Goal: Task Accomplishment & Management: Use online tool/utility

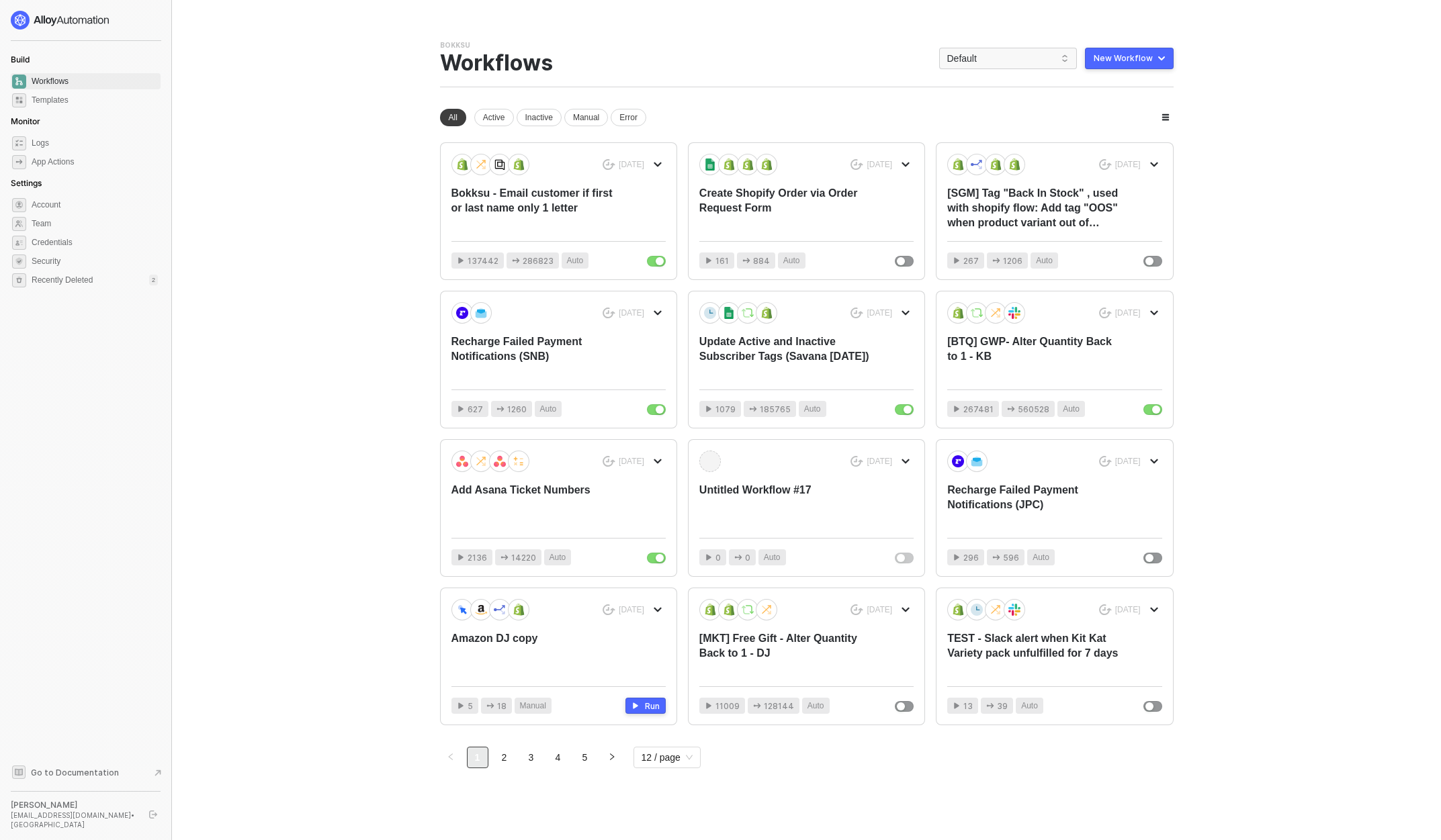
click at [979, 71] on div "Bokksu Team Settings → Workflows Default New Workflow" at bounding box center [807, 63] width 734 height 47
click at [960, 54] on span "Default" at bounding box center [1007, 58] width 122 height 20
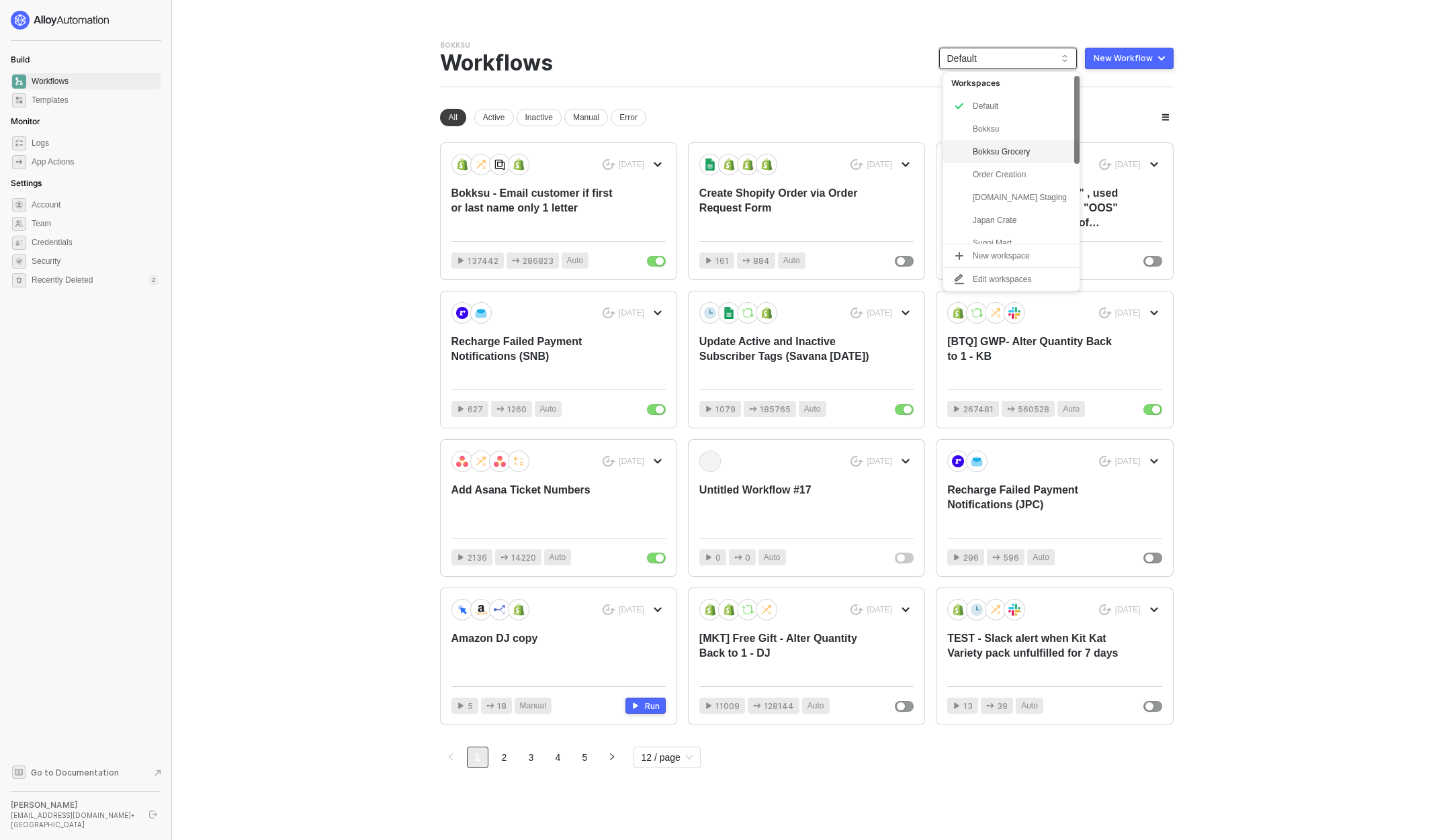
scroll to position [171, 0]
click at [1018, 231] on div "snb-hashii" at bounding box center [1022, 233] width 99 height 16
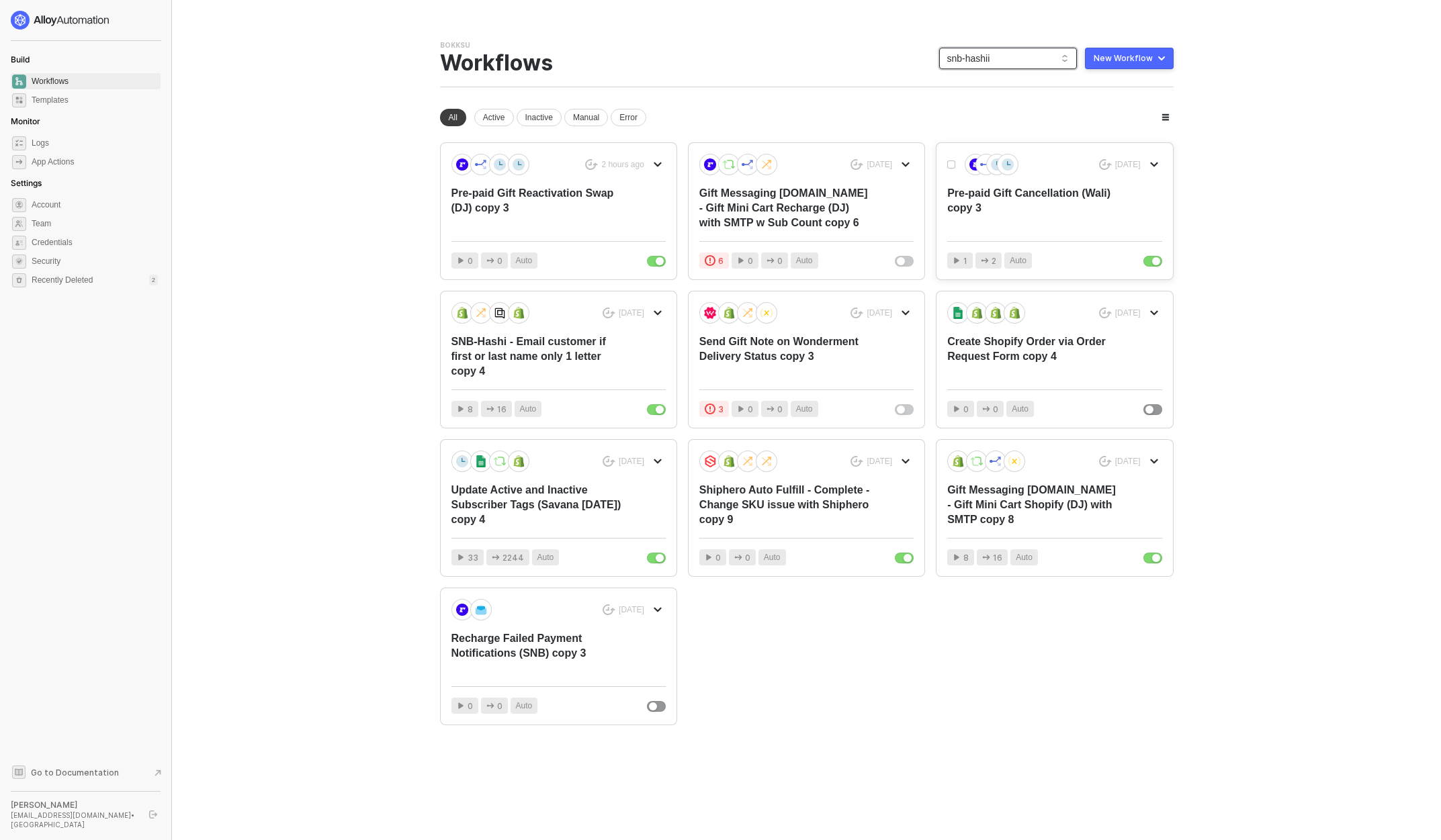
click at [1048, 210] on div "Pre-paid Gift Cancellation (Wali) copy 3" at bounding box center [1033, 207] width 172 height 44
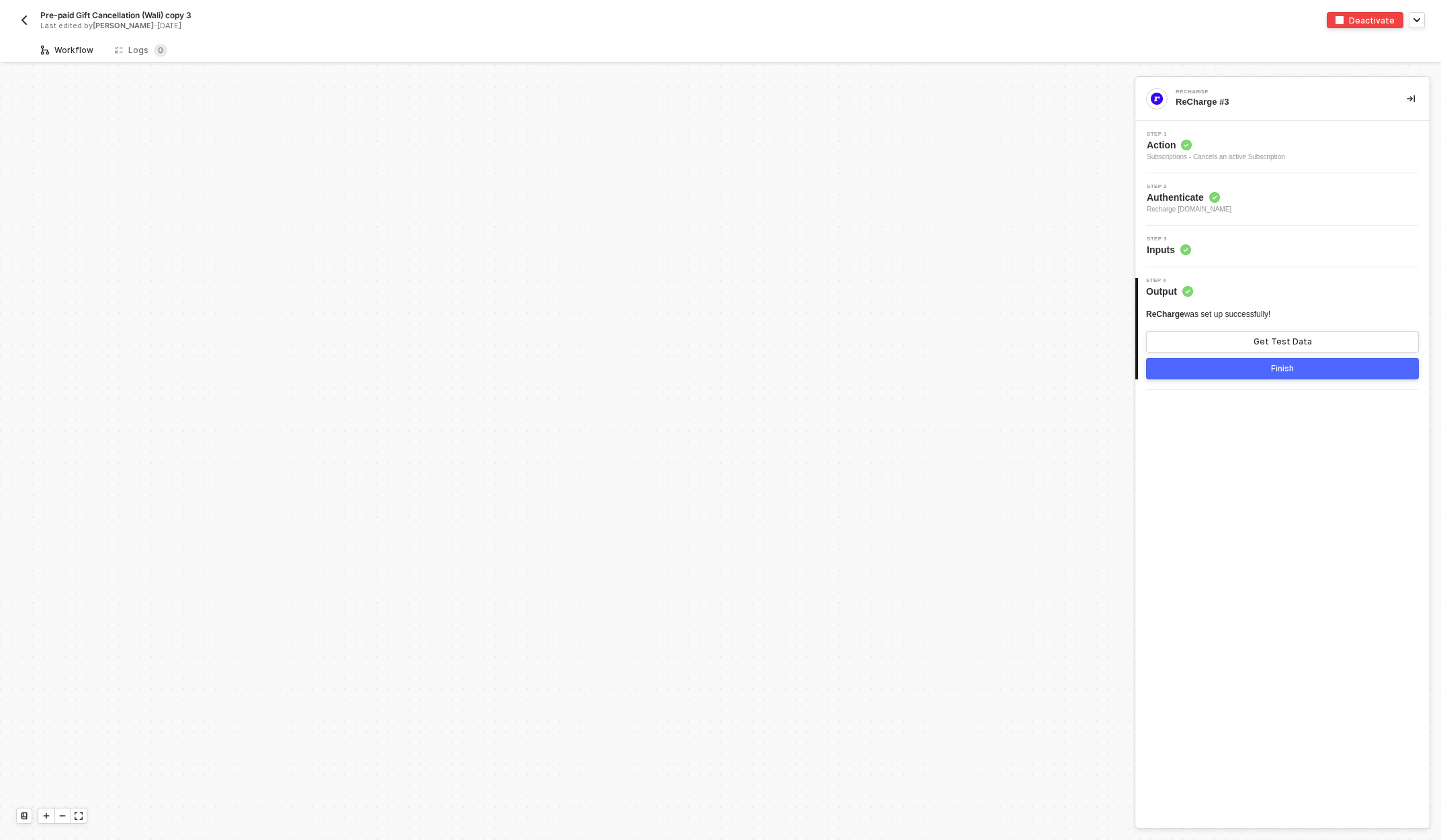
scroll to position [546, 0]
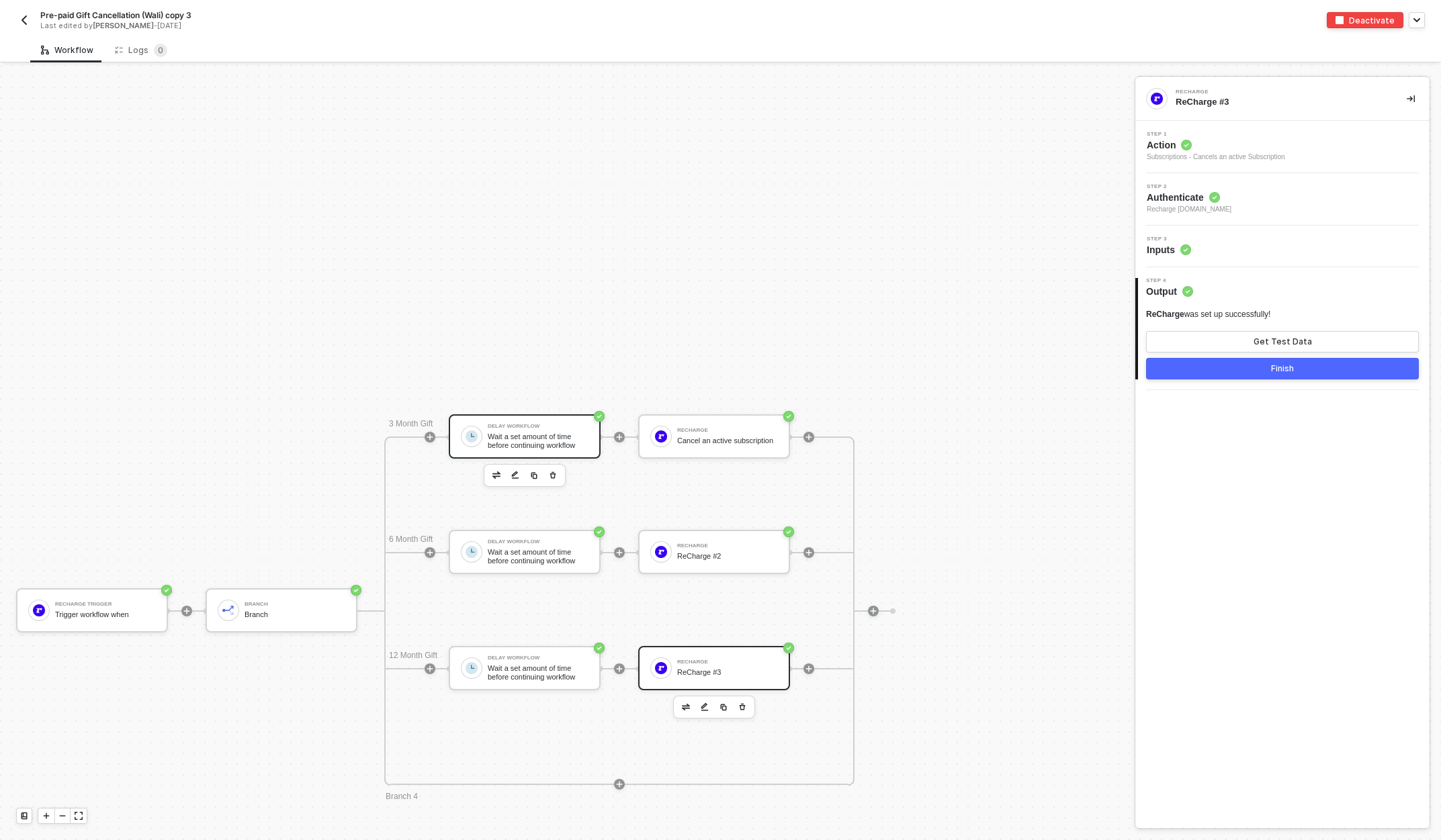
click at [524, 433] on div "Wait a set amount of time before continuing workflow" at bounding box center [537, 441] width 101 height 17
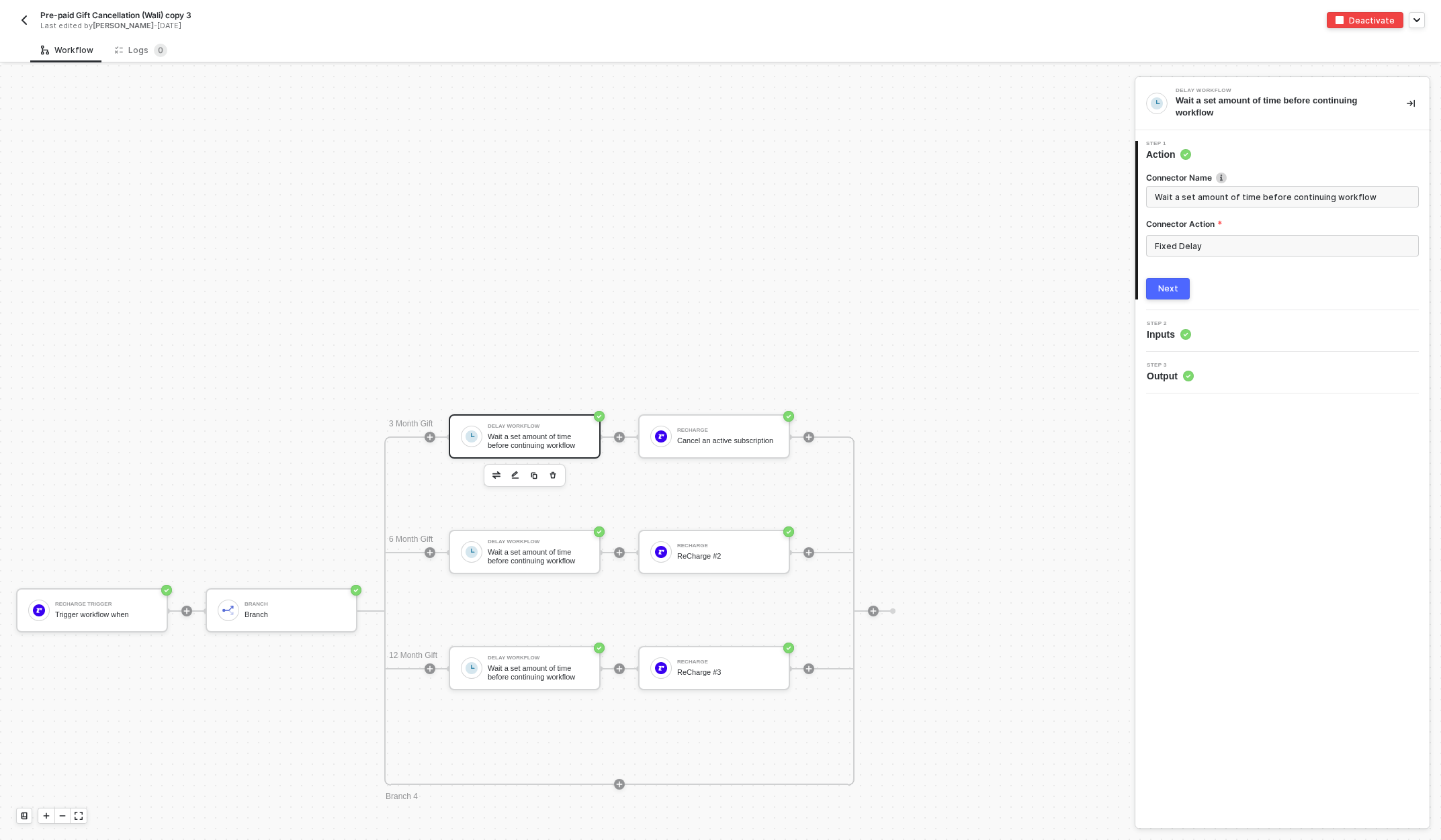
click at [1165, 286] on div "Next" at bounding box center [1168, 289] width 20 height 10
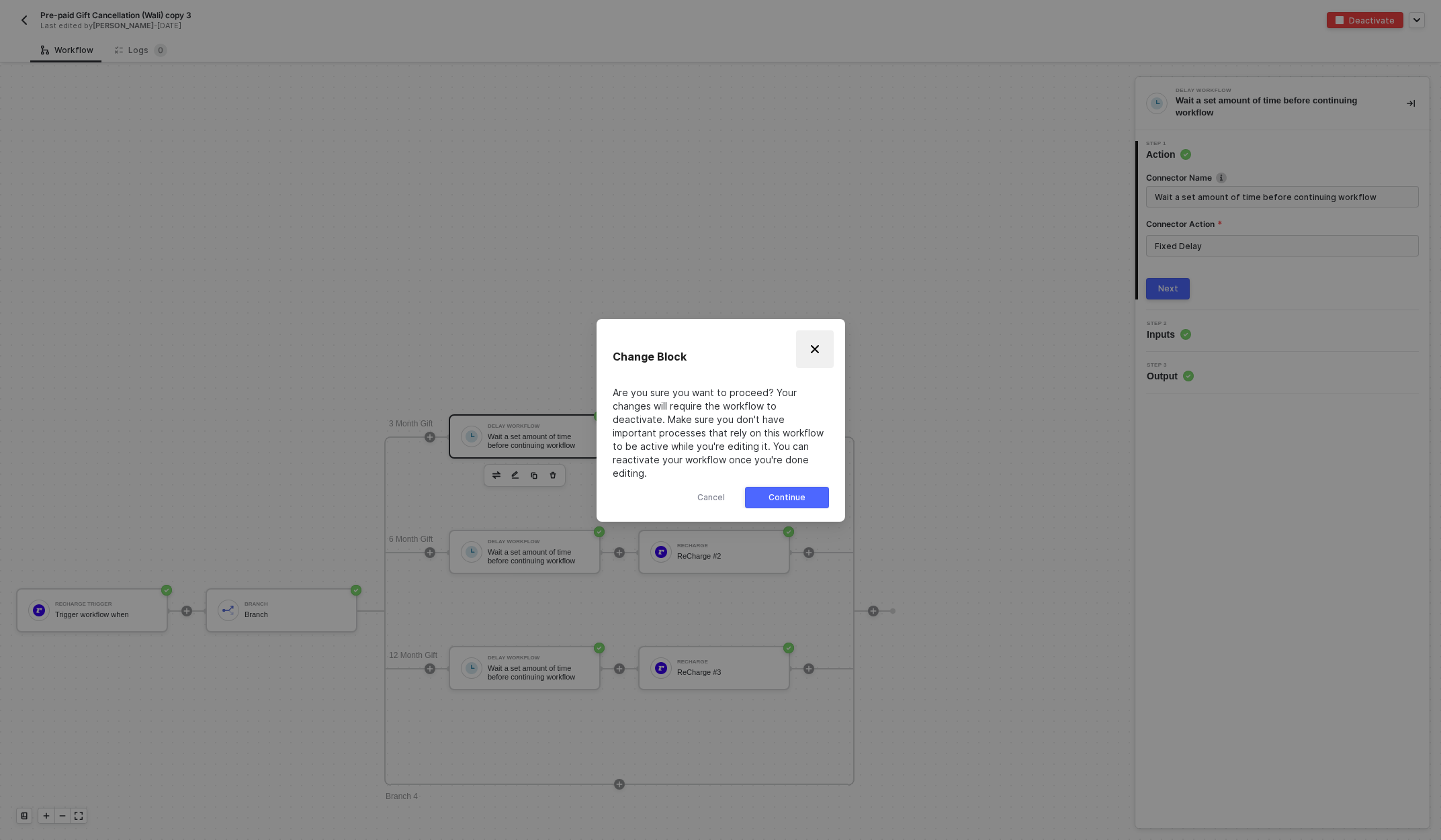
click at [810, 352] on img "Close" at bounding box center [815, 349] width 10 height 10
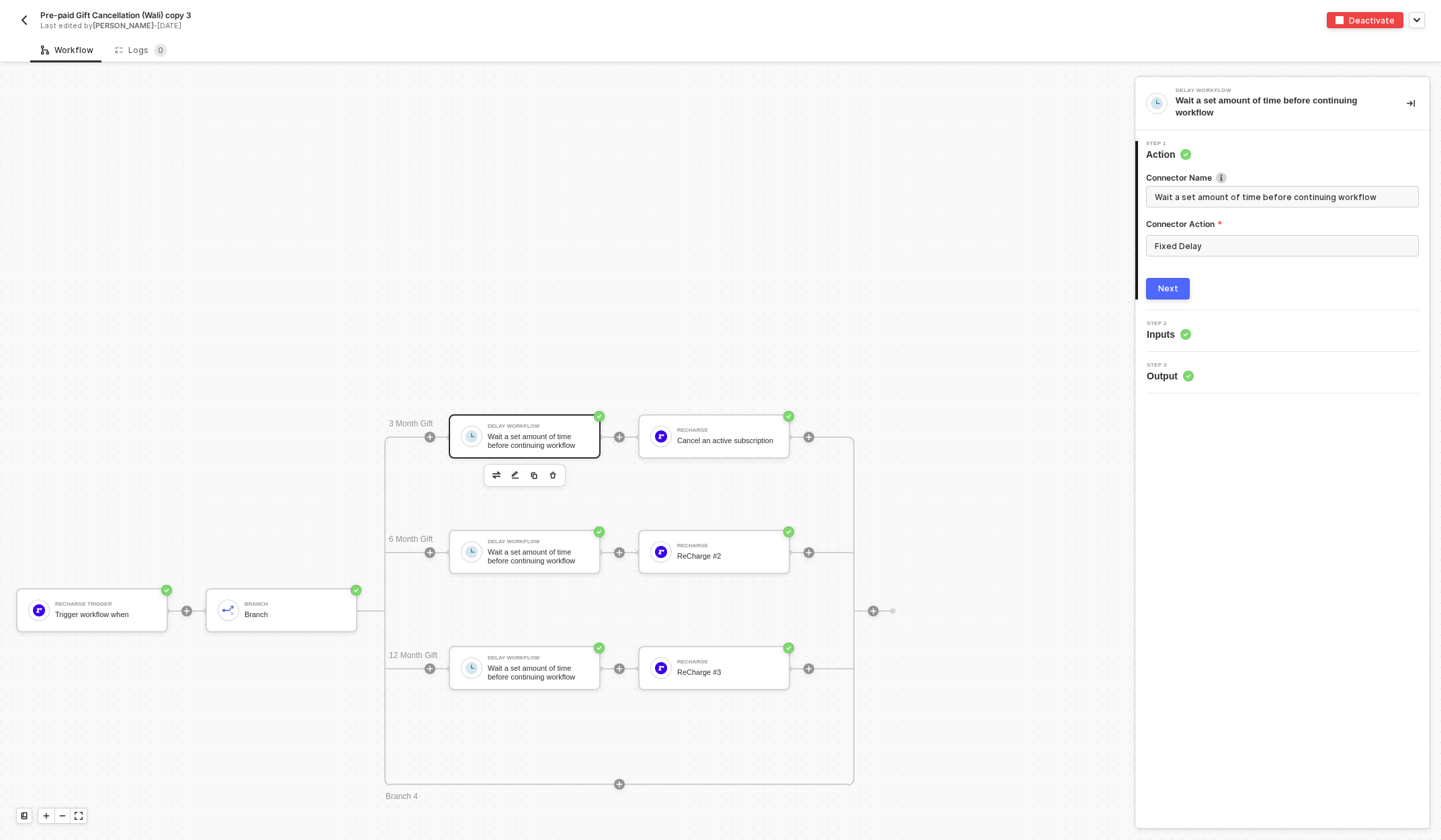
click at [1213, 322] on div "Step 2 Inputs" at bounding box center [1284, 330] width 291 height 20
click at [1163, 283] on div "Next" at bounding box center [1168, 289] width 20 height 10
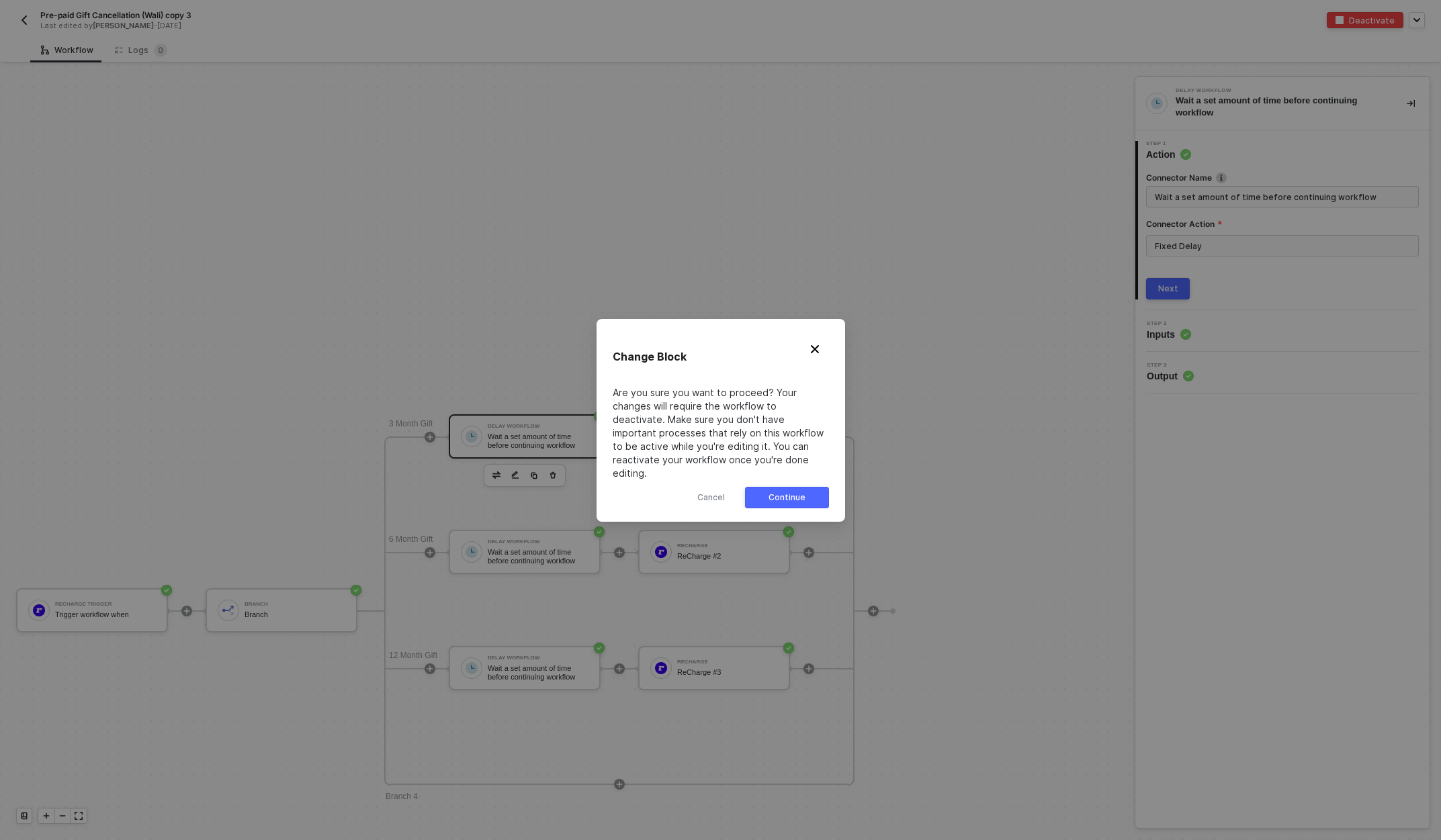
click at [783, 495] on div "Continue" at bounding box center [787, 498] width 37 height 10
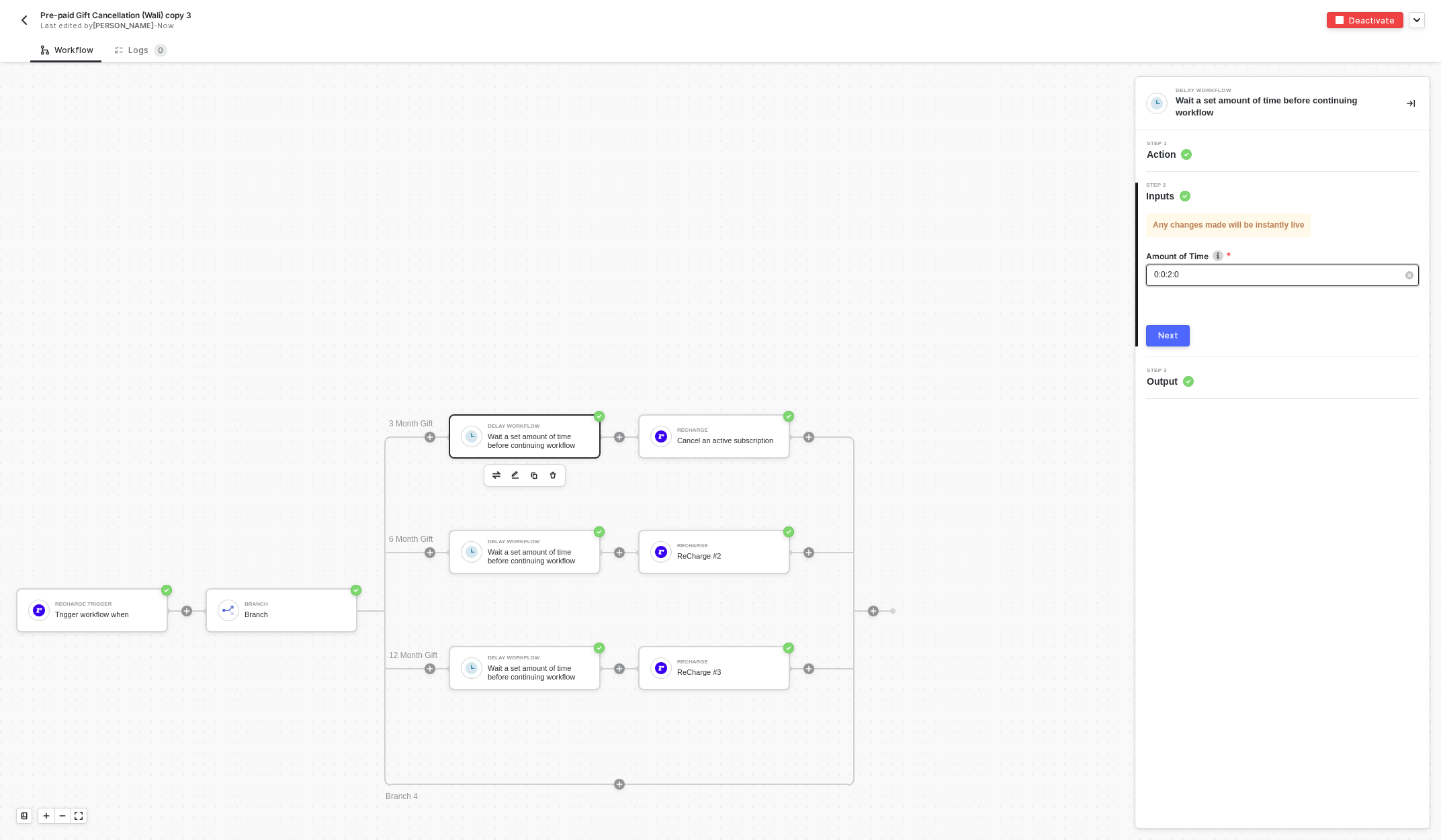
click at [1174, 272] on span "0:0:2:0" at bounding box center [1166, 275] width 25 height 10
click at [1006, 138] on input "2" at bounding box center [1004, 138] width 24 height 19
type input "0"
click at [1038, 138] on input "0" at bounding box center [1034, 138] width 24 height 19
type input "5"
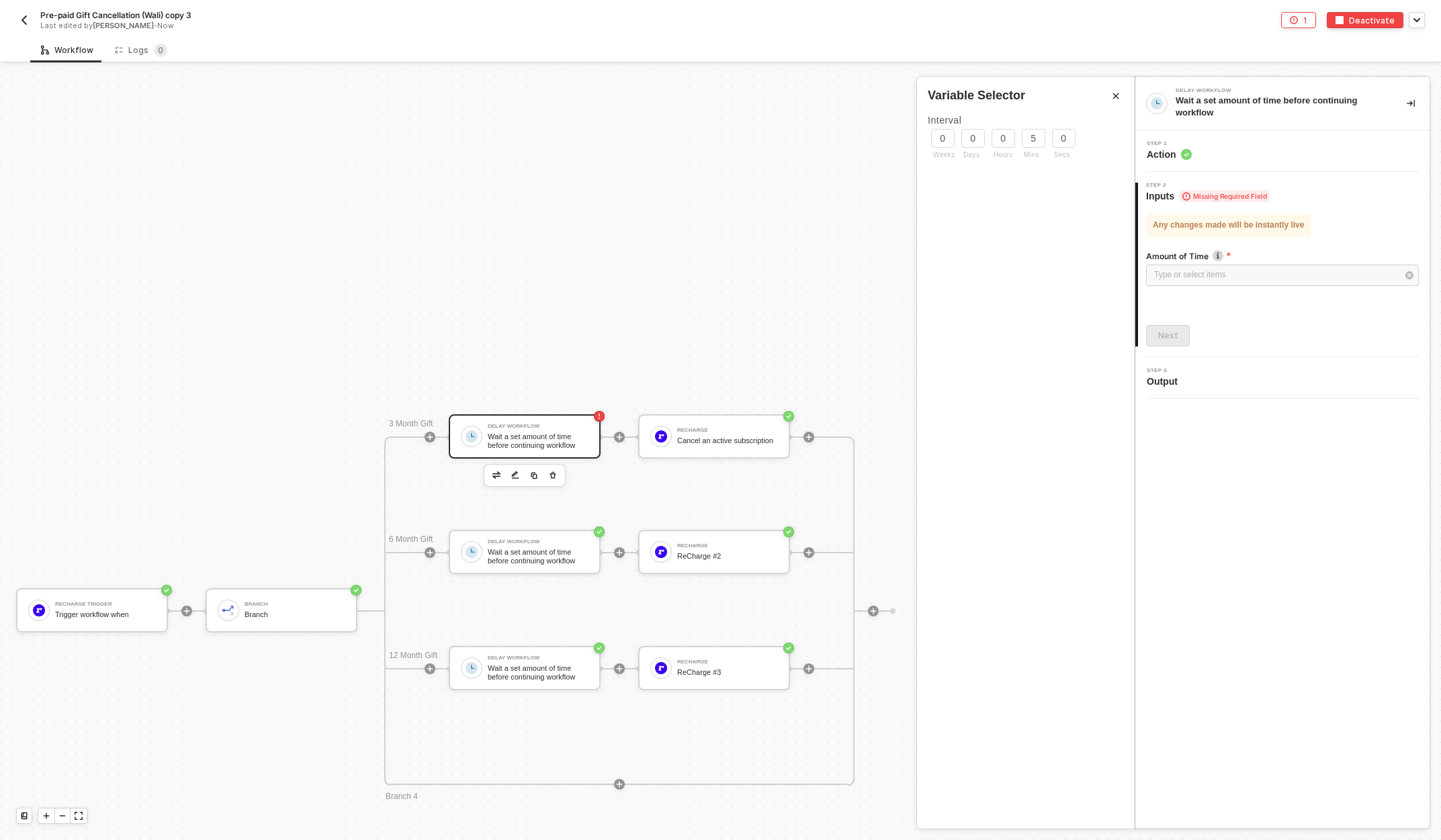
click at [1220, 426] on div "Delay Workflow Wait a set amount of time before continuing workflow Step 1 Acti…" at bounding box center [1282, 453] width 294 height 750
click at [1176, 333] on div "Next" at bounding box center [1168, 336] width 20 height 10
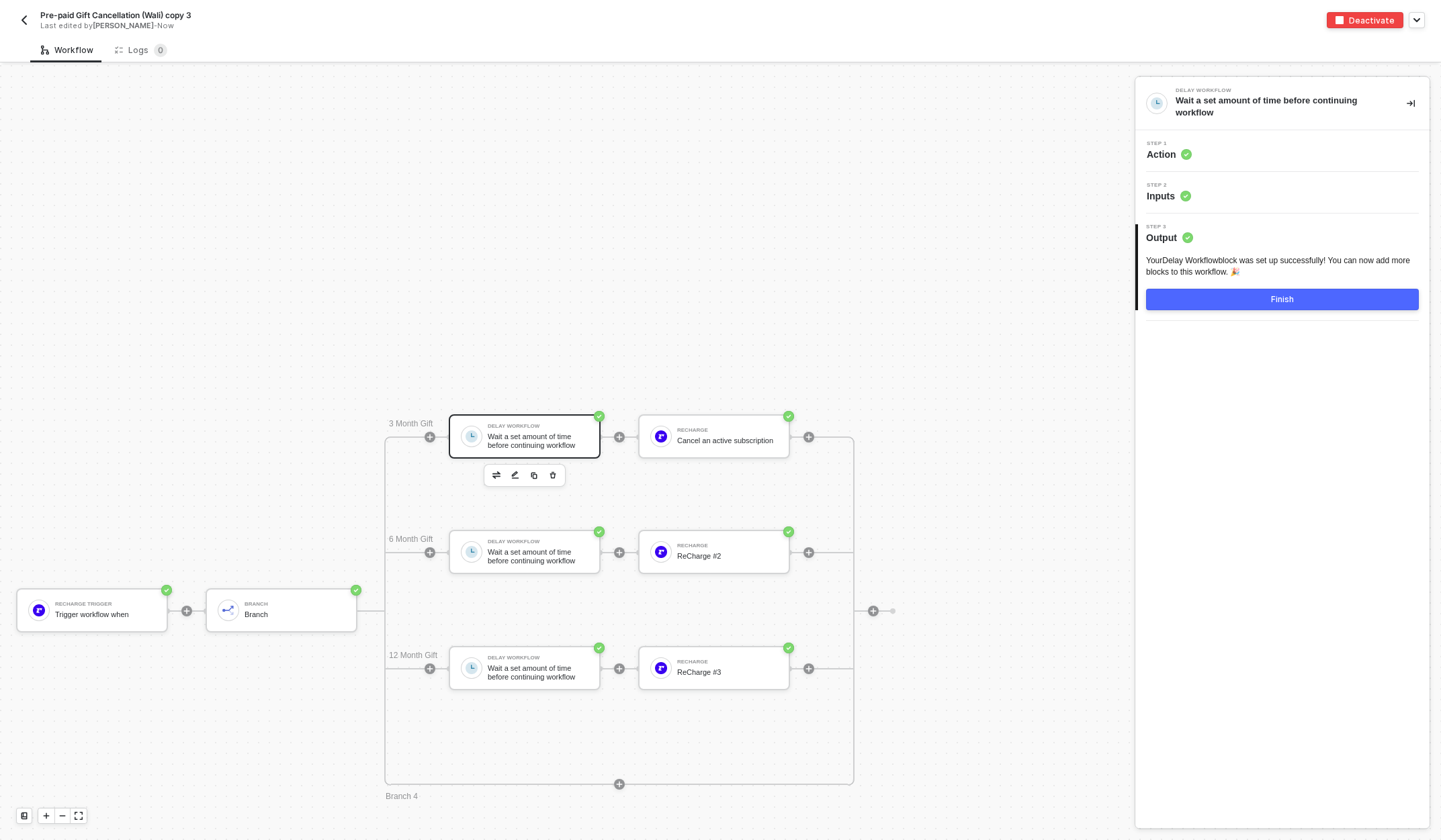
click at [1259, 299] on button "Finish" at bounding box center [1282, 299] width 272 height 22
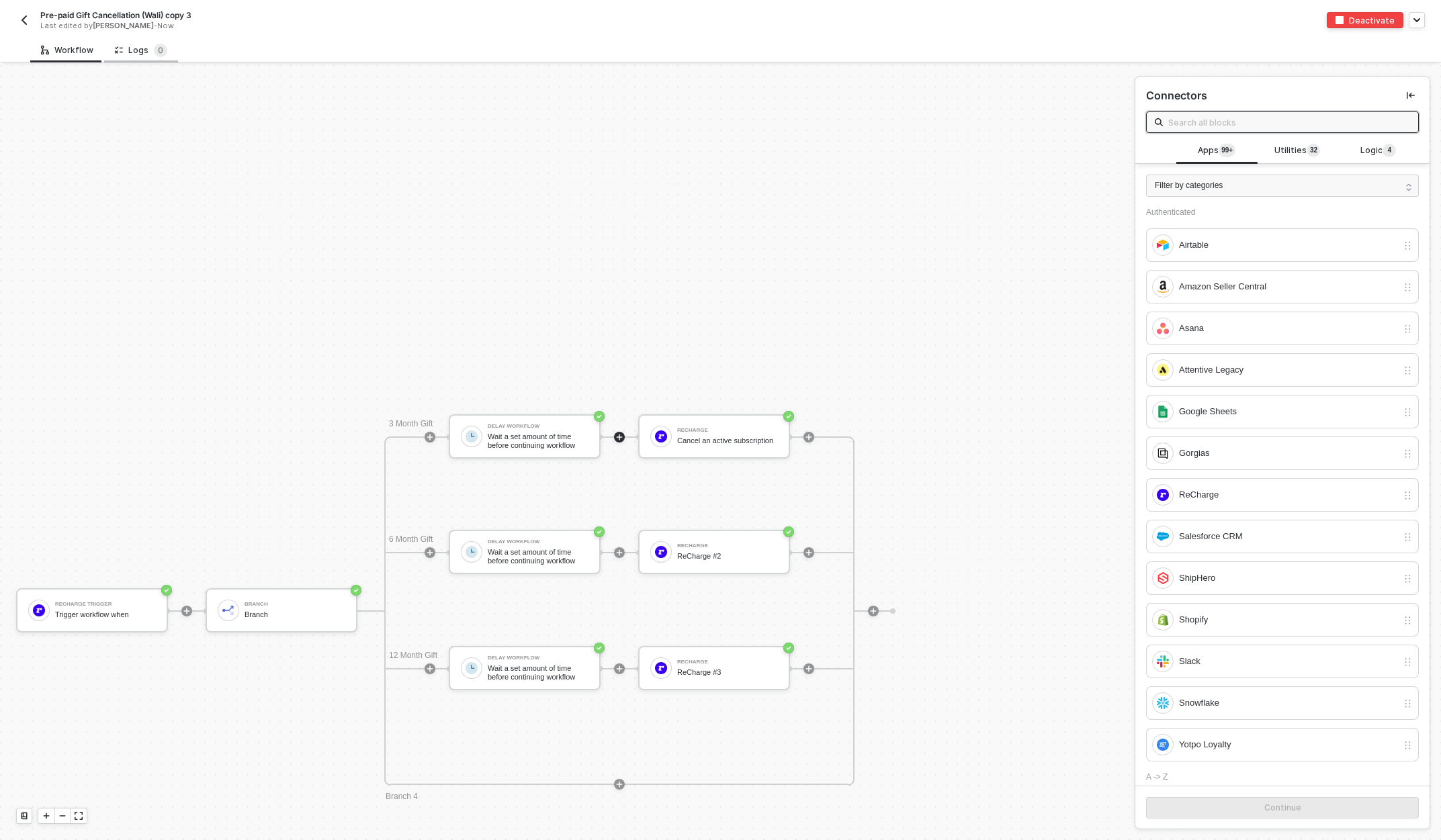
click at [136, 48] on div "Logs 0" at bounding box center [141, 51] width 52 height 13
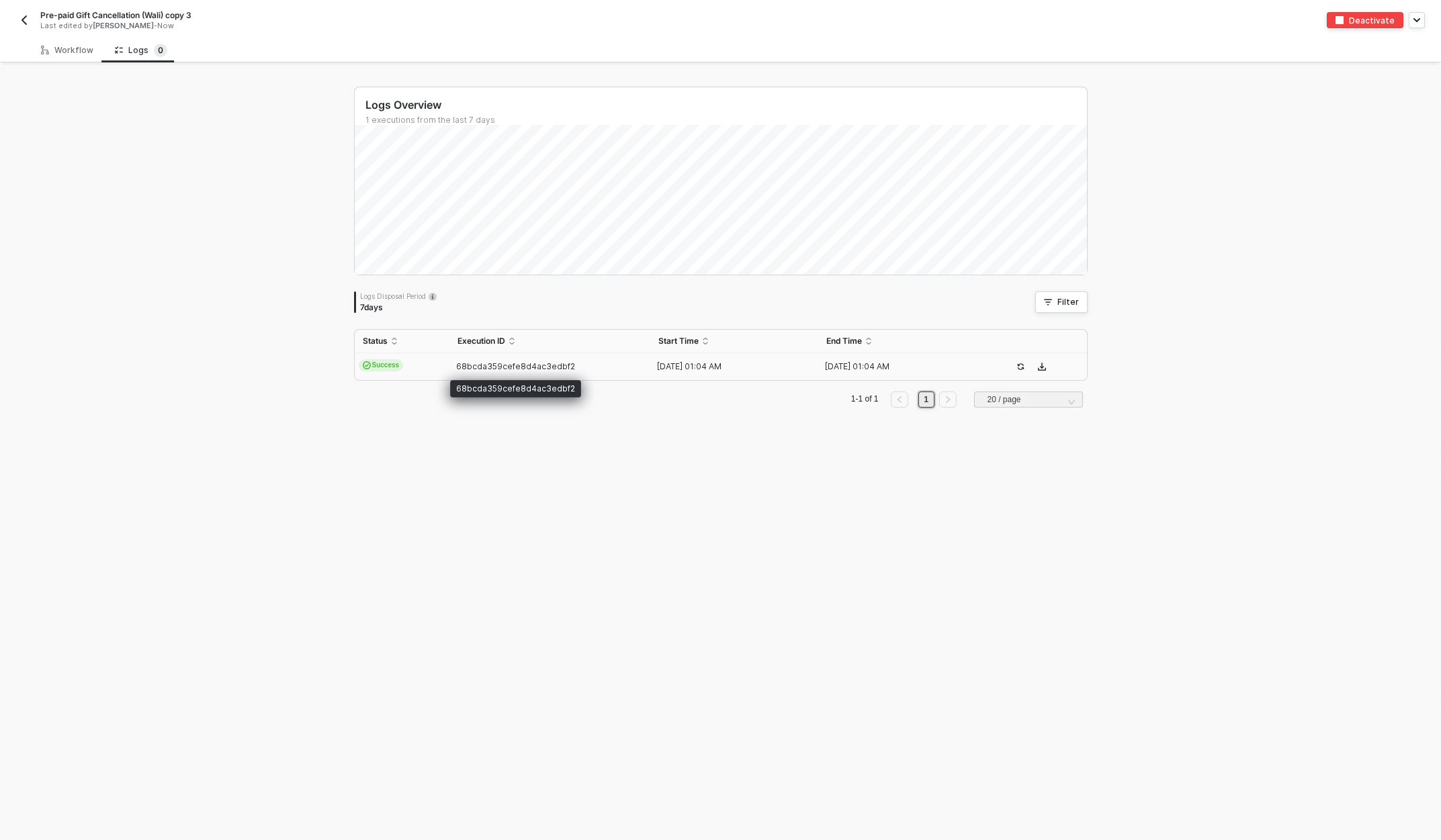
click at [490, 361] on span "68bcda359cefe8d4ac3edbf2" at bounding box center [515, 366] width 119 height 10
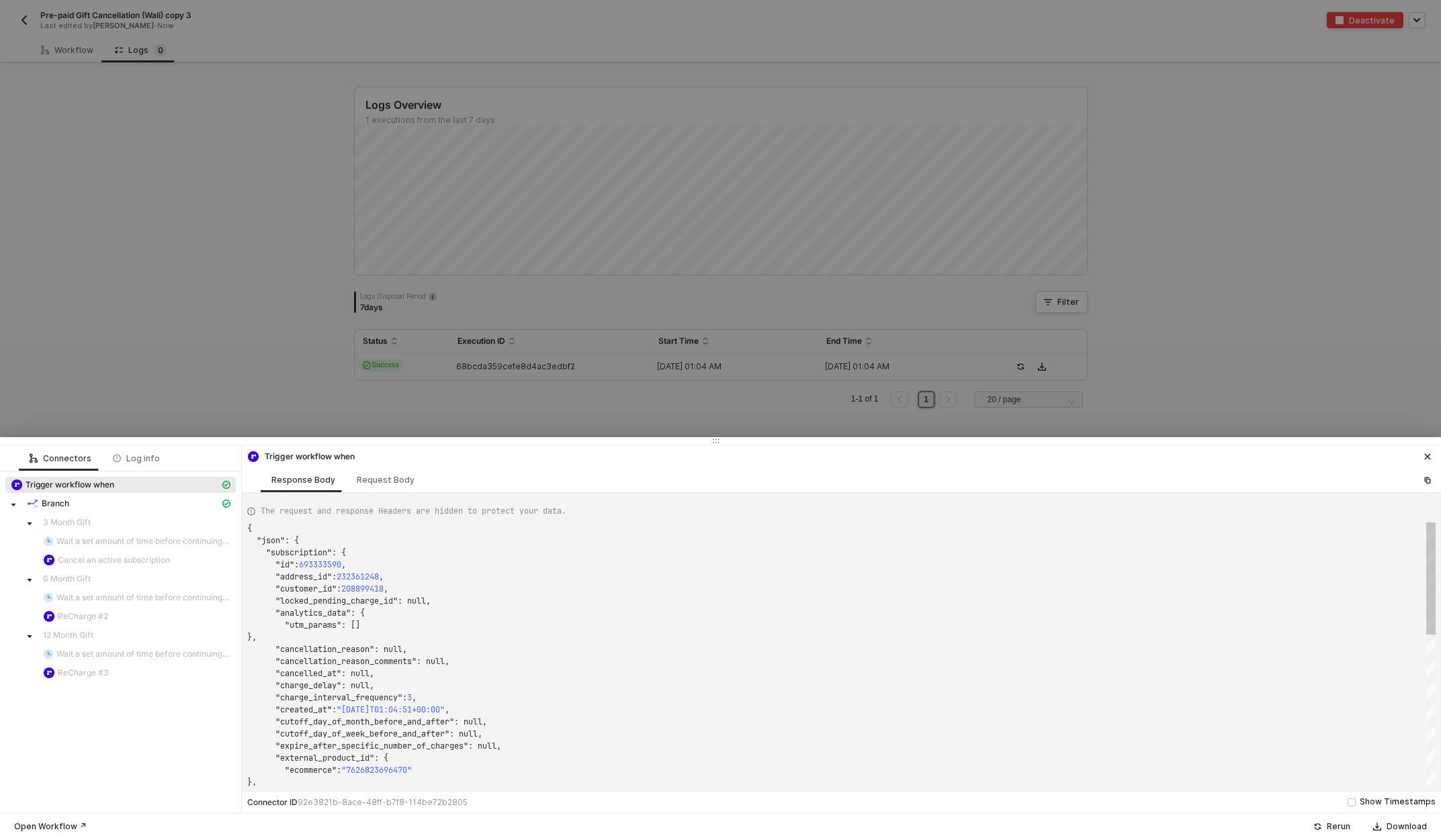
scroll to position [121, 0]
click at [151, 286] on div at bounding box center [720, 420] width 1441 height 840
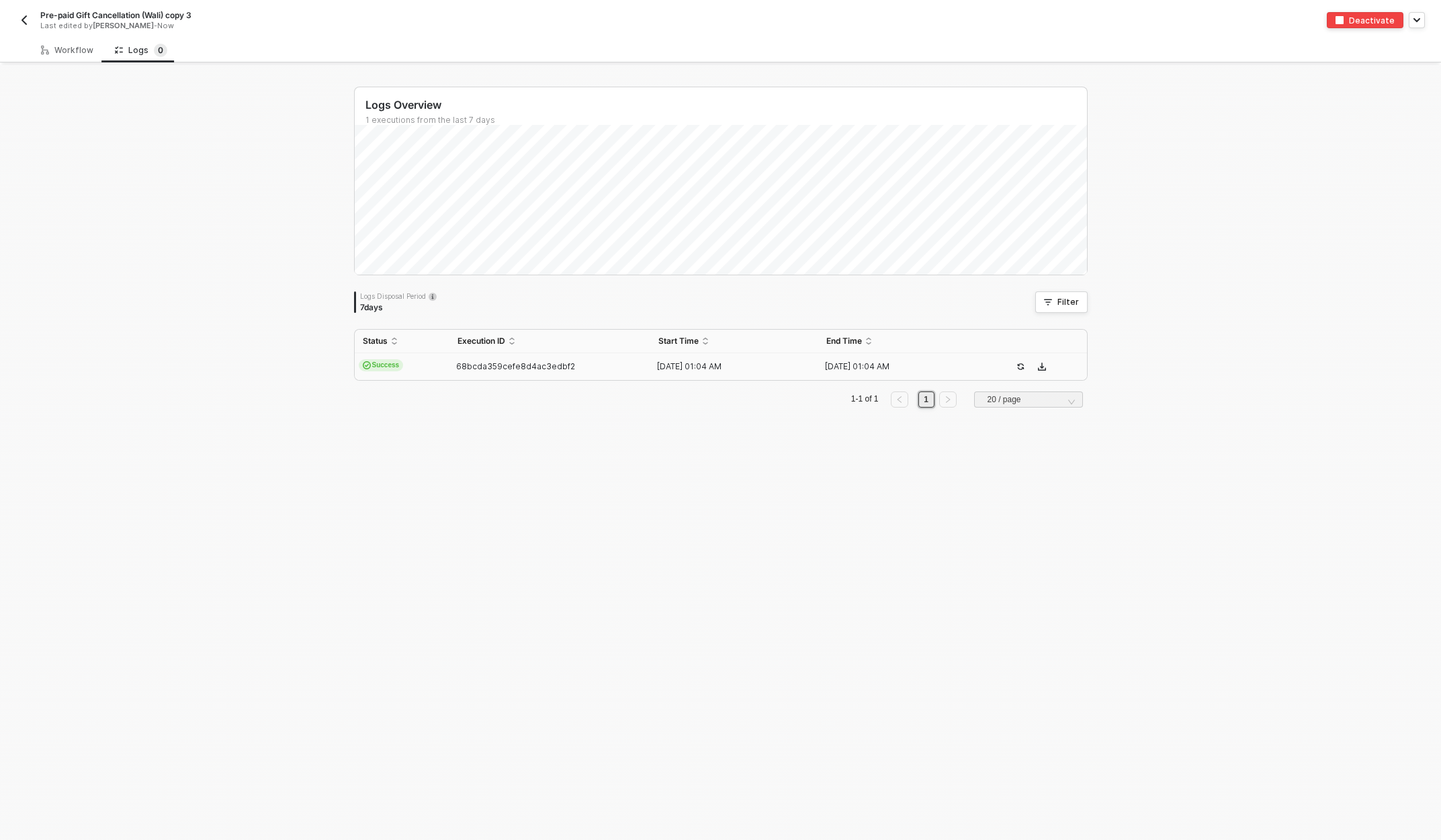
click at [25, 20] on img "button" at bounding box center [24, 20] width 10 height 10
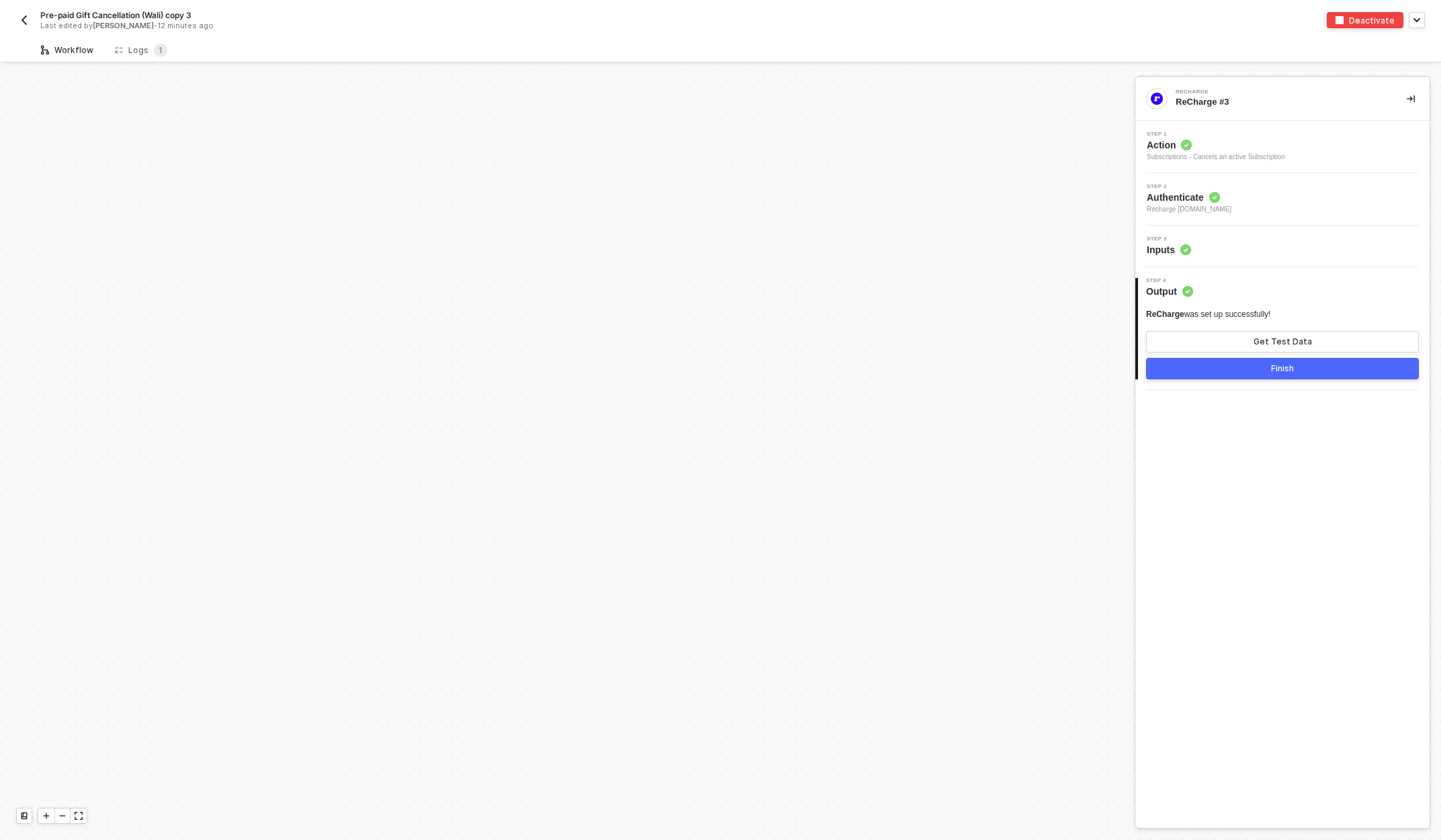
scroll to position [546, 0]
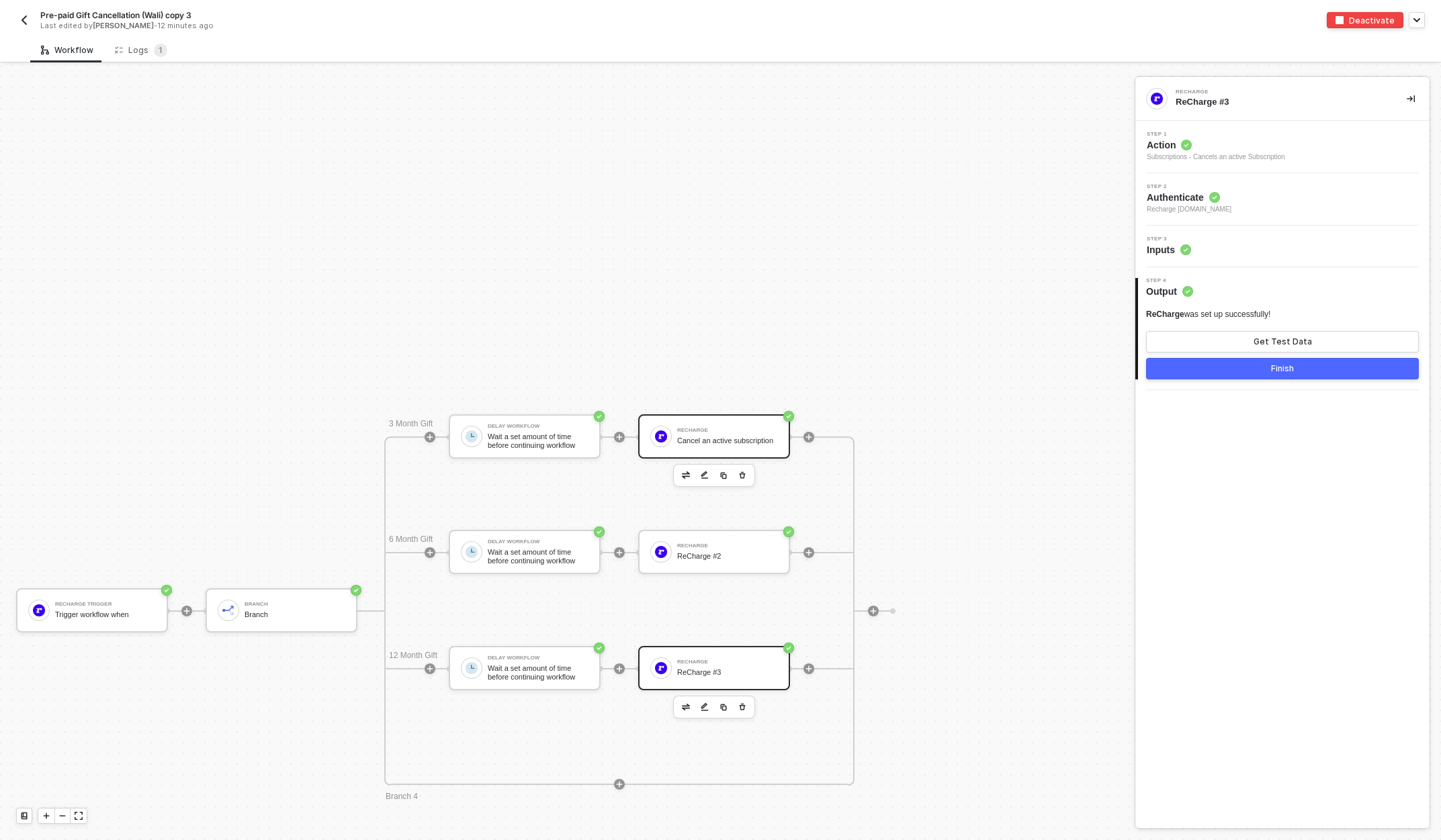
click at [714, 439] on div "Cancel an active subscription" at bounding box center [727, 441] width 101 height 9
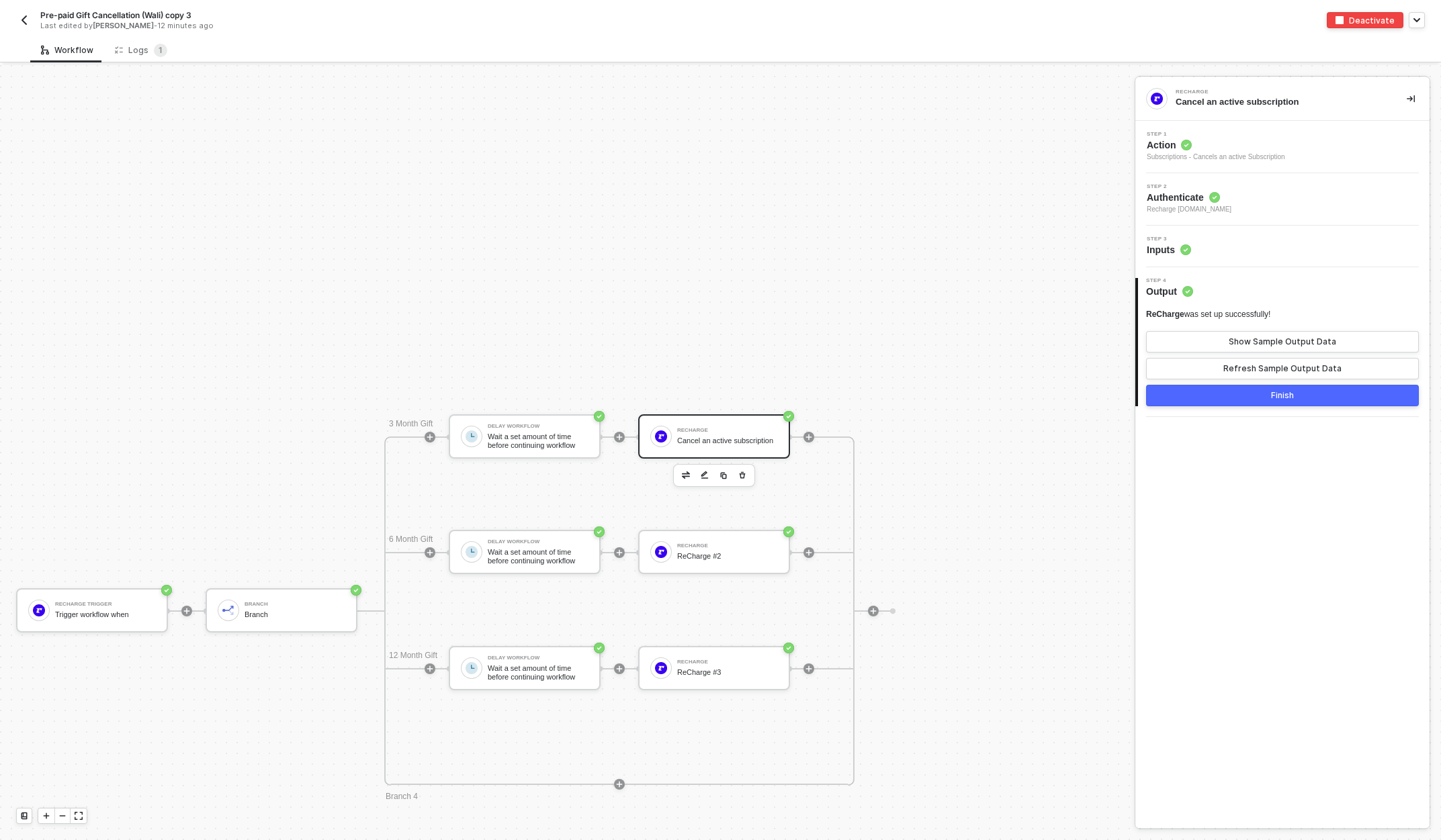
click at [1262, 145] on span "Action" at bounding box center [1215, 145] width 138 height 13
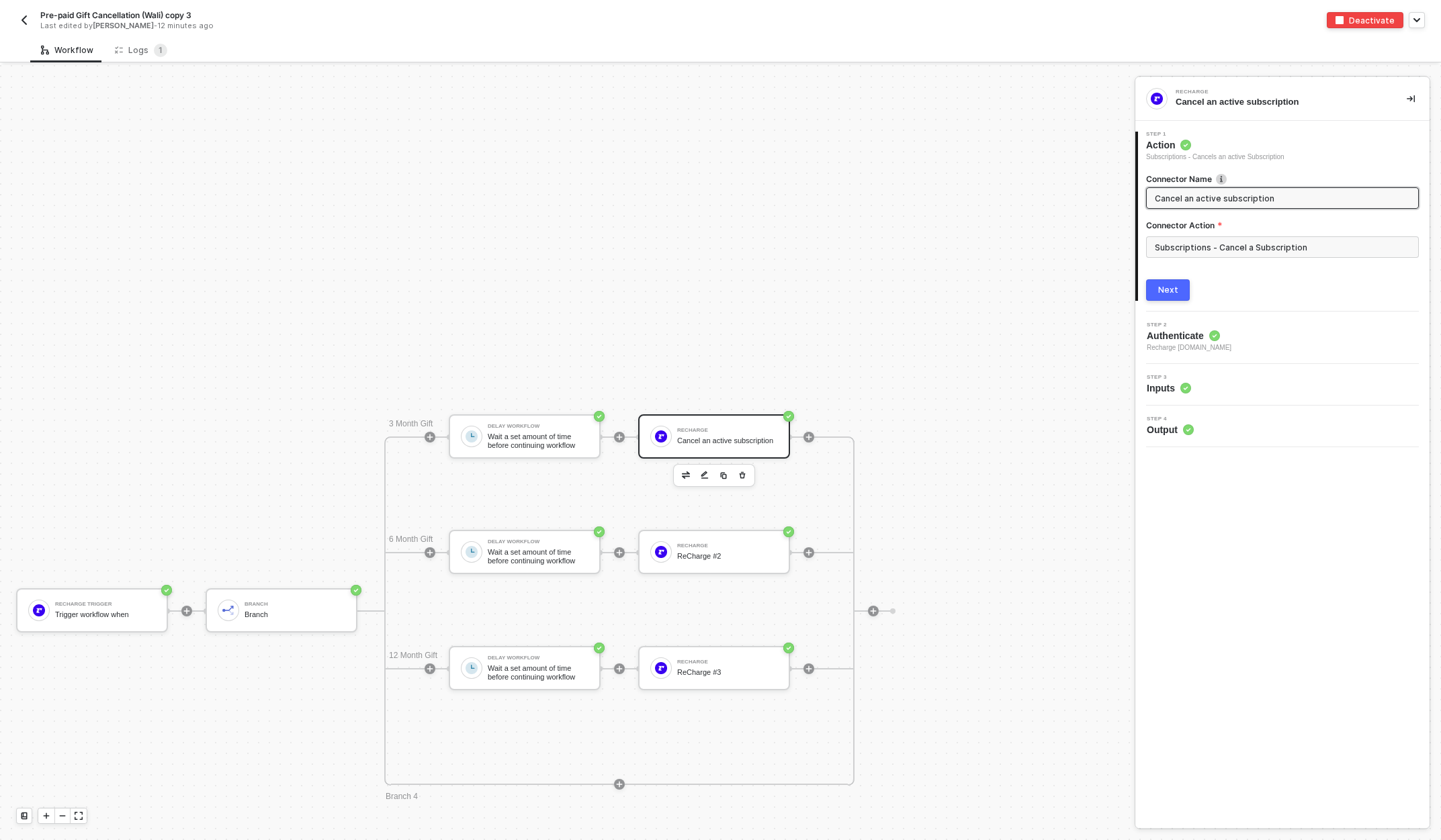
click at [1231, 339] on span "Authenticate" at bounding box center [1188, 336] width 84 height 13
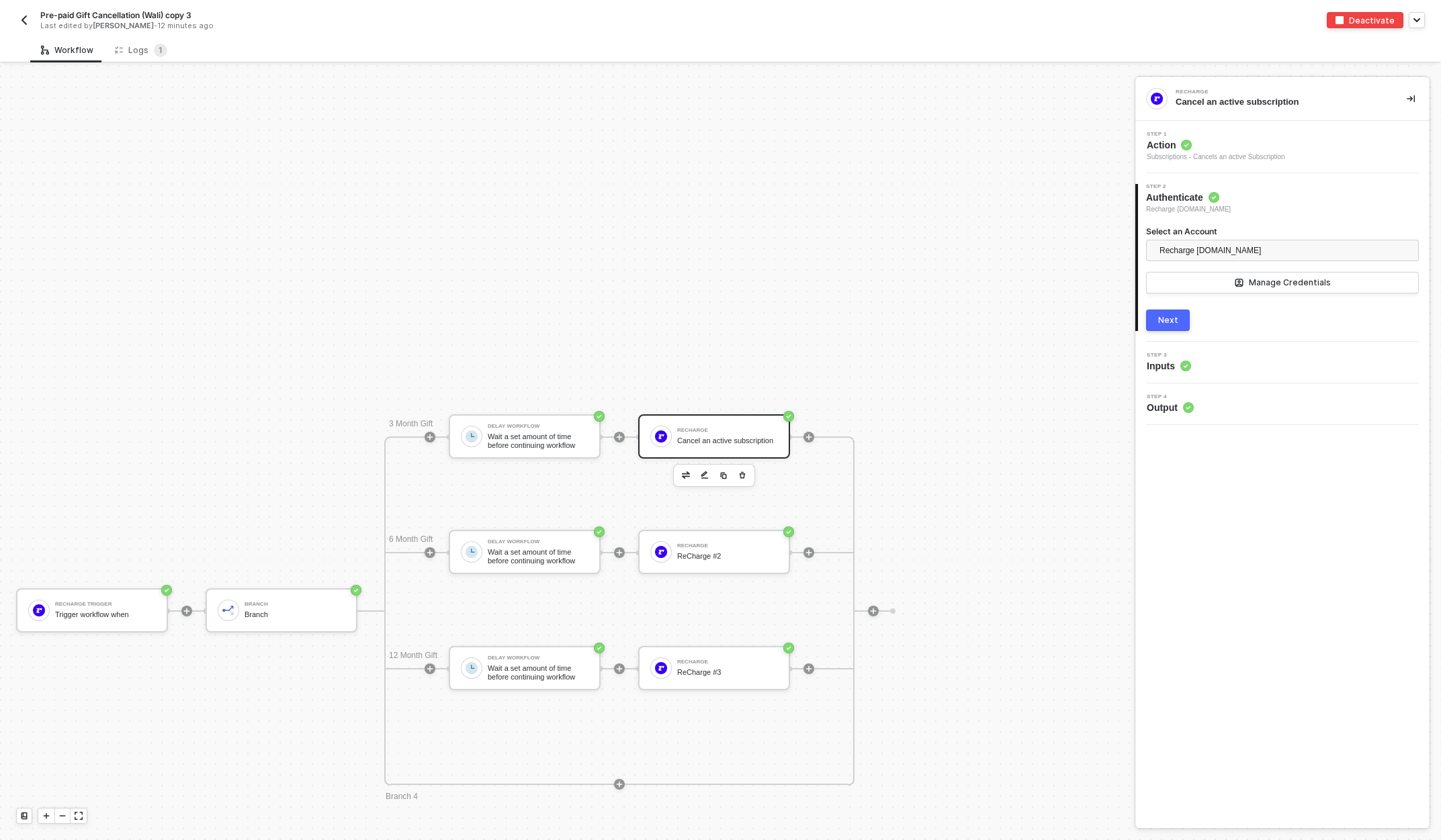
click at [1234, 362] on div "Step 3 Inputs" at bounding box center [1284, 363] width 291 height 20
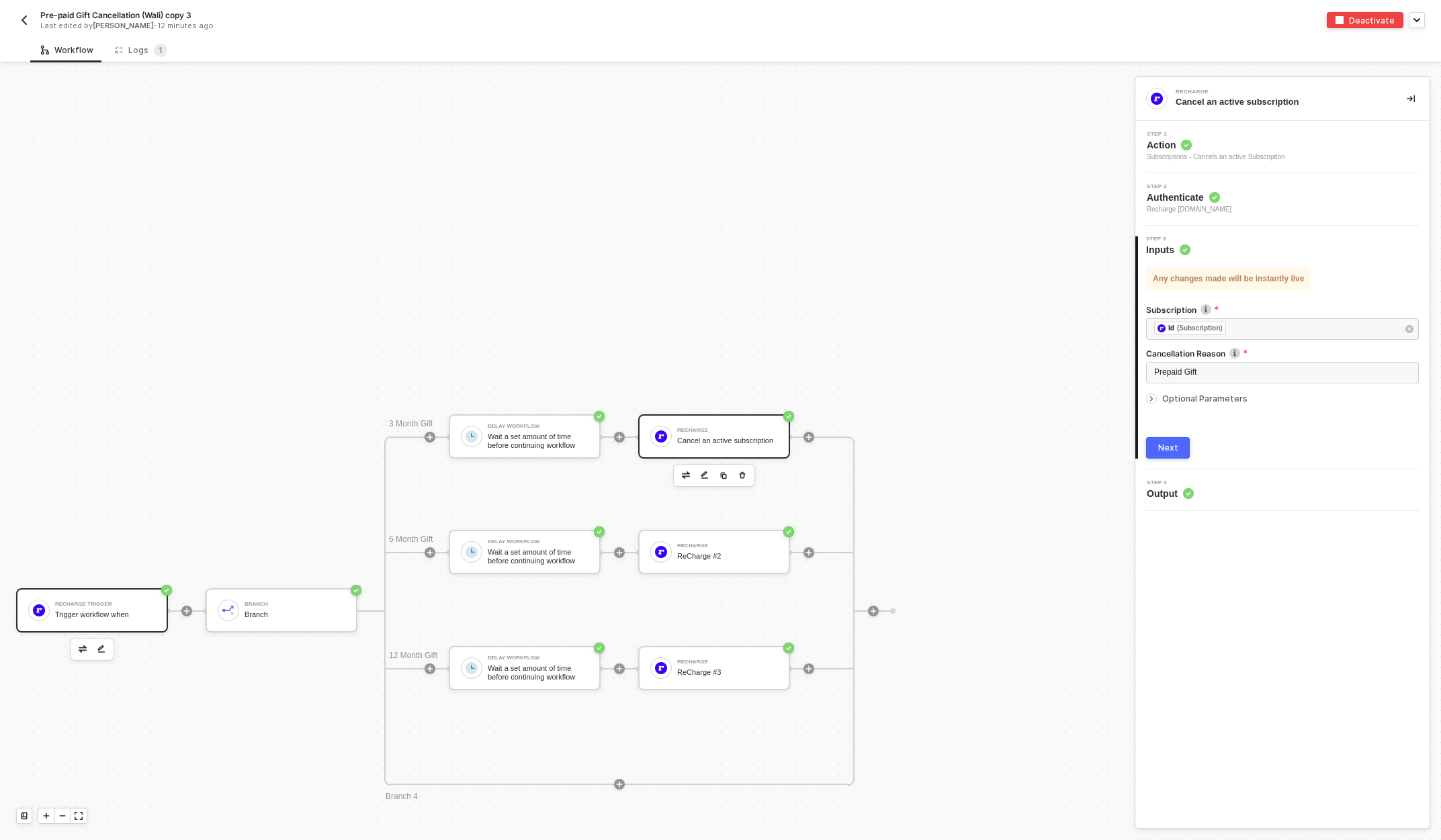
click at [80, 601] on div "Recharge Trigger" at bounding box center [105, 604] width 101 height 5
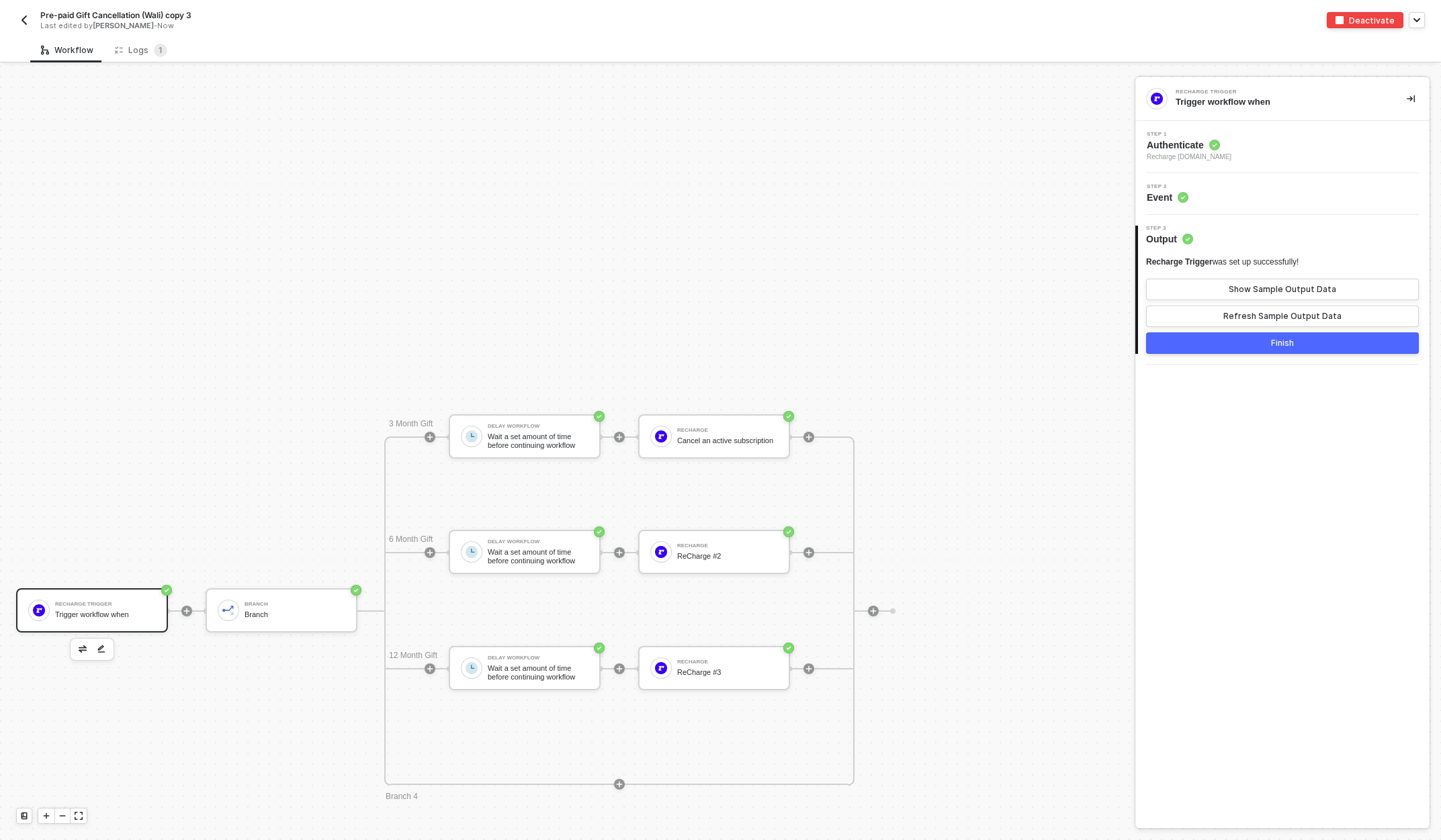
click at [1243, 198] on div "Step 2 Event" at bounding box center [1284, 194] width 291 height 20
click at [298, 604] on div "Branch" at bounding box center [295, 604] width 101 height 5
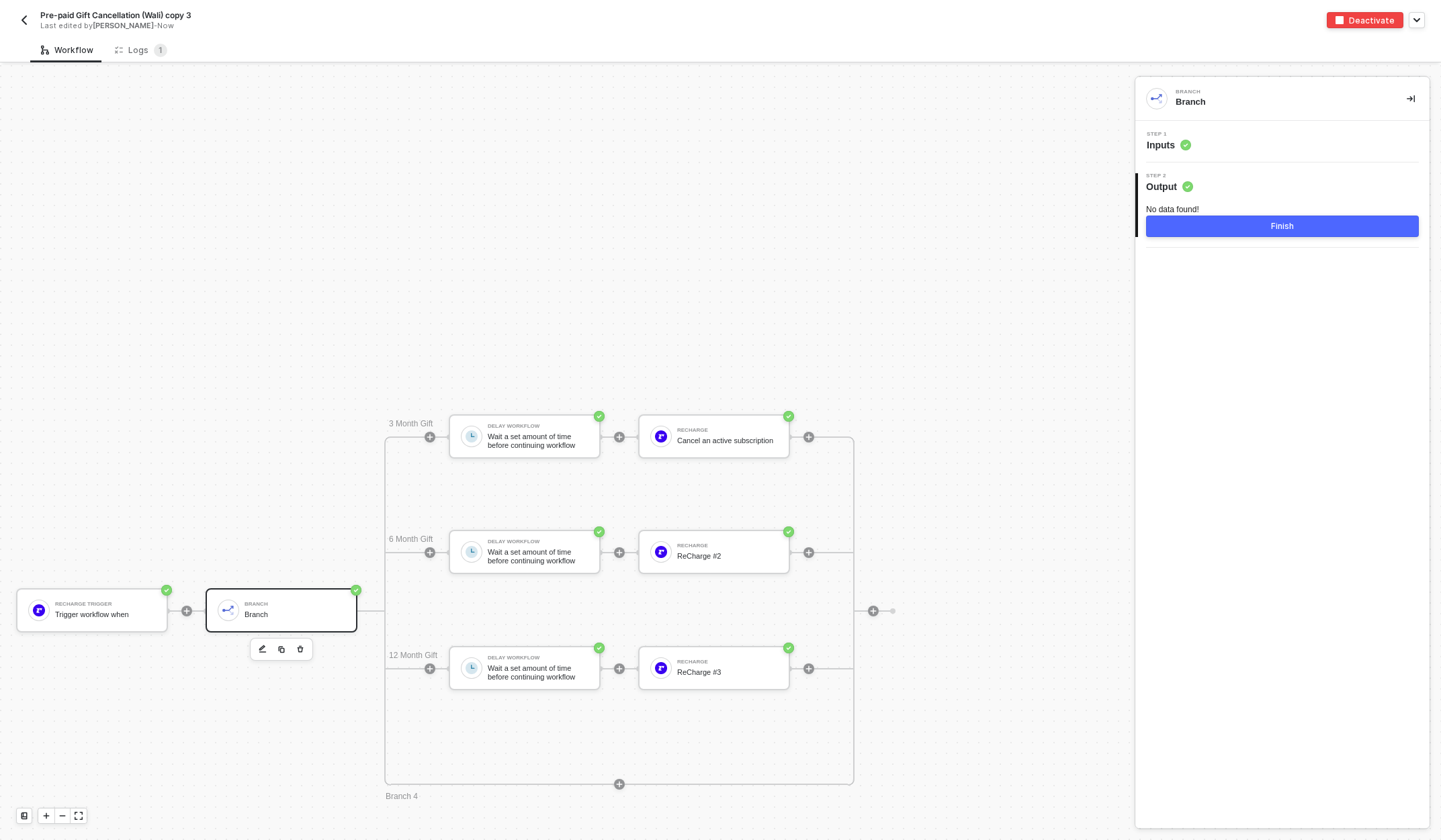
click at [1231, 143] on div "Step 1 Inputs" at bounding box center [1284, 141] width 291 height 20
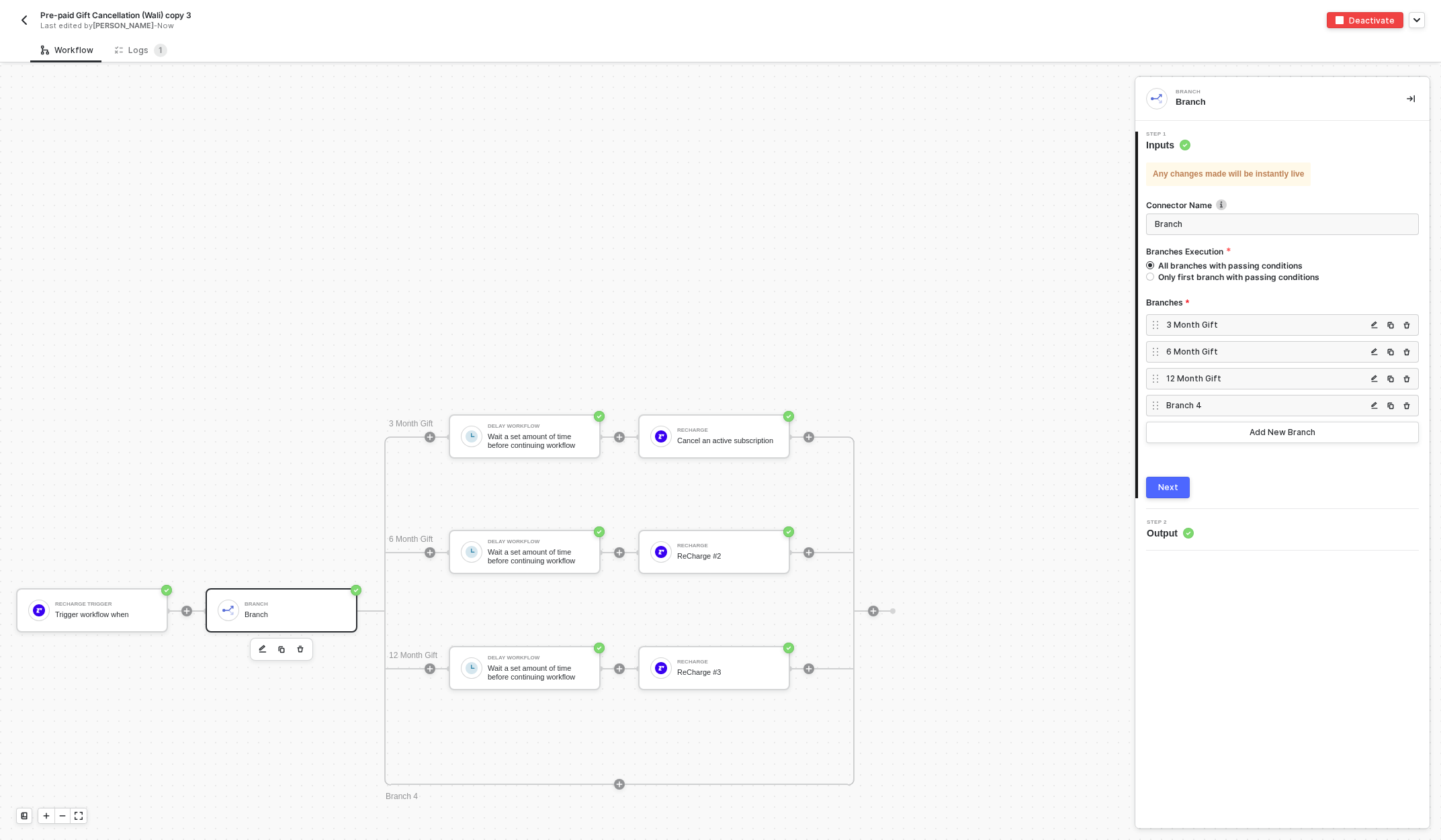
click at [1254, 325] on div "3 Month Gift" at bounding box center [1266, 325] width 200 height 11
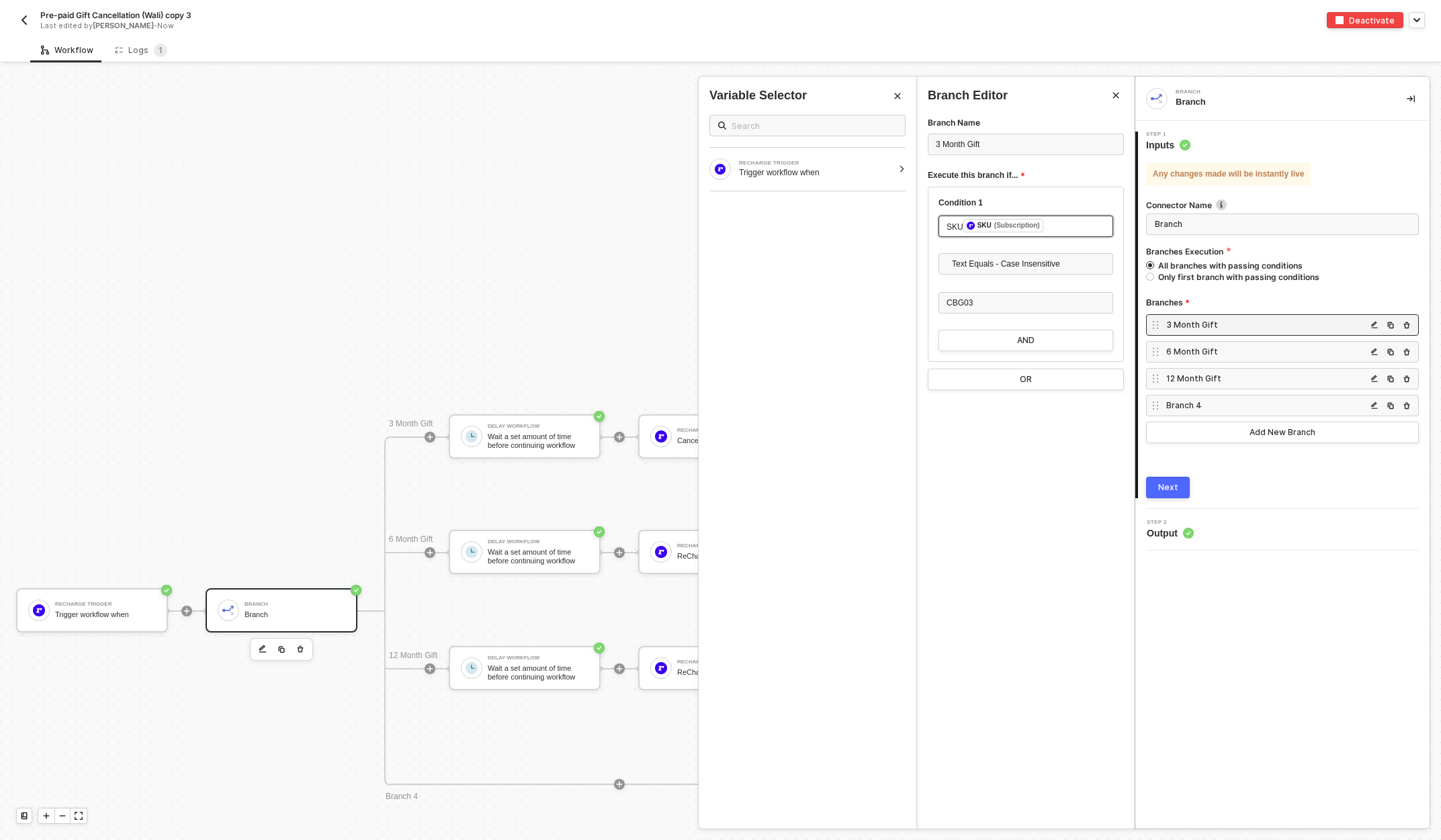
click at [946, 224] on span "SKU" at bounding box center [954, 227] width 17 height 10
click at [954, 224] on span "SKU" at bounding box center [954, 227] width 17 height 10
click at [853, 172] on div "Trigger workflow when" at bounding box center [816, 172] width 154 height 10
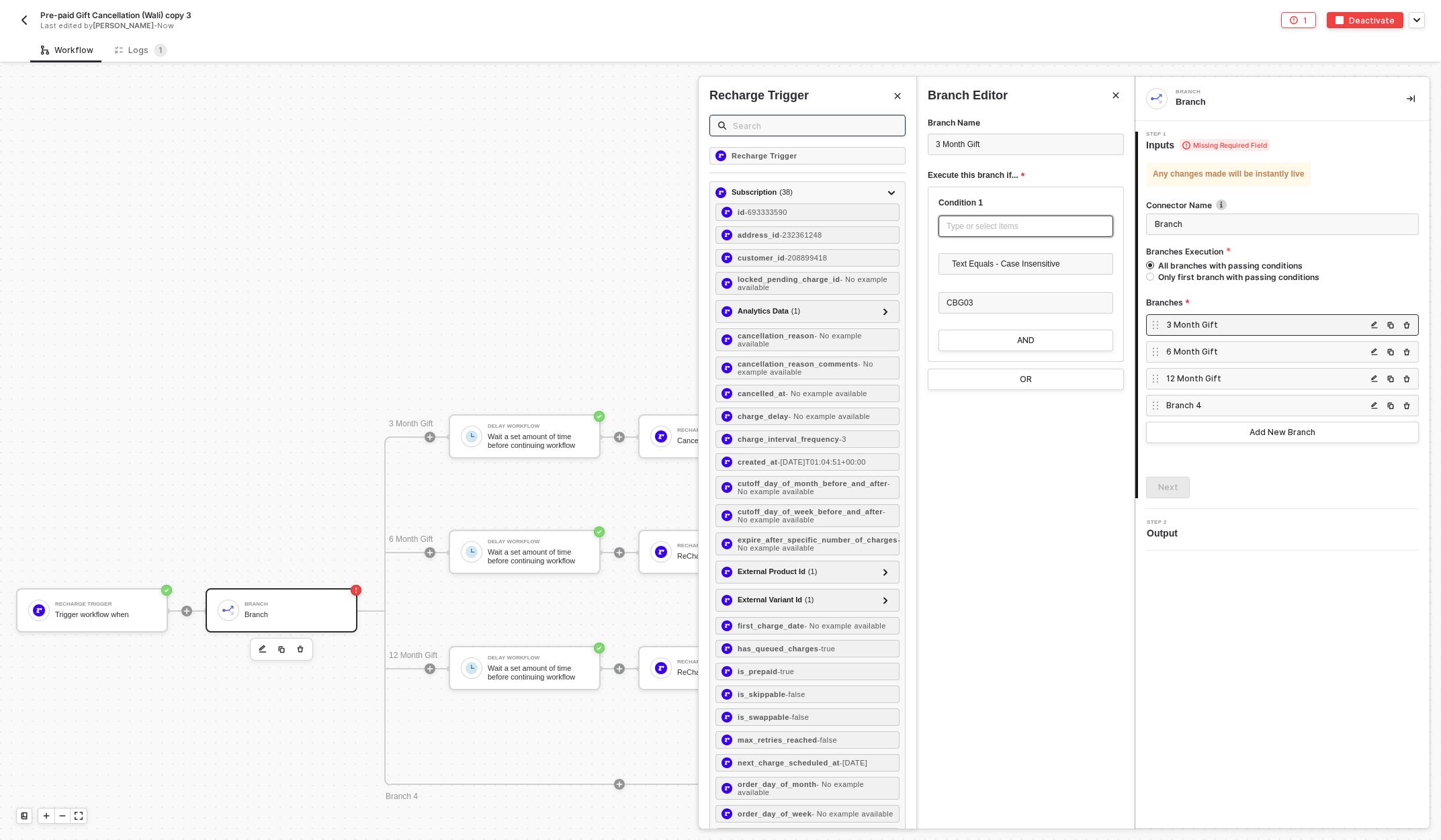
click at [789, 125] on input "text" at bounding box center [815, 125] width 164 height 15
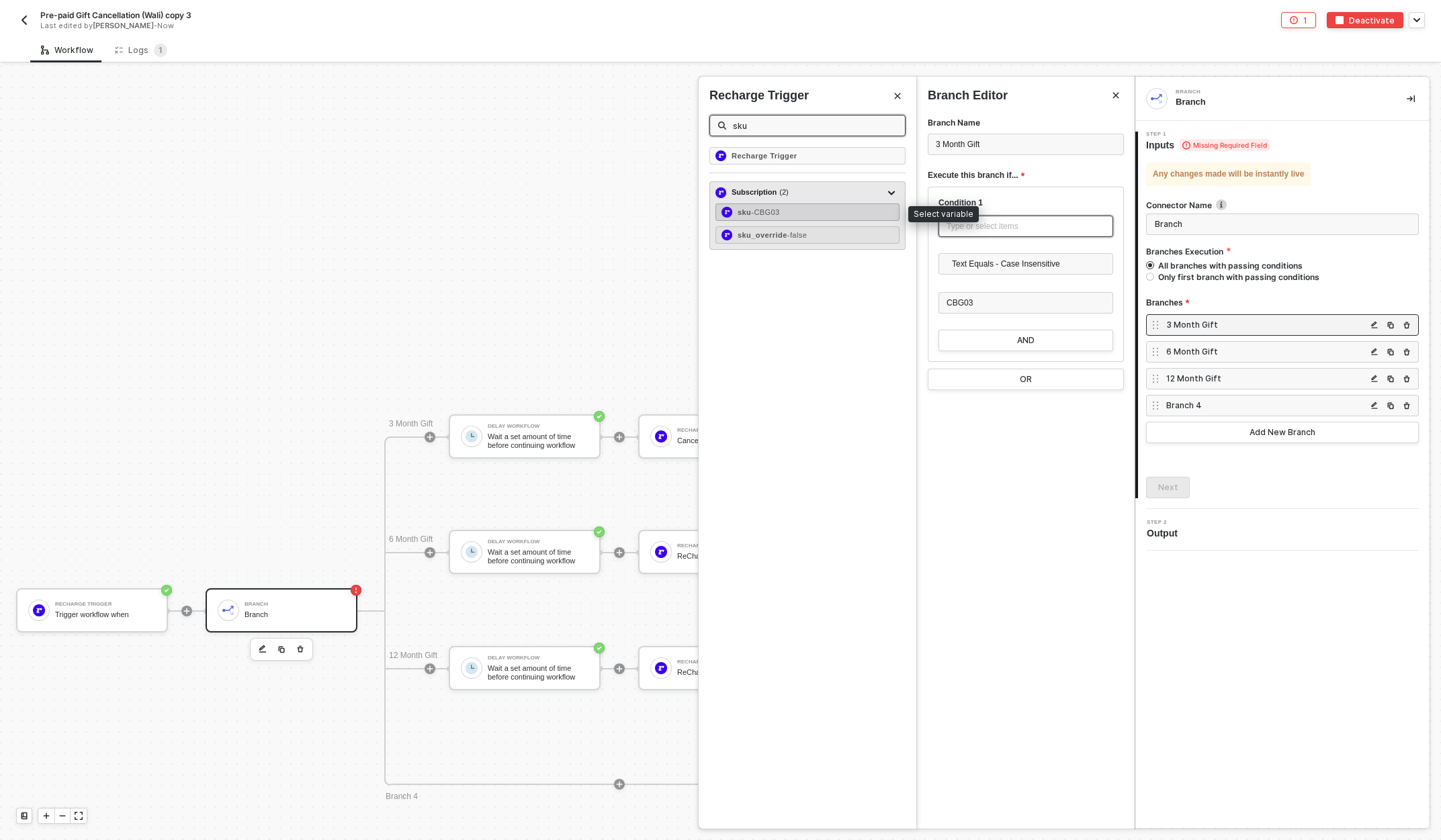
type input "sku"
click at [857, 216] on div "sku - CBG03" at bounding box center [807, 212] width 184 height 17
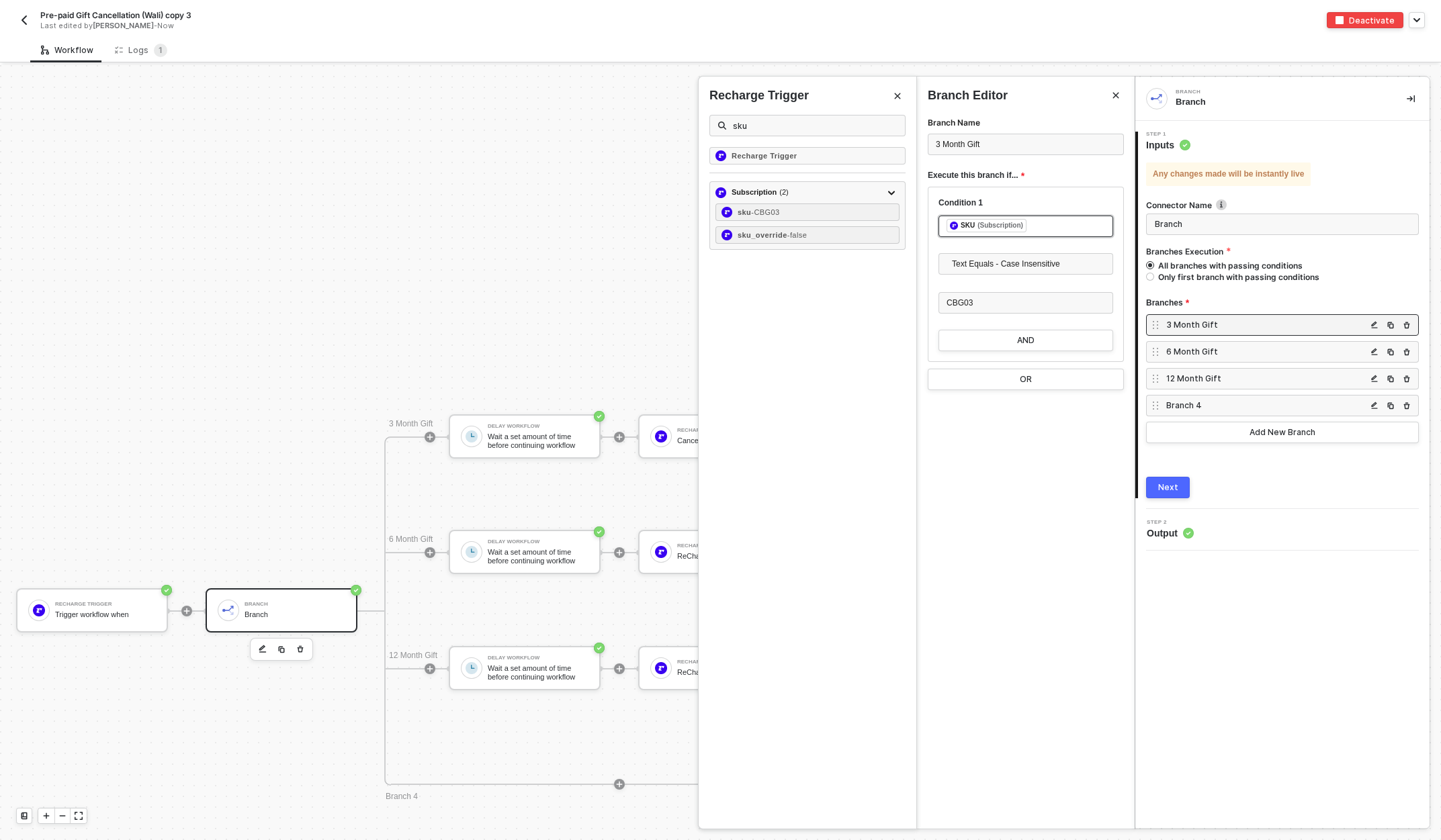
click at [1244, 348] on div "6 Month Gift" at bounding box center [1266, 351] width 200 height 11
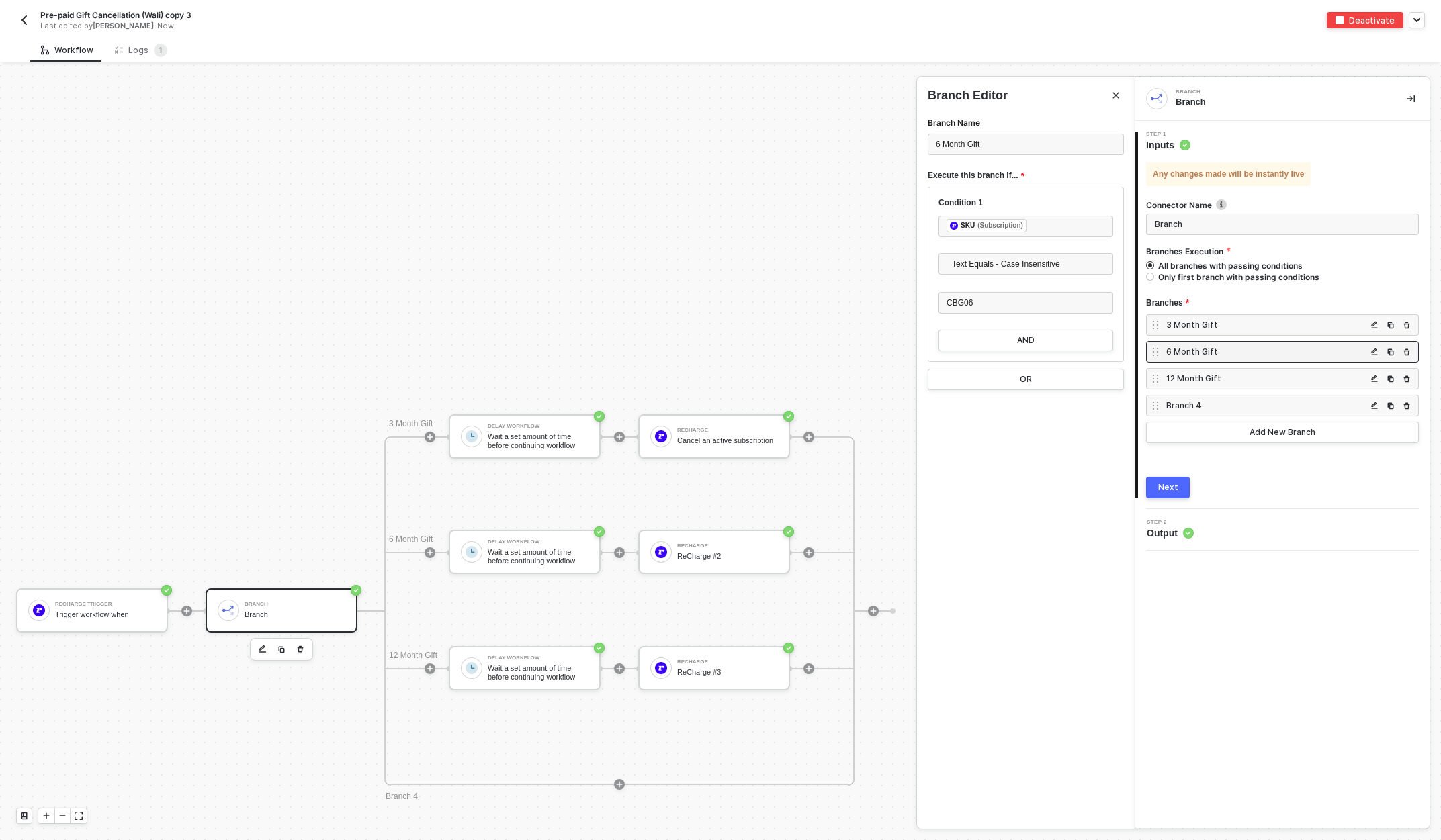
click at [1236, 380] on div "12 Month Gift" at bounding box center [1266, 378] width 200 height 11
click at [1220, 404] on div "Branch 4" at bounding box center [1266, 405] width 200 height 11
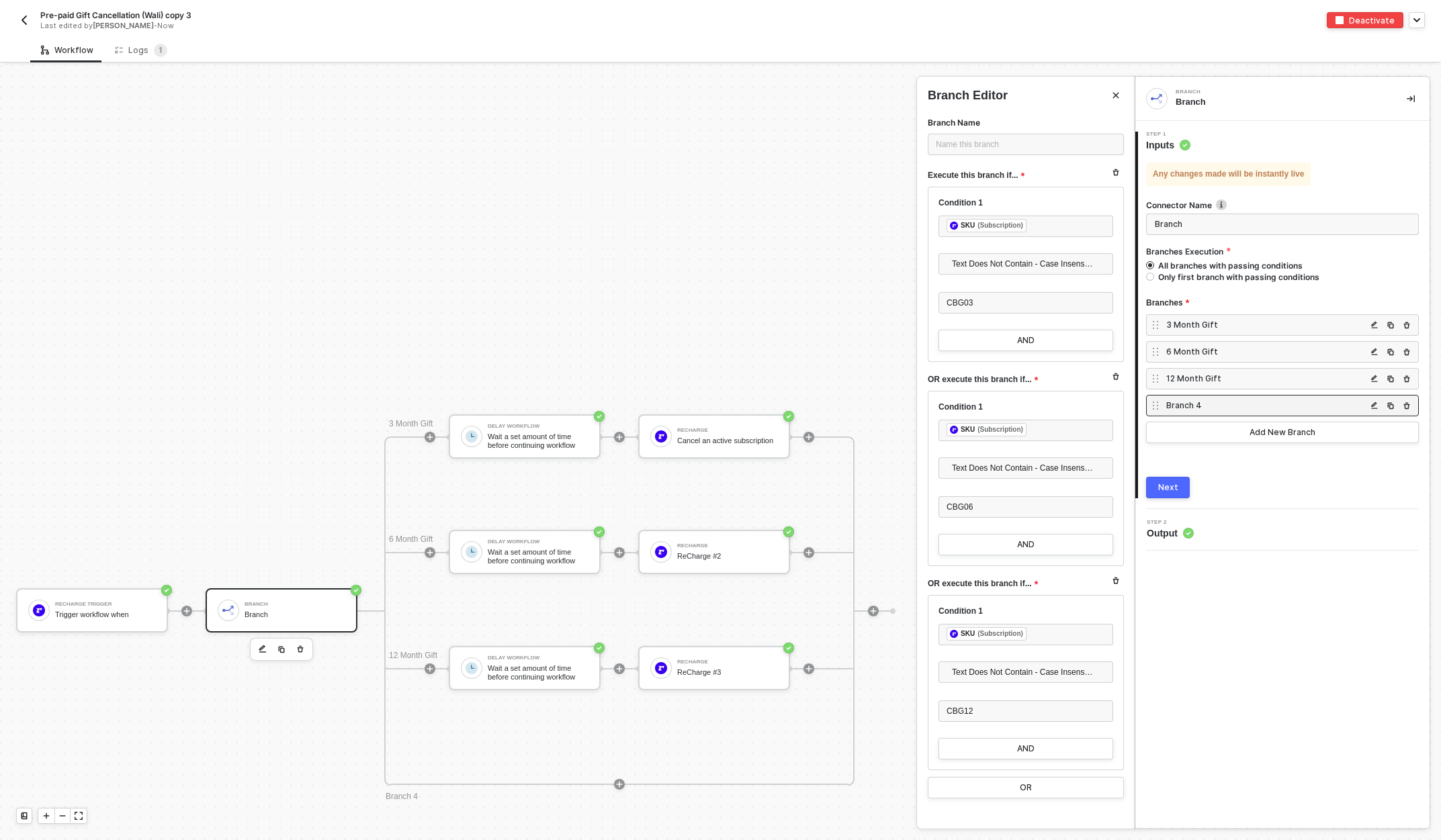
click at [1163, 486] on div "Next" at bounding box center [1168, 487] width 20 height 10
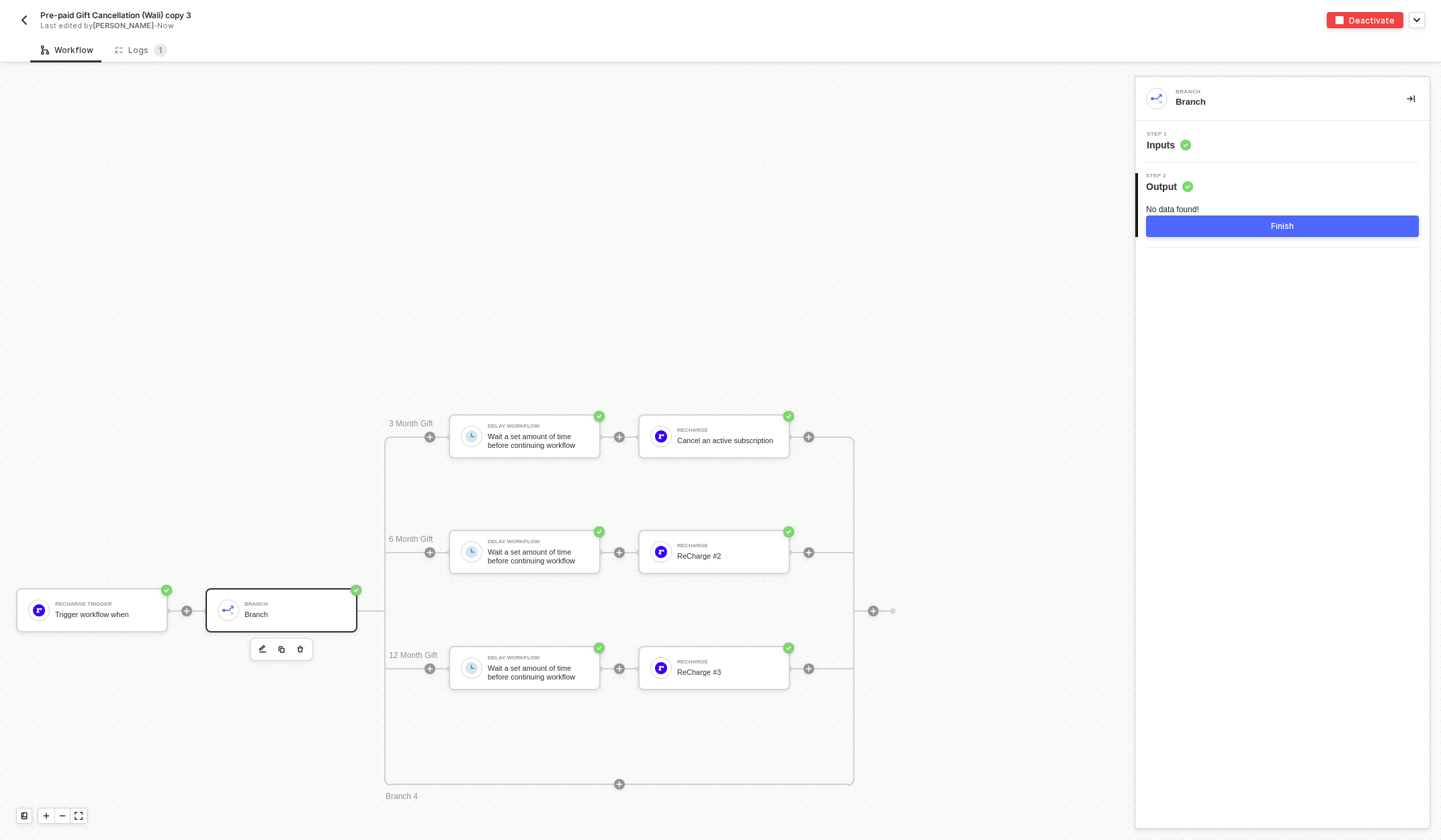
click at [1254, 234] on button "Finish" at bounding box center [1282, 226] width 272 height 22
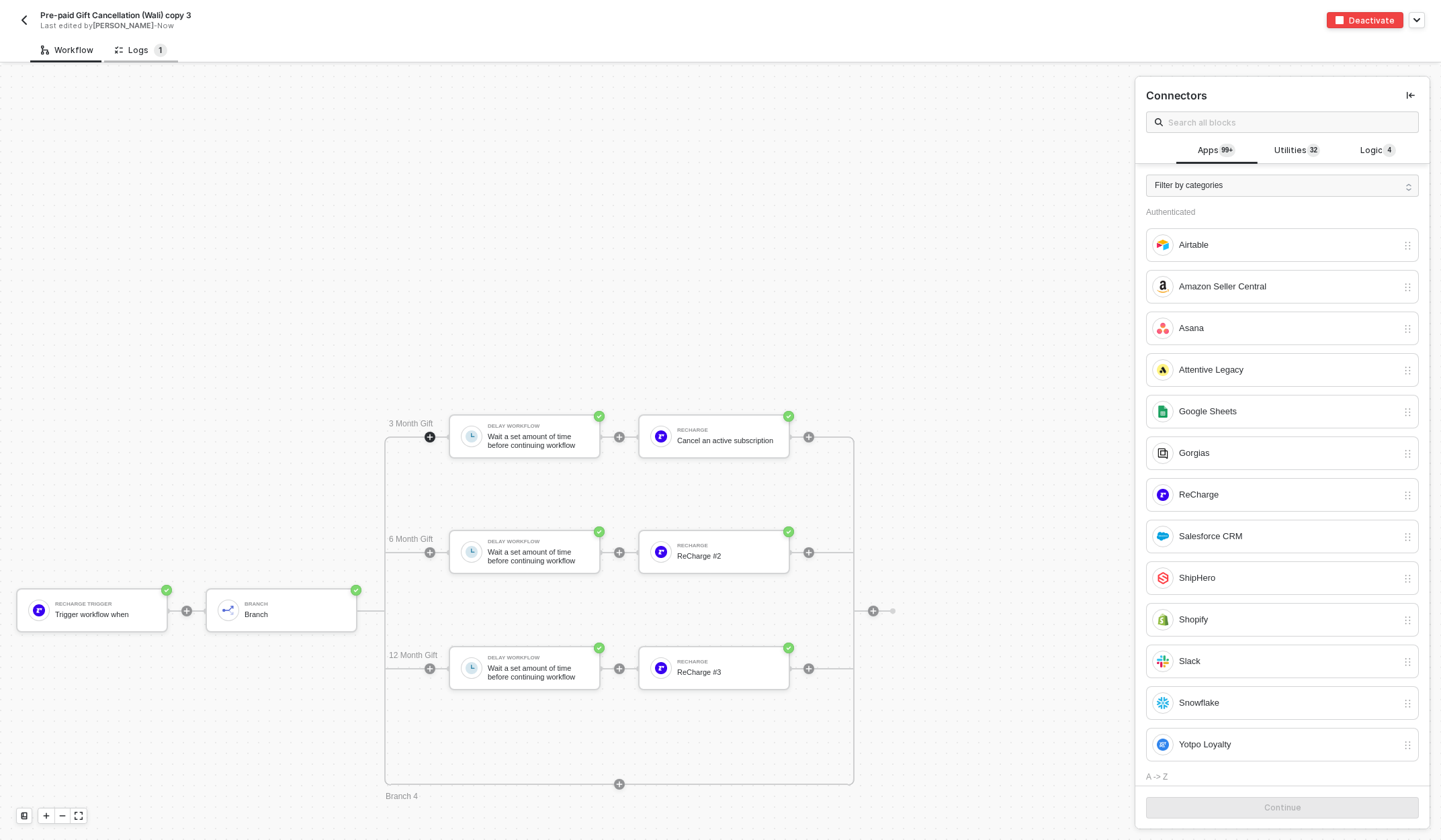
click at [154, 44] on sup "1" at bounding box center [160, 51] width 13 height 13
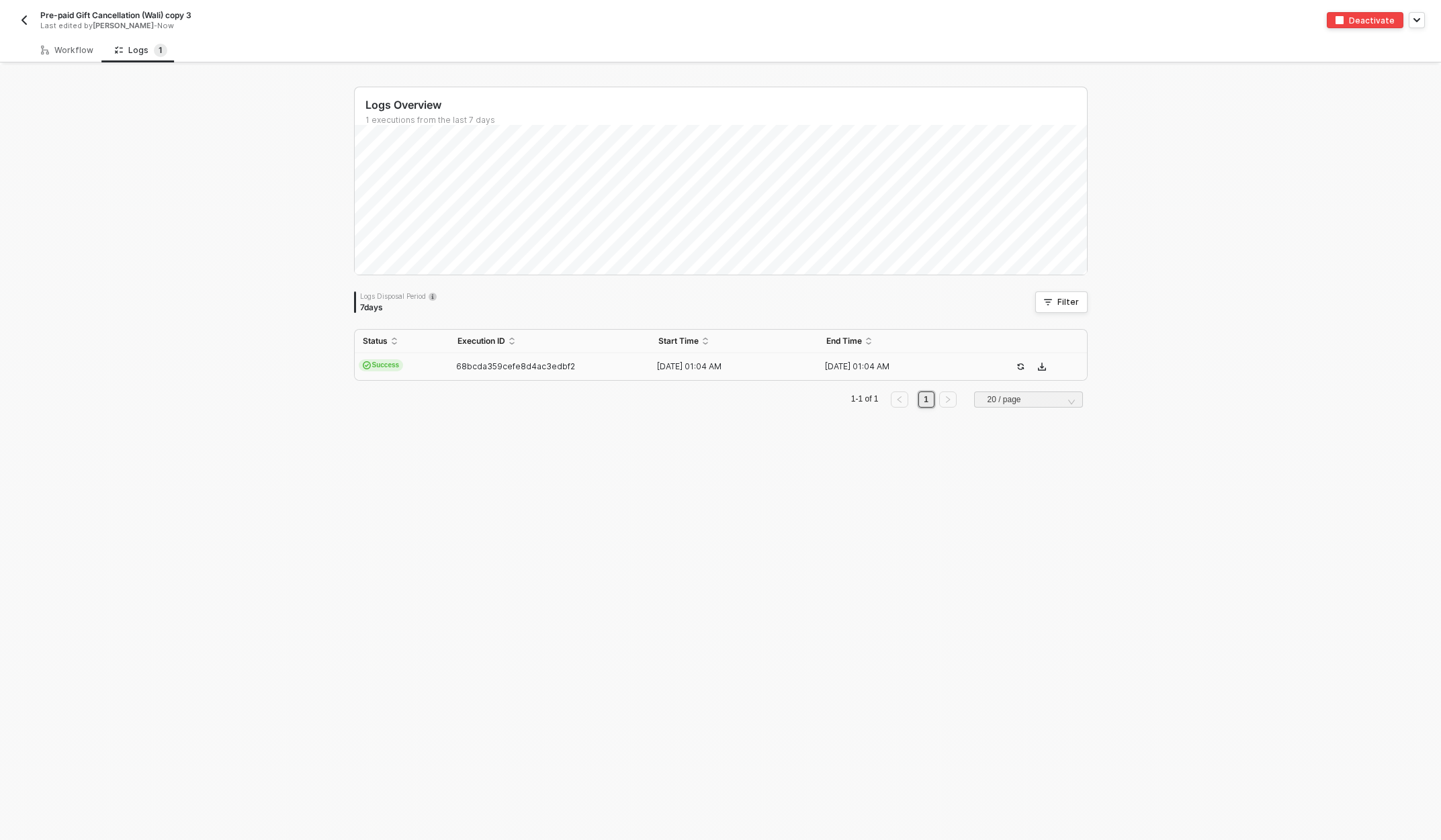
click at [515, 372] on td "68bcda359cefe8d4ac3edbf2" at bounding box center [550, 366] width 201 height 27
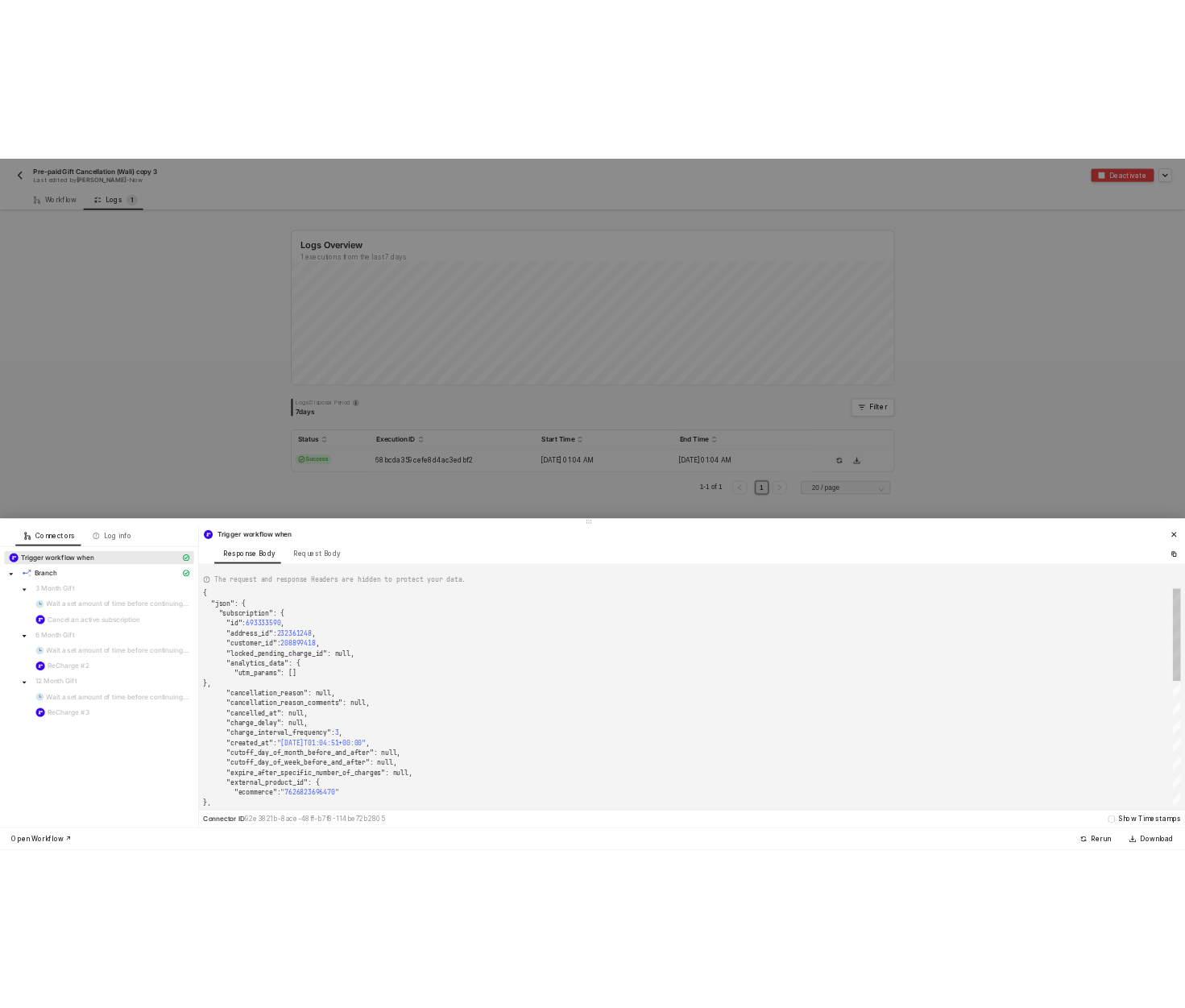
scroll to position [145, 0]
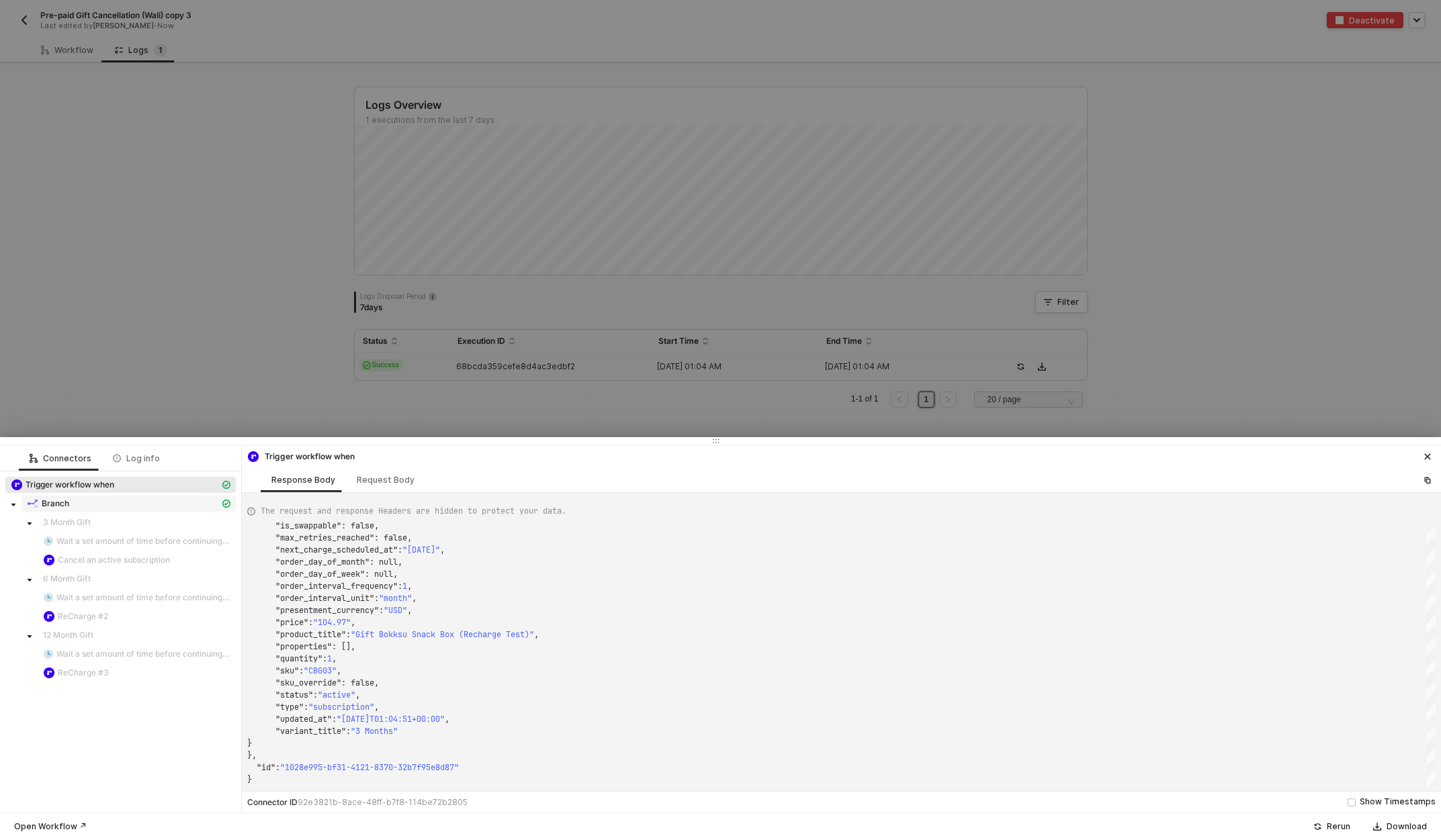
click at [78, 504] on div "Branch" at bounding box center [123, 504] width 193 height 12
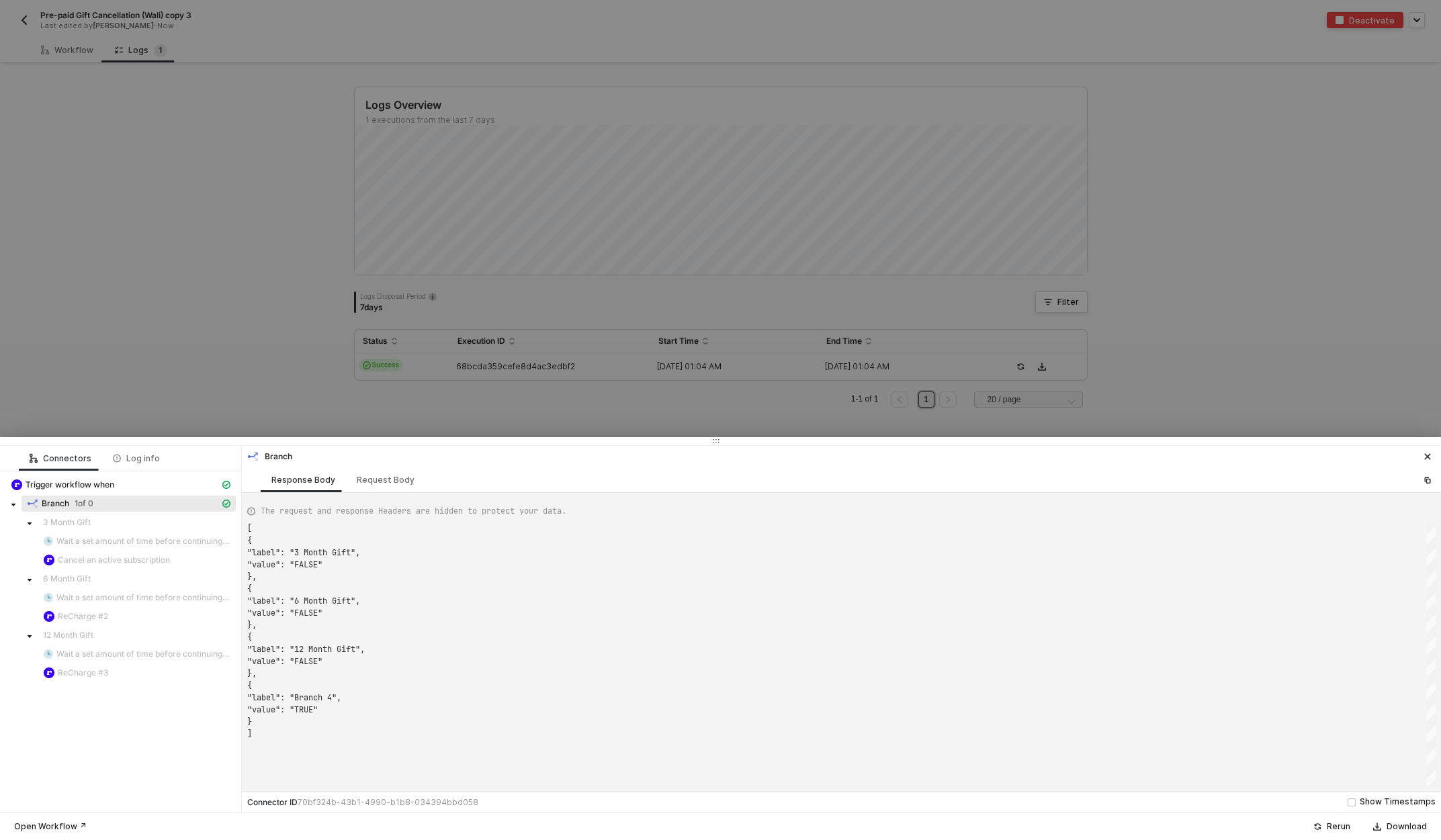
type textarea "[ { "label": "3 Month Gift", "value": "FALSE" }, { "label": "6 Month Gift", "va…"
click at [225, 390] on div at bounding box center [720, 420] width 1441 height 840
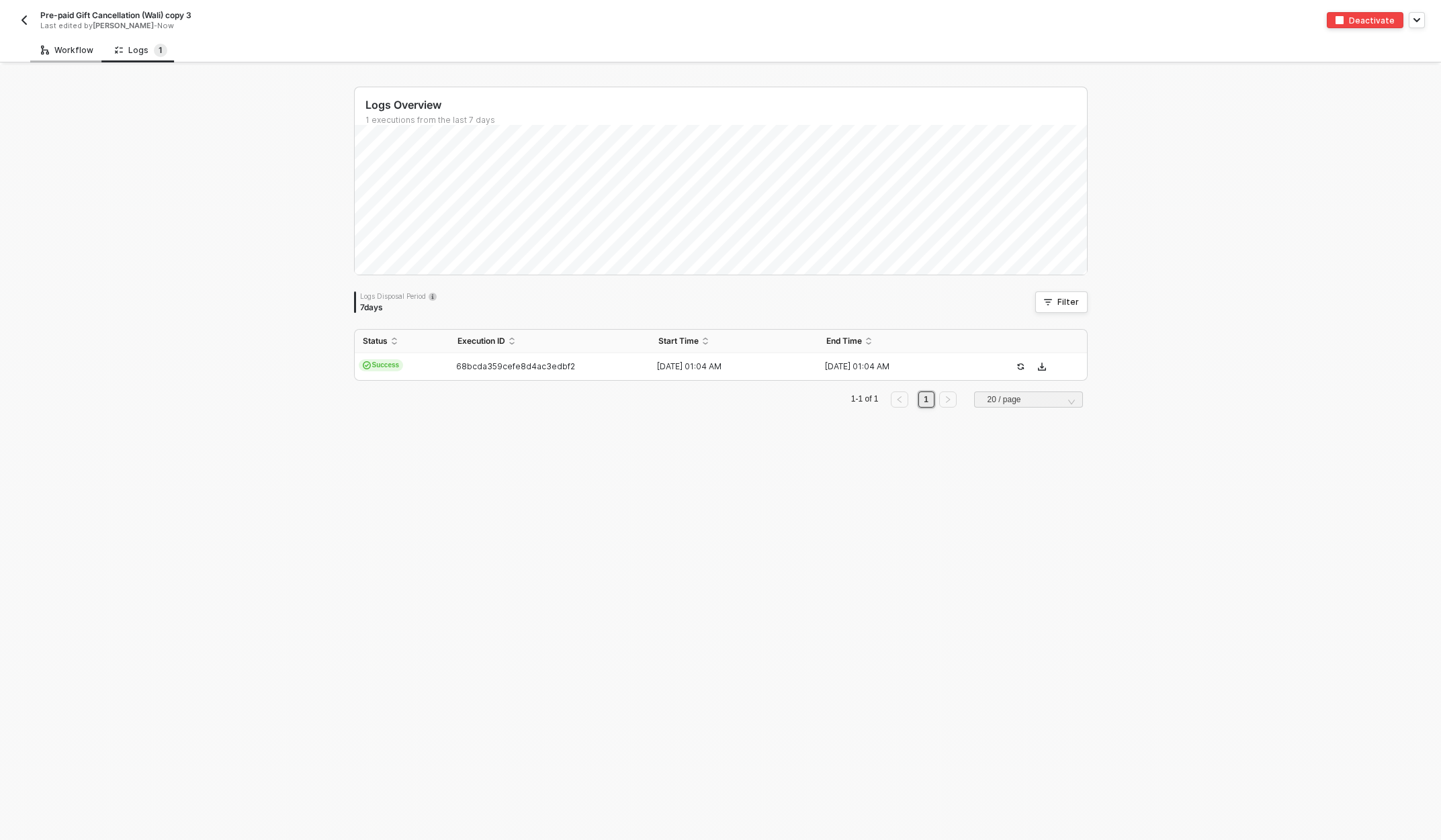
click at [72, 47] on div "Workflow" at bounding box center [67, 50] width 52 height 10
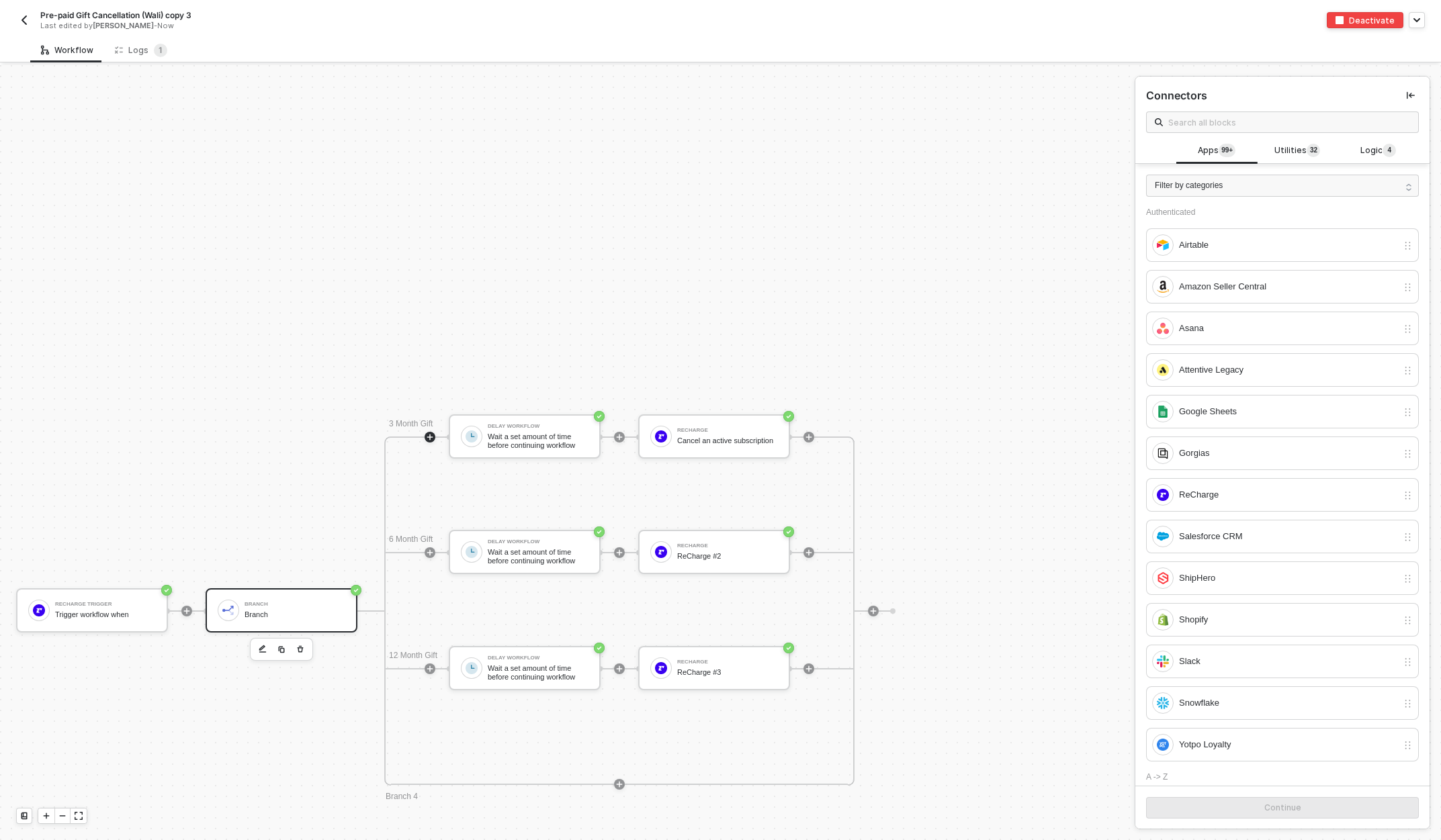
click at [266, 610] on div "Branch" at bounding box center [295, 615] width 101 height 9
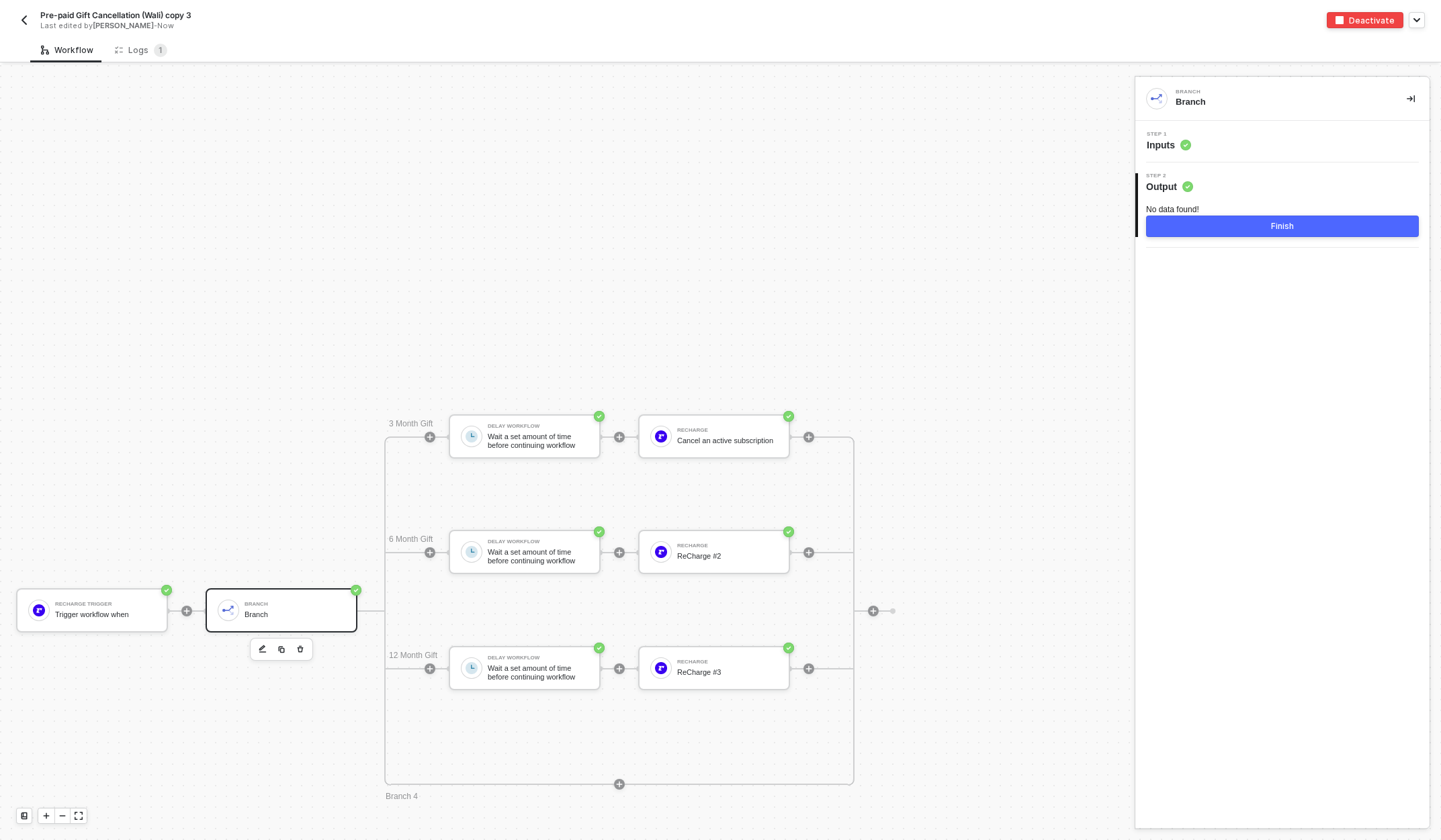
click at [1216, 134] on div "Step 1 Inputs" at bounding box center [1284, 141] width 291 height 20
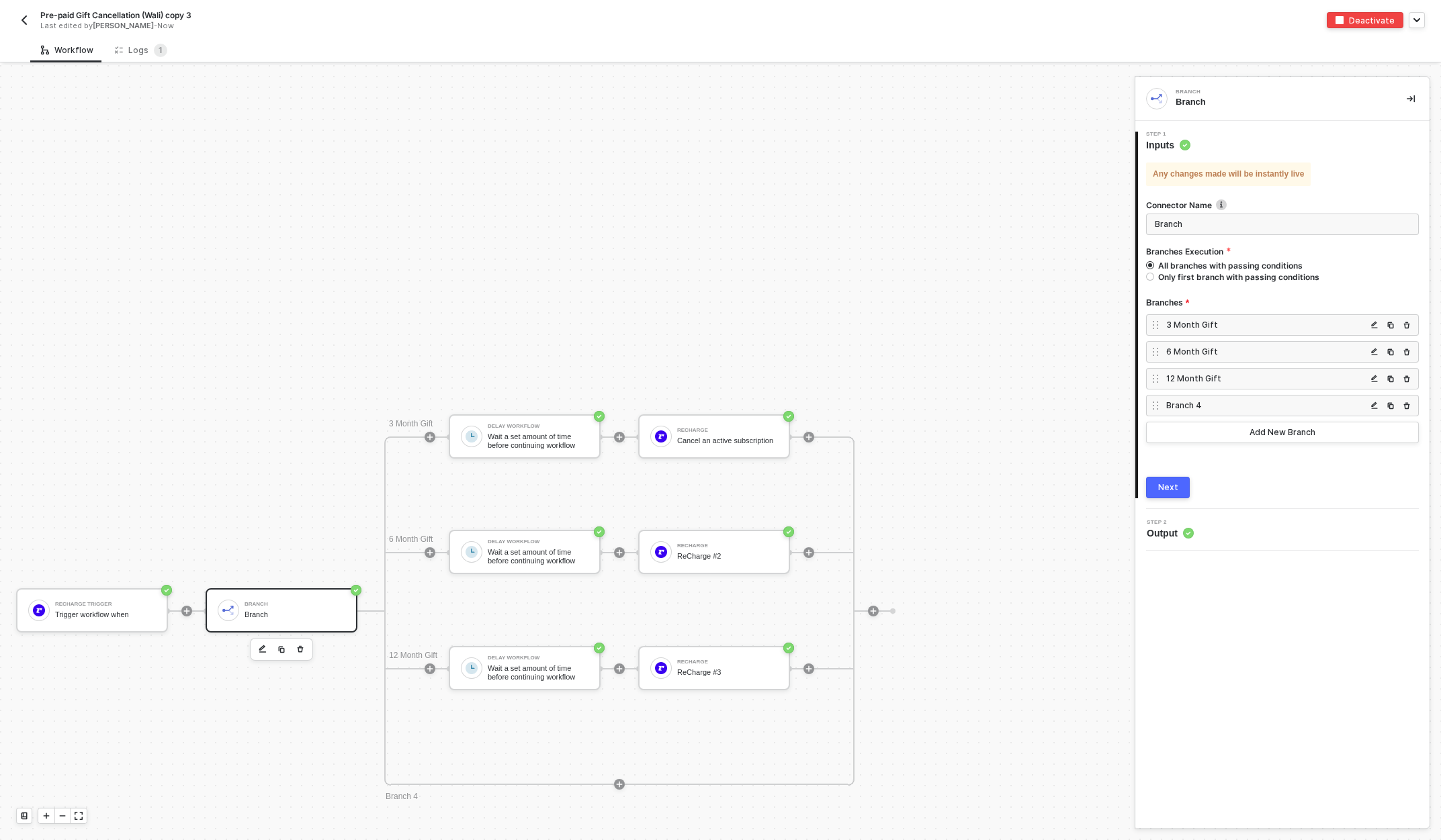
click at [1240, 325] on div "3 Month Gift" at bounding box center [1266, 325] width 200 height 11
click at [711, 442] on div at bounding box center [720, 452] width 1441 height 775
click at [697, 441] on div "Cancel an active subscription" at bounding box center [727, 441] width 101 height 9
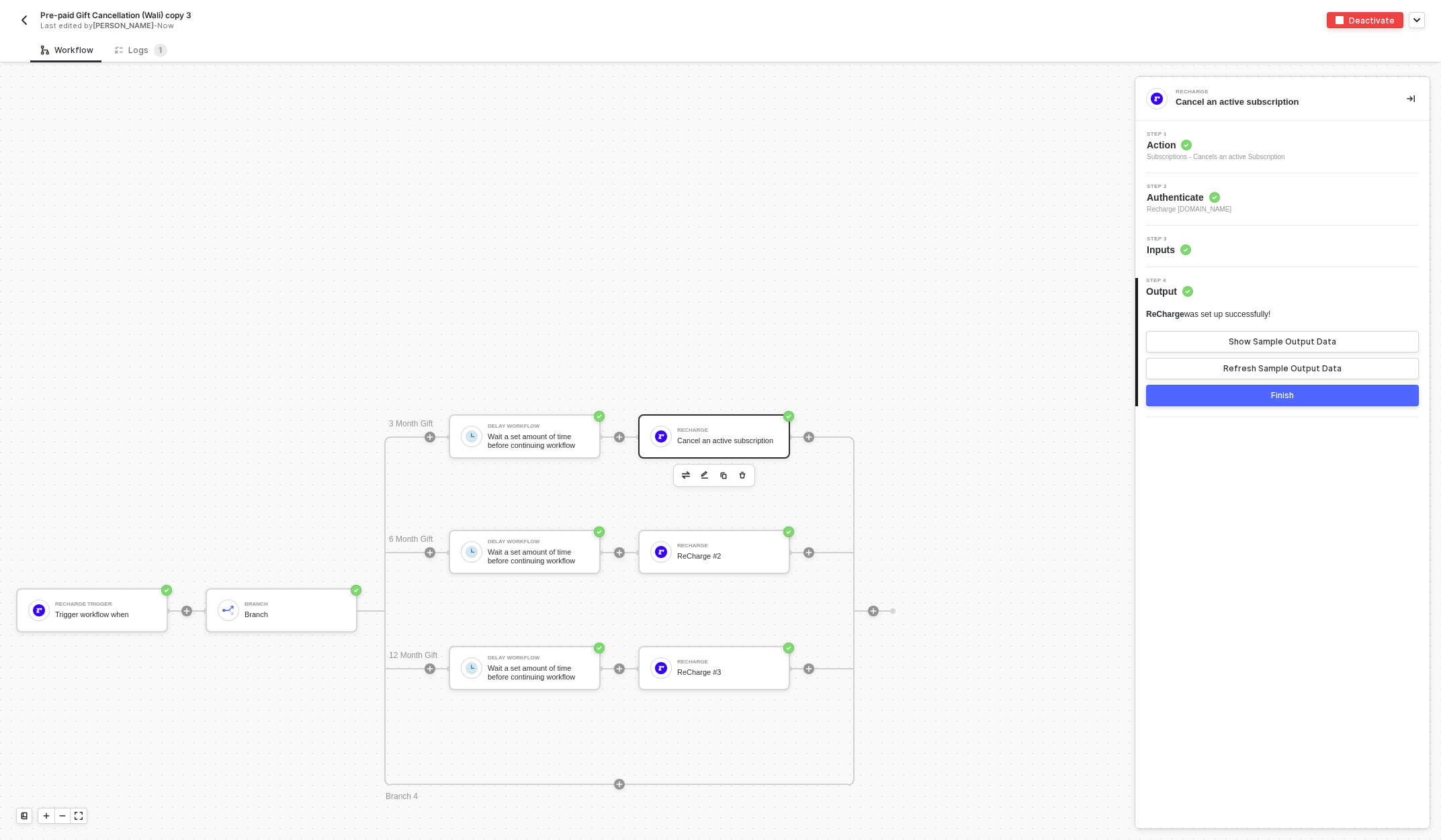
click at [1308, 253] on div "Step 3 Inputs" at bounding box center [1284, 246] width 291 height 20
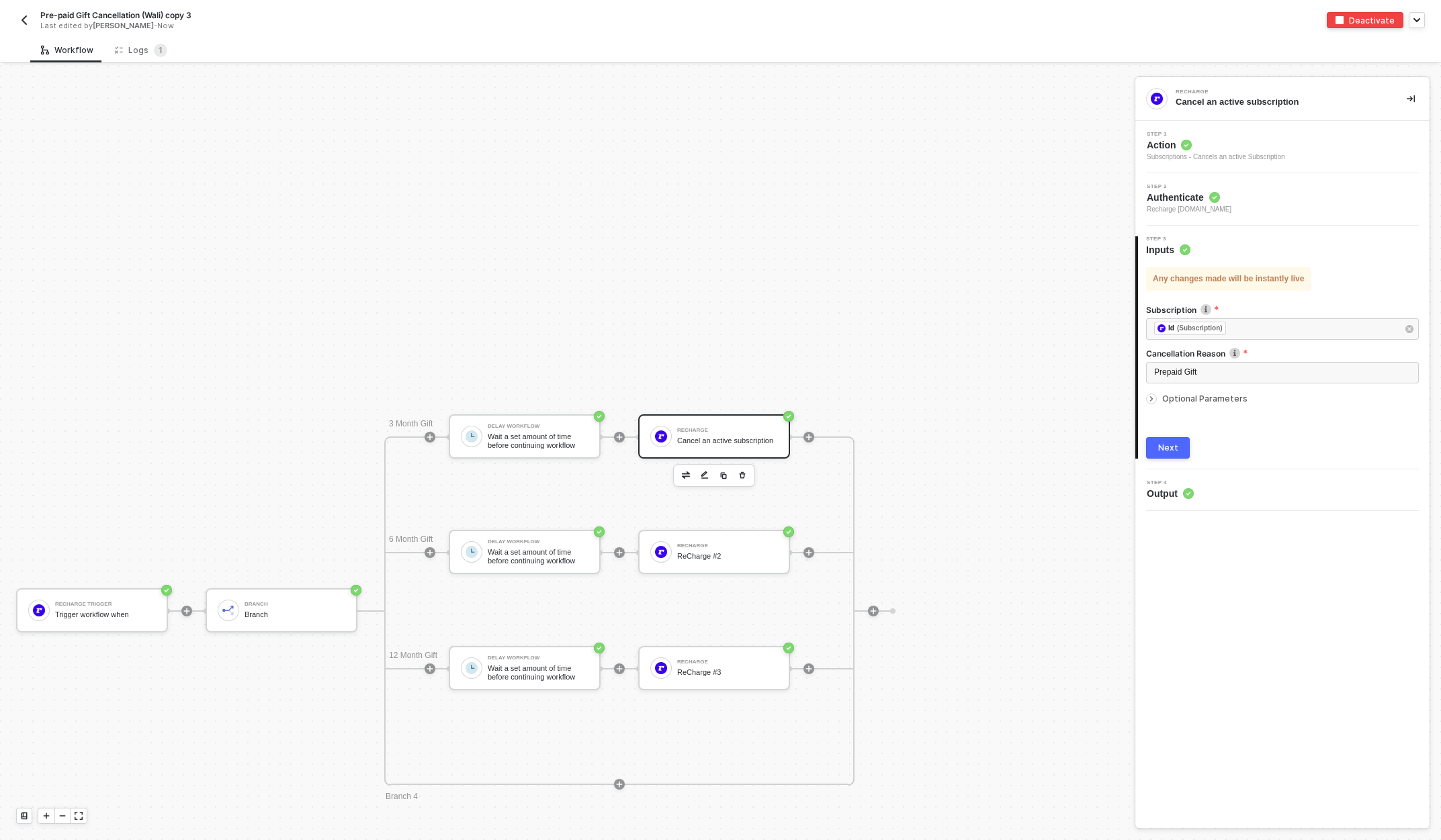
click at [1154, 398] on icon "icon-arrow-right-small" at bounding box center [1151, 398] width 8 height 8
click at [144, 47] on div "Logs 1" at bounding box center [141, 51] width 52 height 13
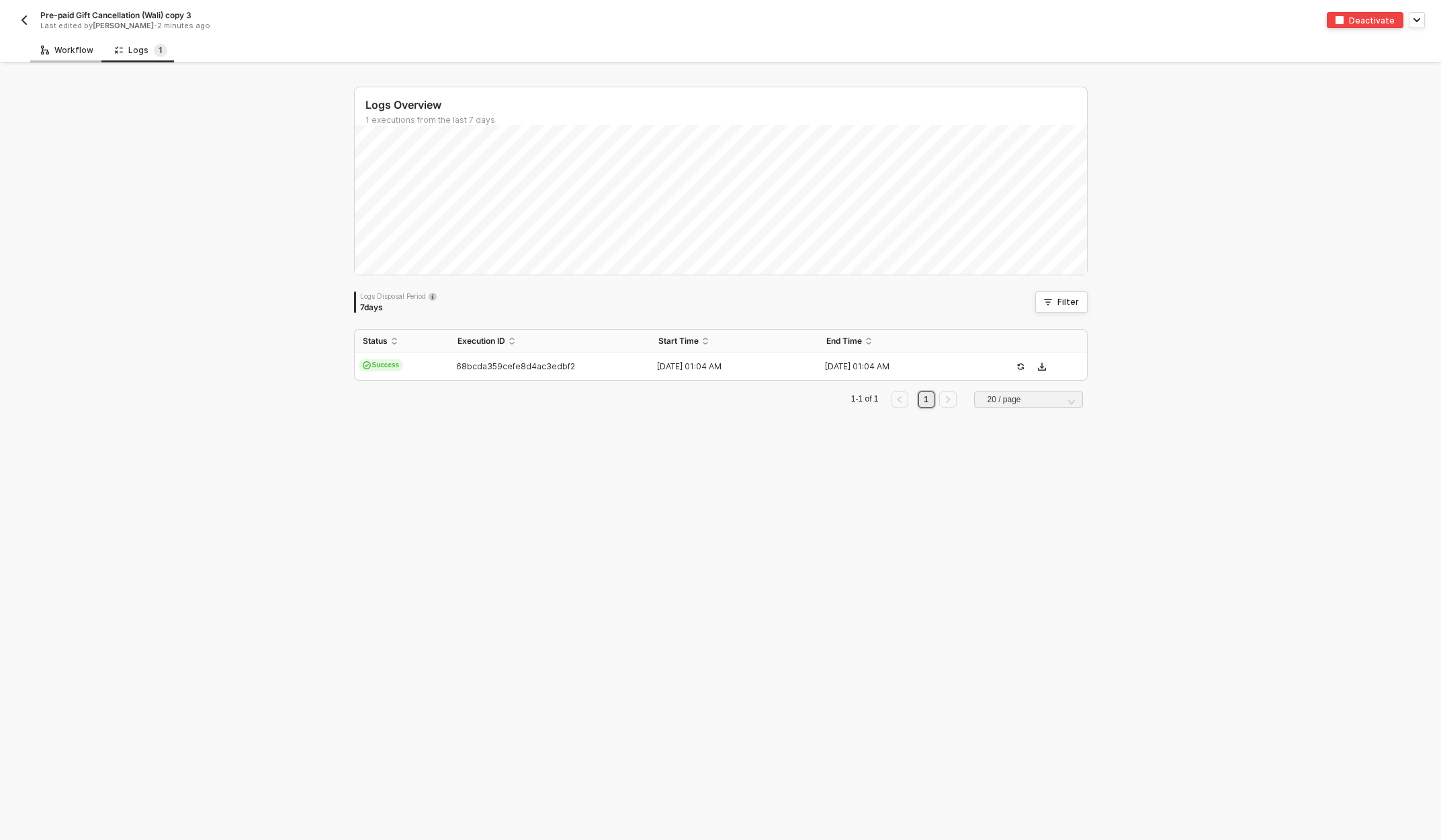
click at [57, 51] on div "Workflow" at bounding box center [67, 50] width 52 height 10
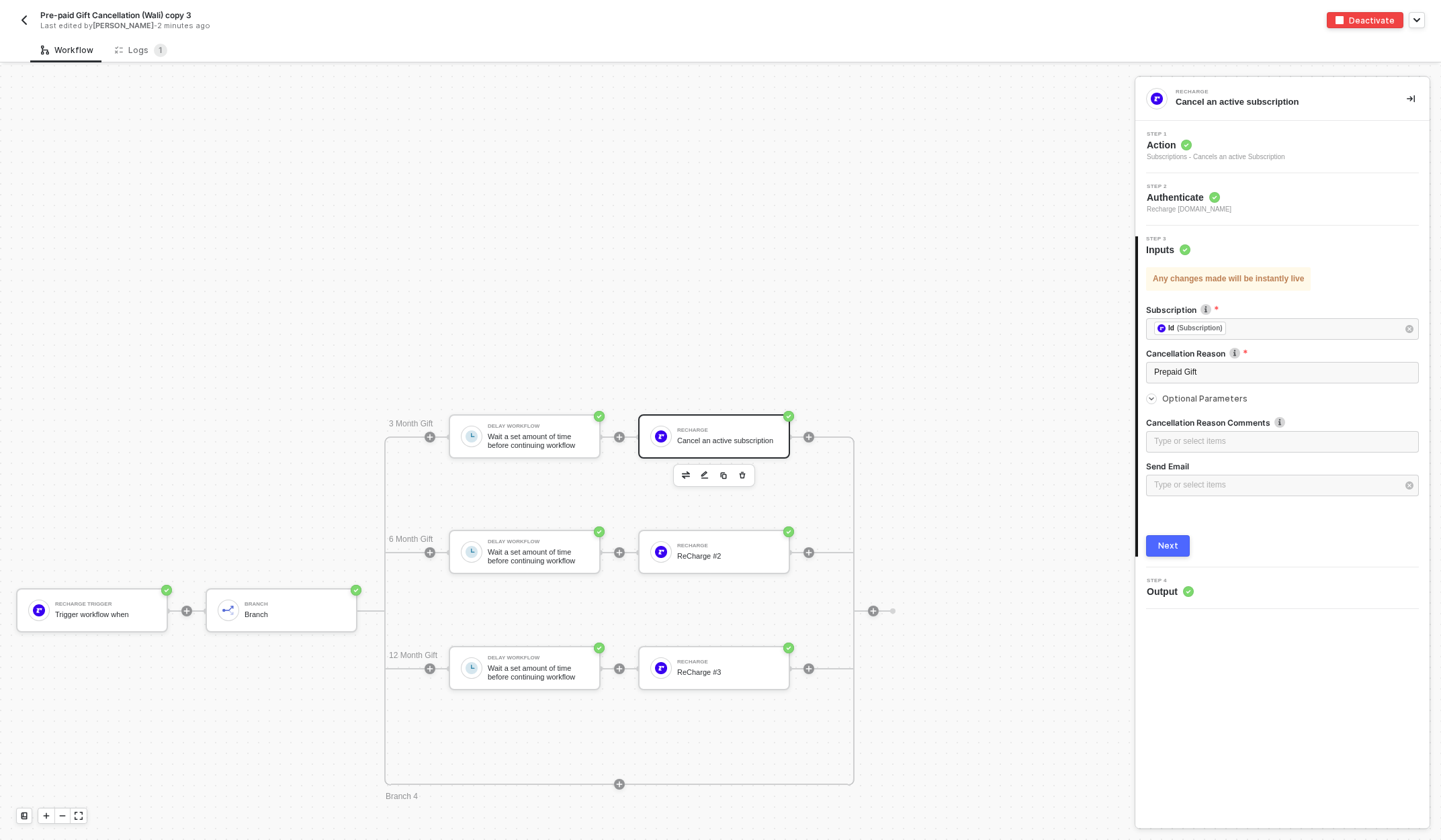
click at [223, 329] on div "Recharge Trigger Trigger workflow when Branch Branch 3 Month Gift Delay Workflo…" at bounding box center [563, 611] width 1128 height 2183
click at [769, 24] on span "Refresh" at bounding box center [772, 22] width 31 height 10
click at [131, 46] on div "Logs 1" at bounding box center [141, 51] width 52 height 13
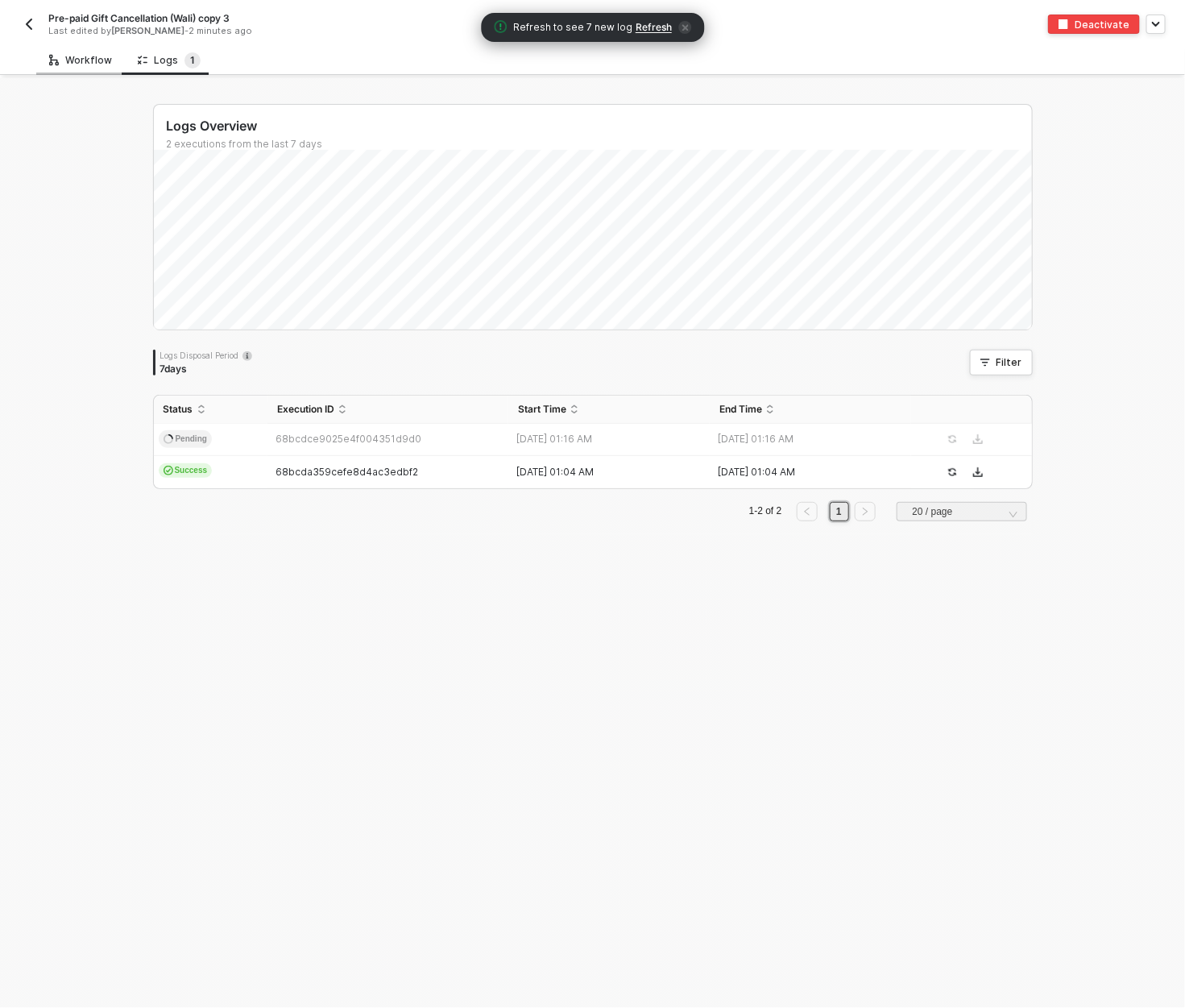
click at [80, 61] on div "Workflow" at bounding box center [81, 60] width 63 height 13
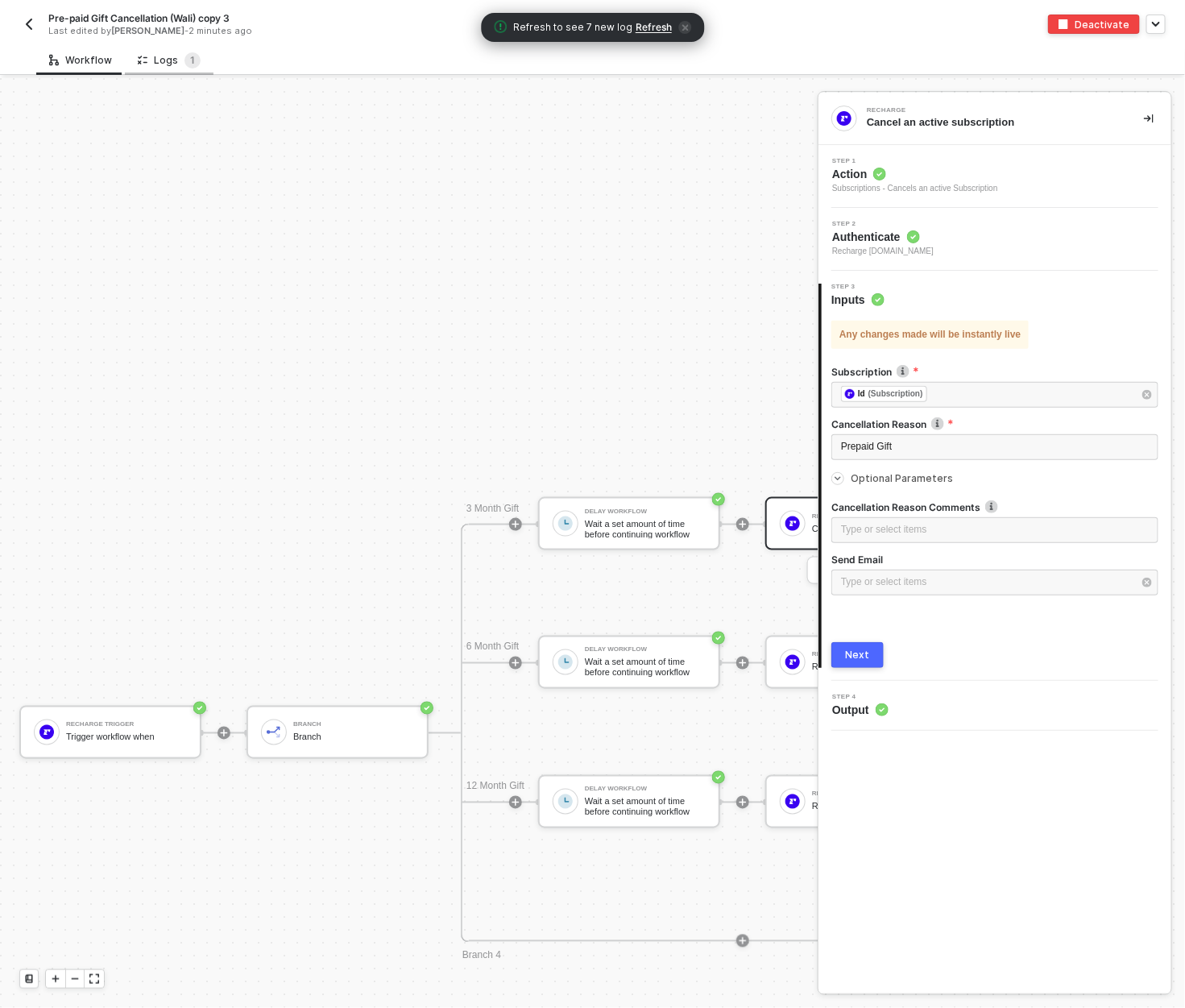
click at [162, 54] on div "Logs 1" at bounding box center [169, 61] width 63 height 16
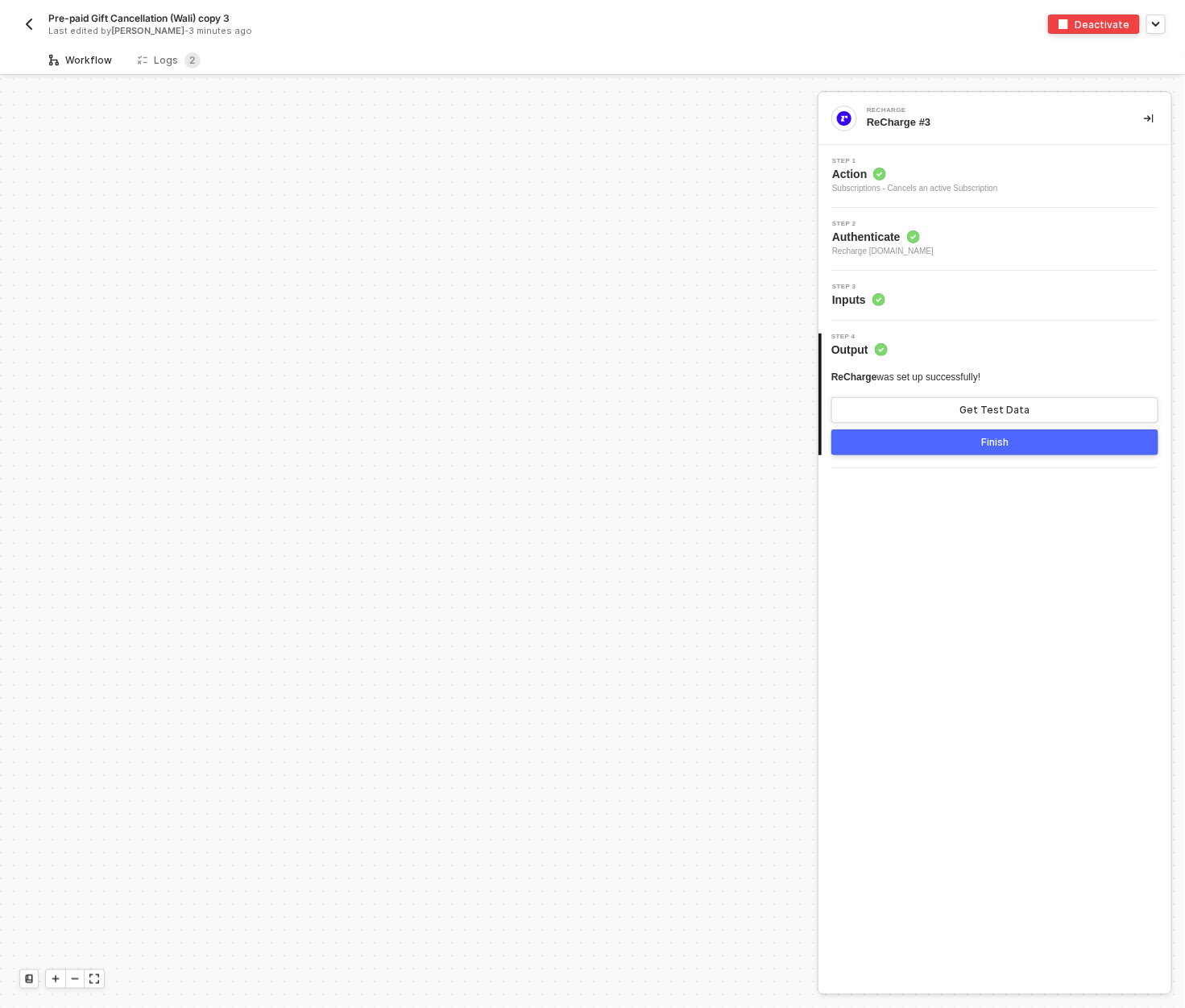
scroll to position [655, 0]
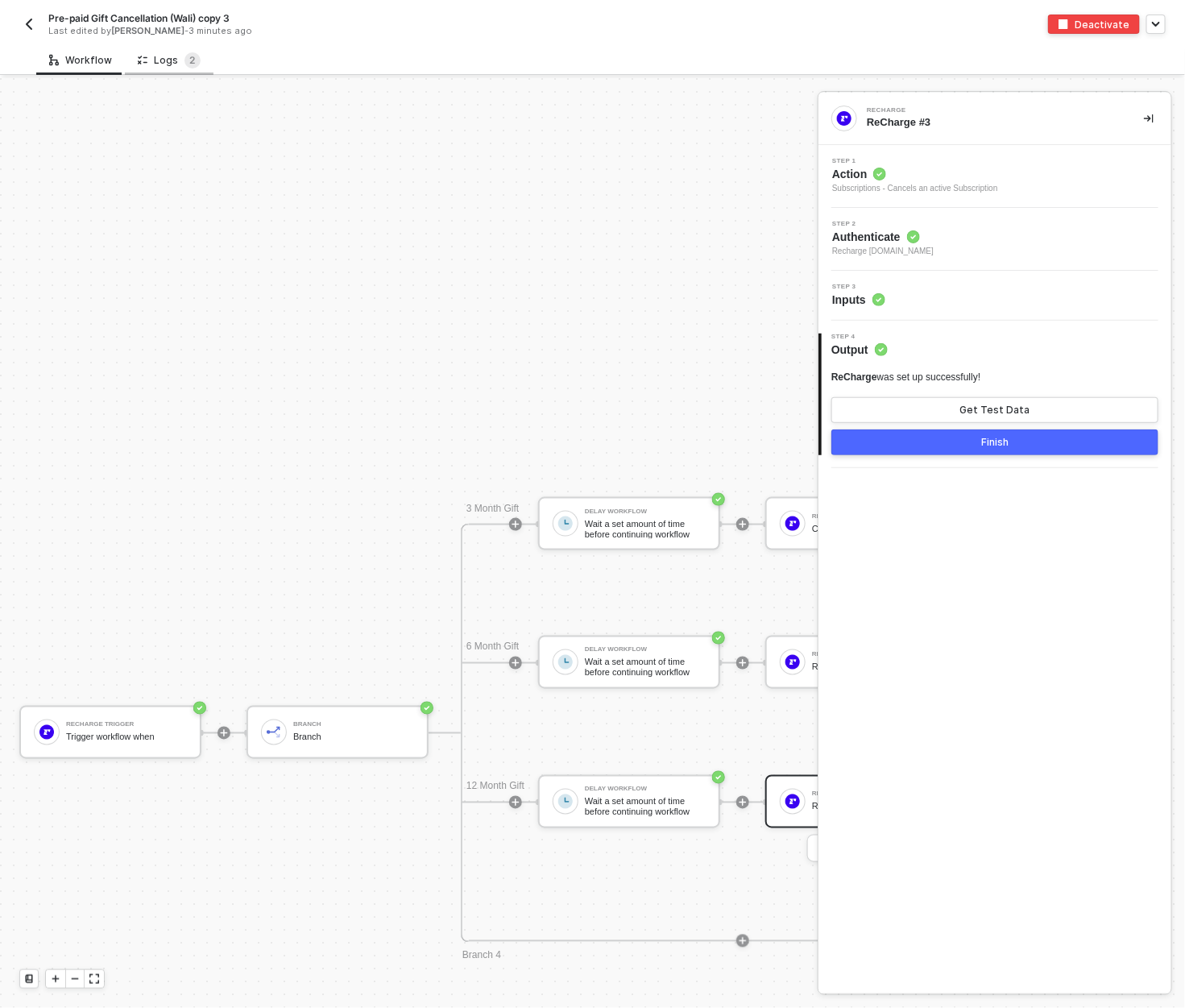
click at [154, 54] on div "Logs 2" at bounding box center [169, 61] width 63 height 16
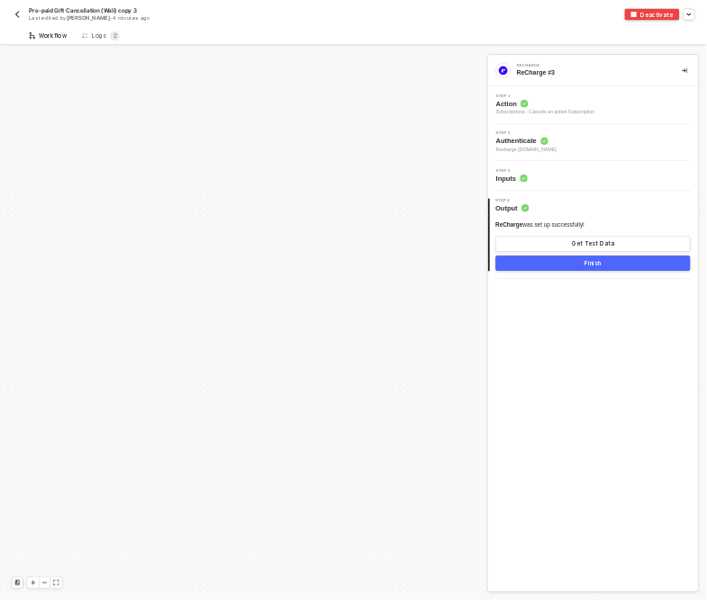
scroll to position [732, 0]
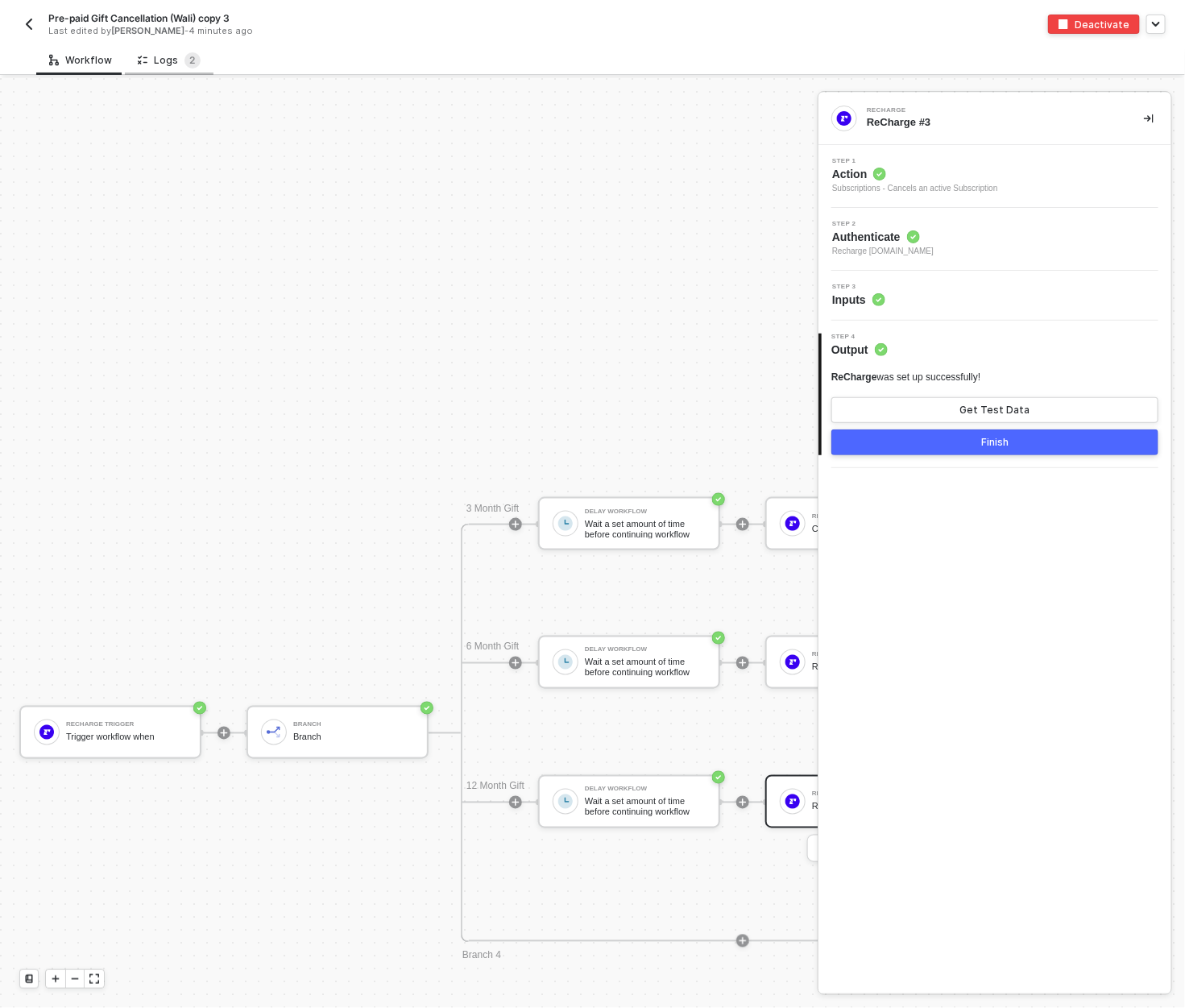
click at [175, 56] on div "Logs 2" at bounding box center [169, 61] width 63 height 16
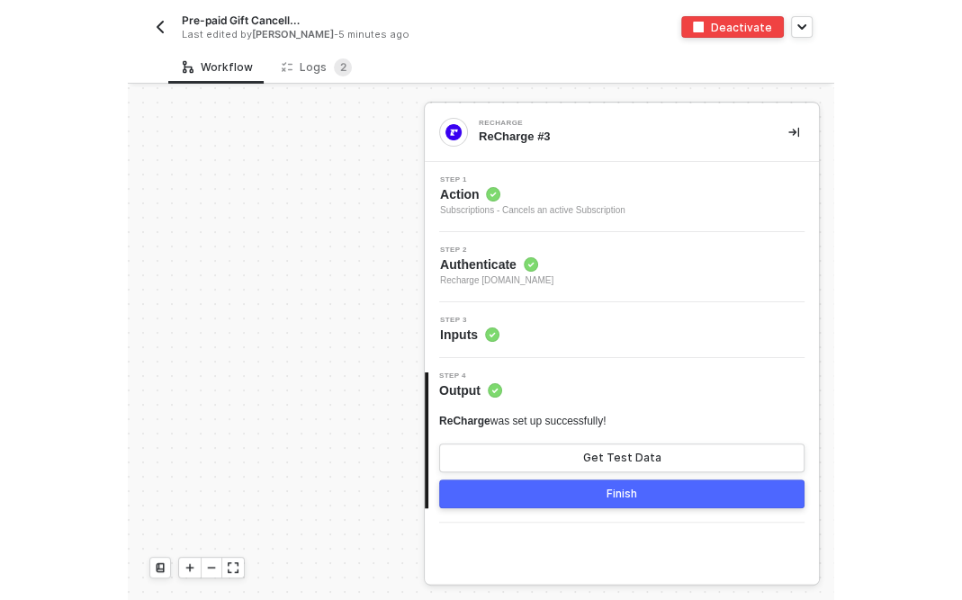
scroll to position [599, 0]
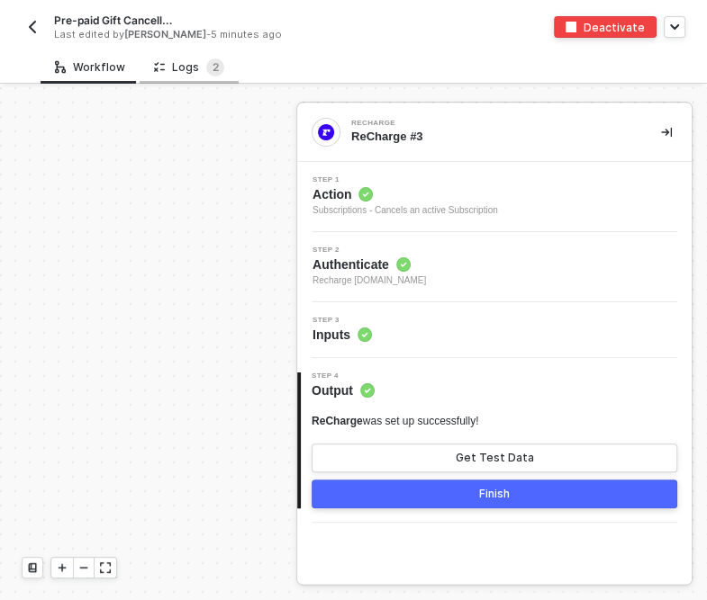
click at [186, 74] on div "Logs 2" at bounding box center [189, 68] width 70 height 18
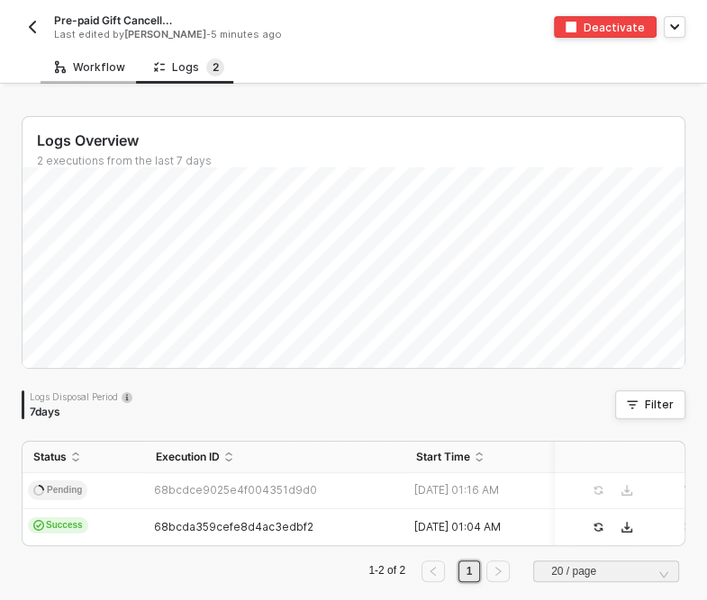
click at [89, 79] on div "Workflow" at bounding box center [90, 66] width 99 height 33
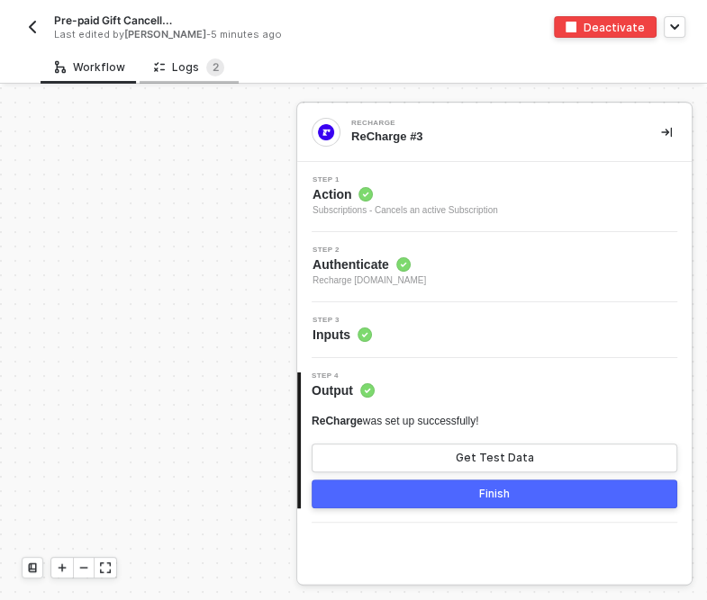
click at [182, 68] on div "Logs 2" at bounding box center [189, 68] width 70 height 18
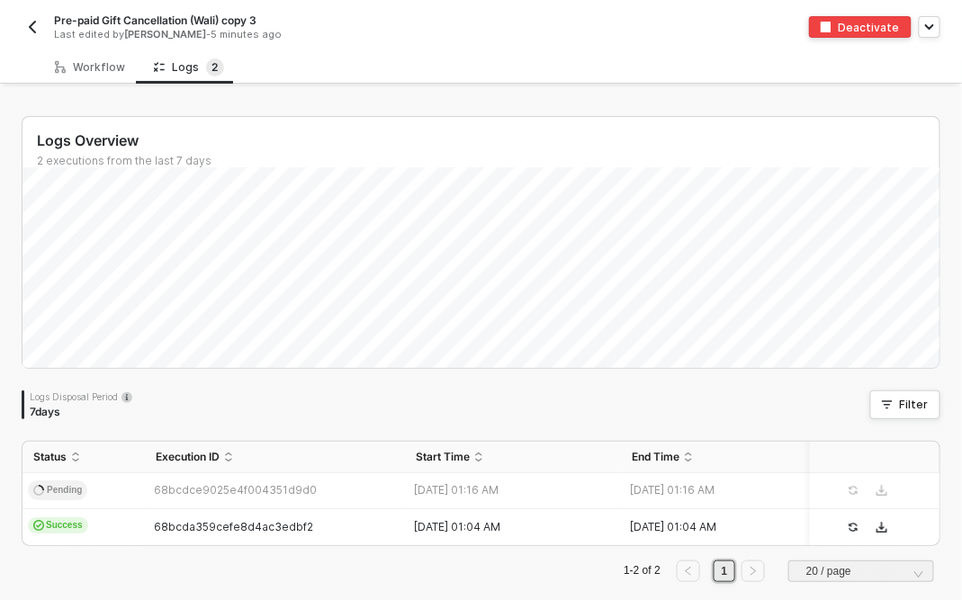
click at [350, 389] on div "Logs Overview 2 executions from the last 7 days Sun 7 Success 2 Failure 0 Logs …" at bounding box center [481, 356] width 919 height 481
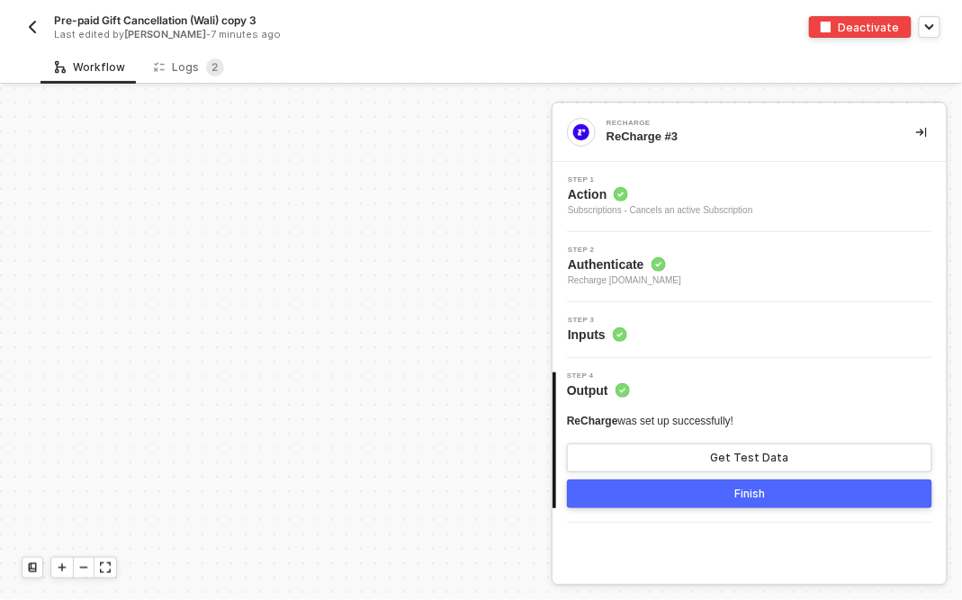
scroll to position [599, 0]
click at [183, 73] on div "Logs 2" at bounding box center [189, 68] width 70 height 18
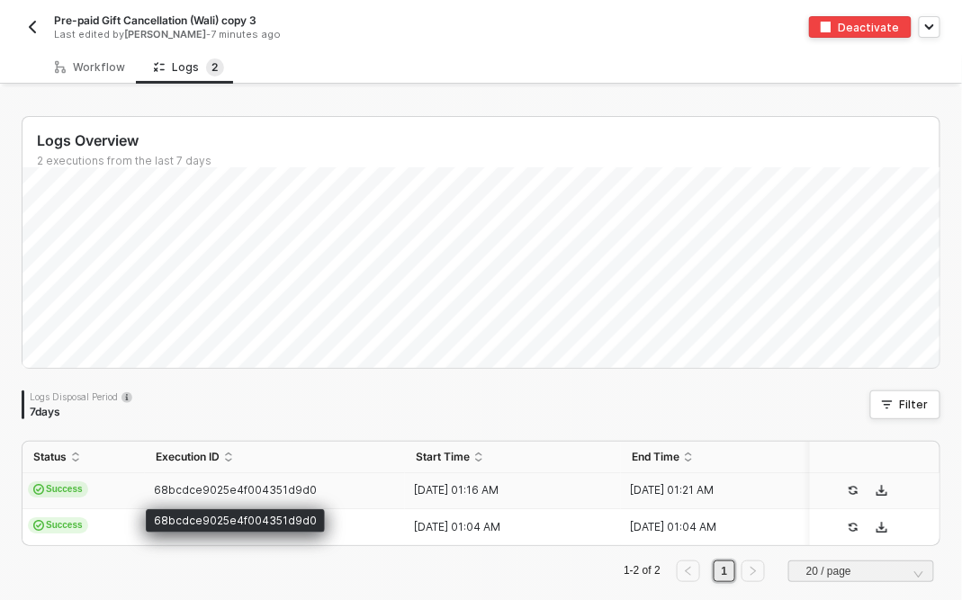
click at [212, 491] on span "68bcdce9025e4f004351d9d0" at bounding box center [235, 490] width 163 height 14
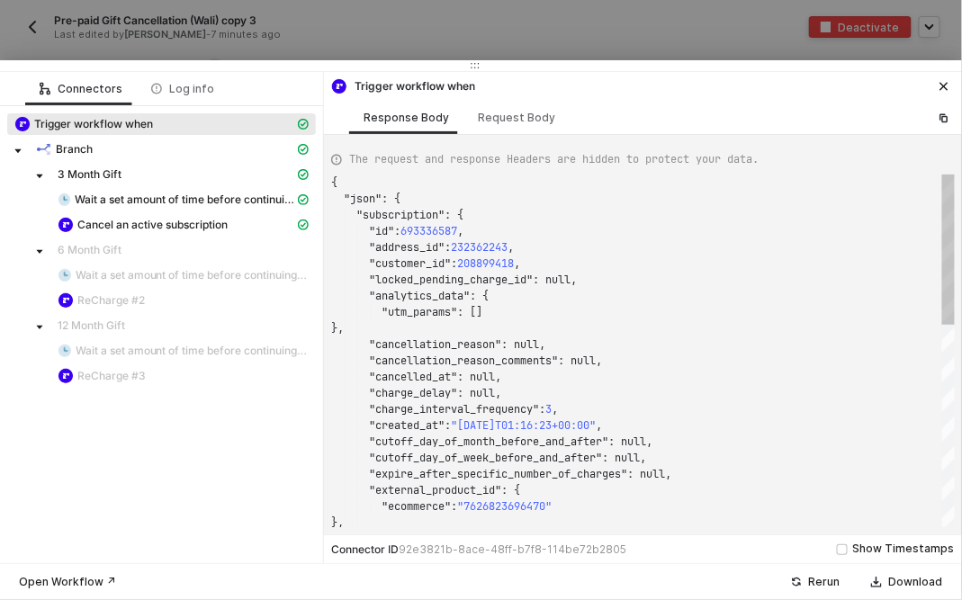
scroll to position [162, 0]
click at [457, 38] on div at bounding box center [481, 300] width 962 height 600
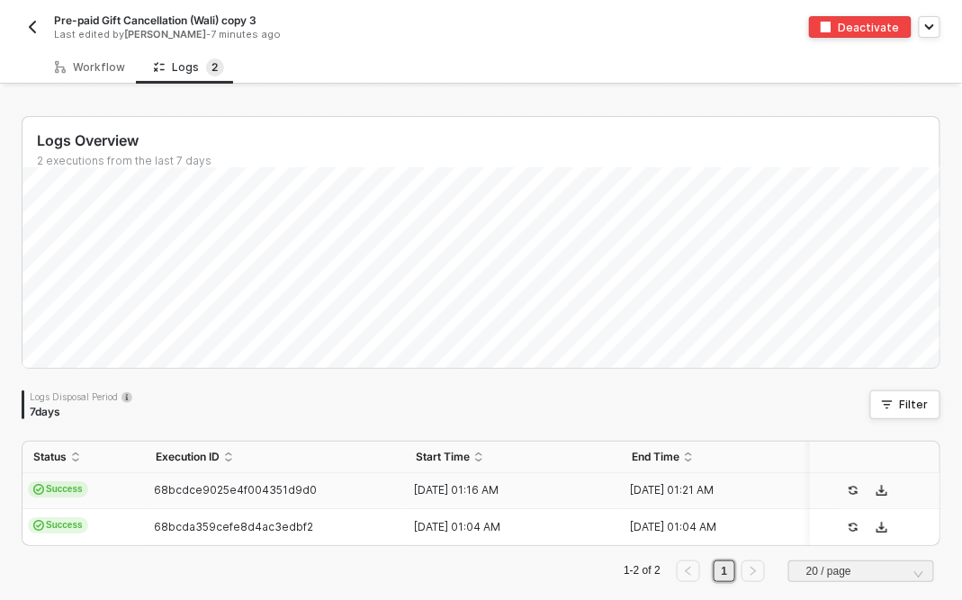
click at [37, 23] on img "button" at bounding box center [32, 27] width 14 height 14
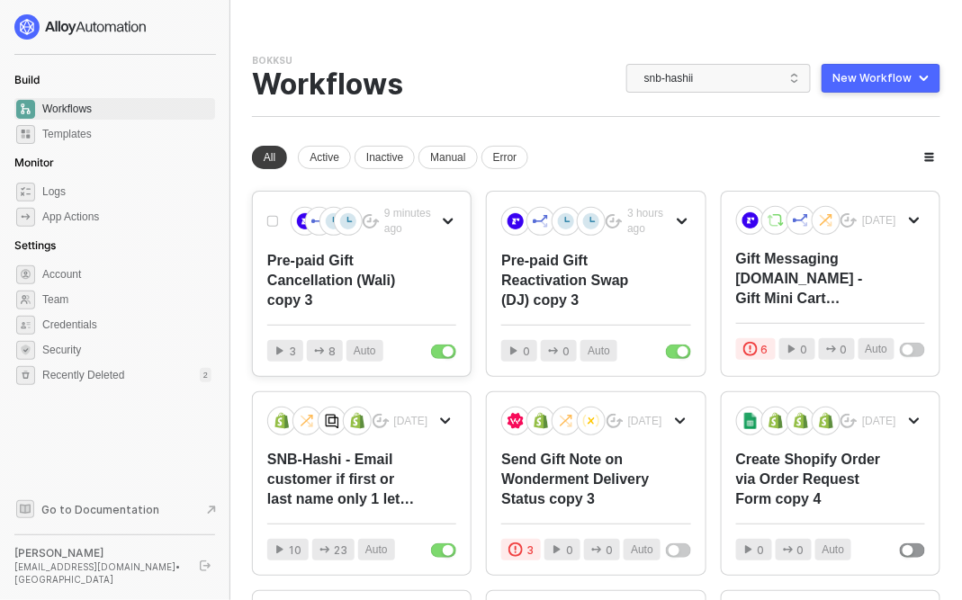
click at [326, 266] on div "Pre-paid Gift Cancellation (Wali) copy 3" at bounding box center [342, 280] width 151 height 59
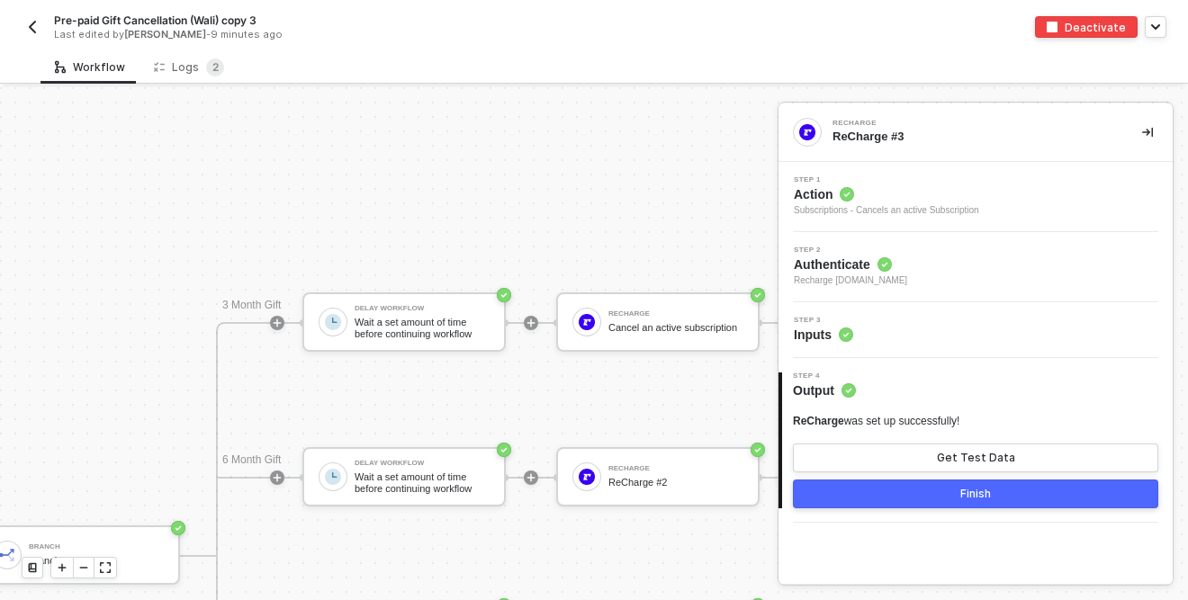
scroll to position [740, 299]
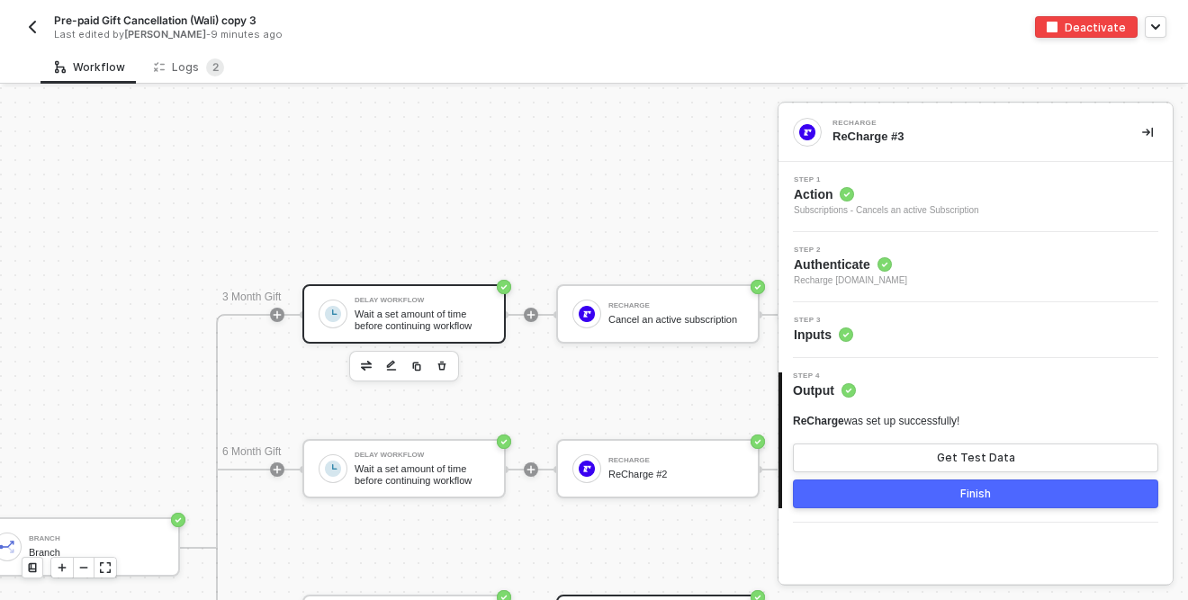
click at [410, 309] on div "Wait a set amount of time before continuing workflow" at bounding box center [422, 320] width 135 height 23
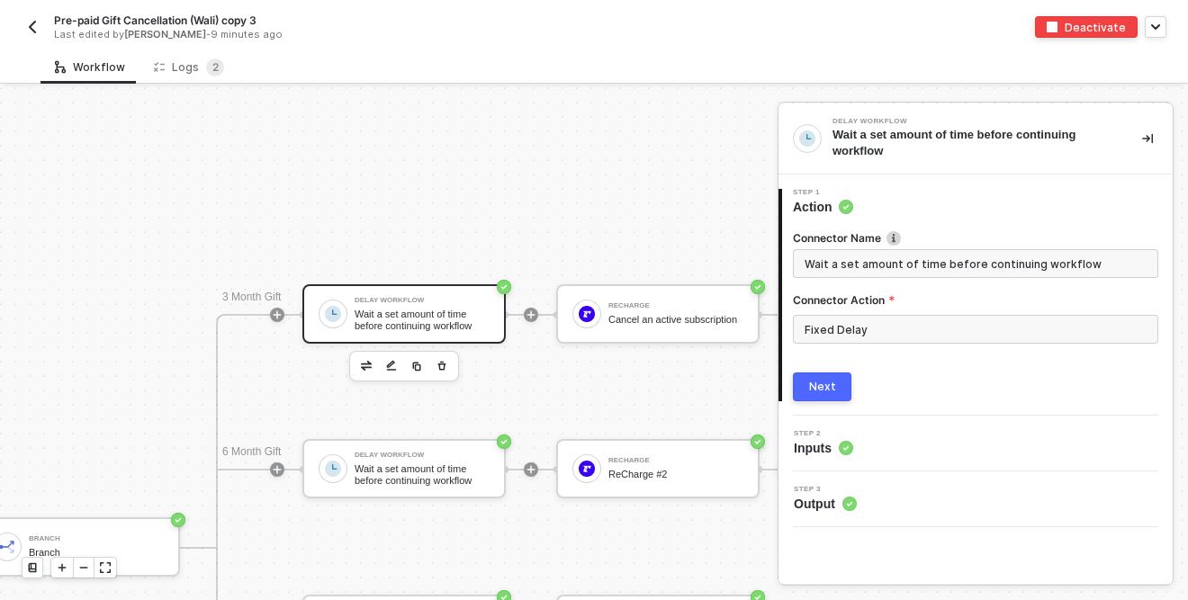
click at [833, 452] on span "Inputs" at bounding box center [823, 448] width 59 height 18
click at [824, 398] on button "Next" at bounding box center [822, 387] width 59 height 29
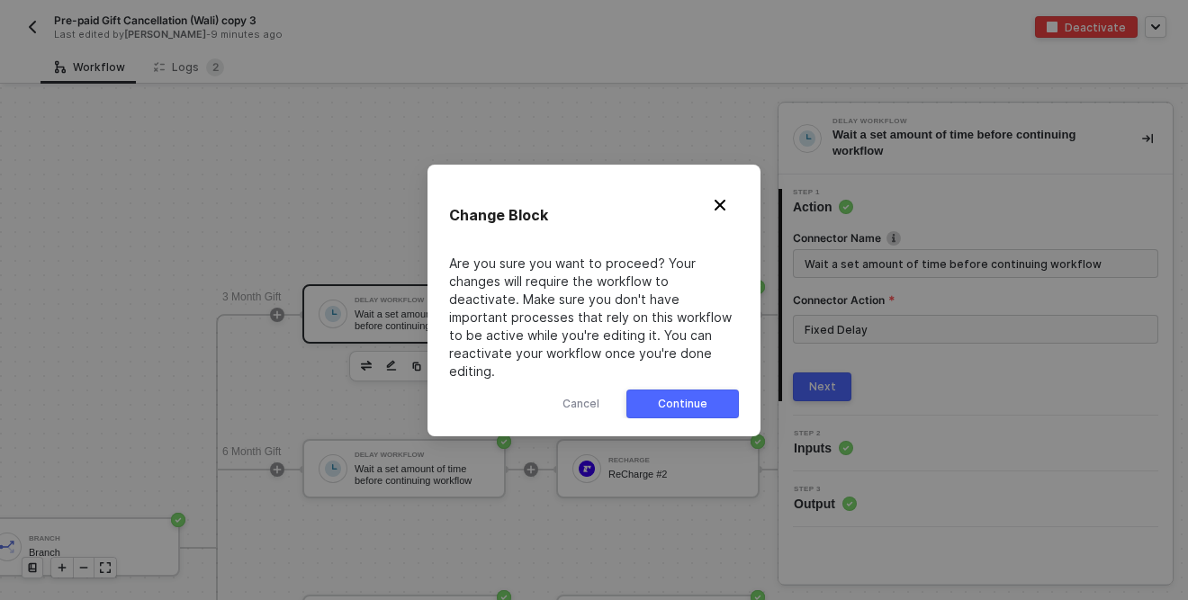
click at [711, 397] on button "Continue" at bounding box center [682, 404] width 113 height 29
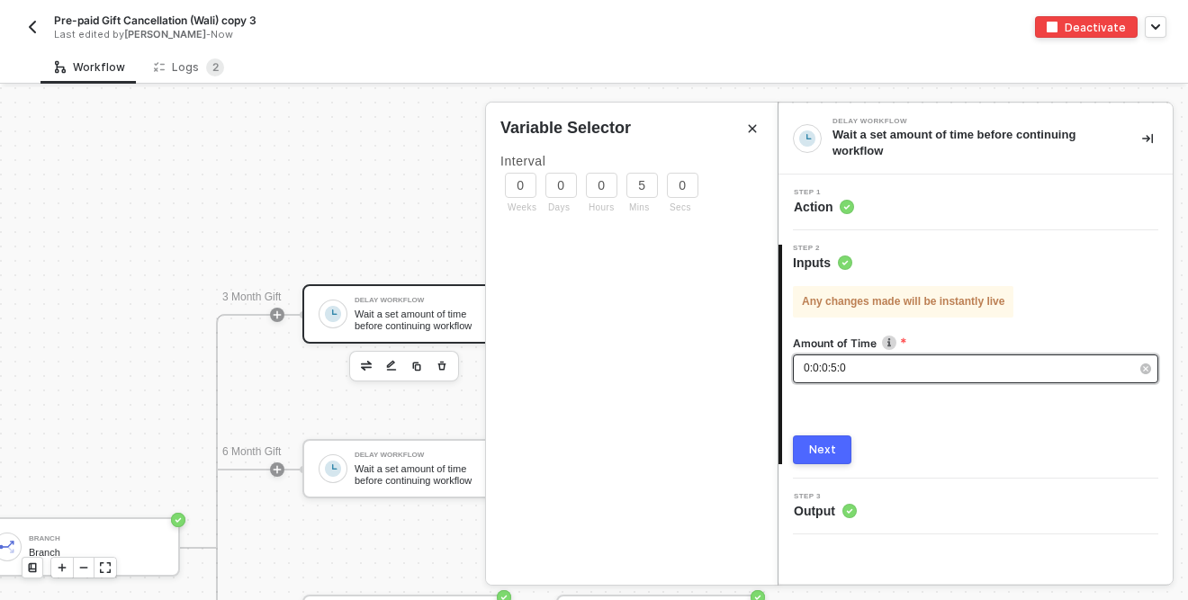
click at [828, 368] on span "0:0:0:5:0" at bounding box center [825, 368] width 42 height 13
drag, startPoint x: 606, startPoint y: 181, endPoint x: 596, endPoint y: 181, distance: 9.9
click at [599, 181] on input "0" at bounding box center [602, 185] width 32 height 25
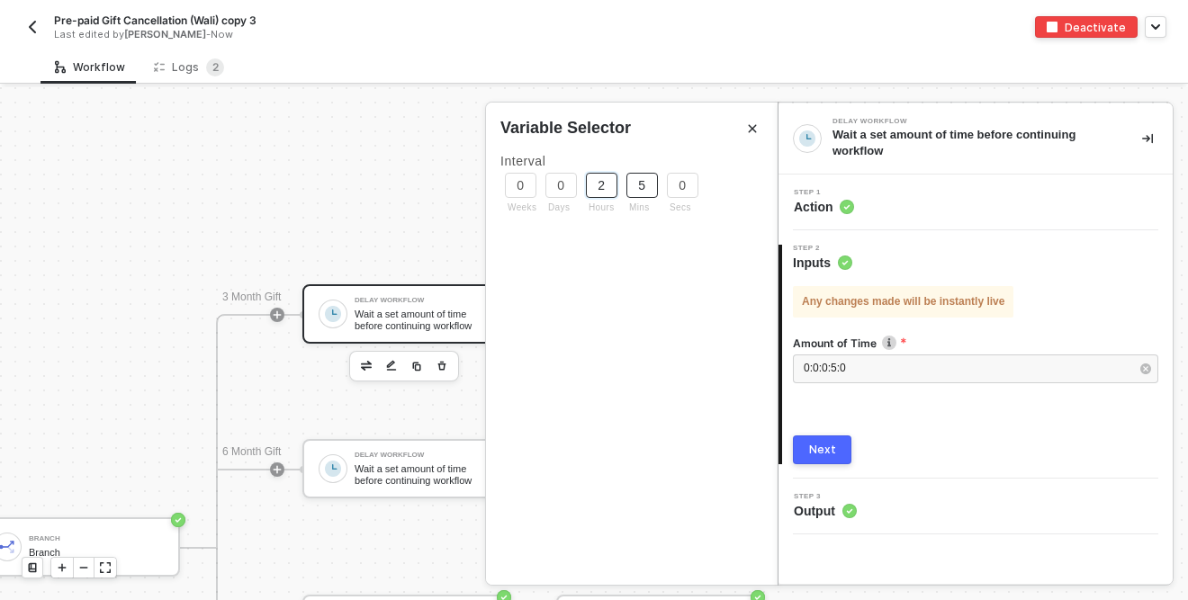
type input "2"
drag, startPoint x: 647, startPoint y: 185, endPoint x: 629, endPoint y: 185, distance: 18.0
click at [631, 185] on input "5" at bounding box center [642, 185] width 32 height 25
type input "0"
click at [835, 438] on button "Next" at bounding box center [822, 450] width 59 height 29
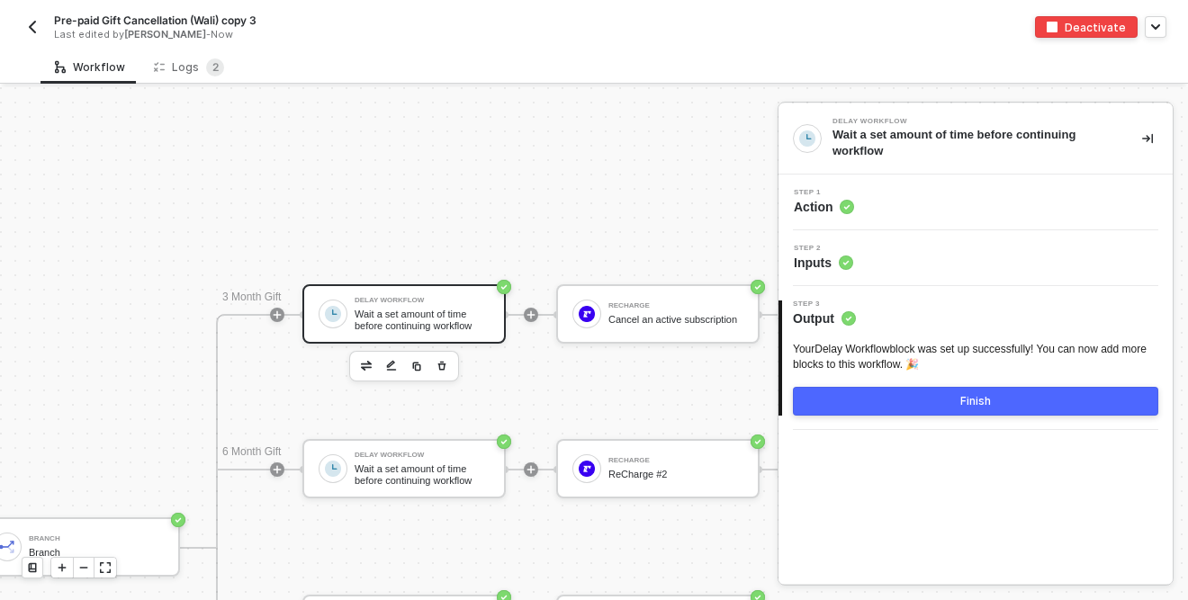
click at [961, 407] on div "Finish" at bounding box center [975, 401] width 31 height 14
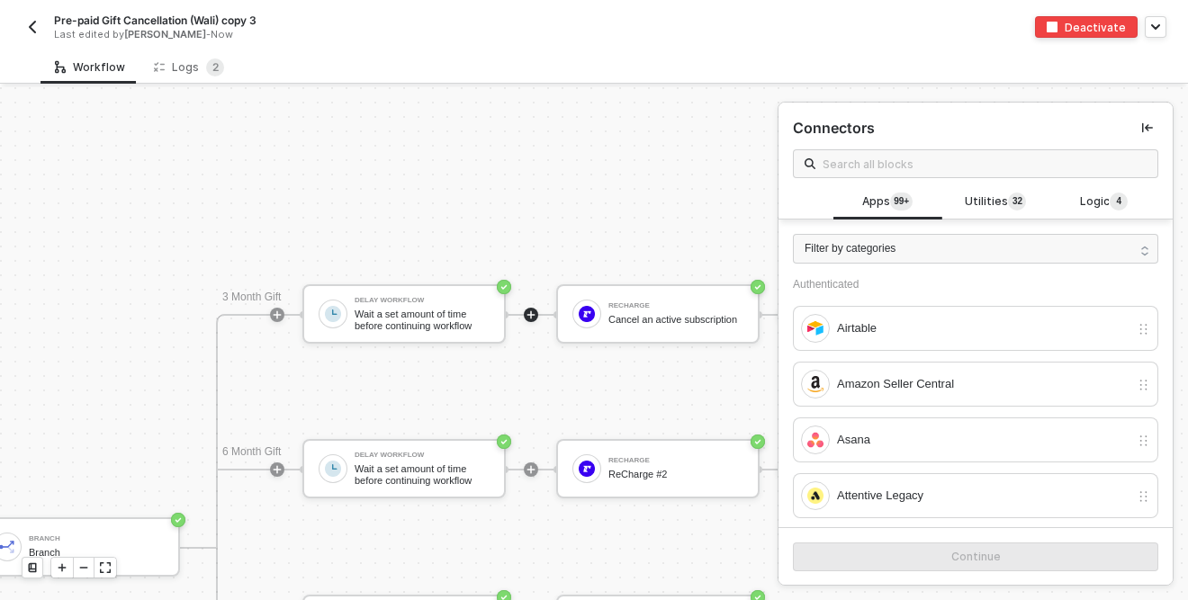
click at [586, 151] on div "Recharge Trigger Trigger workflow when Branch Branch 3 Month Gift Delay Workflo…" at bounding box center [298, 547] width 1195 height 2401
click at [38, 22] on img "button" at bounding box center [32, 27] width 14 height 14
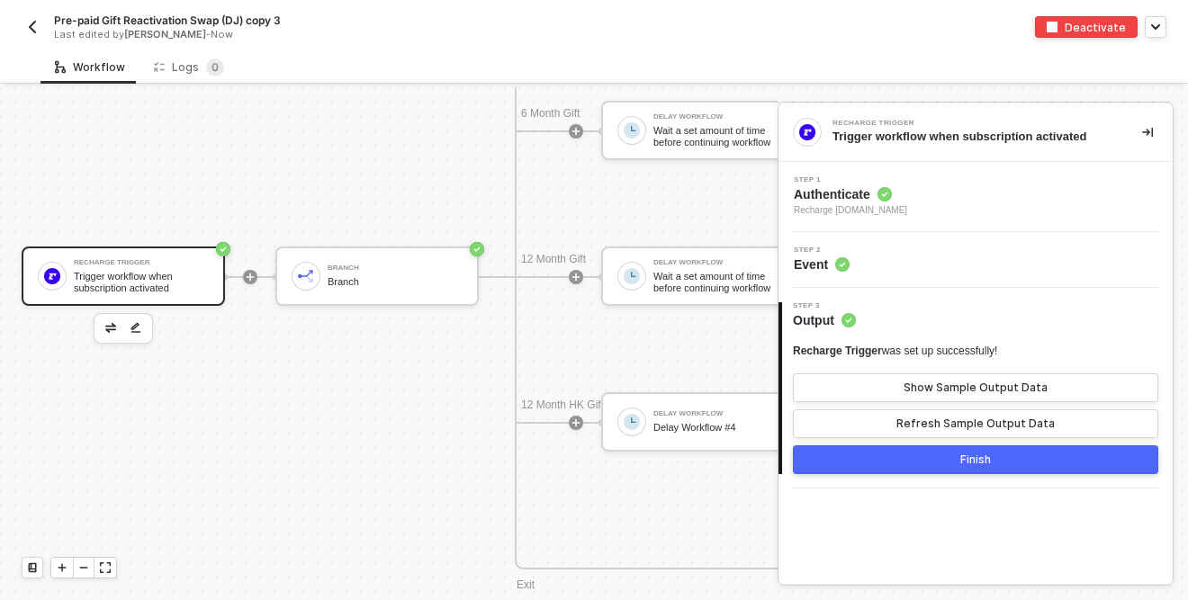
scroll to position [1238, 0]
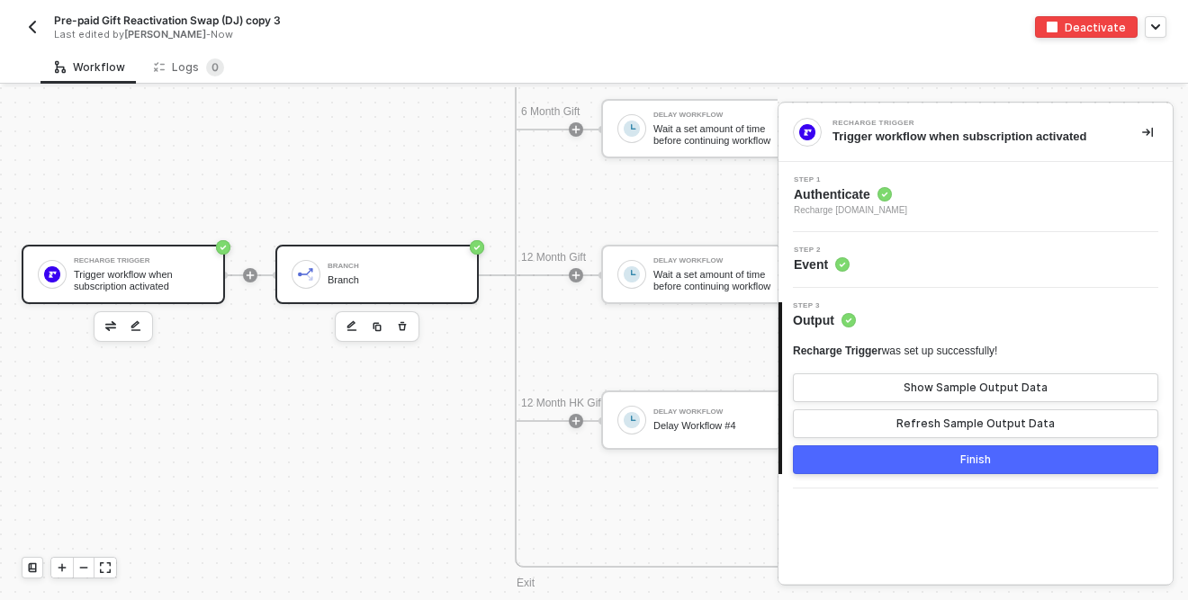
click at [376, 269] on div "Branch Branch" at bounding box center [395, 274] width 135 height 34
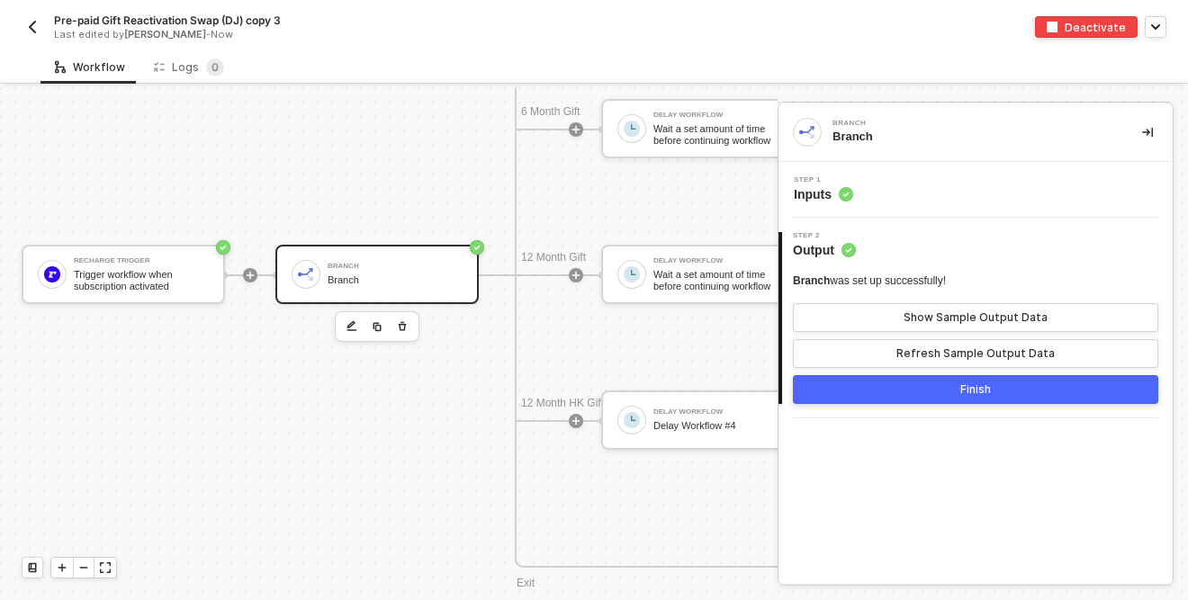
click at [932, 189] on div "Step 1 Inputs" at bounding box center [978, 189] width 390 height 27
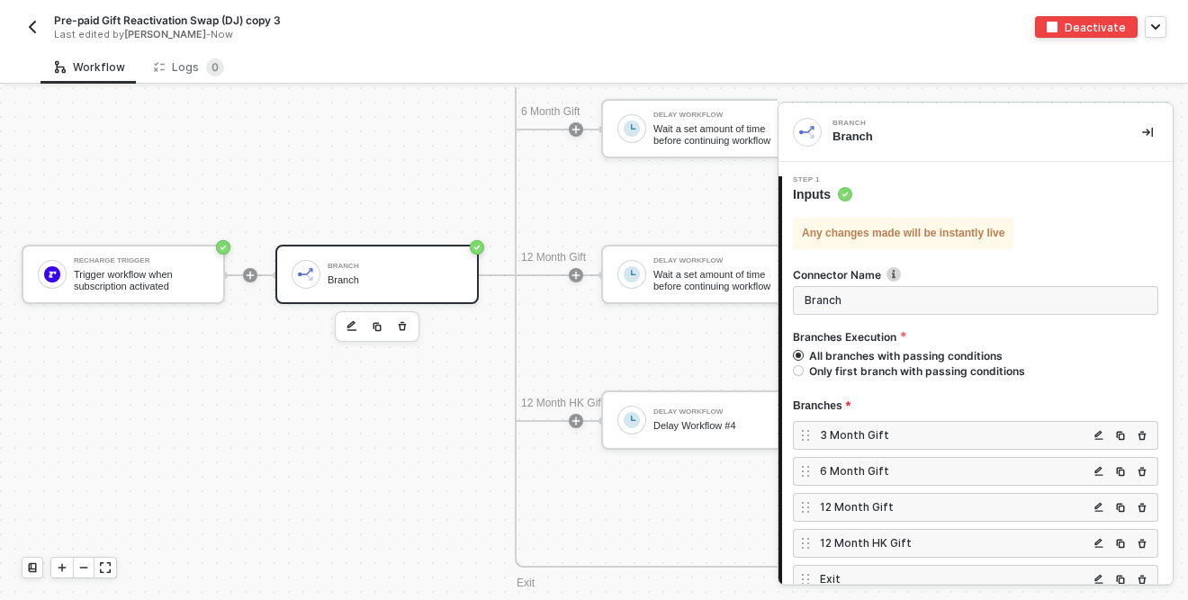
click at [876, 435] on div "3 Month Gift" at bounding box center [954, 435] width 268 height 15
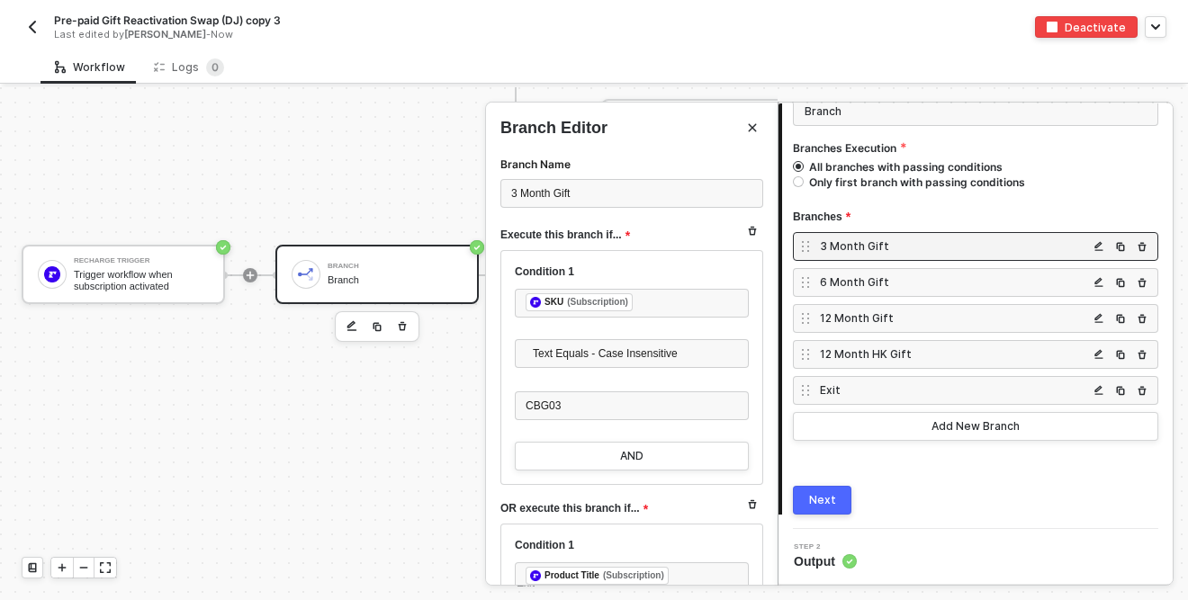
scroll to position [187, 0]
click at [295, 413] on div at bounding box center [594, 343] width 1188 height 513
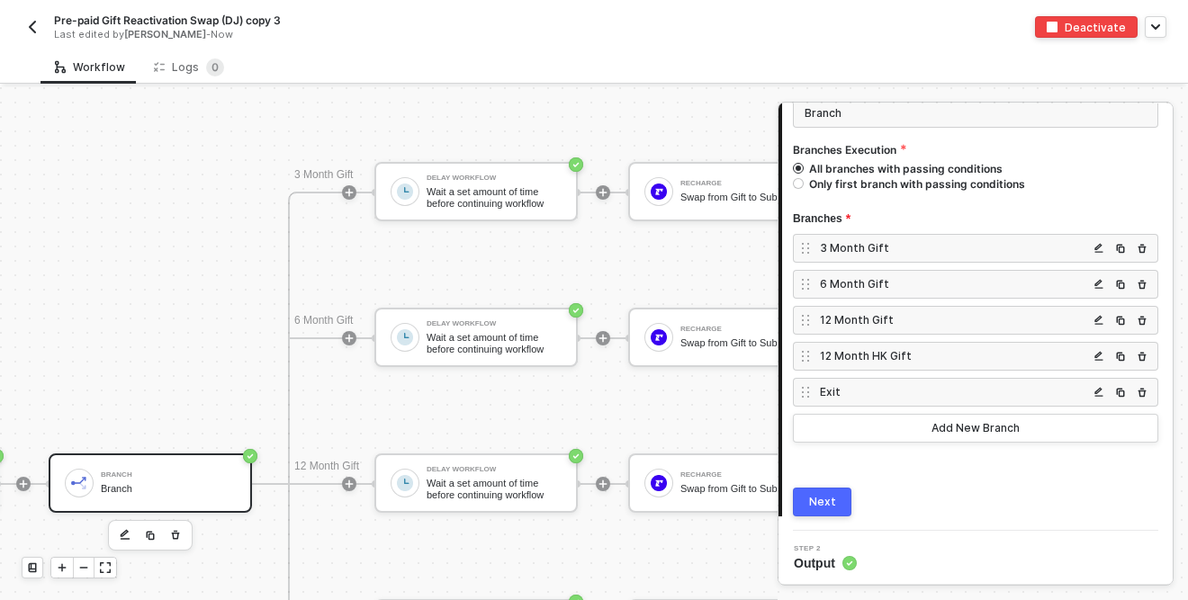
scroll to position [1024, 227]
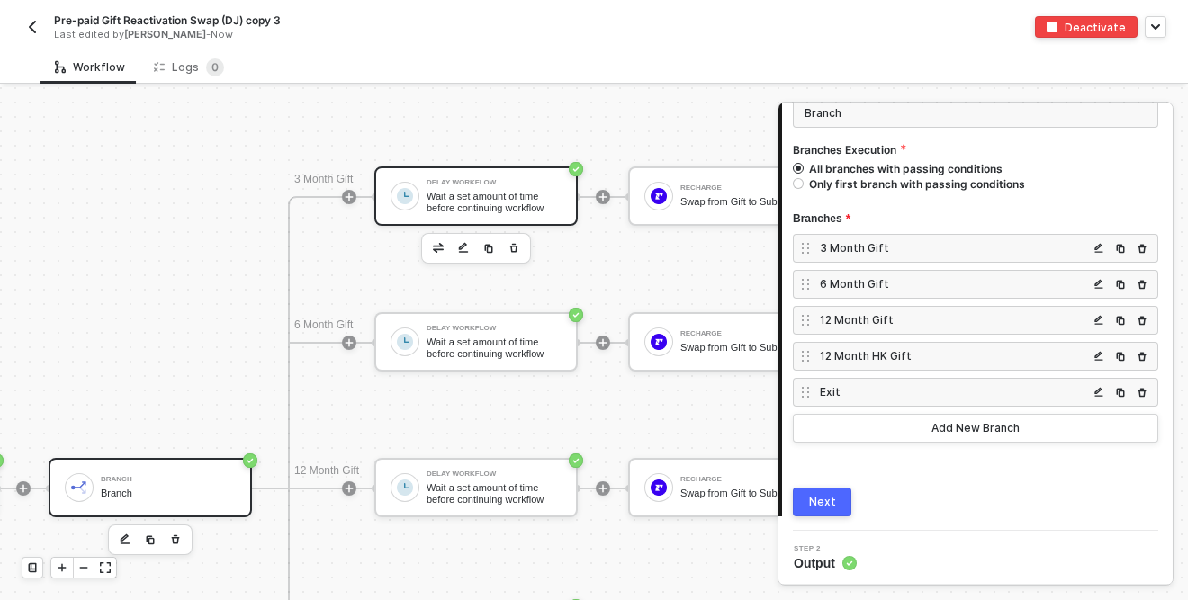
click at [491, 192] on div "Wait a set amount of time before continuing workflow" at bounding box center [494, 202] width 135 height 23
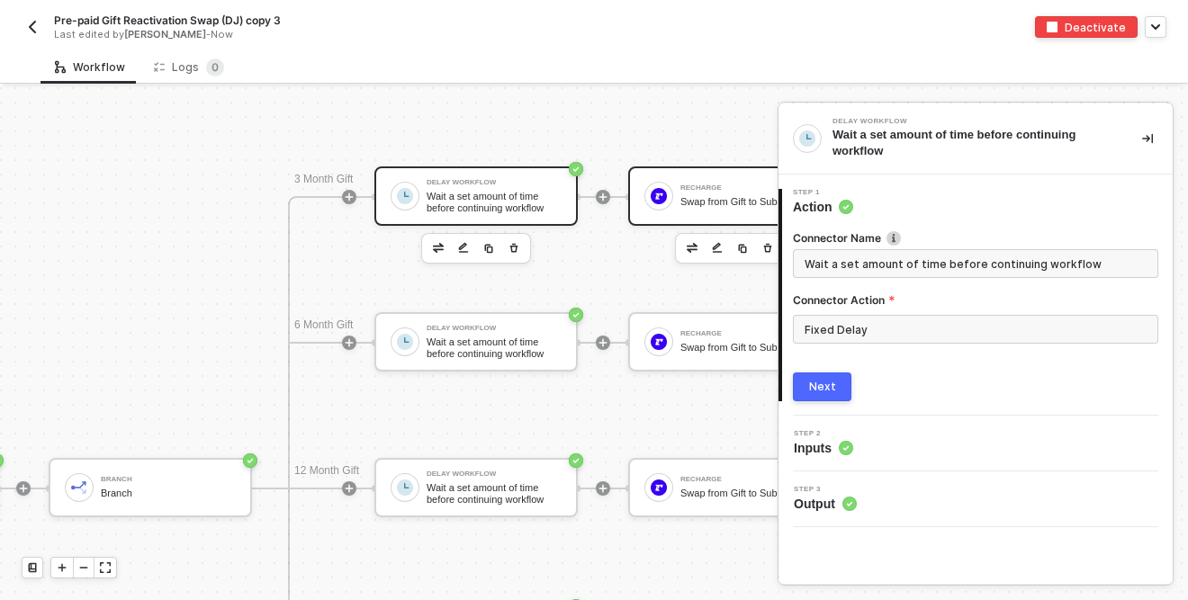
click at [689, 185] on div "ReCharge" at bounding box center [747, 188] width 135 height 7
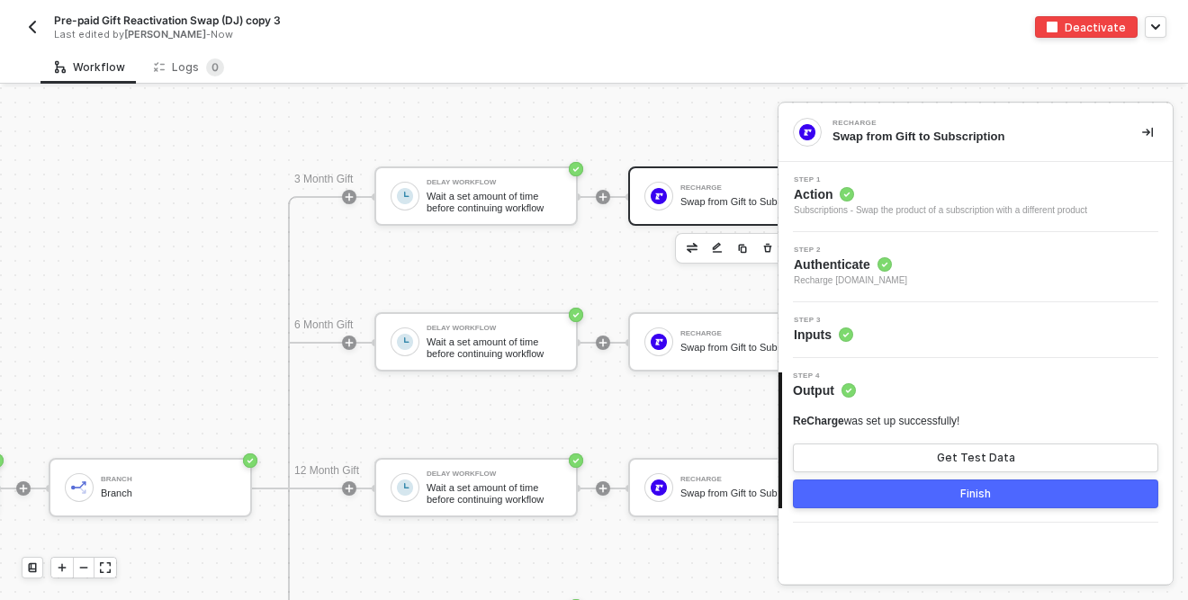
click at [964, 277] on div "Step 2 Authenticate Recharge snb-hashii.myshopify.com" at bounding box center [978, 267] width 390 height 41
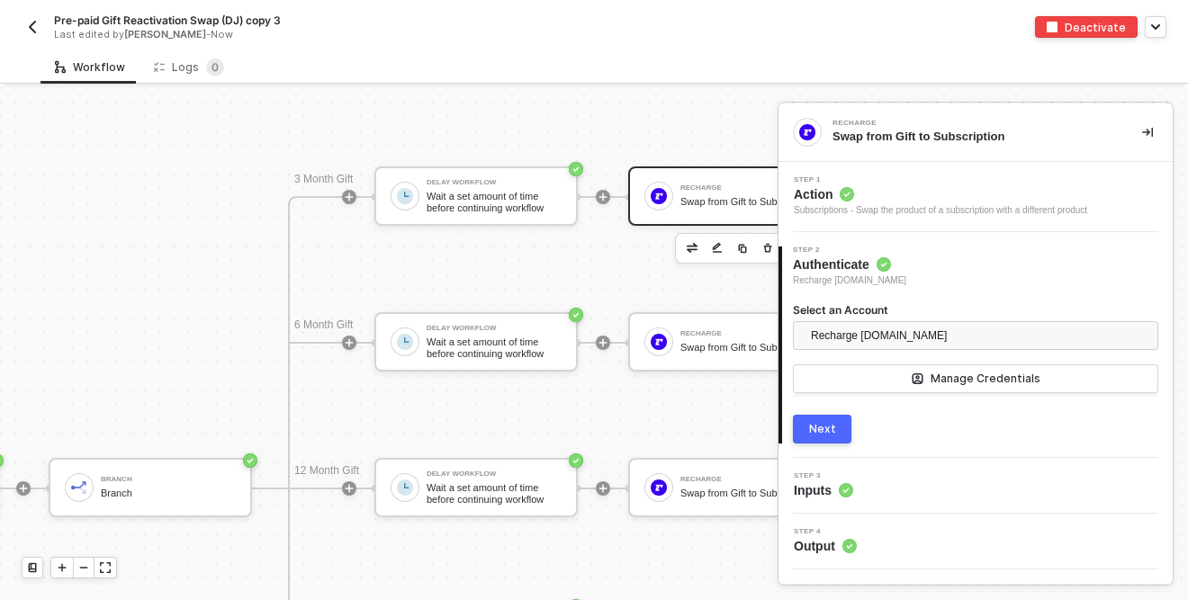
click at [888, 493] on div "Step 3 Inputs" at bounding box center [978, 486] width 390 height 27
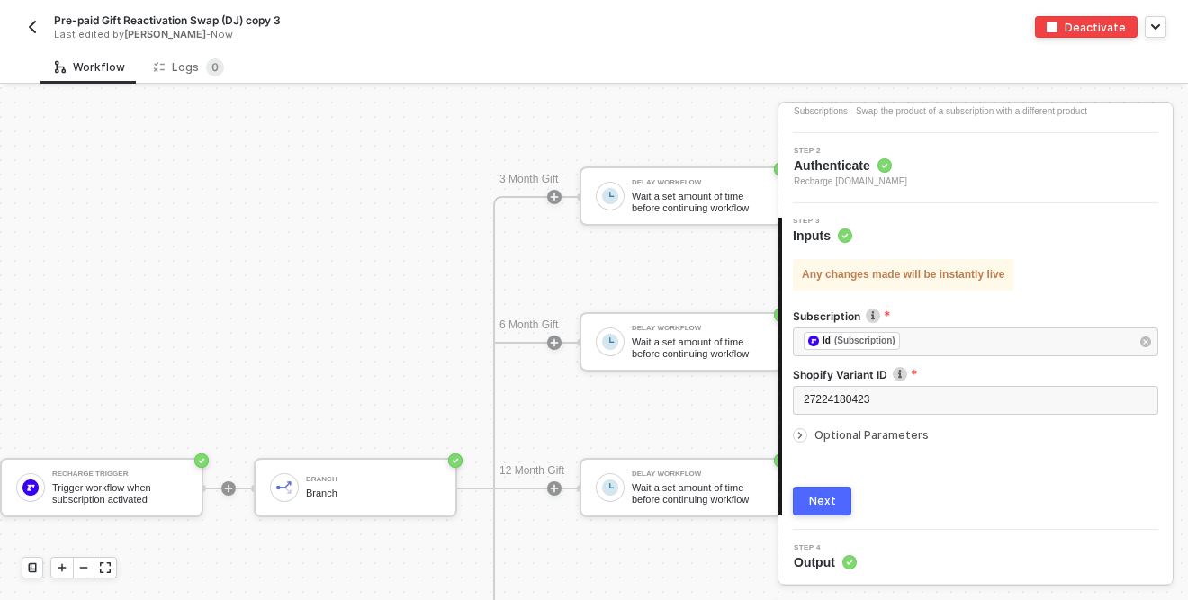
scroll to position [1024, 11]
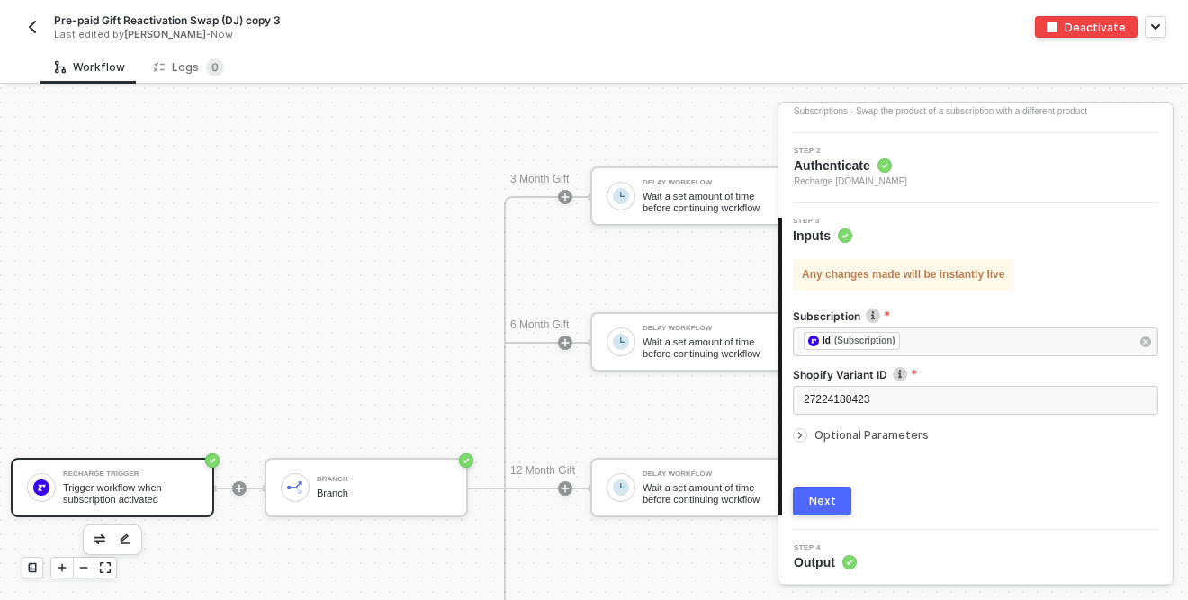
click at [126, 472] on div "Recharge Trigger" at bounding box center [130, 474] width 135 height 7
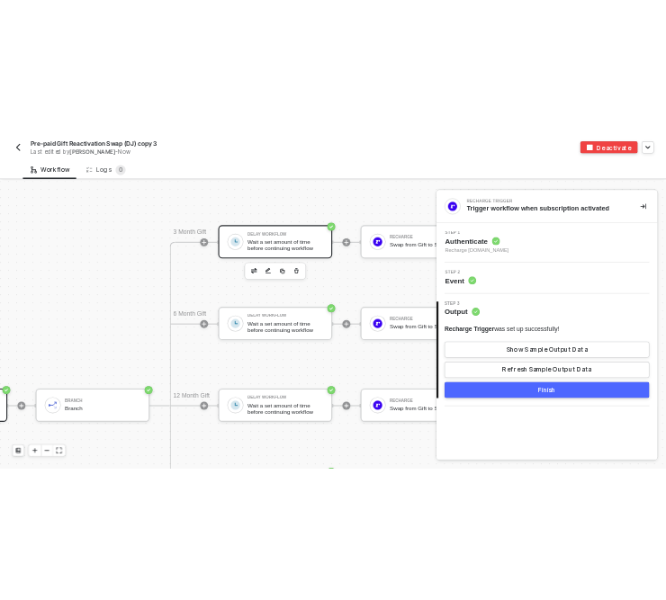
scroll to position [1024, 390]
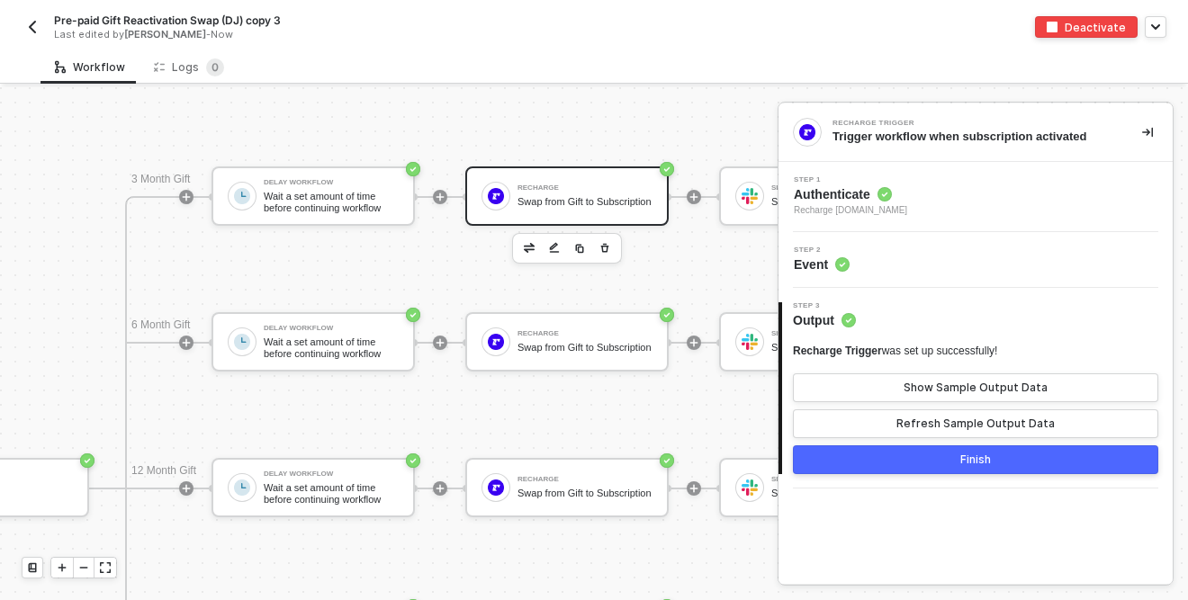
click at [567, 199] on div "Swap from Gift to Subscription" at bounding box center [585, 202] width 135 height 12
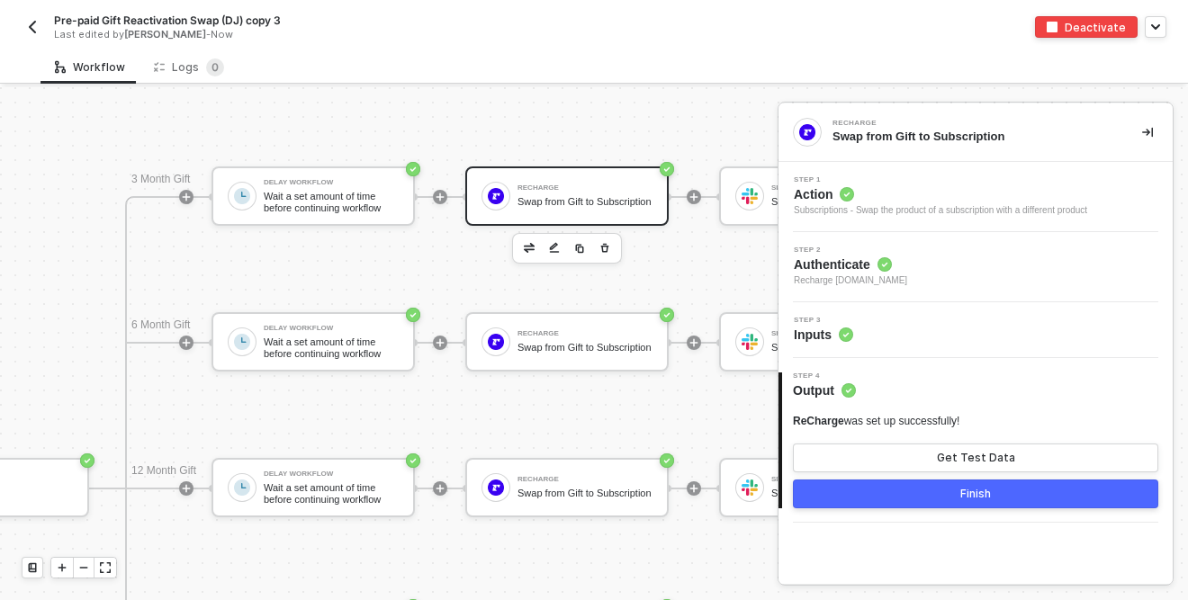
click at [906, 338] on div "Step 3 Inputs" at bounding box center [978, 330] width 390 height 27
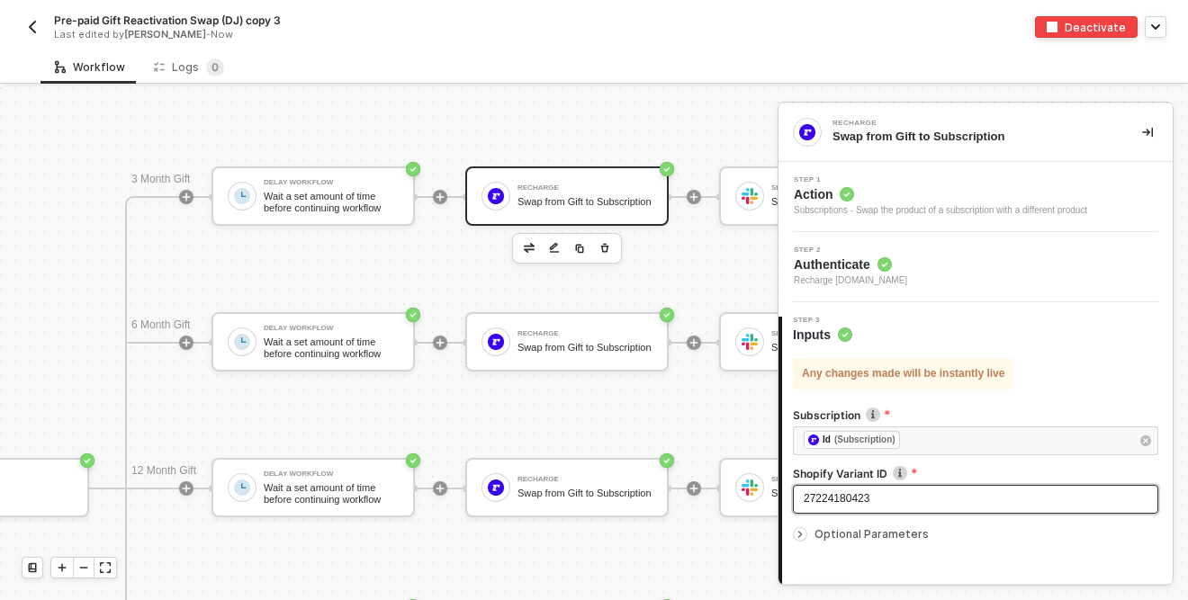
click at [826, 500] on span "27224180423" at bounding box center [837, 498] width 66 height 13
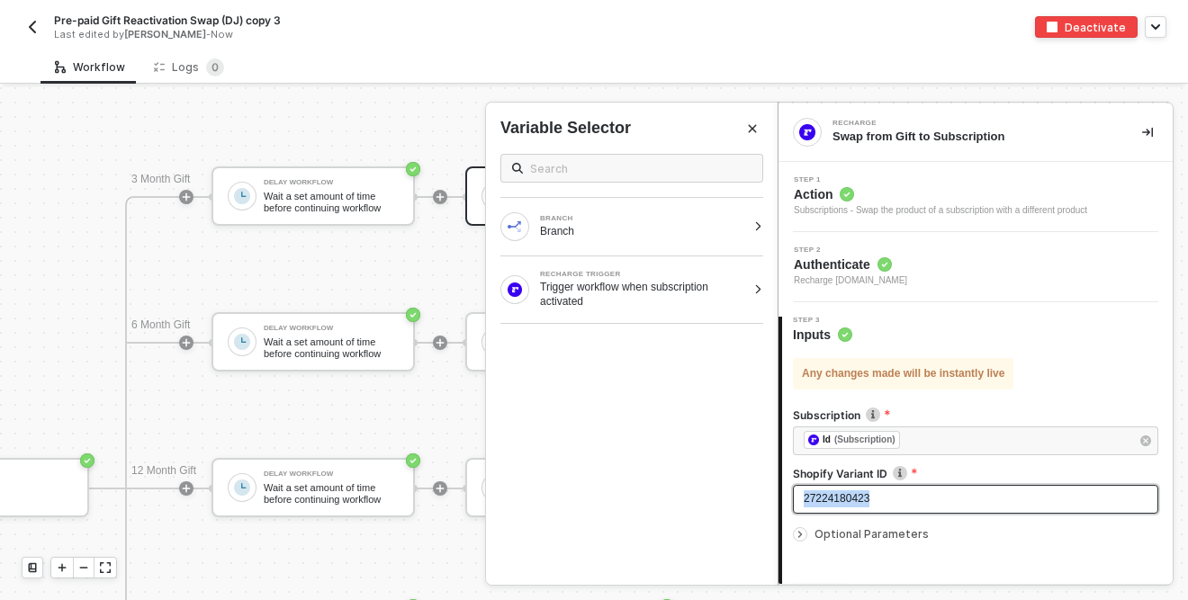
click at [826, 500] on span "27224180423" at bounding box center [837, 498] width 66 height 13
copy span "27224180423"
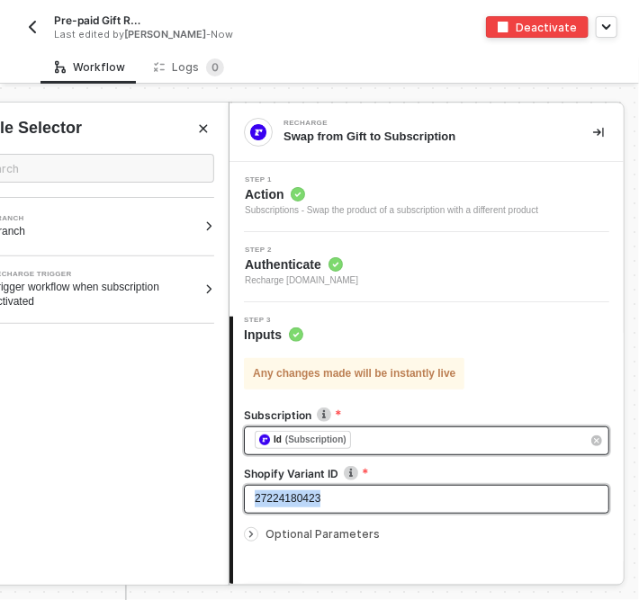
copy span "27224180423"
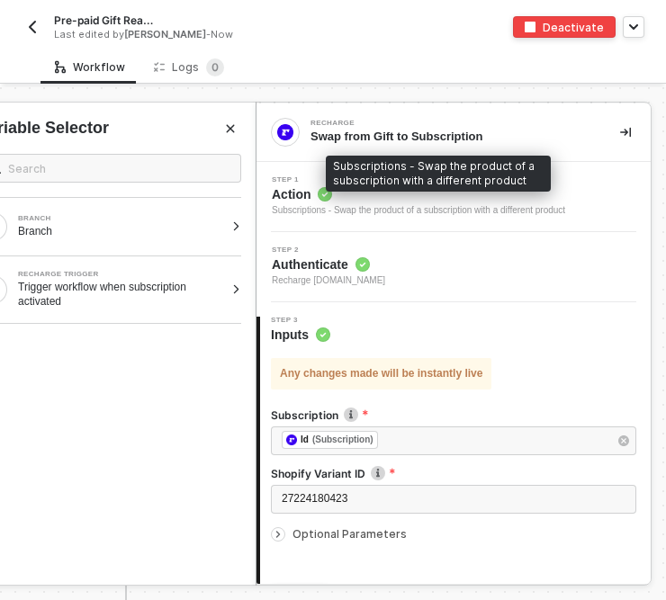
click at [361, 212] on div "Subscriptions - Swap the product of a subscription with a different product" at bounding box center [418, 210] width 293 height 14
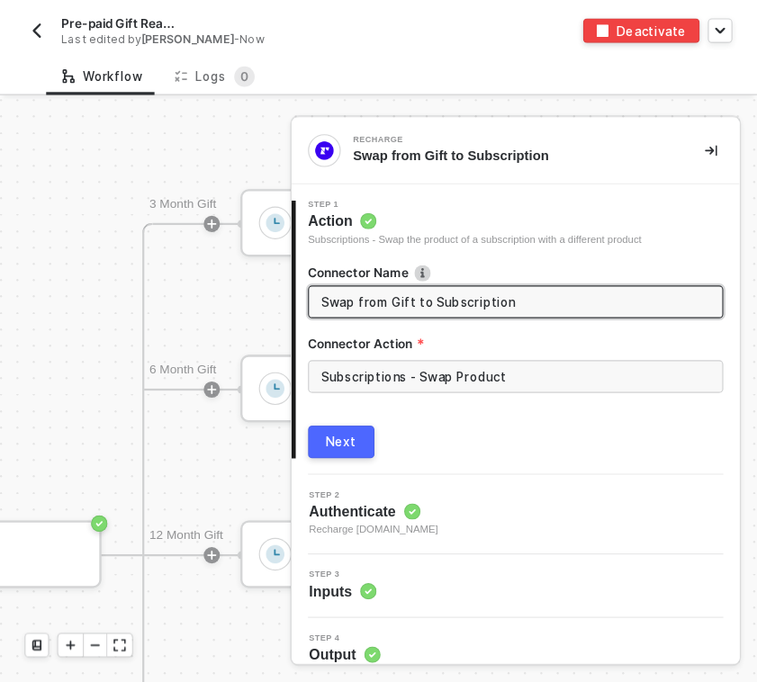
scroll to position [14, 0]
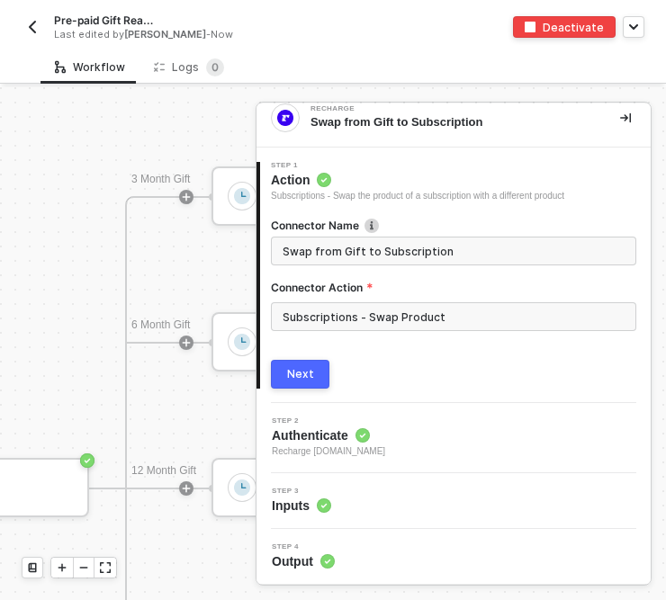
click at [338, 512] on div "Step 3 Inputs" at bounding box center [456, 501] width 390 height 27
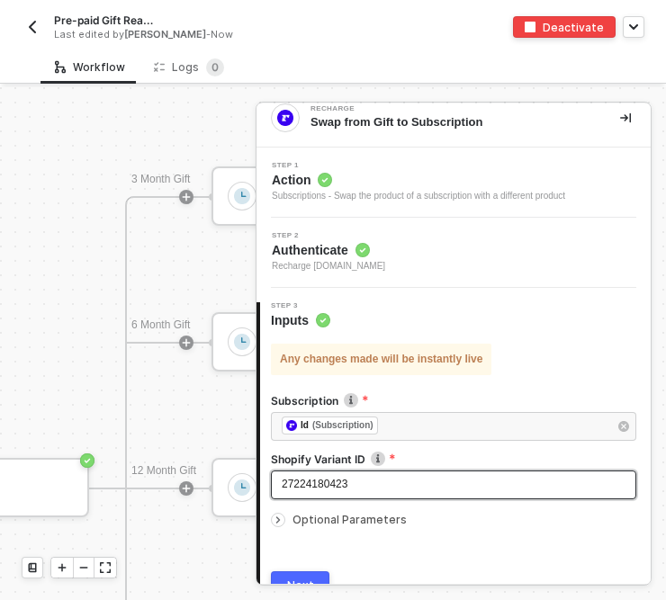
click at [322, 480] on span "27224180423" at bounding box center [315, 484] width 66 height 13
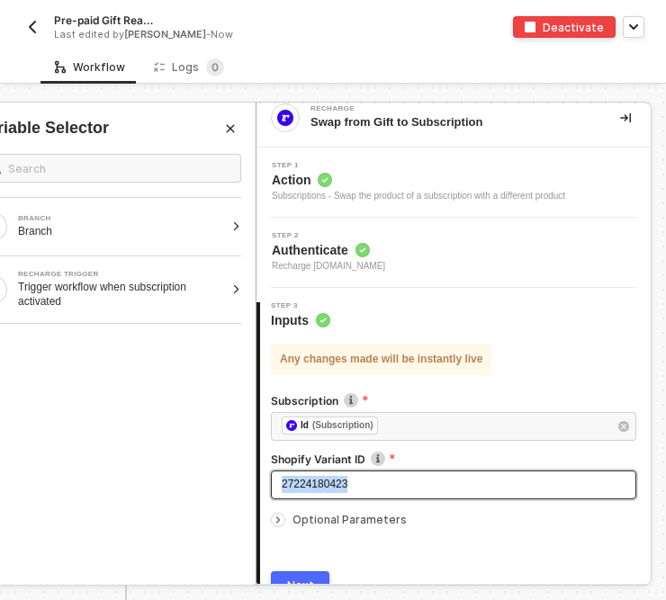
click at [322, 480] on span "27224180423" at bounding box center [315, 484] width 66 height 13
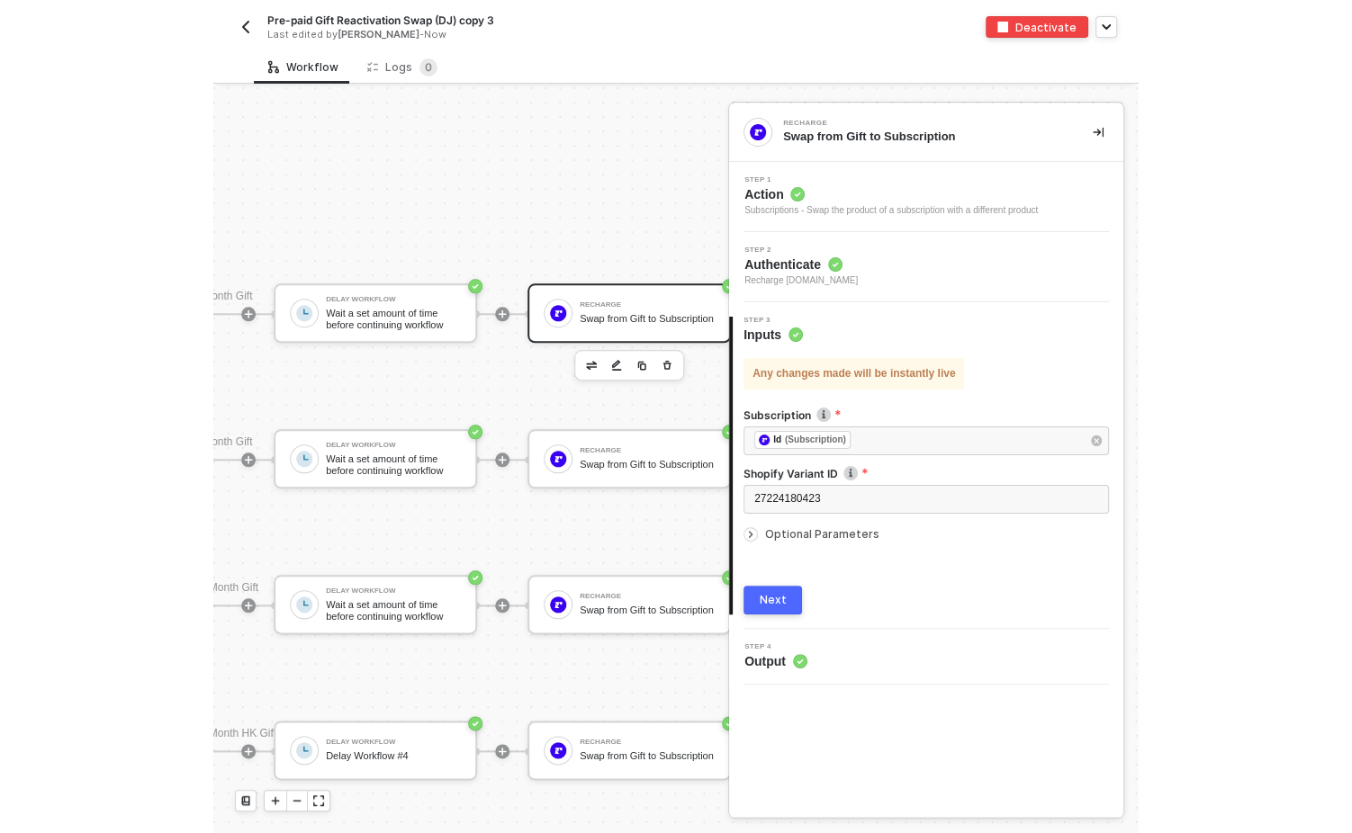
scroll to position [1023, 718]
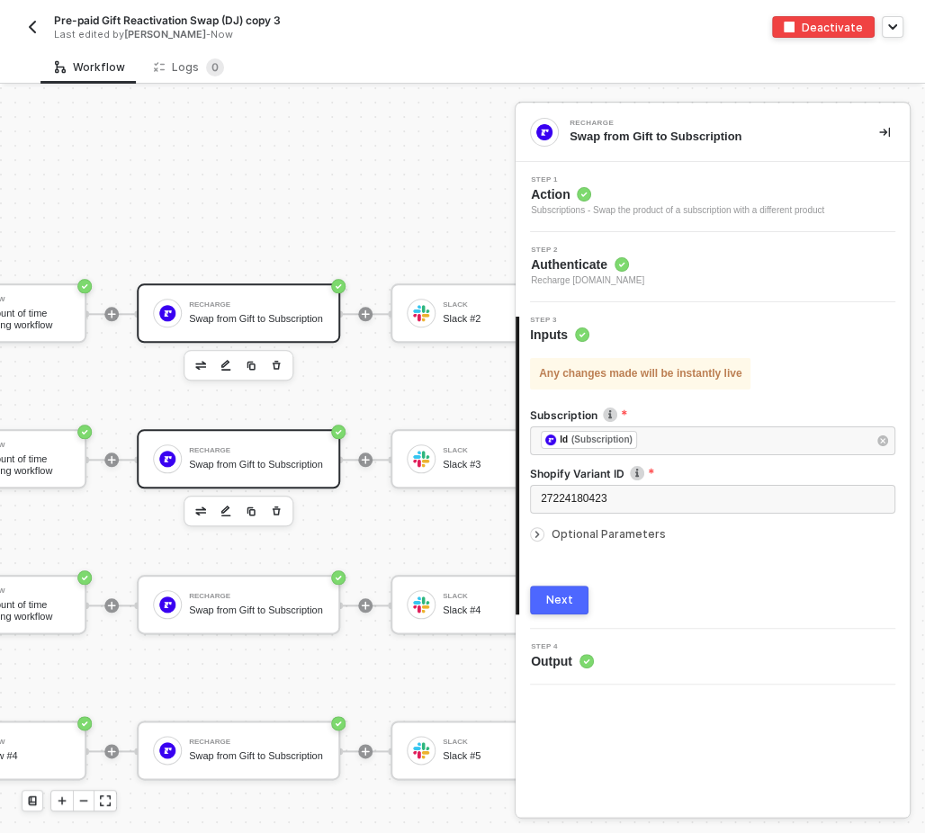
click at [262, 463] on div "Swap from Gift to Subscription" at bounding box center [256, 465] width 135 height 12
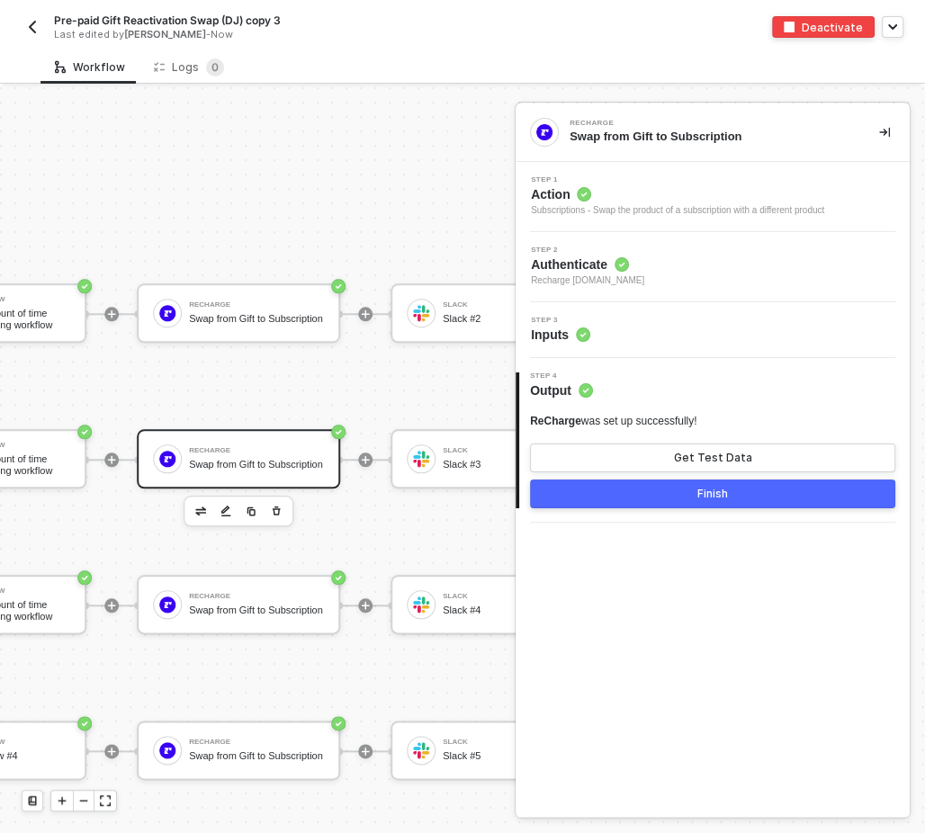
click at [656, 327] on div "Step 3 Inputs" at bounding box center [715, 330] width 390 height 27
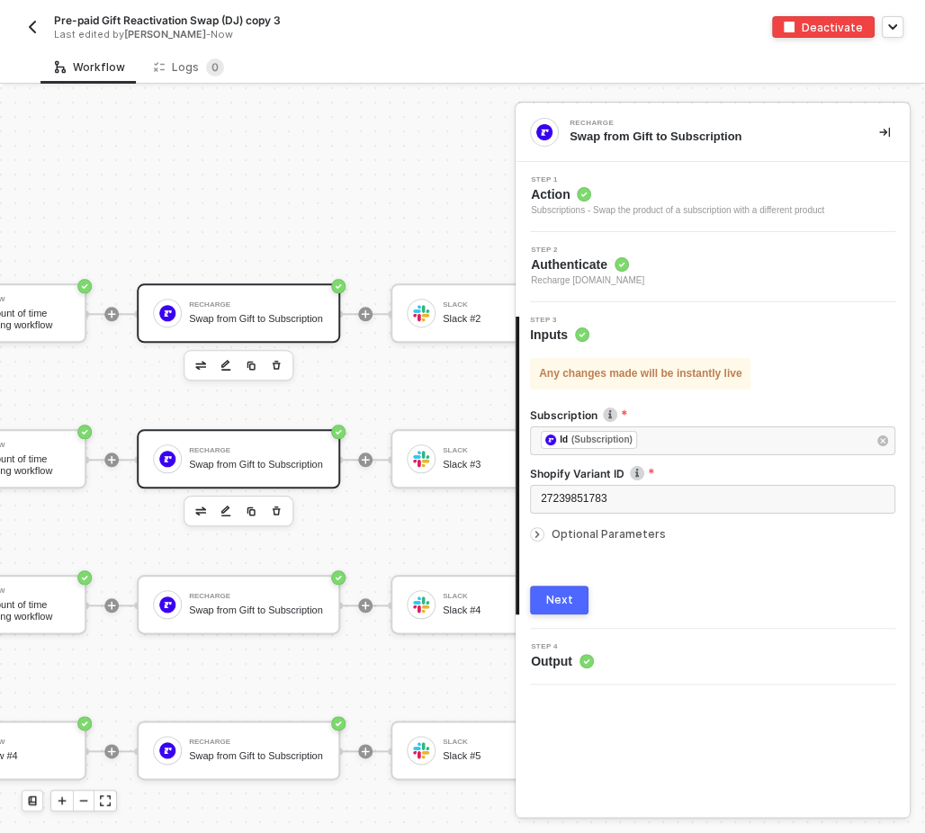
click at [251, 321] on div "Swap from Gift to Subscription" at bounding box center [256, 319] width 135 height 12
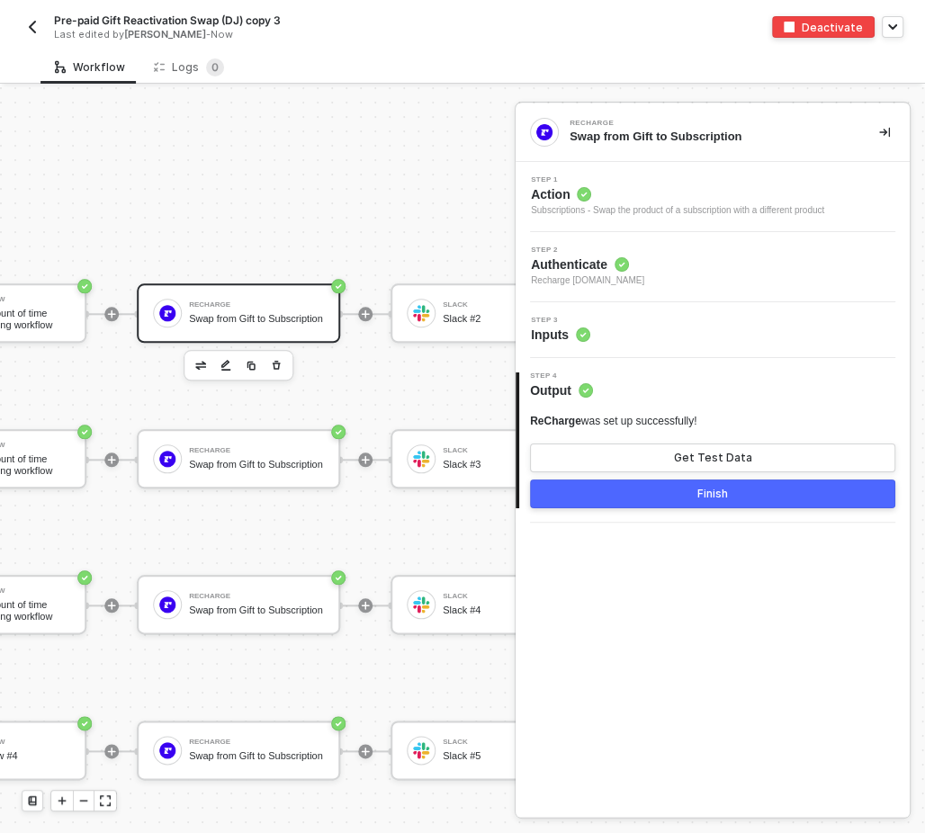
click at [655, 342] on div "Step 3 Inputs" at bounding box center [715, 330] width 390 height 27
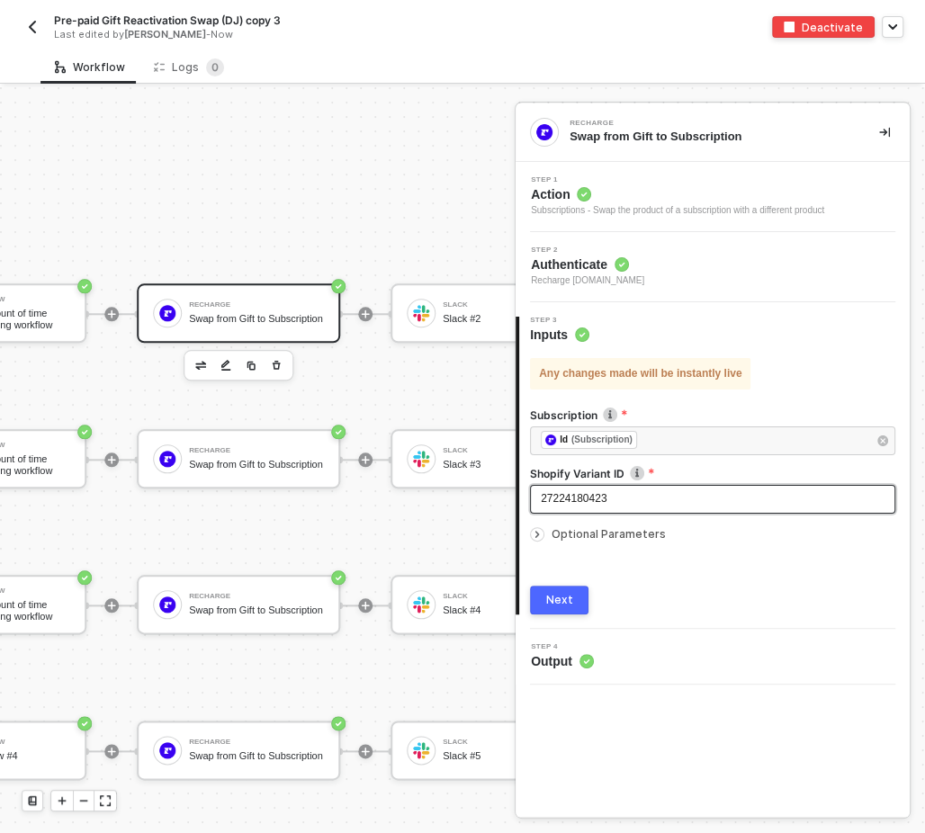
click at [674, 498] on div "27224180423" at bounding box center [713, 499] width 344 height 17
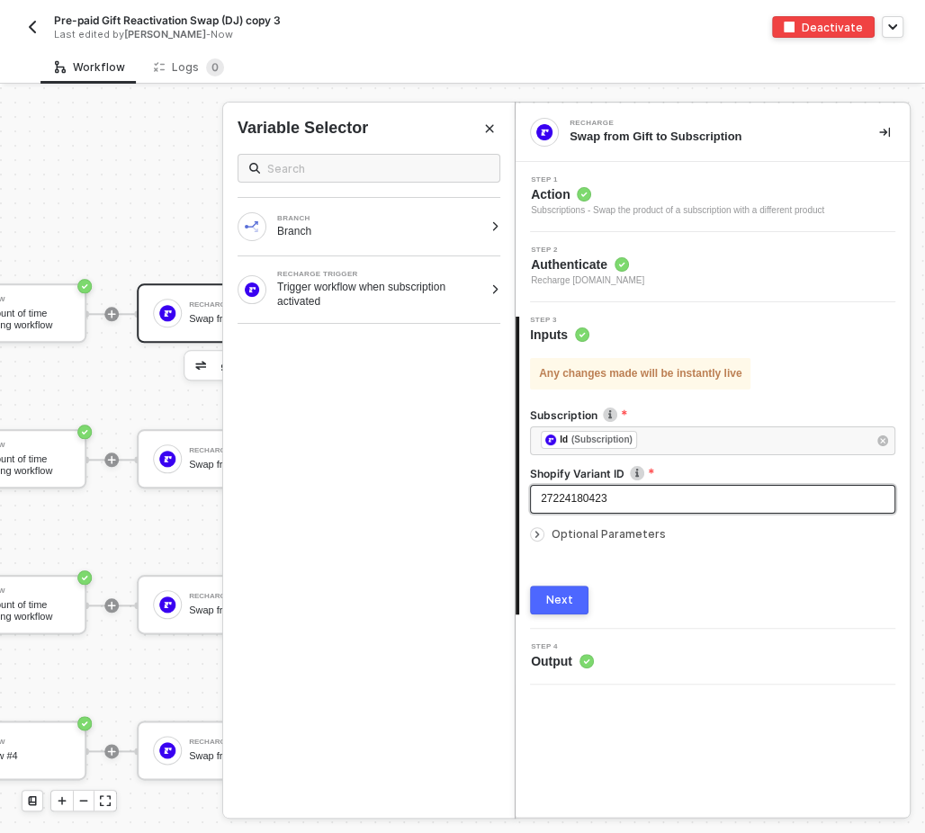
click at [674, 498] on div "27224180423" at bounding box center [713, 499] width 344 height 17
copy span "27224180423"
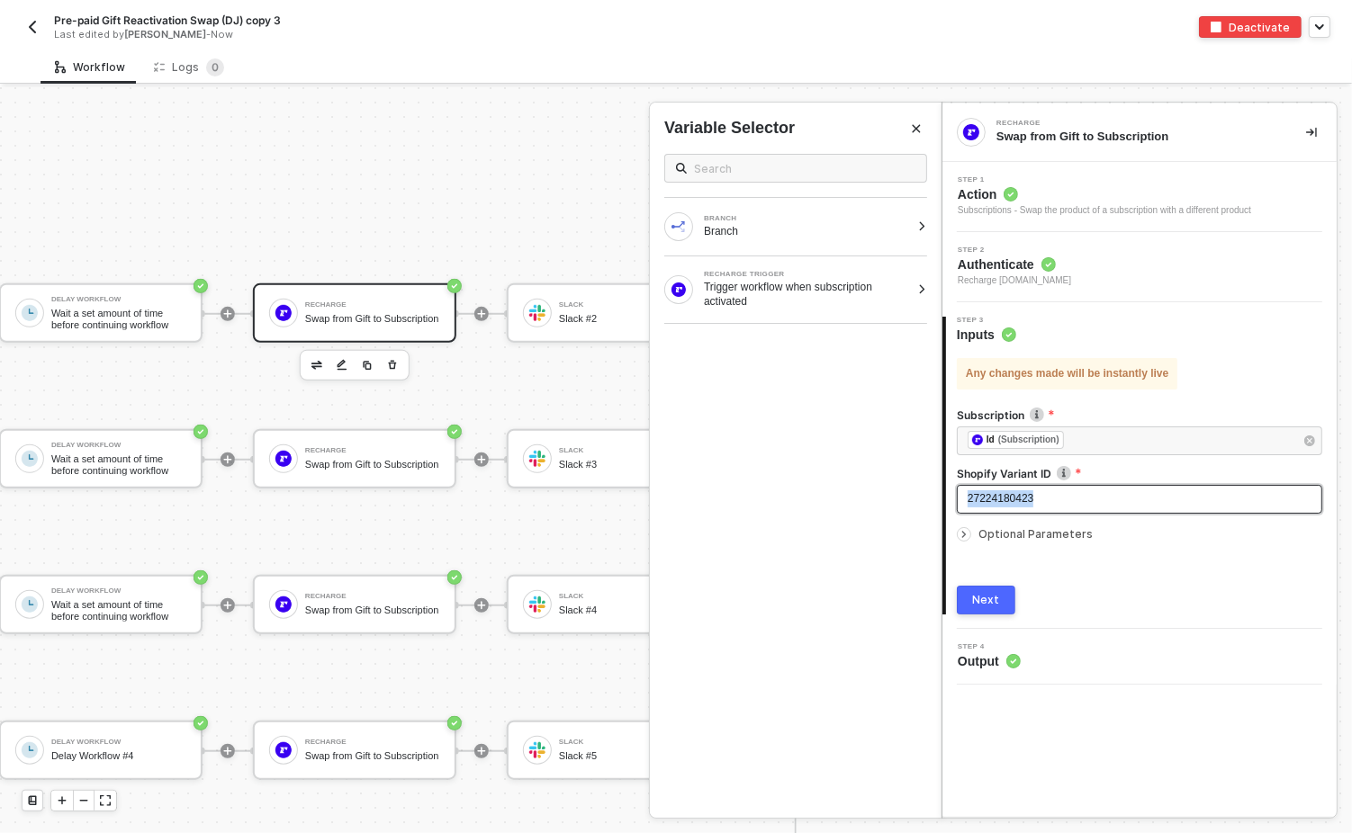
scroll to position [1023, 601]
click at [1019, 498] on span "27224180423" at bounding box center [1001, 498] width 66 height 13
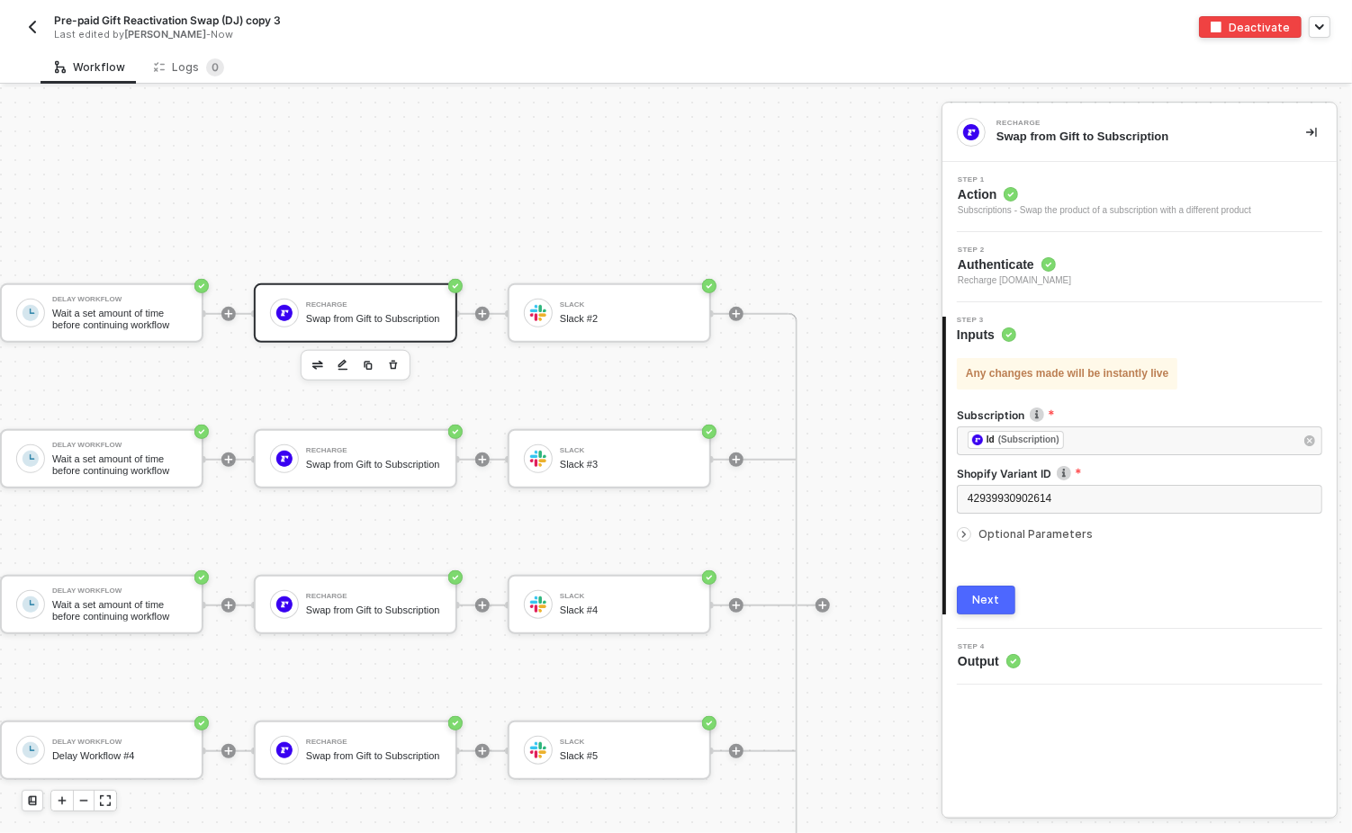
drag, startPoint x: 260, startPoint y: 247, endPoint x: 581, endPoint y: 227, distance: 321.9
drag, startPoint x: 380, startPoint y: 225, endPoint x: 716, endPoint y: 185, distance: 339.0
click at [716, 185] on div "Recharge Trigger Trigger workflow when subscription activated Branch Branch 3 M…" at bounding box center [114, 606] width 1431 height 3084
drag, startPoint x: 140, startPoint y: 387, endPoint x: 509, endPoint y: 395, distance: 369.1
click at [509, 395] on div "3 Month Gift Delay Workflow Wait a set amount of time before continuing workflo…" at bounding box center [356, 605] width 884 height 585
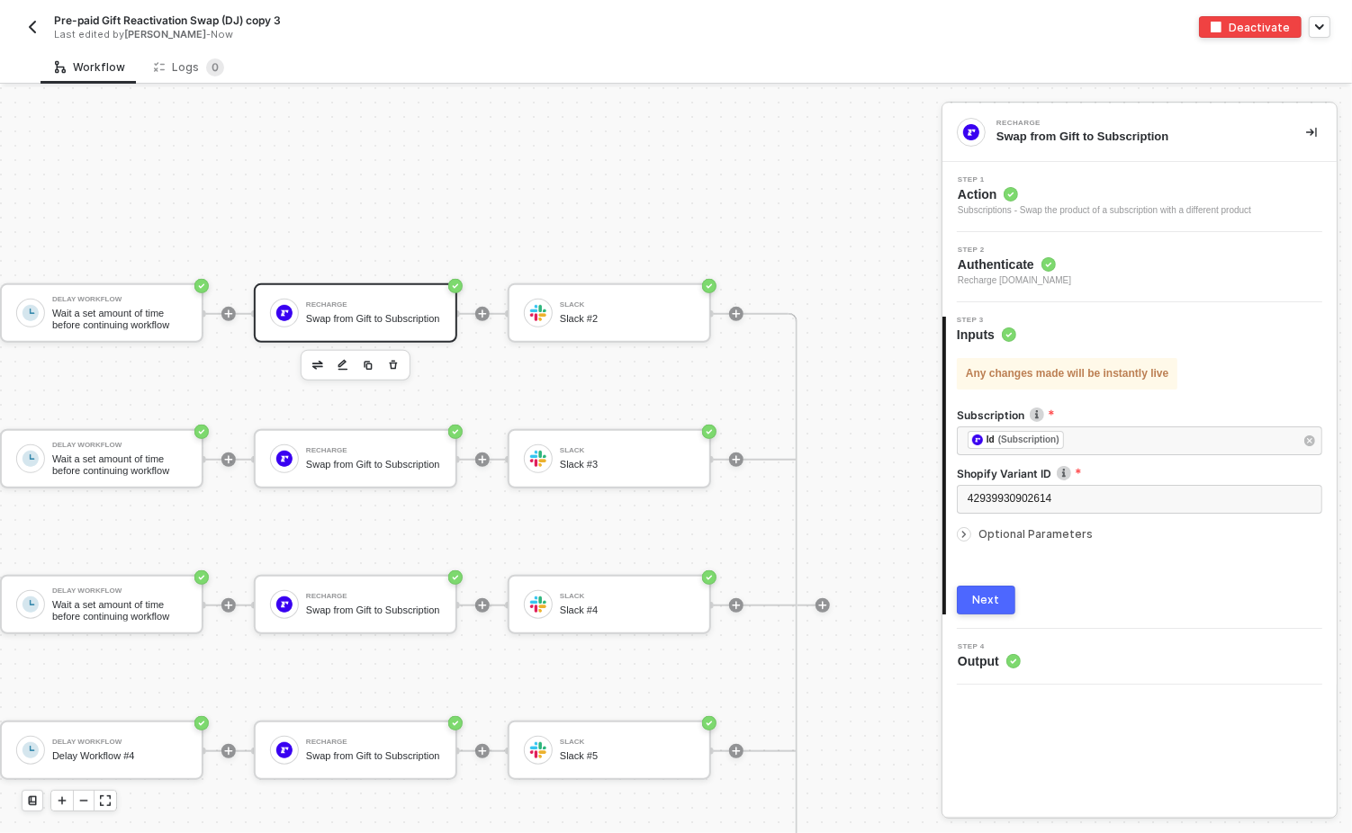
click at [149, 378] on div "3 Month Gift Delay Workflow Wait a set amount of time before continuing workflo…" at bounding box center [356, 605] width 884 height 585
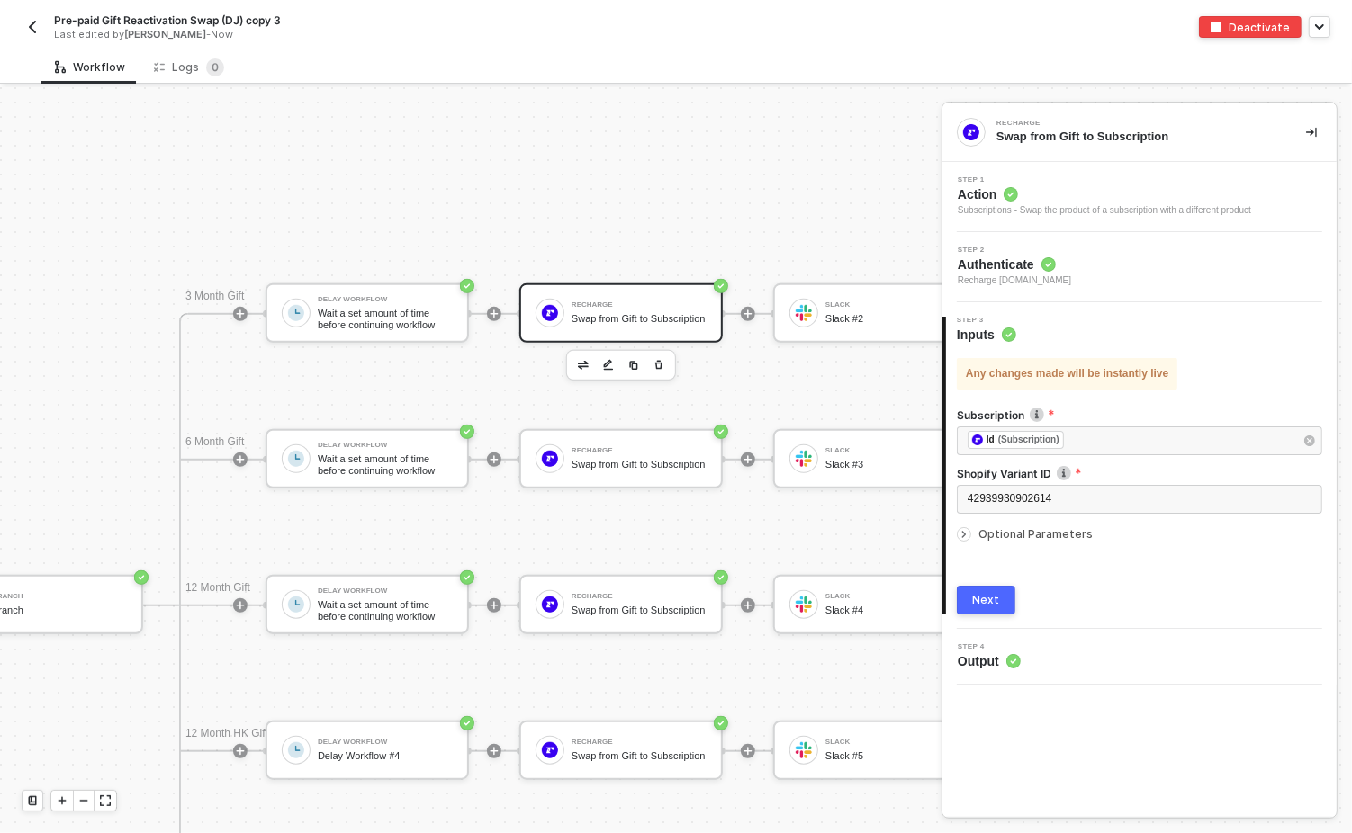
scroll to position [1023, 354]
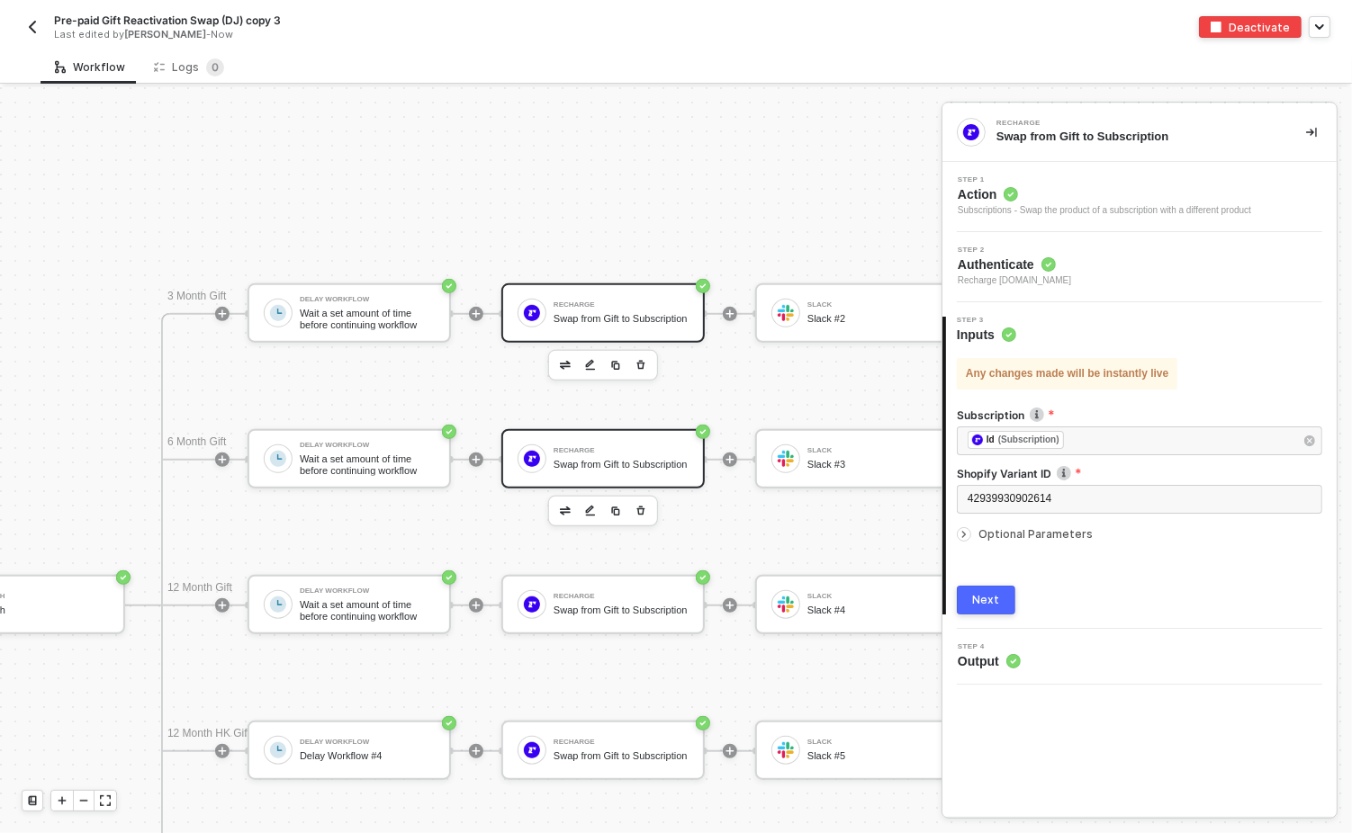
click at [567, 459] on div "Swap from Gift to Subscription" at bounding box center [621, 465] width 135 height 12
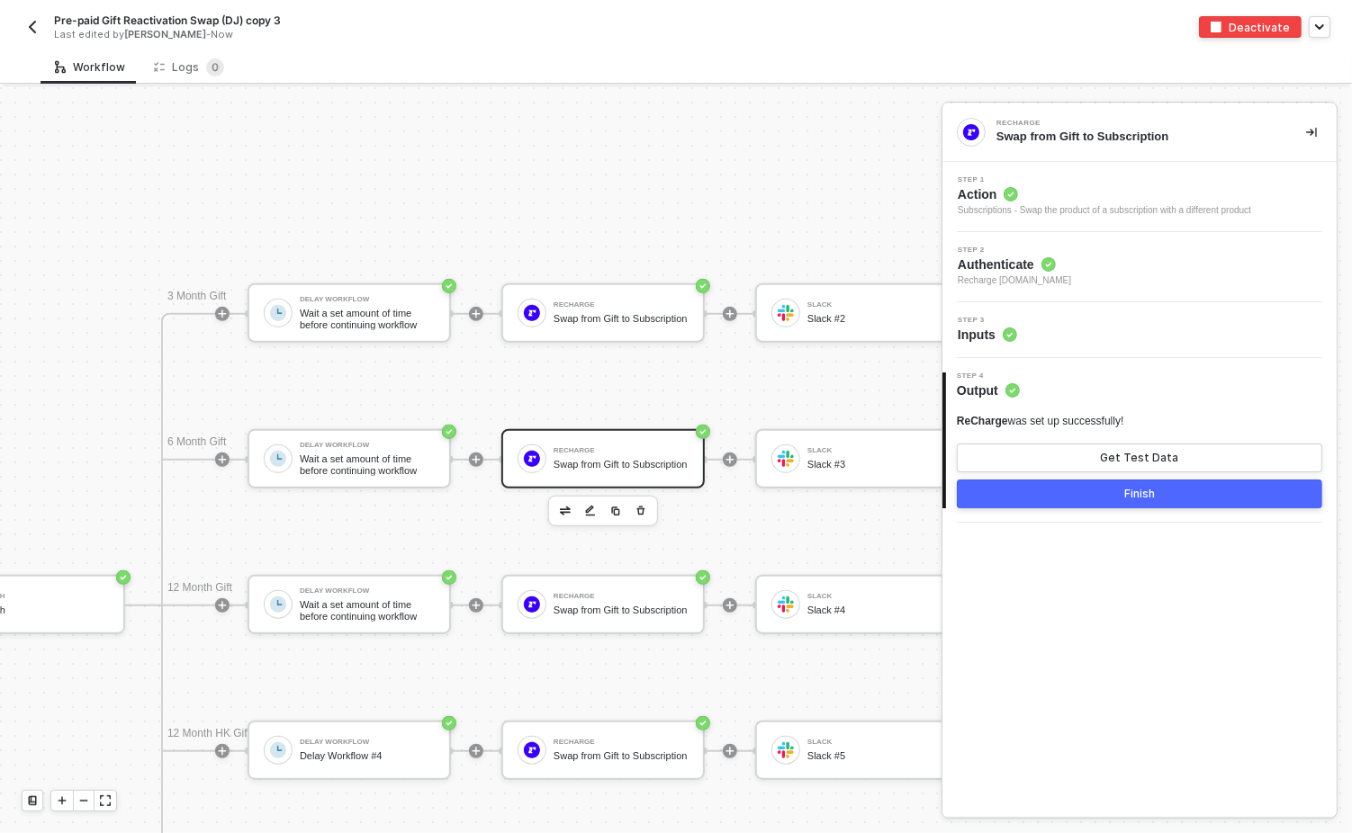
click at [1078, 326] on div "Step 3 Inputs" at bounding box center [1142, 330] width 390 height 27
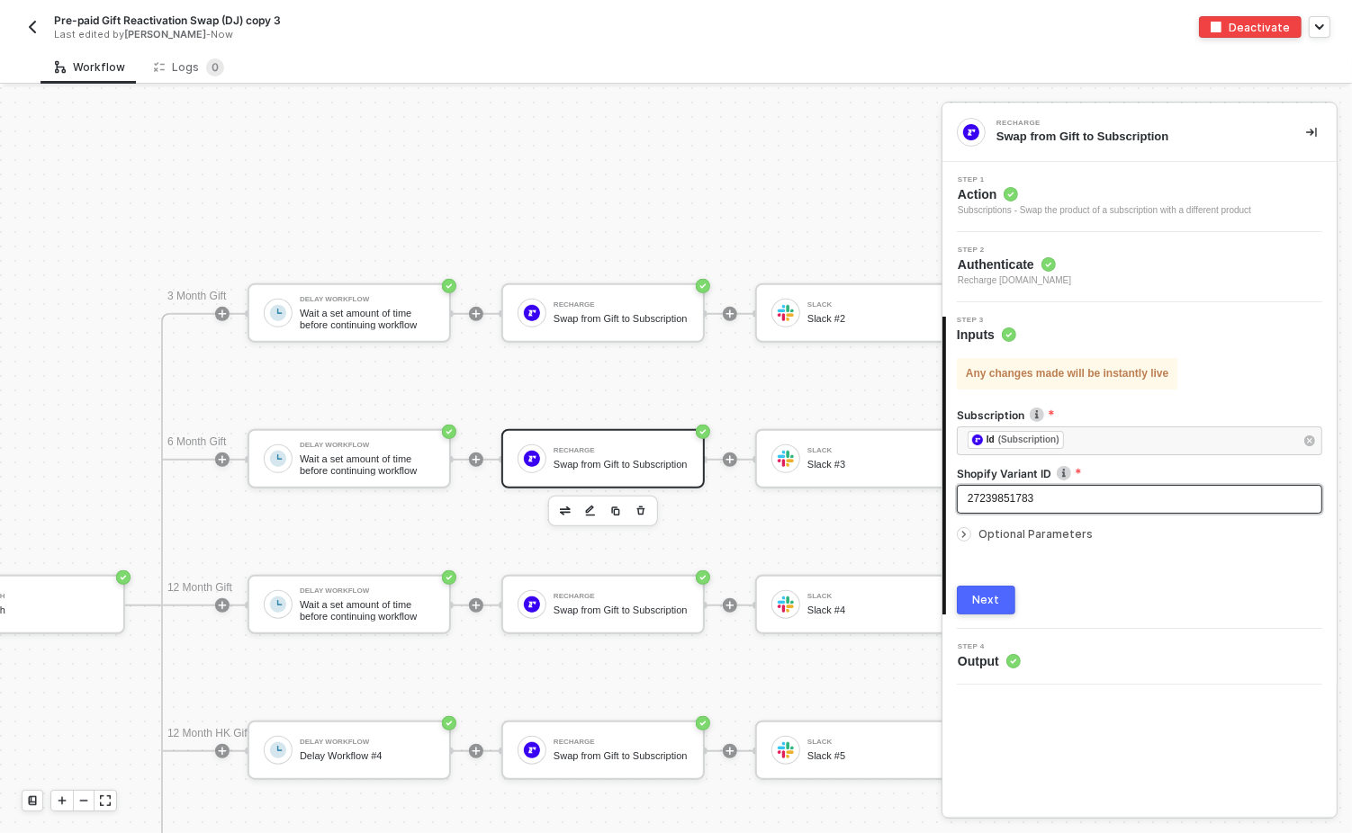
click at [1025, 493] on span "27239851783" at bounding box center [1001, 498] width 66 height 13
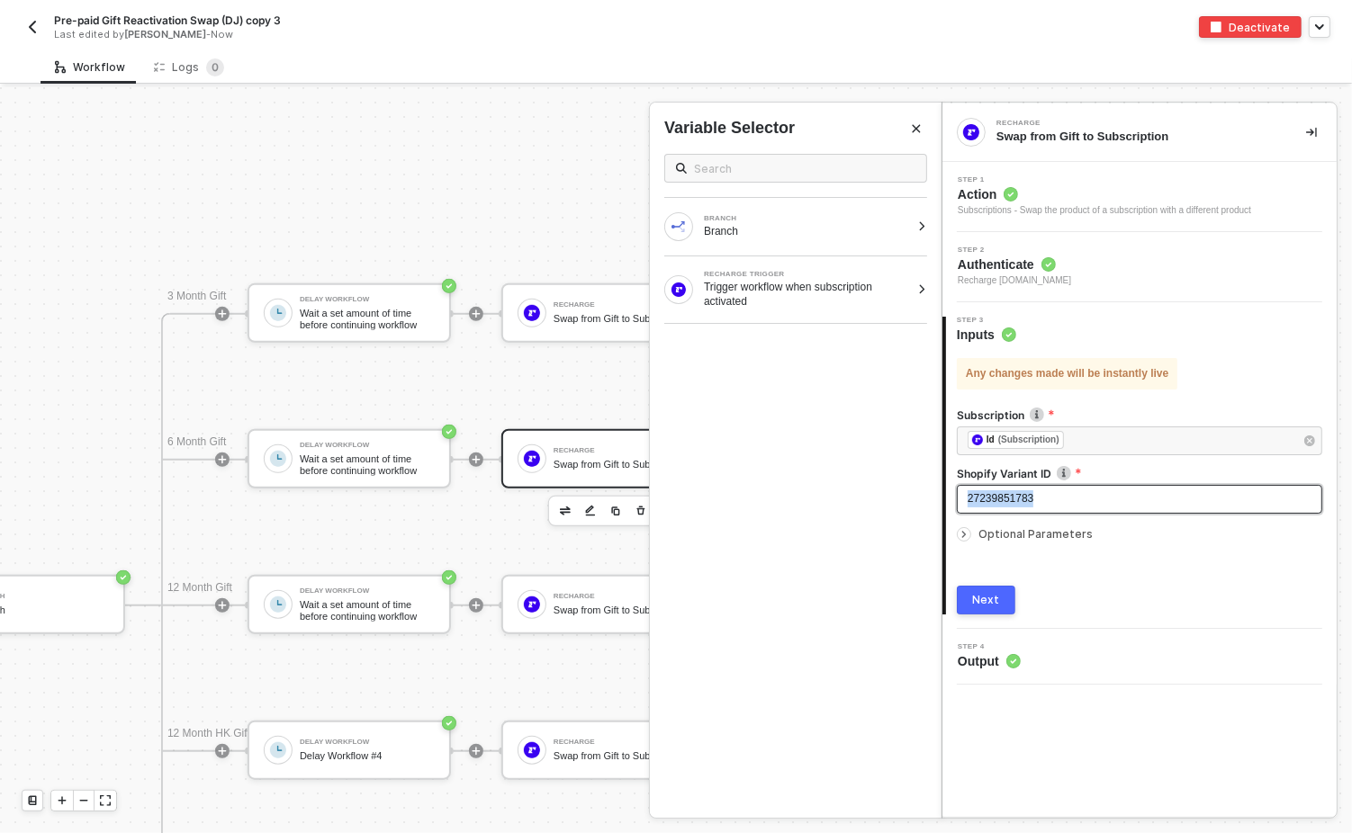
click at [1025, 493] on span "27239851783" at bounding box center [1001, 498] width 66 height 13
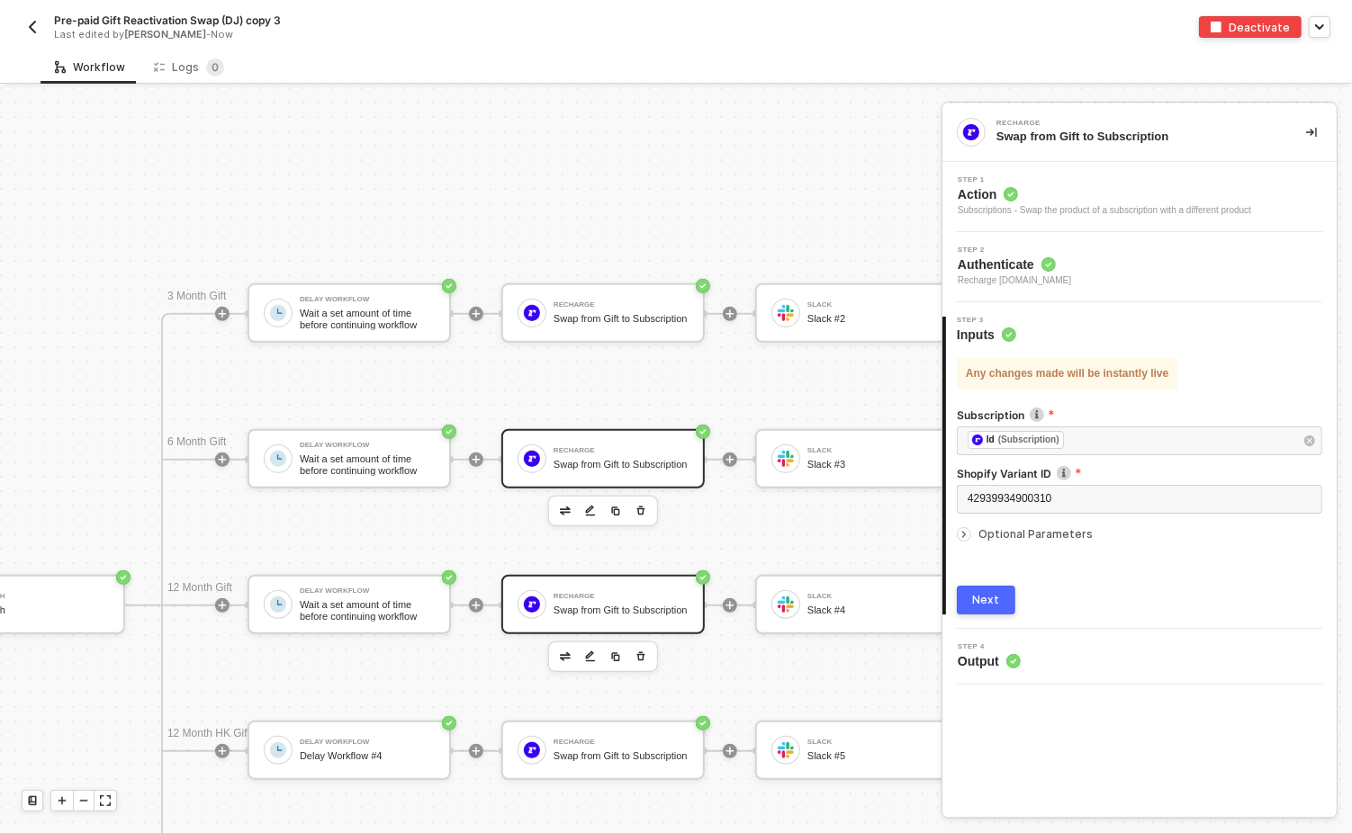
click at [615, 599] on div "Swap from Gift to Subscription" at bounding box center [621, 611] width 135 height 12
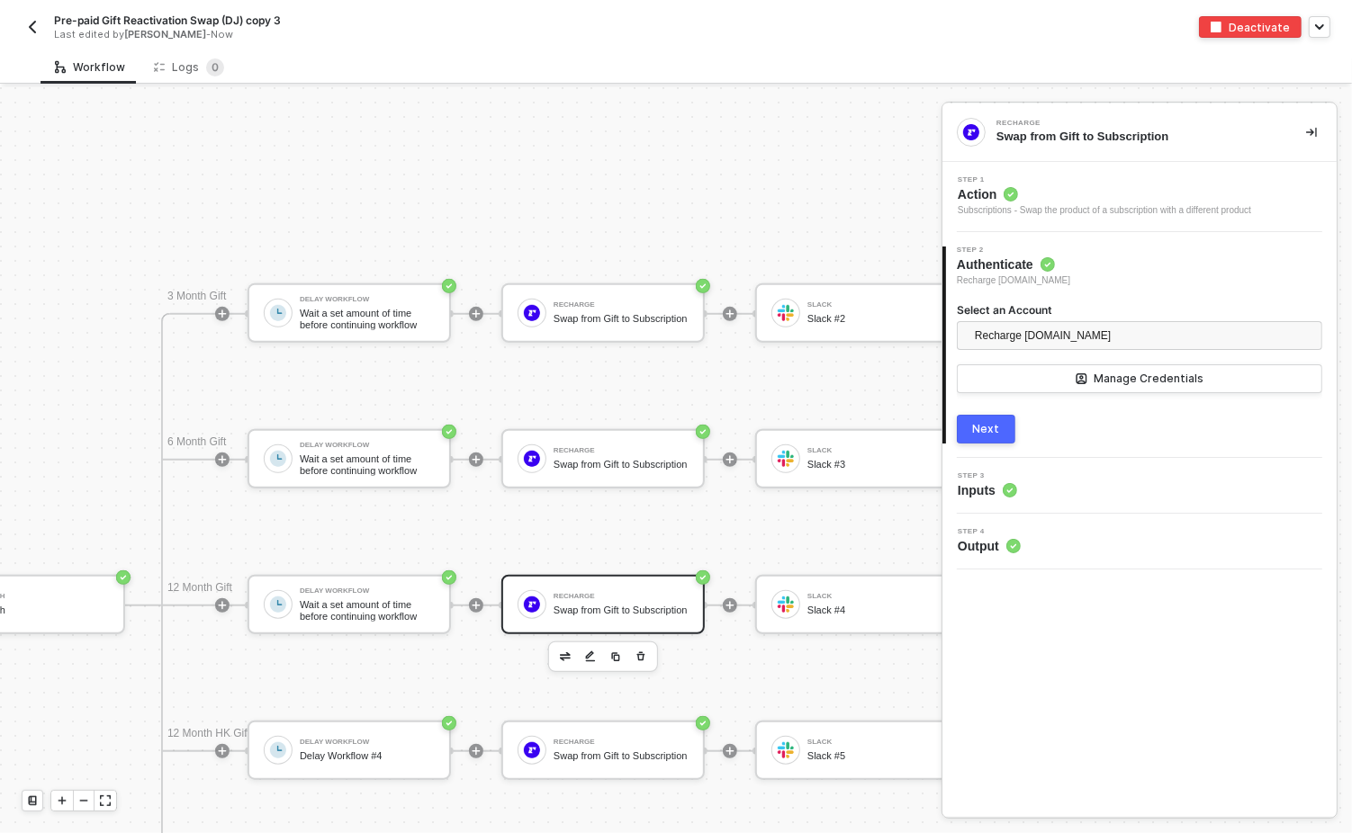
click at [1023, 475] on div "Step 3 Inputs" at bounding box center [1142, 486] width 390 height 27
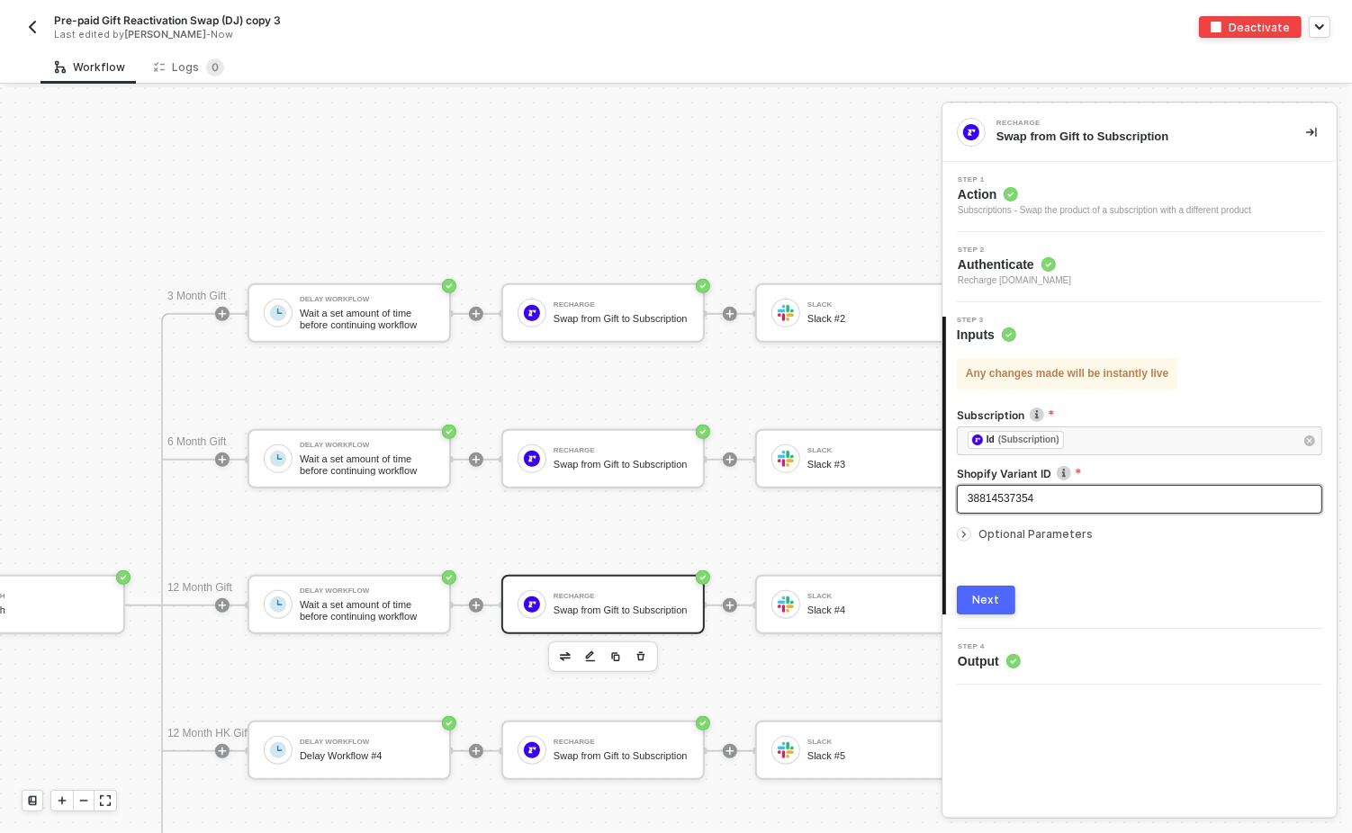
click at [1025, 494] on span "38814537354" at bounding box center [1001, 498] width 66 height 13
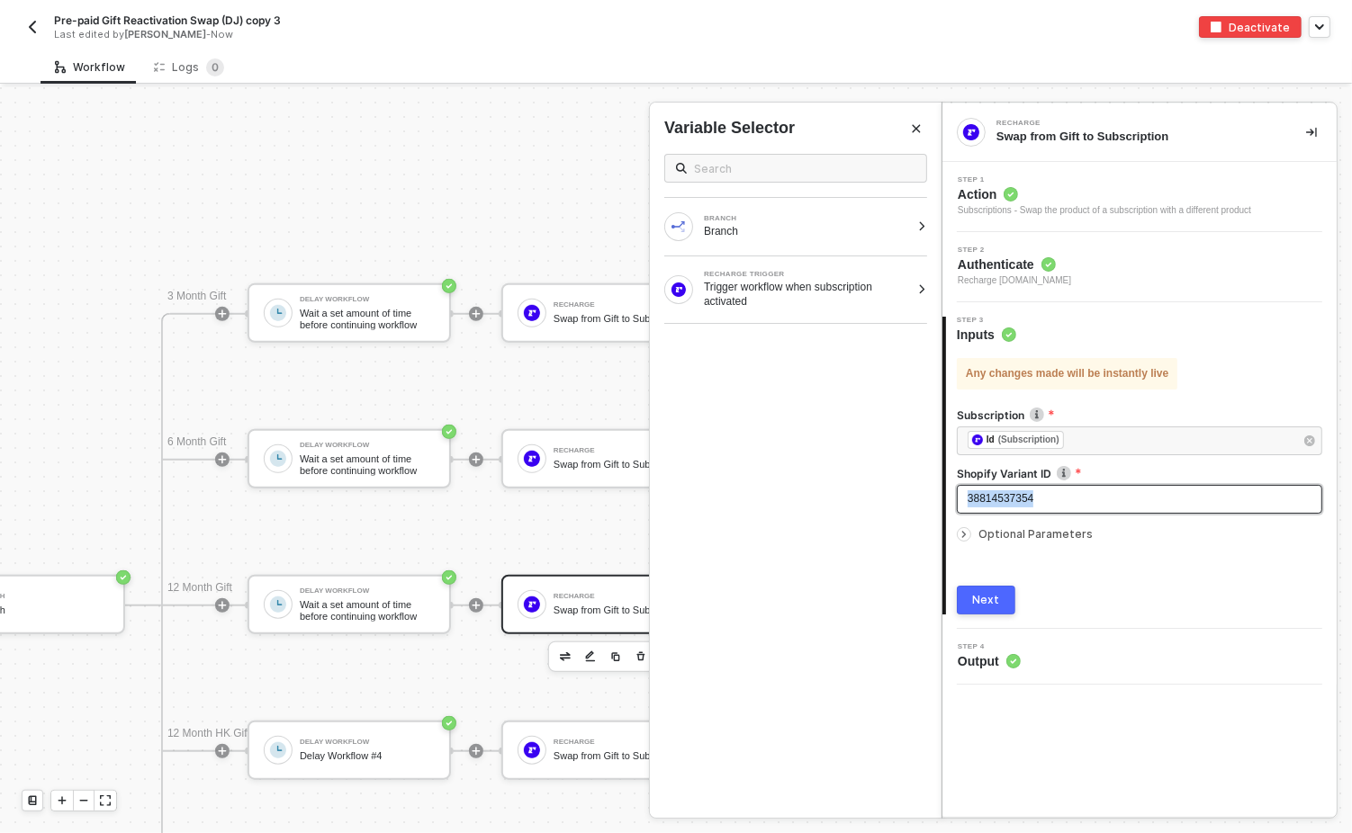
click at [1025, 494] on span "38814537354" at bounding box center [1001, 498] width 66 height 13
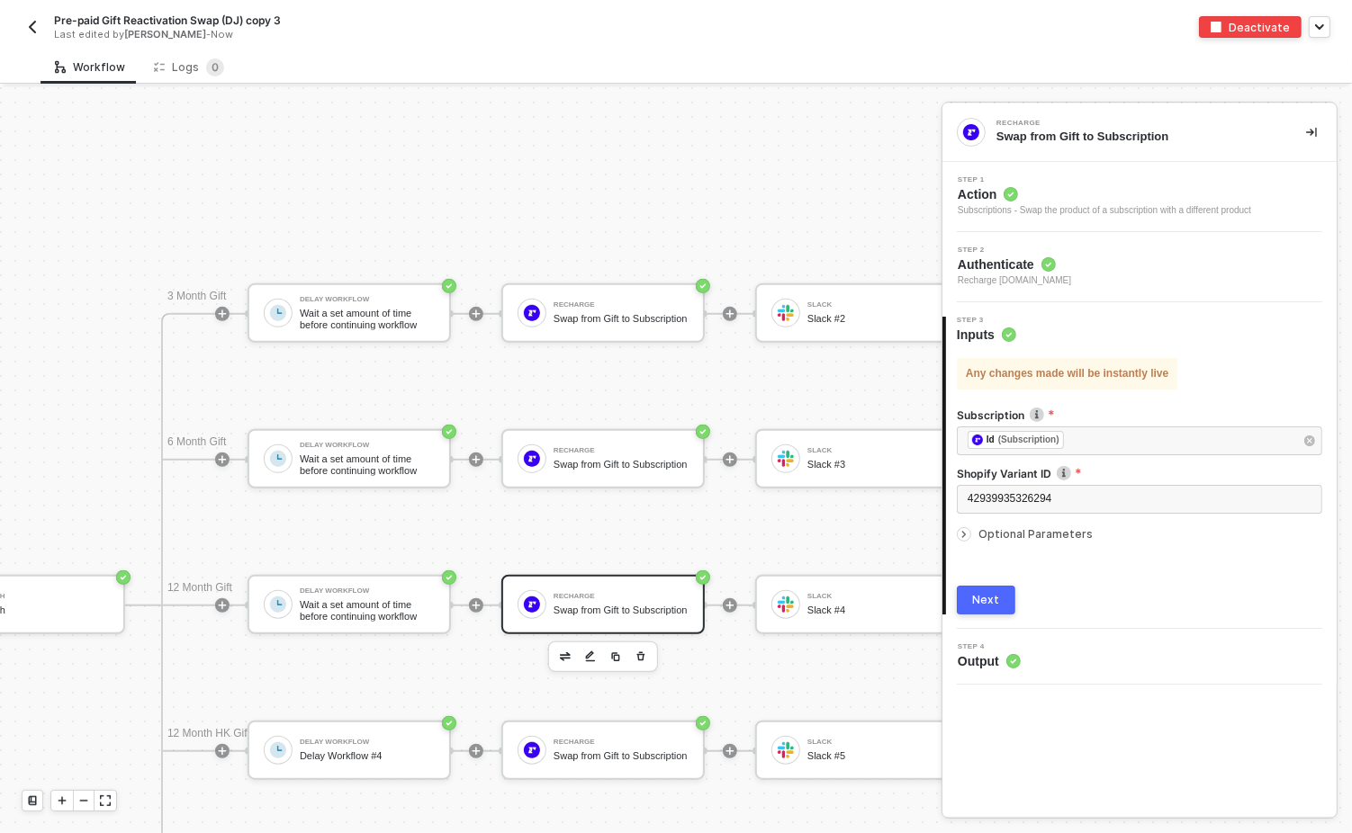
click at [986, 599] on div "Next" at bounding box center [986, 600] width 27 height 14
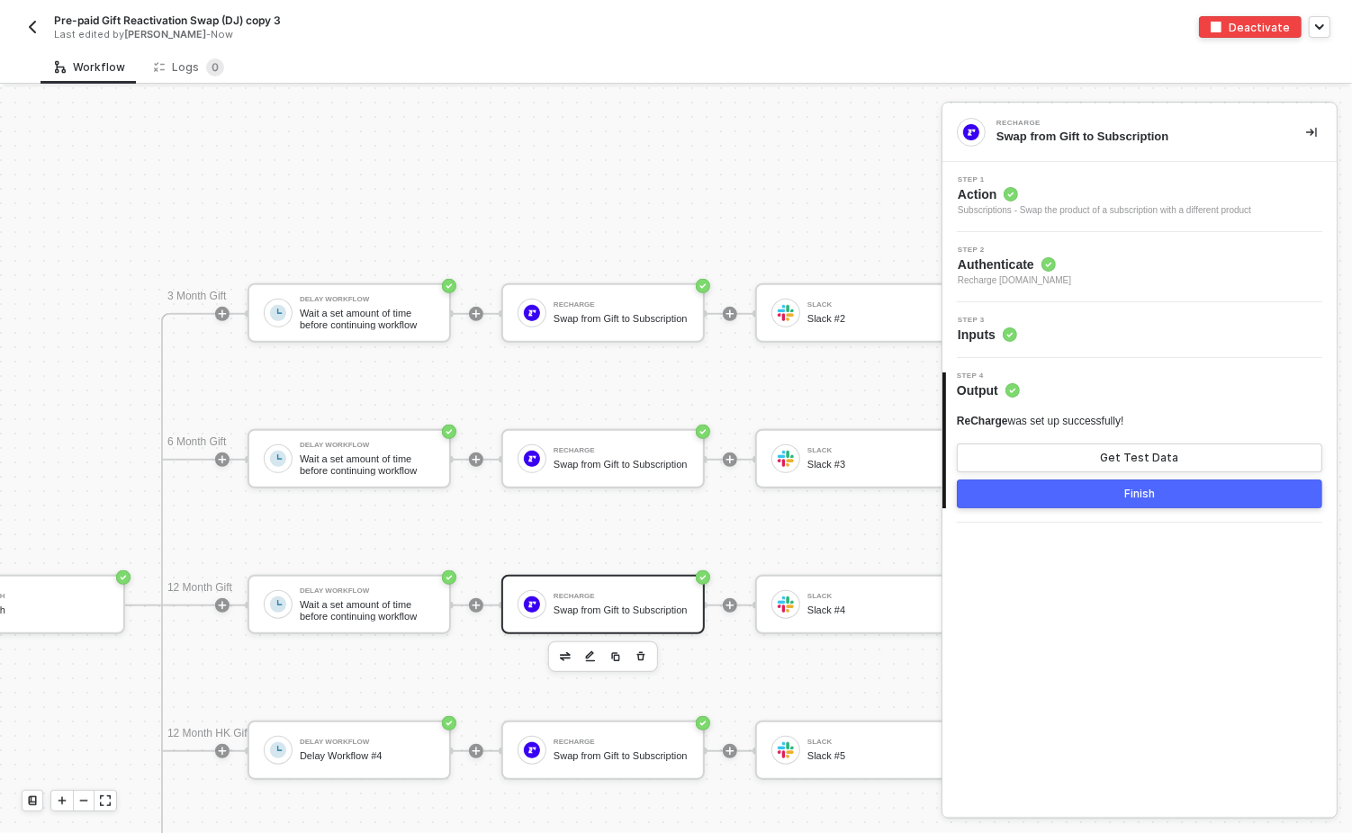
click at [1087, 497] on button "Finish" at bounding box center [1139, 494] width 365 height 29
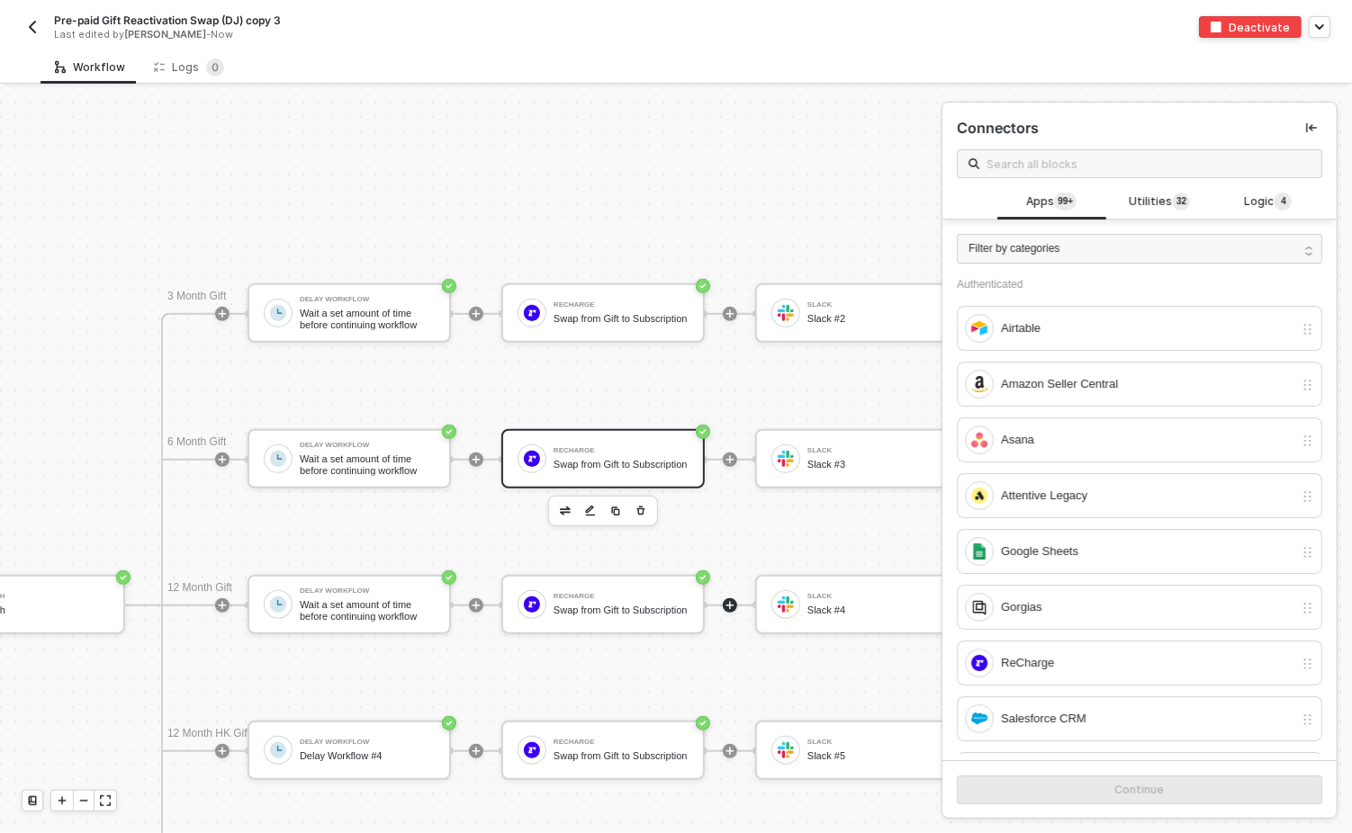
click at [608, 451] on div "ReCharge Swap from Gift to Subscription" at bounding box center [621, 459] width 135 height 34
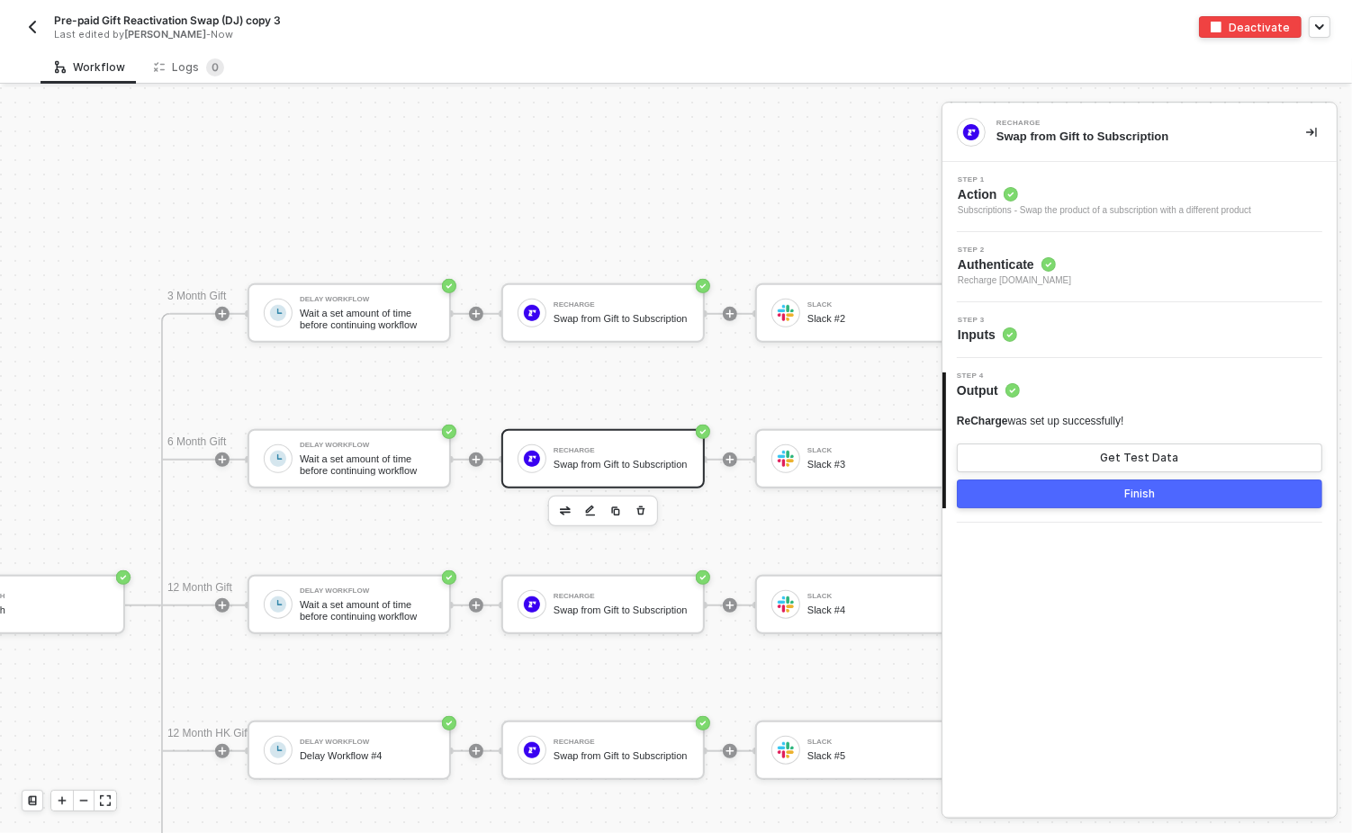
click at [1050, 490] on button "Finish" at bounding box center [1139, 494] width 365 height 29
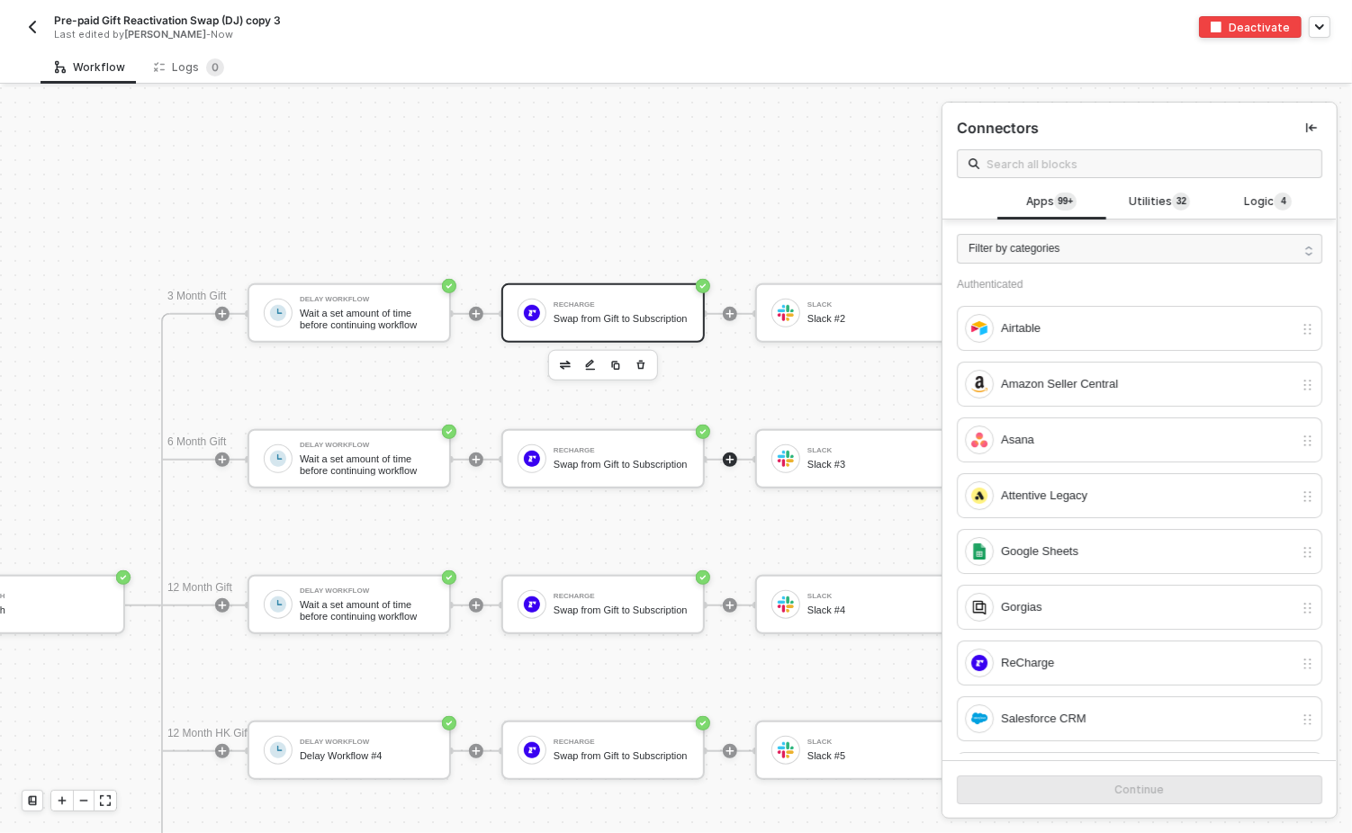
click at [617, 314] on div "Swap from Gift to Subscription" at bounding box center [621, 319] width 135 height 12
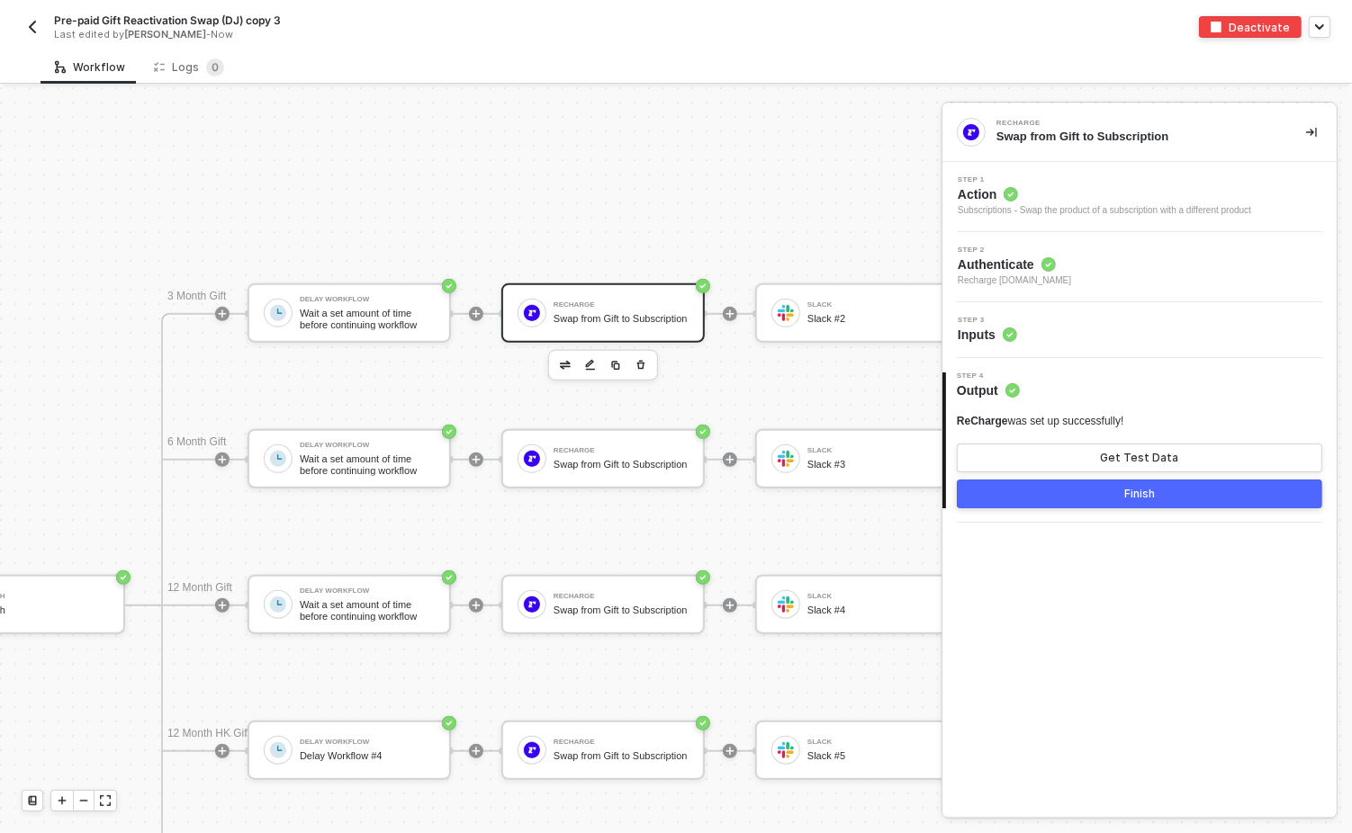
click at [1121, 492] on button "Finish" at bounding box center [1139, 494] width 365 height 29
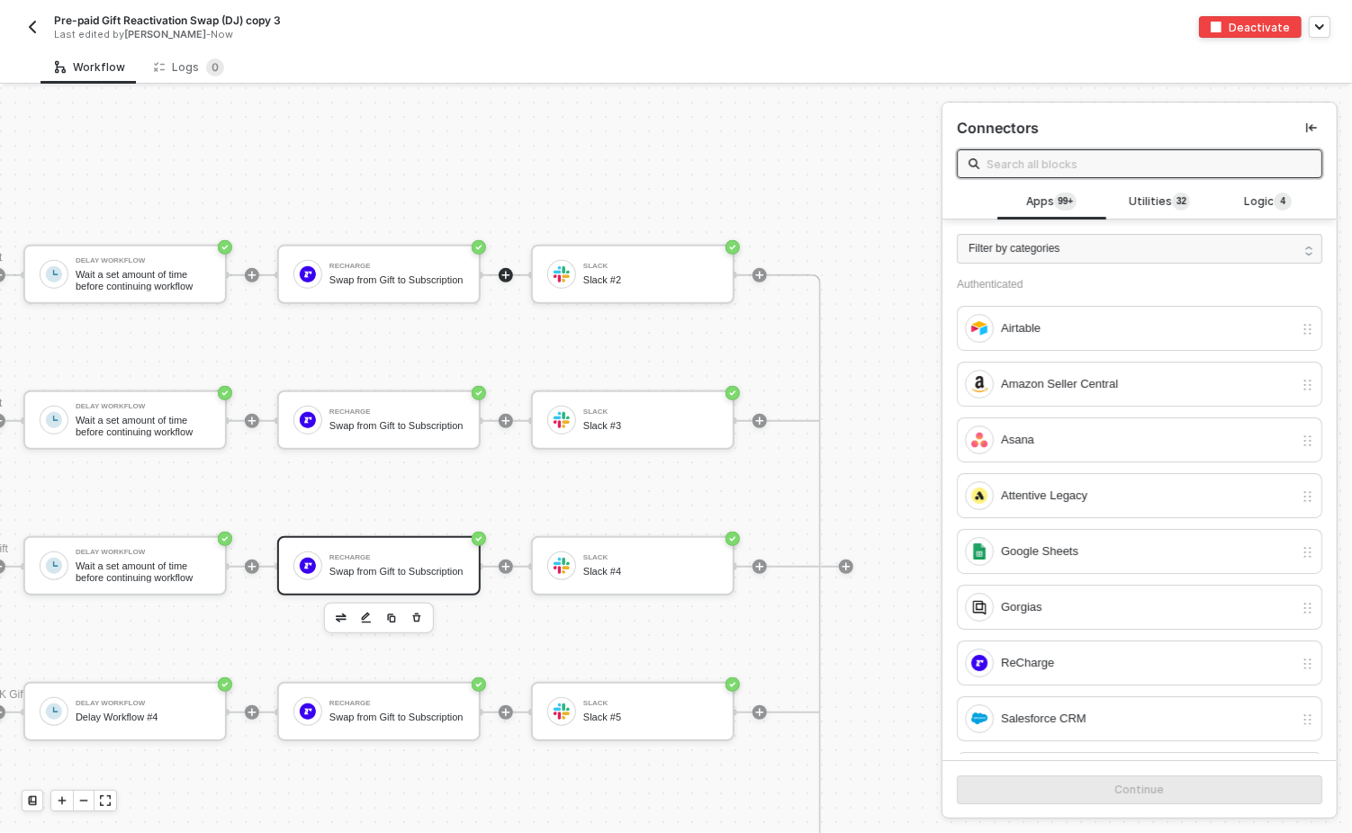
scroll to position [1062, 592]
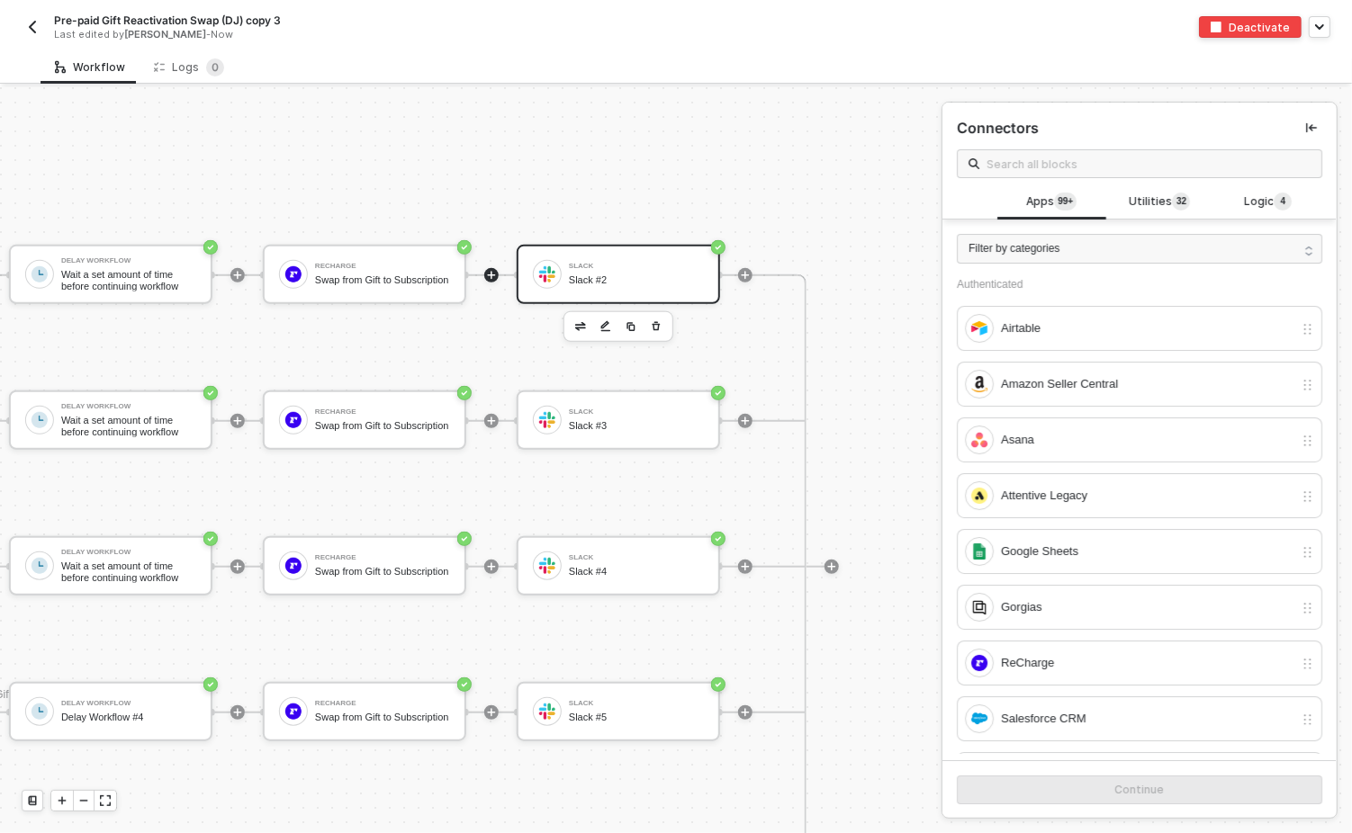
click at [593, 271] on div "Slack Slack #2" at bounding box center [636, 274] width 135 height 34
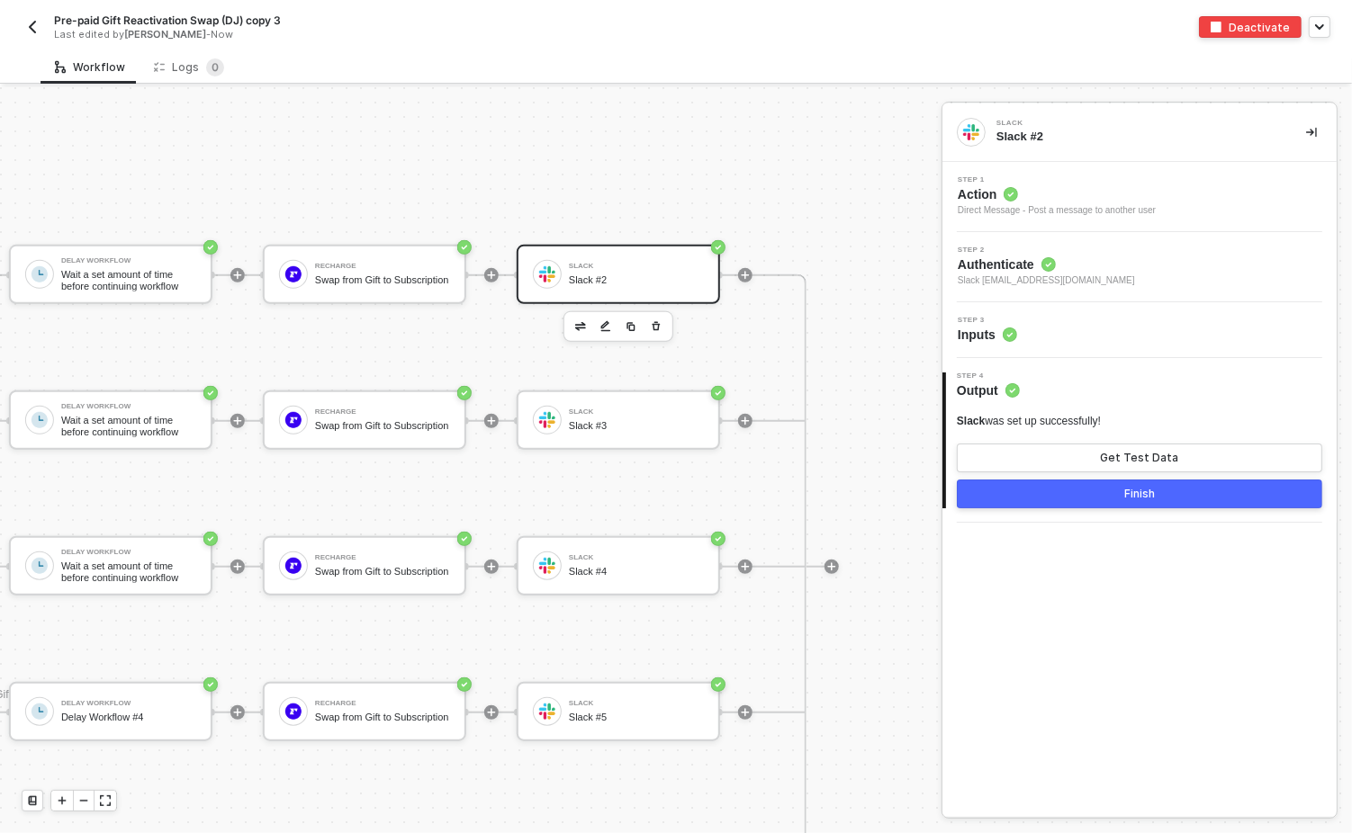
click at [1111, 193] on span "Action" at bounding box center [1057, 194] width 198 height 18
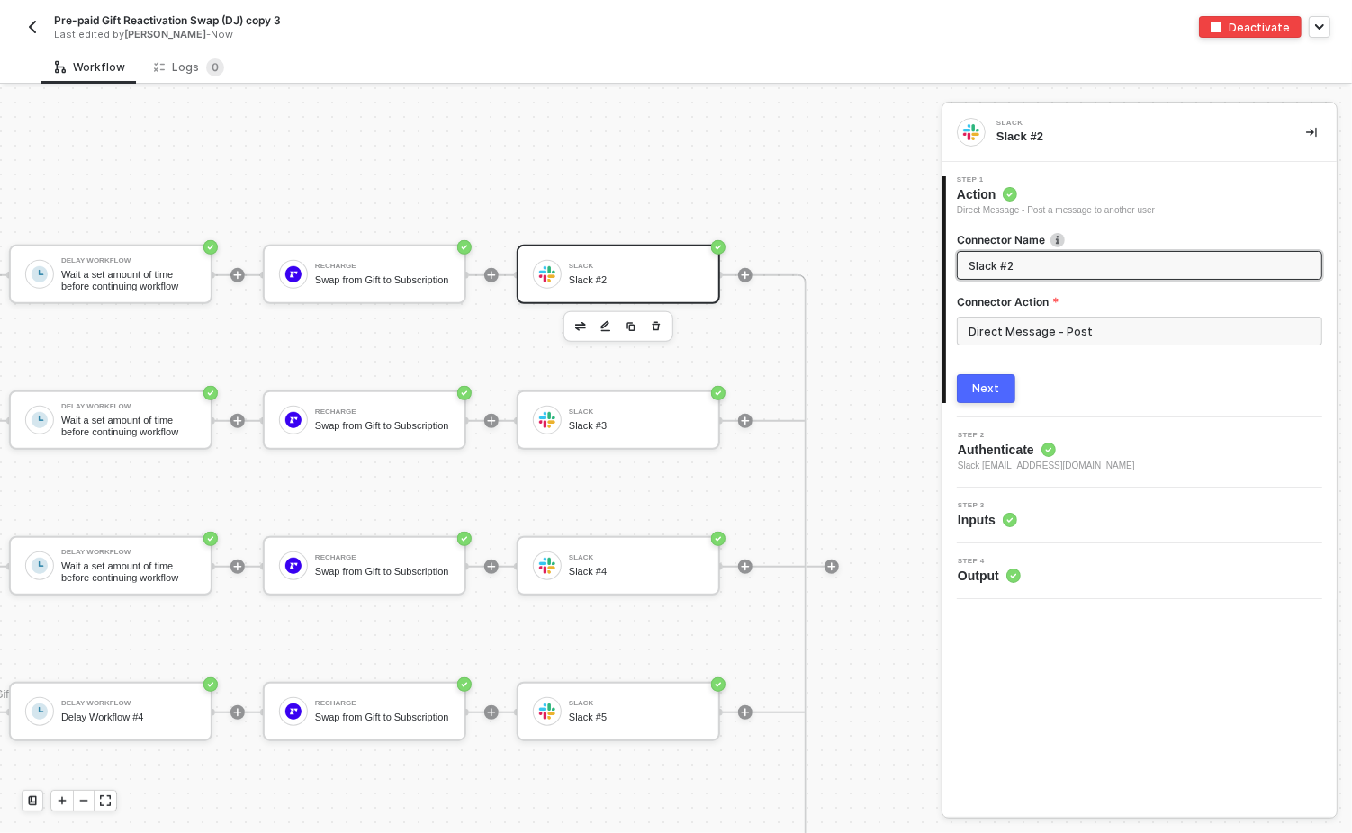
click at [1132, 456] on div "Step 2 Authenticate Slack danny@bokksu.com" at bounding box center [1142, 452] width 390 height 41
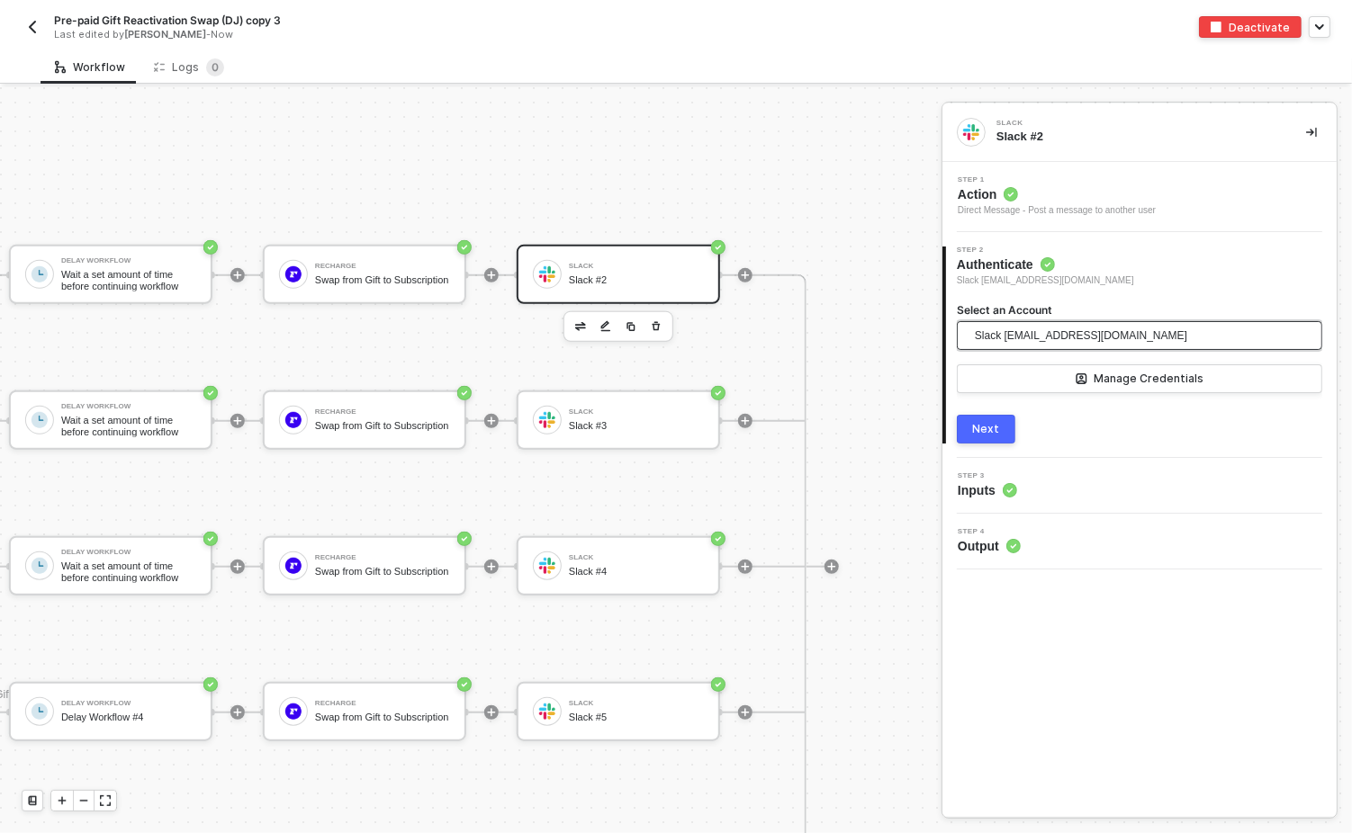
click at [1066, 334] on span "Slack [EMAIL_ADDRESS][DOMAIN_NAME]" at bounding box center [1081, 335] width 212 height 27
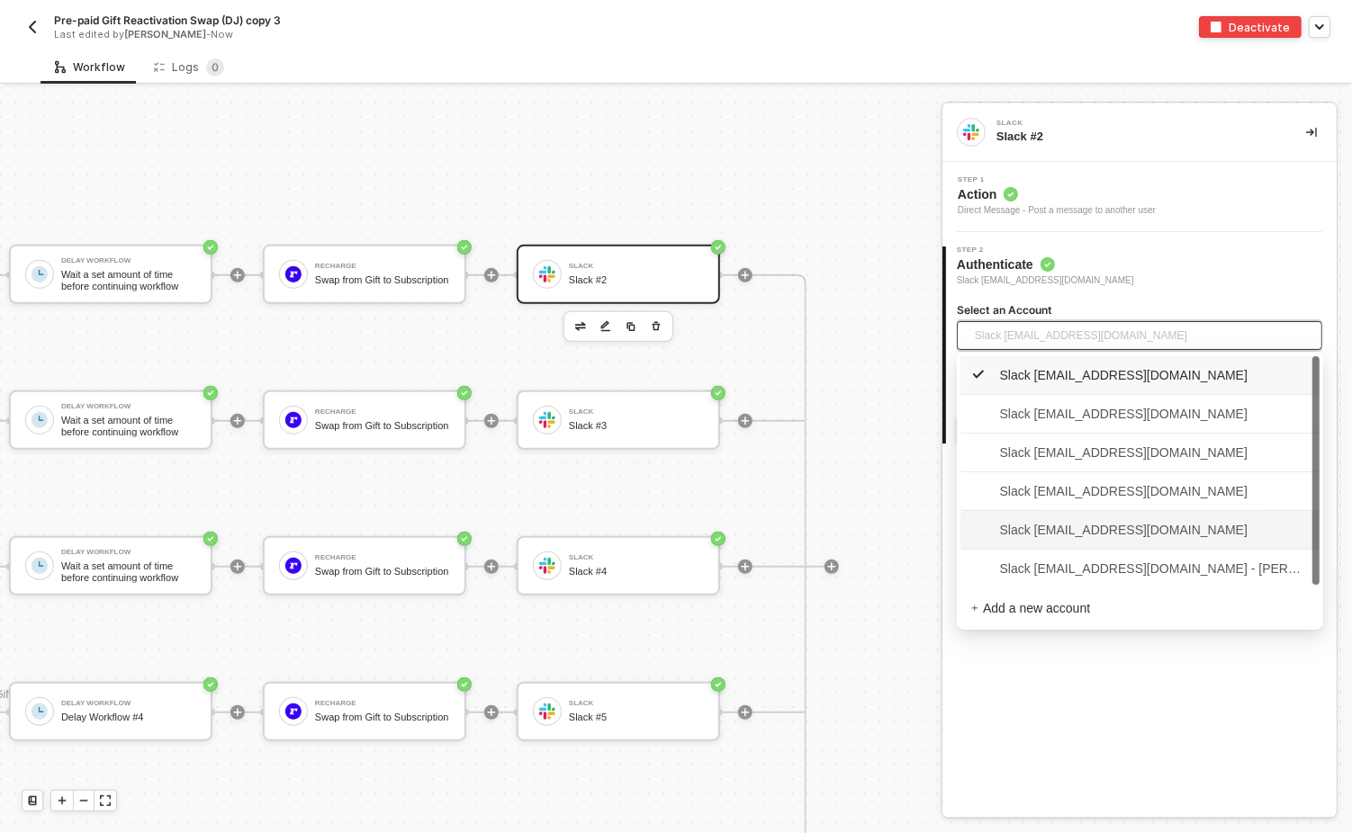
click at [1069, 523] on span "Slack kelan@bokksu.com" at bounding box center [1109, 530] width 276 height 20
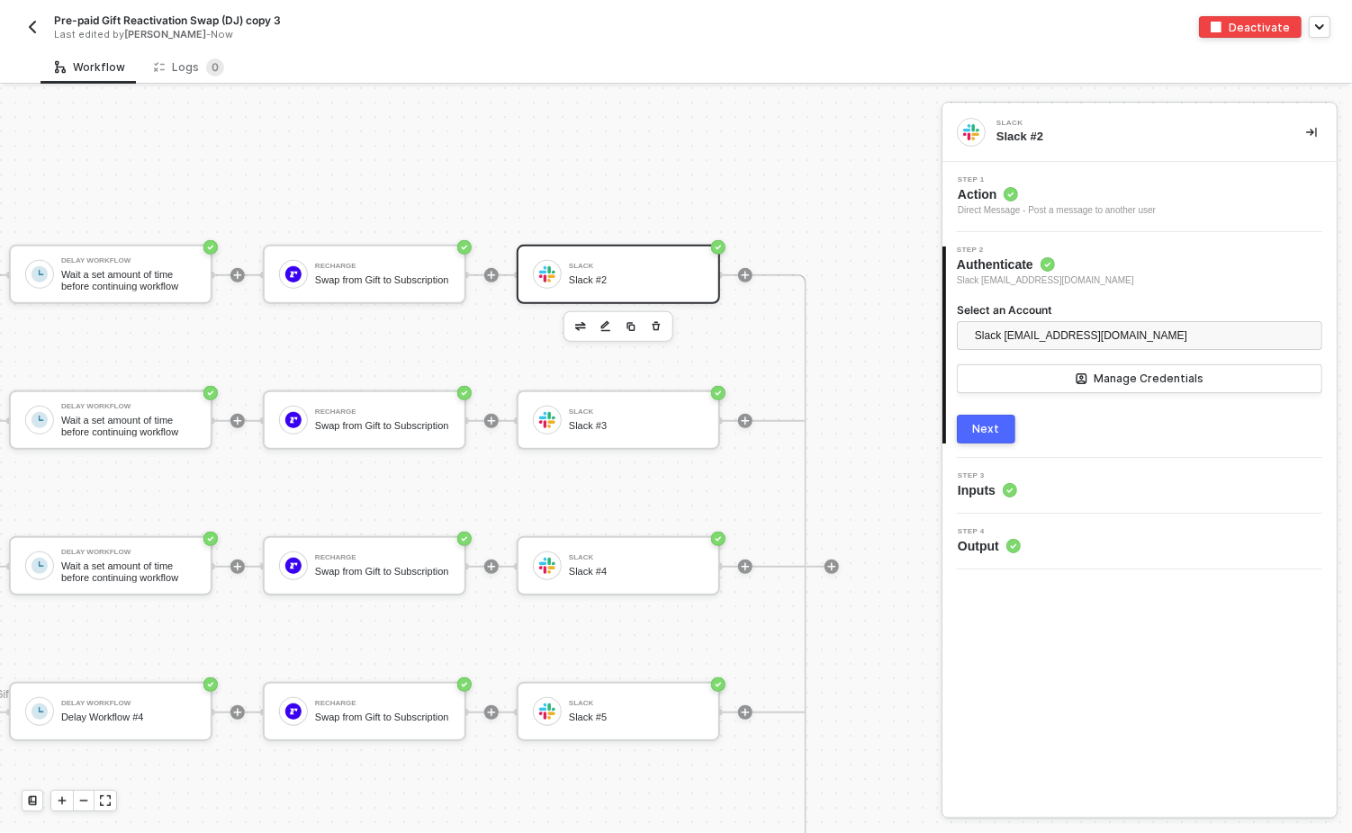
click at [980, 435] on div "Next" at bounding box center [986, 429] width 27 height 14
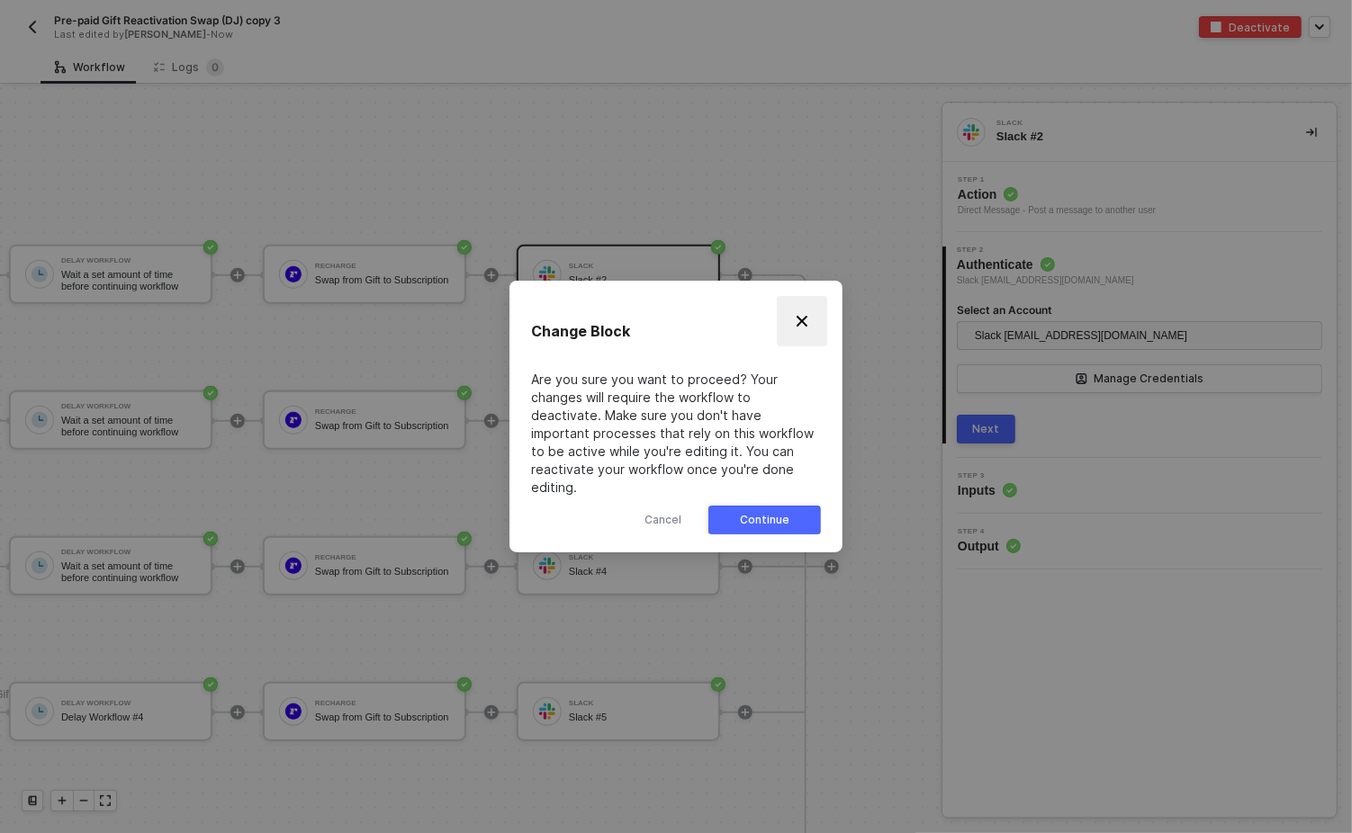
click at [804, 325] on img "Close" at bounding box center [802, 321] width 14 height 14
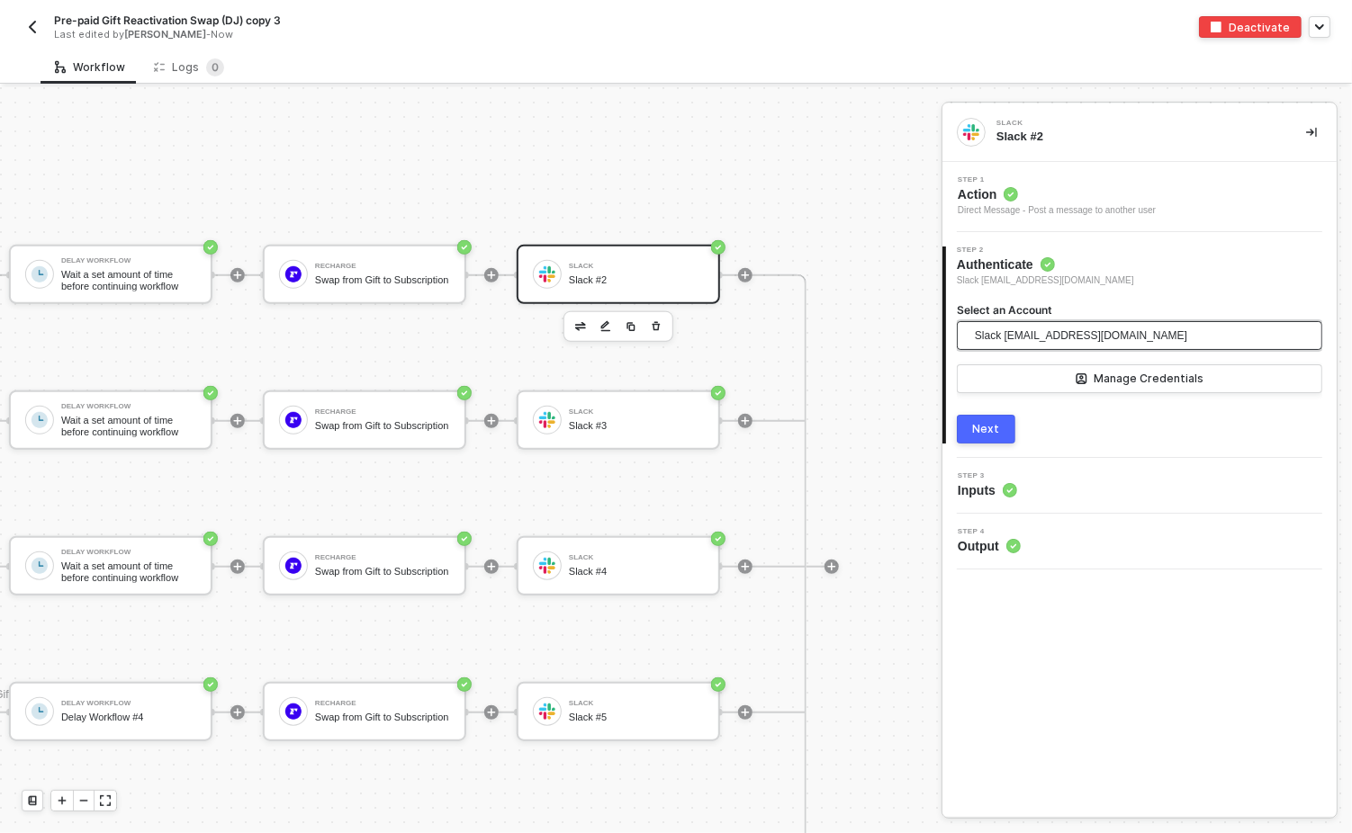
click at [1037, 337] on span "Slack kelan@bokksu.com" at bounding box center [1081, 335] width 212 height 27
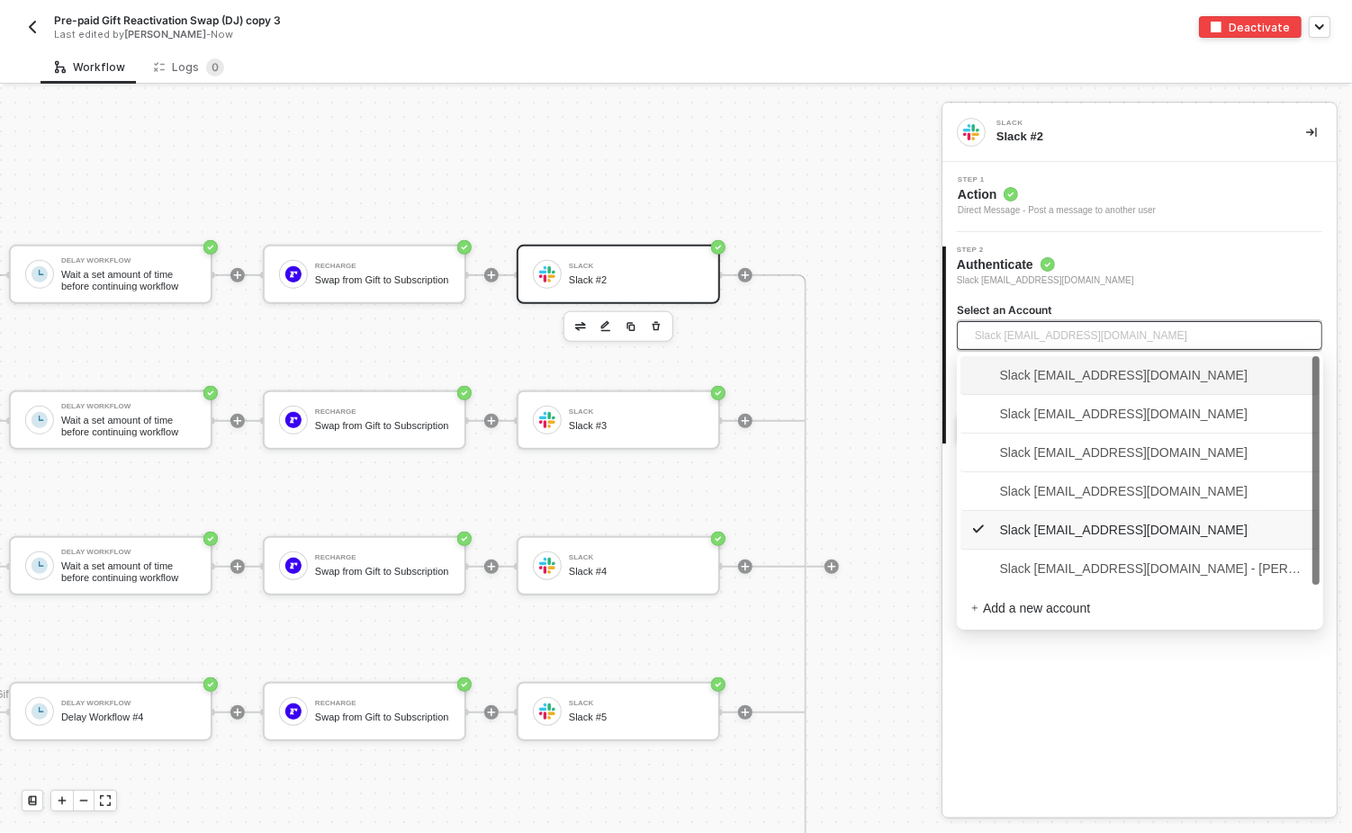
click at [1052, 382] on span "Slack [EMAIL_ADDRESS][DOMAIN_NAME]" at bounding box center [1109, 375] width 276 height 20
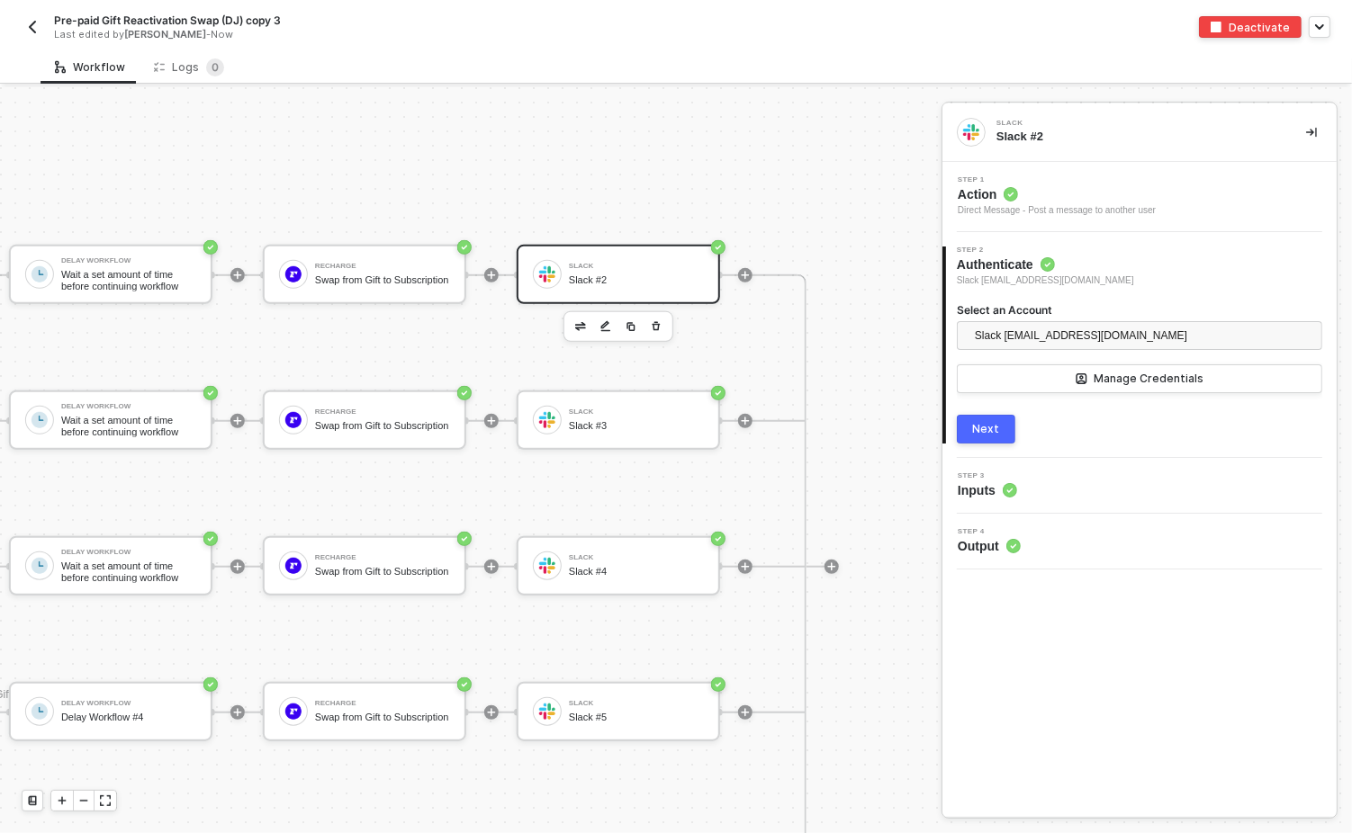
click at [995, 428] on div "Next" at bounding box center [986, 429] width 27 height 14
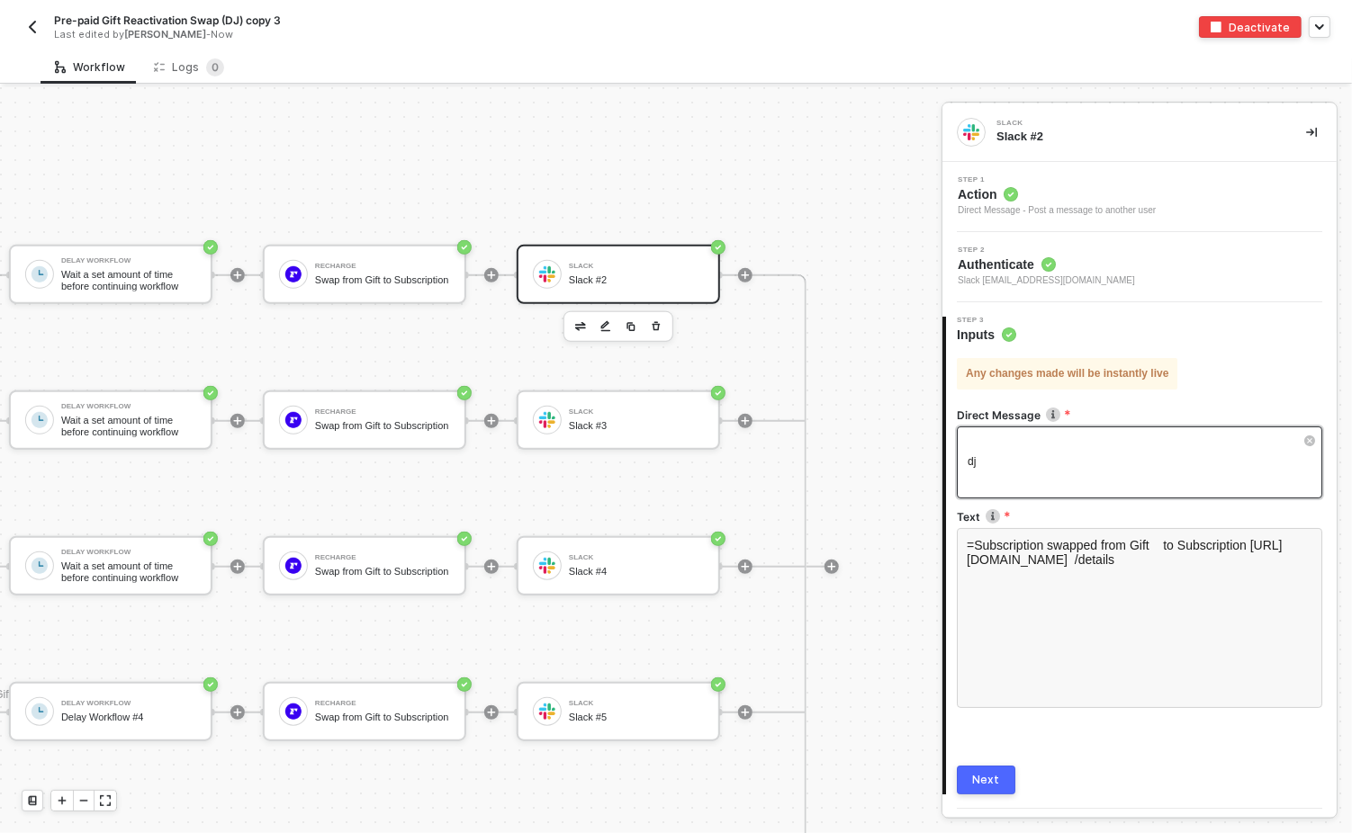
scroll to position [46, 0]
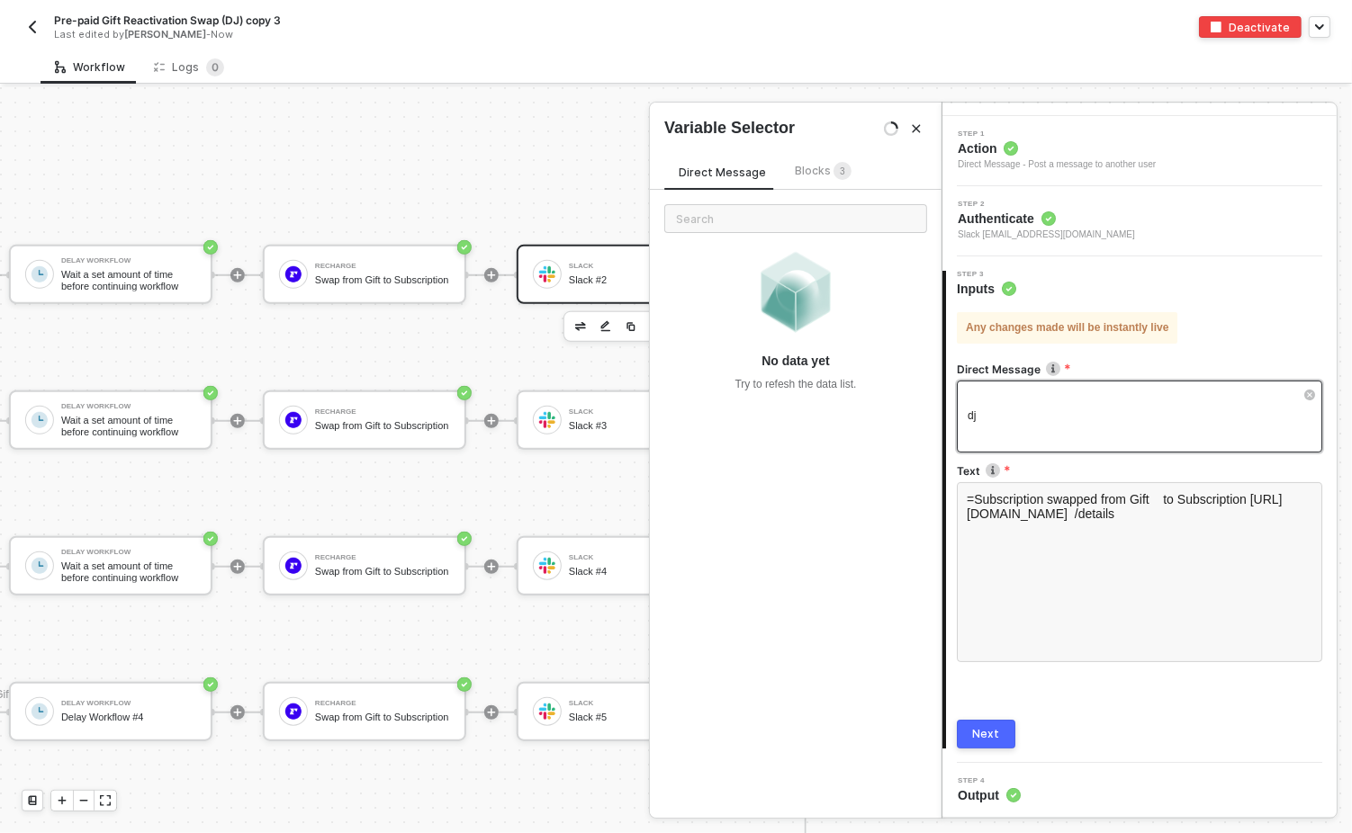
click at [995, 424] on div "dj" at bounding box center [1139, 417] width 365 height 72
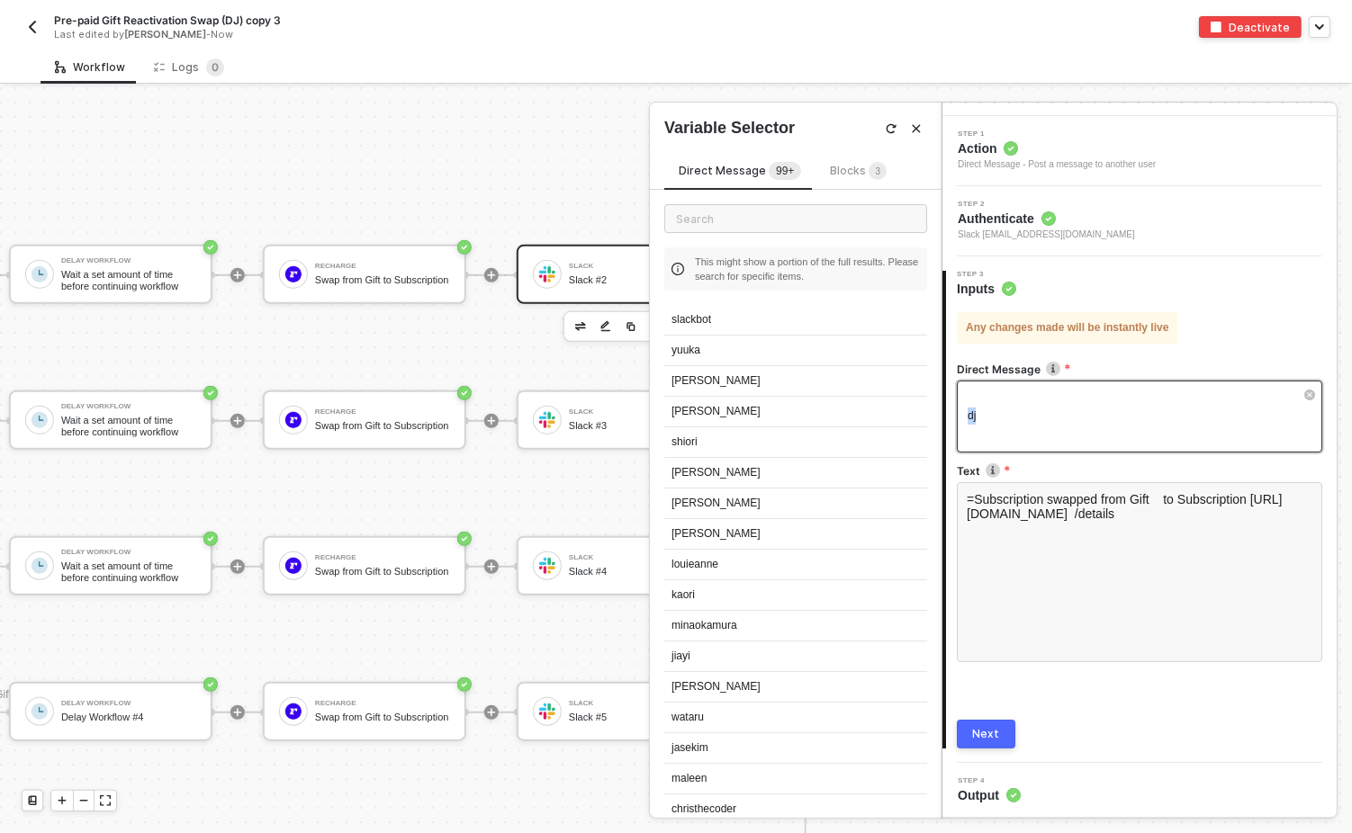
drag, startPoint x: 995, startPoint y: 424, endPoint x: 953, endPoint y: 392, distance: 52.6
click at [953, 392] on div "Any changes made will be instantly live Direct Message dj Text =Subscription sw…" at bounding box center [1141, 523] width 391 height 451
click at [727, 211] on input "text" at bounding box center [795, 218] width 263 height 29
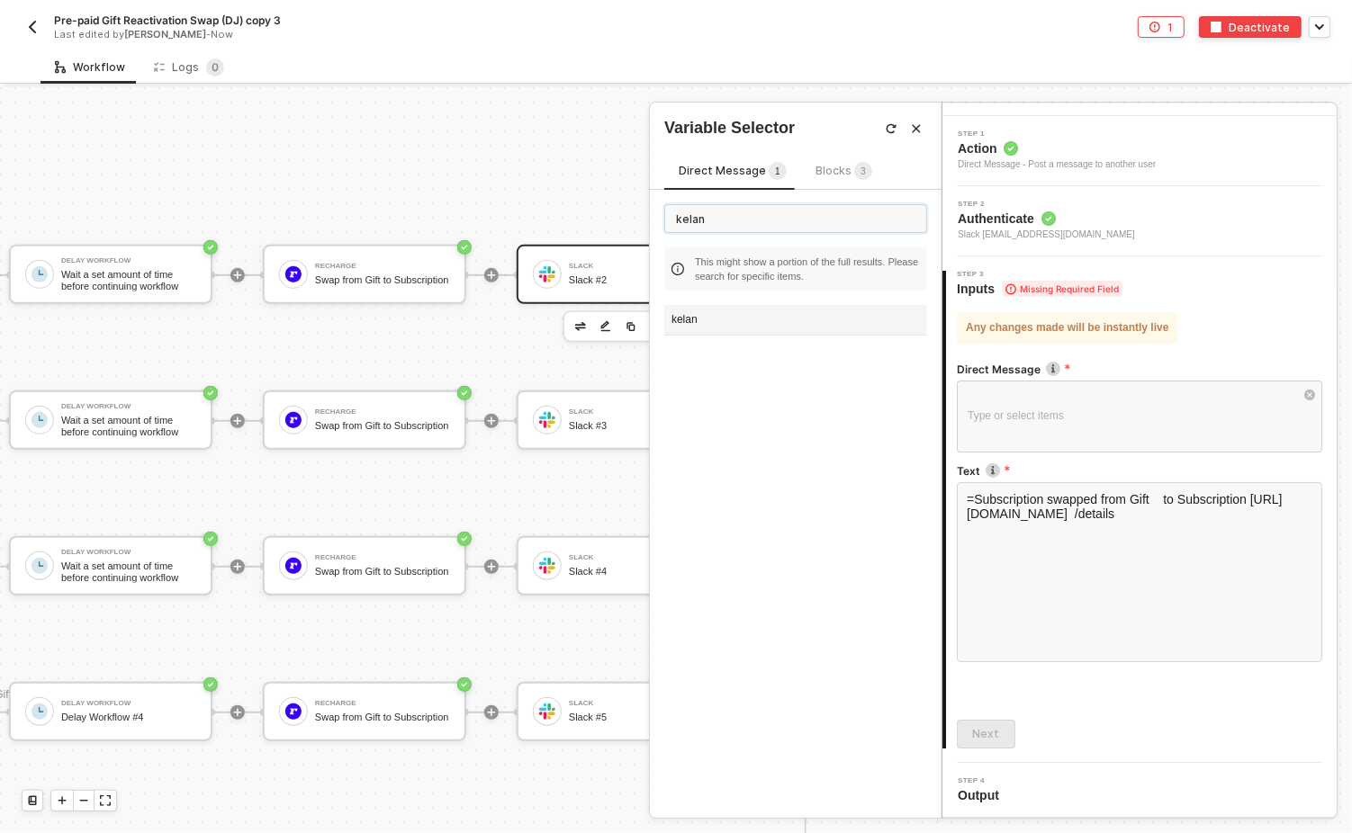
type input "kelan"
click at [716, 317] on div "kelan" at bounding box center [795, 320] width 263 height 31
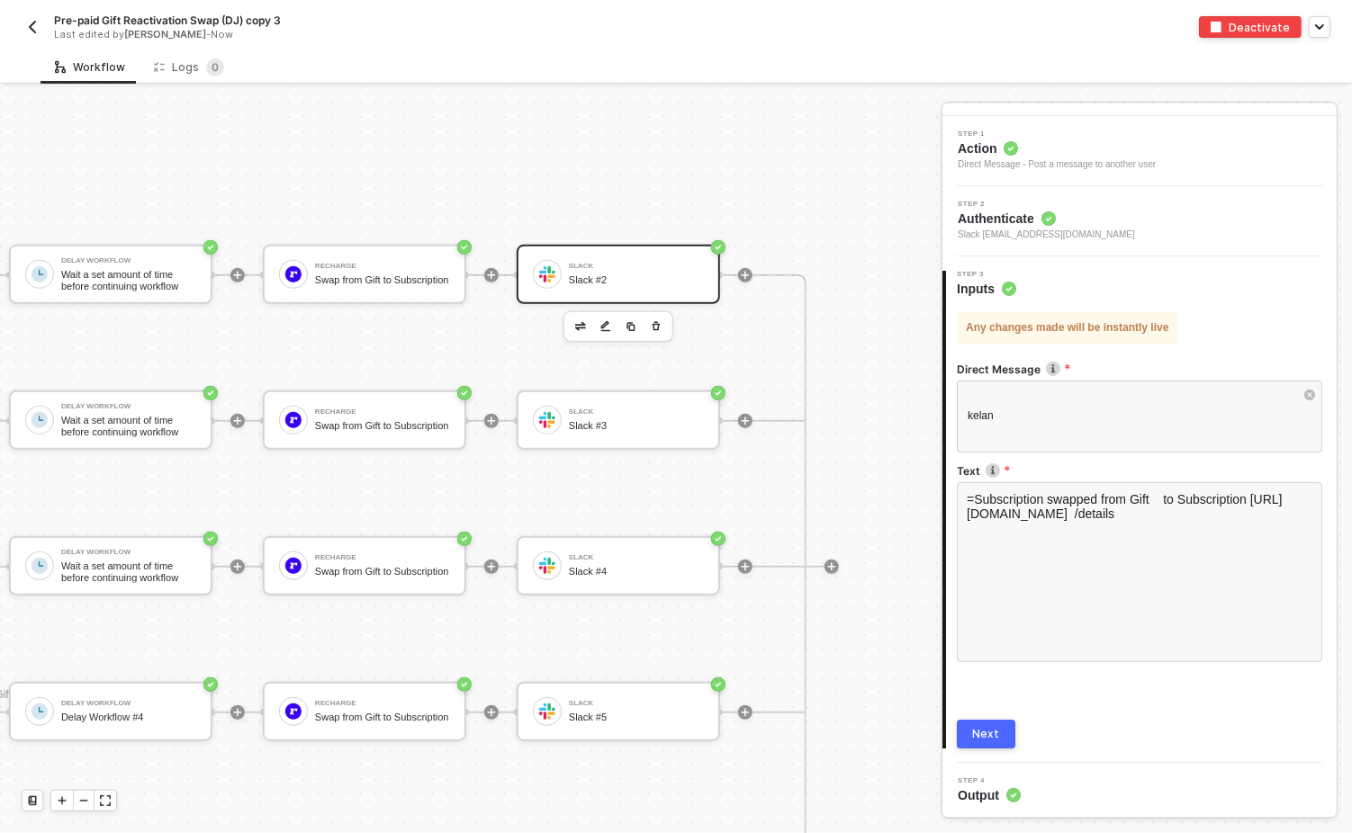
click at [976, 599] on div "Next" at bounding box center [986, 734] width 27 height 14
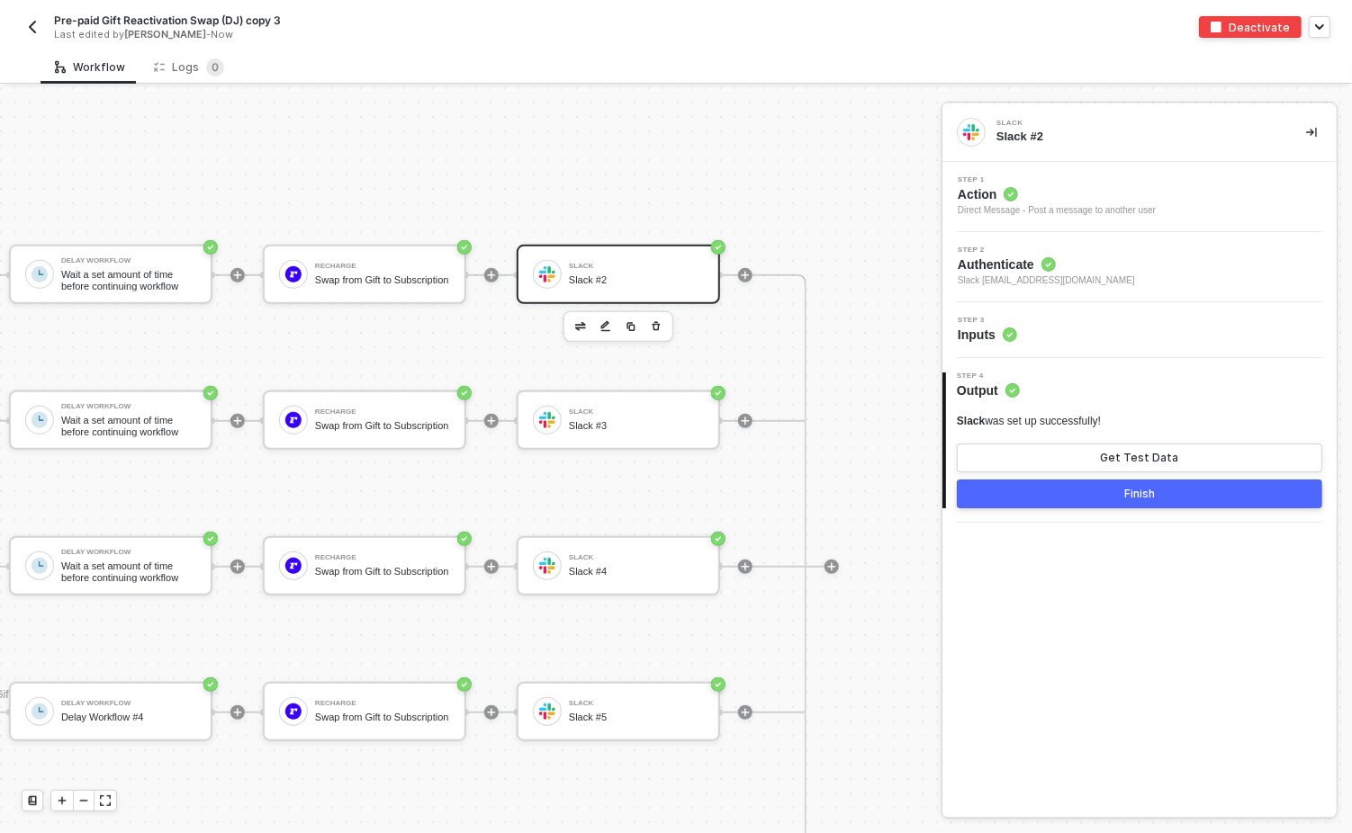
scroll to position [0, 0]
click at [1104, 495] on button "Finish" at bounding box center [1139, 494] width 365 height 29
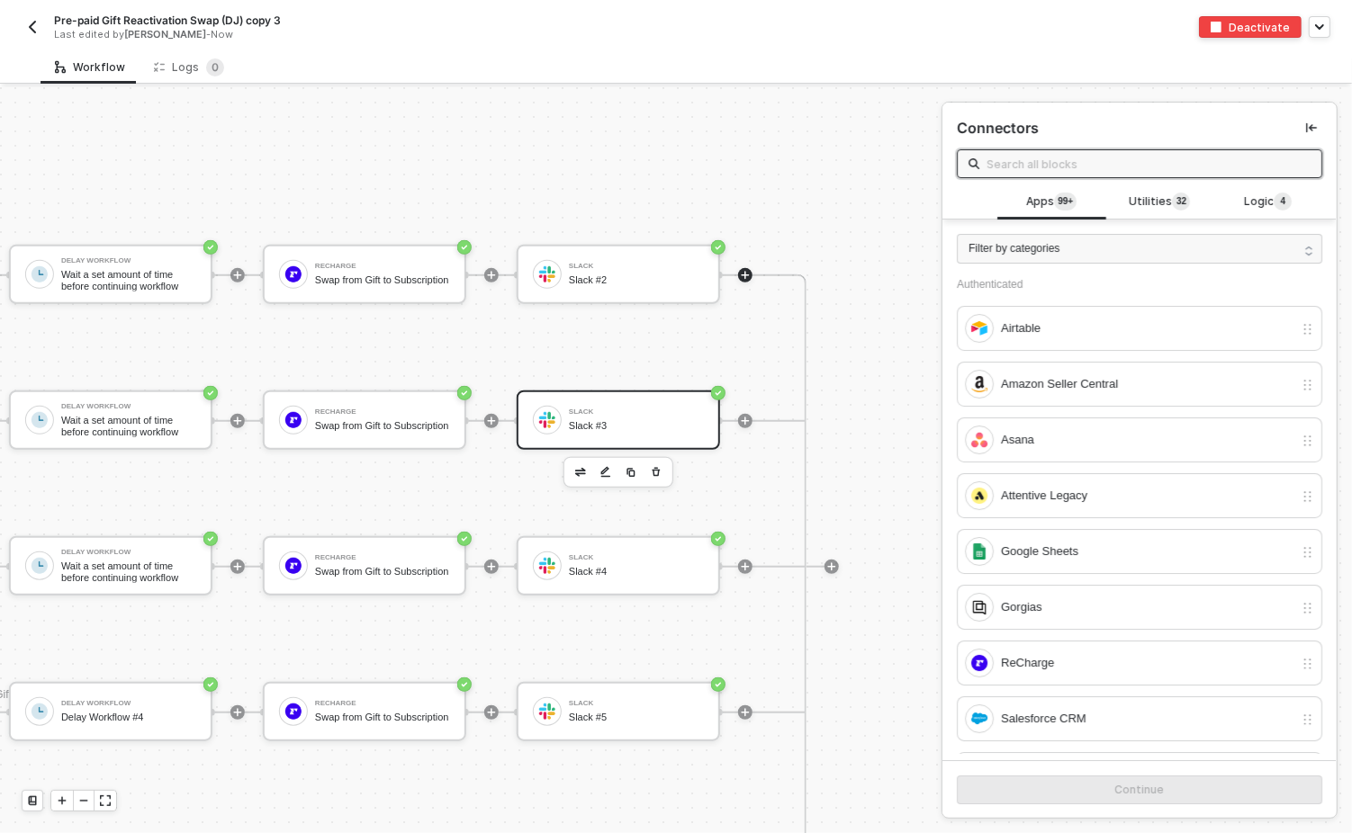
click at [604, 413] on div "Slack" at bounding box center [636, 412] width 135 height 7
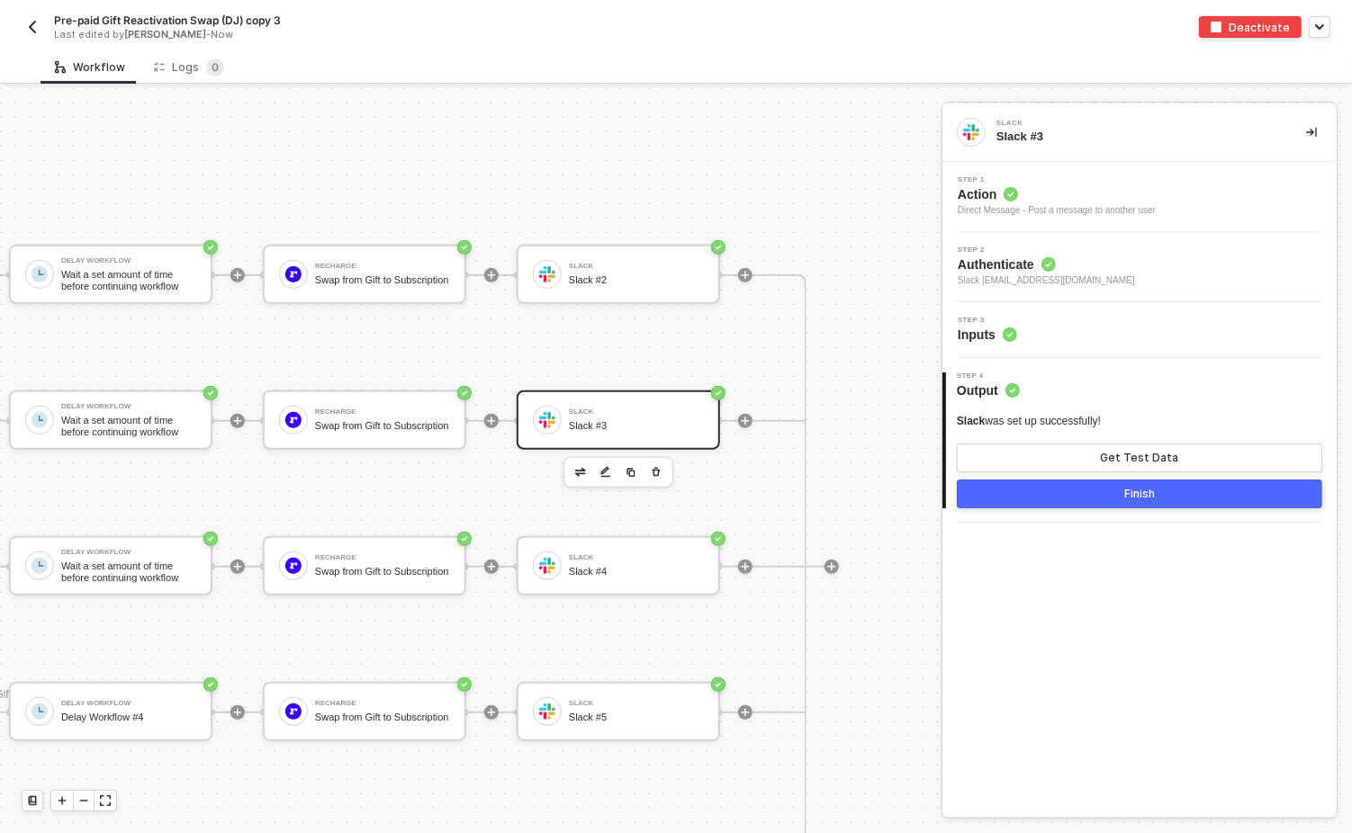
click at [1063, 325] on div "Step 3 Inputs" at bounding box center [1142, 330] width 390 height 27
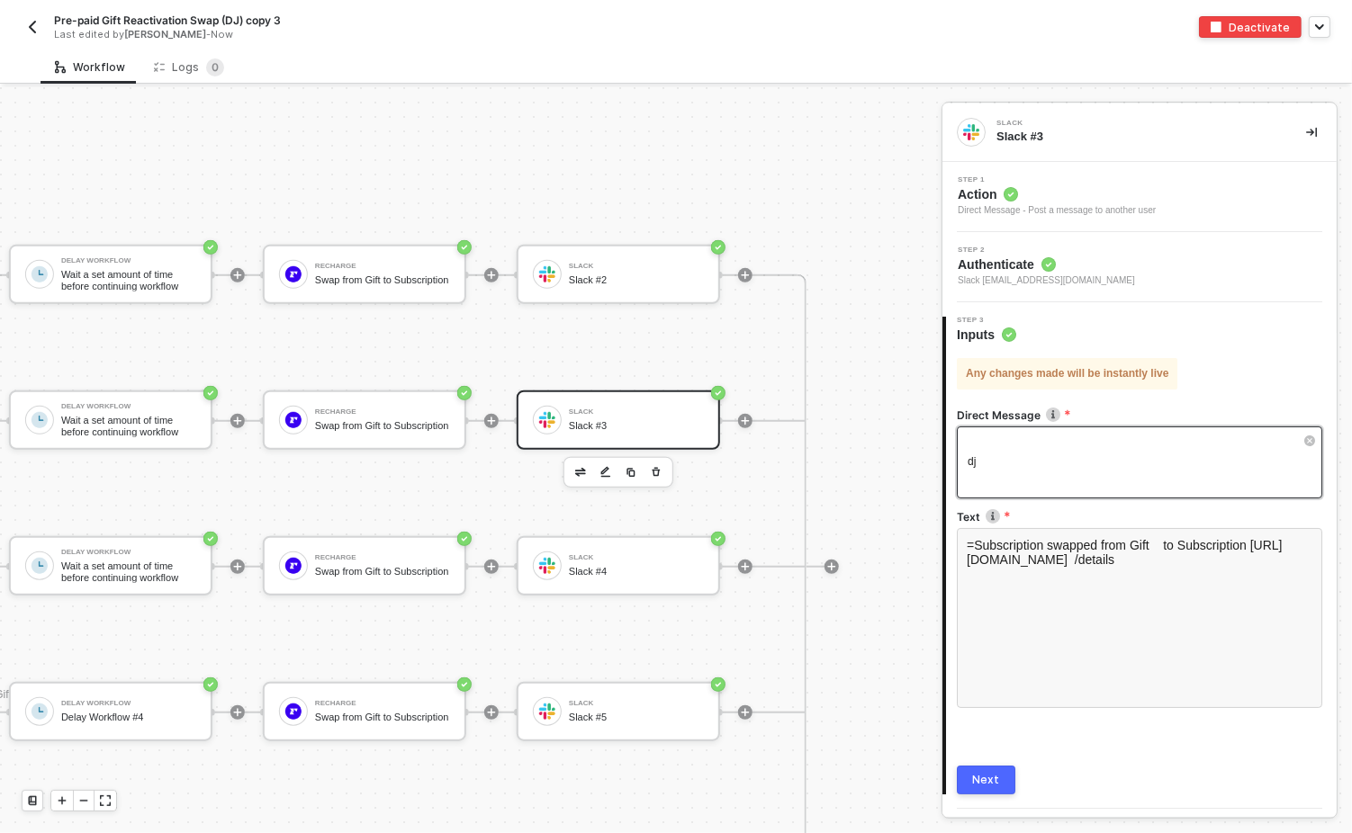
click at [987, 460] on div "dj" at bounding box center [1131, 462] width 326 height 17
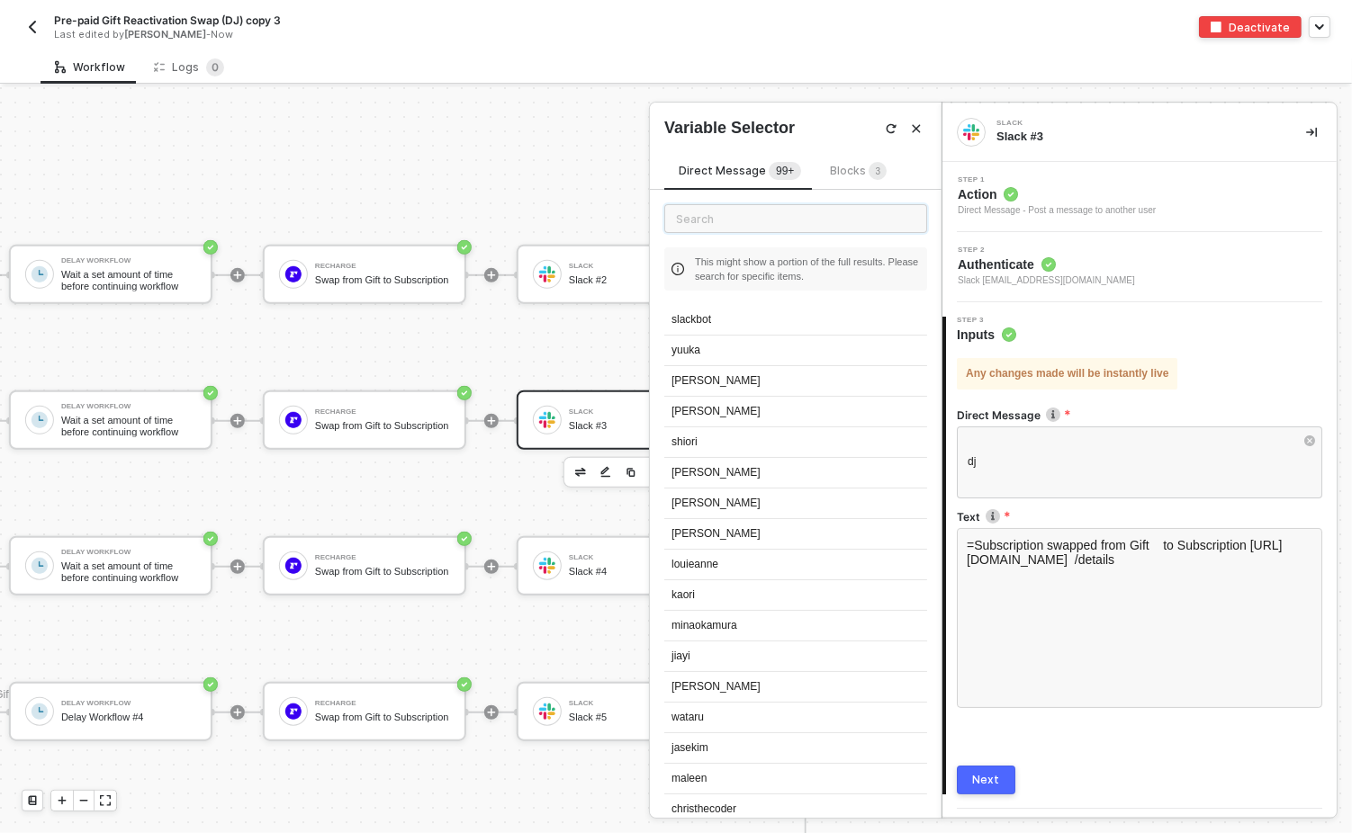
click at [743, 222] on input "text" at bounding box center [795, 218] width 263 height 29
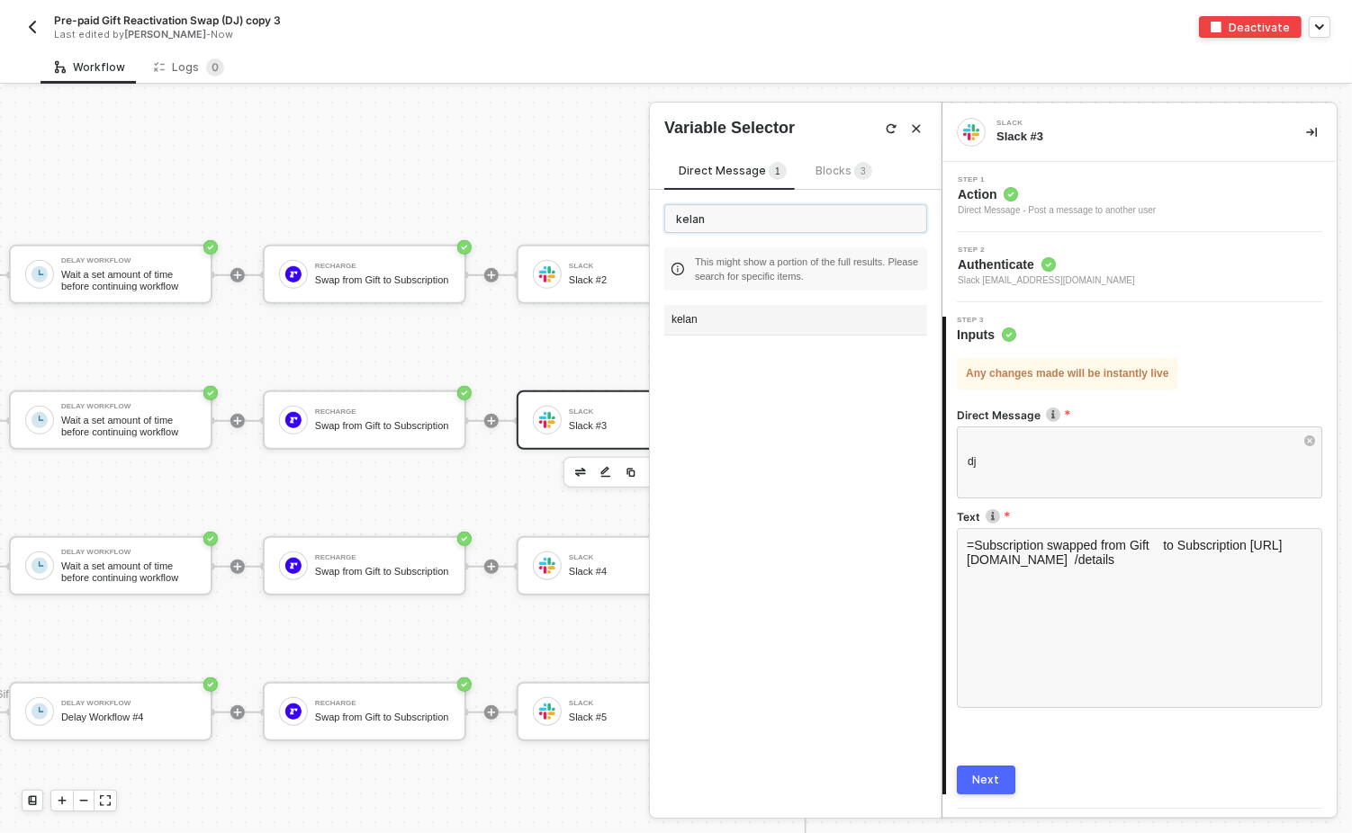
type input "kelan"
click at [699, 326] on div "kelan" at bounding box center [795, 320] width 263 height 31
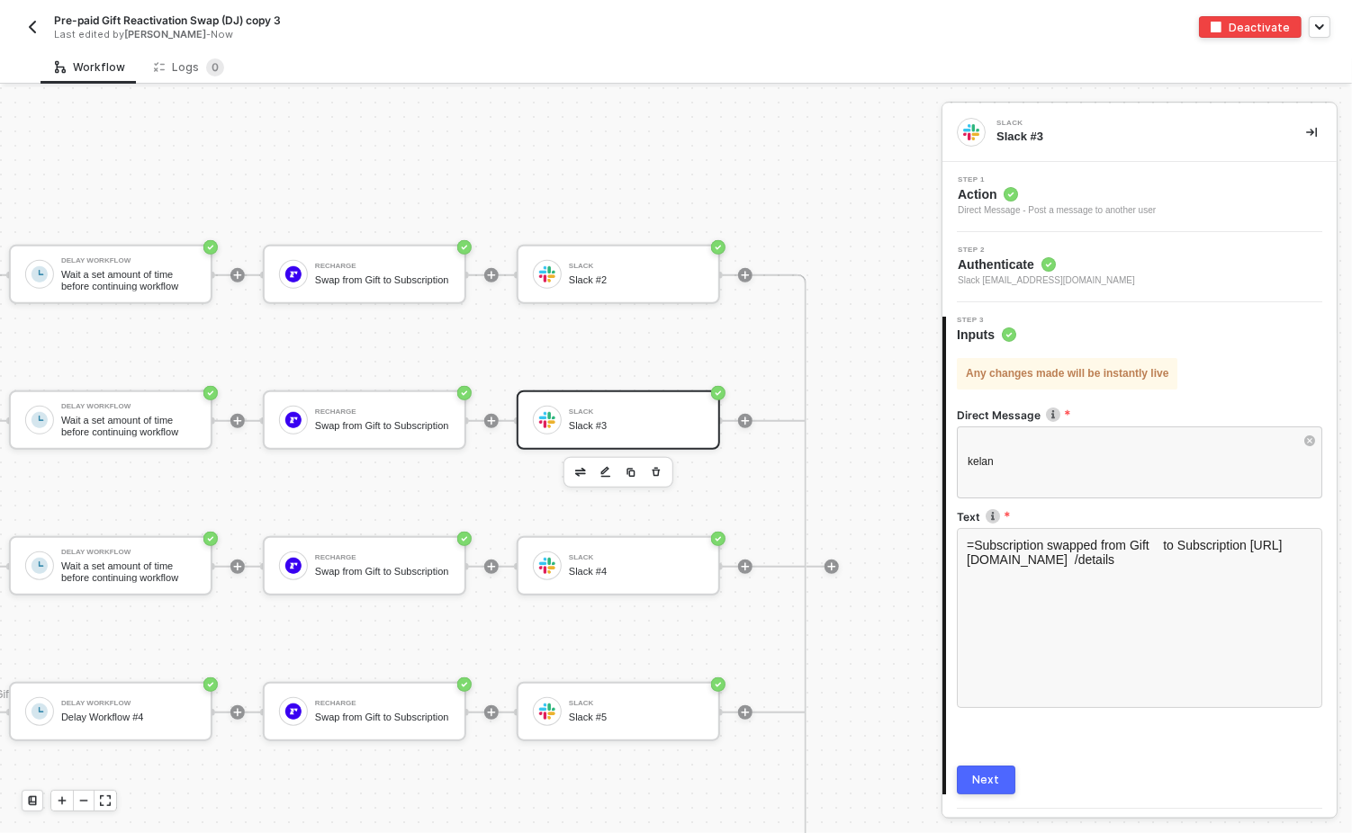
click at [1012, 599] on button "Next" at bounding box center [986, 780] width 59 height 29
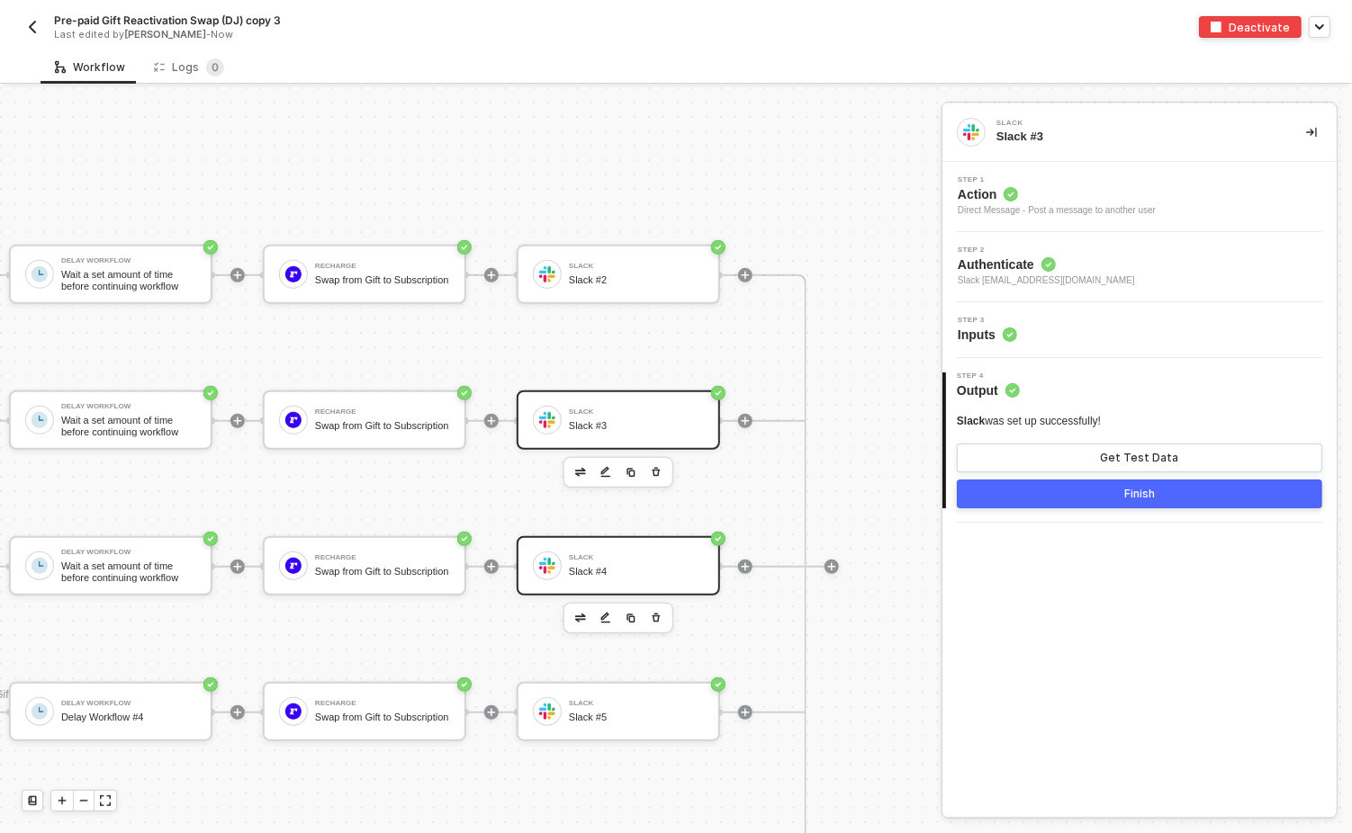
click at [644, 574] on div "Slack #4" at bounding box center [636, 572] width 135 height 12
click at [1086, 323] on div "Step 3 Inputs" at bounding box center [1142, 330] width 390 height 27
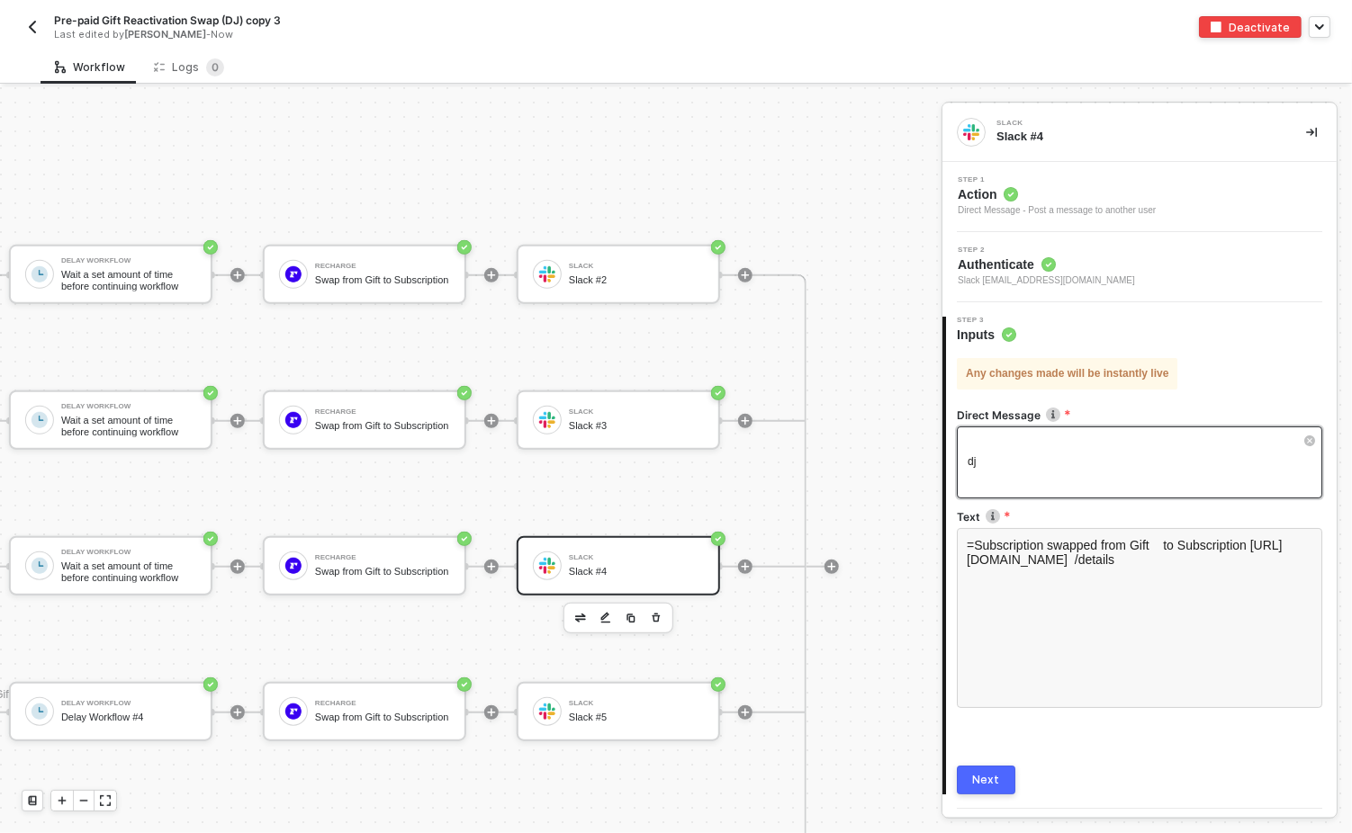
click at [1021, 448] on div "dj" at bounding box center [1139, 463] width 365 height 72
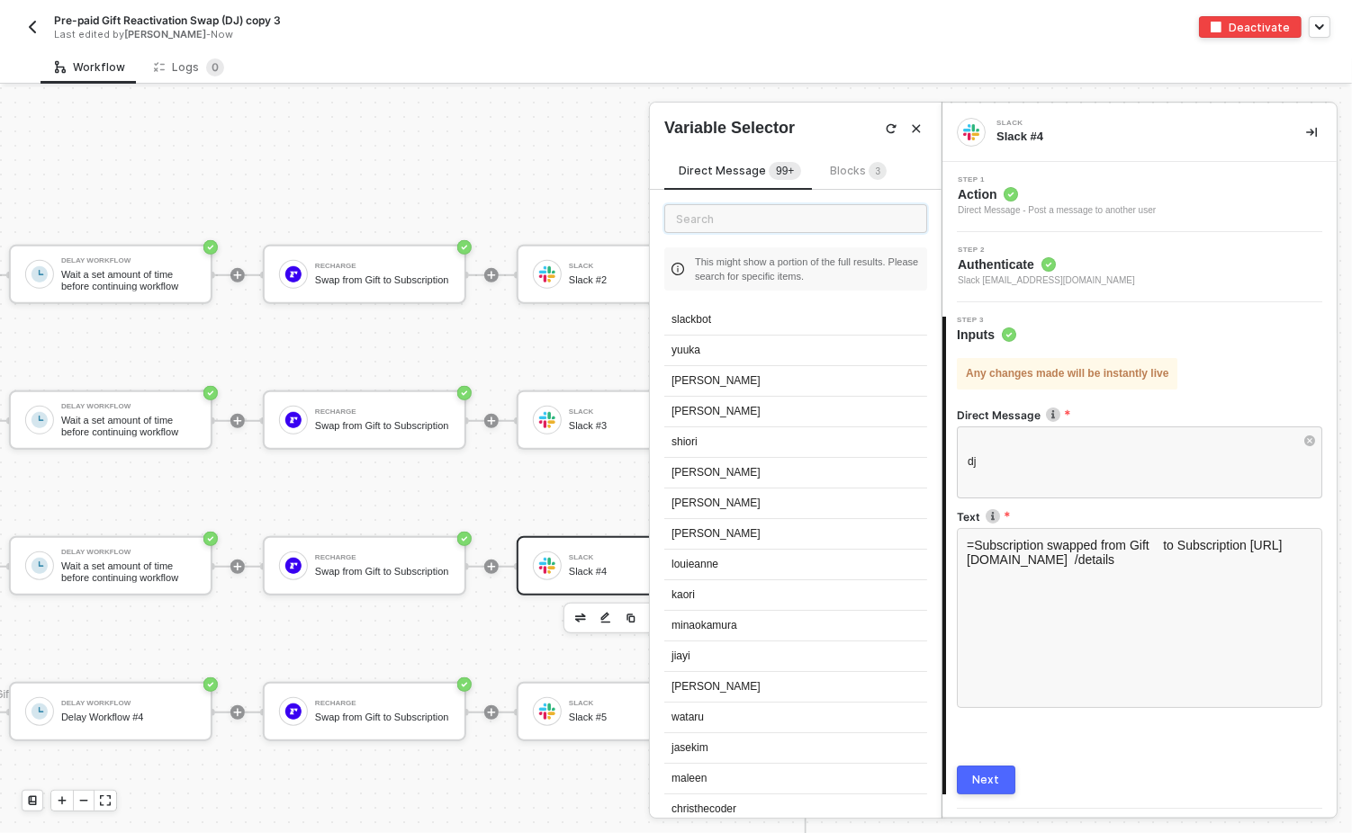
click at [710, 220] on input "text" at bounding box center [795, 218] width 263 height 29
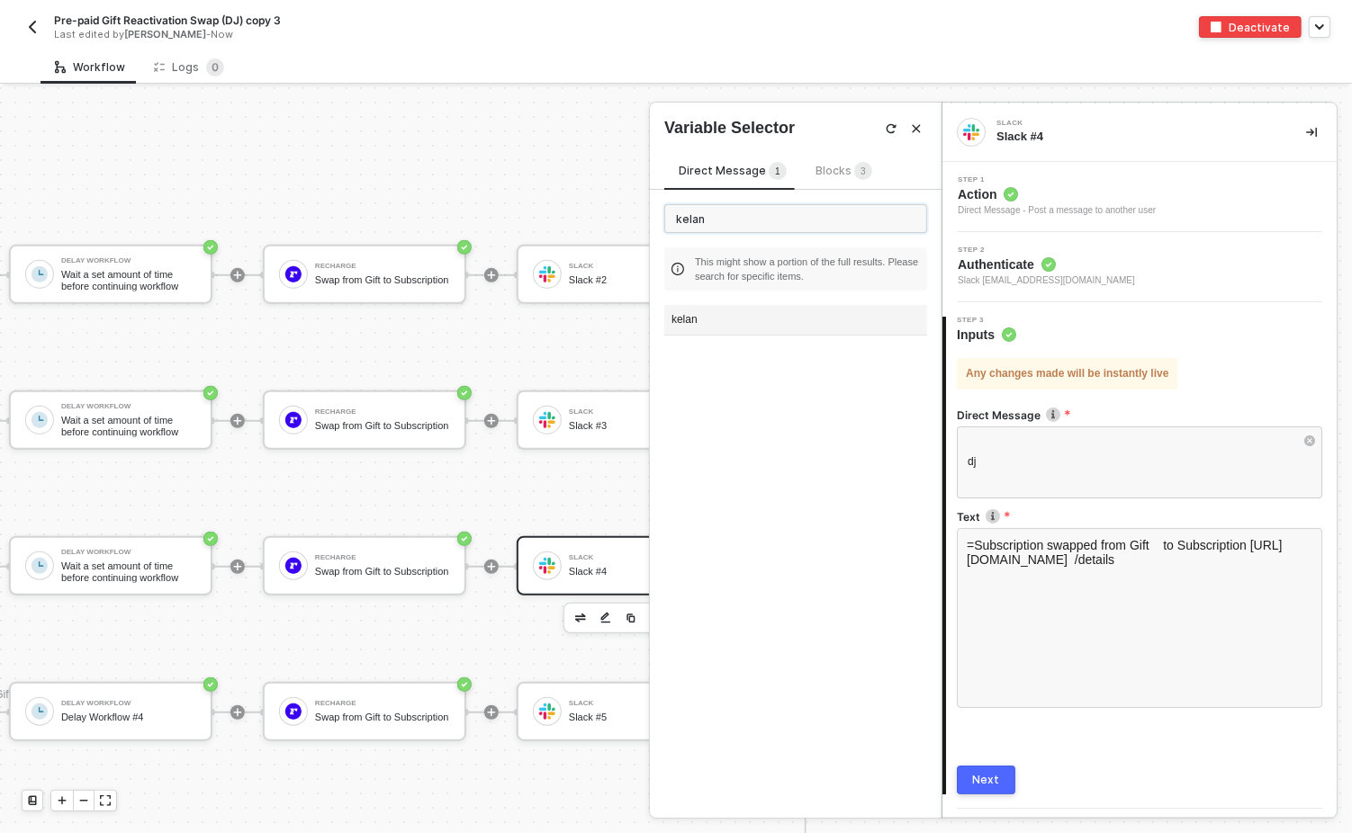
type input "kelan"
click at [689, 320] on div "kelan" at bounding box center [795, 320] width 263 height 31
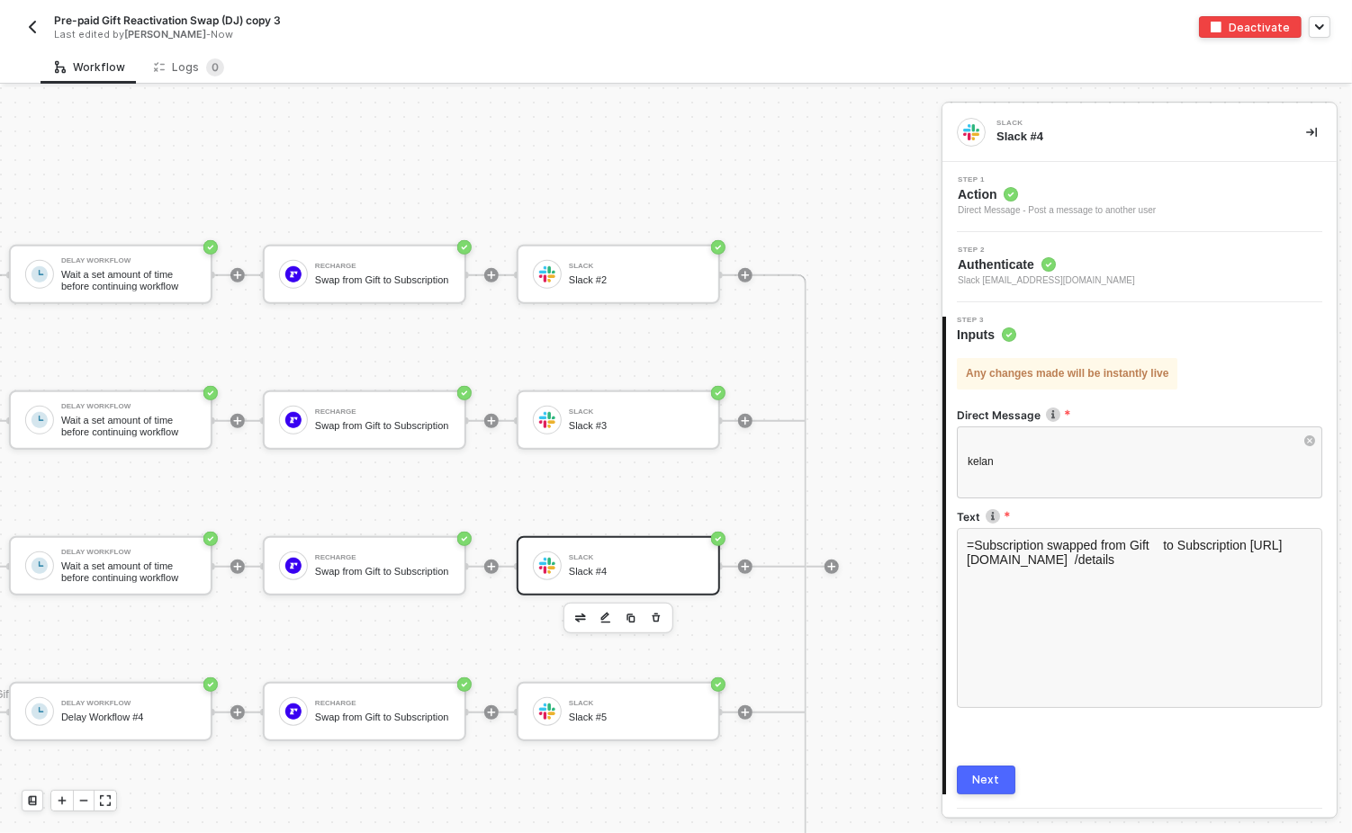
click at [1011, 599] on button "Next" at bounding box center [986, 780] width 59 height 29
click at [595, 599] on div "Slack" at bounding box center [636, 703] width 135 height 7
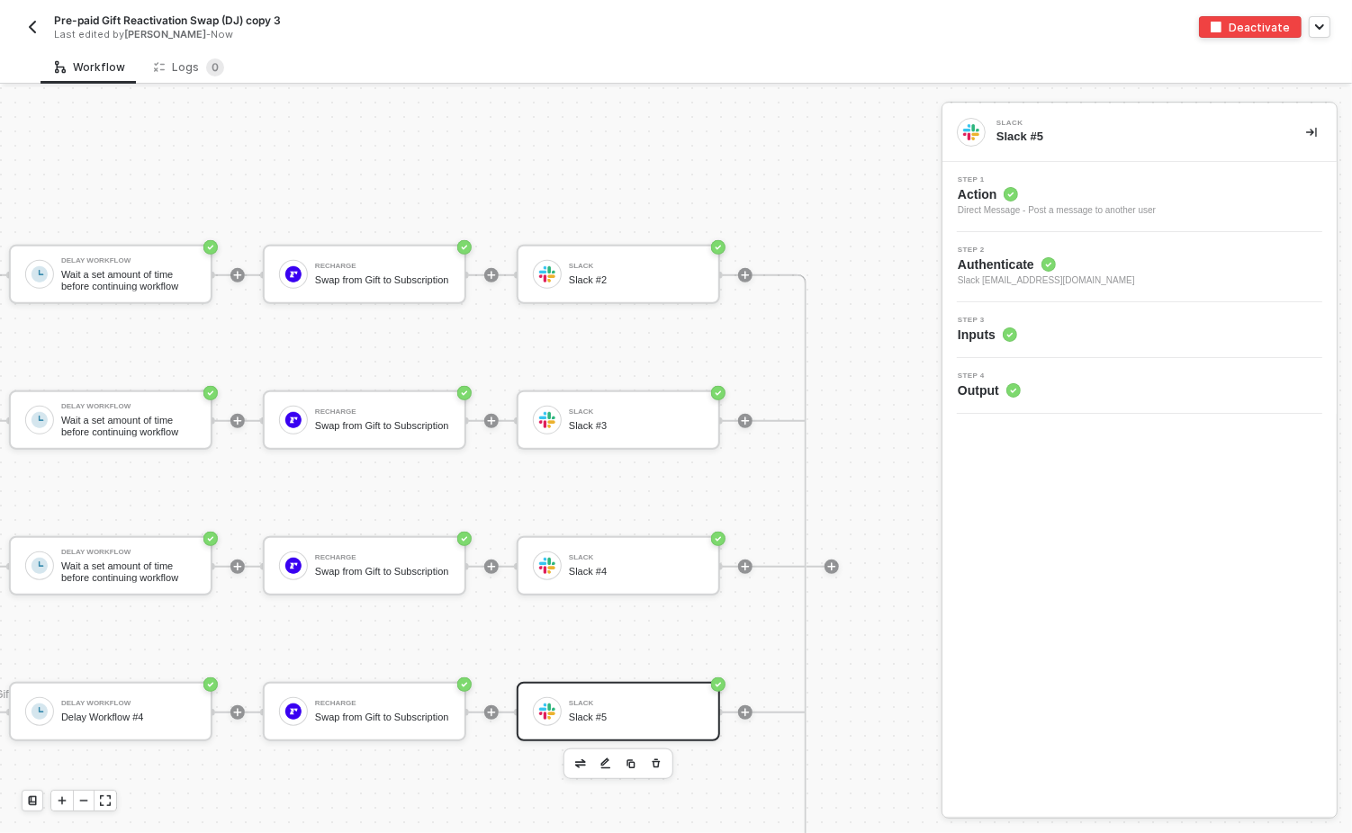
click at [1032, 317] on div "Step 3 Inputs" at bounding box center [1142, 330] width 390 height 27
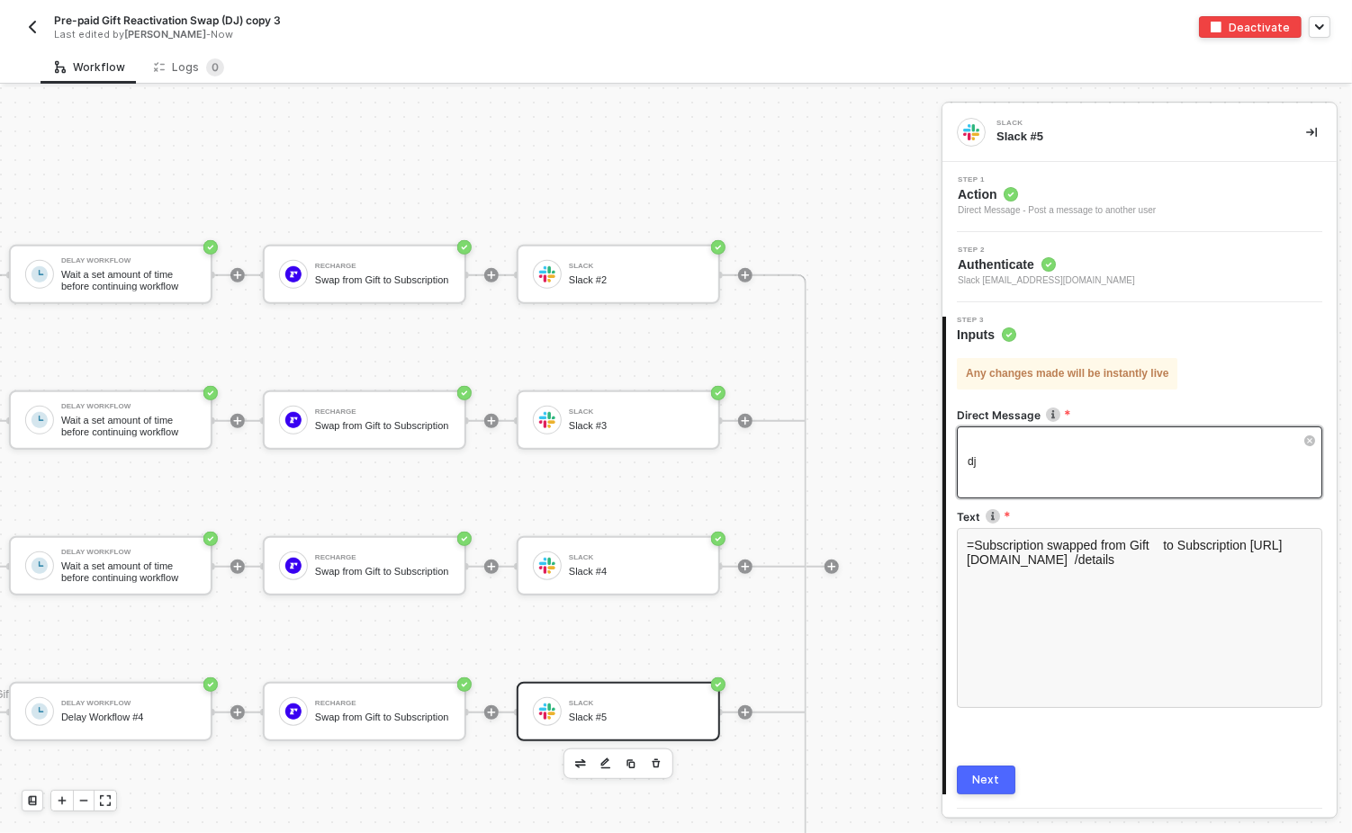
click at [1002, 462] on div "dj" at bounding box center [1131, 462] width 326 height 17
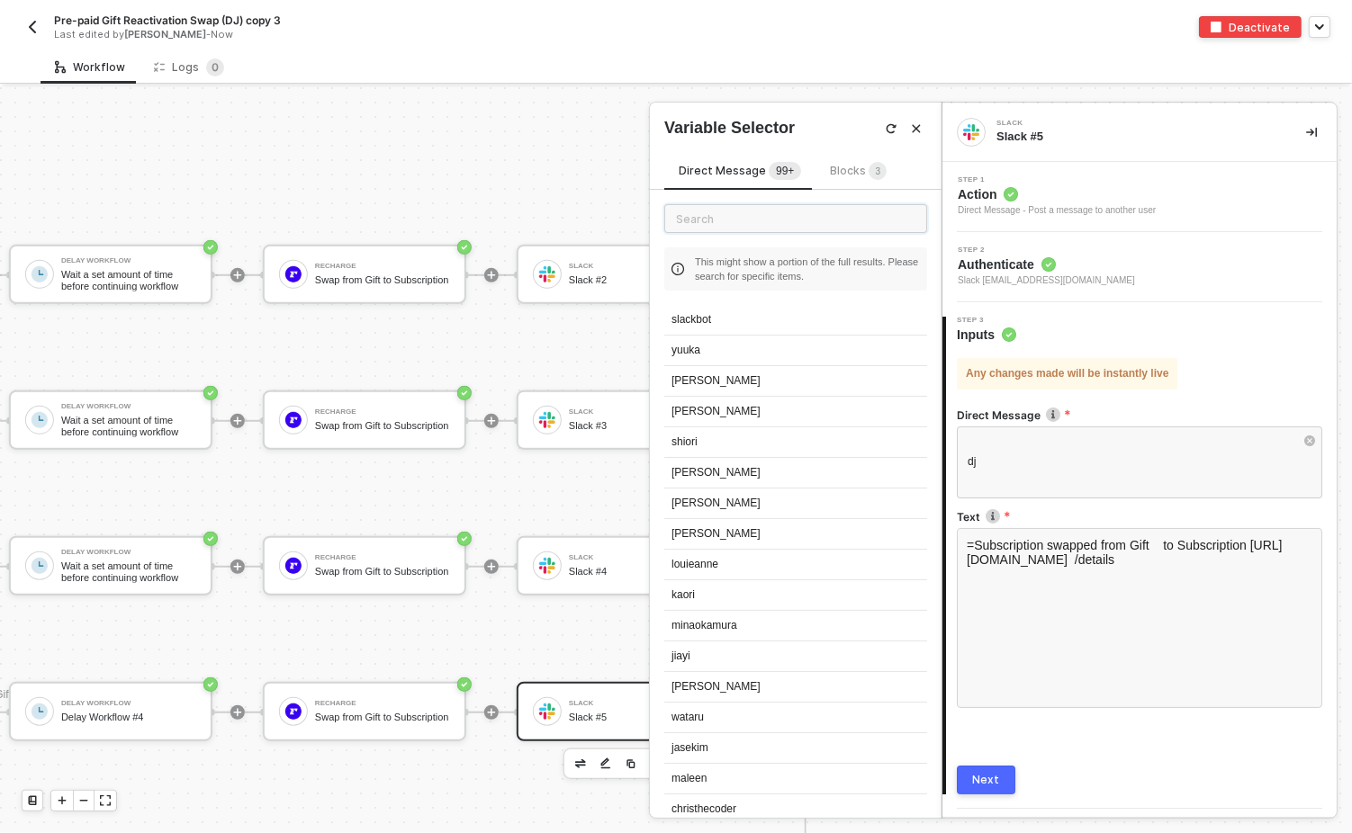
click at [738, 217] on input "text" at bounding box center [795, 218] width 263 height 29
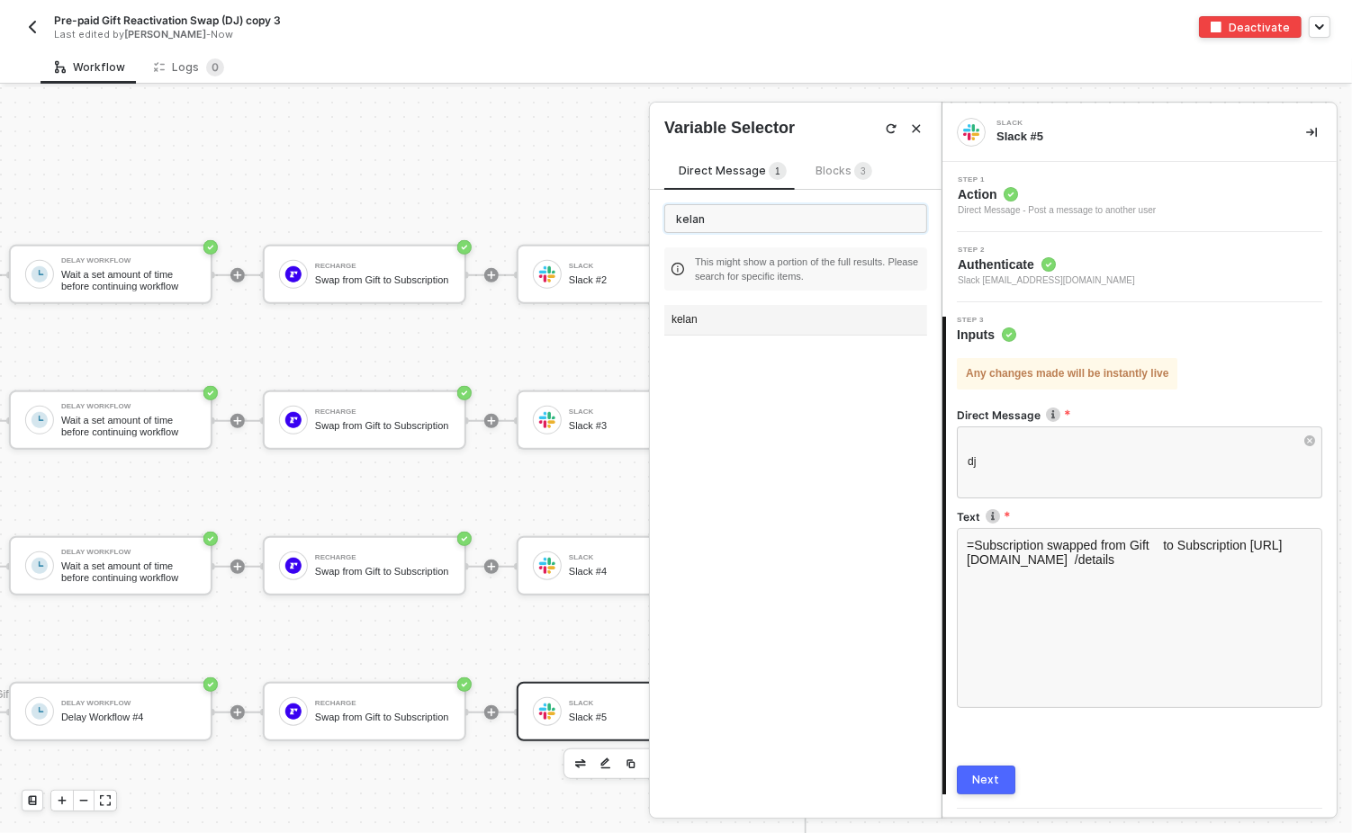
type input "kelan"
click at [689, 320] on div "kelan" at bounding box center [795, 320] width 263 height 31
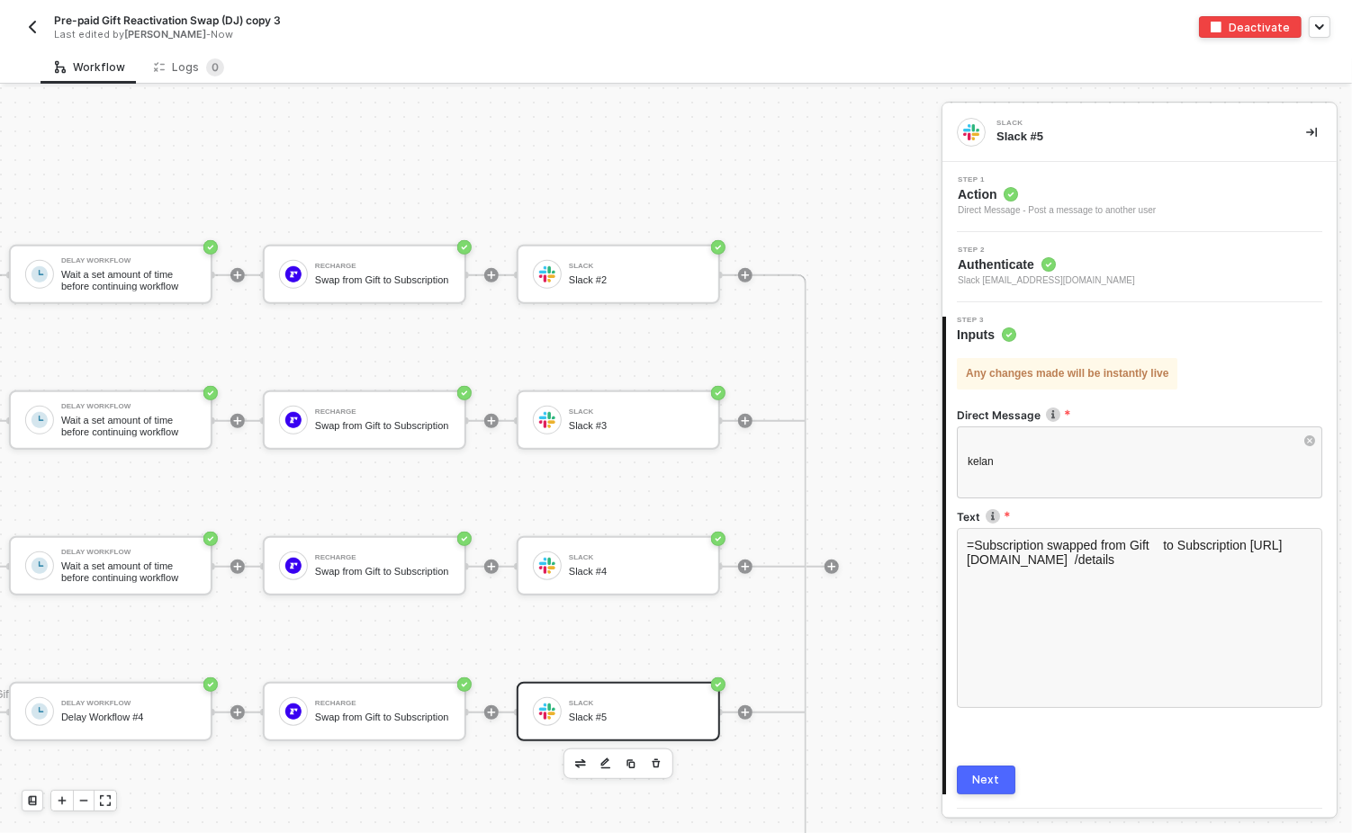
click at [993, 599] on div "Next" at bounding box center [986, 780] width 27 height 14
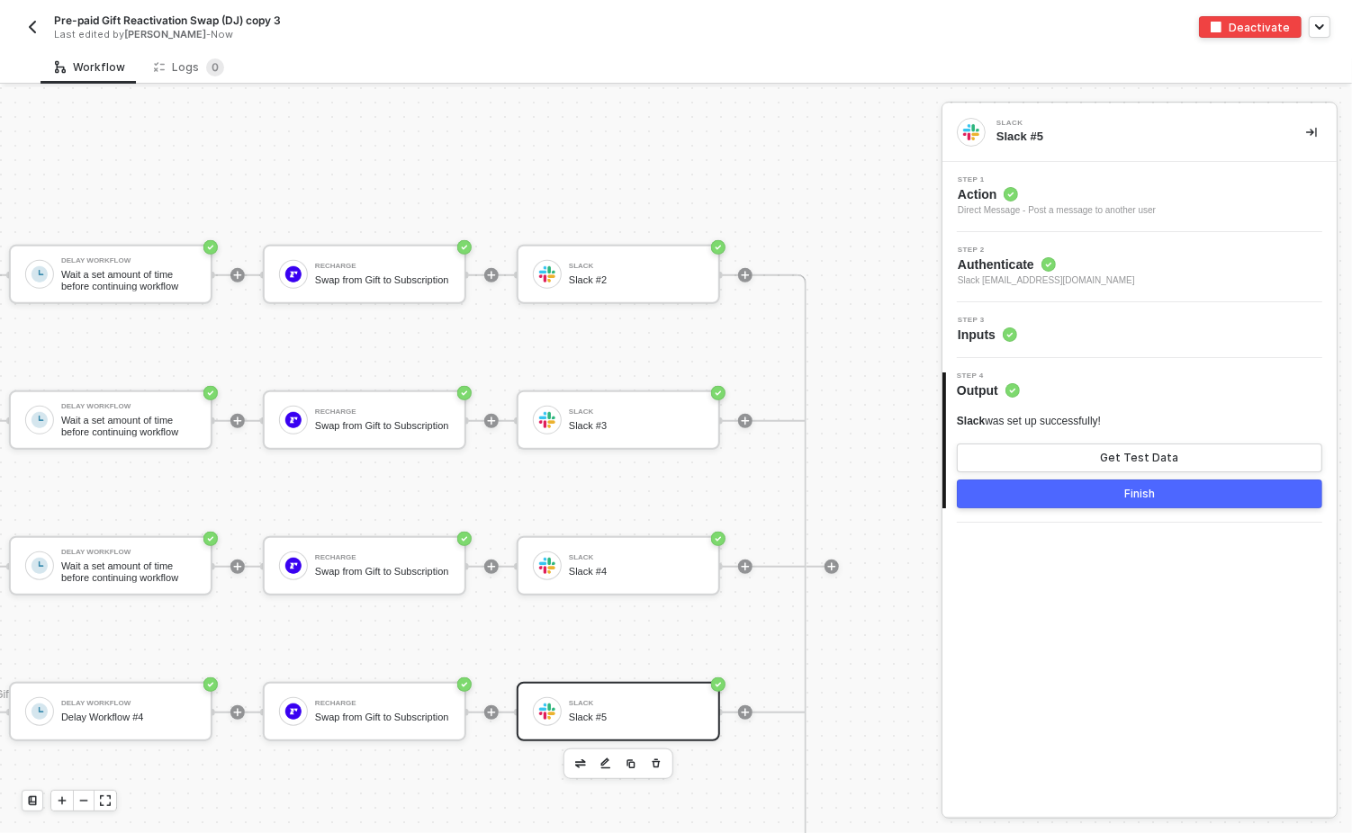
click at [1083, 492] on button "Finish" at bounding box center [1139, 494] width 365 height 29
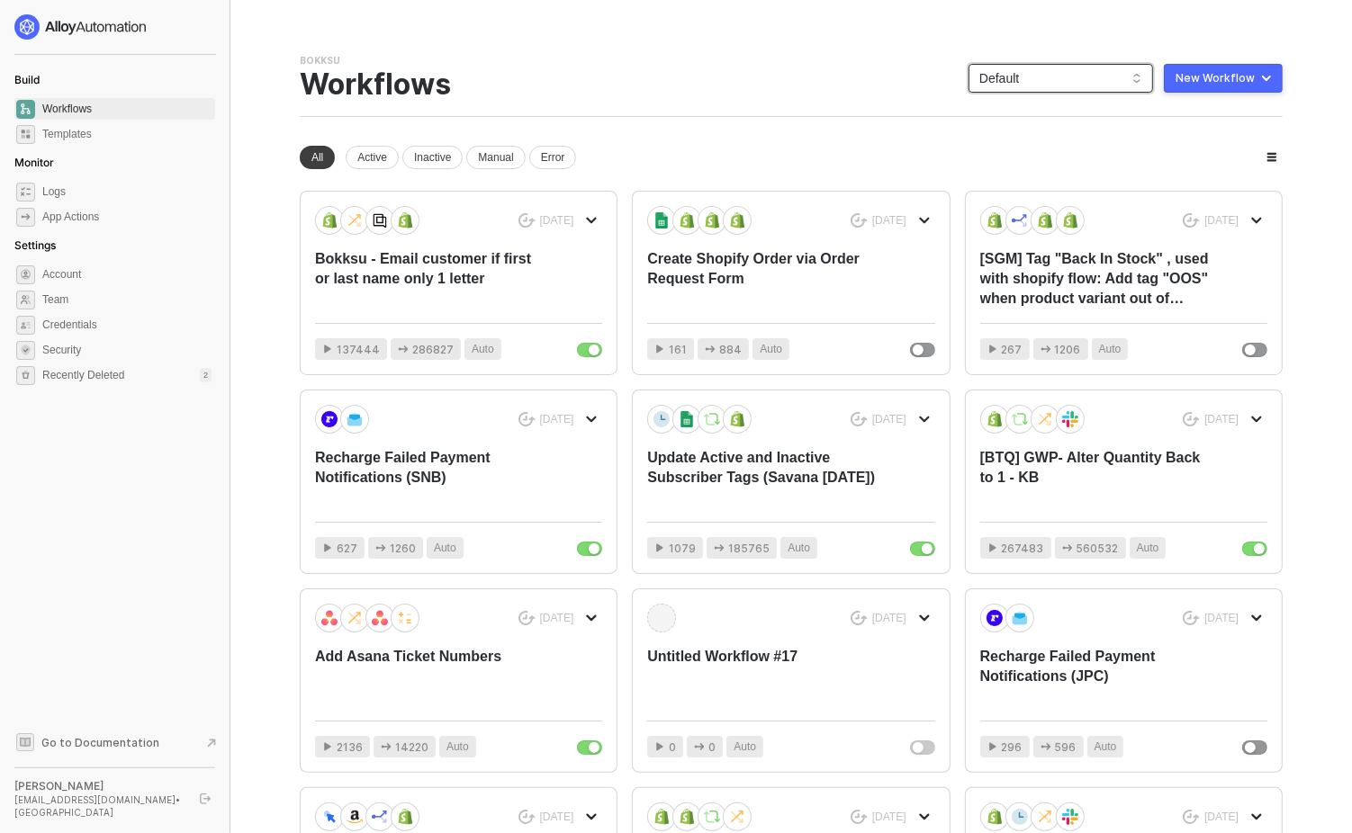
click at [1112, 70] on span "Default" at bounding box center [1060, 78] width 163 height 27
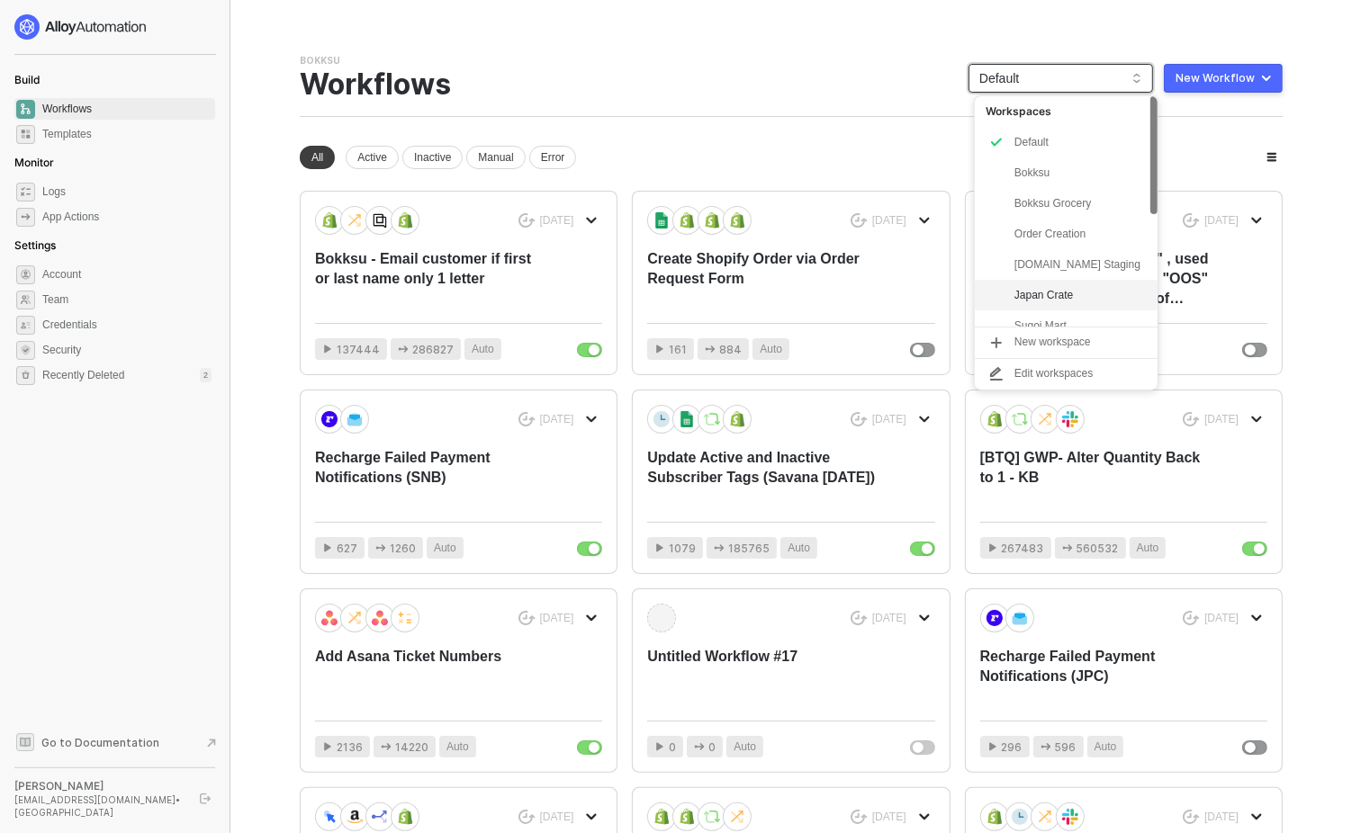
scroll to position [228, 0]
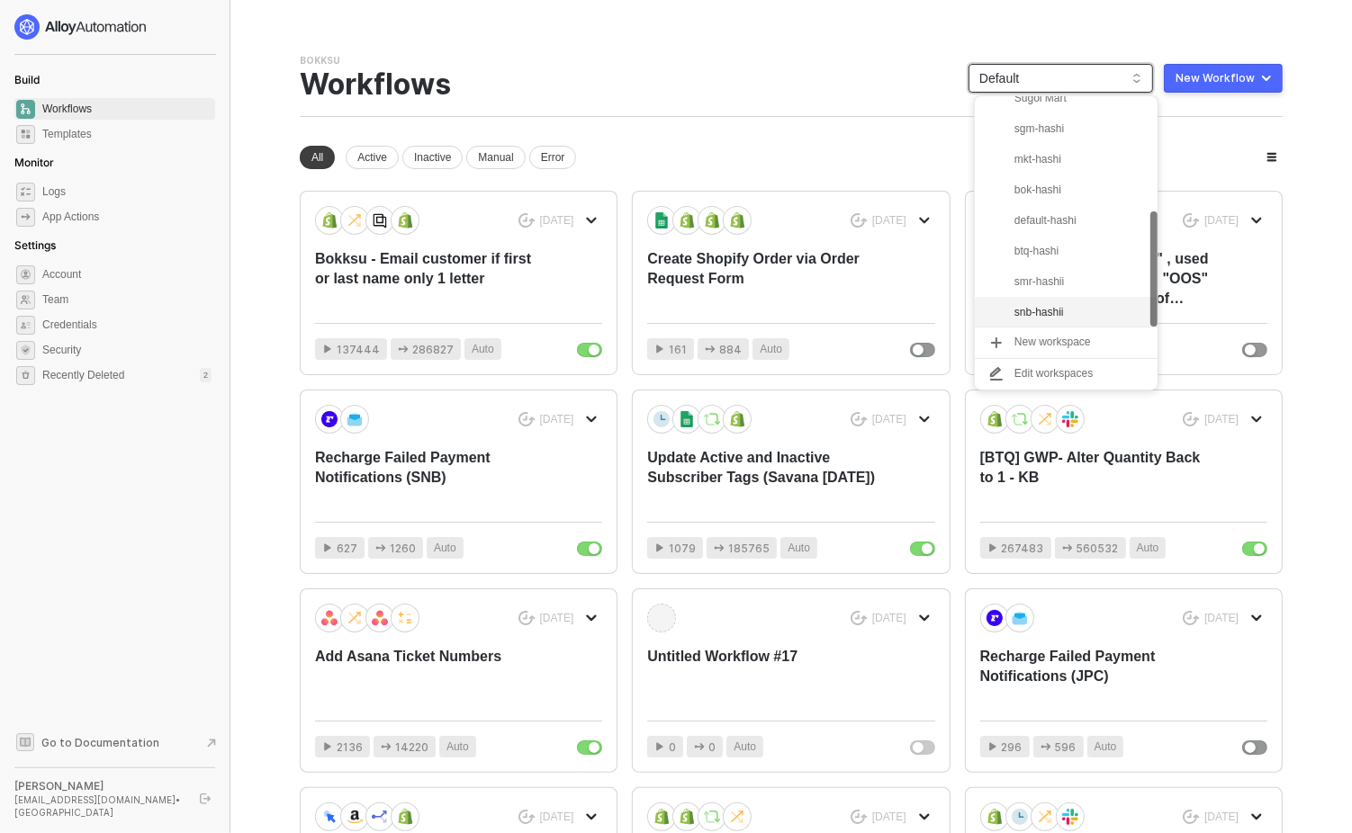
click at [1057, 313] on div "snb-hashii" at bounding box center [1080, 313] width 132 height 22
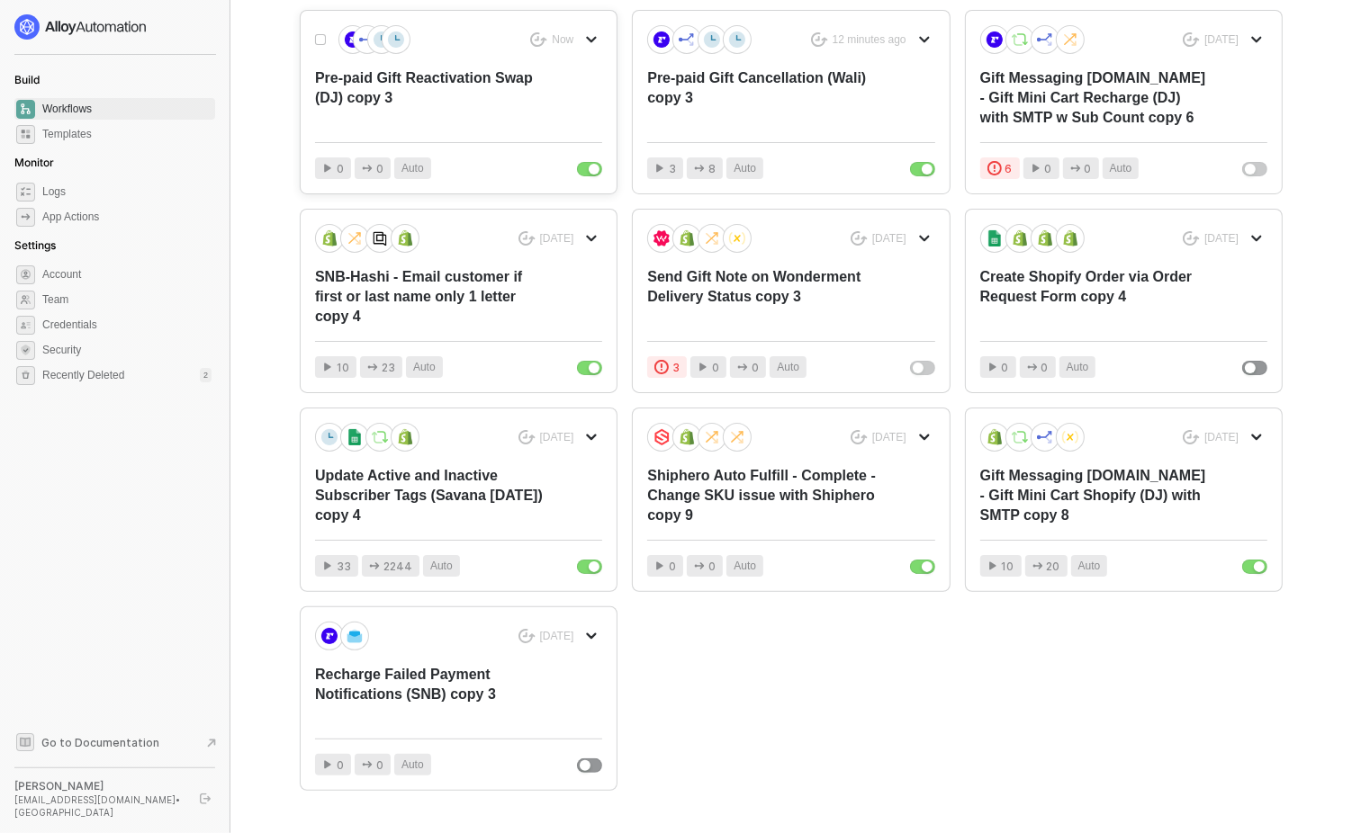
scroll to position [229, 0]
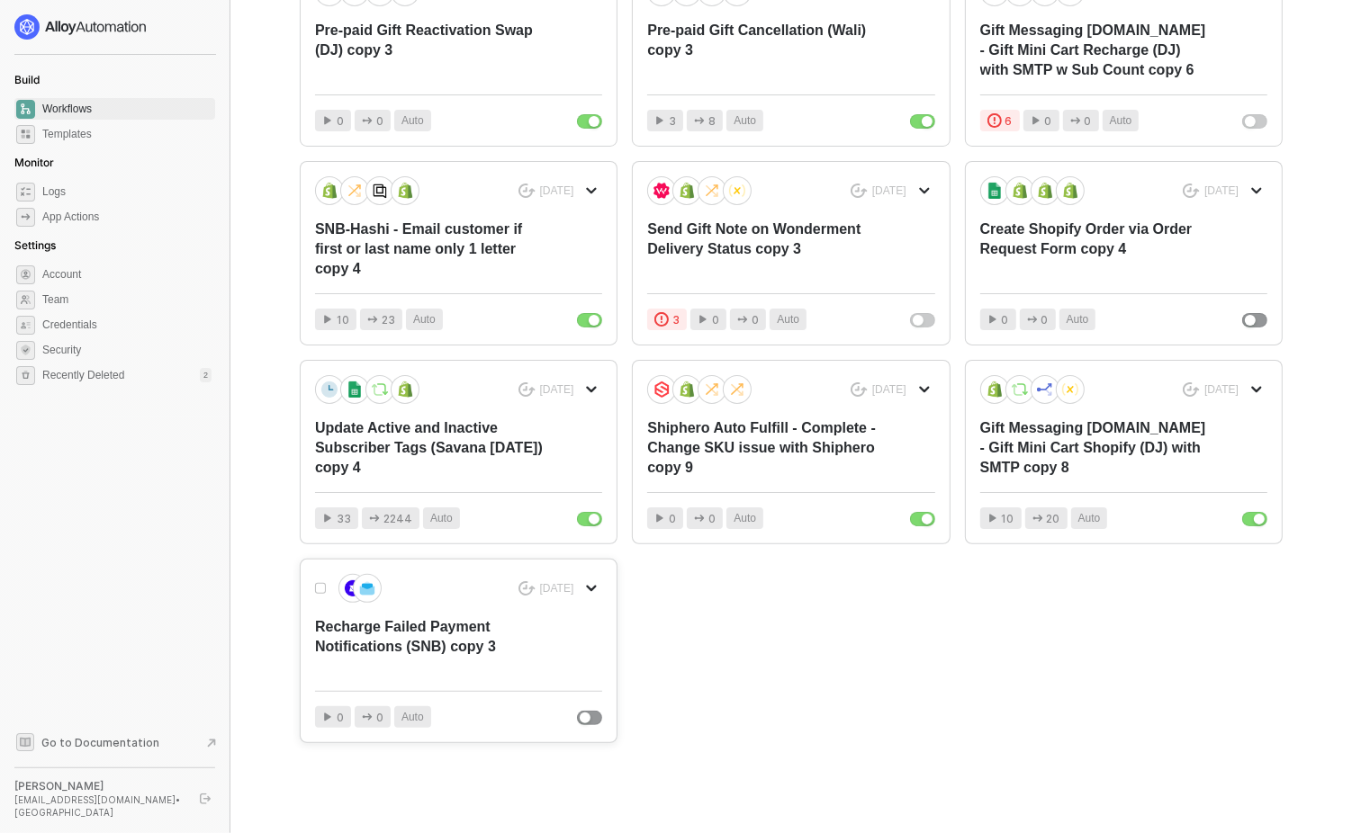
click at [443, 637] on div "Recharge Failed Payment Notifications (SNB) copy 3" at bounding box center [430, 646] width 230 height 59
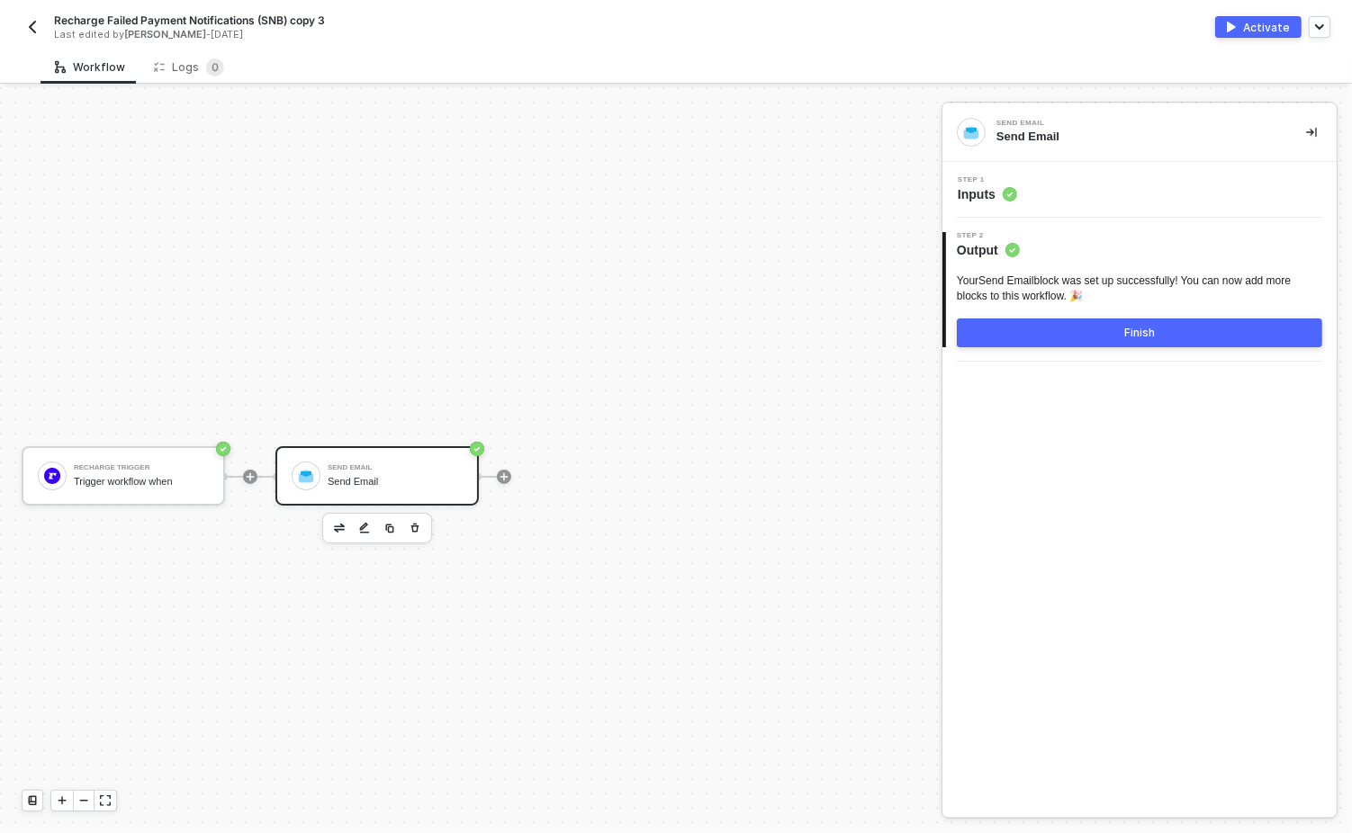
scroll to position [33, 0]
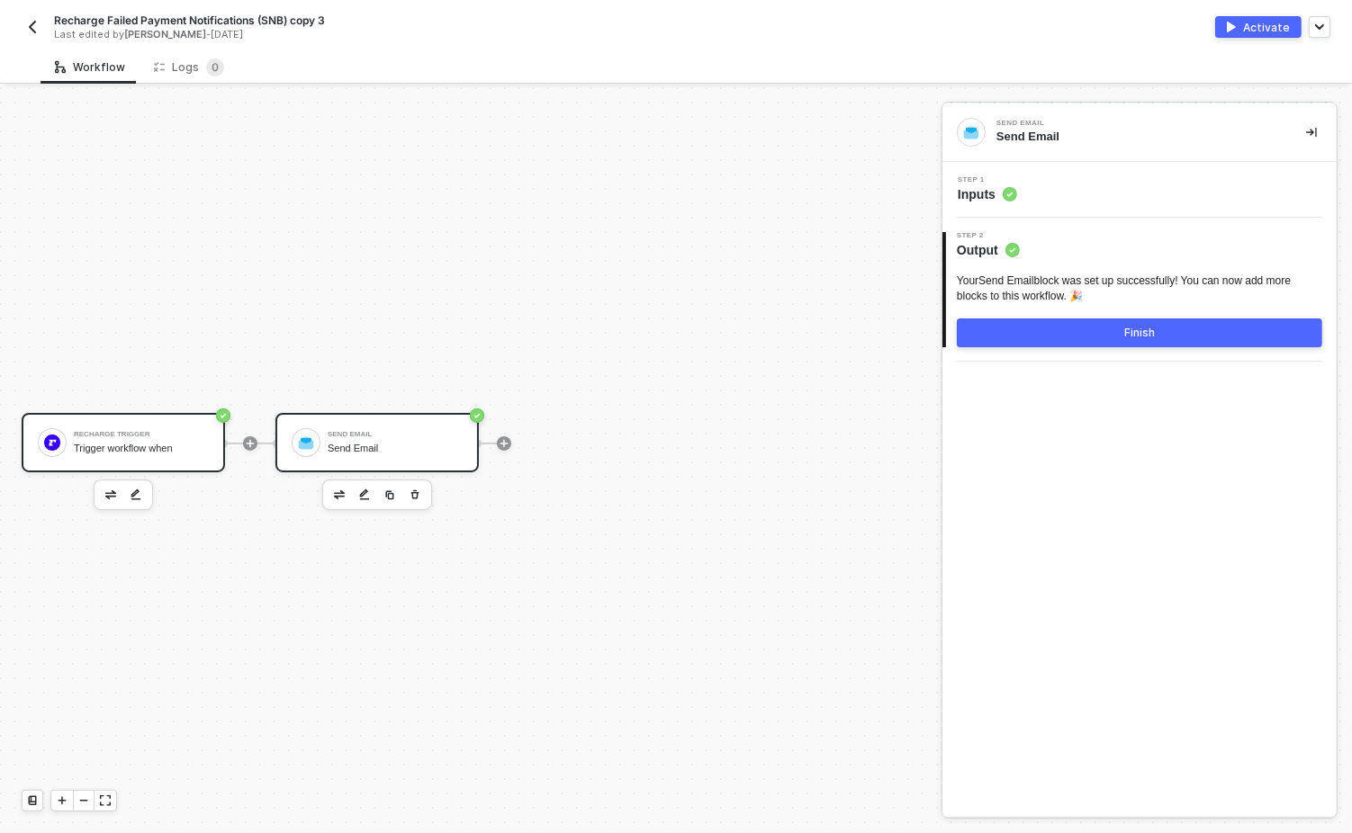
click at [140, 431] on div "Recharge Trigger" at bounding box center [141, 434] width 135 height 7
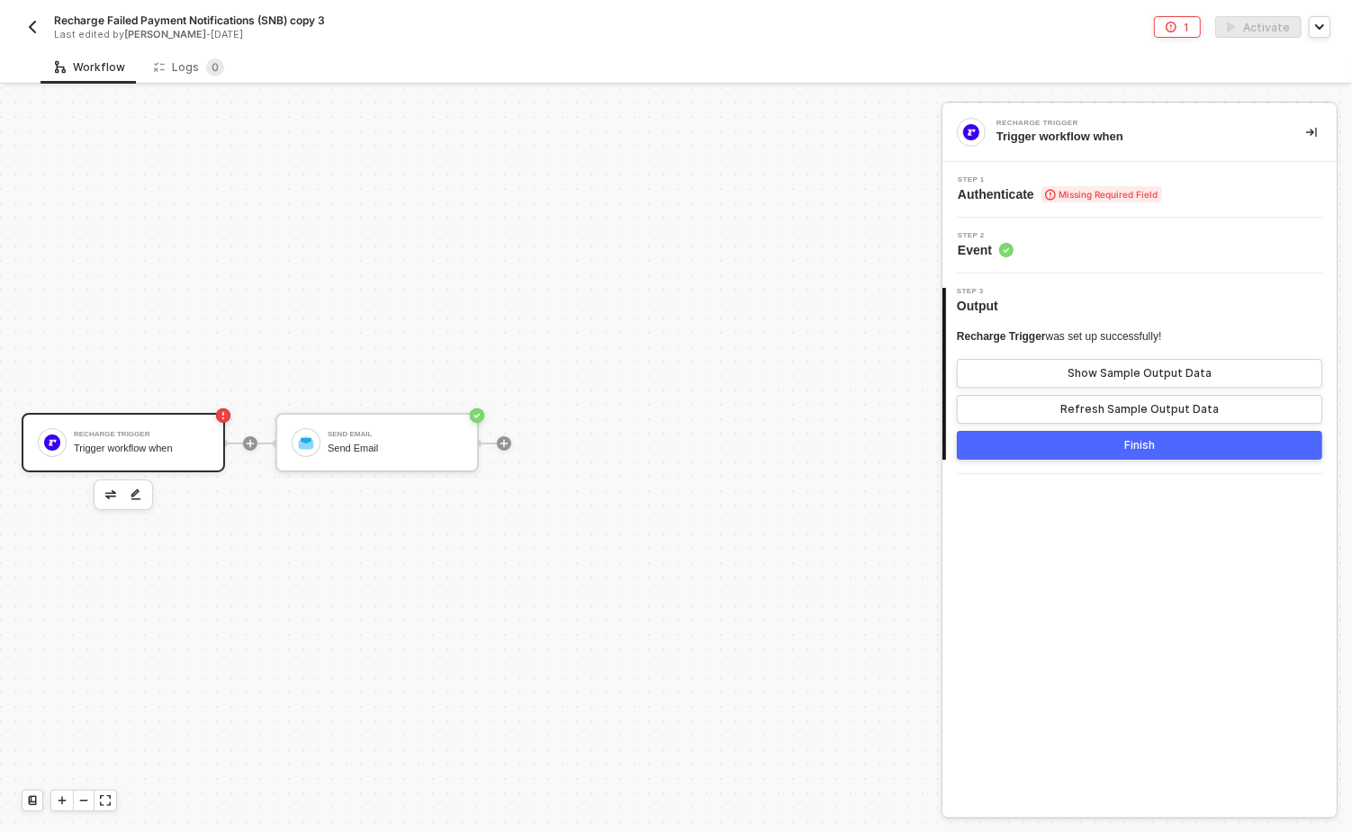
click at [1217, 186] on div "Step 1 Authenticate Missing Required Field" at bounding box center [1142, 189] width 390 height 27
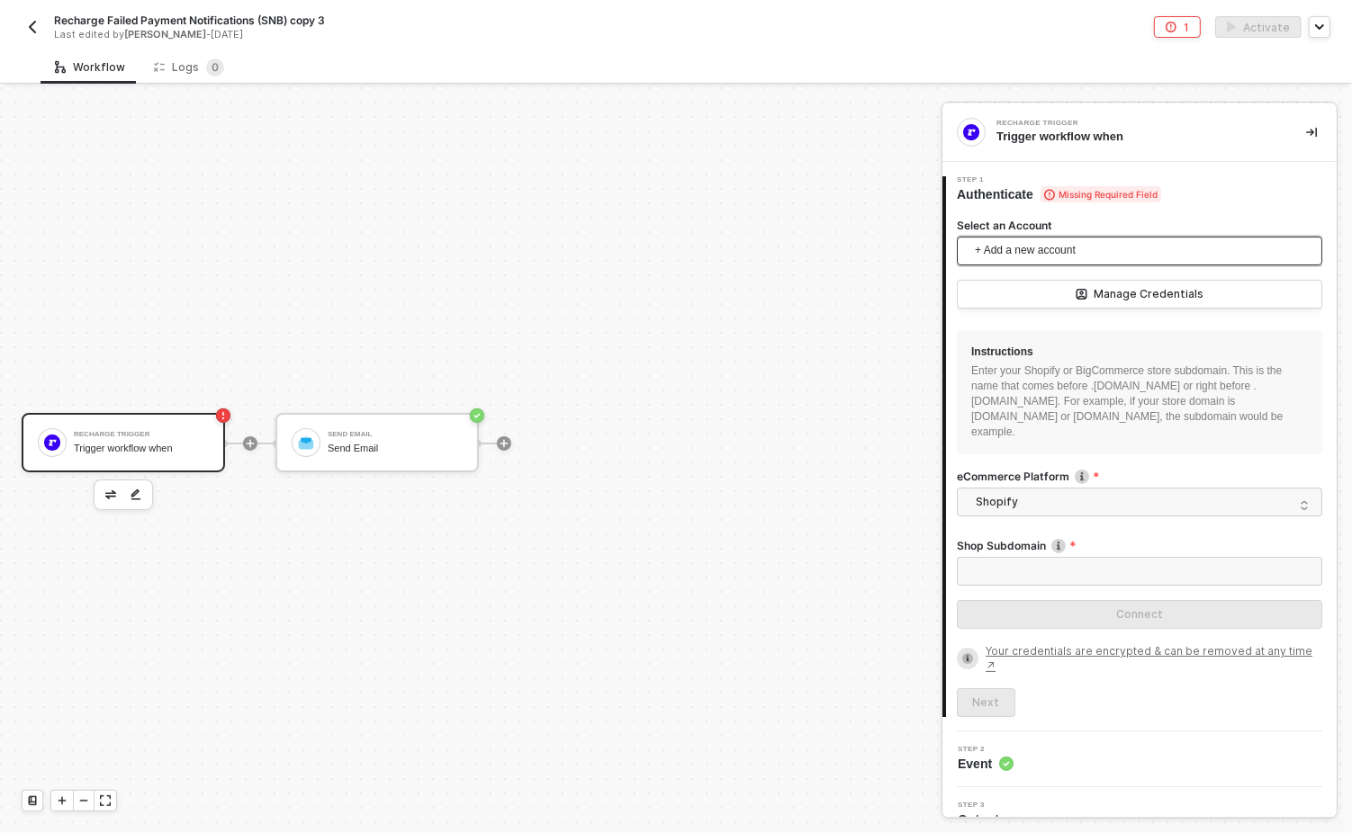
click at [1074, 245] on span "+ Add a new account" at bounding box center [1143, 251] width 337 height 29
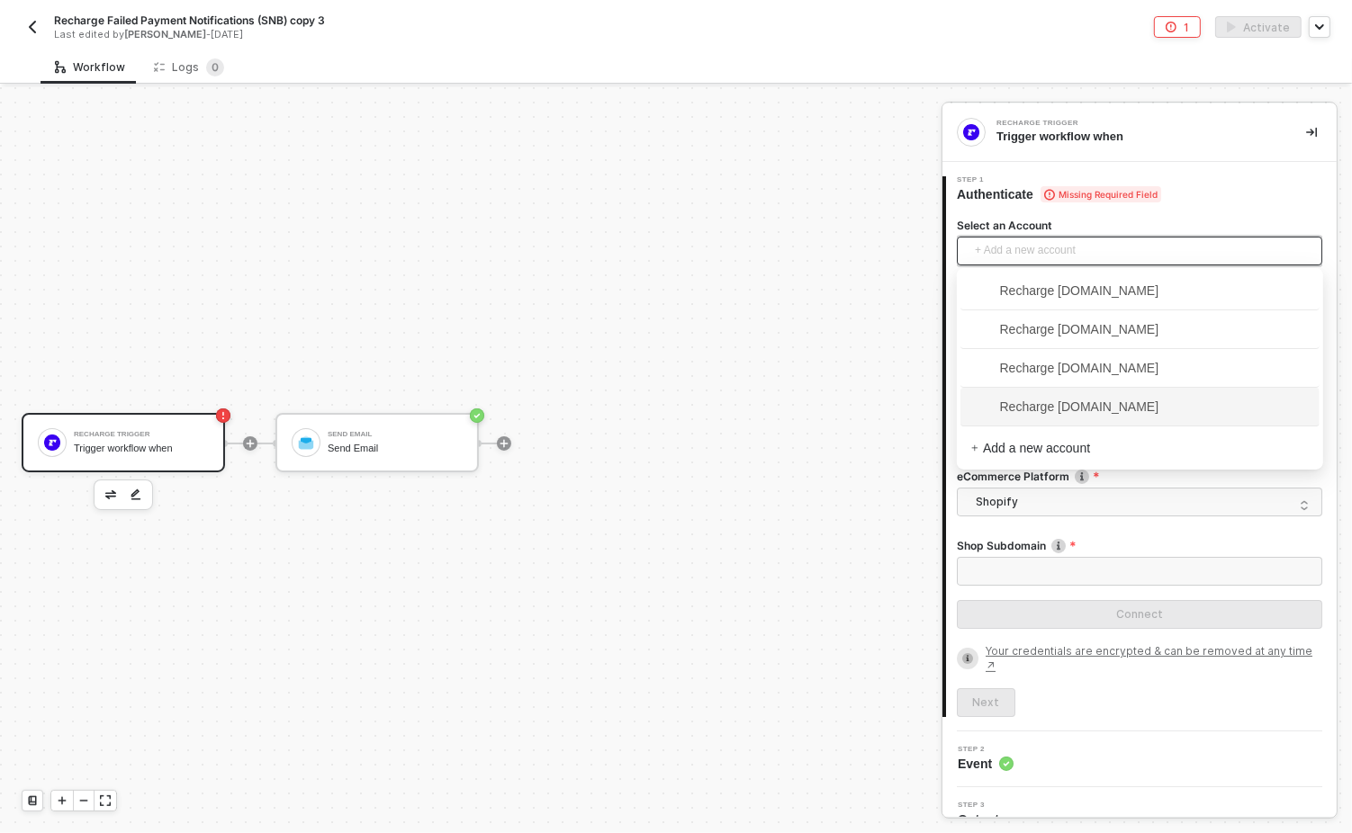
click at [1110, 408] on span "Recharge [DOMAIN_NAME]" at bounding box center [1065, 407] width 188 height 20
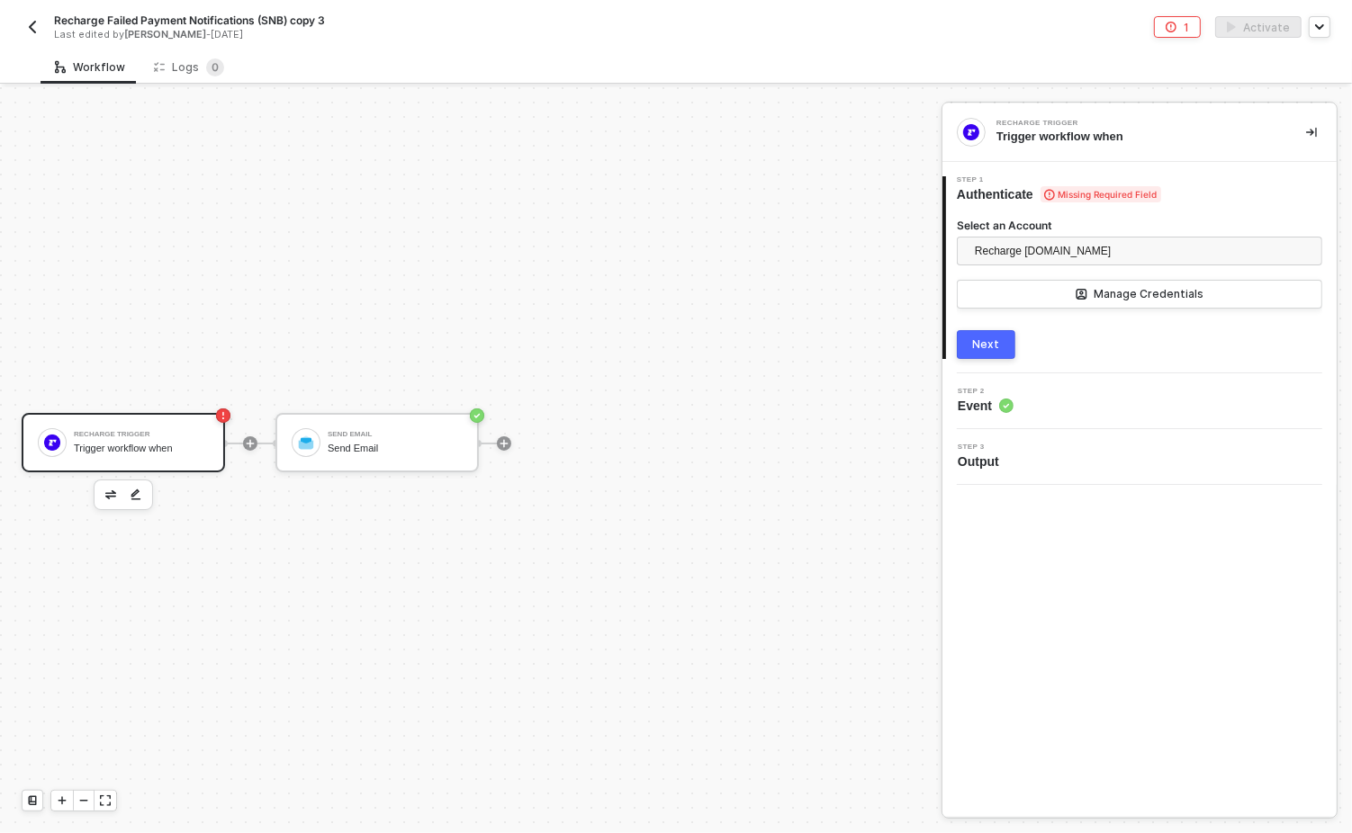
click at [989, 341] on div "Next" at bounding box center [986, 345] width 27 height 14
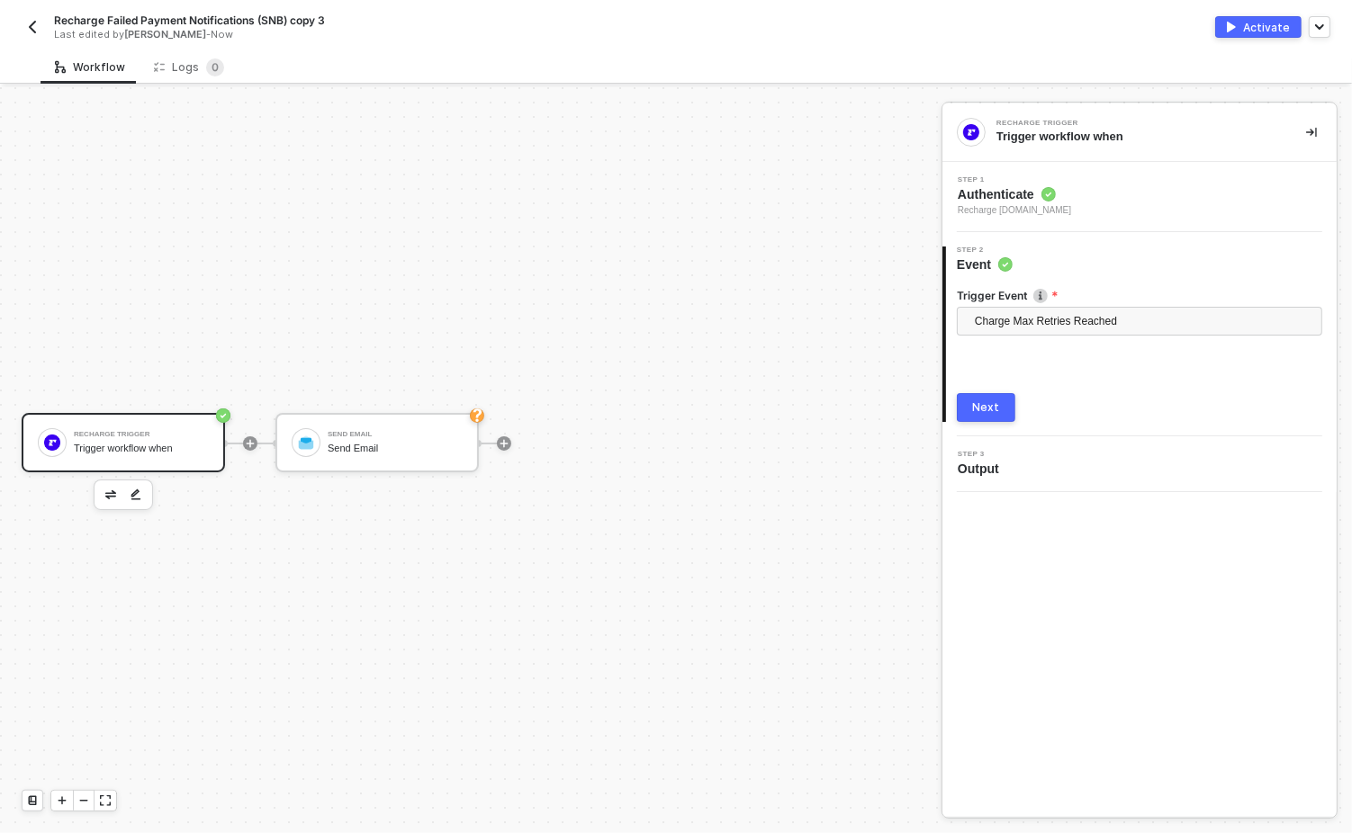
click at [976, 401] on div "Next" at bounding box center [986, 408] width 27 height 14
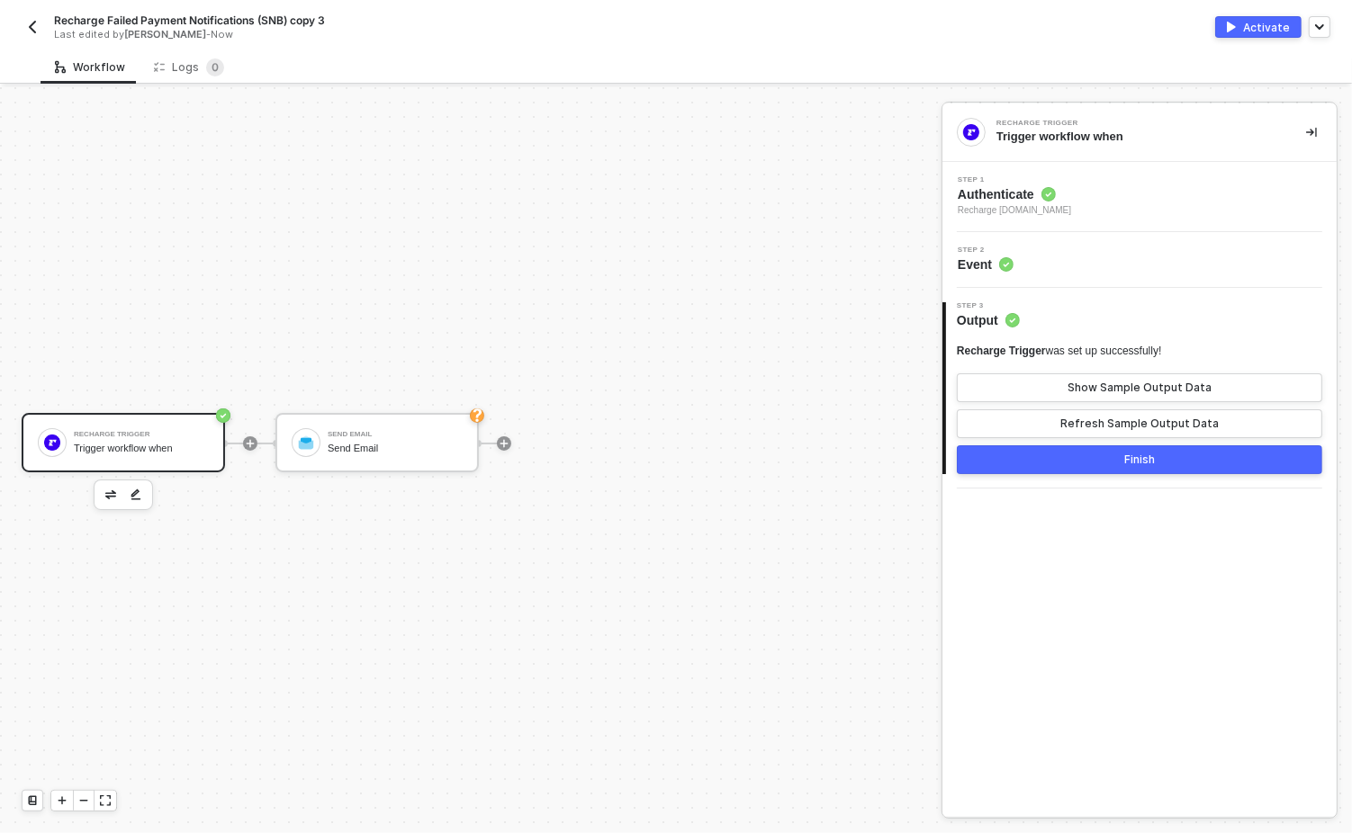
click at [1088, 464] on button "Finish" at bounding box center [1139, 460] width 365 height 29
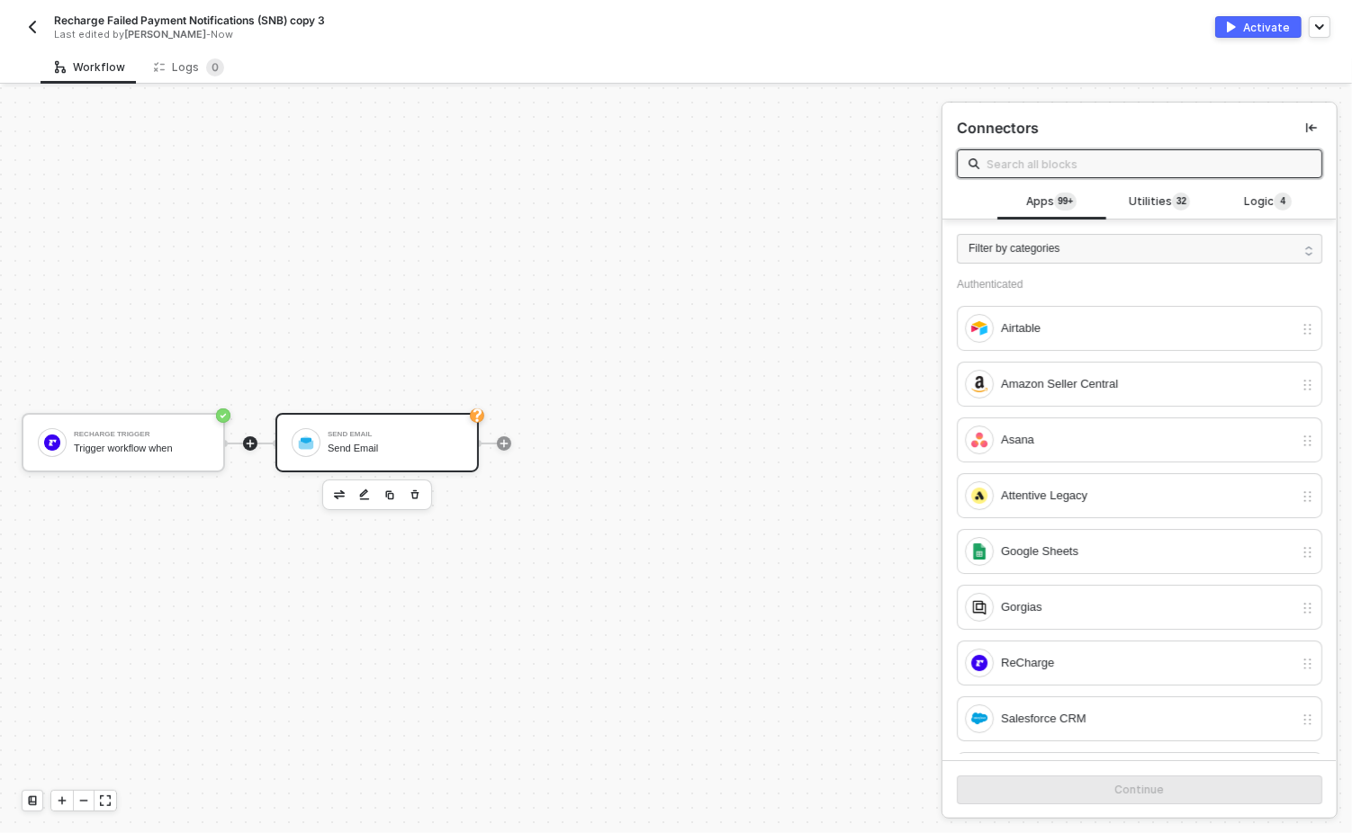
click at [434, 451] on div "Send Email" at bounding box center [395, 449] width 135 height 12
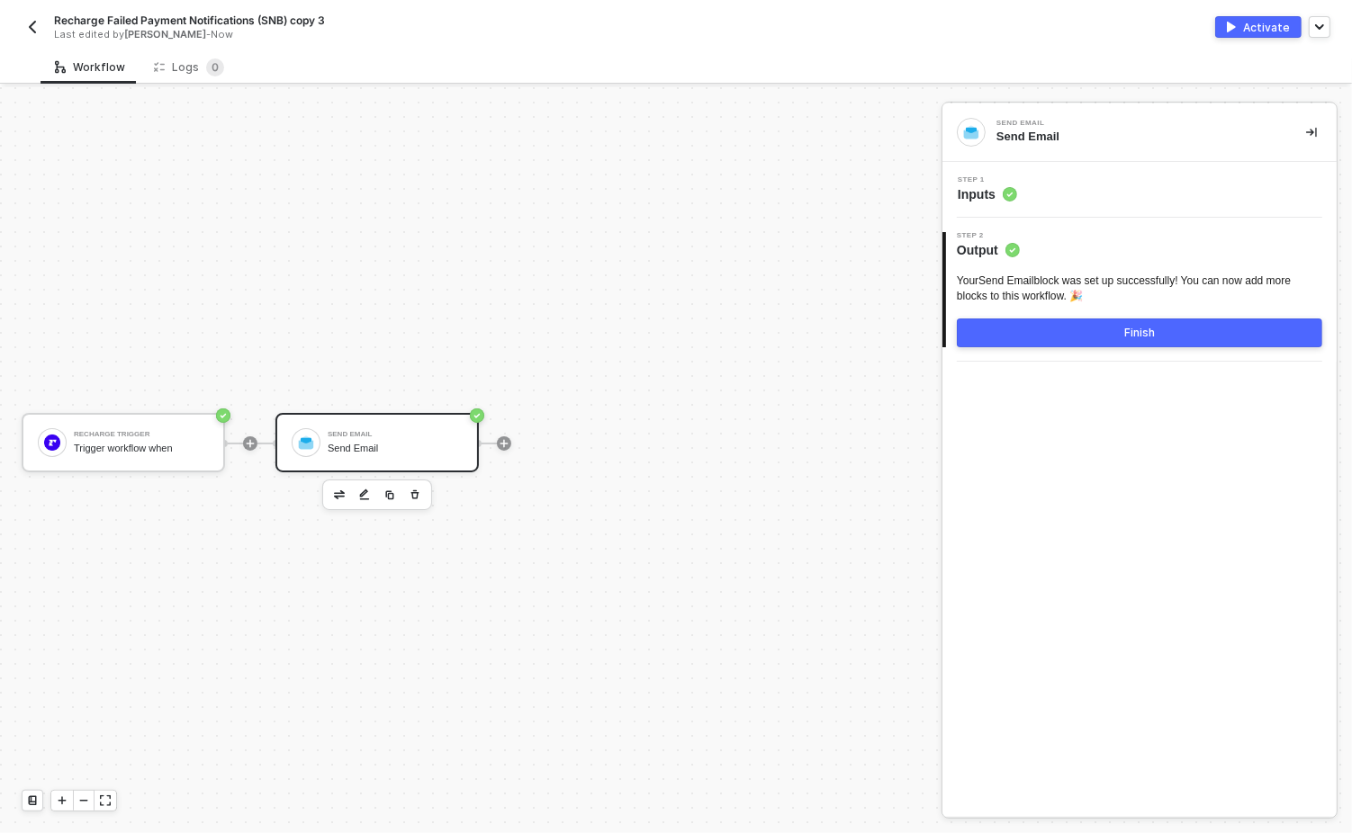
click at [1070, 180] on div "Step 1 Inputs" at bounding box center [1142, 189] width 390 height 27
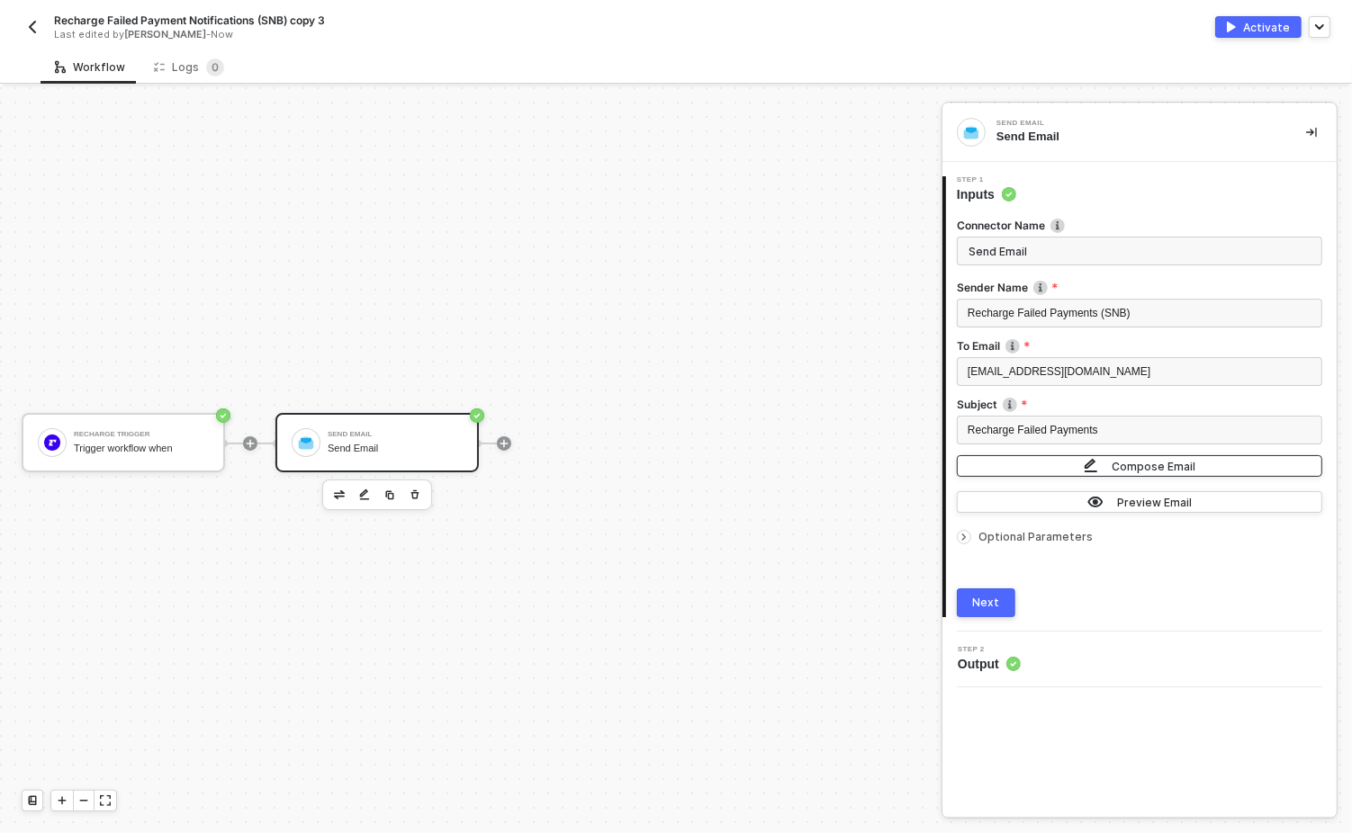
click at [1078, 461] on button "Compose Email" at bounding box center [1139, 466] width 365 height 22
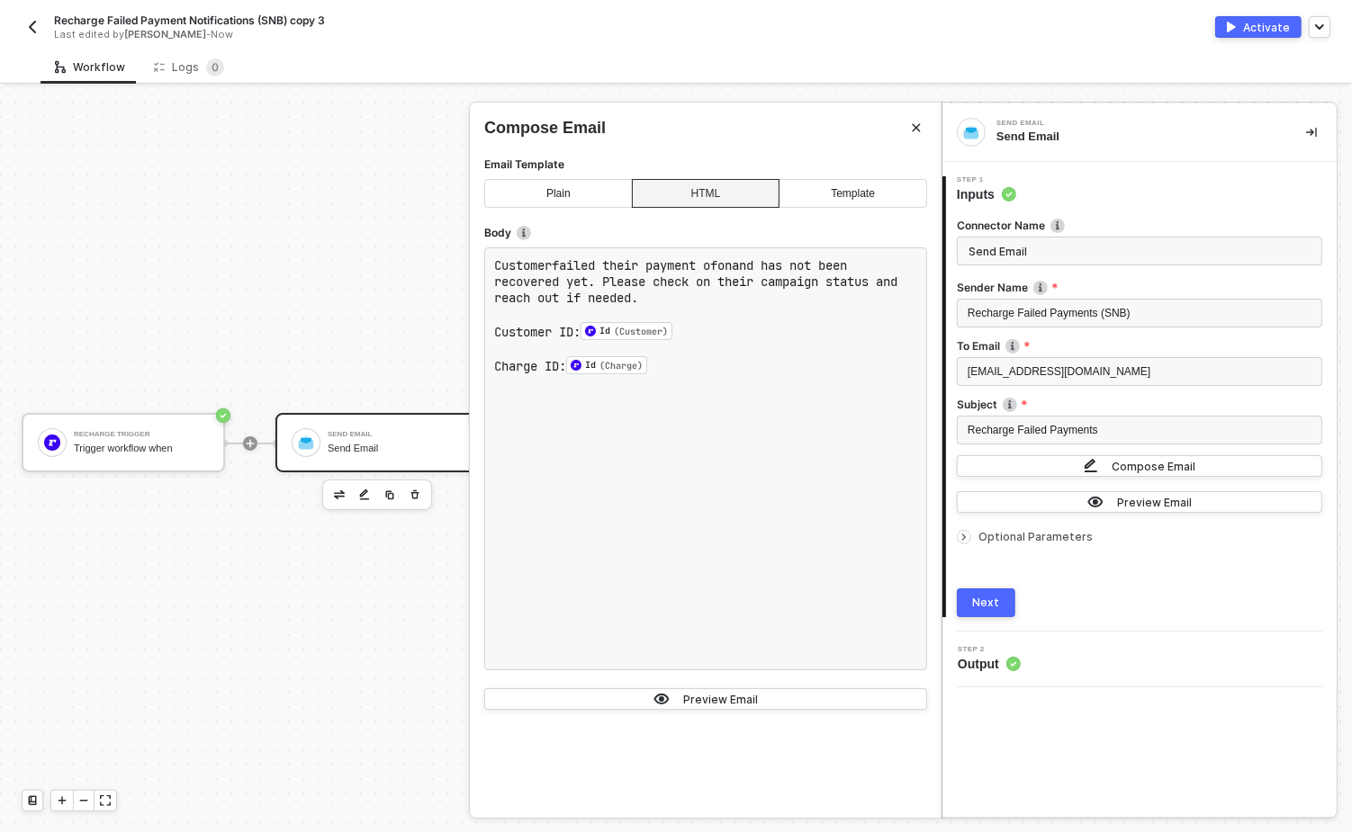
click at [990, 602] on div "Next" at bounding box center [986, 603] width 27 height 14
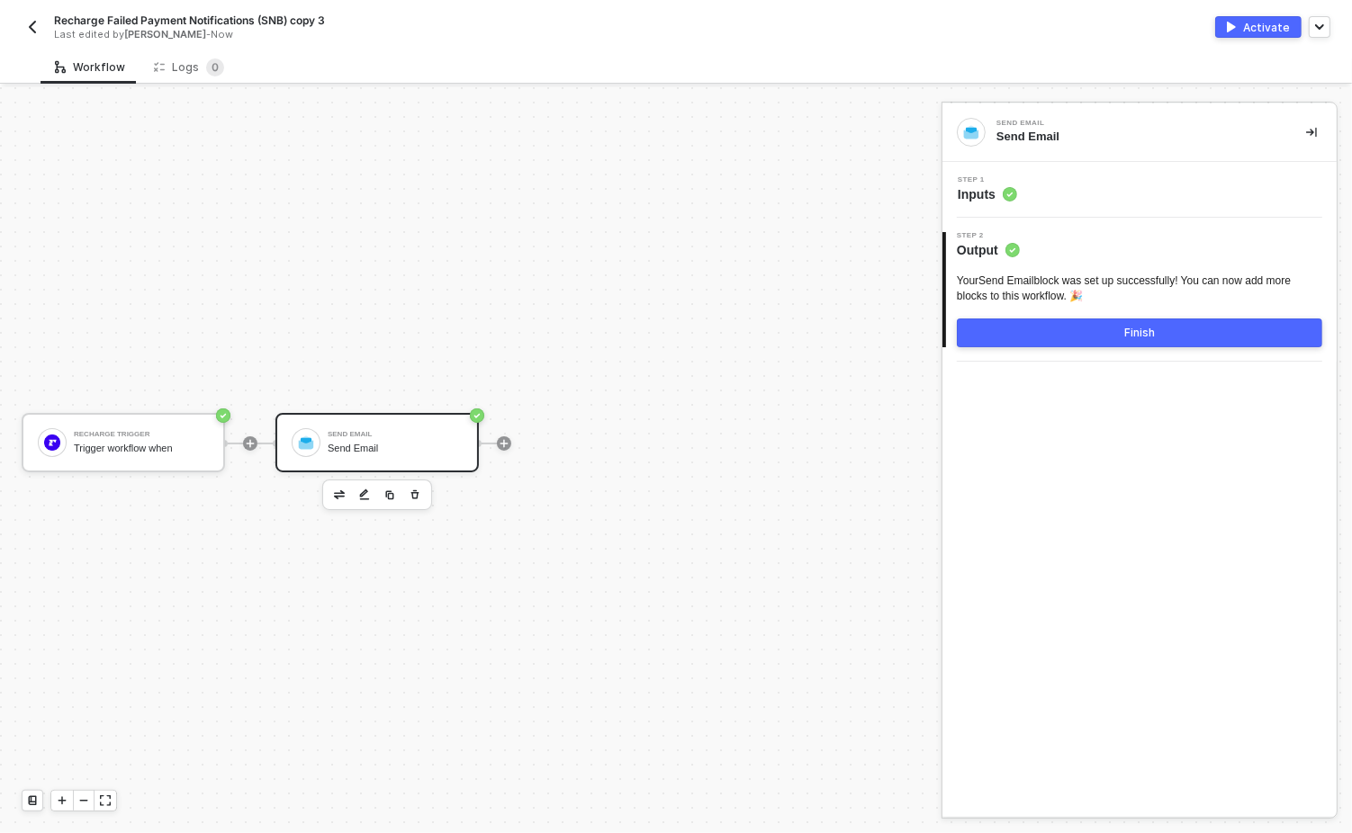
click at [1109, 331] on button "Finish" at bounding box center [1139, 333] width 365 height 29
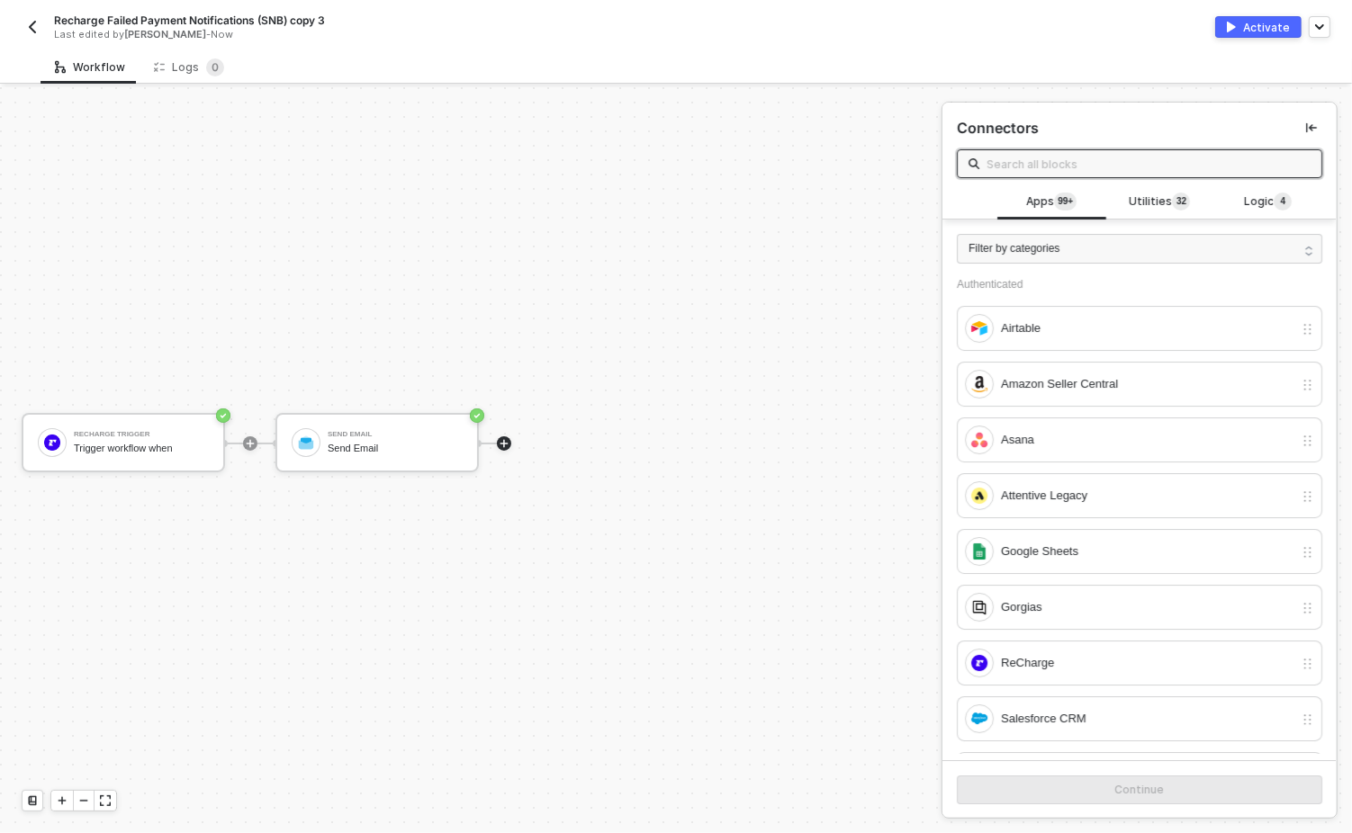
click at [1273, 20] on div "Activate" at bounding box center [1266, 27] width 47 height 15
click at [28, 23] on img "button" at bounding box center [32, 27] width 14 height 14
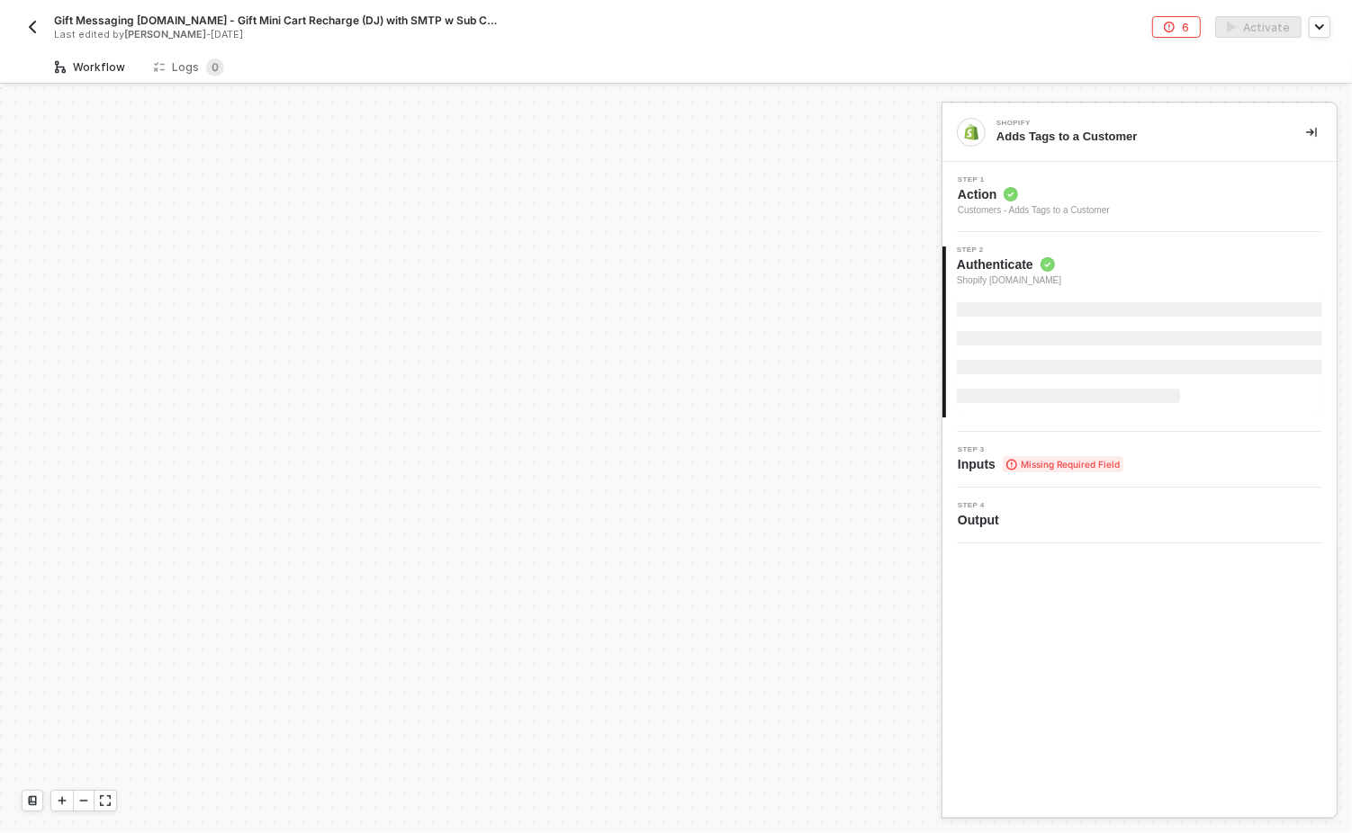
scroll to position [1593, 0]
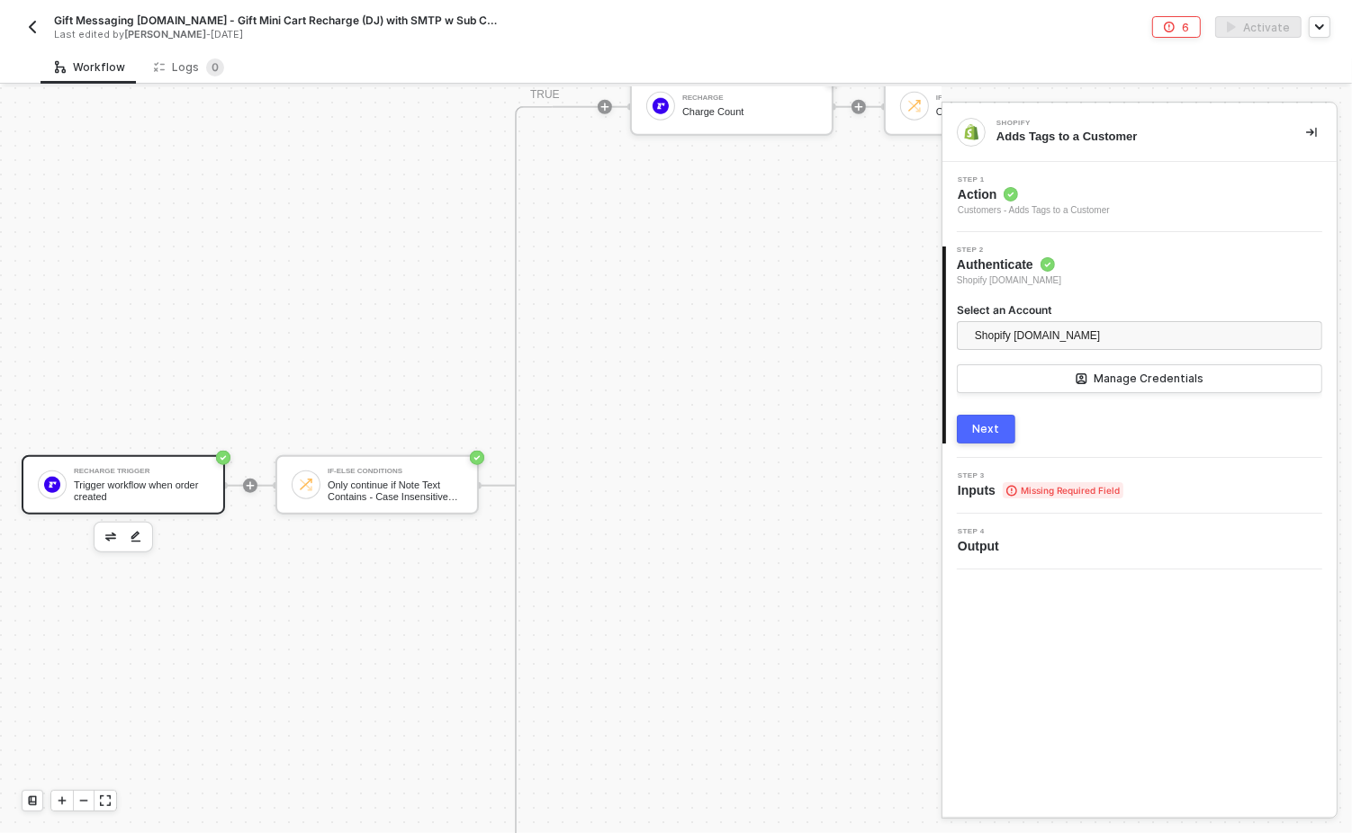
click at [151, 482] on div "Trigger workflow when order created" at bounding box center [141, 491] width 135 height 23
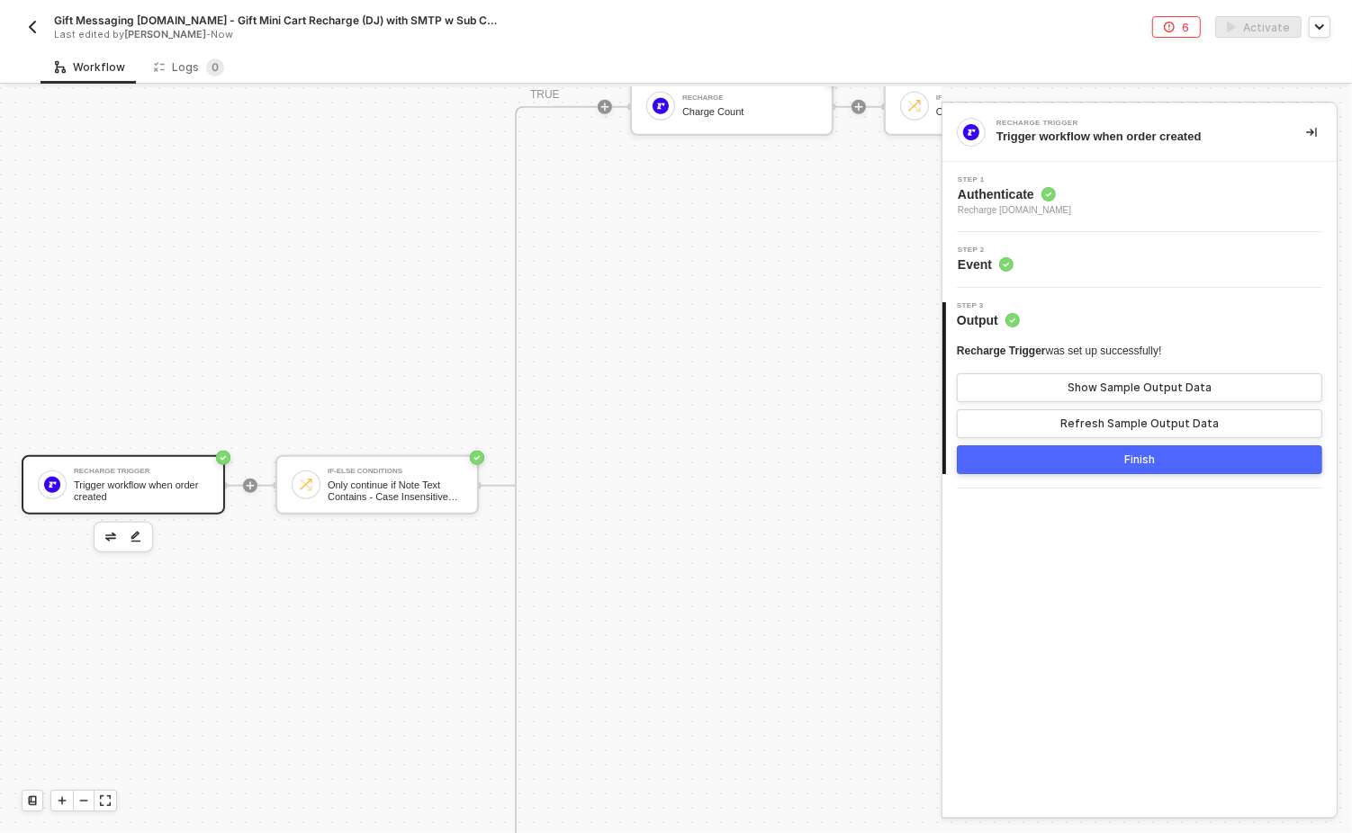
click at [1076, 269] on div "Step 2 Event" at bounding box center [1142, 260] width 390 height 27
click at [1086, 455] on button "Finish" at bounding box center [1139, 460] width 365 height 29
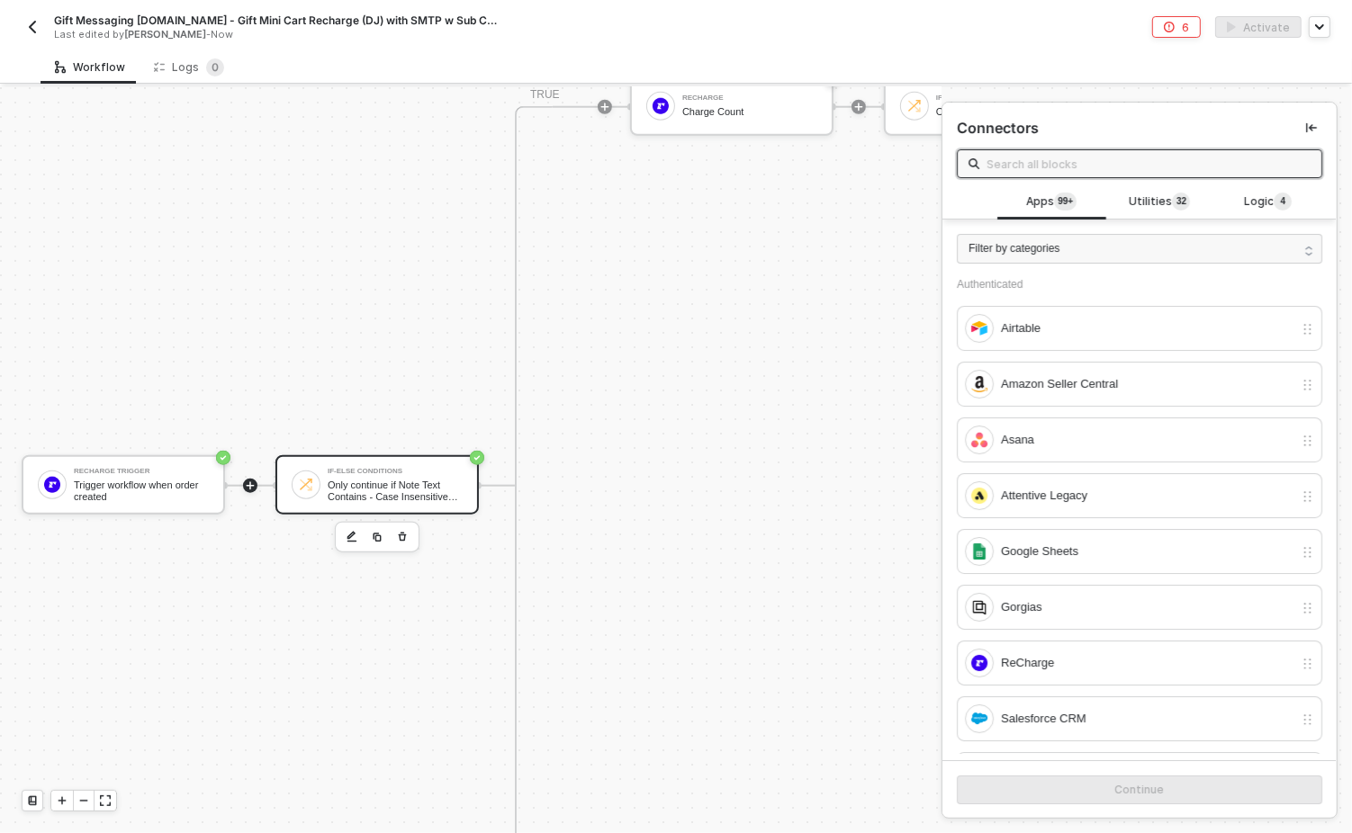
click at [361, 492] on div "Only continue if Note Text Contains - Case Insensitive gift note" at bounding box center [395, 491] width 135 height 23
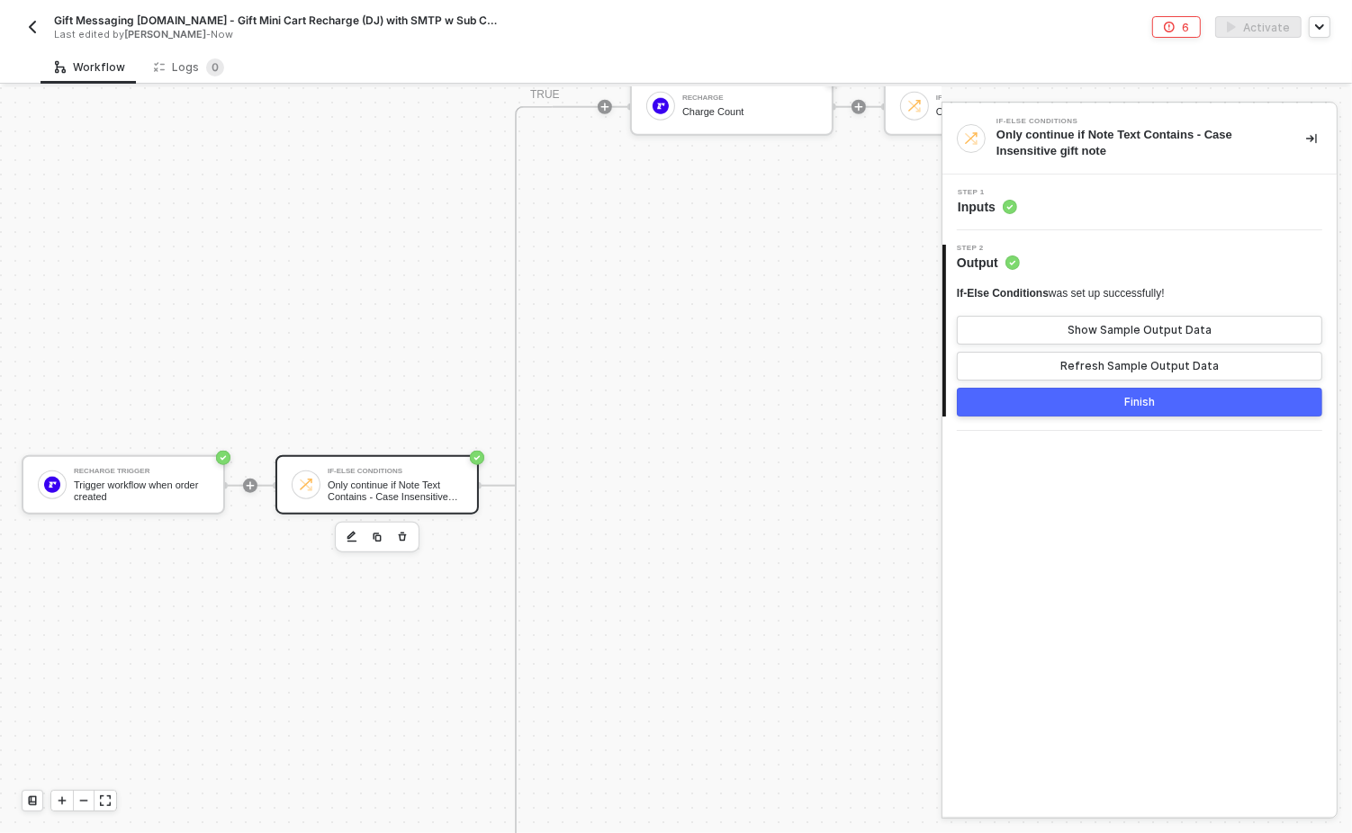
click at [1058, 194] on div "Step 1 Inputs" at bounding box center [1142, 202] width 390 height 27
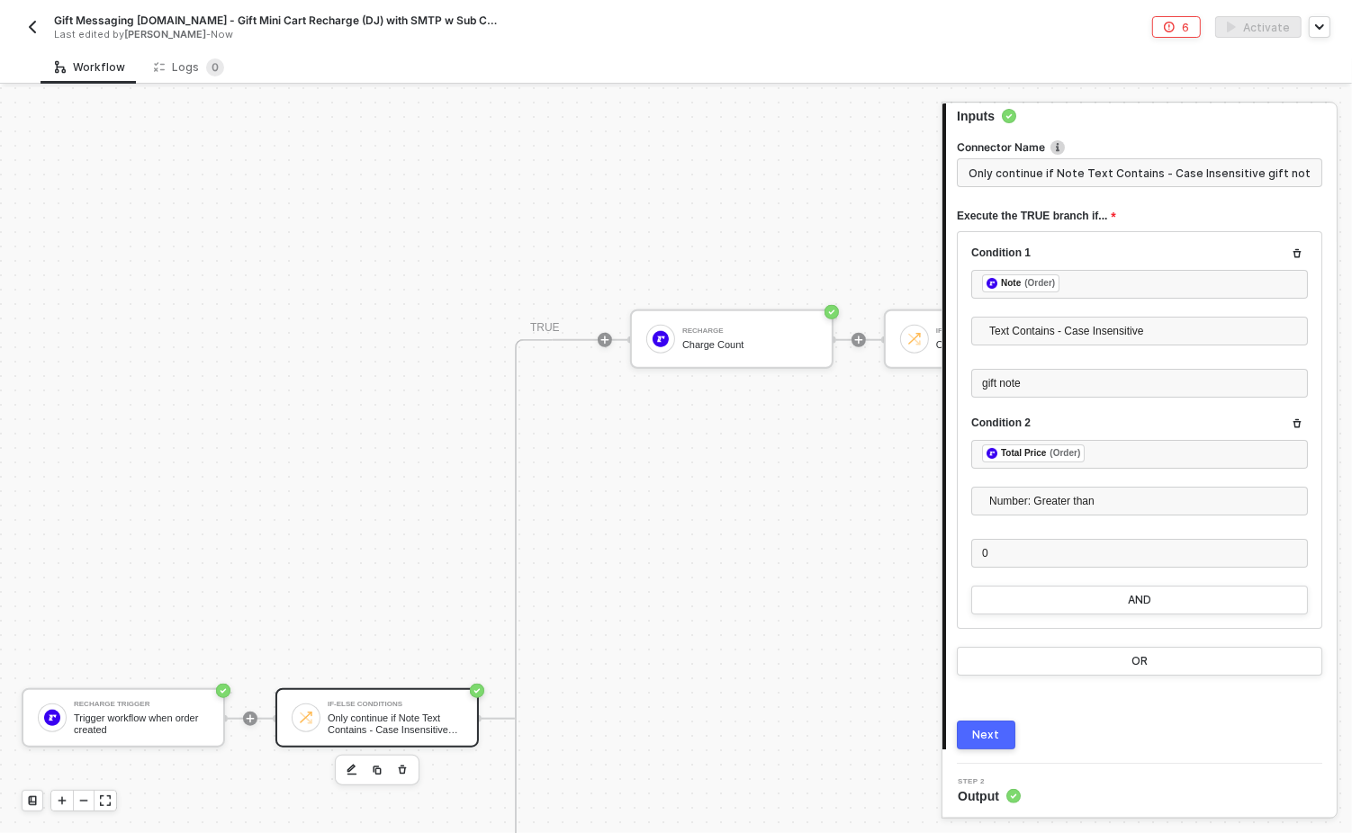
scroll to position [1338, 0]
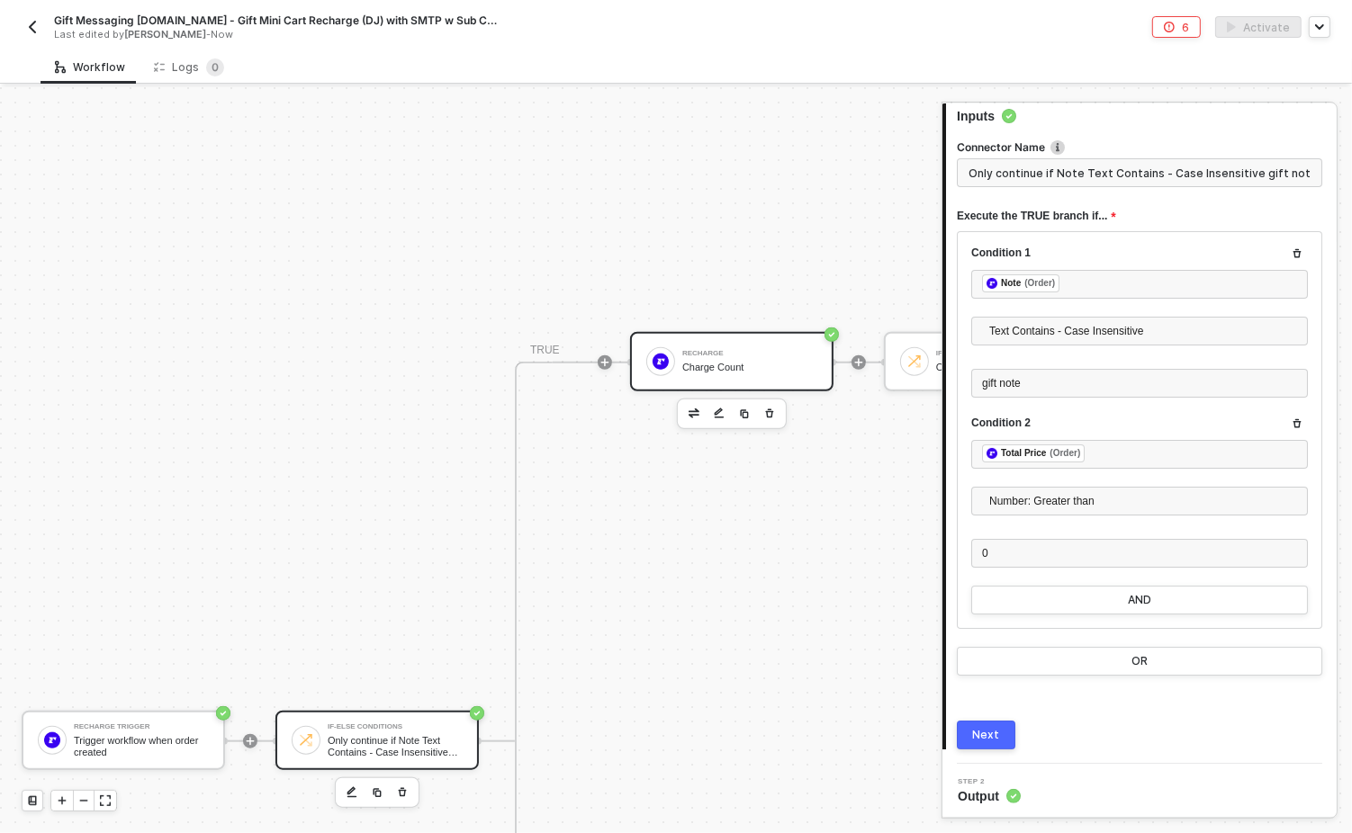
click at [732, 370] on div "Charge Count" at bounding box center [749, 368] width 135 height 12
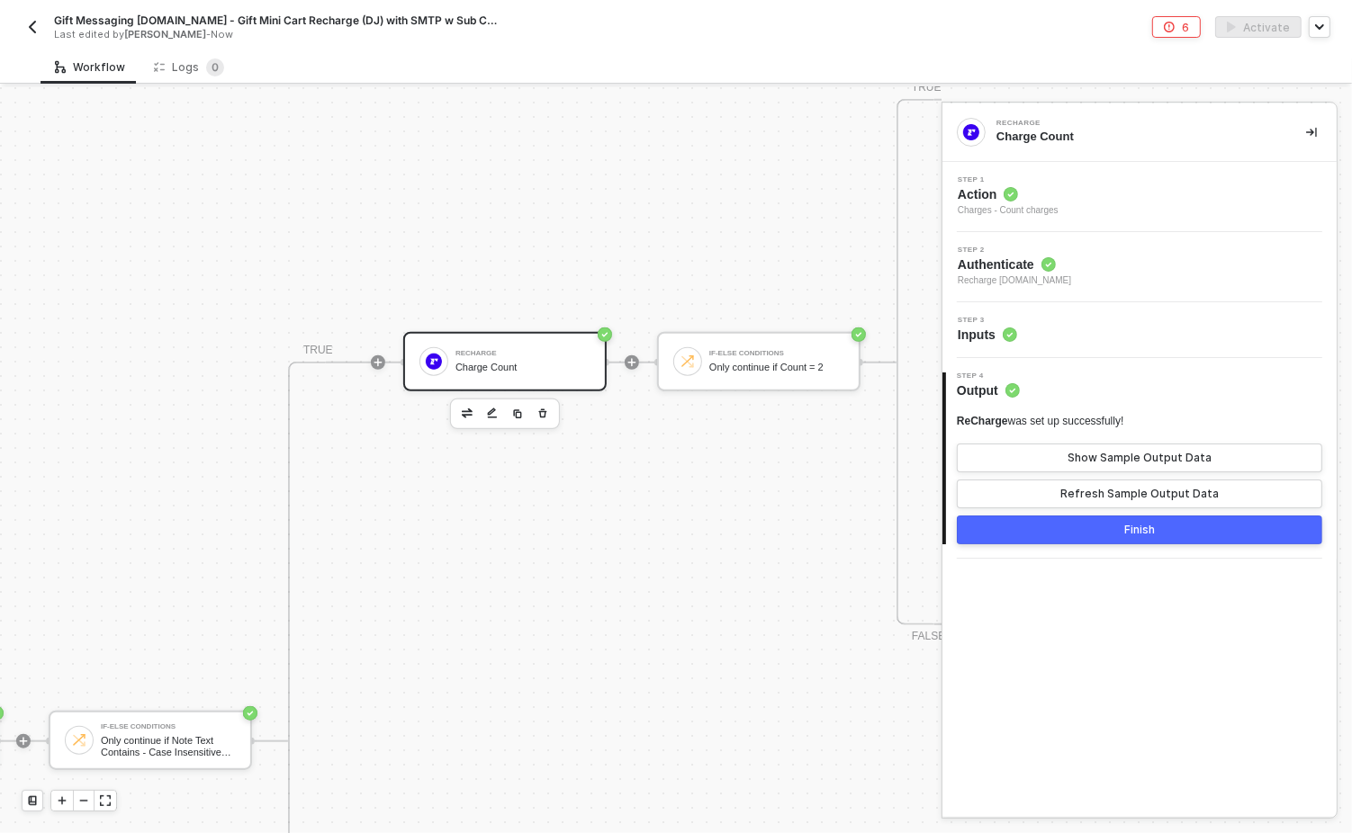
scroll to position [1338, 232]
click at [1110, 347] on div "Step 3 Inputs" at bounding box center [1139, 330] width 394 height 56
click at [1075, 332] on div "Step 3 Inputs" at bounding box center [1142, 330] width 390 height 27
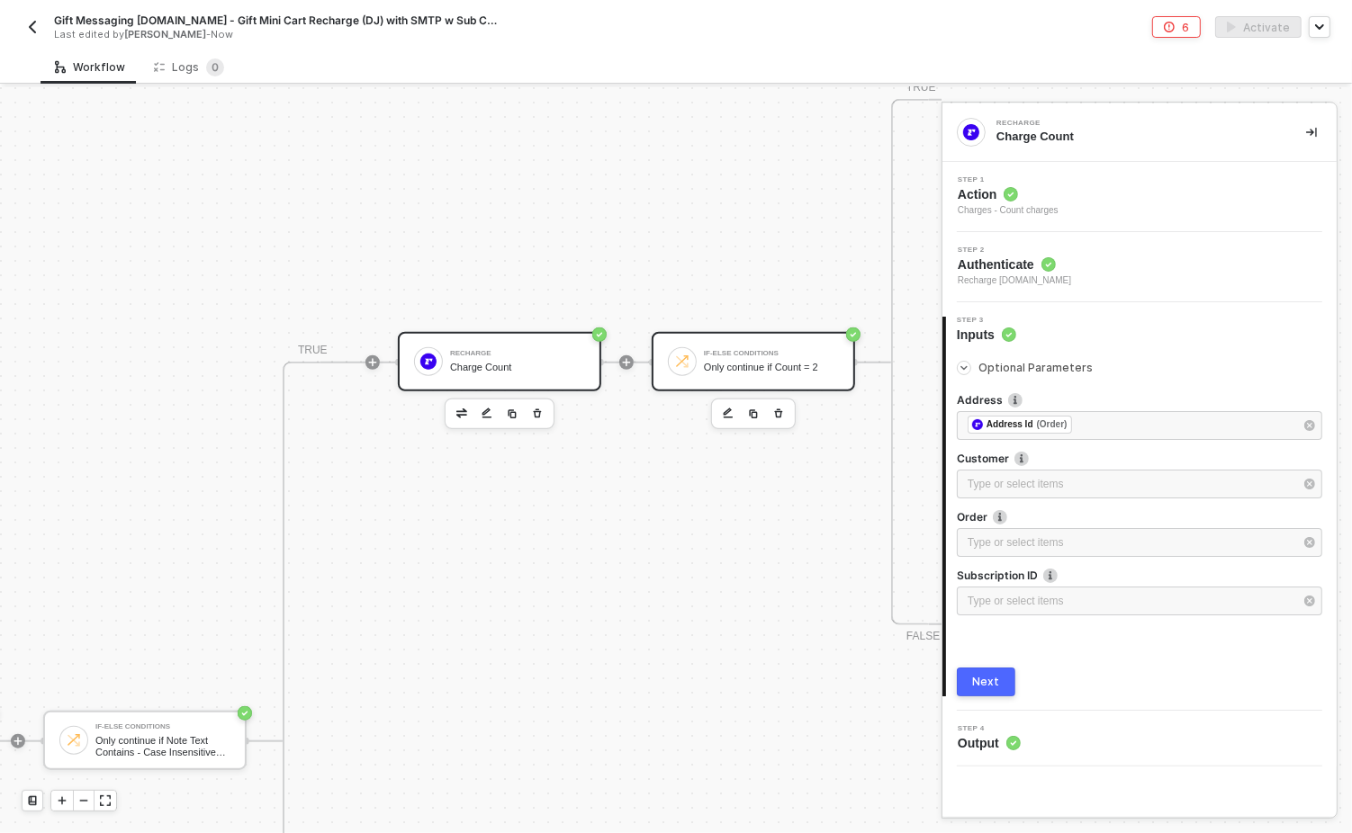
click at [707, 357] on div "If-Else Conditions Only continue if Count = 2" at bounding box center [771, 362] width 135 height 34
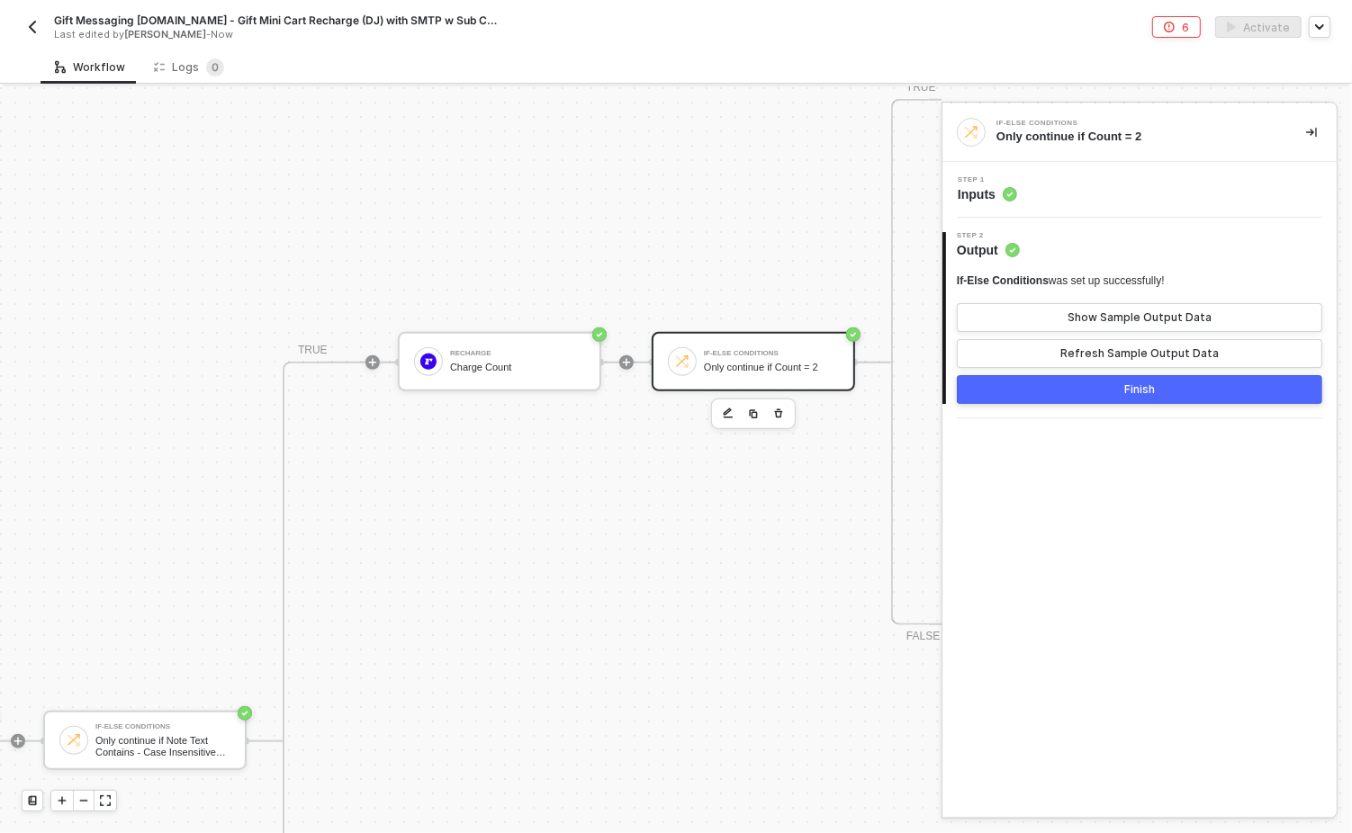
click at [1068, 183] on div "Step 1 Inputs" at bounding box center [1142, 189] width 390 height 27
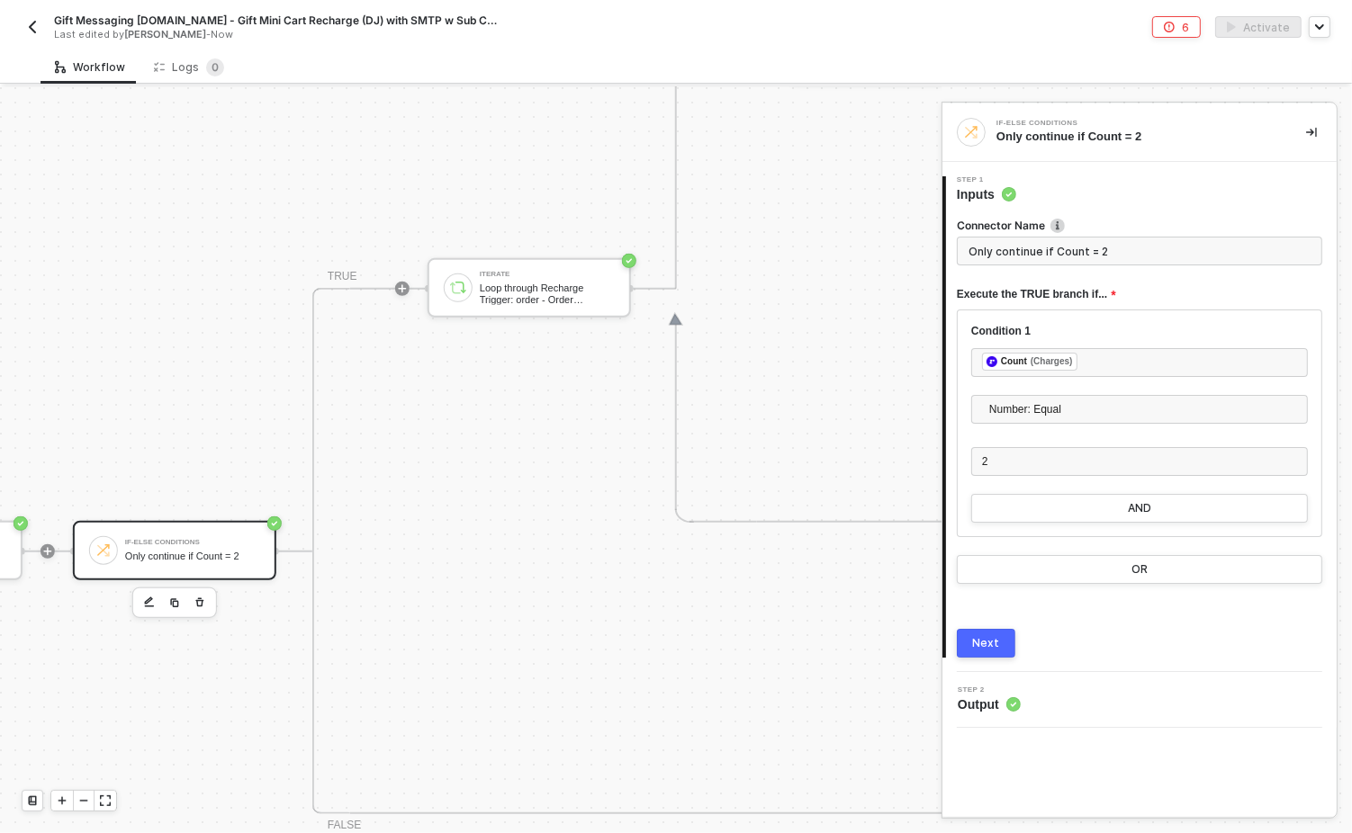
scroll to position [1145, 811]
click at [568, 308] on div "Iterate Loop through Recharge Trigger: order - Order Attributes" at bounding box center [529, 291] width 203 height 59
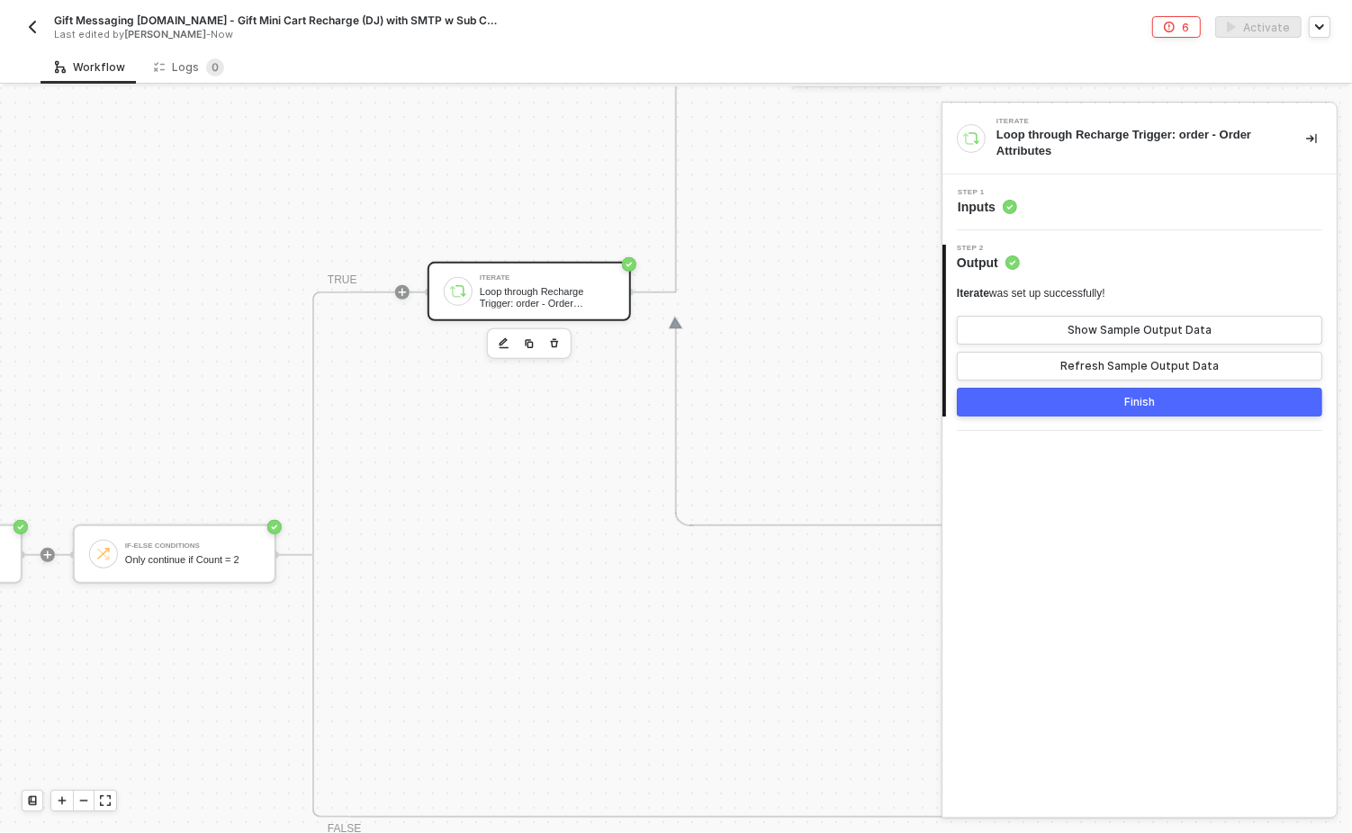
click at [1092, 207] on div "Step 1 Inputs" at bounding box center [1142, 202] width 390 height 27
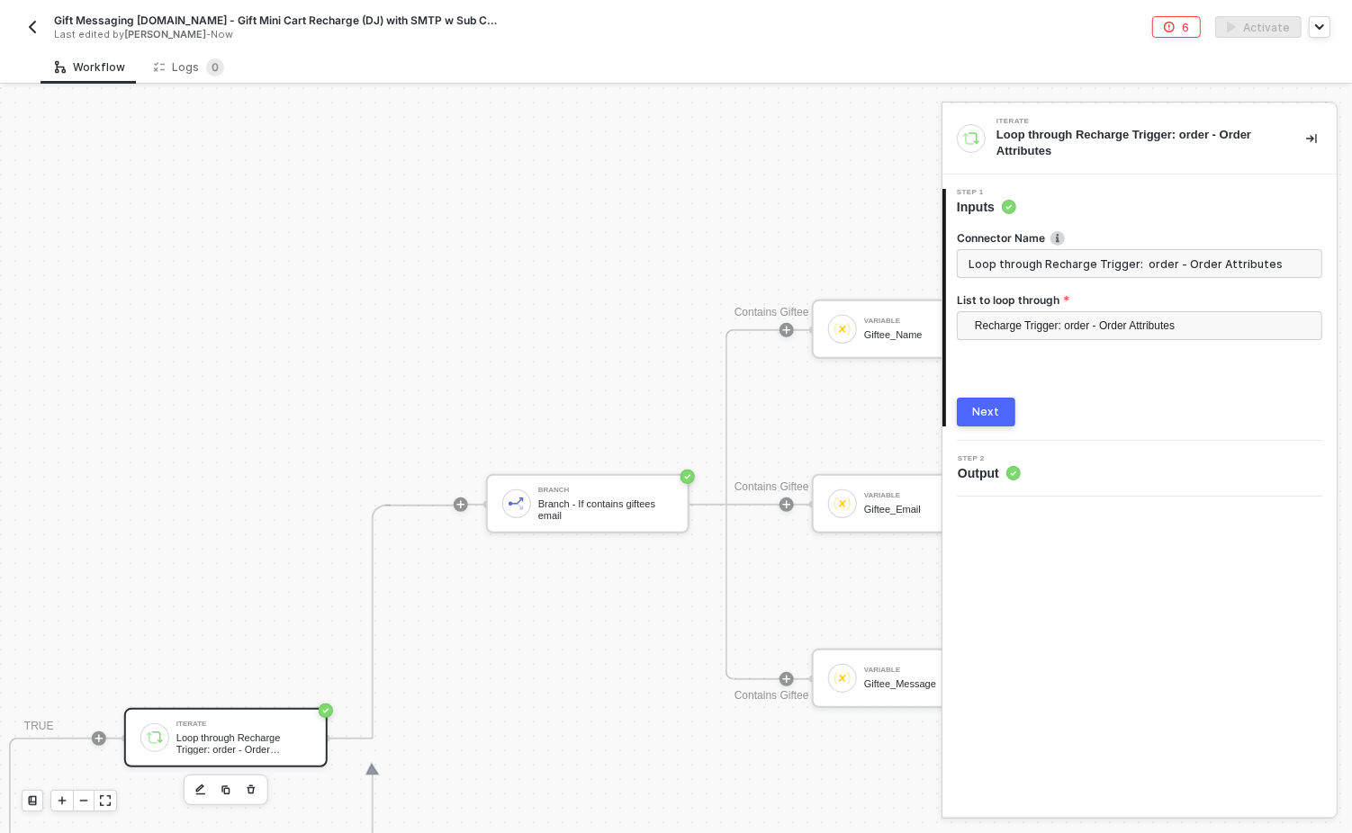
scroll to position [698, 1168]
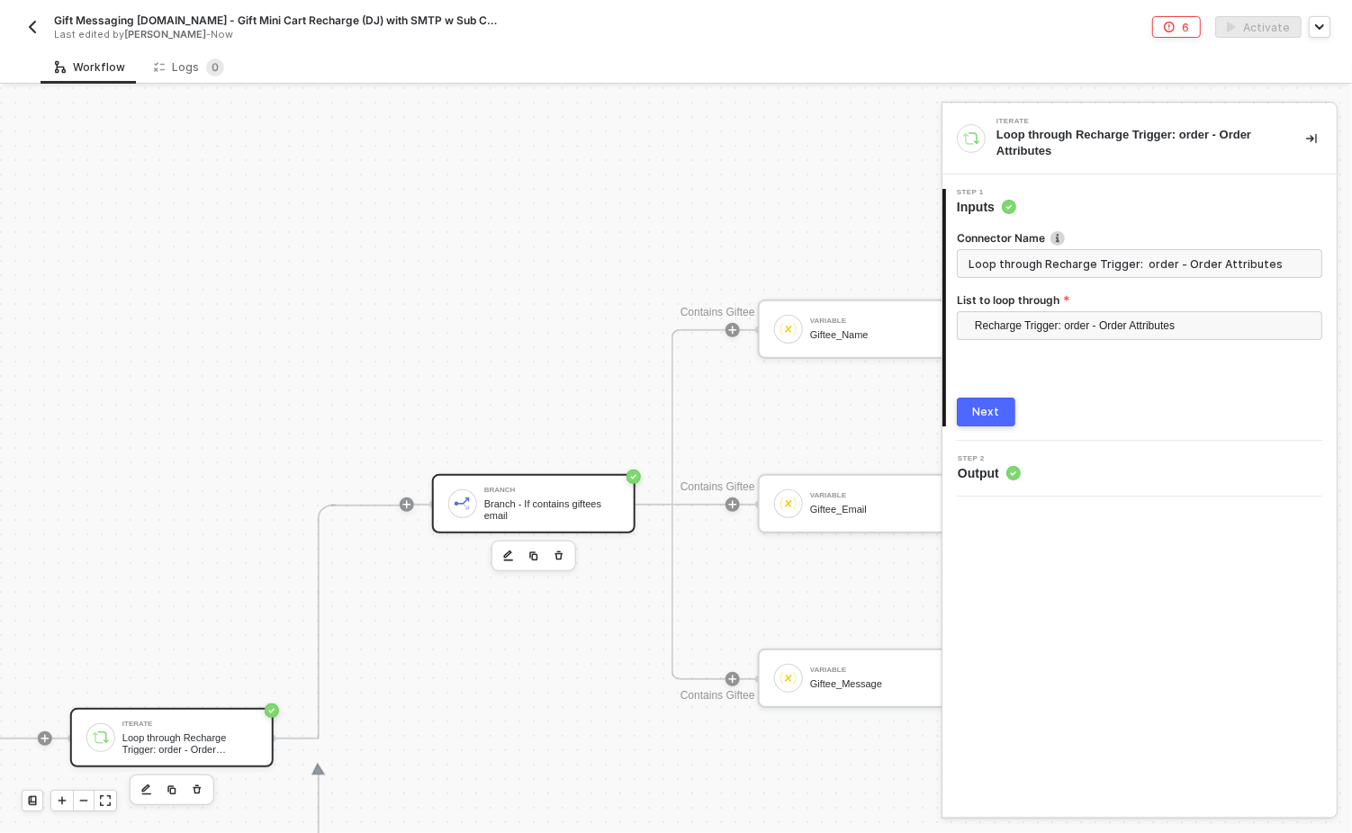
click at [512, 483] on div "Branch Branch - If contains giftees email" at bounding box center [533, 503] width 203 height 59
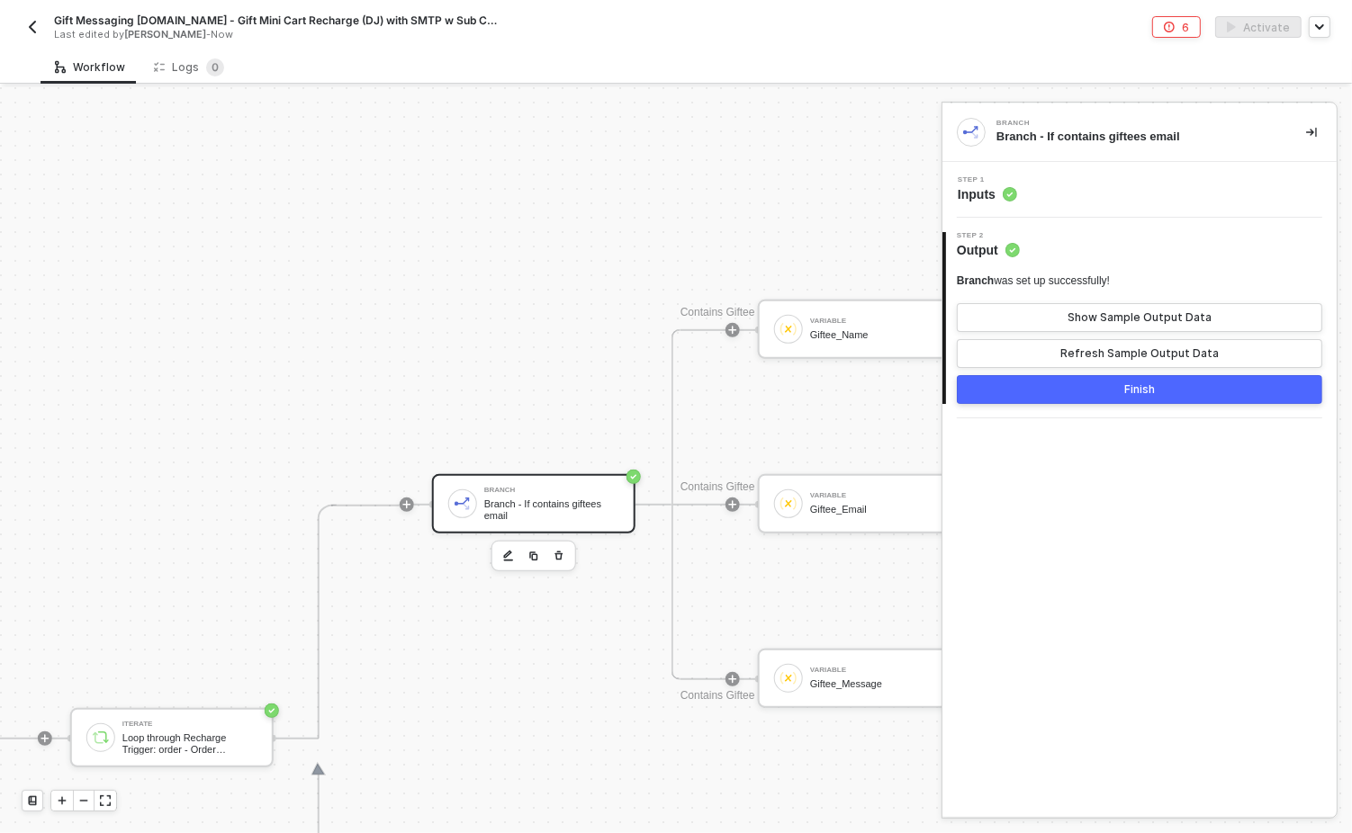
click at [1041, 182] on div "Step 1 Inputs" at bounding box center [1142, 189] width 390 height 27
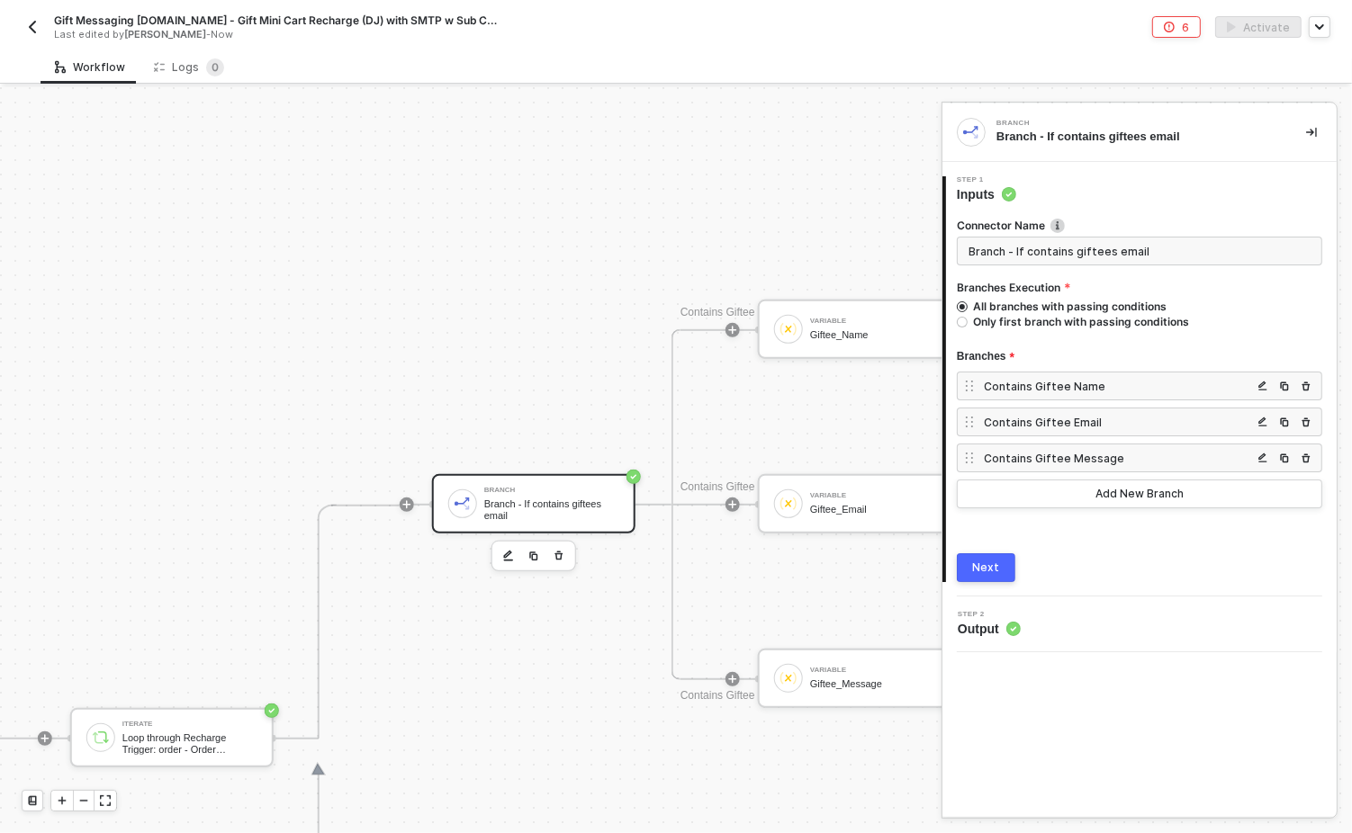
click at [1082, 382] on div "Contains Giftee Name" at bounding box center [1118, 386] width 268 height 15
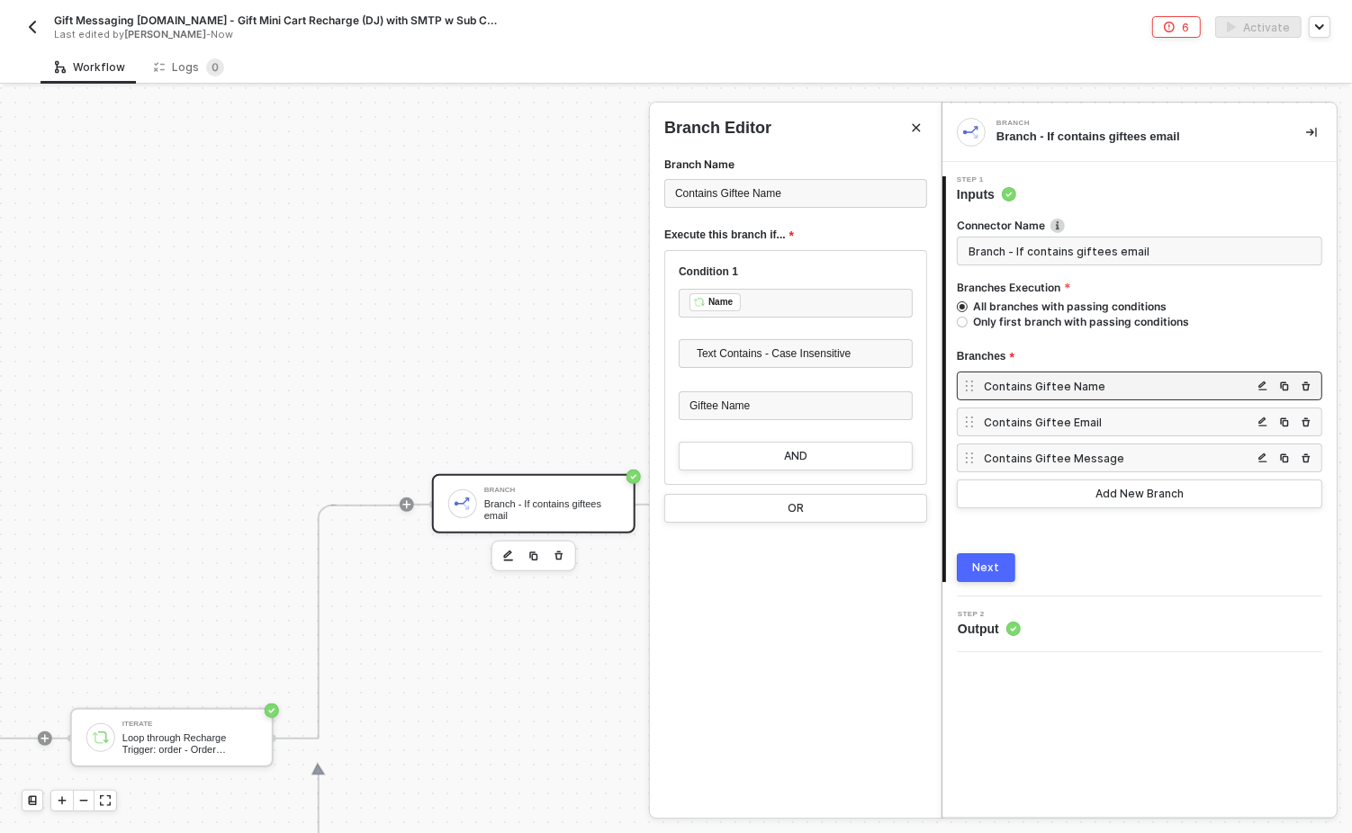
click at [1052, 415] on div "Contains Giftee Email" at bounding box center [1118, 422] width 268 height 15
click at [977, 563] on div "Next" at bounding box center [986, 568] width 27 height 14
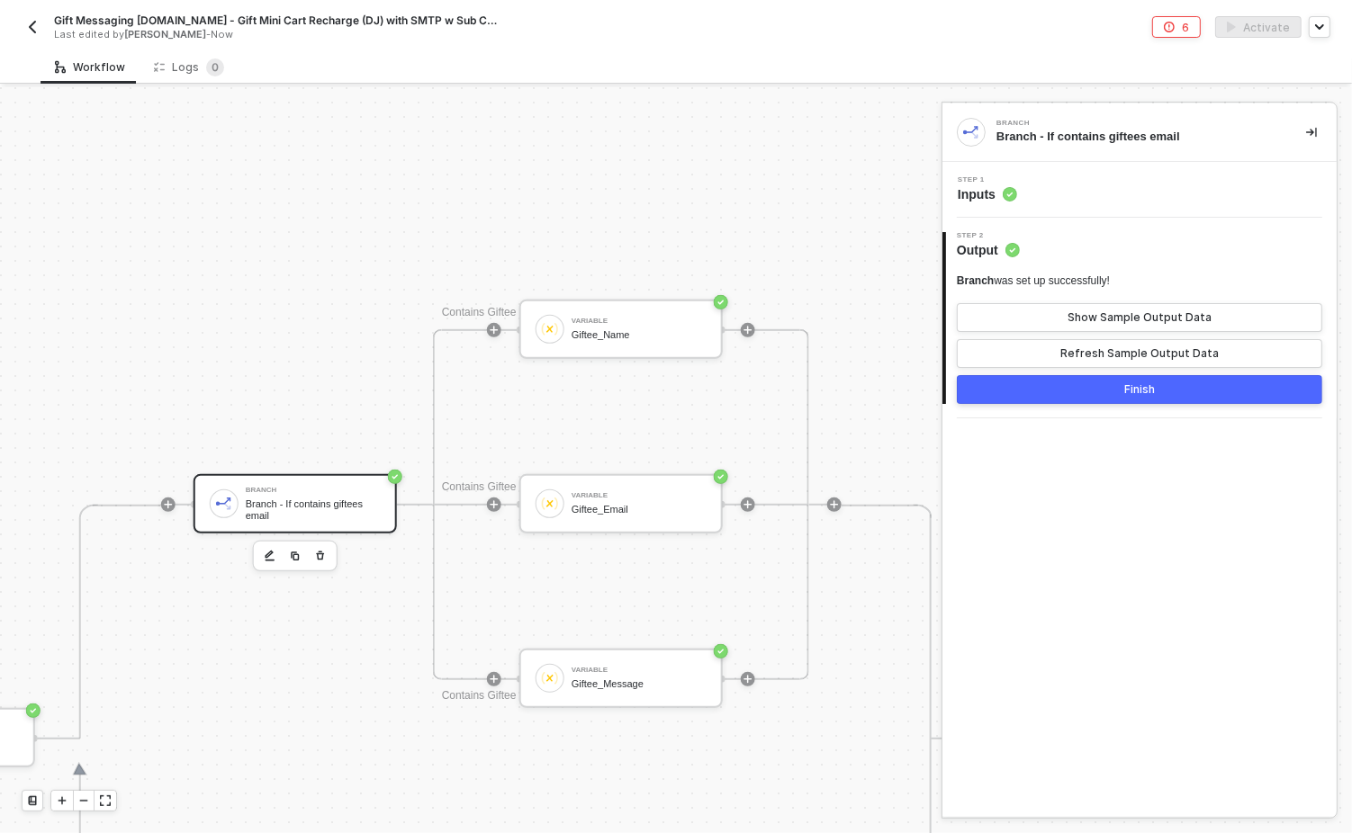
scroll to position [698, 1435]
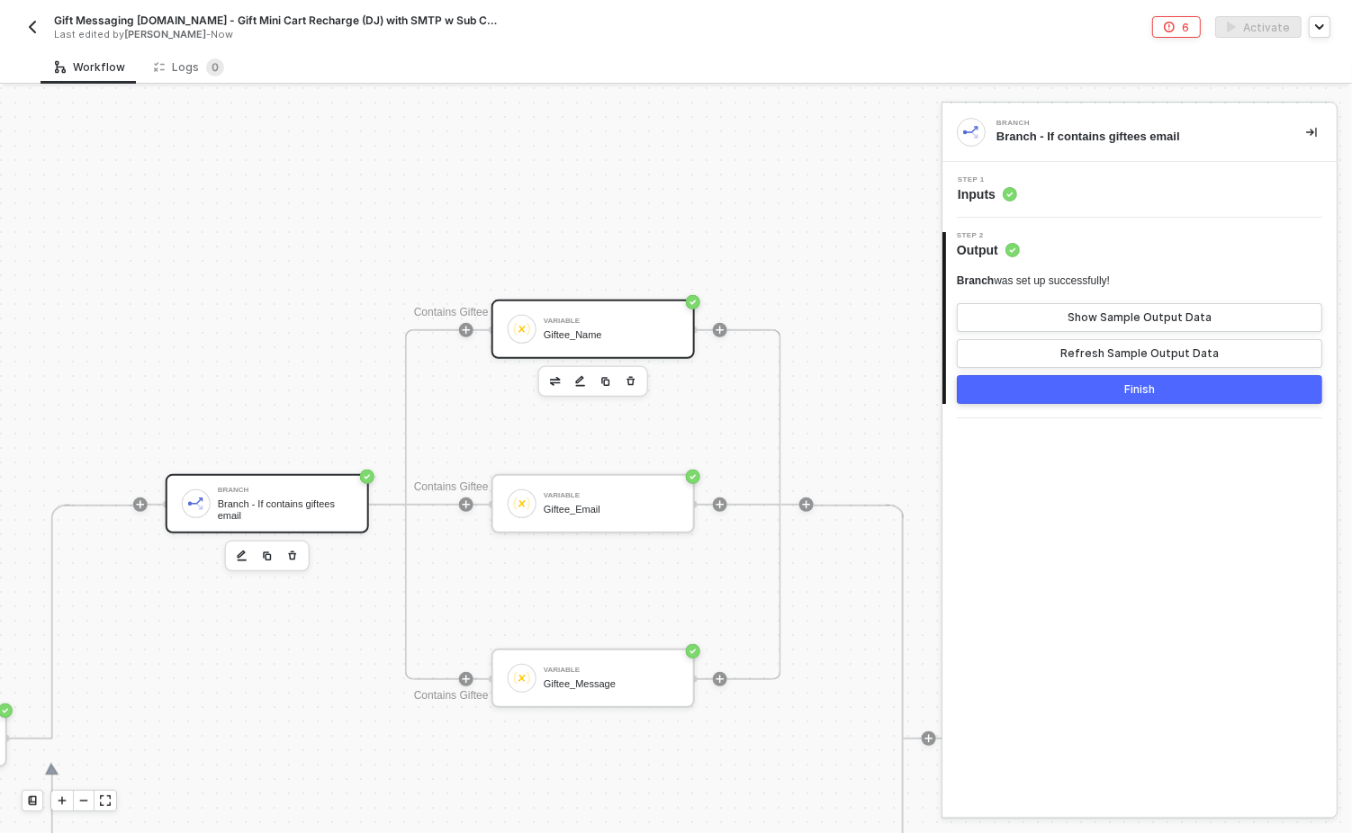
click at [584, 307] on div "Variable Giftee_Name" at bounding box center [592, 329] width 203 height 59
click at [1089, 186] on div "Step 1 Inputs" at bounding box center [1142, 189] width 390 height 27
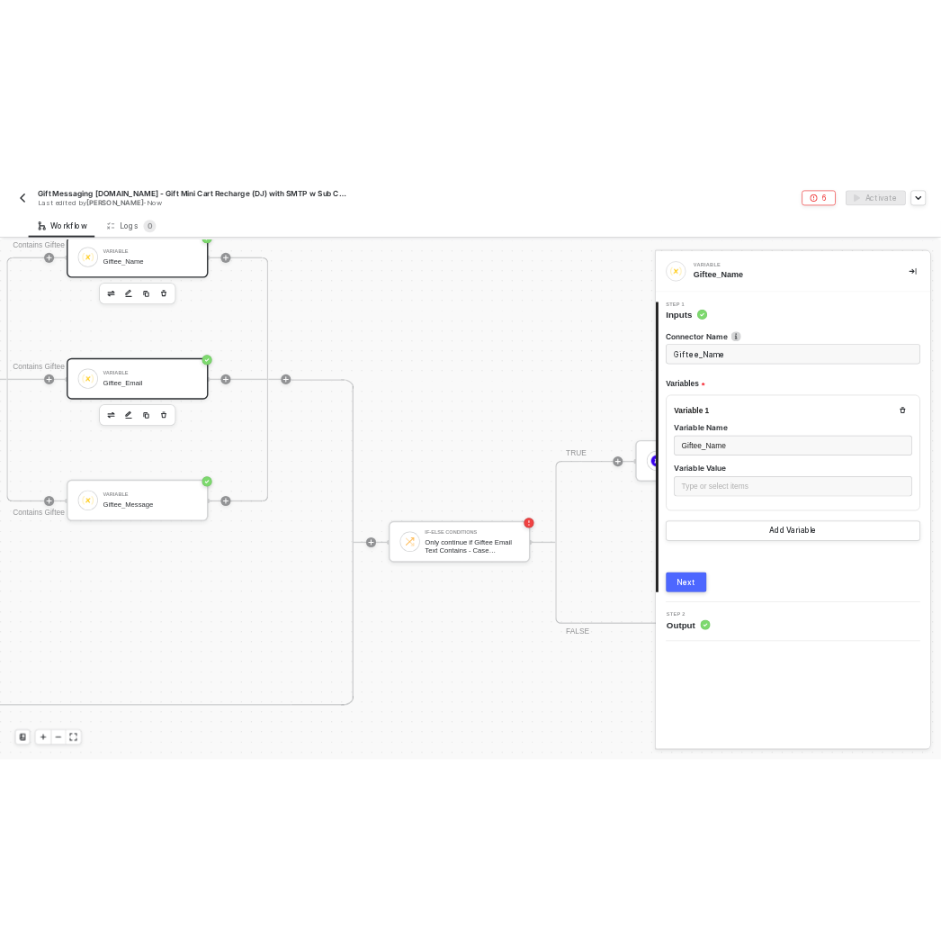
scroll to position [926, 1831]
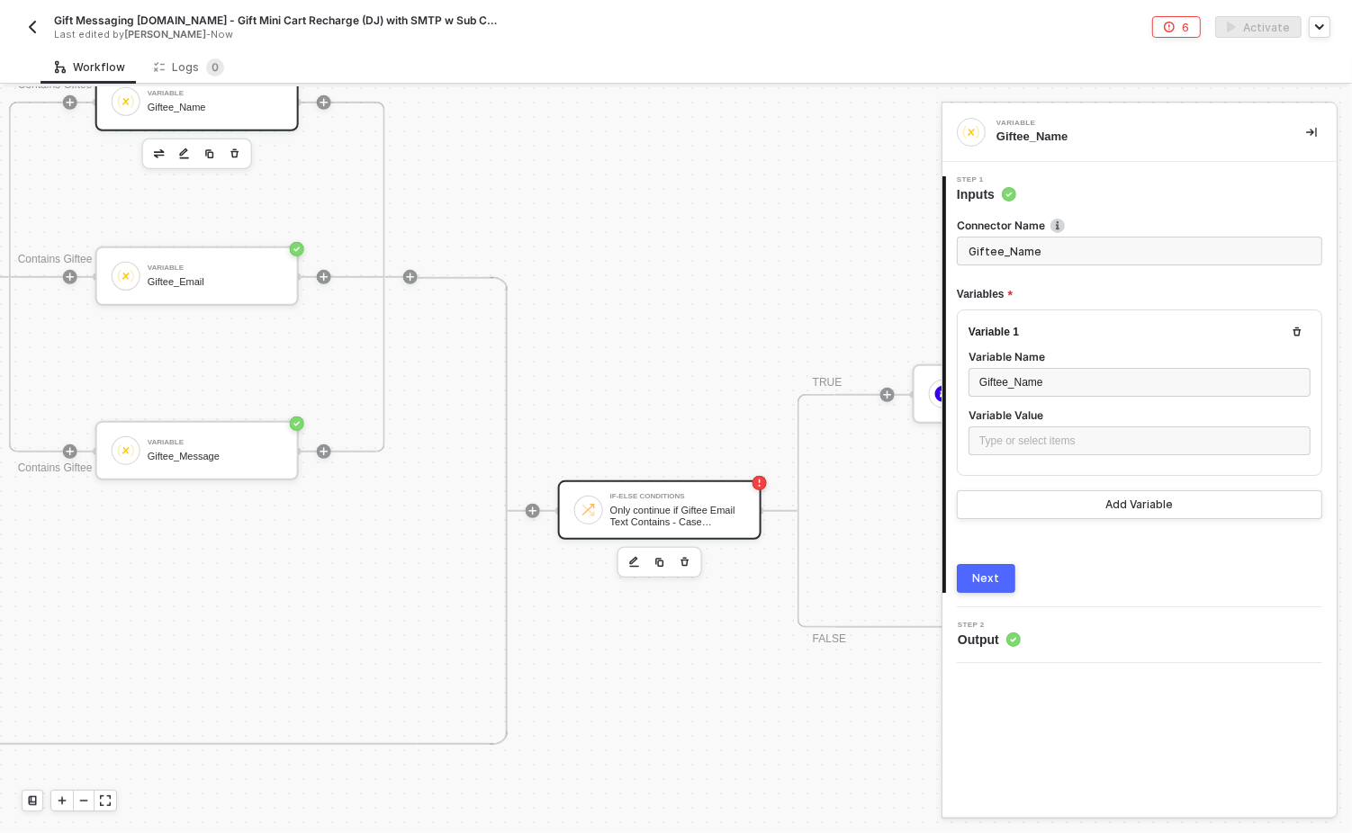
click at [697, 514] on div "Only continue if Giftee Email Text Contains - Case Insensitive @" at bounding box center [677, 516] width 135 height 23
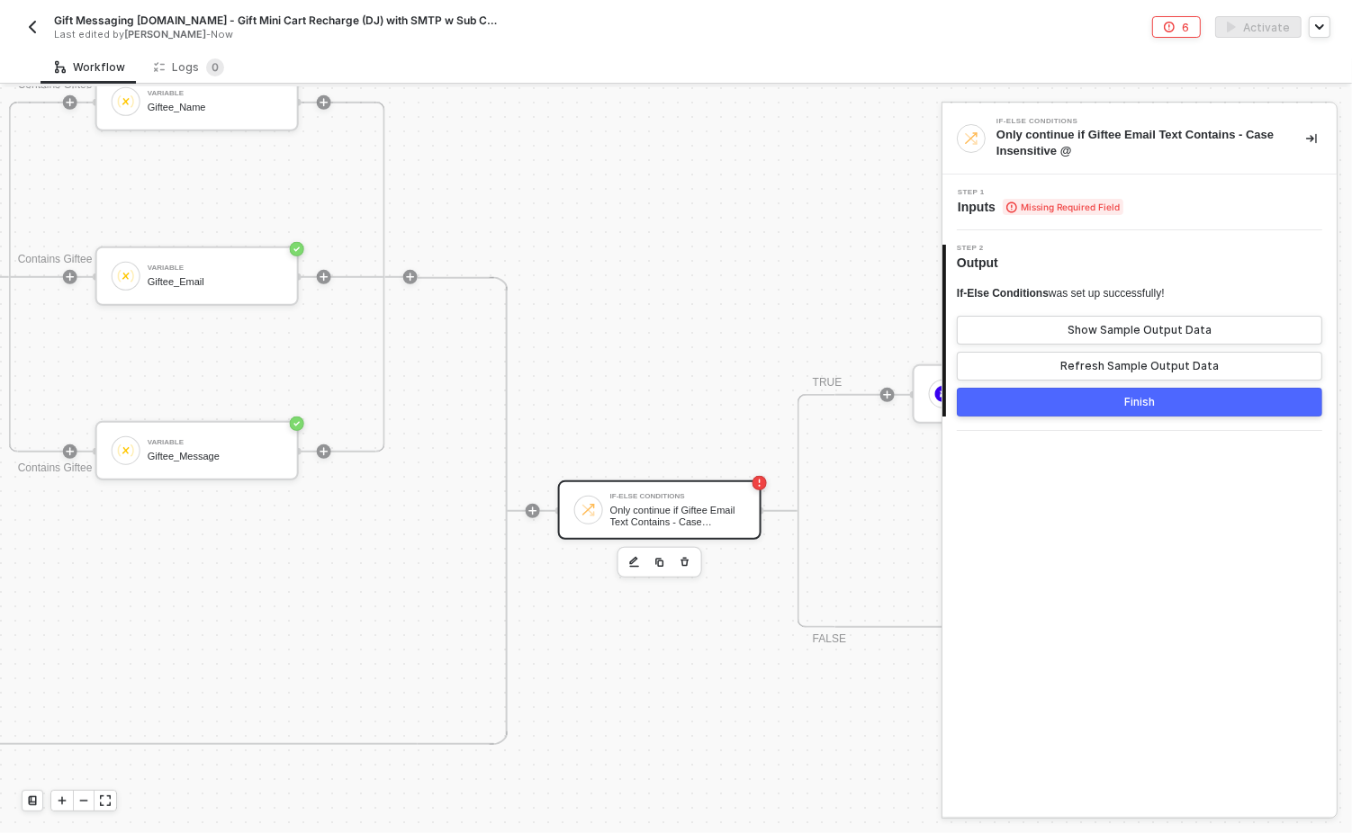
click at [1149, 199] on div "Step 1 Inputs Missing Required Field" at bounding box center [1142, 202] width 390 height 27
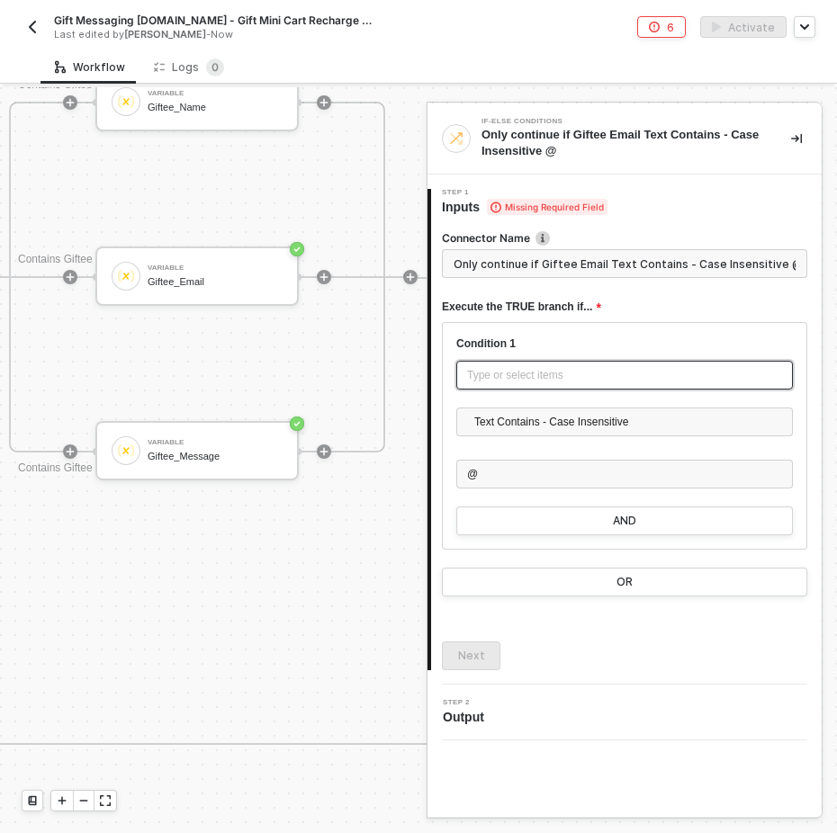
click at [525, 371] on div "Type or select items ﻿" at bounding box center [624, 375] width 315 height 17
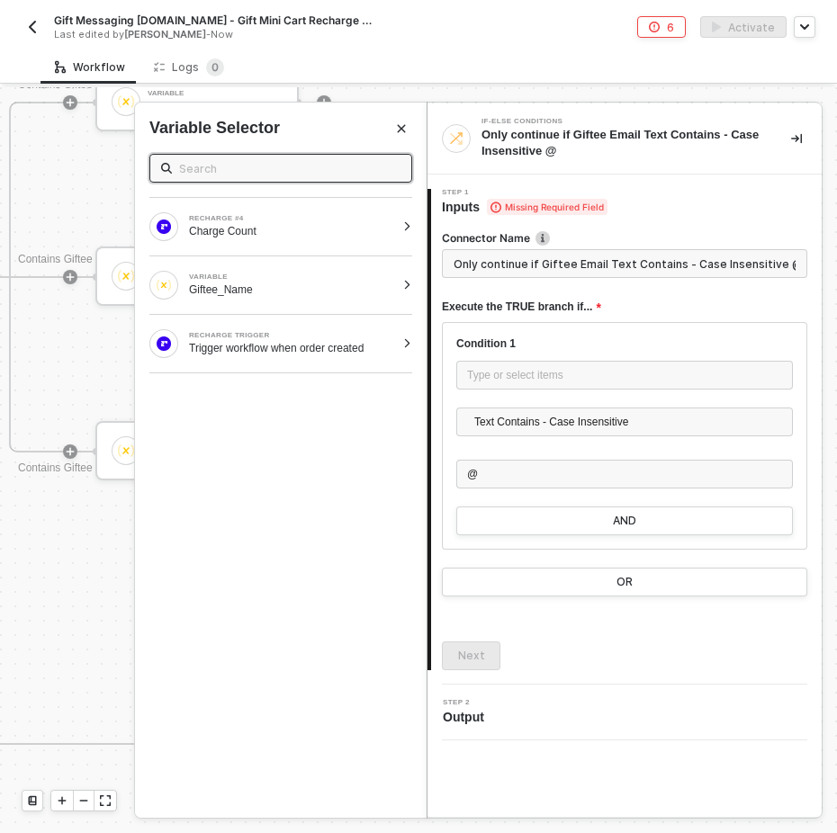
click at [325, 162] on input "text" at bounding box center [289, 168] width 221 height 20
type input "gift"
click at [402, 218] on div "VARIABLE Giftee_Name" at bounding box center [281, 227] width 292 height 58
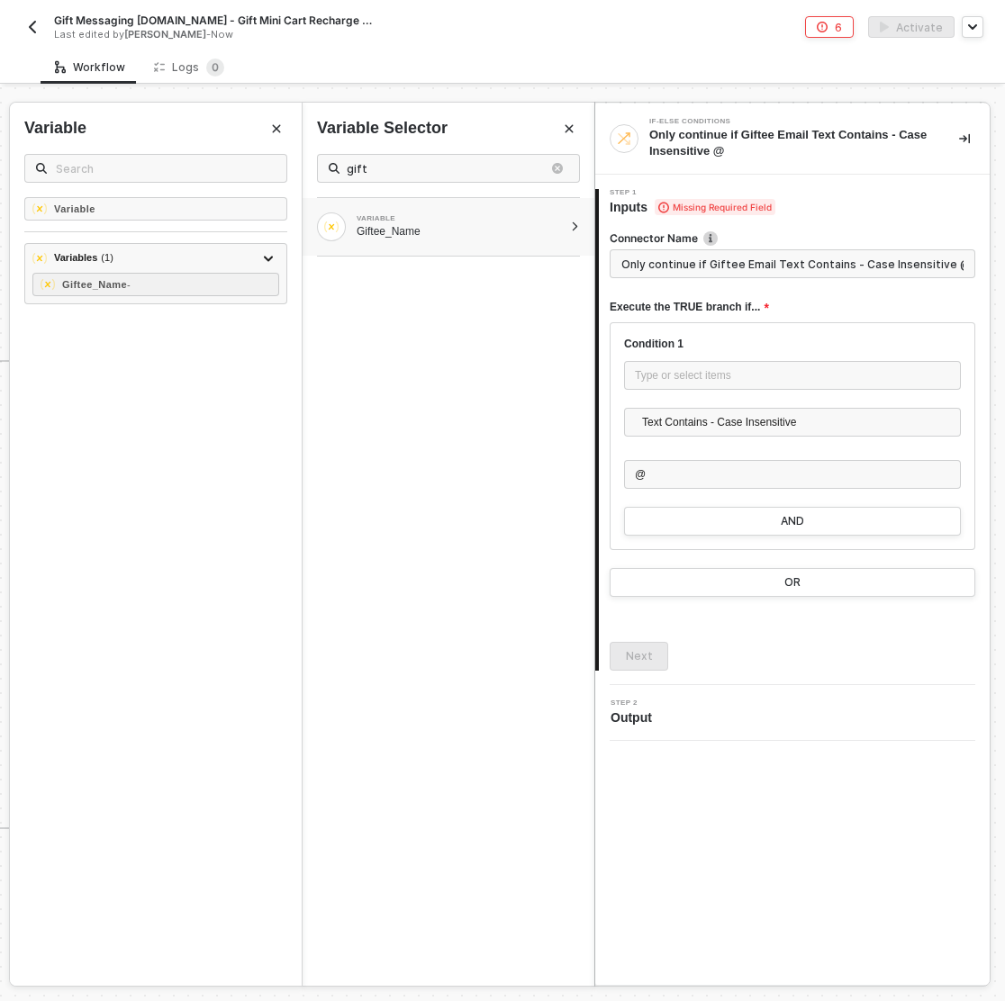
click at [565, 125] on icon "Close" at bounding box center [569, 129] width 8 height 8
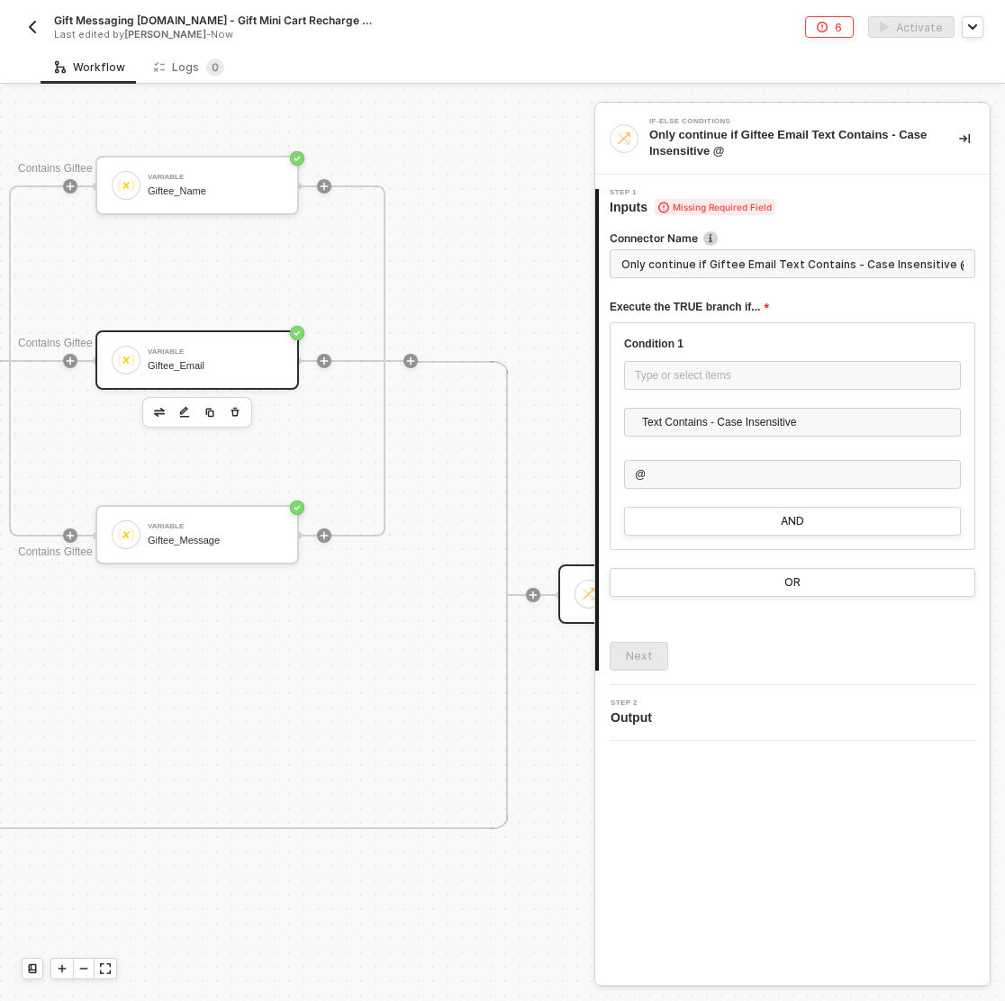
click at [224, 371] on div "Giftee_Email" at bounding box center [215, 366] width 135 height 12
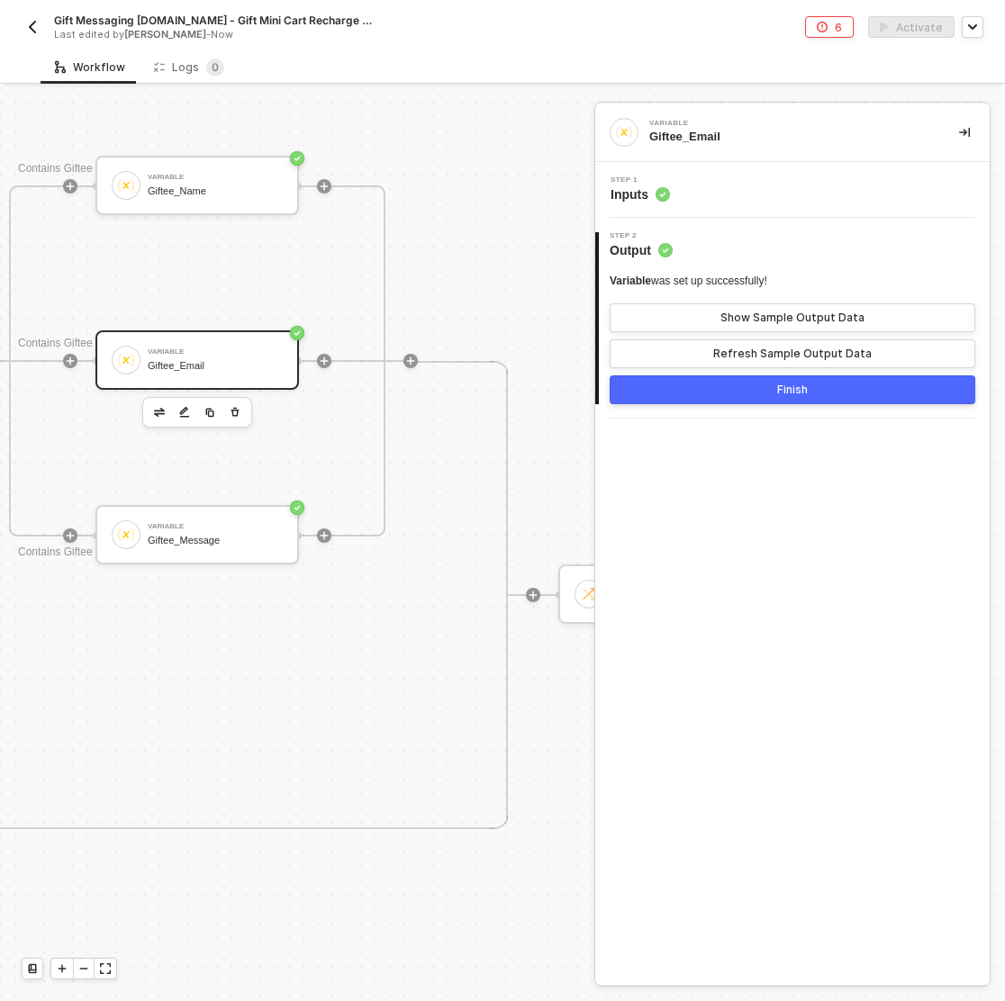
click at [720, 185] on div "Step 1 Inputs" at bounding box center [794, 189] width 390 height 27
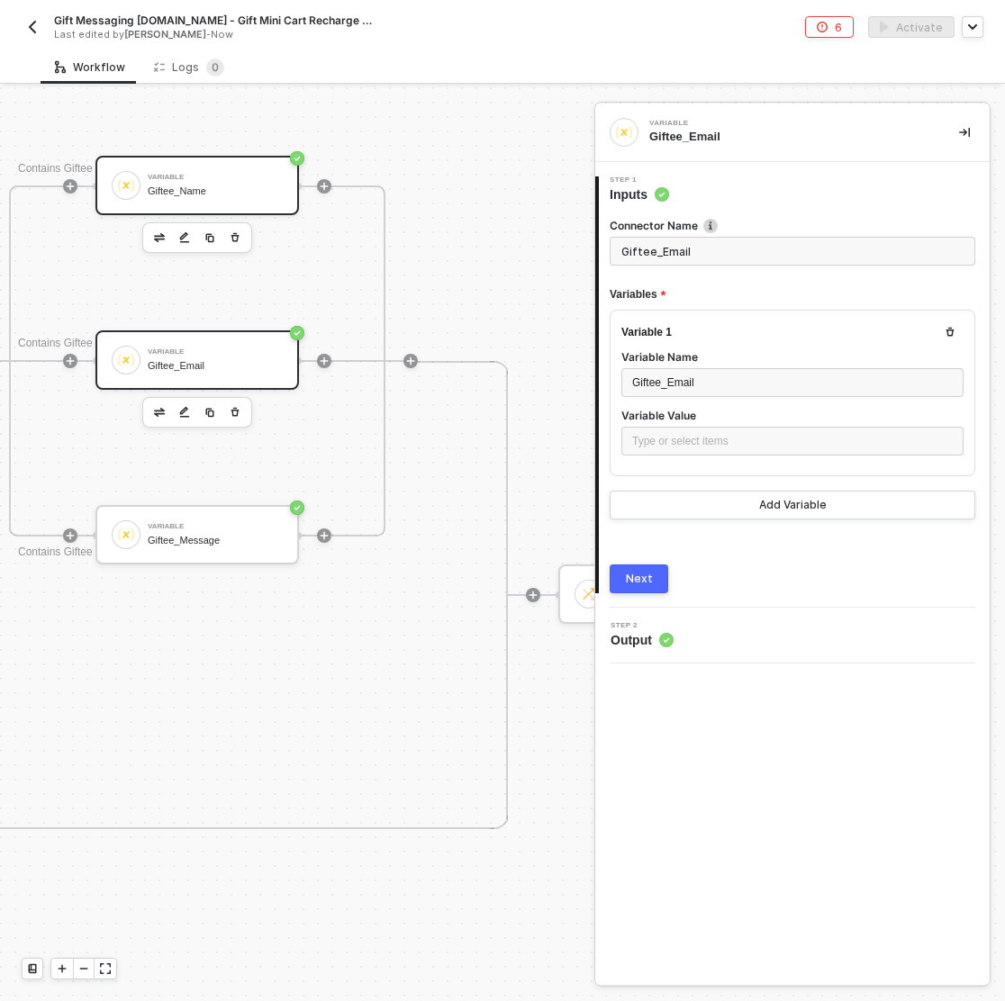
click at [196, 188] on div "Giftee_Name" at bounding box center [215, 191] width 135 height 12
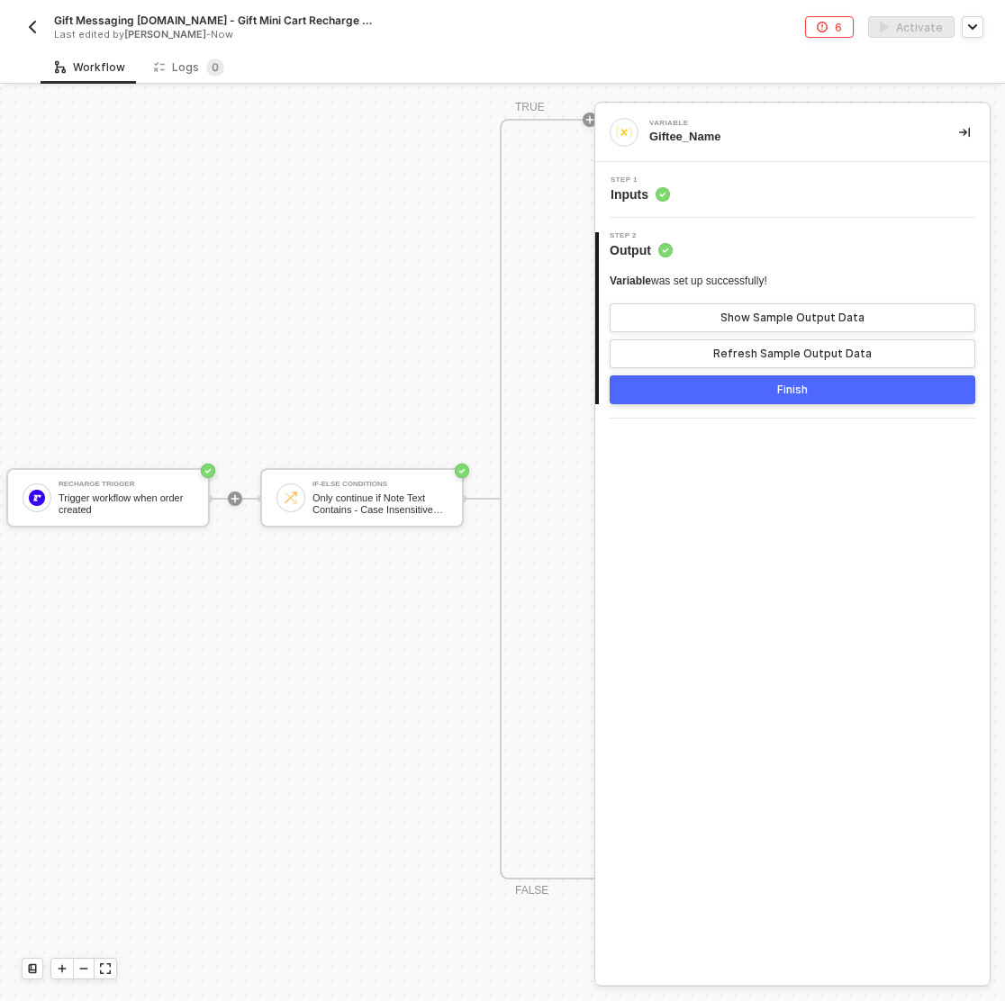
scroll to position [1664, 0]
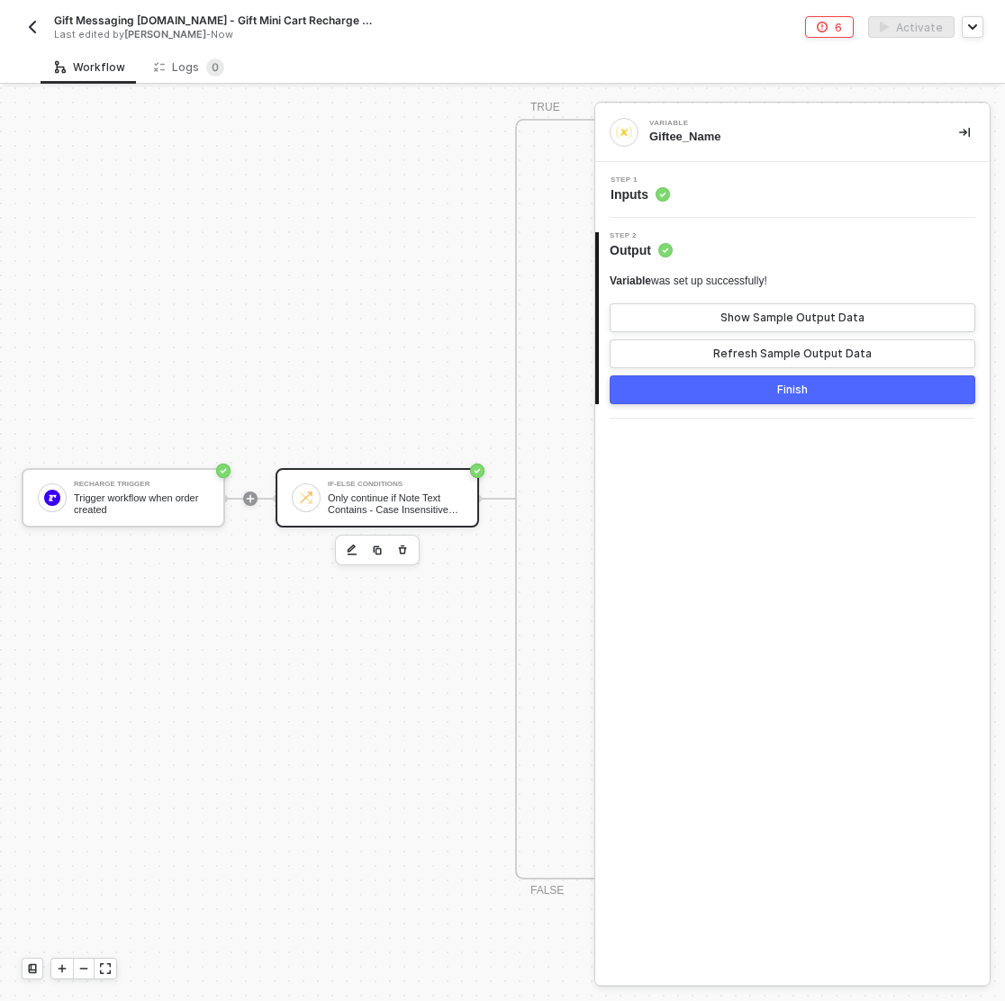
click at [409, 511] on div "Only continue if Note Text Contains - Case Insensitive gift note" at bounding box center [395, 503] width 135 height 23
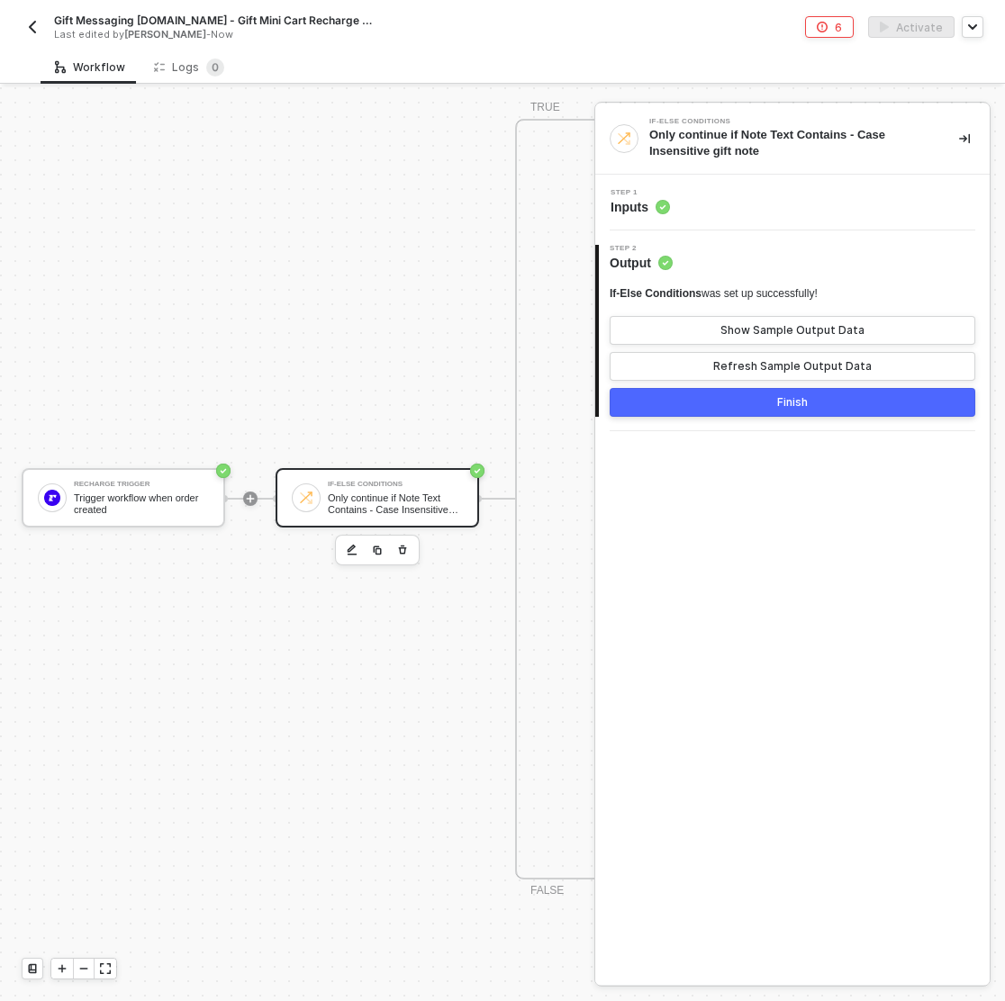
click at [763, 204] on div "Step 1 Inputs" at bounding box center [794, 202] width 390 height 27
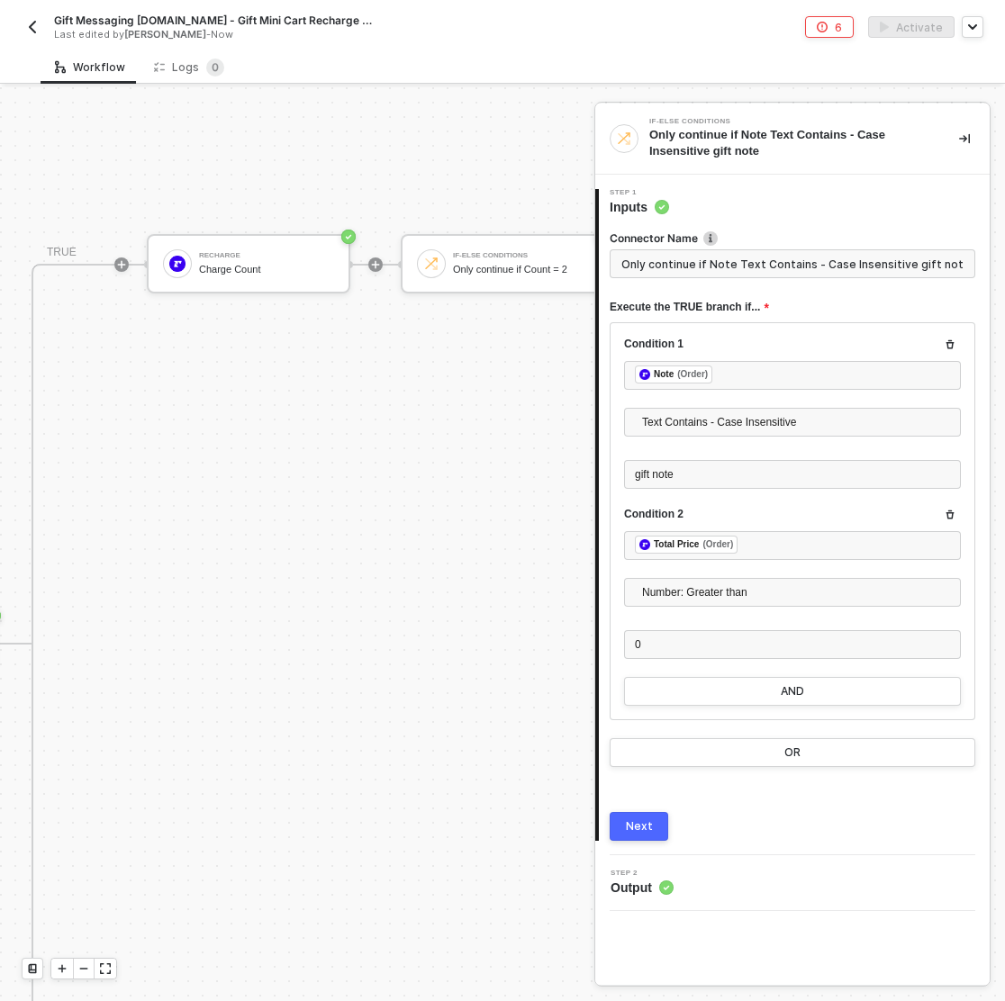
scroll to position [1509, 483]
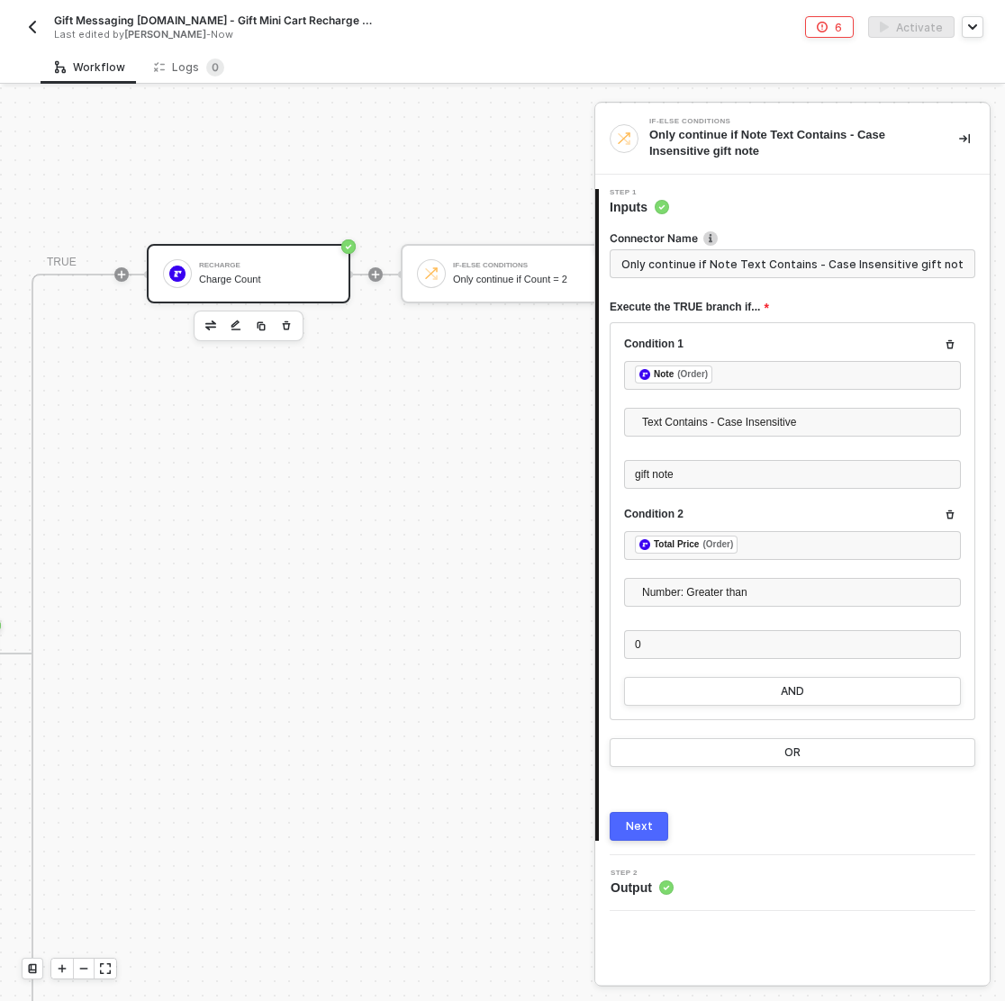
click at [245, 266] on div "ReCharge" at bounding box center [266, 265] width 135 height 7
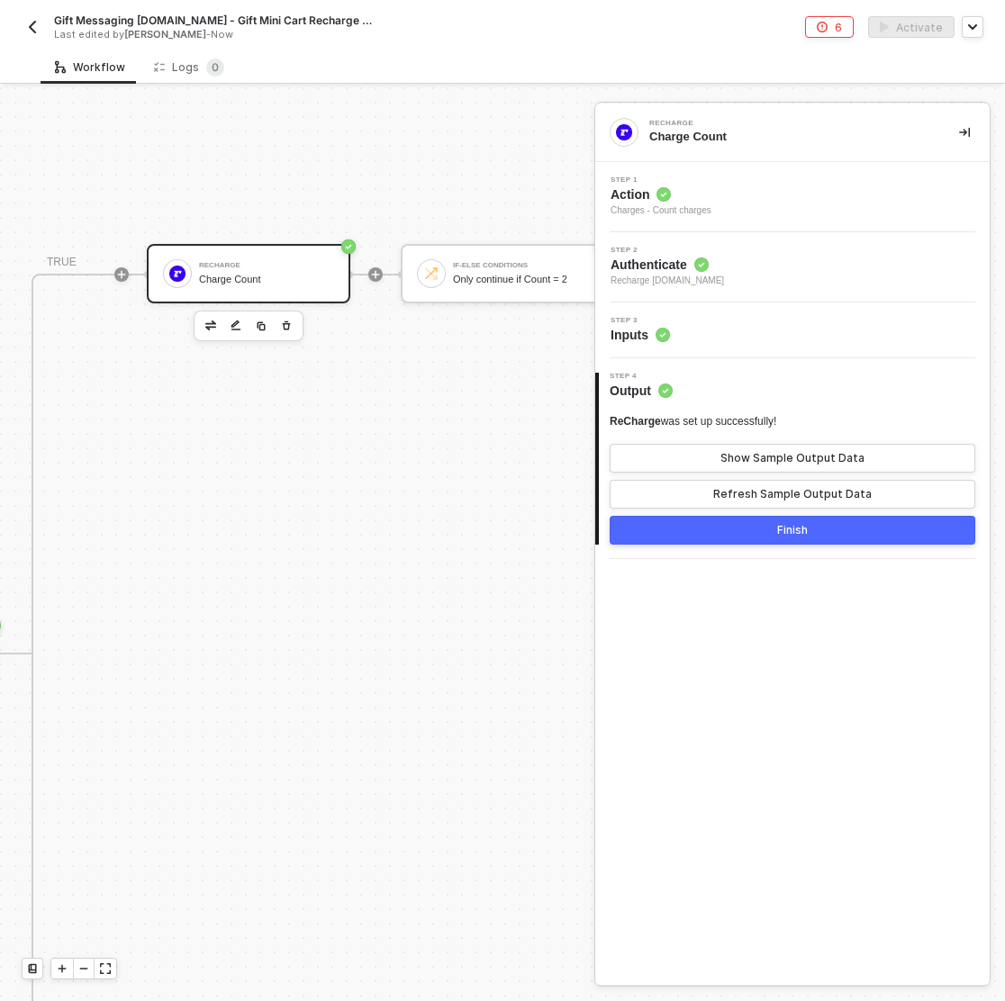
click at [757, 197] on div "Step 1 Action Charges - Count charges" at bounding box center [794, 196] width 390 height 41
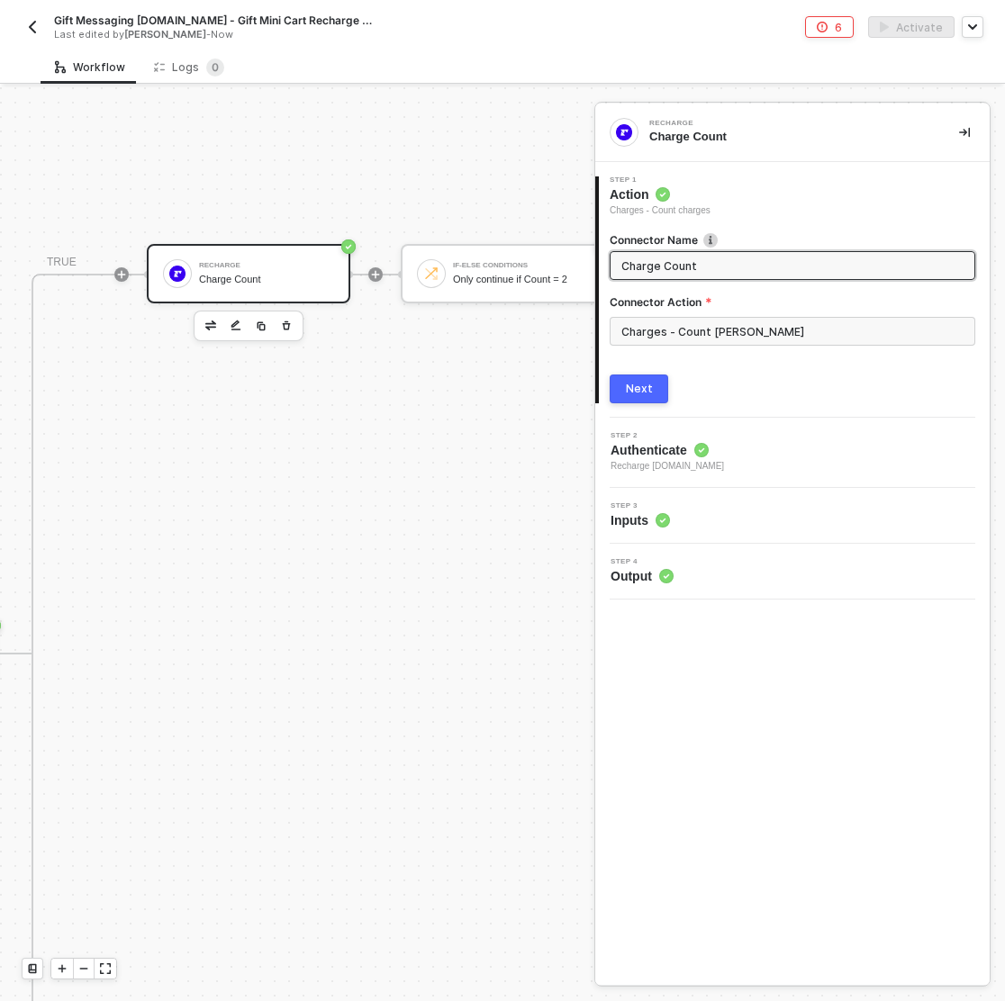
click at [708, 459] on span "Recharge snb-hashii.myshopify.com" at bounding box center [666, 466] width 113 height 14
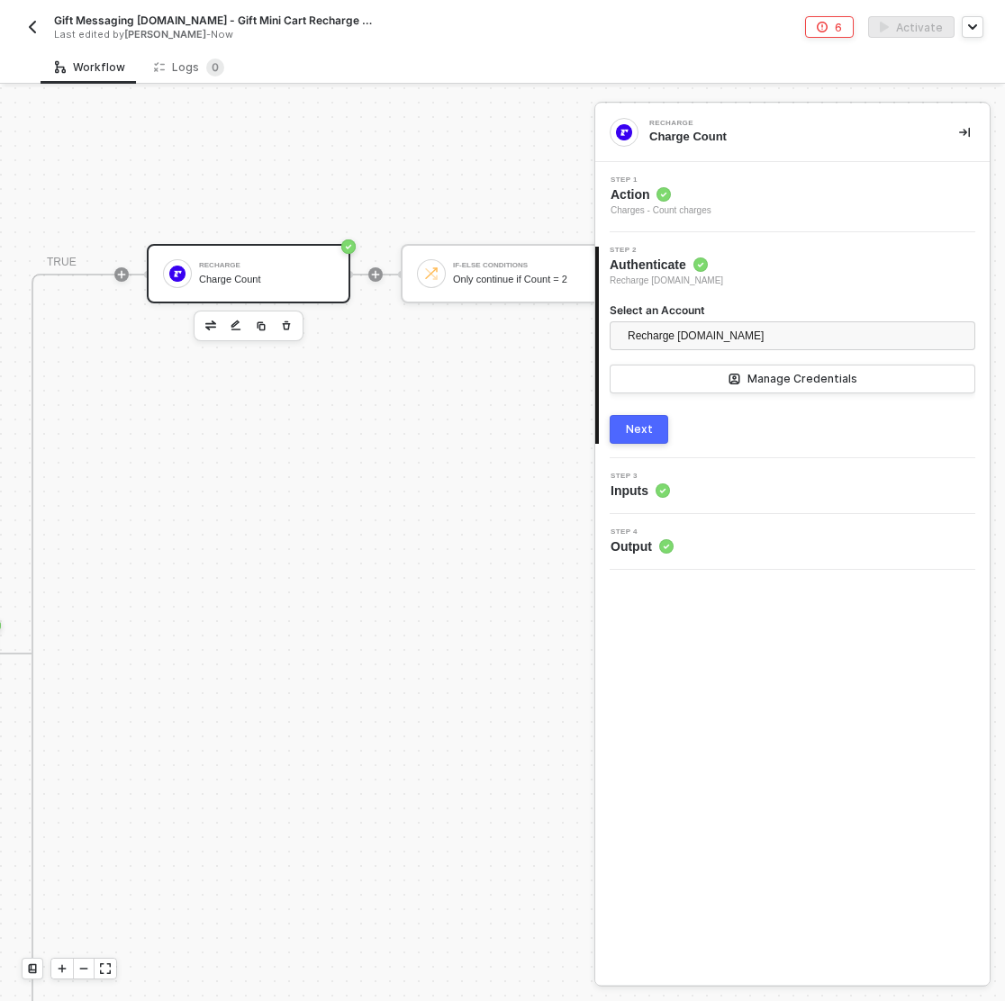
click at [752, 490] on div "Step 3 Inputs" at bounding box center [794, 486] width 390 height 27
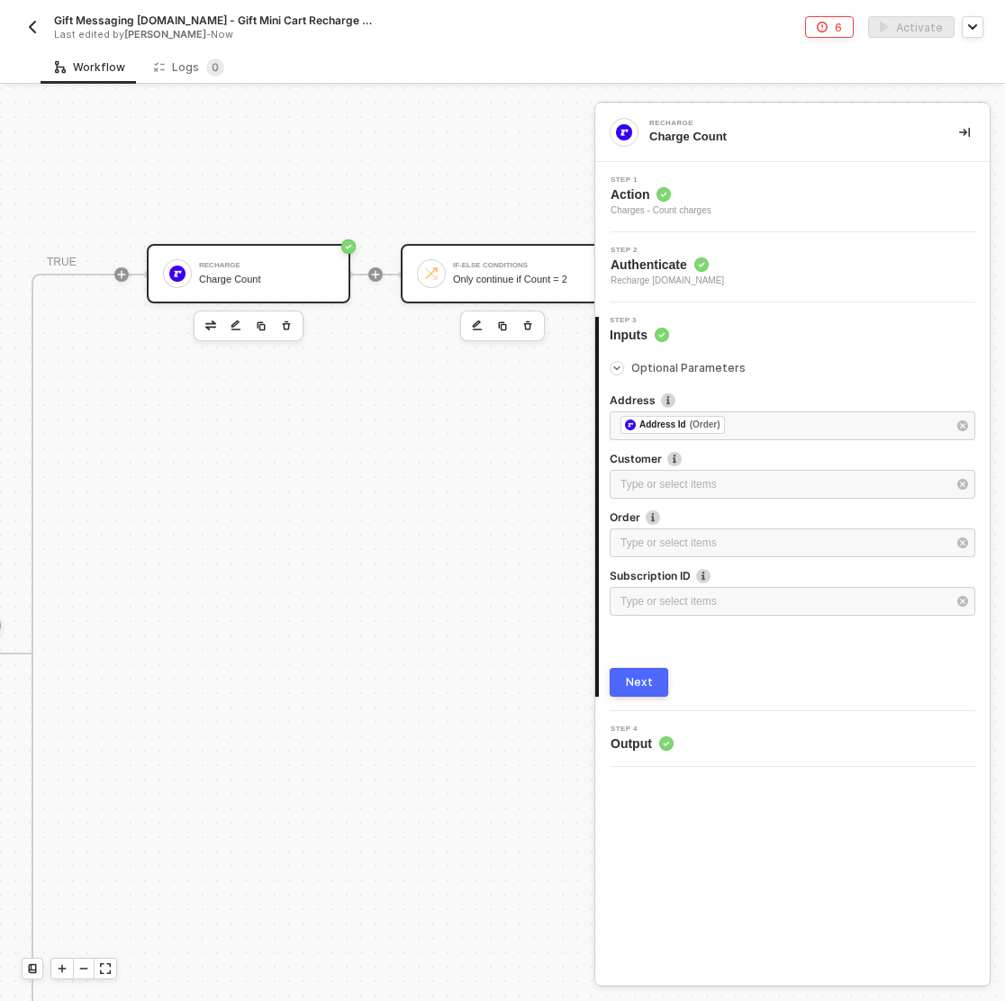
click at [489, 275] on div "Only continue if Count = 2" at bounding box center [520, 280] width 135 height 12
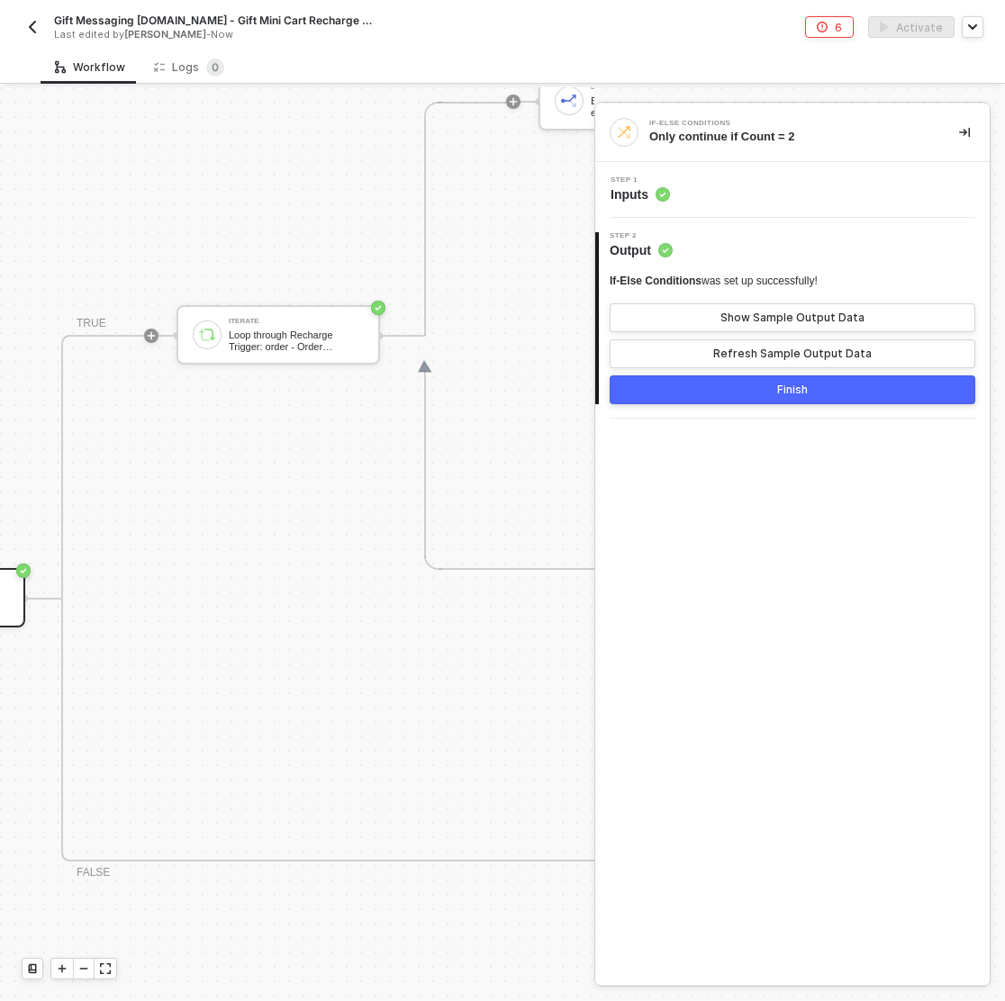
scroll to position [1175, 1062]
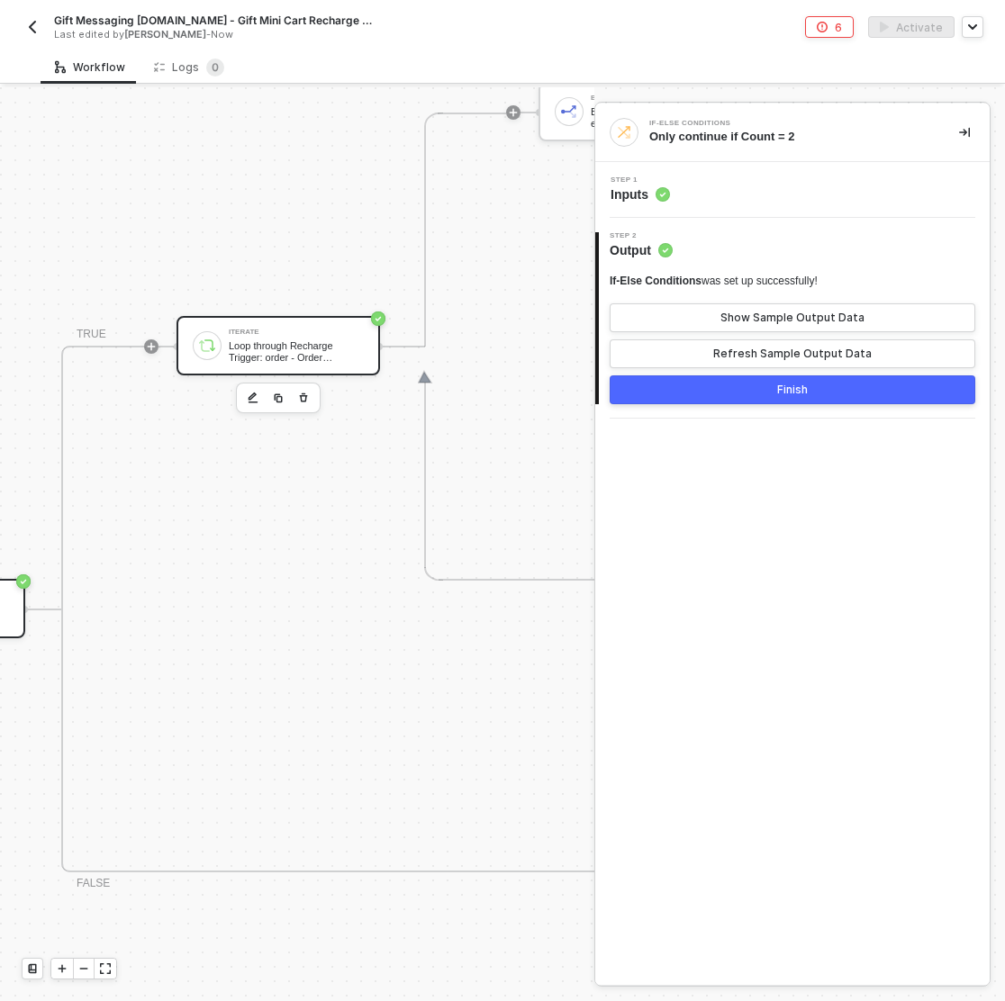
click at [267, 331] on div "Iterate" at bounding box center [296, 332] width 135 height 7
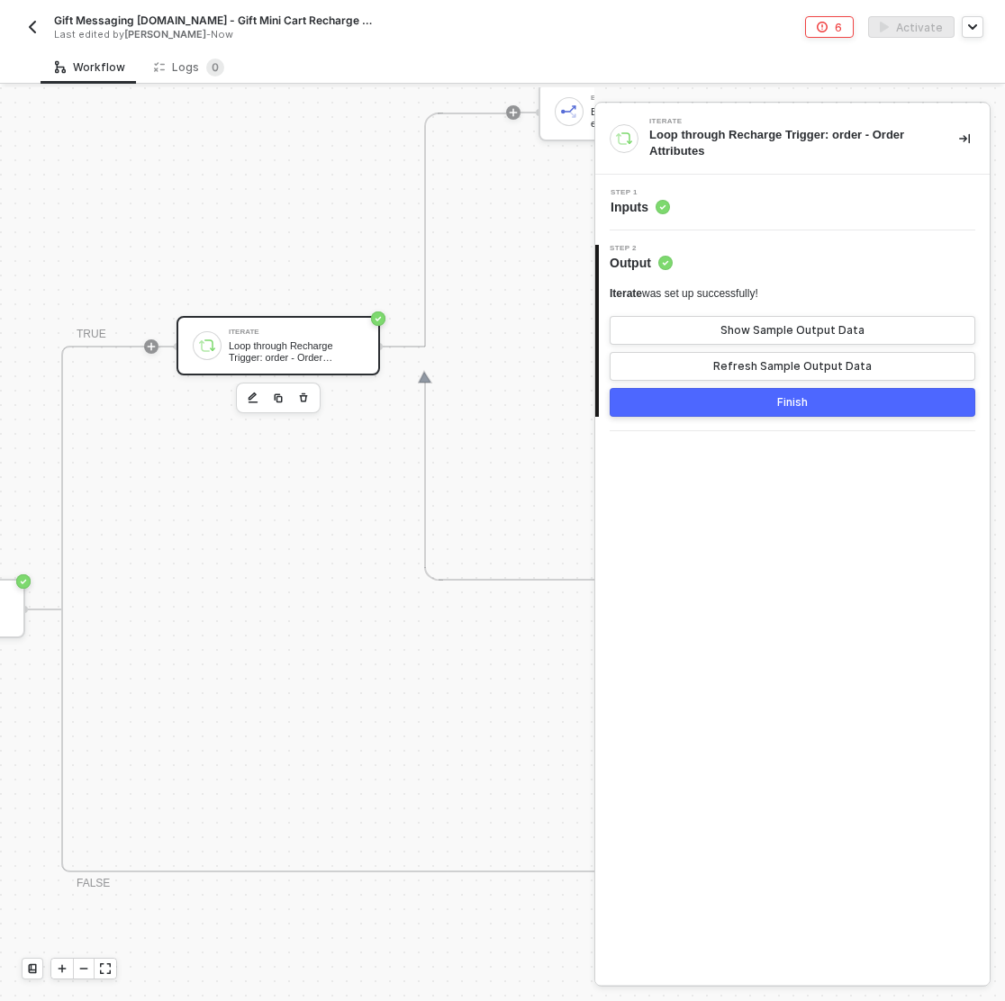
click at [781, 203] on div "Step 1 Inputs" at bounding box center [794, 202] width 390 height 27
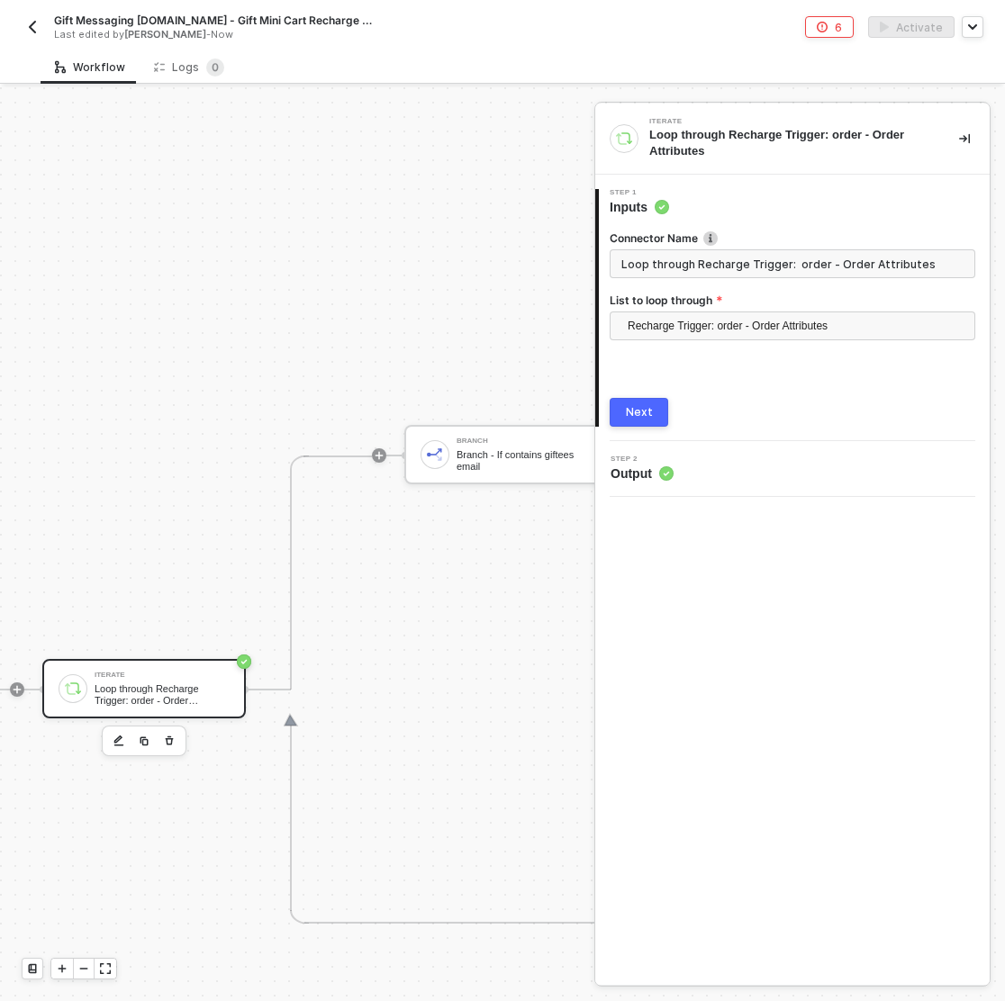
scroll to position [832, 1344]
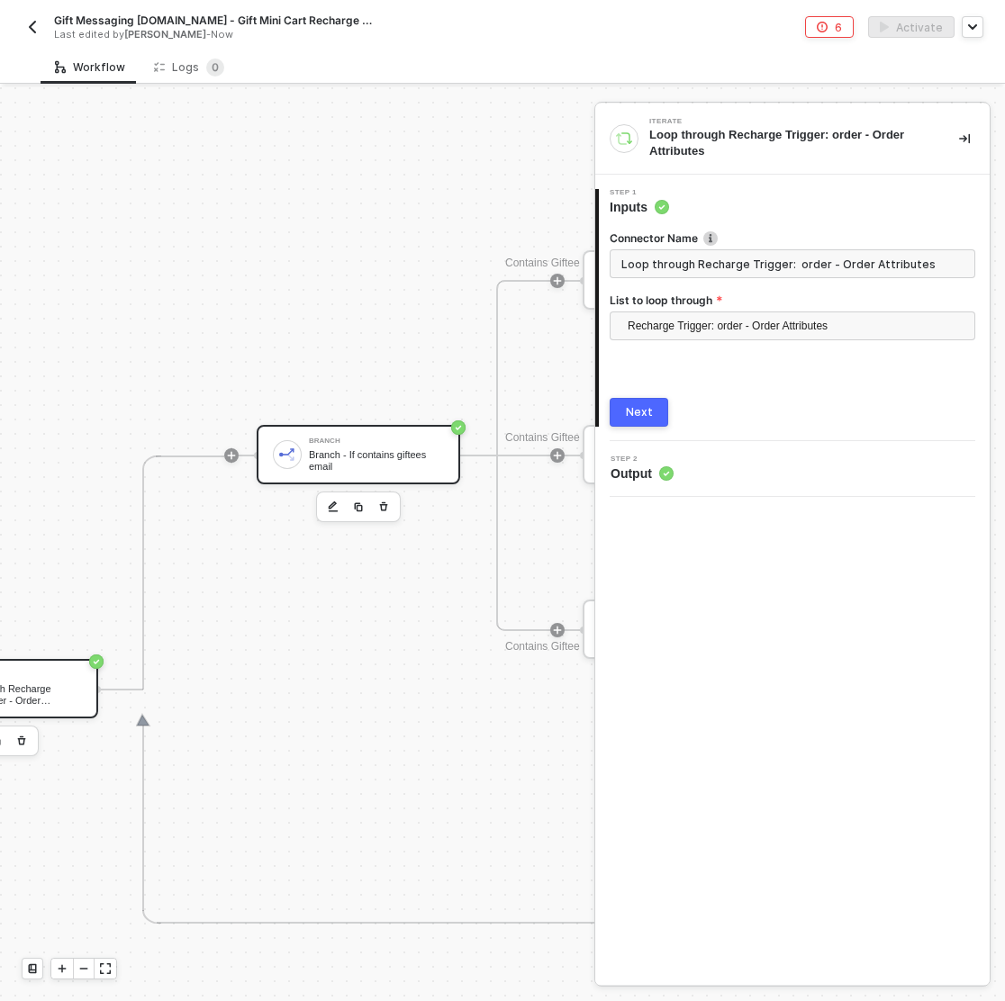
click at [355, 451] on div "Branch - If contains giftees email" at bounding box center [376, 460] width 135 height 23
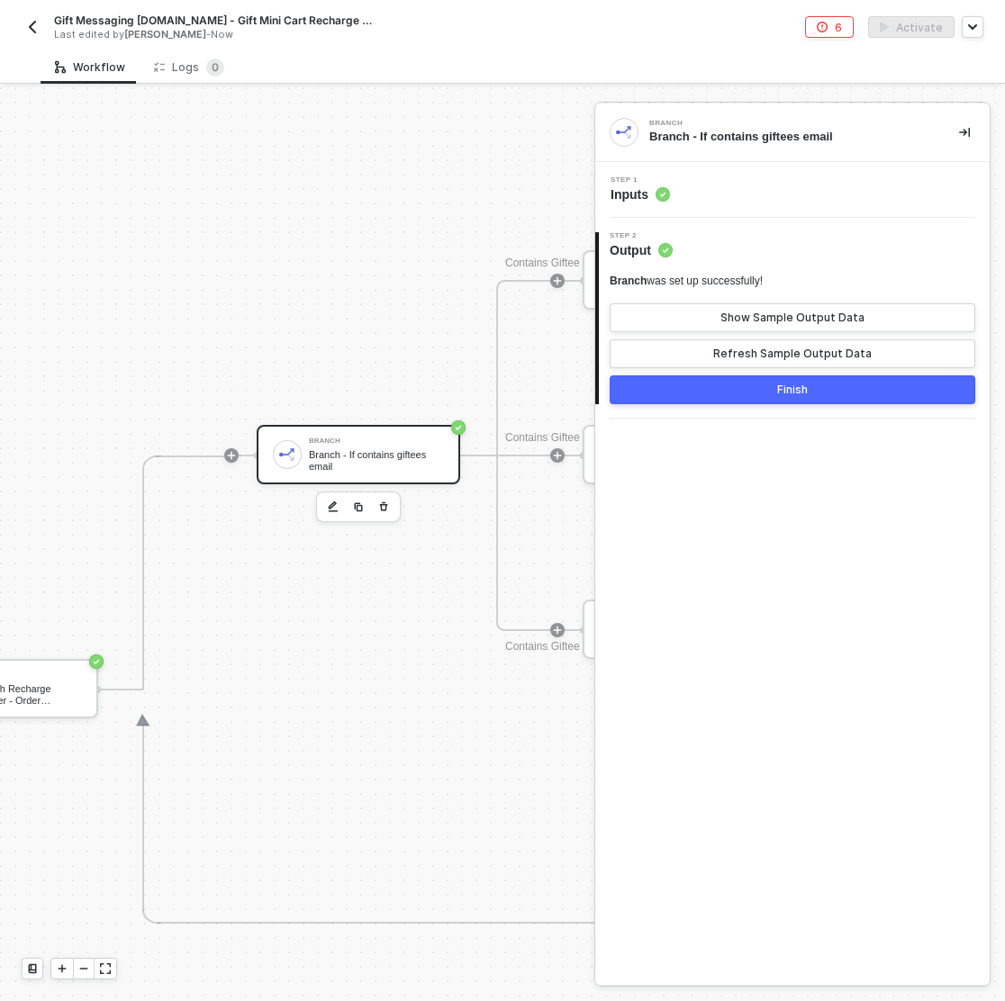
click at [766, 209] on div "Step 1 Inputs" at bounding box center [792, 190] width 394 height 56
click at [725, 191] on div "Step 1 Inputs" at bounding box center [794, 189] width 390 height 27
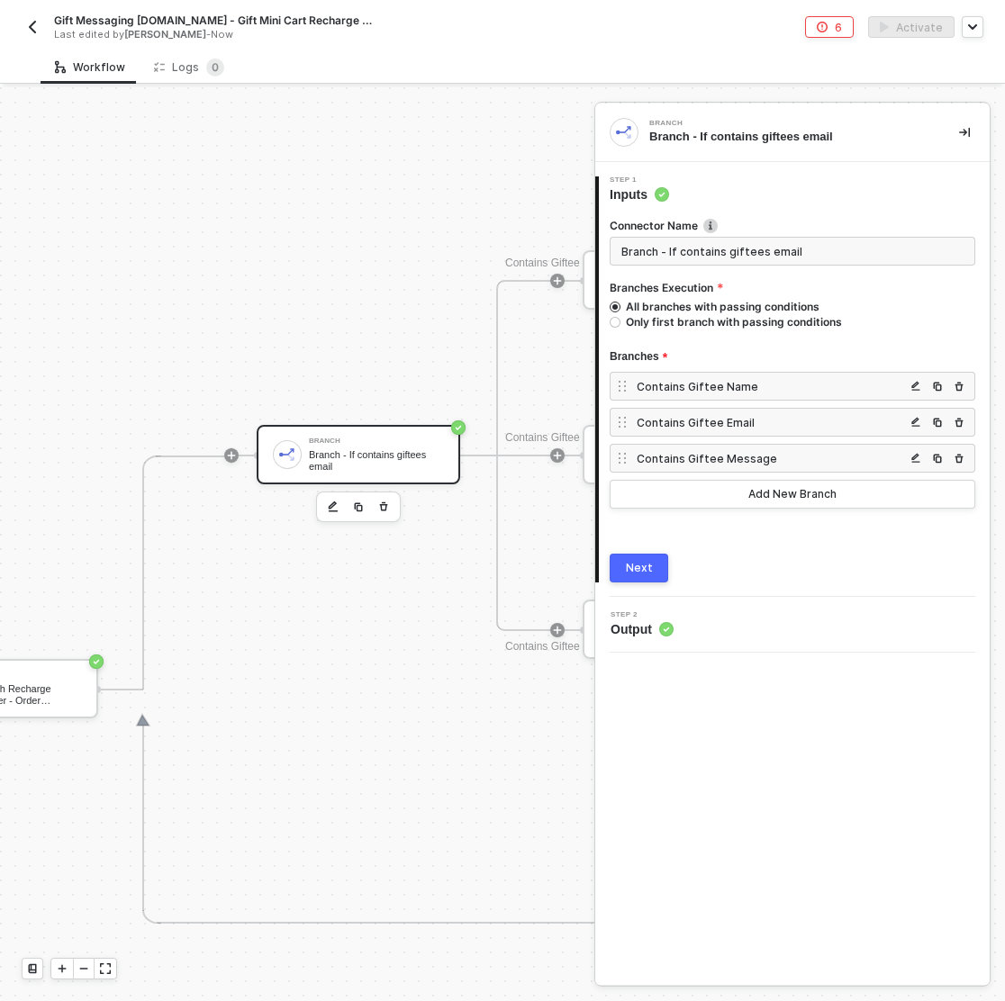
click at [711, 388] on div "Contains Giftee Name" at bounding box center [770, 386] width 268 height 15
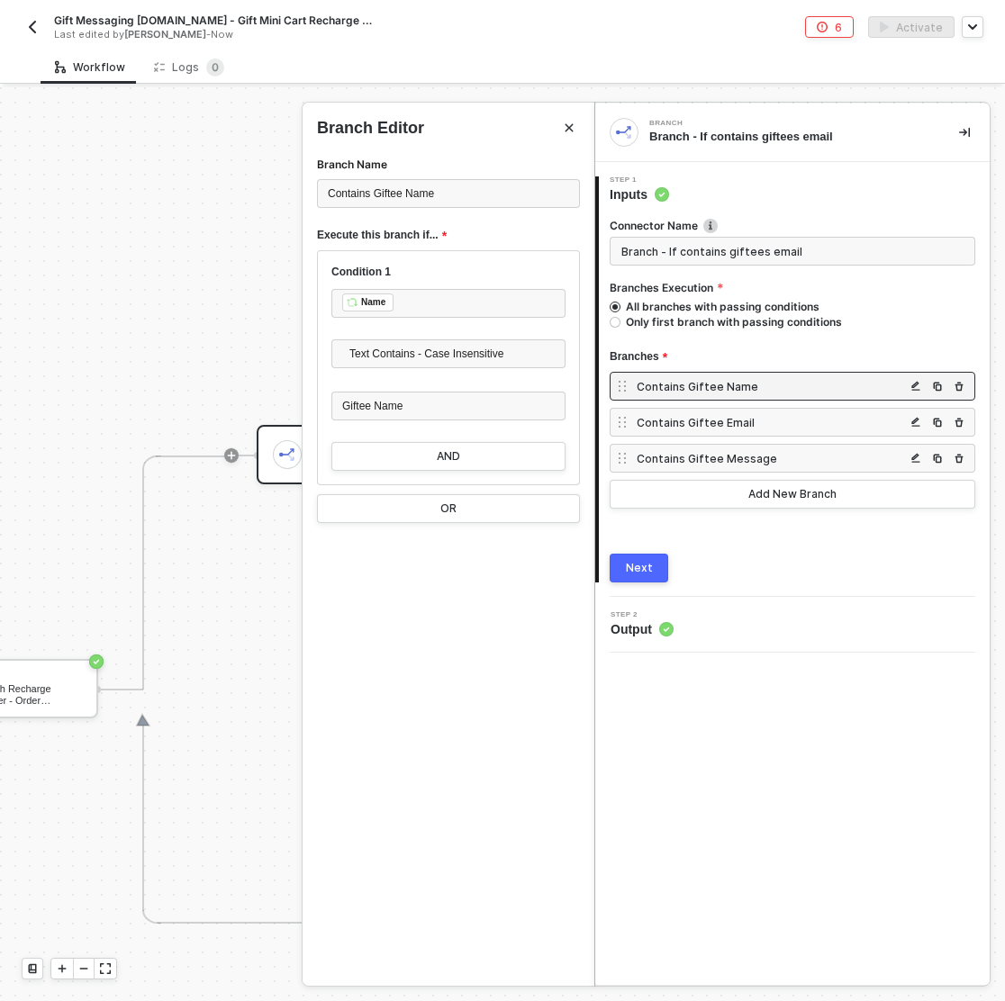
click at [166, 354] on div at bounding box center [502, 544] width 1005 height 914
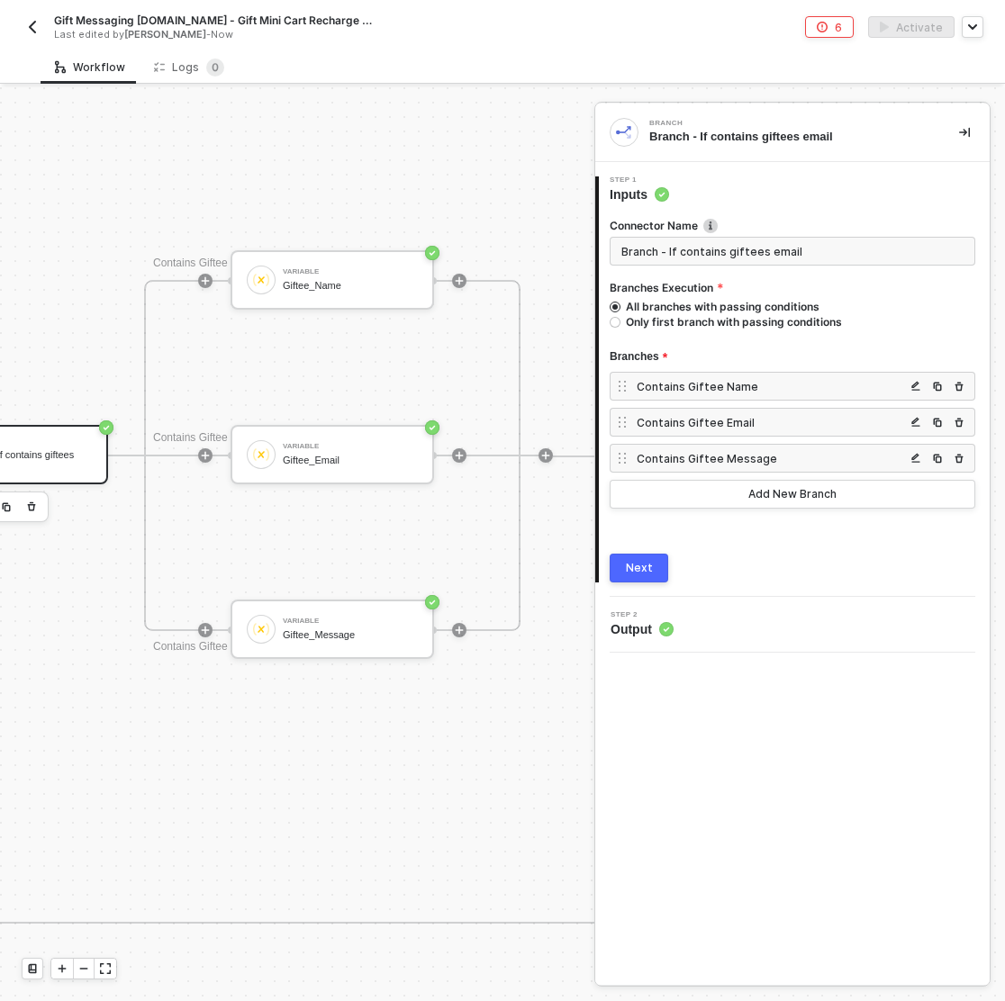
scroll to position [832, 1755]
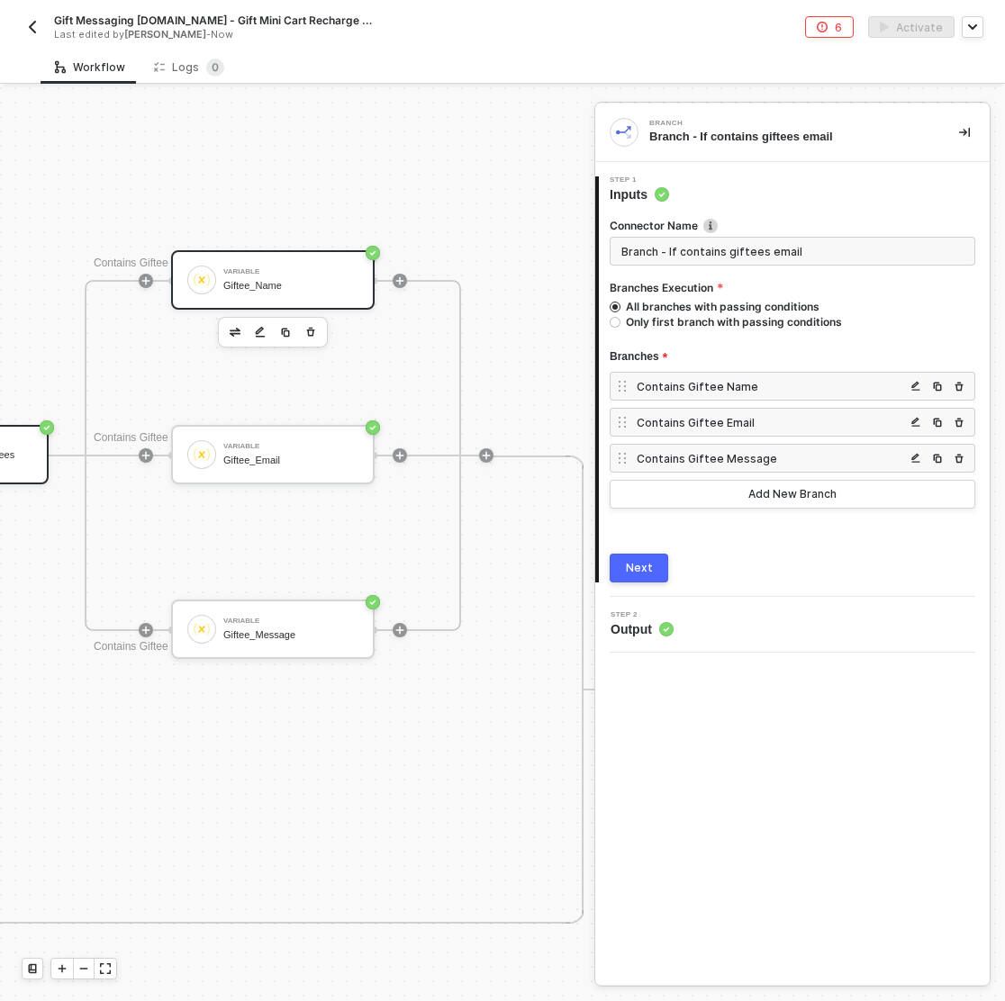
click at [283, 260] on div "Variable Giftee_Name" at bounding box center [272, 279] width 203 height 59
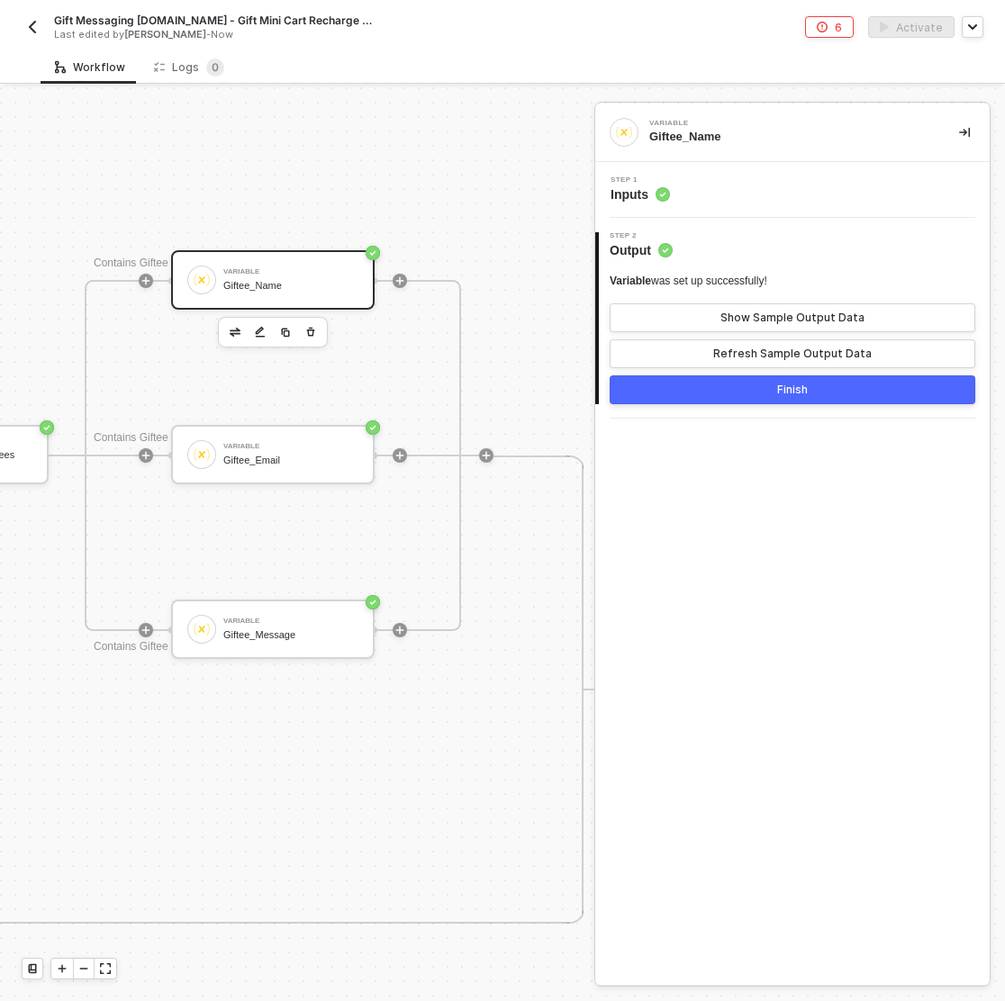
click at [734, 177] on div "Step 1 Inputs" at bounding box center [794, 189] width 390 height 27
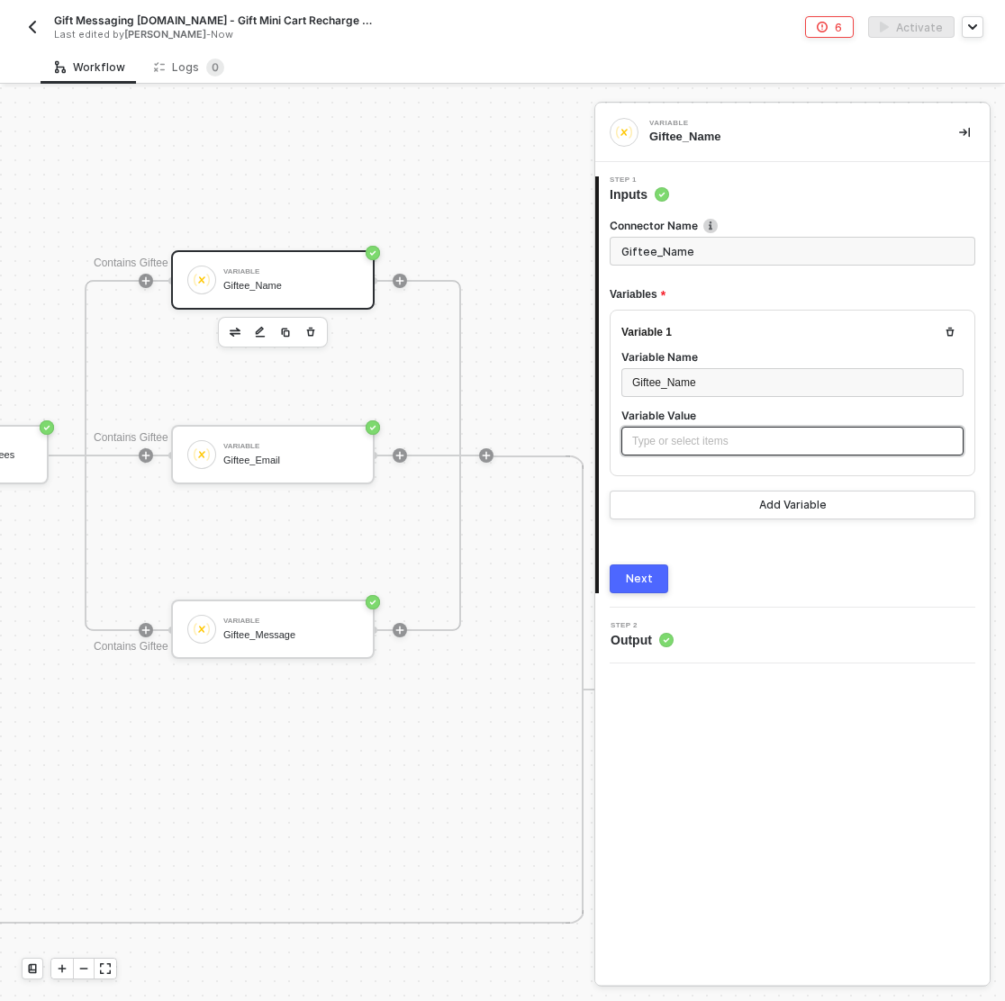
click at [661, 442] on div "Type or select items ﻿" at bounding box center [792, 441] width 320 height 17
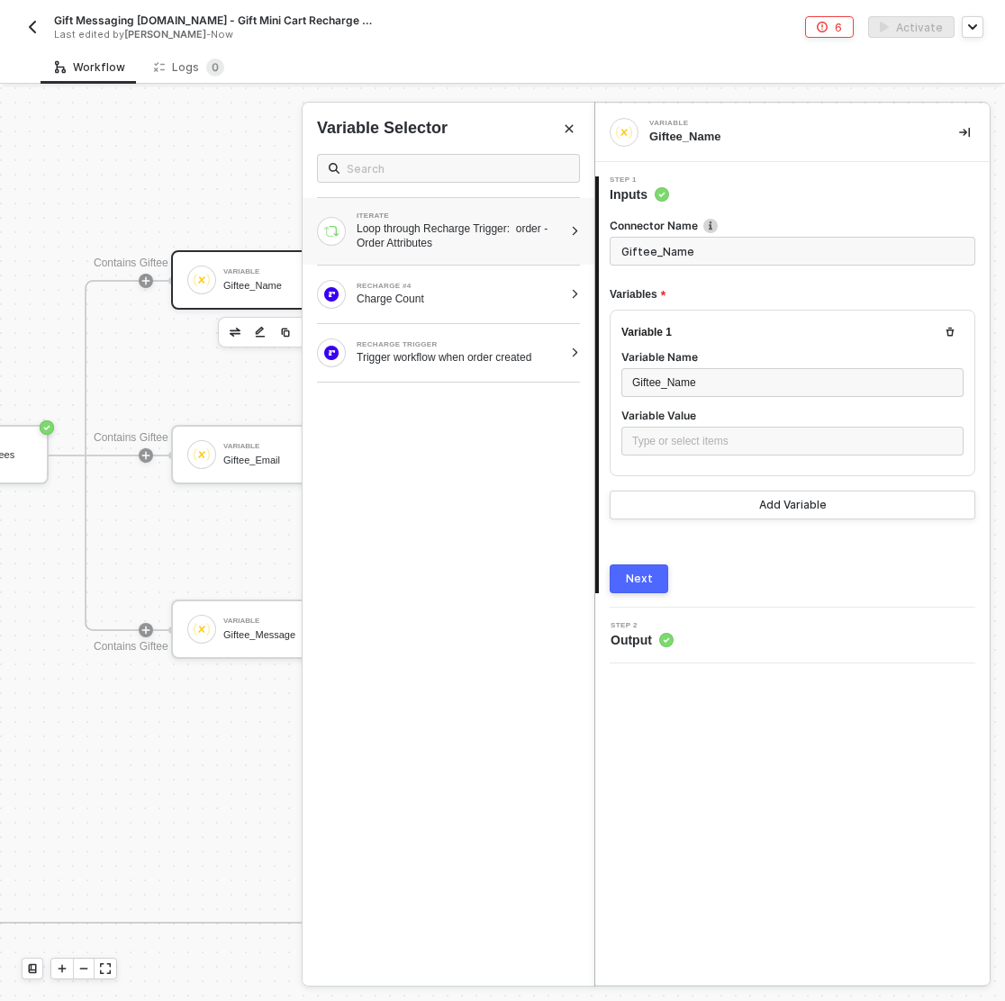
click at [552, 229] on div "Loop through Recharge Trigger: order - Order Attributes" at bounding box center [459, 235] width 206 height 29
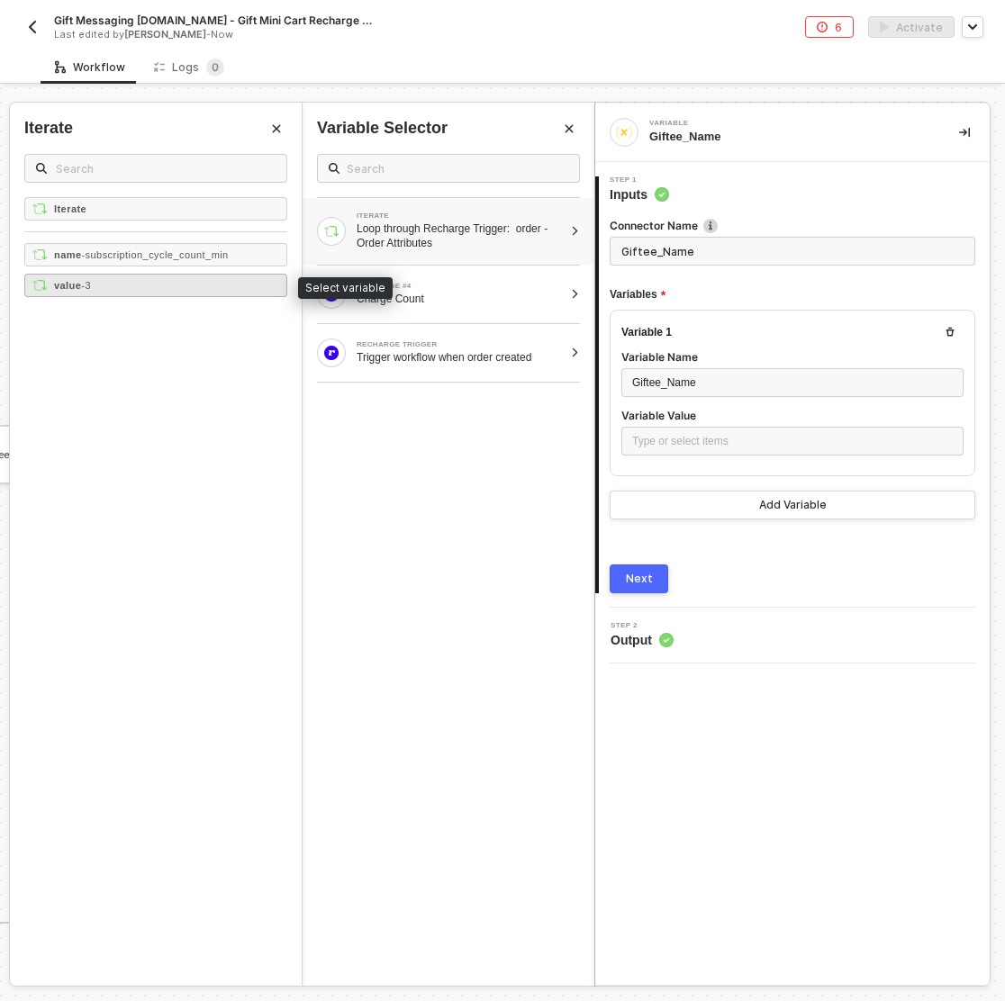
click at [104, 286] on div "value - 3" at bounding box center [155, 285] width 263 height 23
click at [643, 582] on div "Next" at bounding box center [639, 579] width 27 height 14
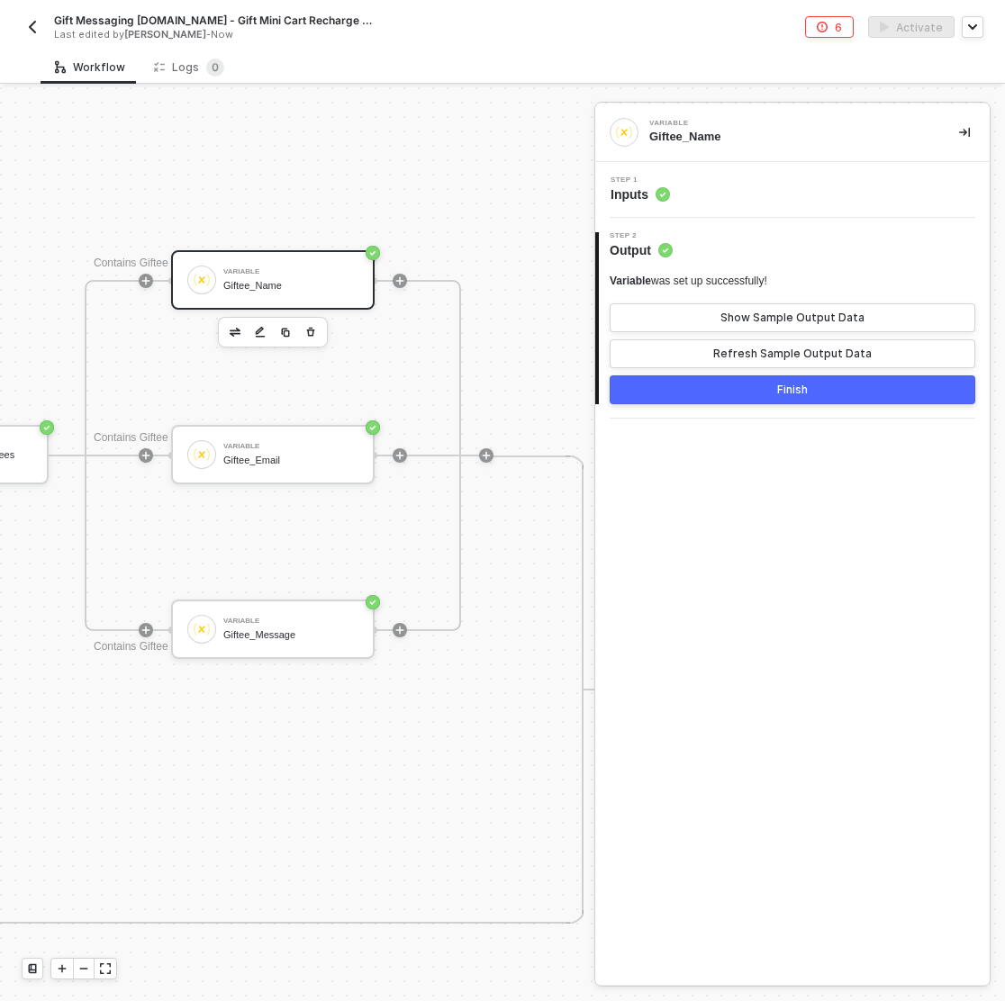
click at [800, 394] on div "Finish" at bounding box center [792, 390] width 31 height 14
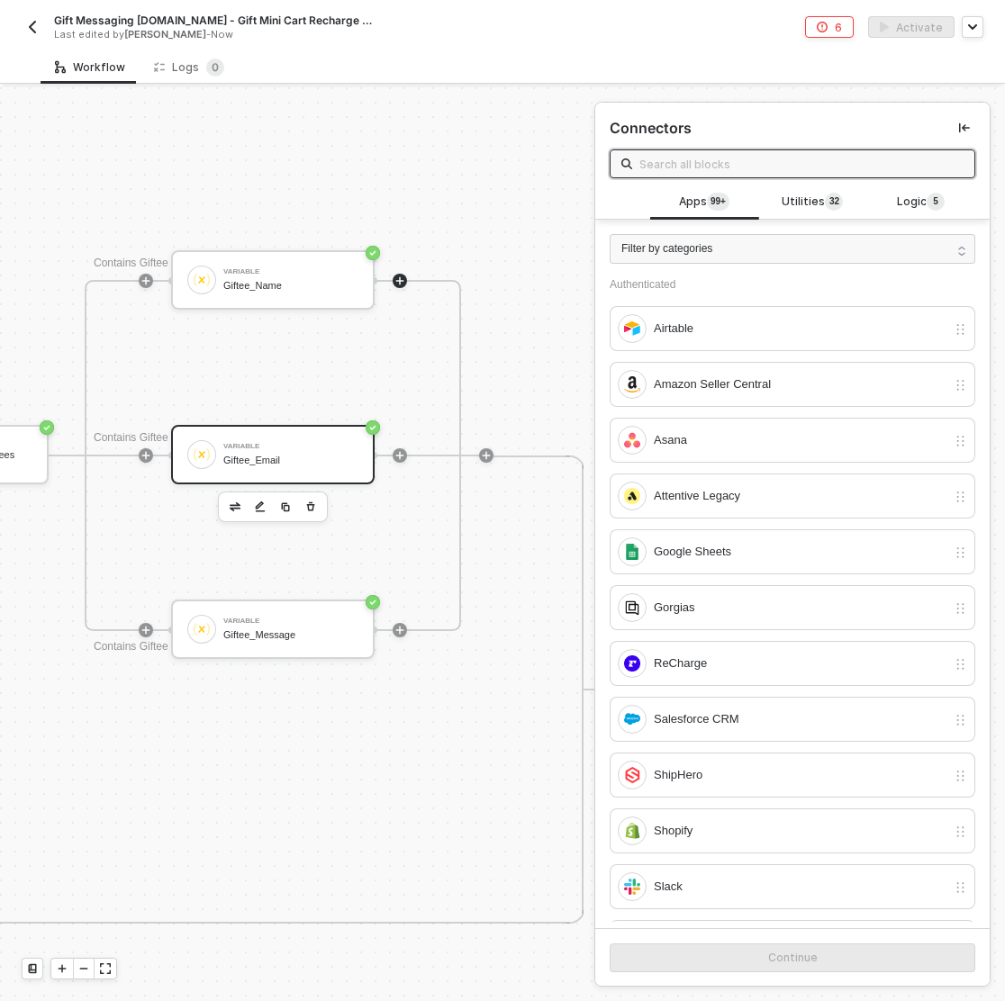
click at [280, 450] on div "Variable Giftee_Email" at bounding box center [290, 454] width 135 height 34
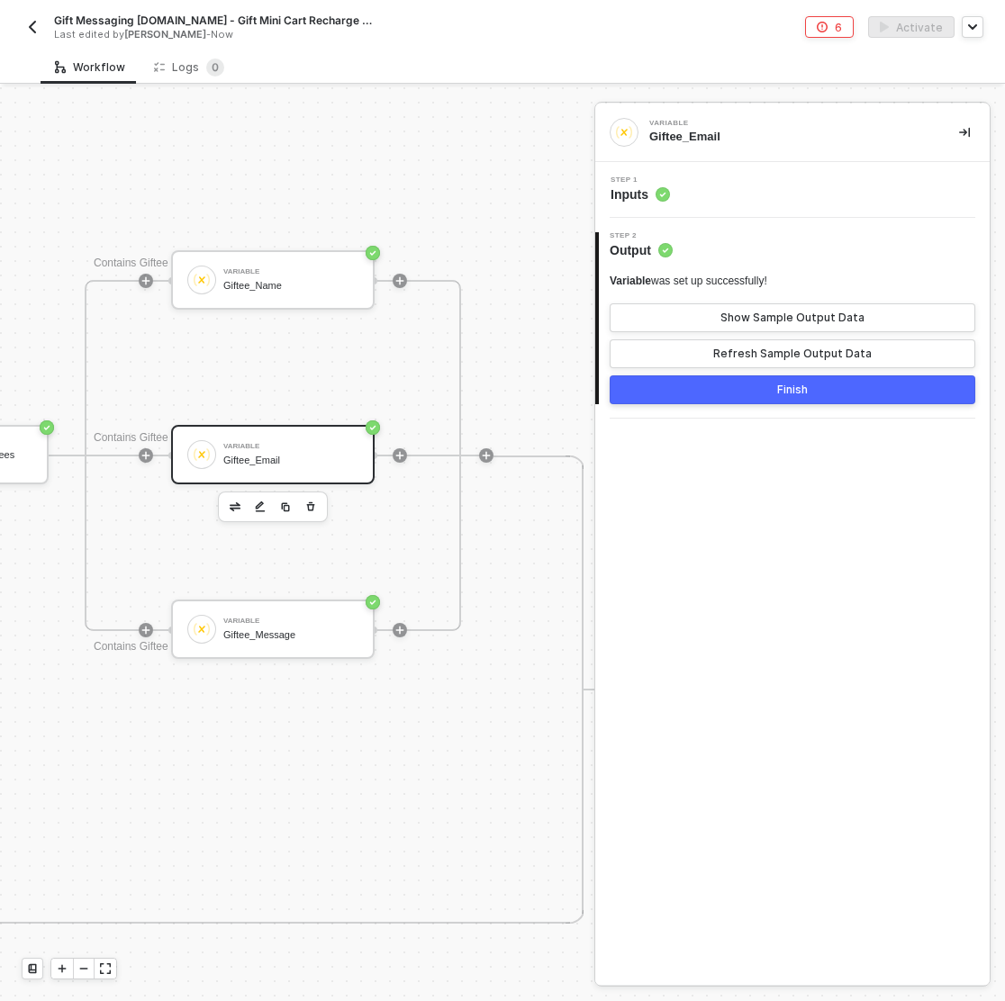
click at [785, 184] on div "Step 1 Inputs" at bounding box center [794, 189] width 390 height 27
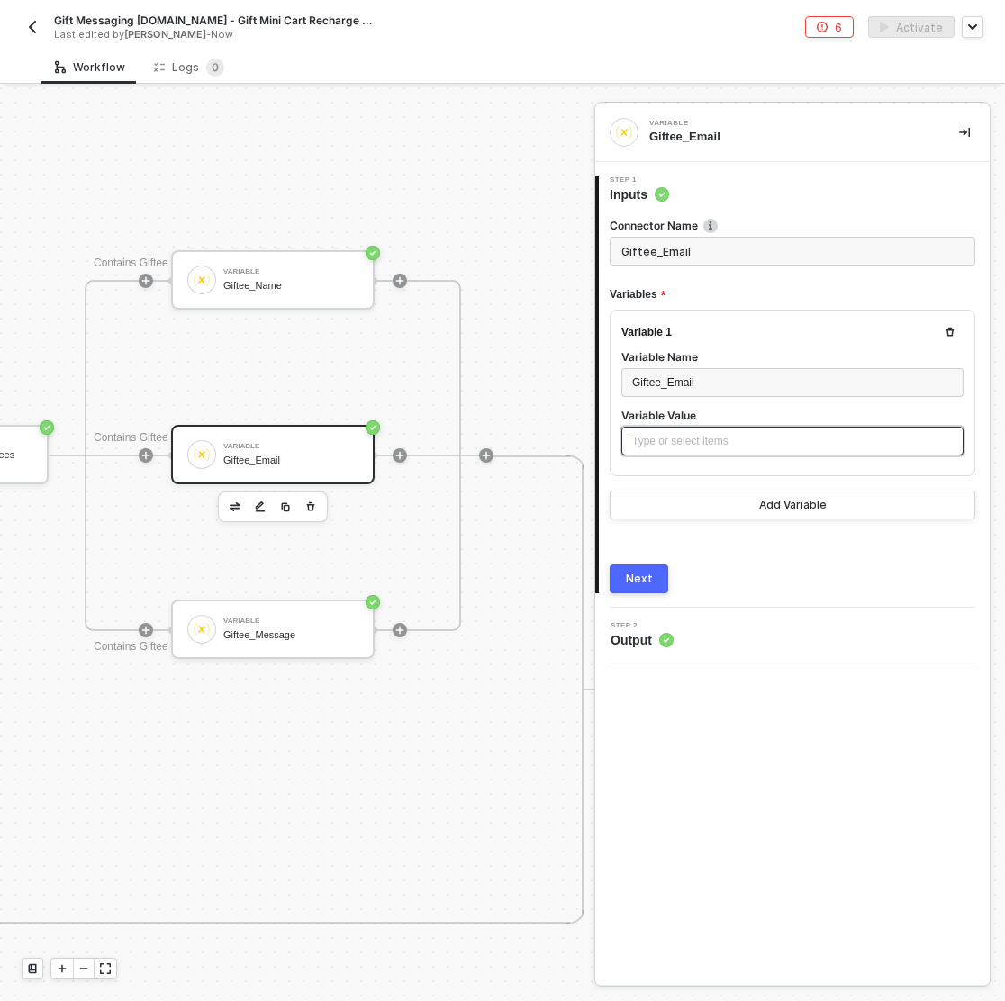
click at [671, 443] on div "Type or select items ﻿" at bounding box center [792, 441] width 320 height 17
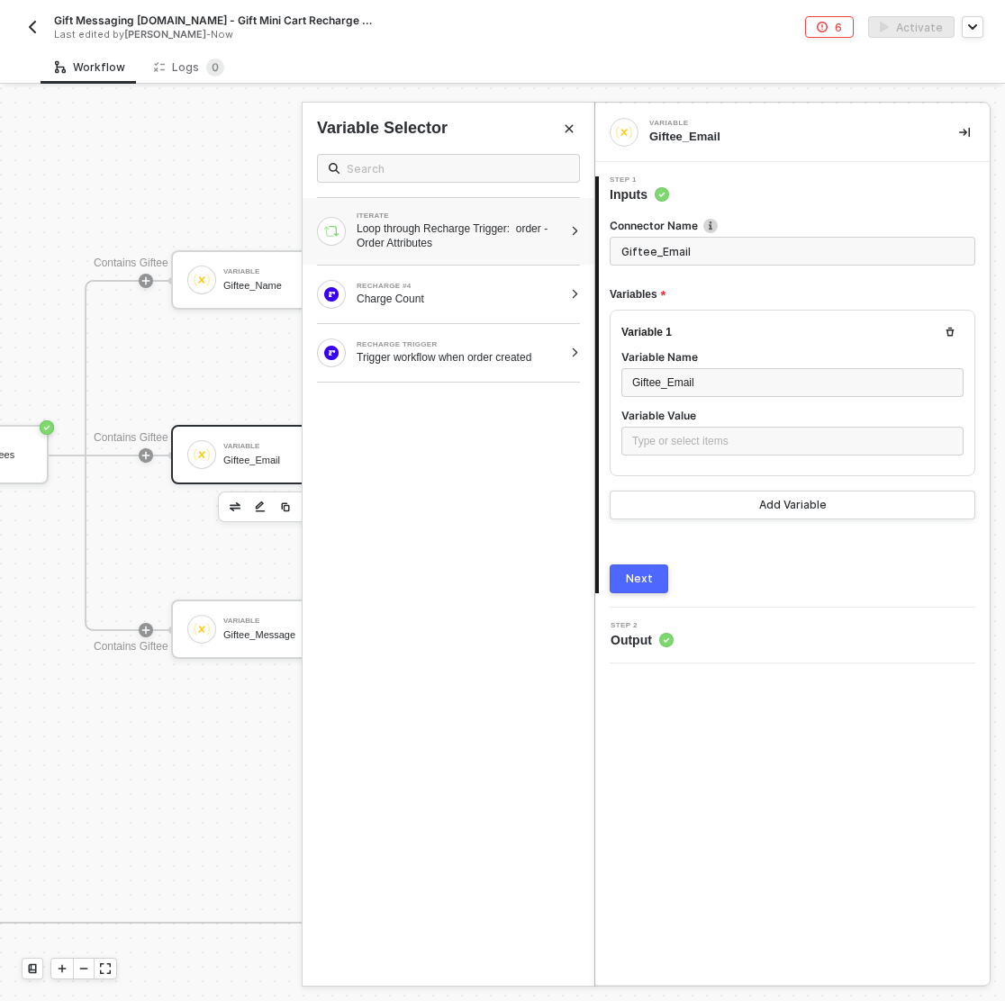
click at [544, 221] on div "Loop through Recharge Trigger: order - Order Attributes" at bounding box center [459, 235] width 206 height 29
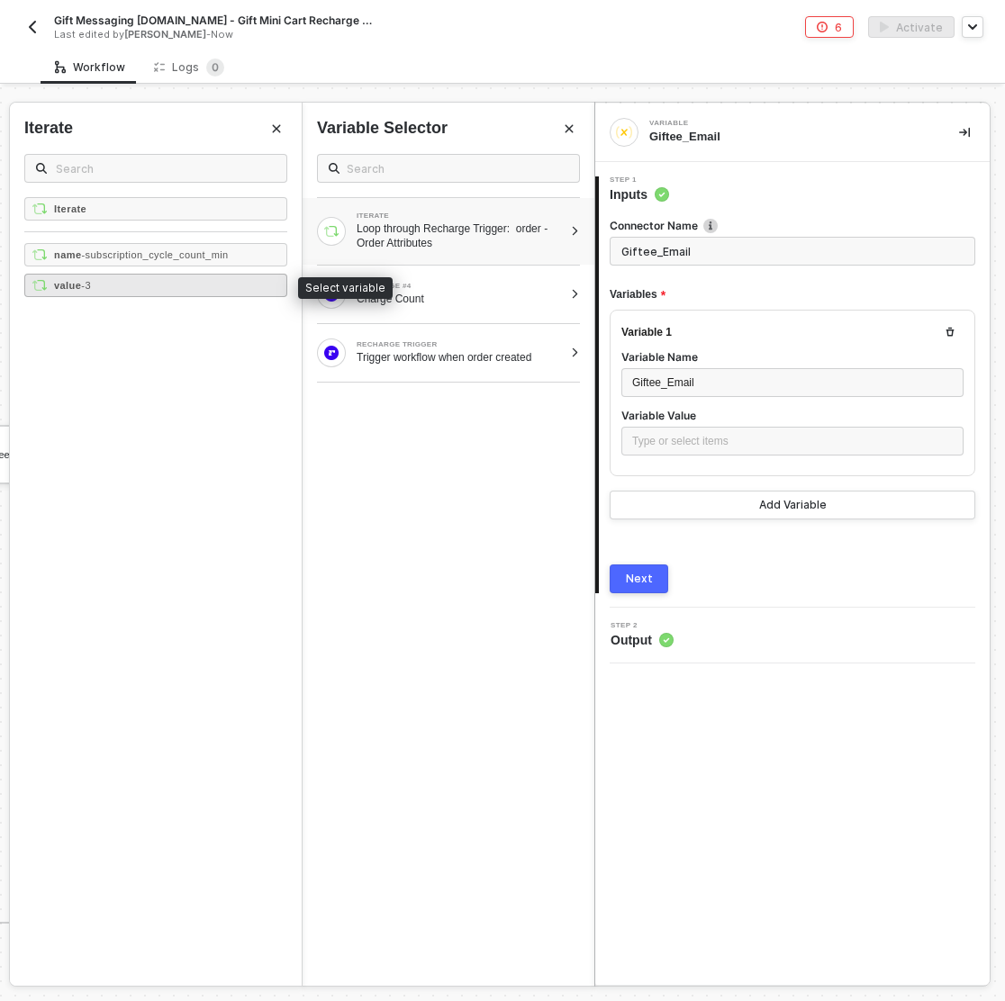
click at [155, 280] on div "value - 3" at bounding box center [155, 285] width 263 height 23
click at [631, 572] on div "Next" at bounding box center [639, 579] width 27 height 14
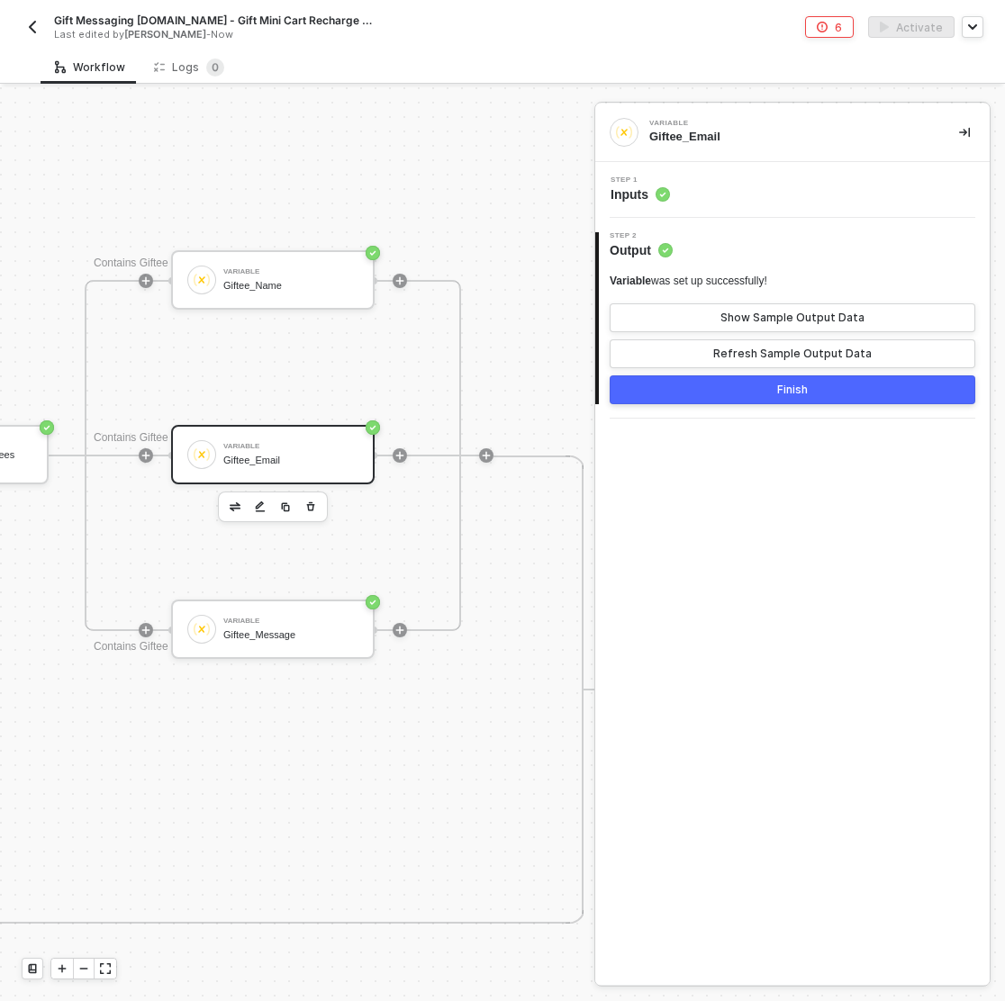
click at [755, 391] on button "Finish" at bounding box center [791, 389] width 365 height 29
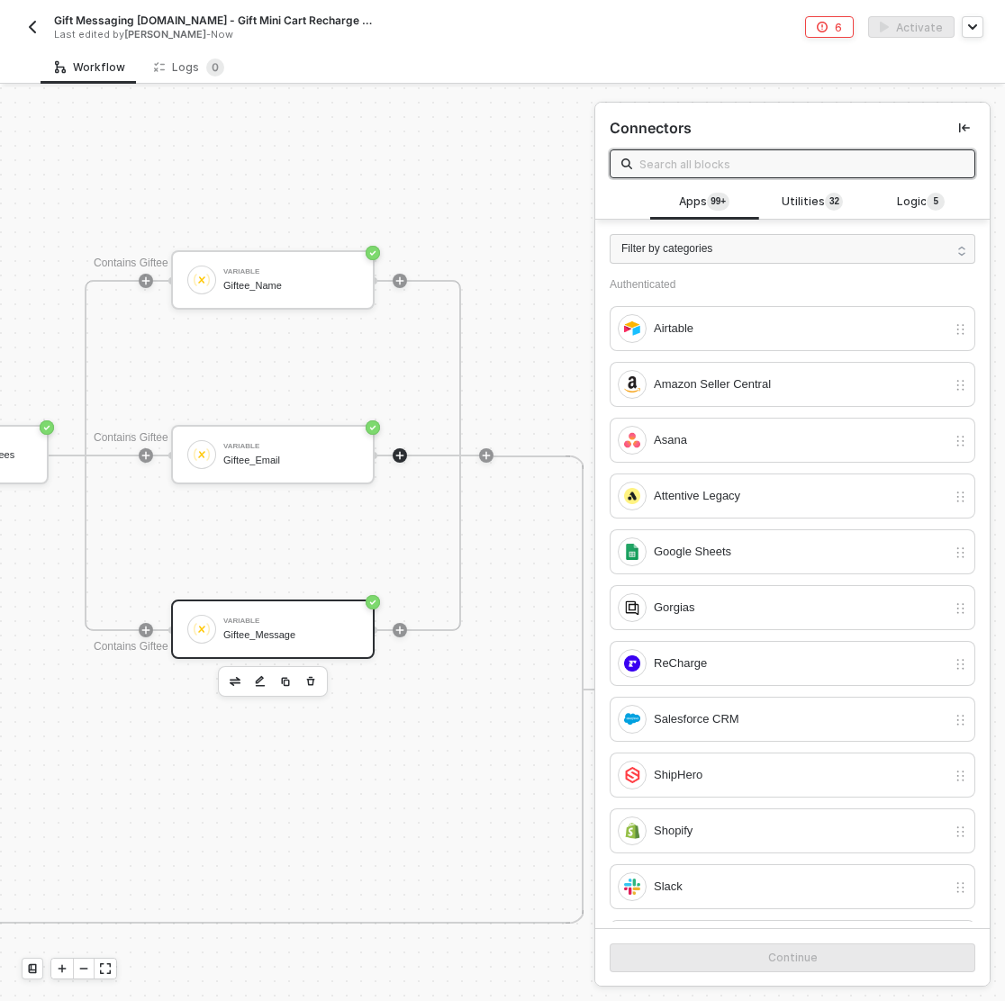
click at [261, 629] on div "Giftee_Message" at bounding box center [290, 635] width 135 height 12
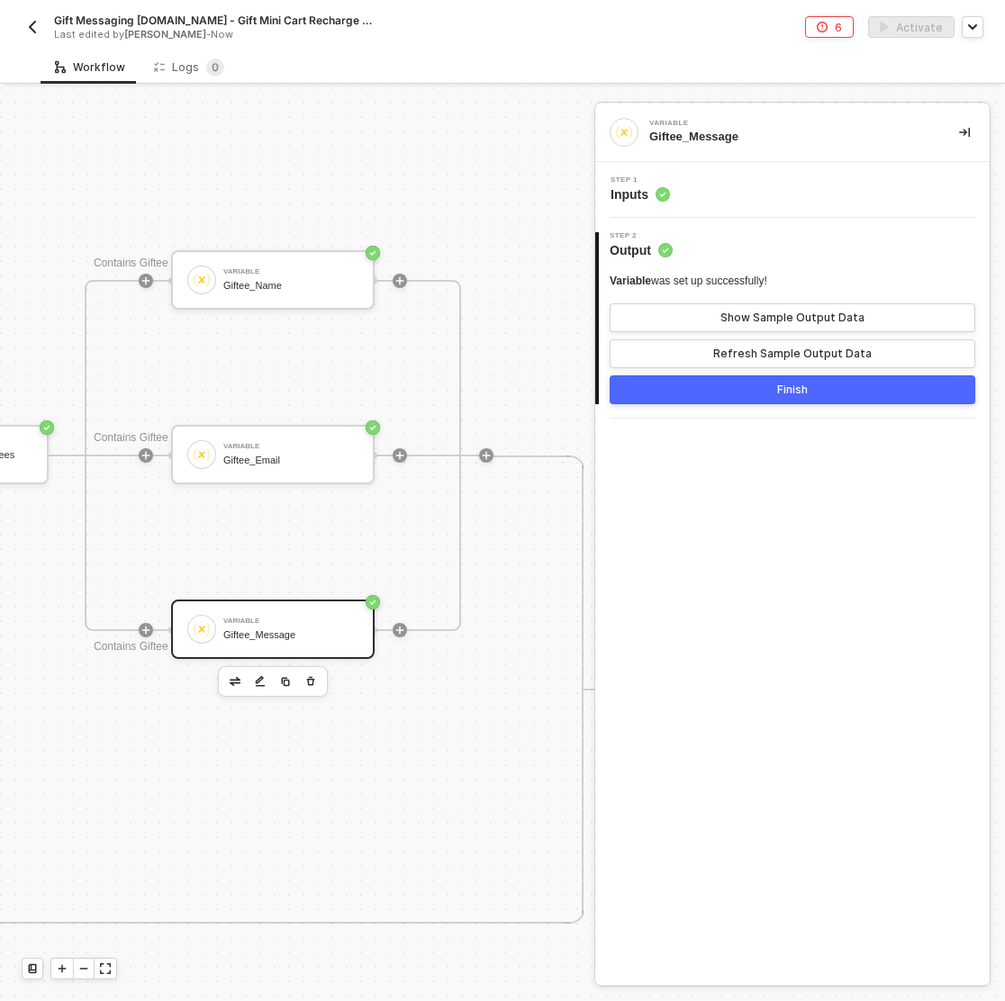
click at [686, 186] on div "Step 1 Inputs" at bounding box center [794, 189] width 390 height 27
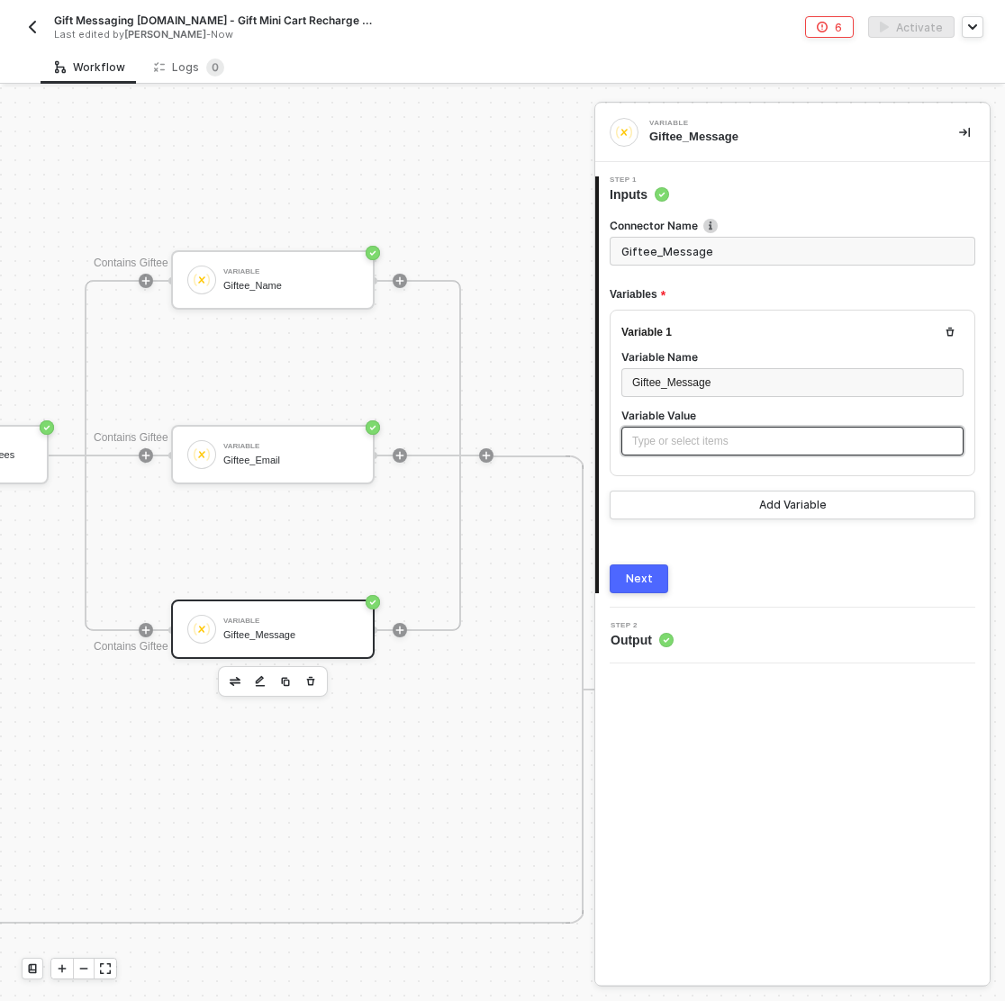
click at [649, 453] on div "Type or select items ﻿" at bounding box center [792, 441] width 342 height 29
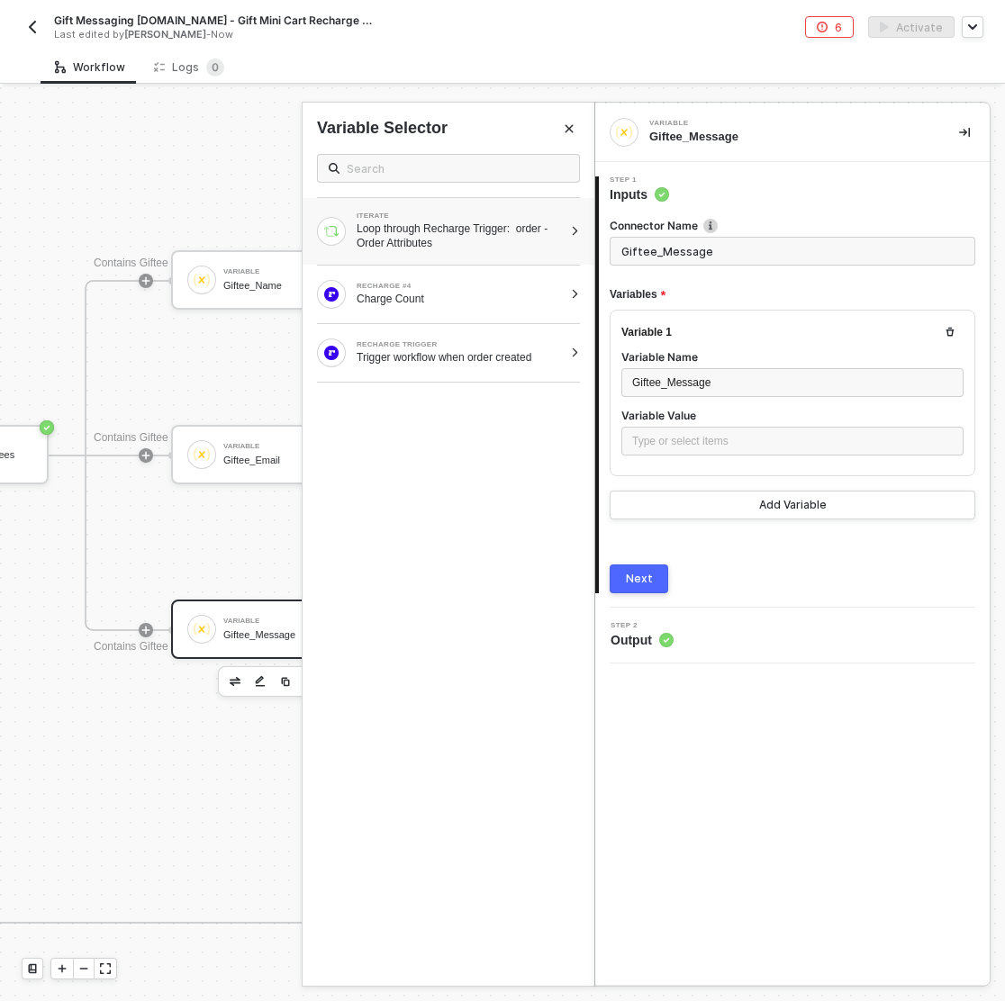
click at [446, 217] on div "ITERATE" at bounding box center [459, 215] width 206 height 7
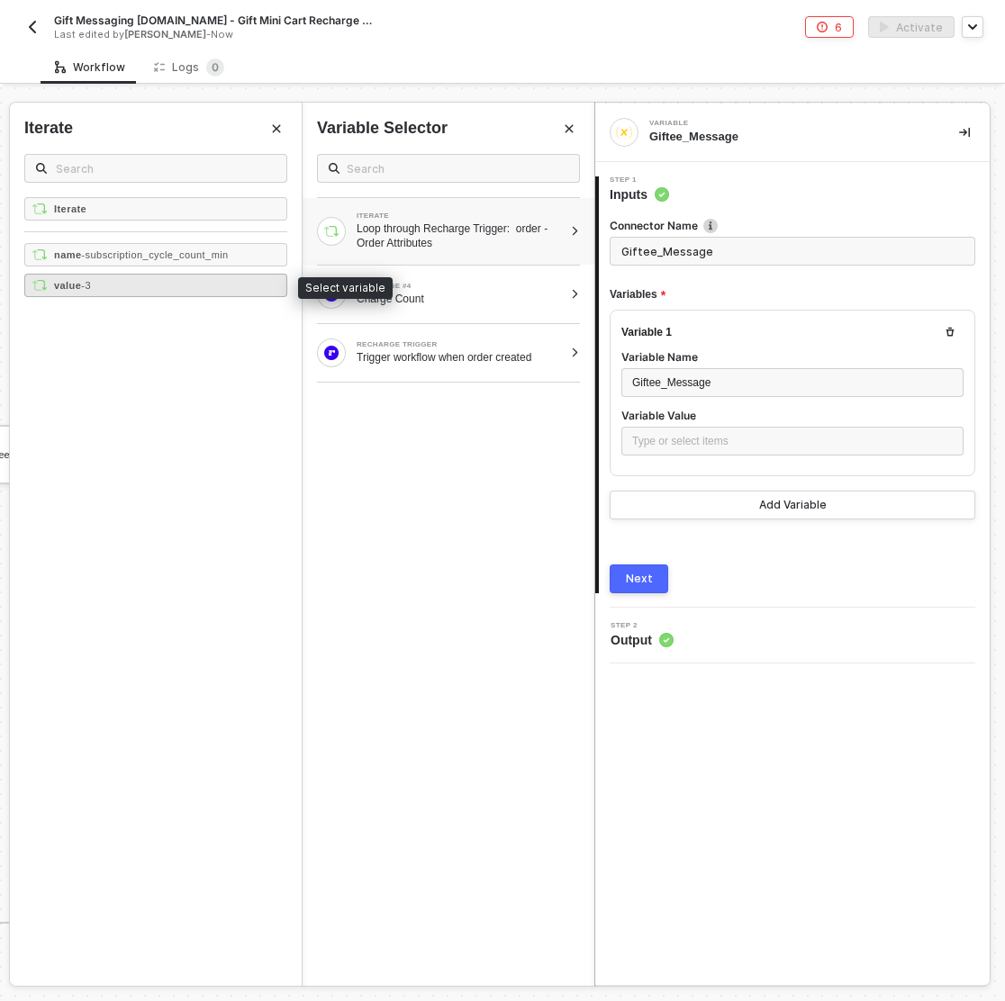
click at [182, 278] on div "value - 3" at bounding box center [155, 285] width 263 height 23
click at [633, 556] on div "Connector Name Giftee_Message Variables Variable 1 Variable Name Giftee_Message…" at bounding box center [791, 398] width 365 height 390
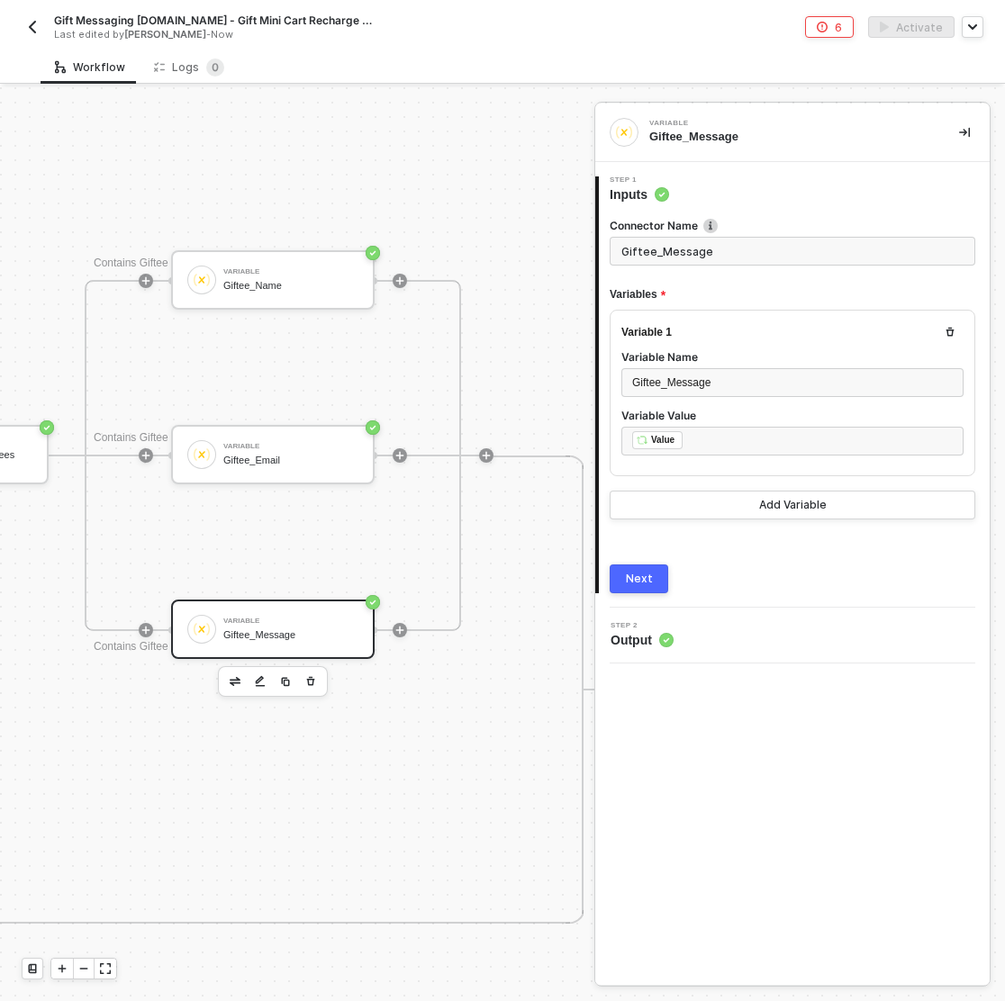
click at [635, 572] on div "Next" at bounding box center [639, 579] width 27 height 14
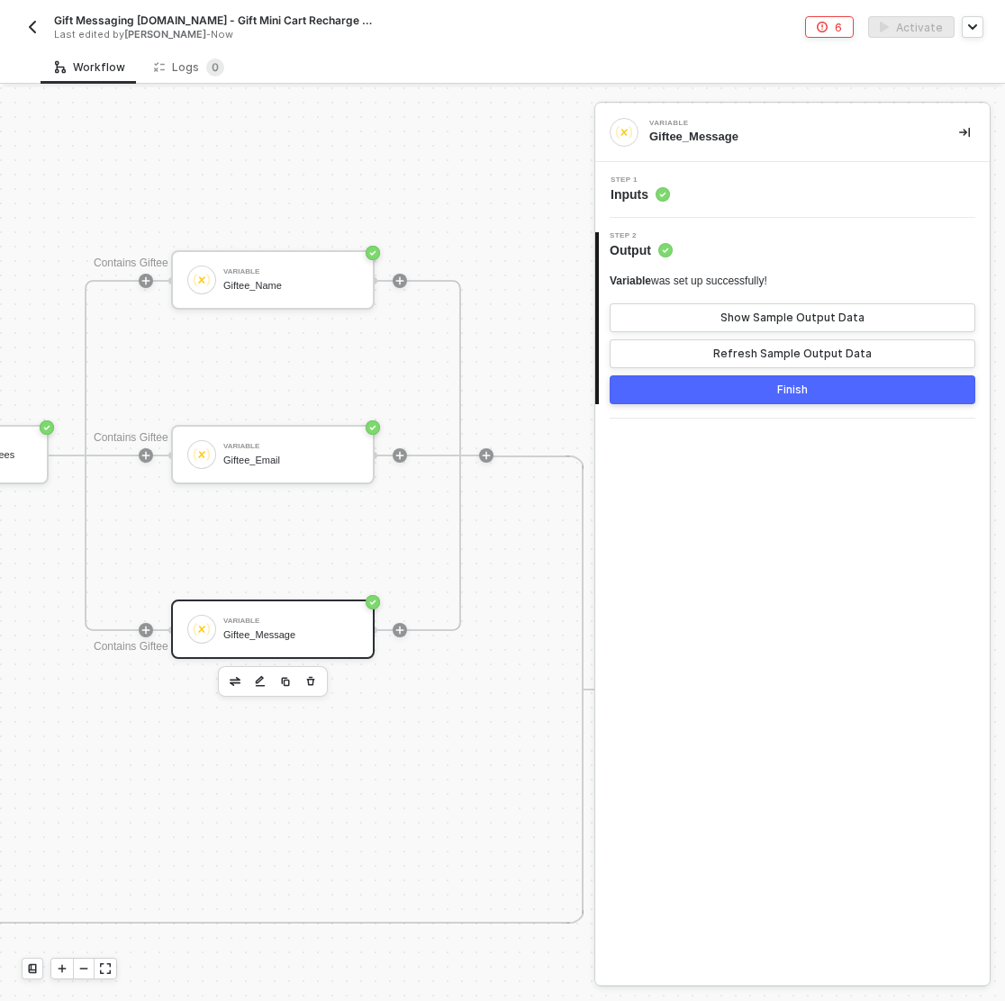
click at [778, 398] on button "Finish" at bounding box center [791, 389] width 365 height 29
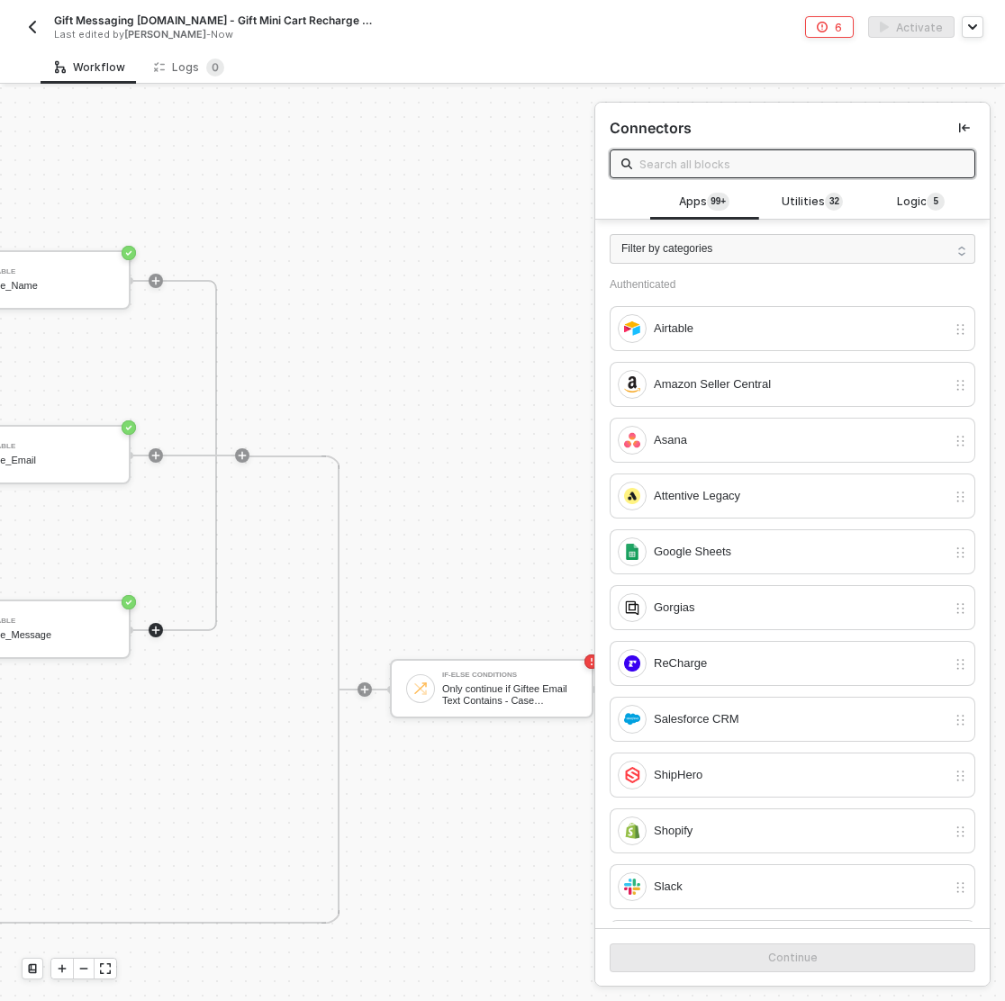
scroll to position [832, 2056]
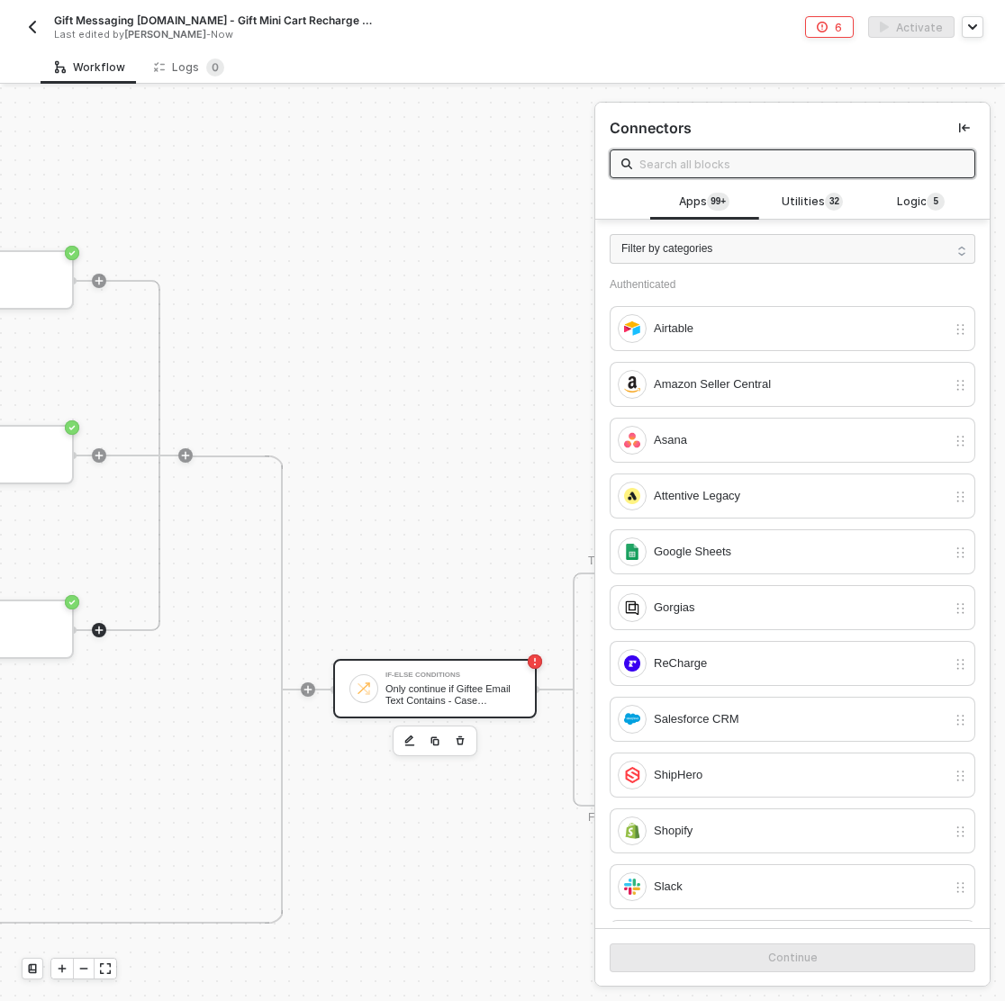
click at [446, 675] on div "If-Else Conditions" at bounding box center [452, 674] width 135 height 7
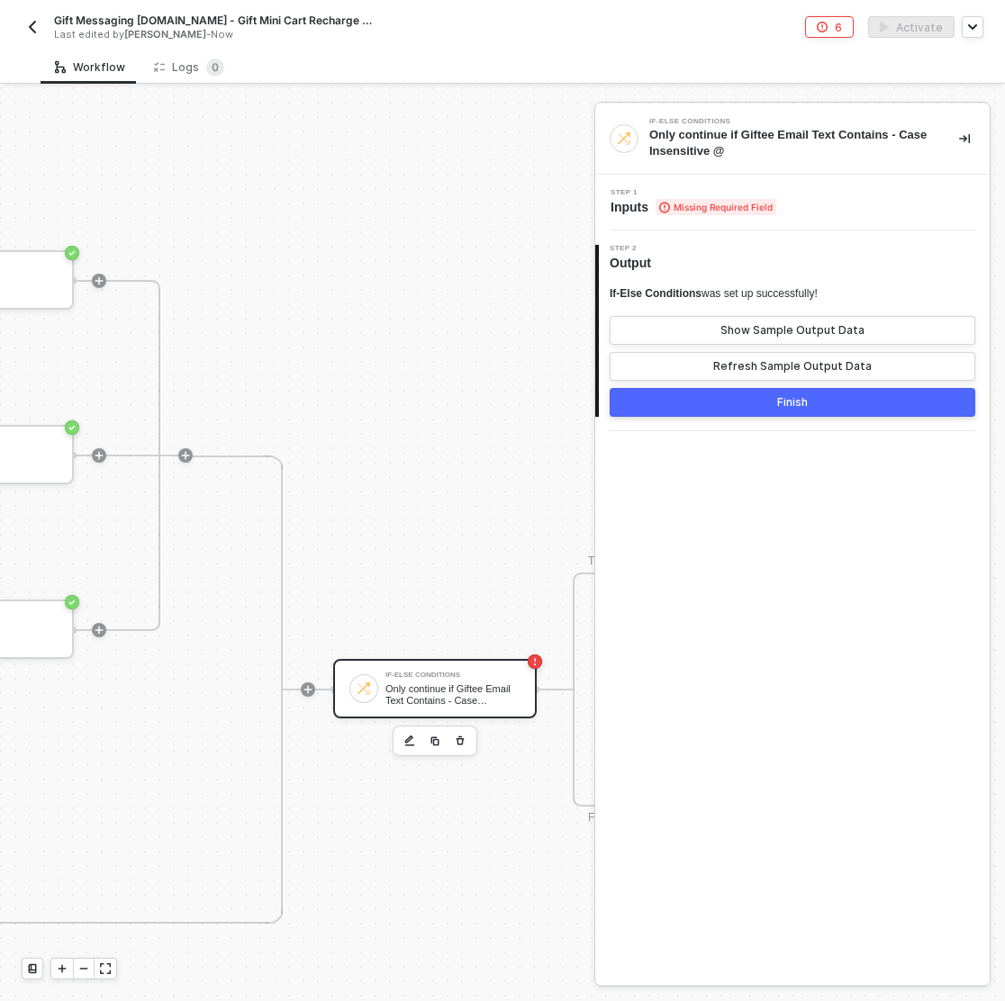
click at [810, 197] on div "Step 1 Inputs Missing Required Field" at bounding box center [794, 202] width 390 height 27
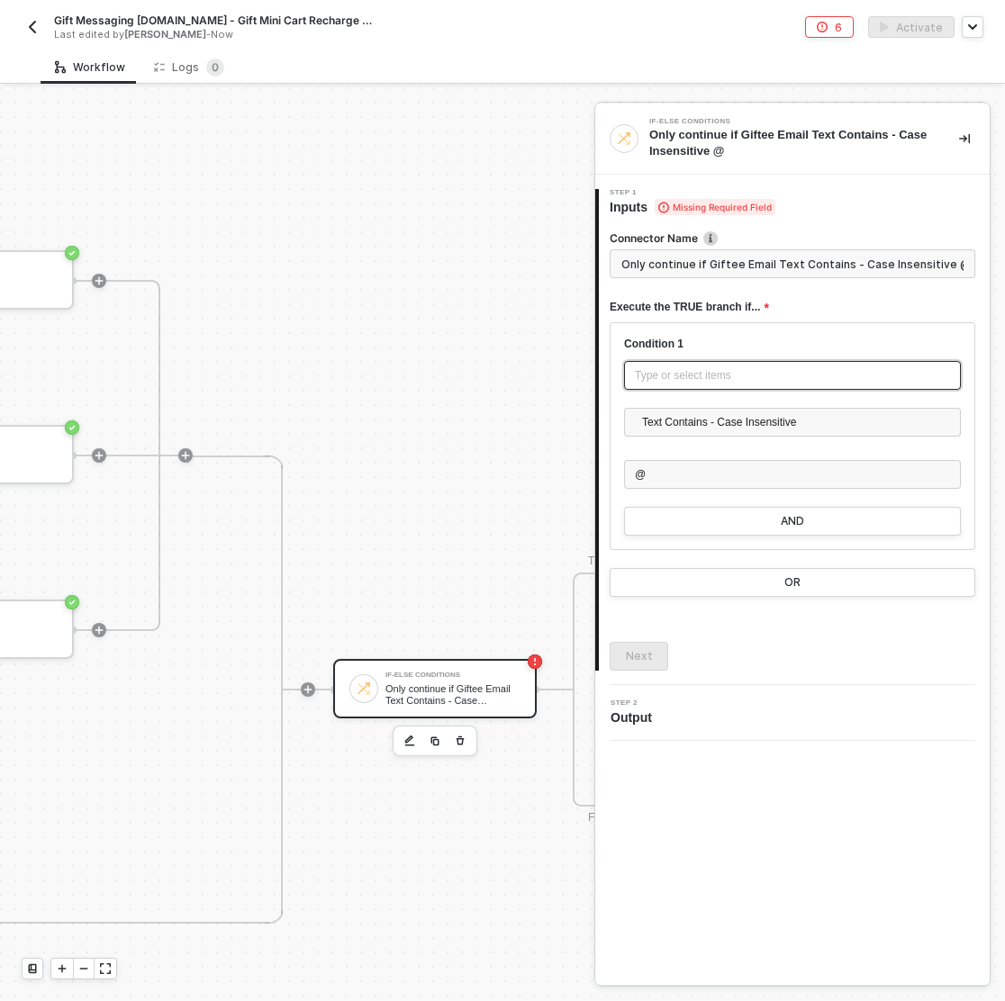
click at [706, 368] on div "Type or select items ﻿" at bounding box center [792, 375] width 315 height 17
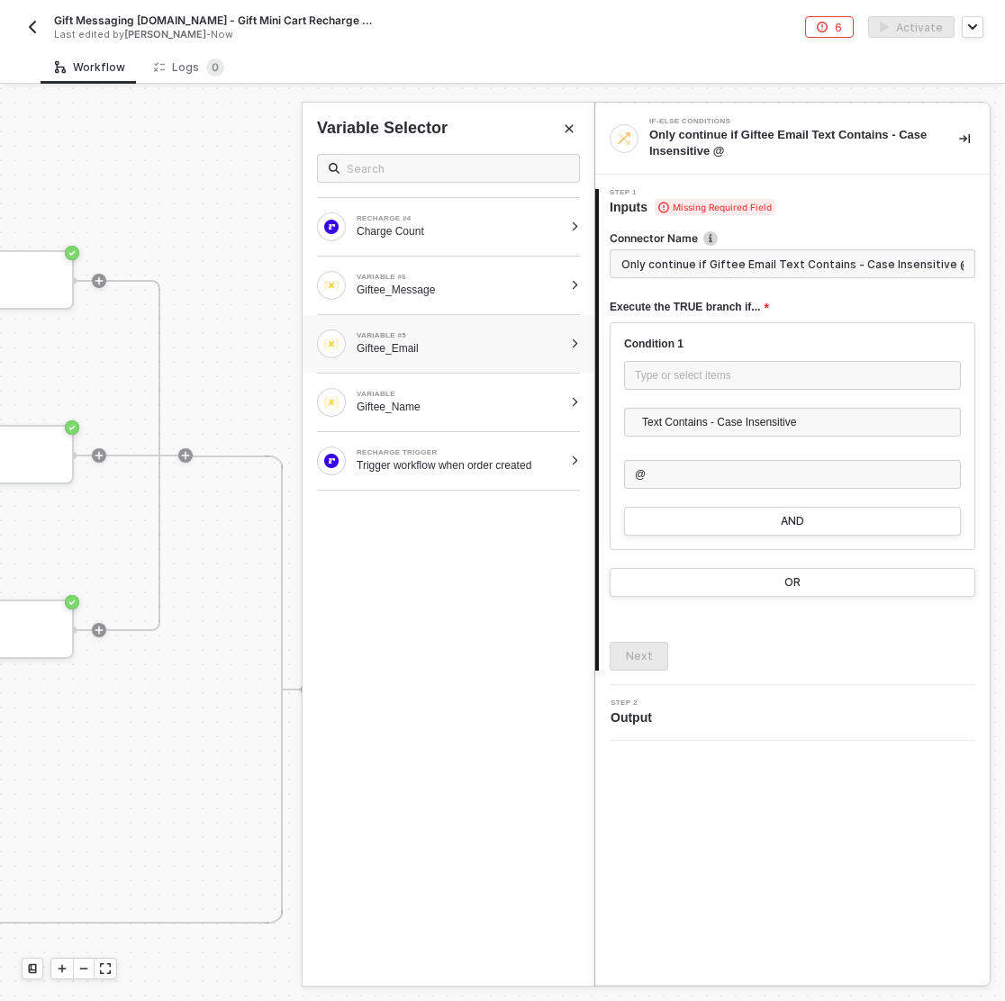
click at [479, 341] on div "Giftee_Email" at bounding box center [459, 348] width 206 height 14
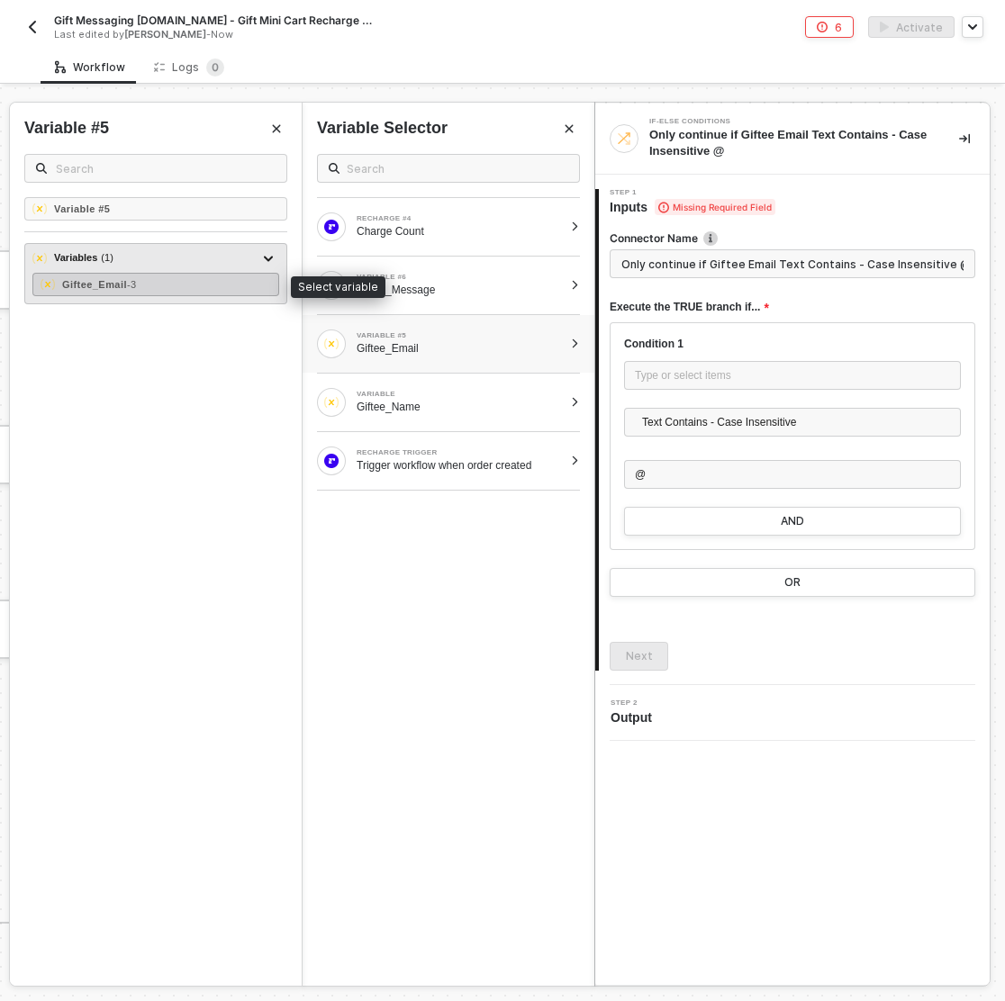
click at [176, 286] on div "Giftee_Email - 3" at bounding box center [155, 284] width 247 height 23
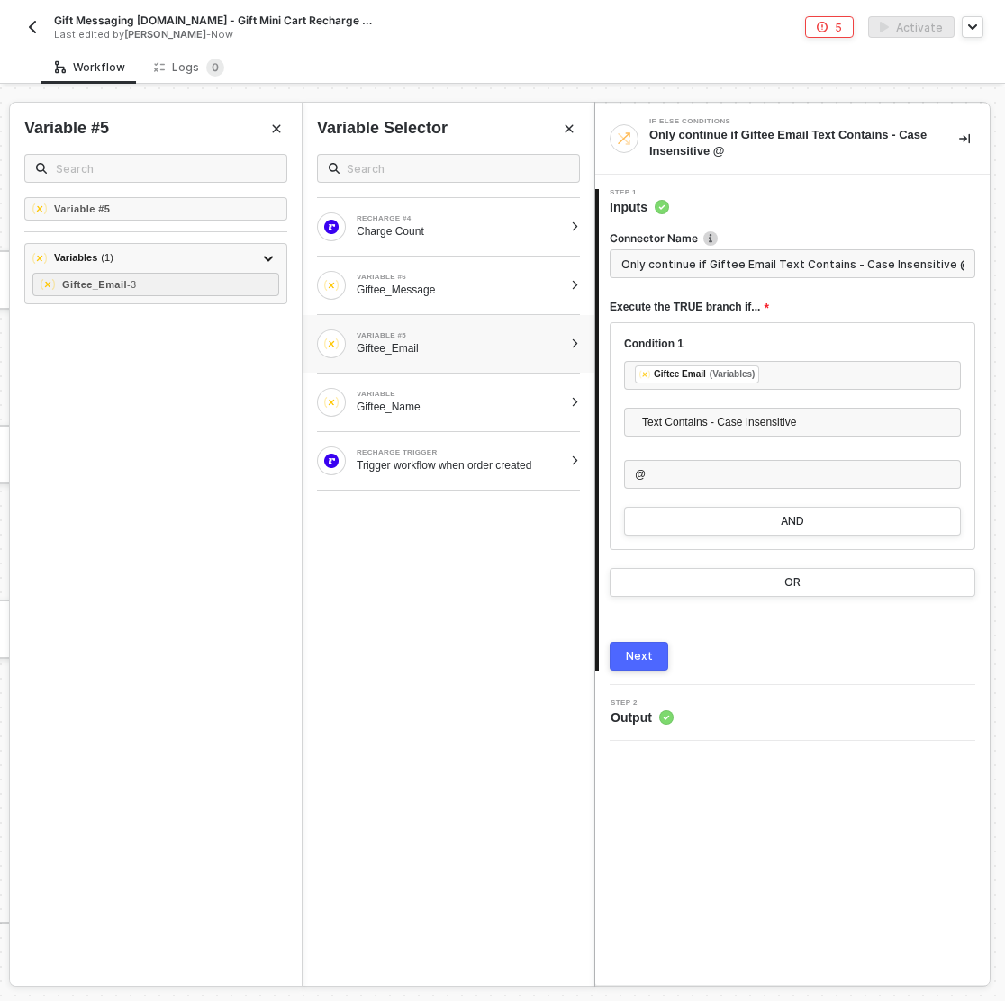
click at [649, 649] on div "Next" at bounding box center [639, 656] width 27 height 14
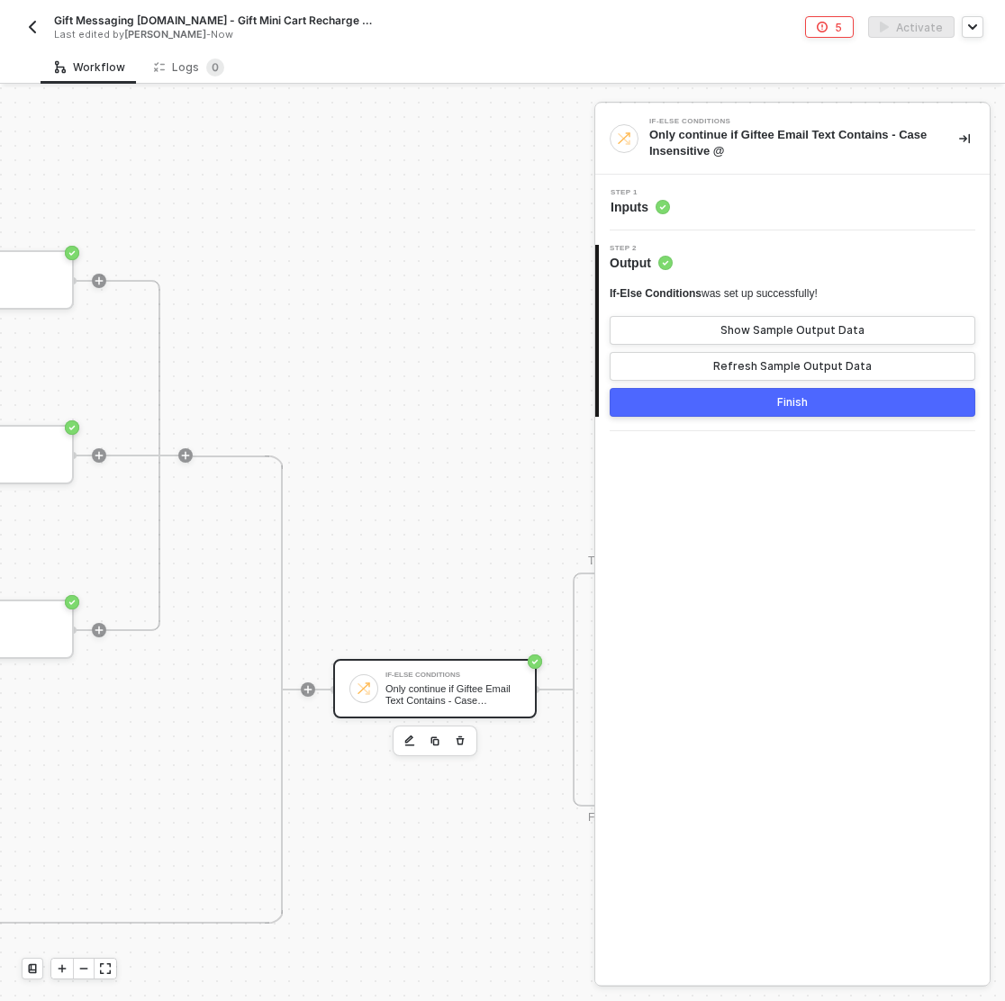
click at [753, 401] on button "Finish" at bounding box center [791, 402] width 365 height 29
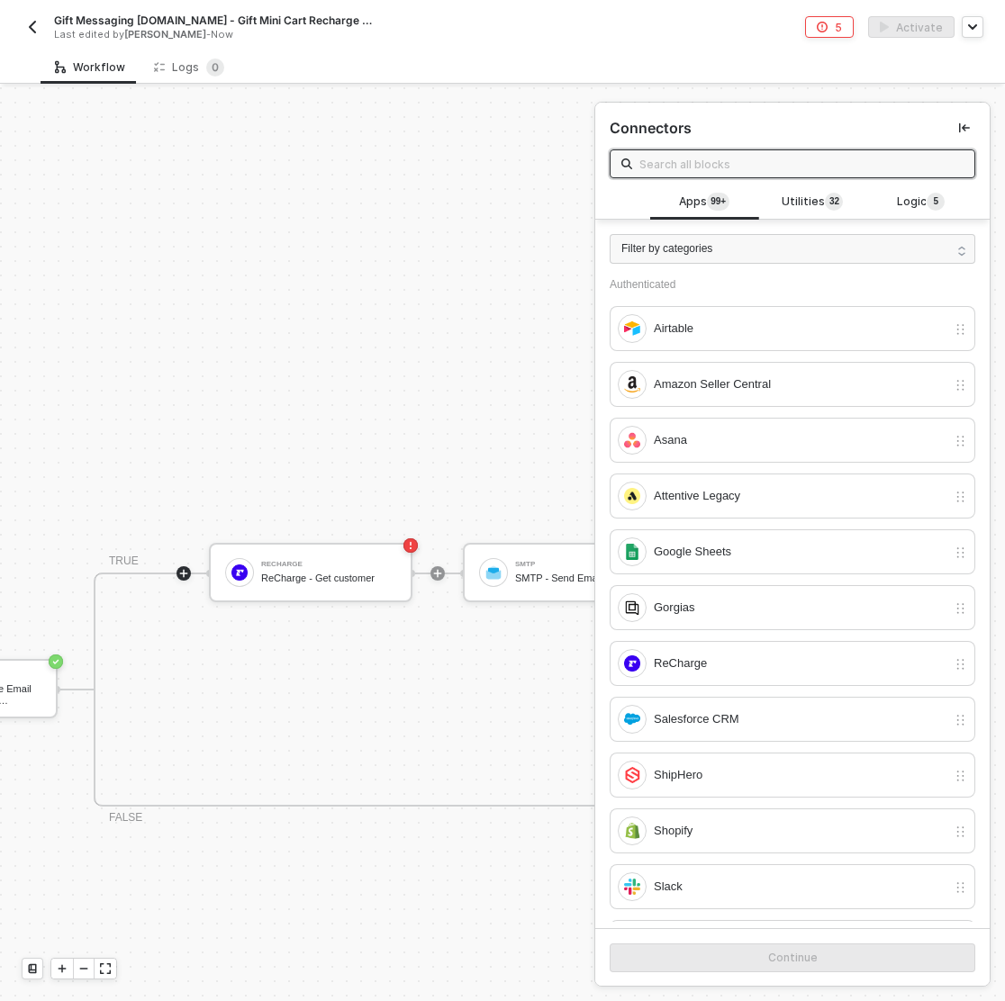
scroll to position [832, 2575]
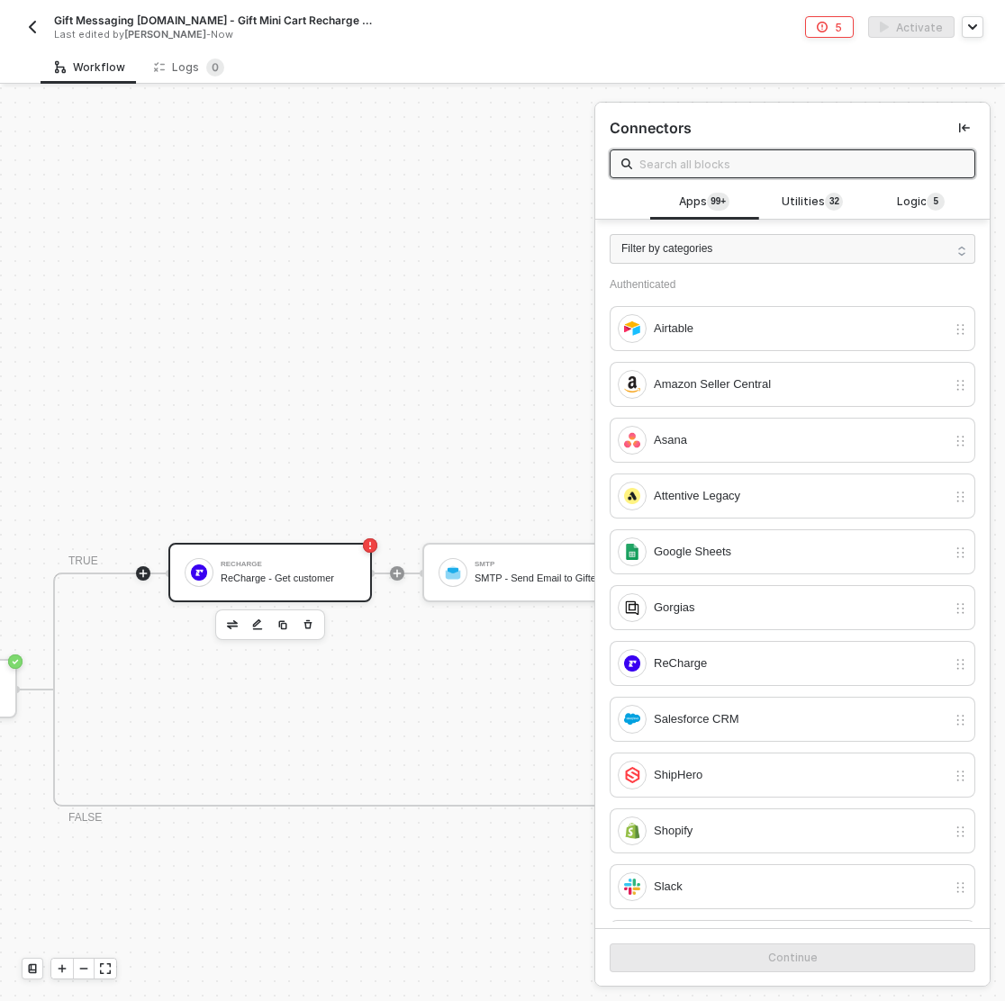
click at [287, 572] on div "ReCharge - Get customer" at bounding box center [288, 578] width 135 height 12
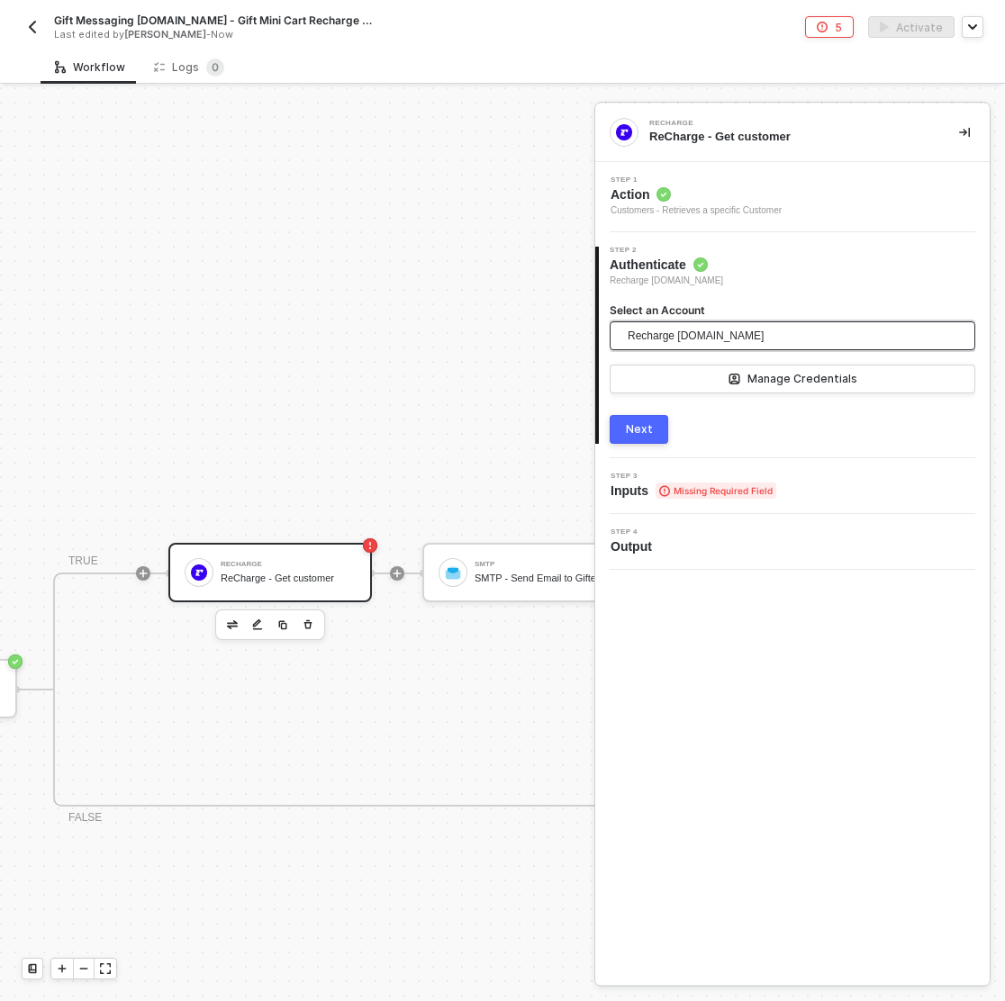
click at [741, 331] on span "Recharge bokksu.myshopify.com" at bounding box center [695, 335] width 136 height 27
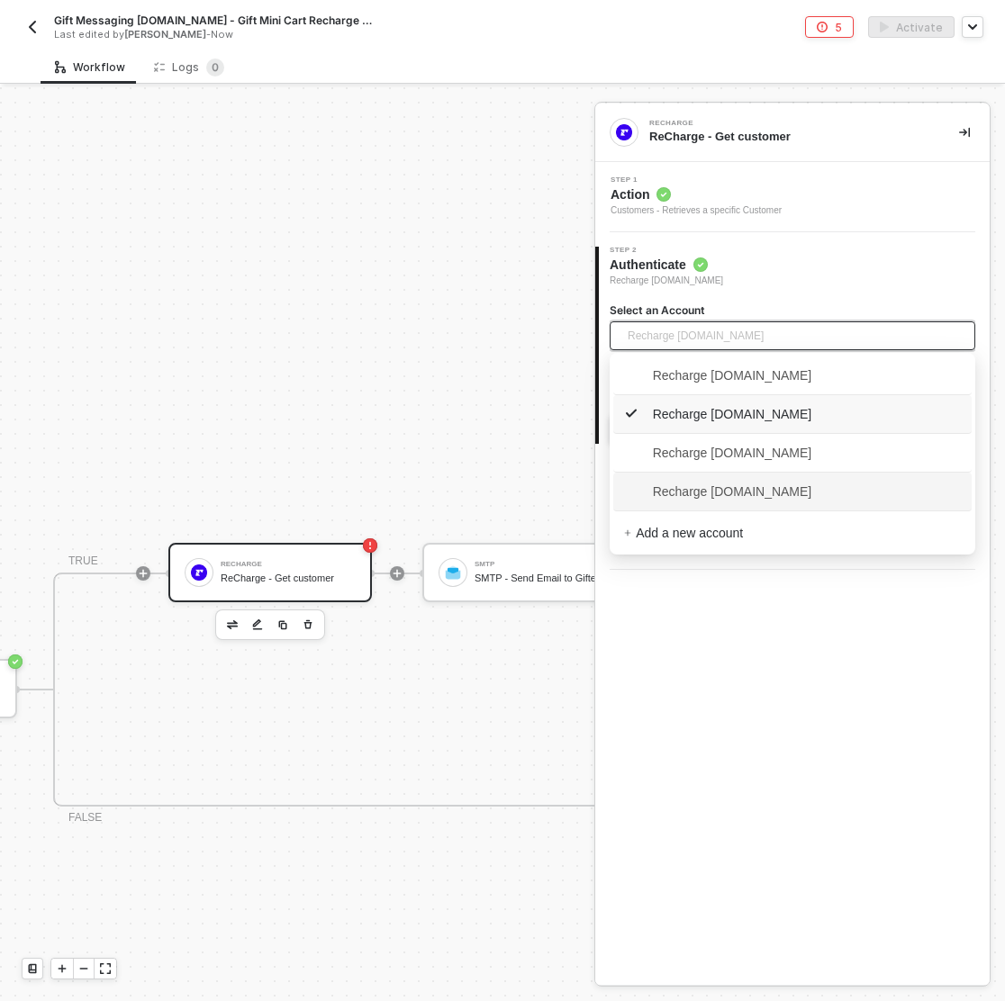
click at [761, 483] on span "Recharge snb-hashii.myshopify.com" at bounding box center [718, 492] width 188 height 20
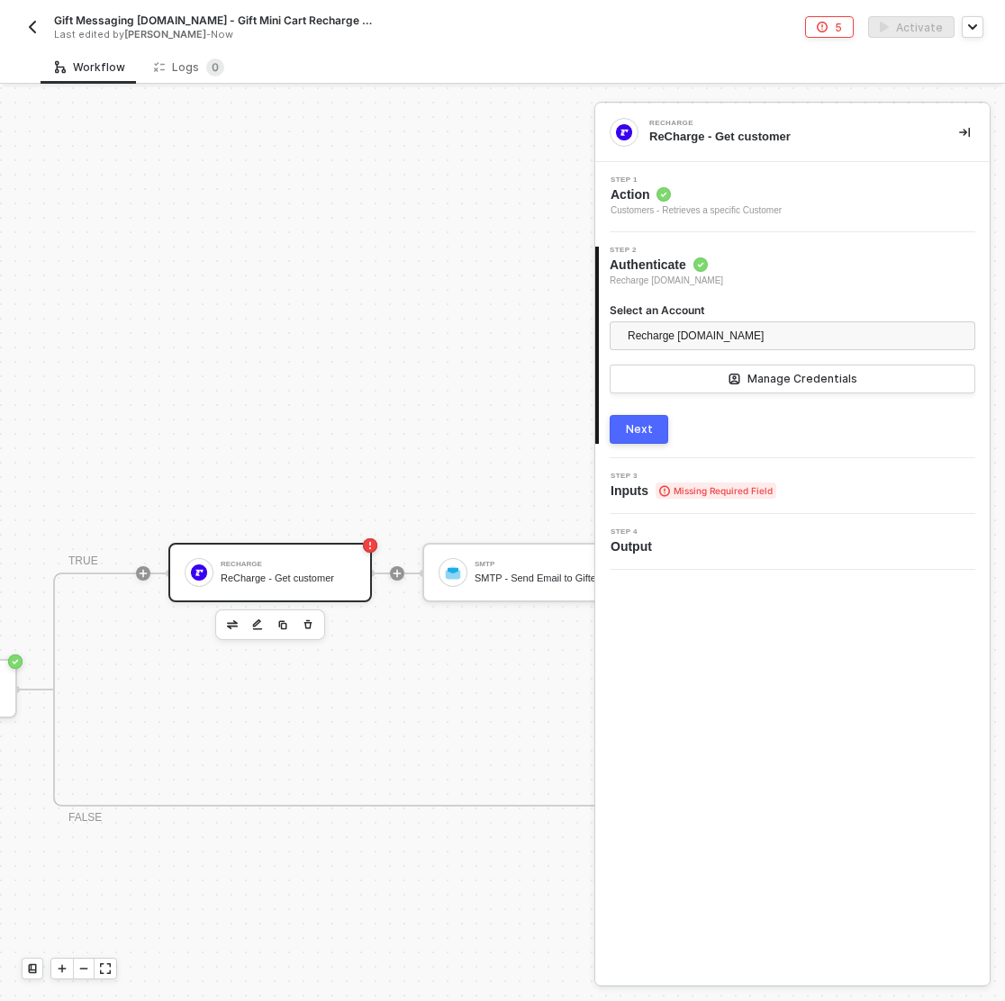
click at [647, 420] on button "Next" at bounding box center [638, 429] width 59 height 29
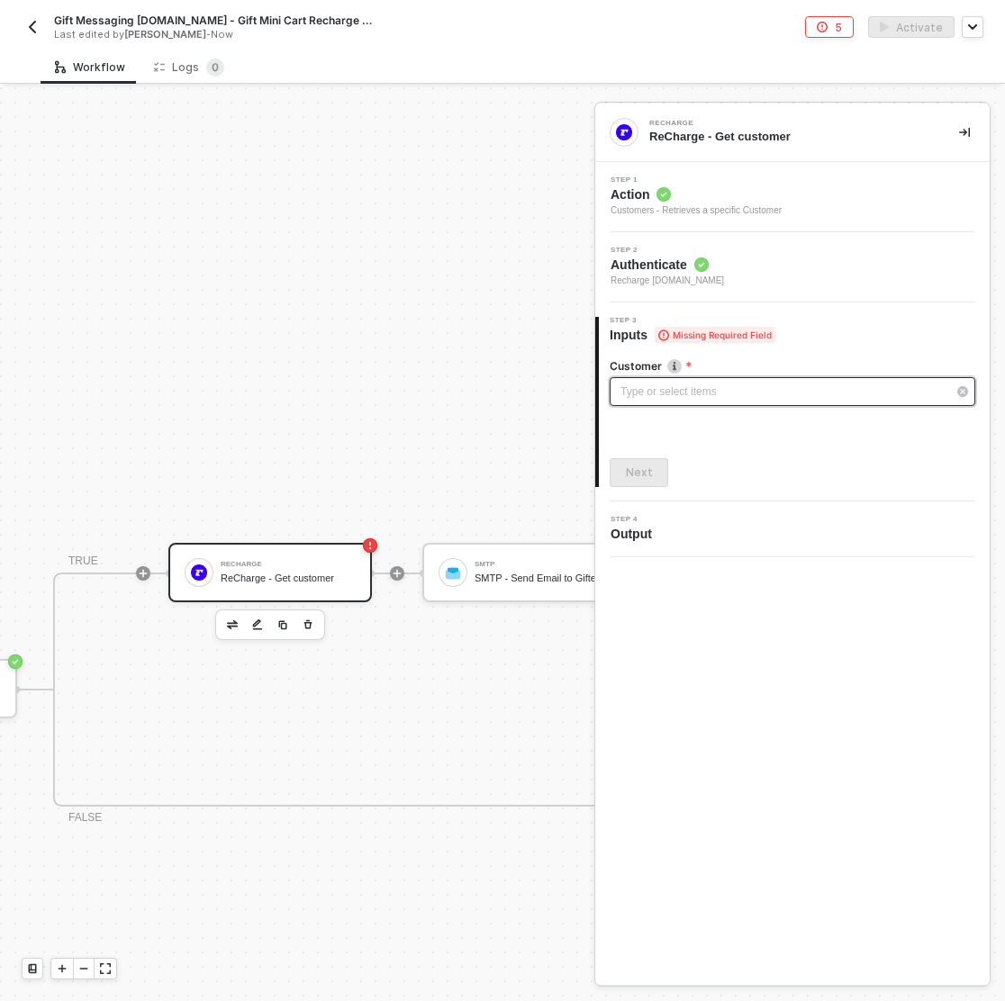
click at [683, 377] on div "Type or select items ﻿" at bounding box center [791, 391] width 365 height 29
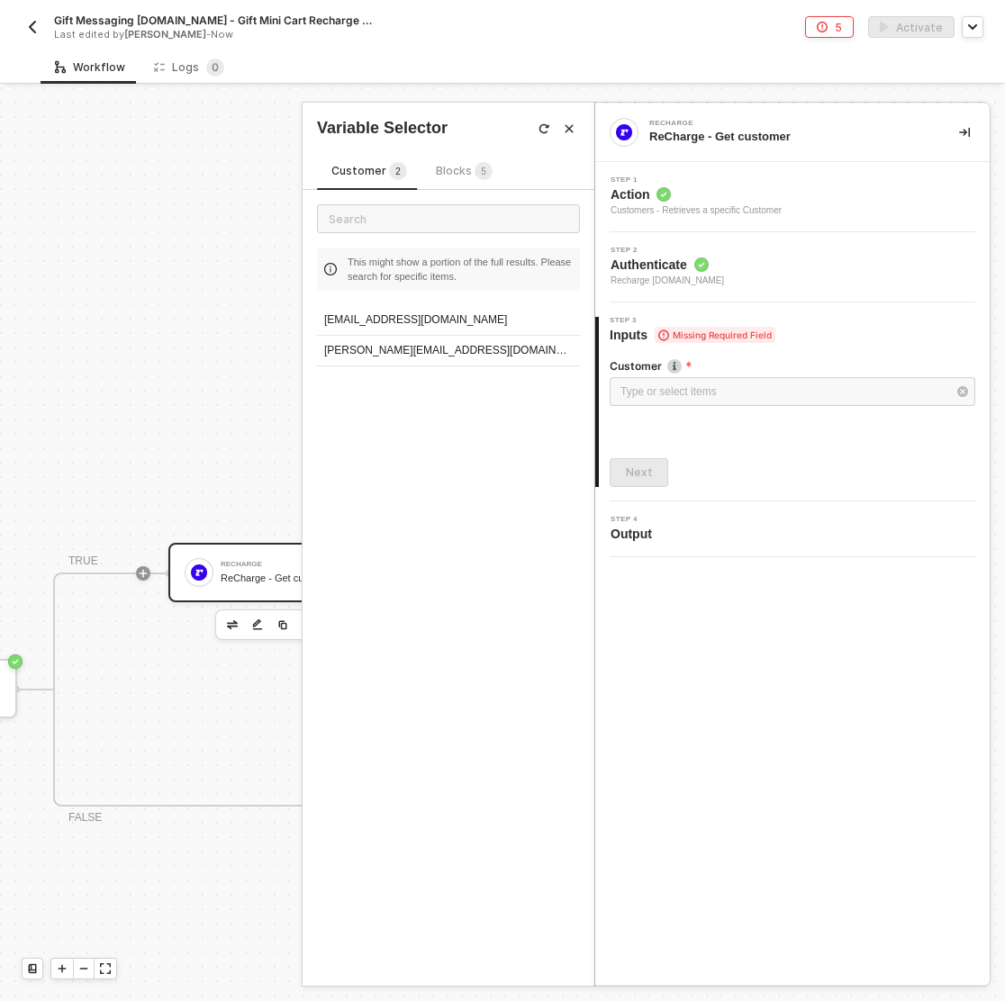
click at [444, 167] on span "Blocks 5" at bounding box center [464, 171] width 57 height 14
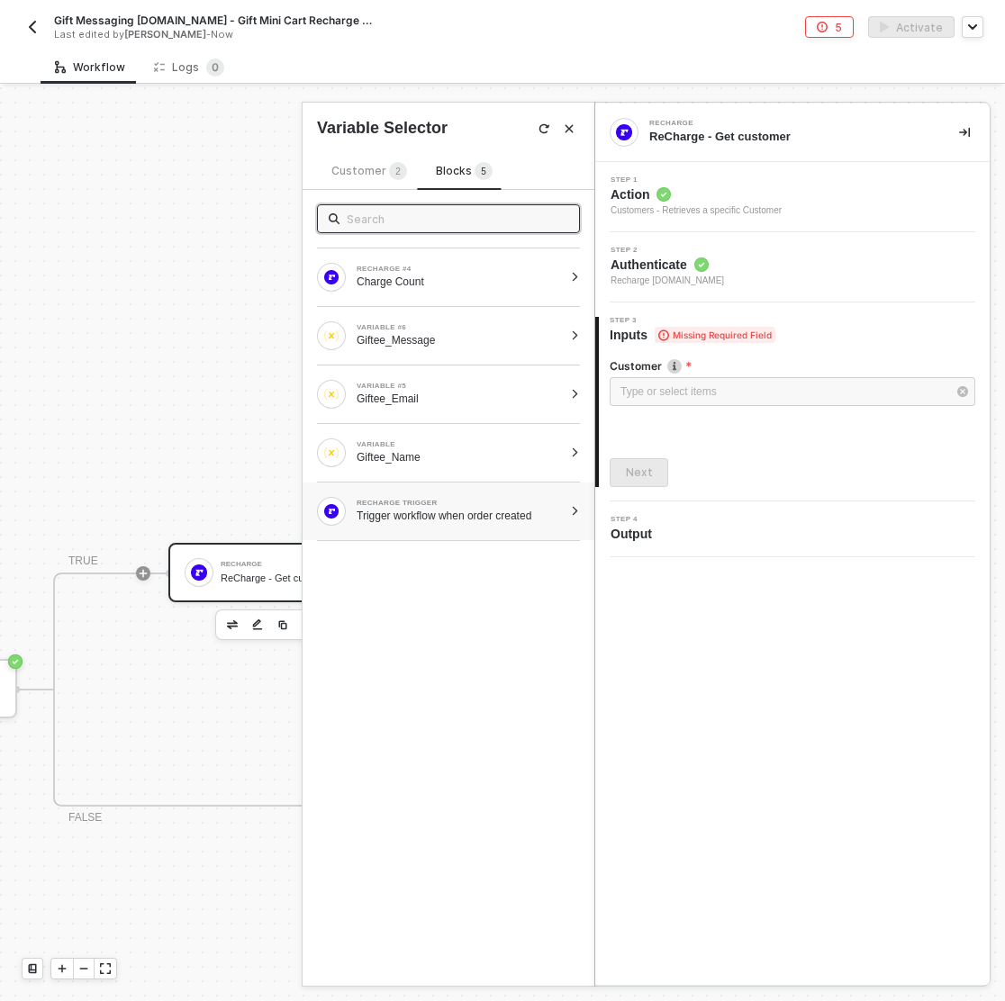
click at [543, 509] on div "Trigger workflow when order created" at bounding box center [459, 516] width 206 height 14
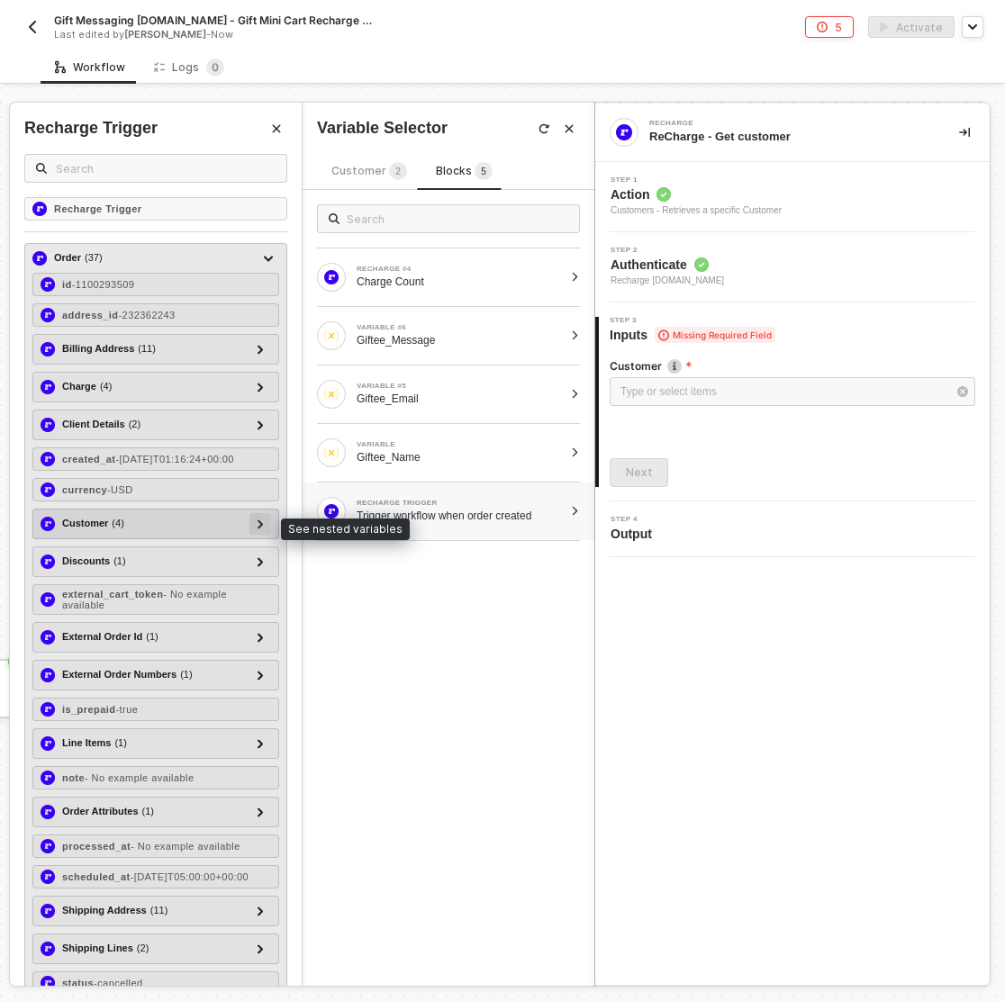
click at [264, 528] on icon at bounding box center [260, 523] width 6 height 9
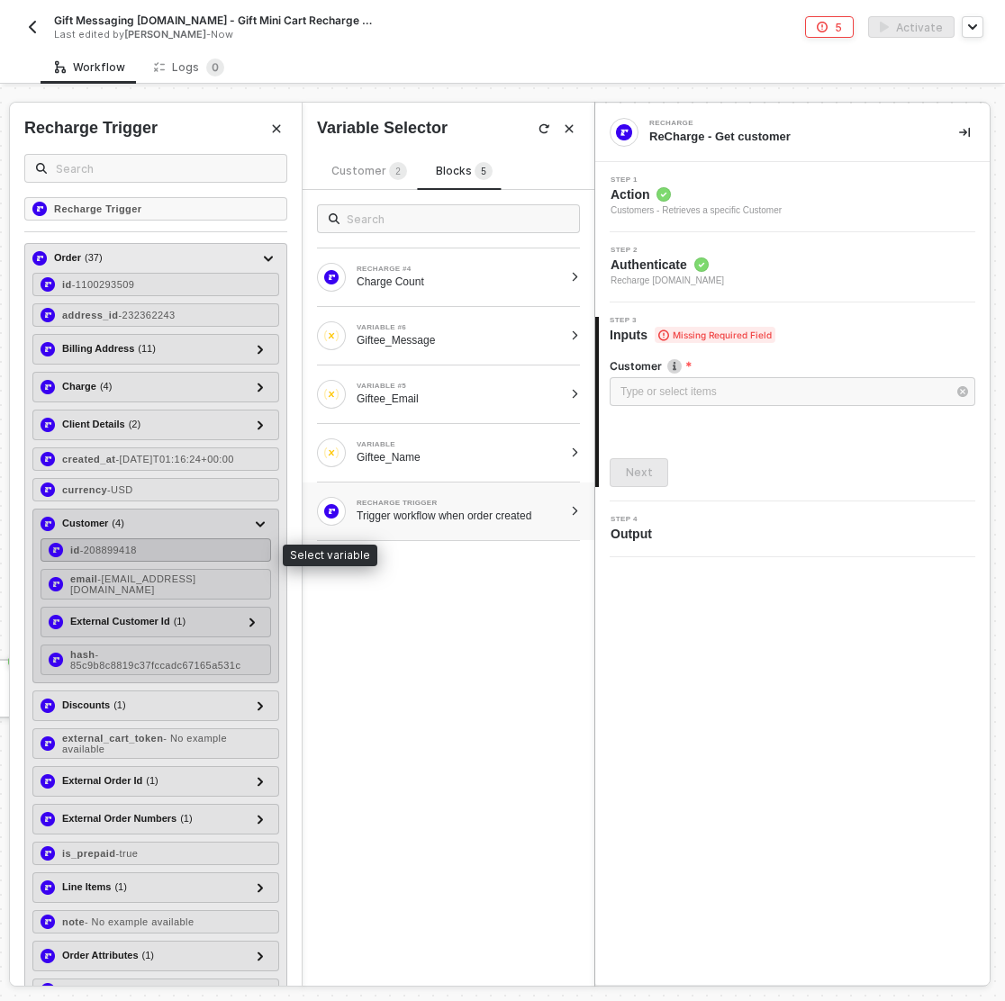
click at [137, 551] on span "- 208899418" at bounding box center [108, 550] width 57 height 11
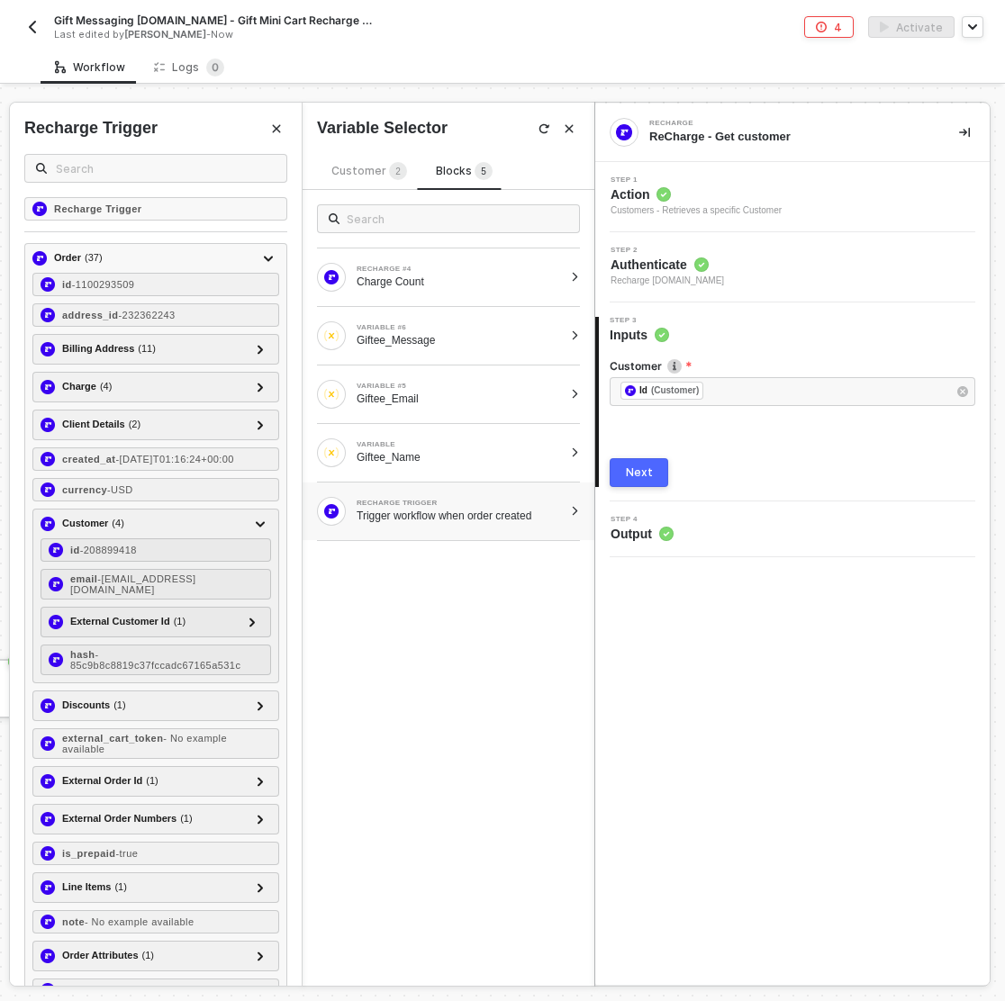
click at [631, 476] on div "Next" at bounding box center [639, 472] width 27 height 14
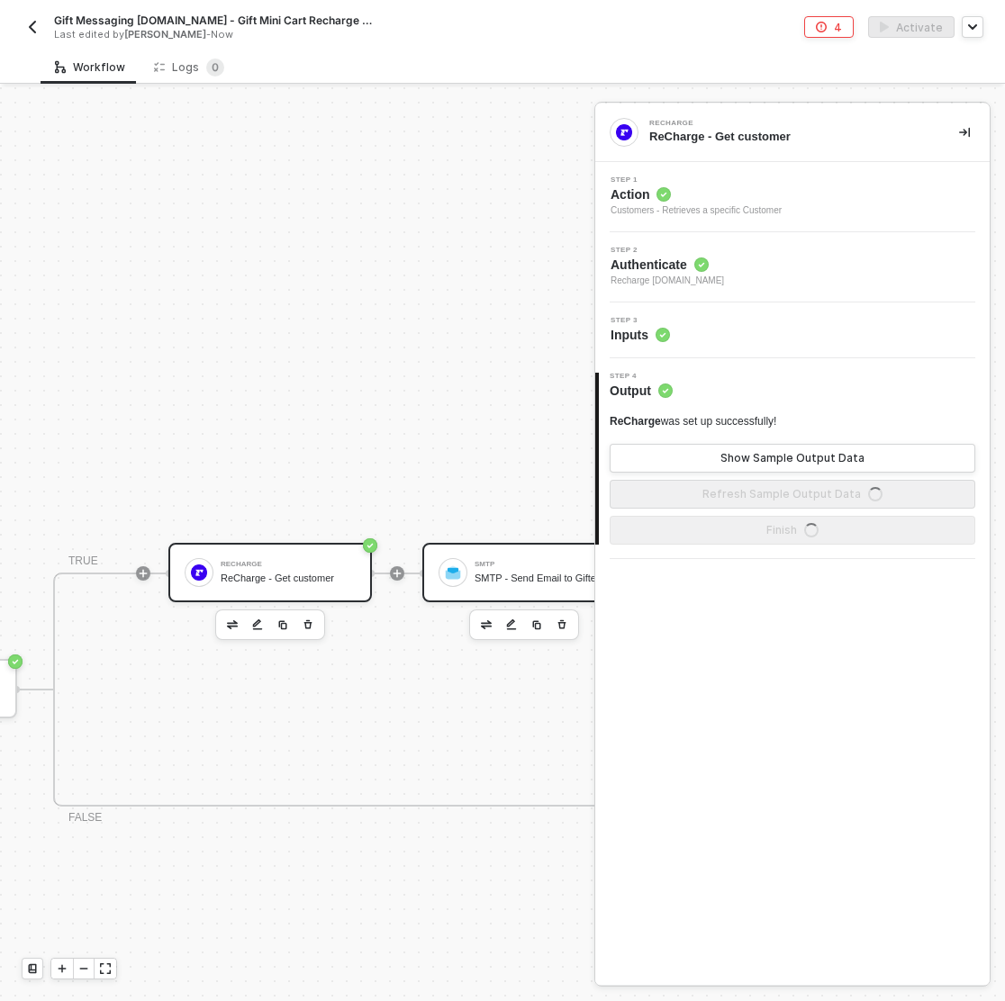
click at [528, 571] on div "SMTP SMTP - Send Email to Gifter" at bounding box center [541, 572] width 135 height 34
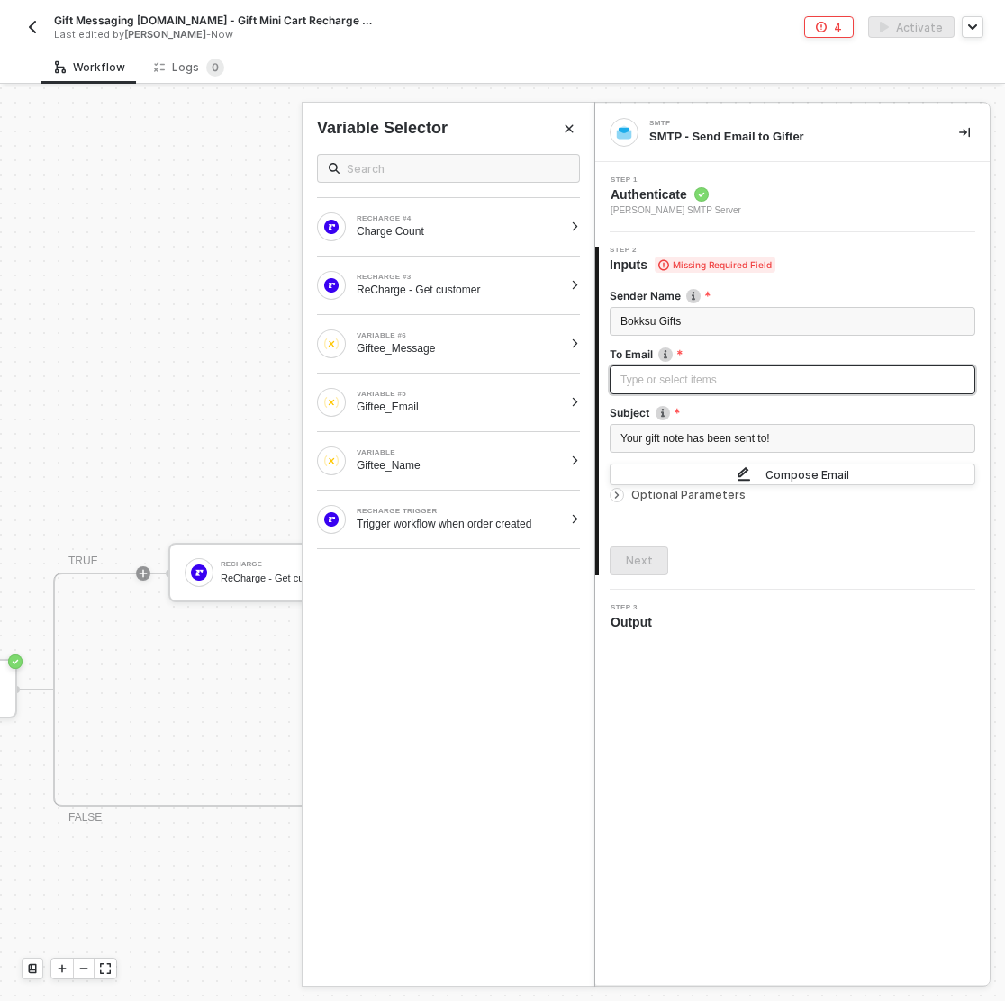
click at [712, 366] on div "Type or select items ﻿" at bounding box center [791, 379] width 365 height 29
click at [573, 287] on div at bounding box center [575, 285] width 10 height 11
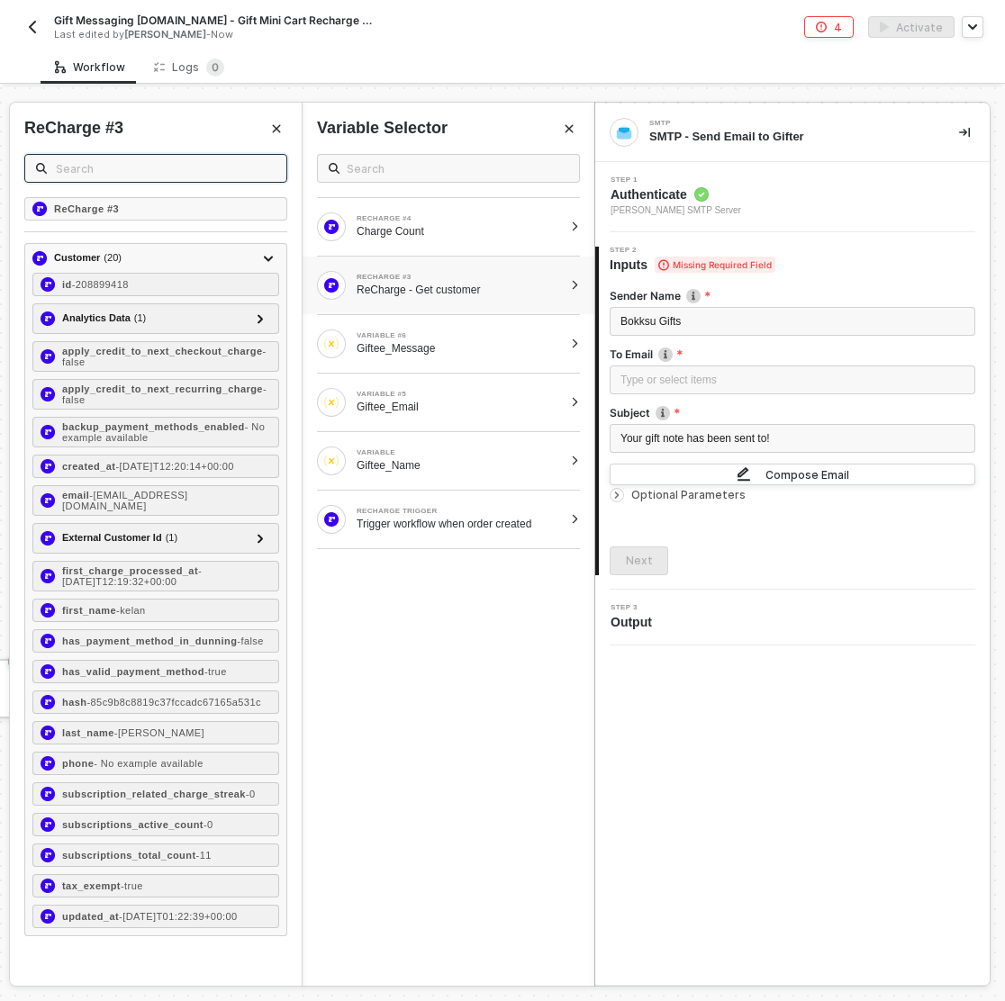
click at [140, 168] on input "text" at bounding box center [166, 168] width 220 height 20
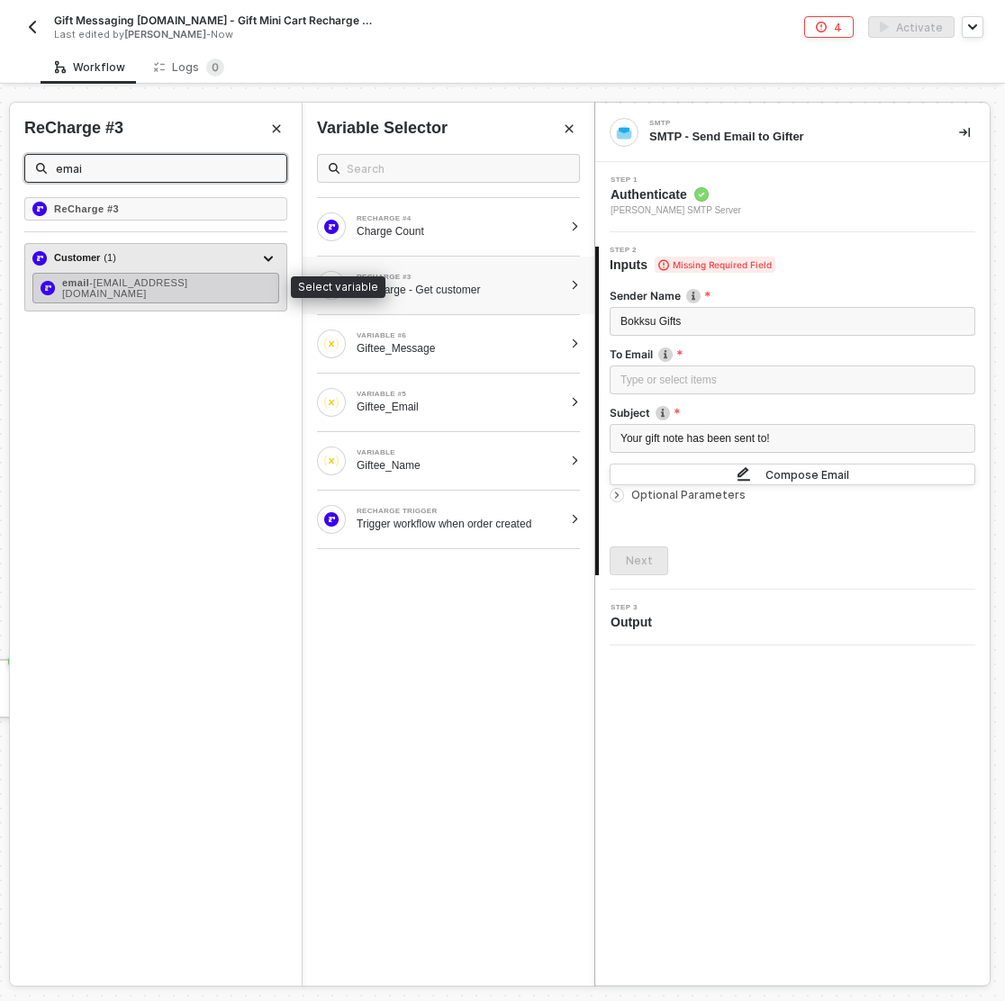
type input "emai"
click at [150, 281] on span "- kelan@bokksu.com" at bounding box center [124, 288] width 125 height 22
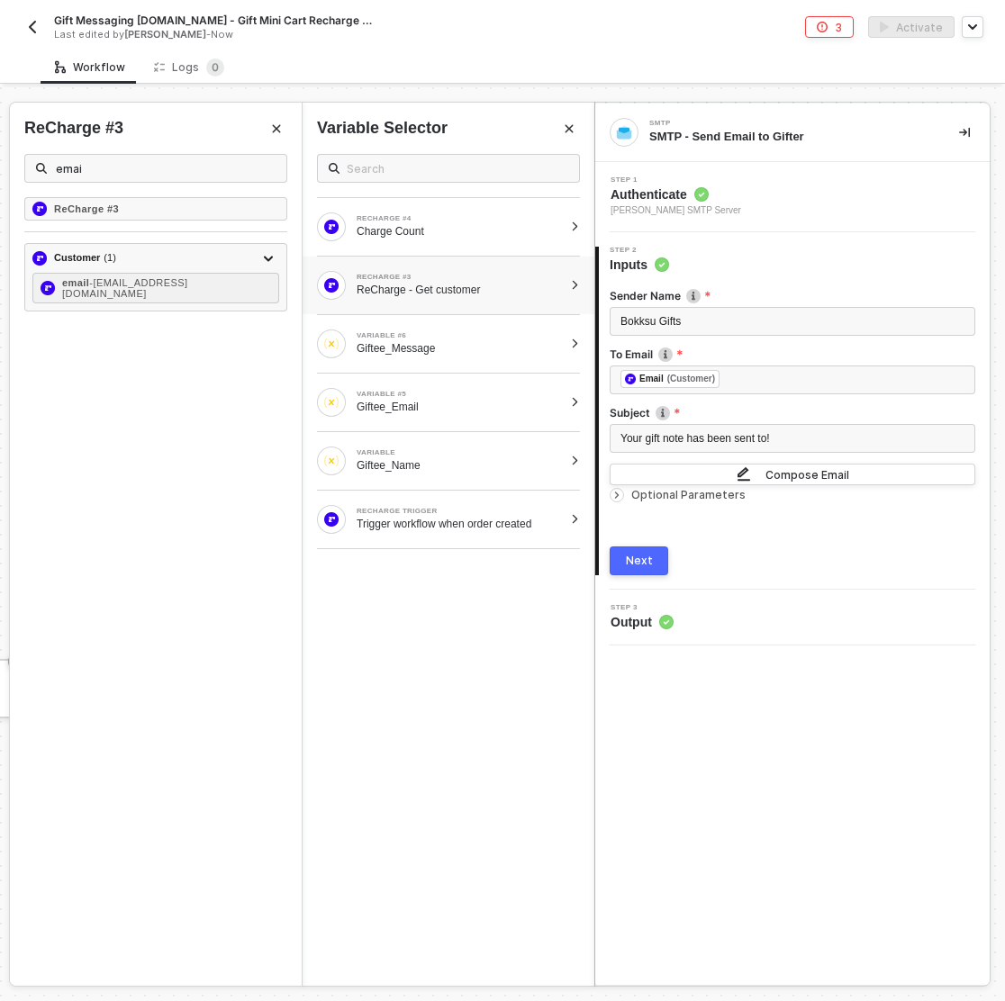
click at [636, 564] on div "Next" at bounding box center [639, 561] width 27 height 14
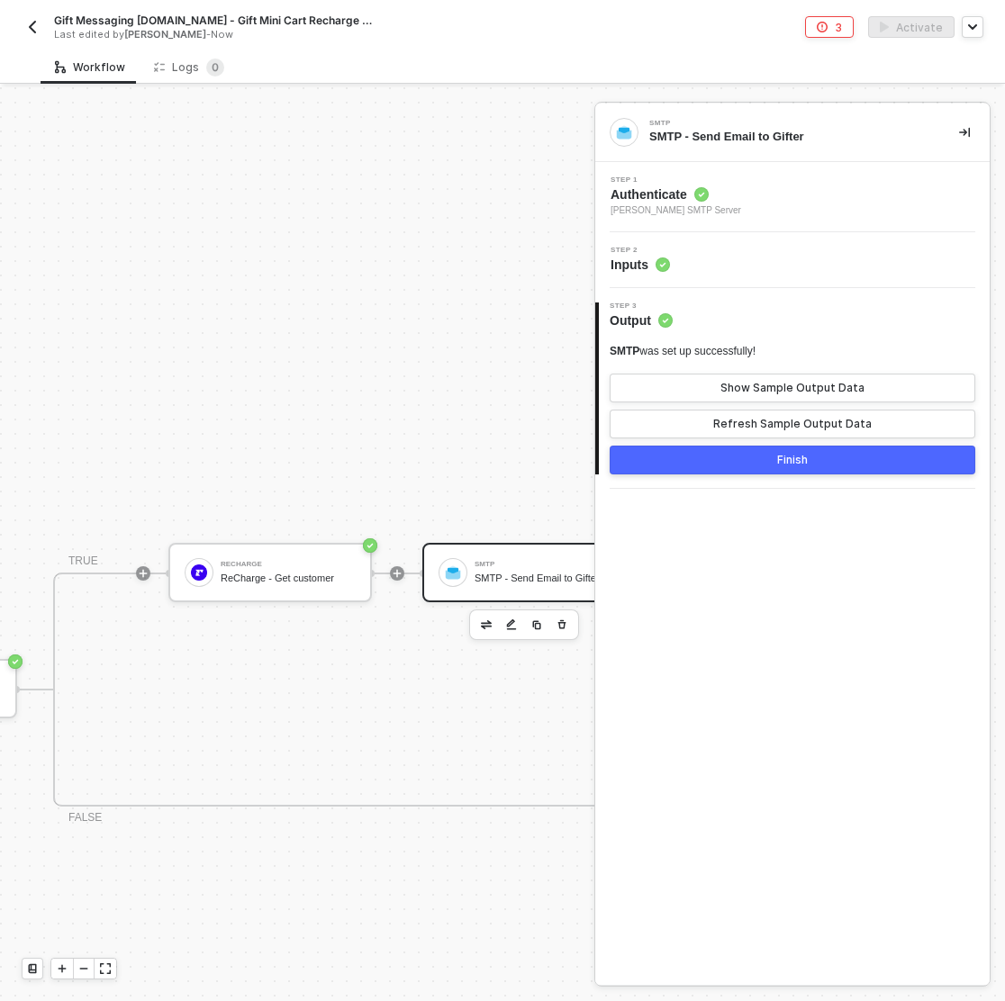
click at [785, 470] on button "Finish" at bounding box center [791, 460] width 365 height 29
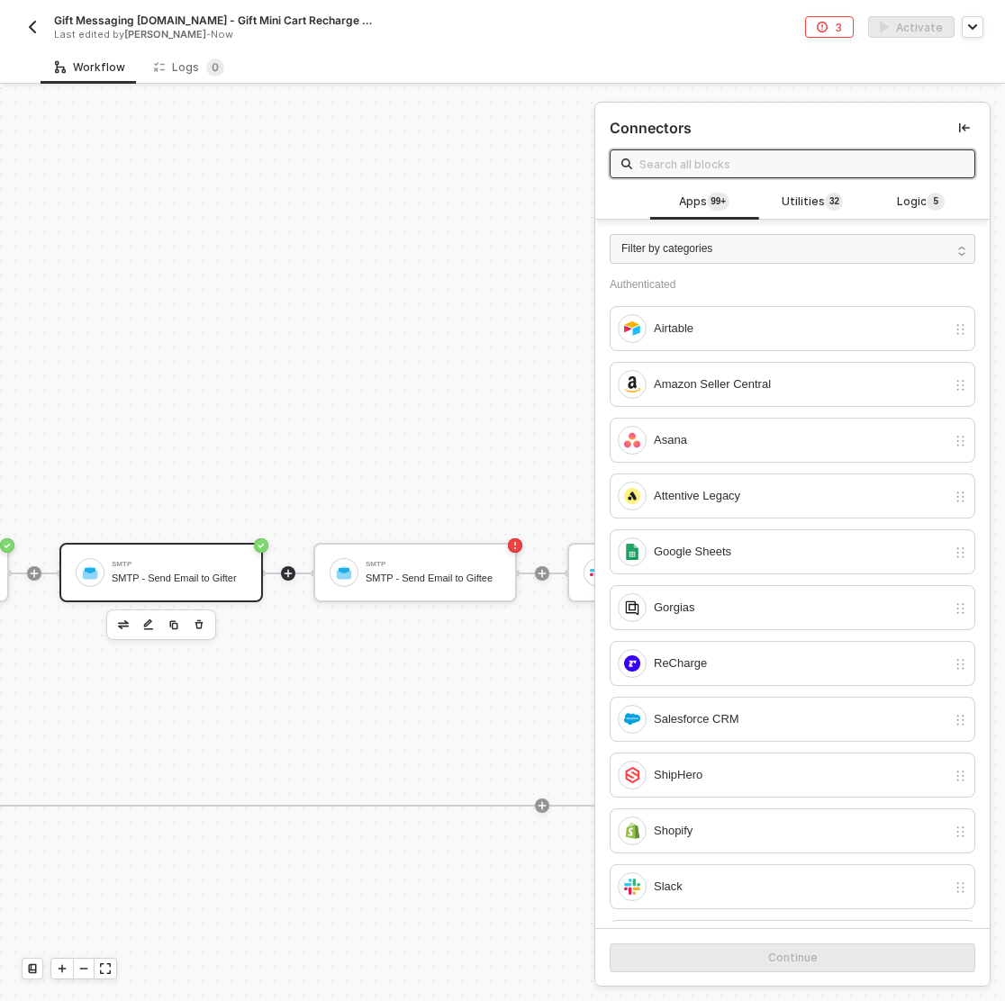
scroll to position [832, 3058]
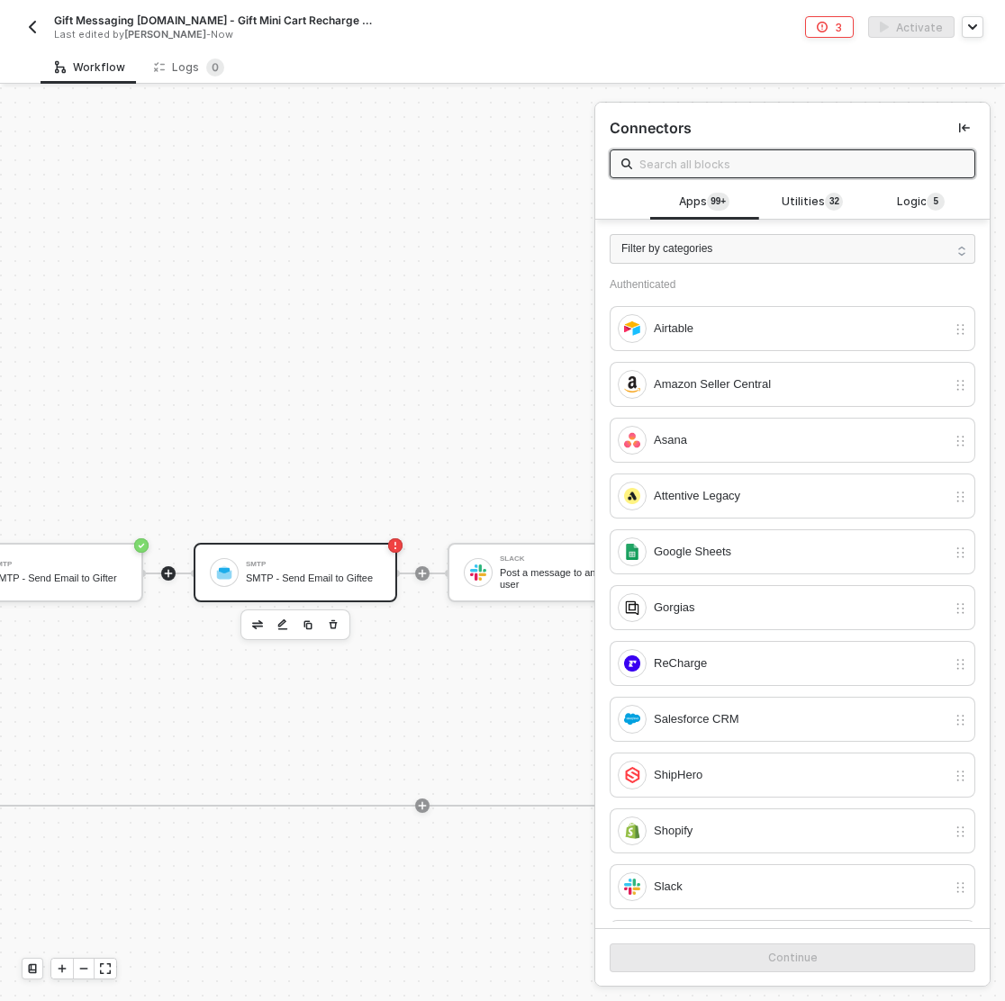
click at [275, 565] on div "SMTP SMTP - Send Email to Giftee" at bounding box center [313, 572] width 135 height 34
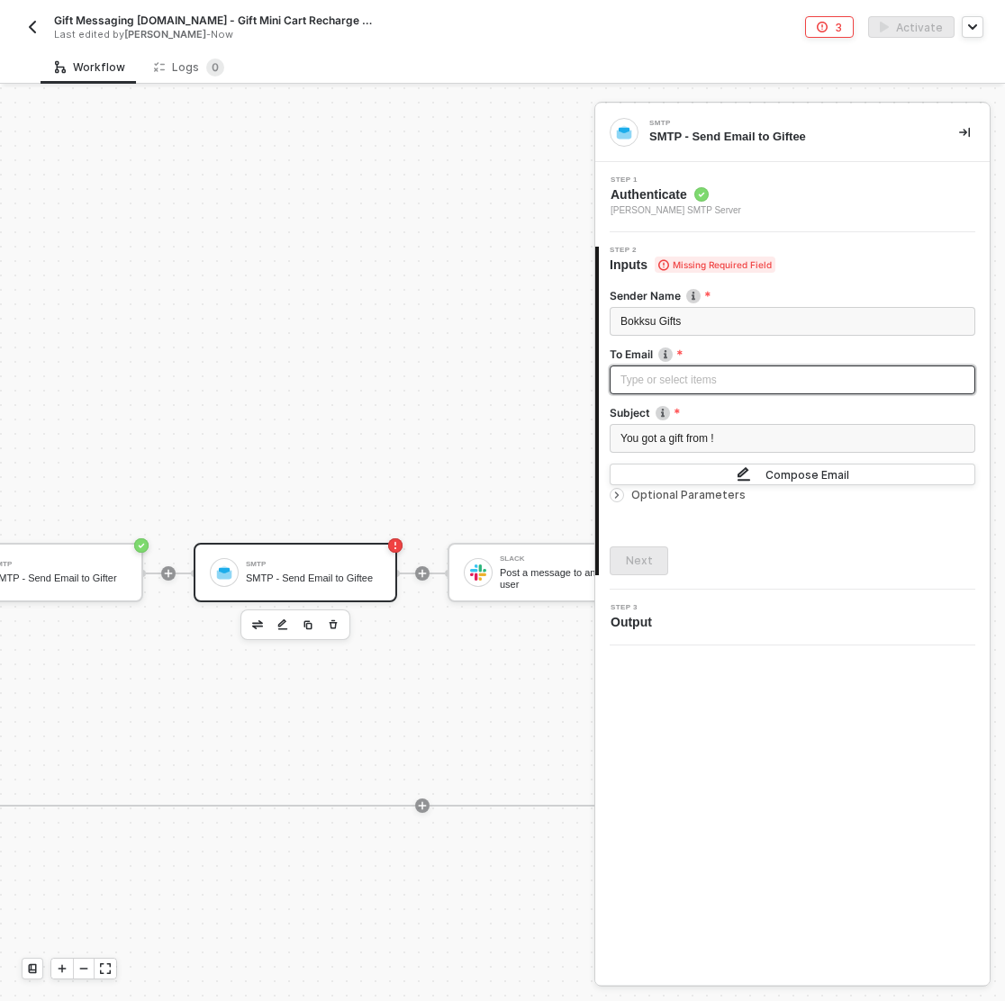
click at [712, 374] on div "Type or select items ﻿" at bounding box center [792, 380] width 344 height 17
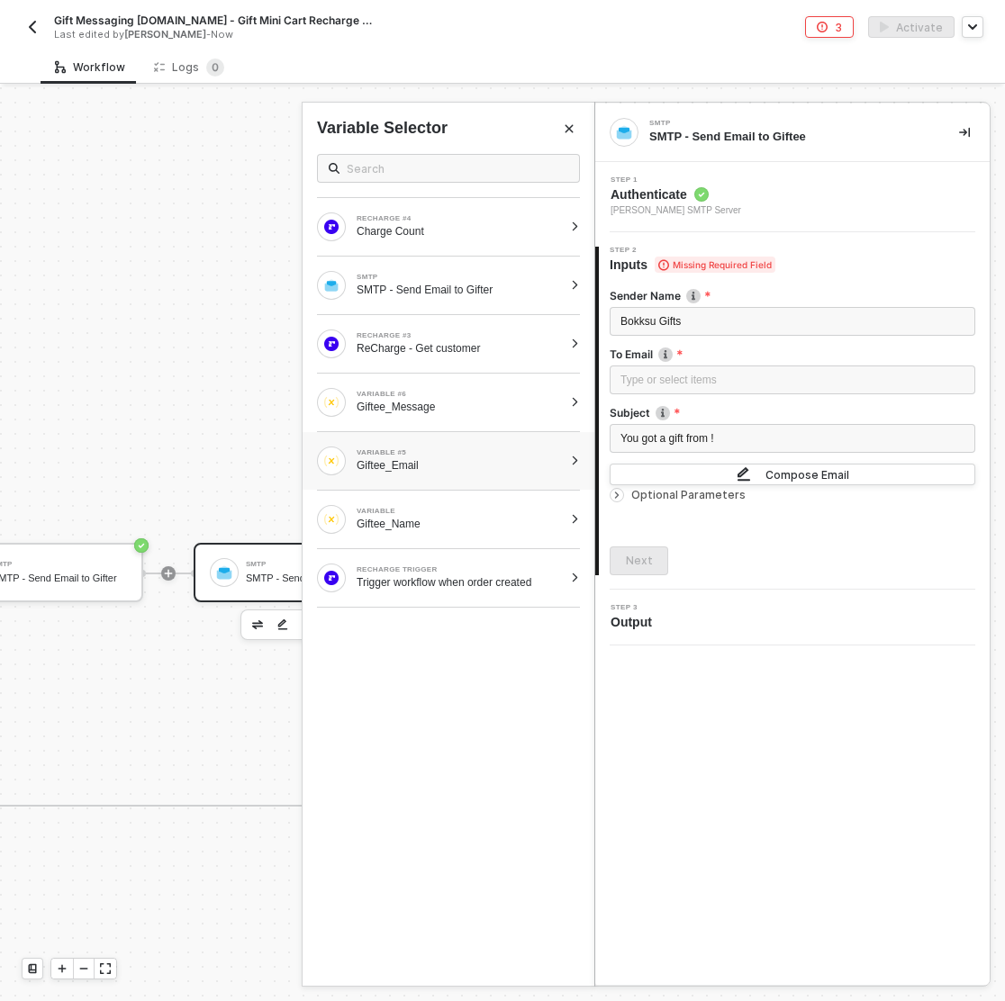
click at [579, 456] on div at bounding box center [575, 460] width 10 height 11
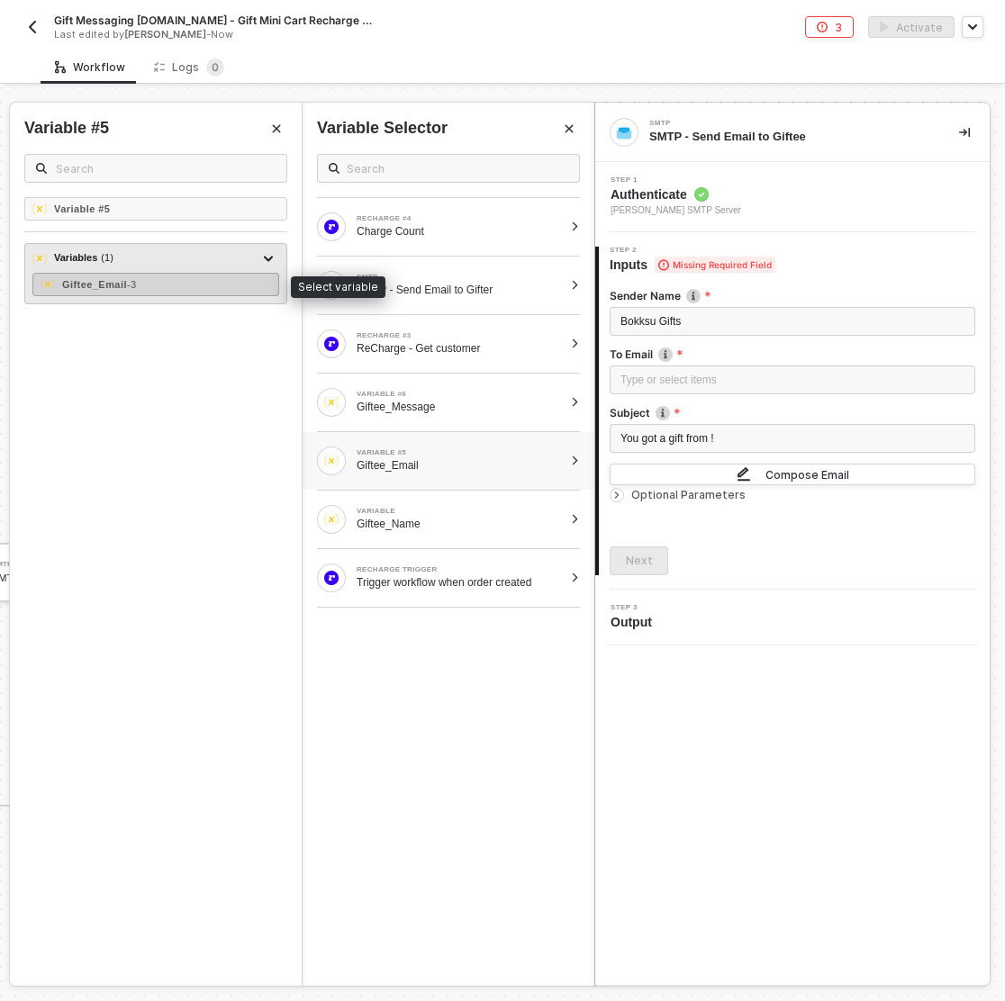
click at [198, 284] on div "Giftee_Email - 3" at bounding box center [155, 284] width 247 height 23
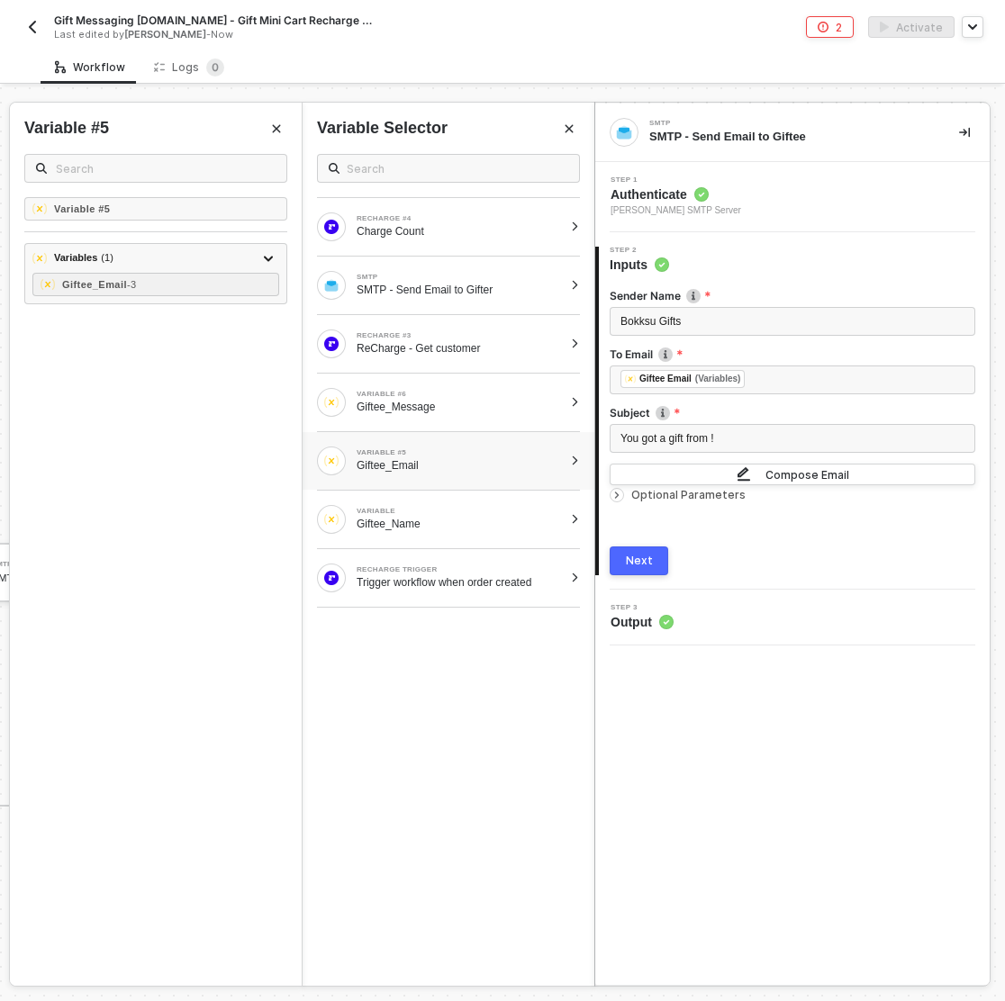
click at [633, 560] on div "Next" at bounding box center [639, 561] width 27 height 14
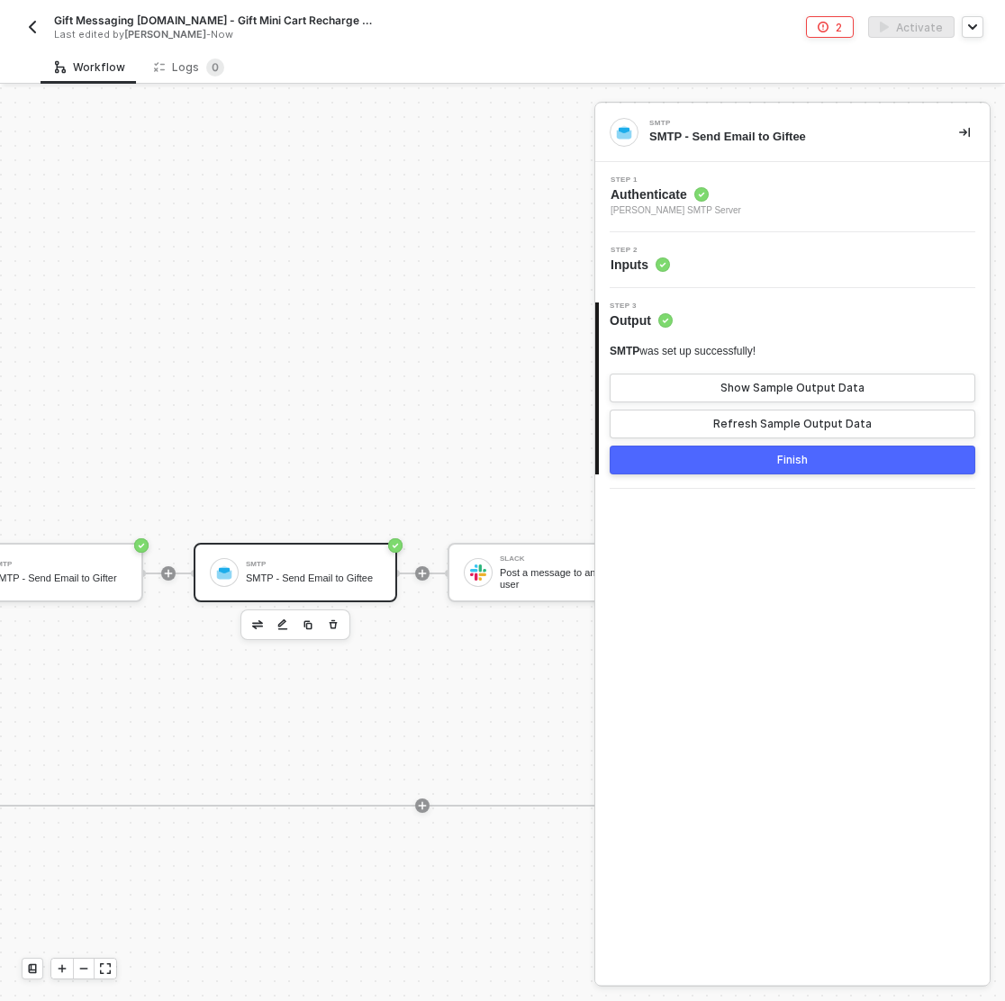
click at [787, 465] on div "Finish" at bounding box center [792, 460] width 31 height 14
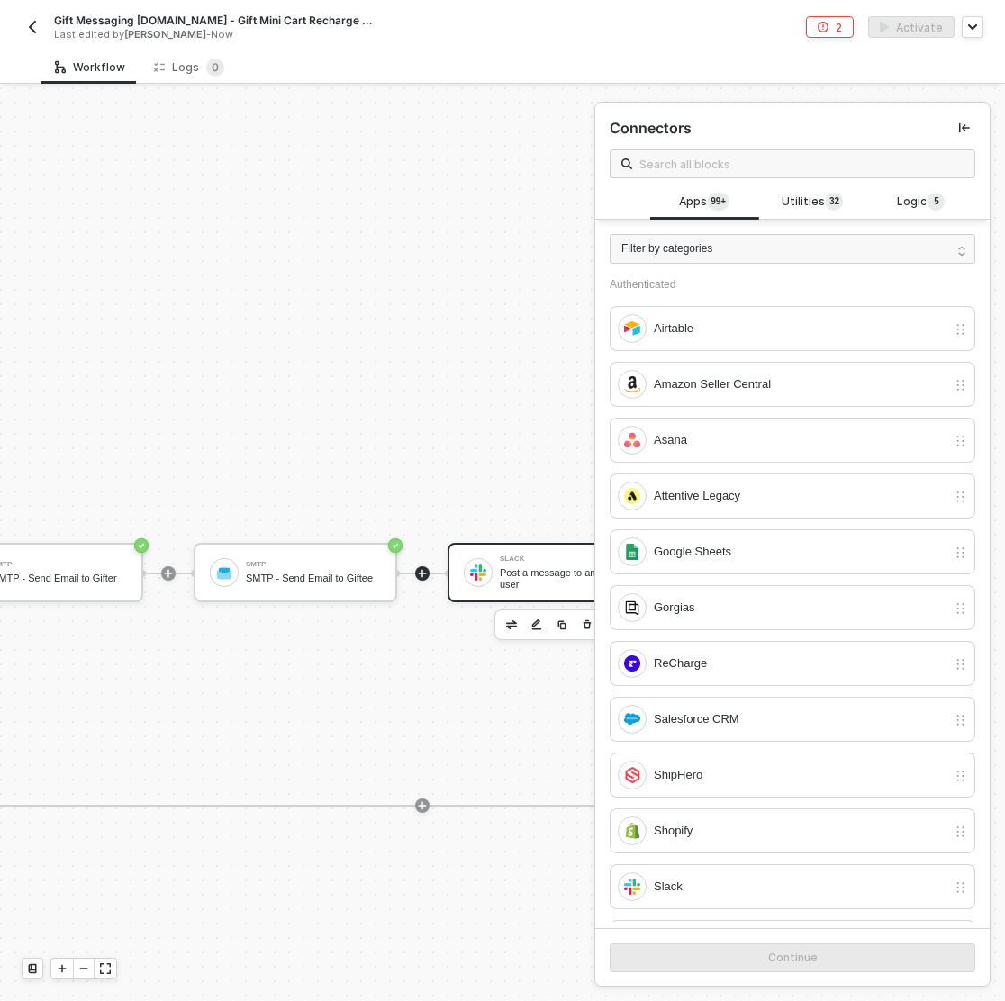
click at [529, 575] on div "Post a message to another user" at bounding box center [567, 578] width 135 height 23
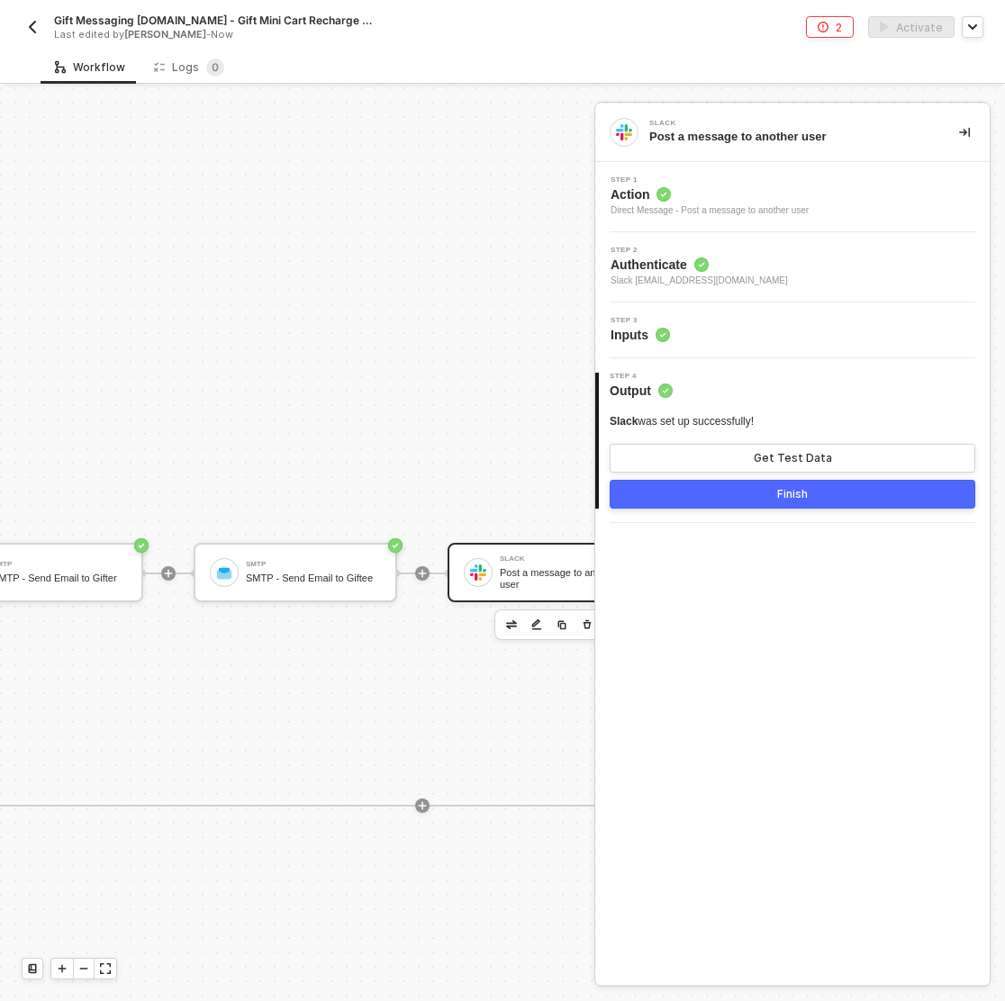
click at [770, 202] on span "Action" at bounding box center [709, 194] width 198 height 18
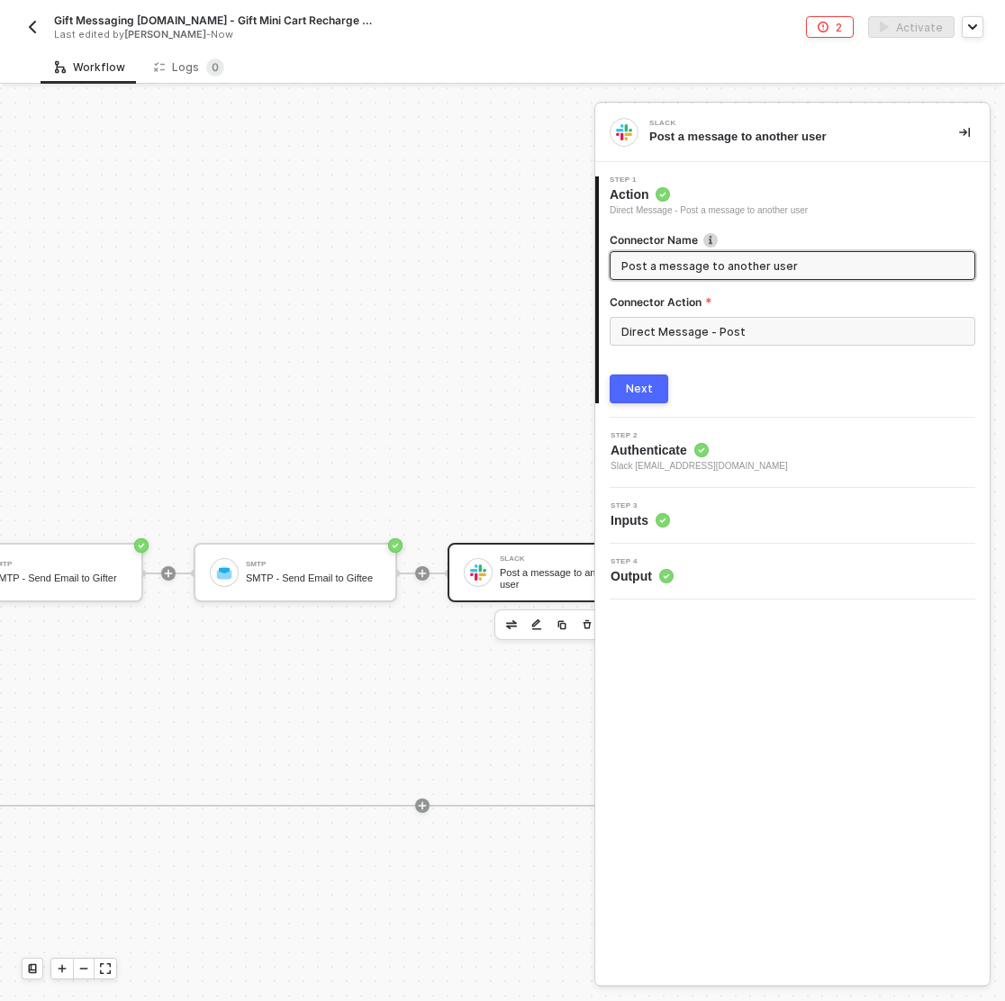
click at [749, 452] on div "Step 2 Authenticate Slack danny@bokksu.com" at bounding box center [794, 452] width 390 height 41
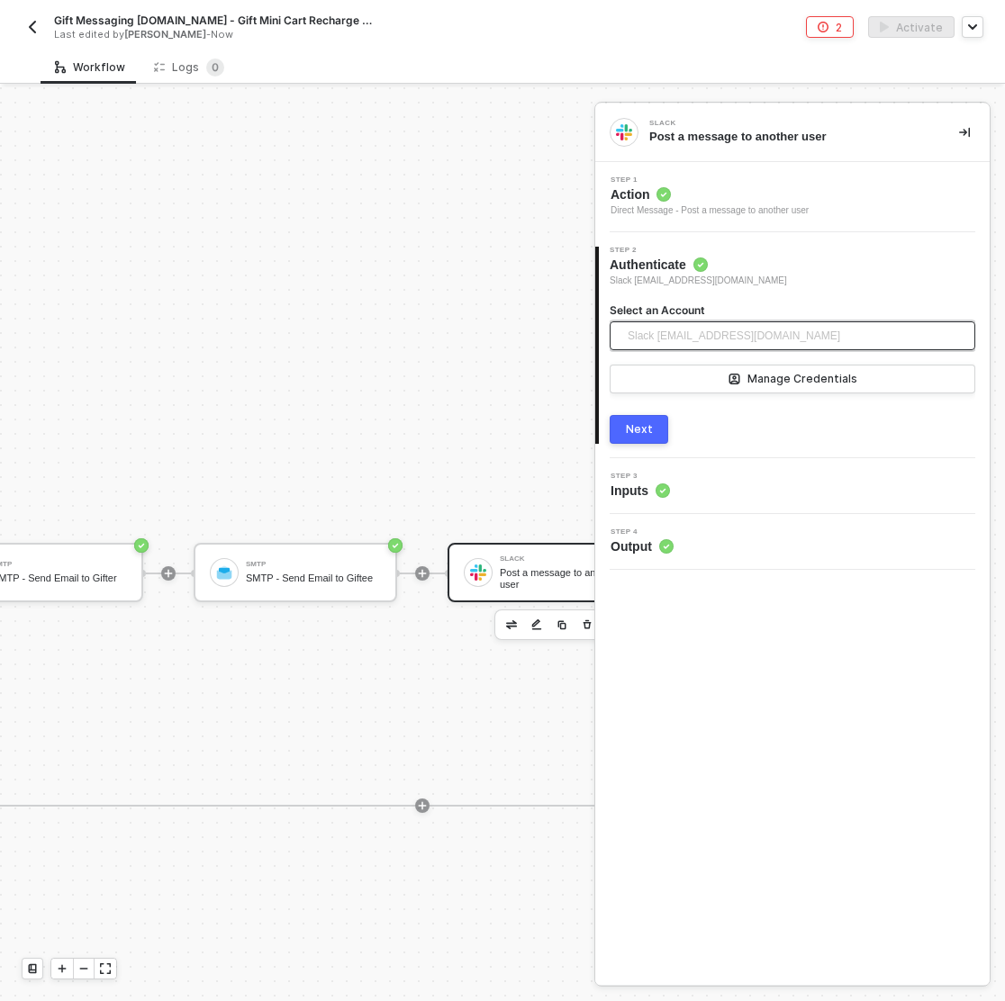
click at [756, 327] on span "Slack danny@bokksu.com" at bounding box center [733, 335] width 212 height 27
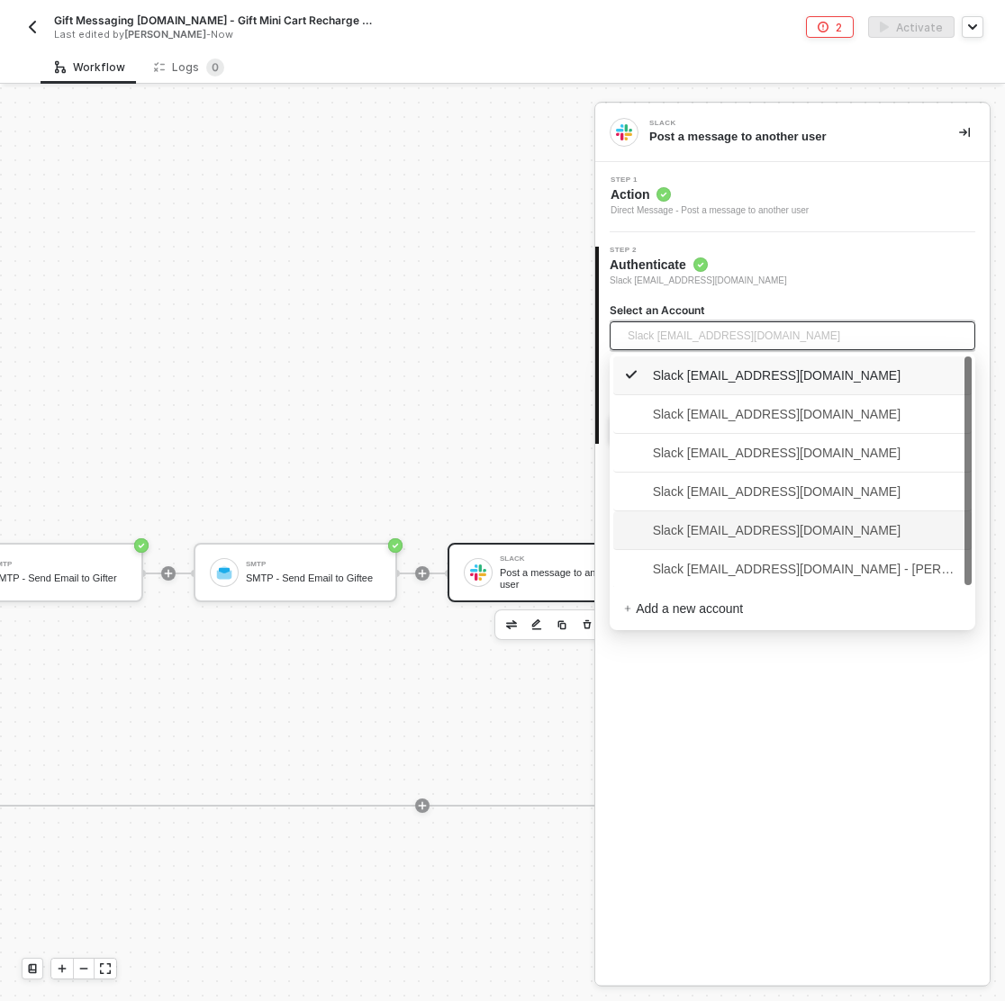
click at [752, 526] on span "Slack kelan@bokksu.com" at bounding box center [762, 530] width 276 height 20
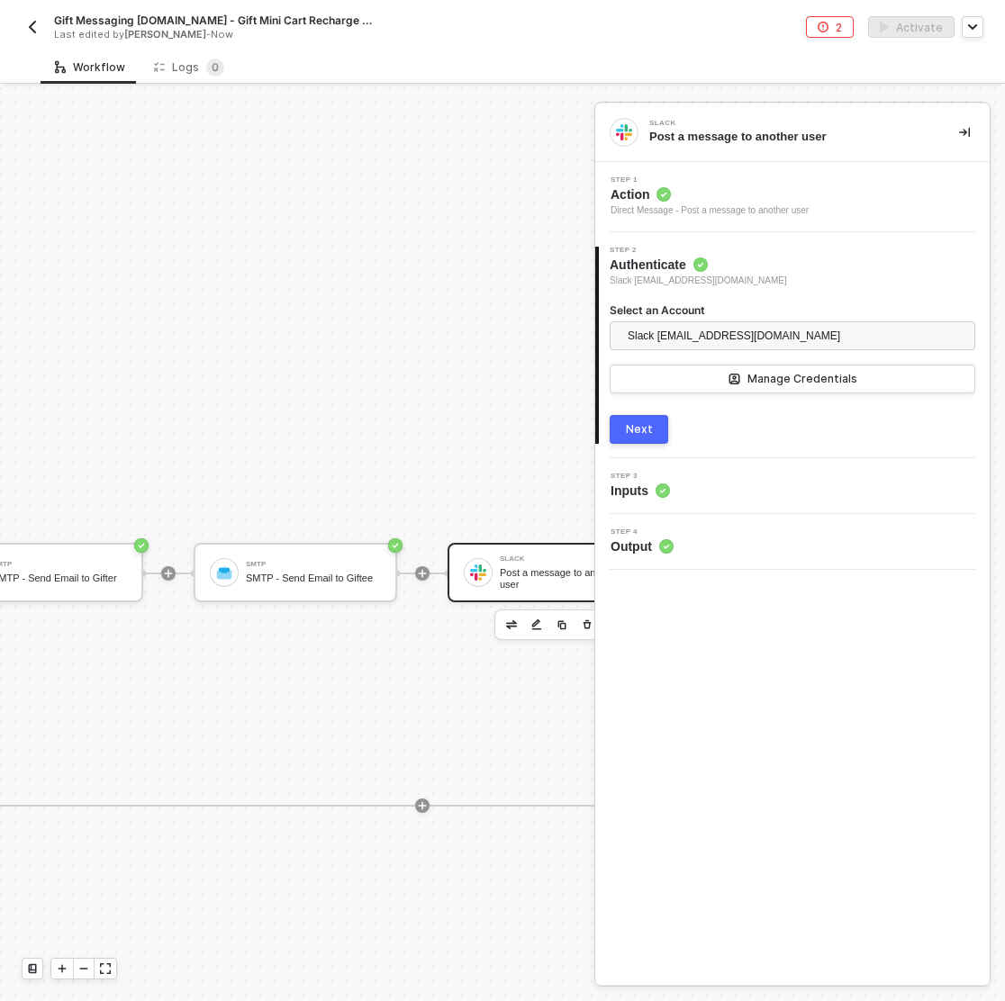
click at [635, 428] on div "Next" at bounding box center [639, 429] width 27 height 14
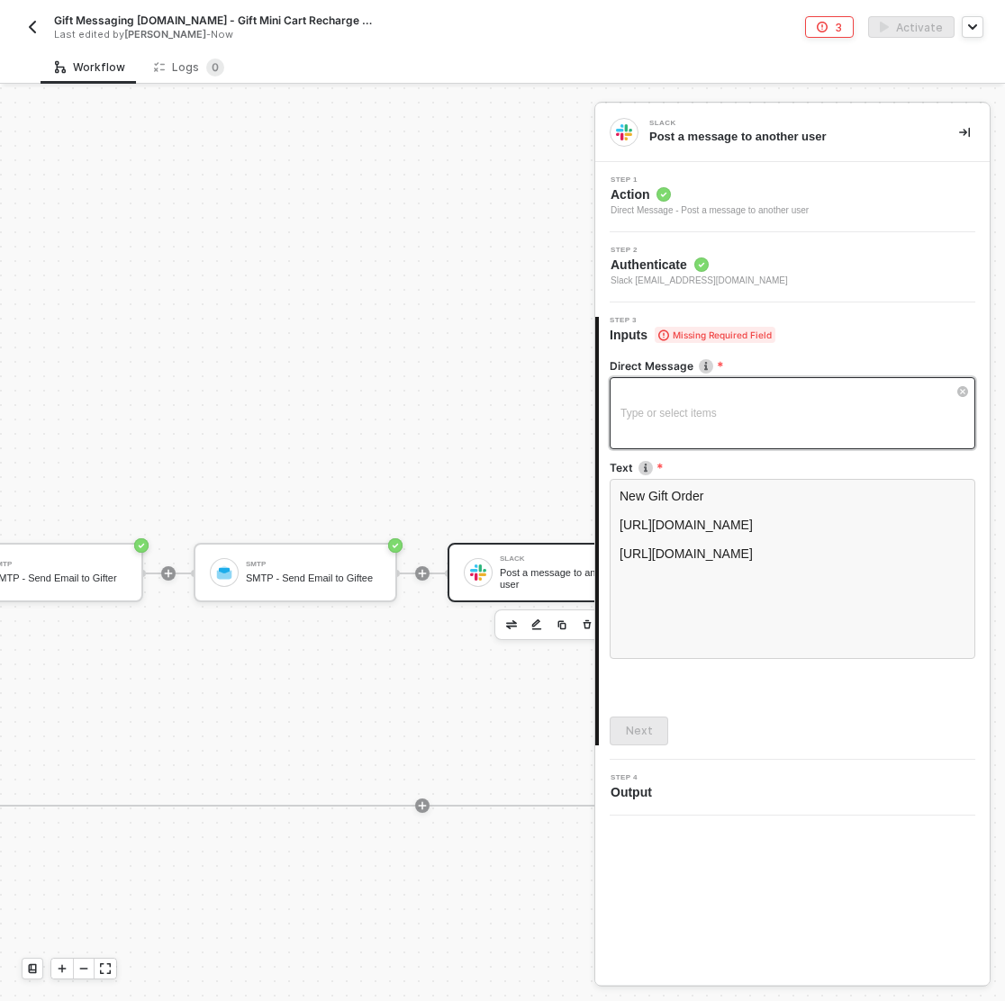
click at [665, 415] on div "Type or select items ﻿" at bounding box center [783, 413] width 326 height 17
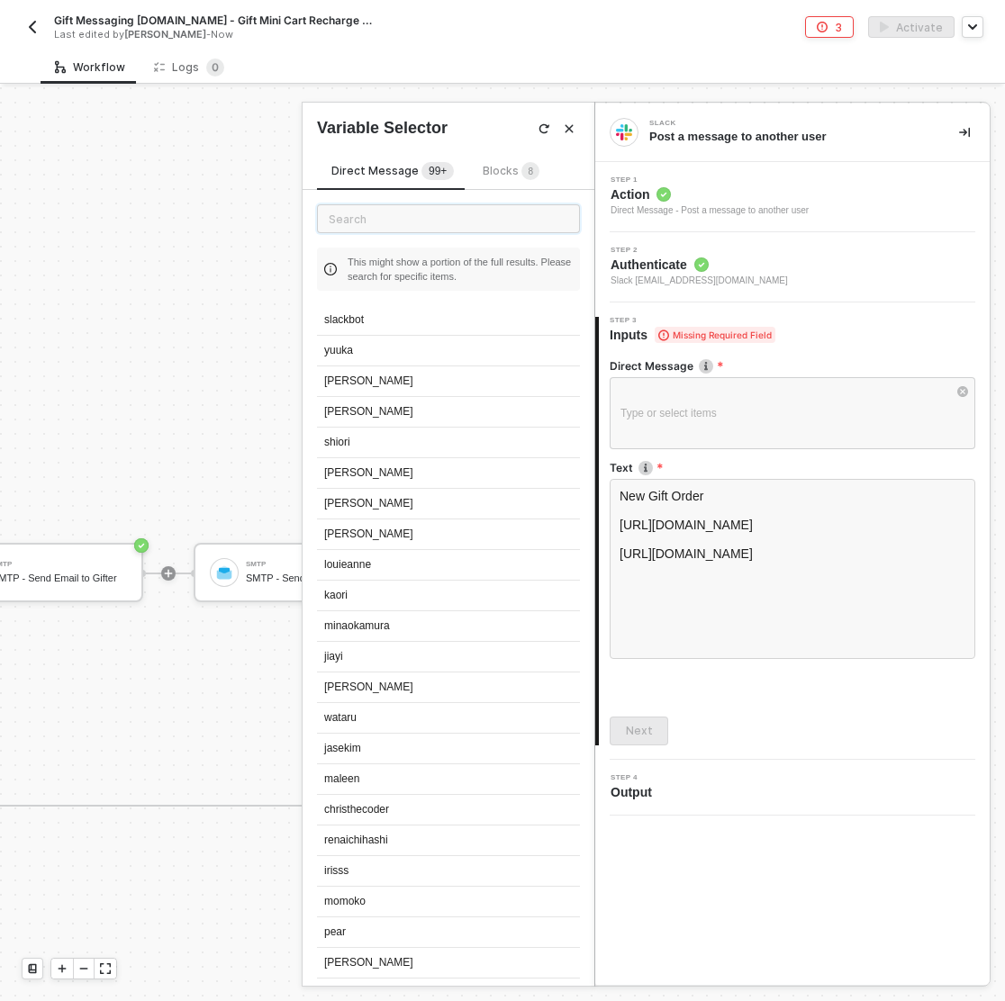
click at [391, 221] on input "text" at bounding box center [448, 218] width 263 height 29
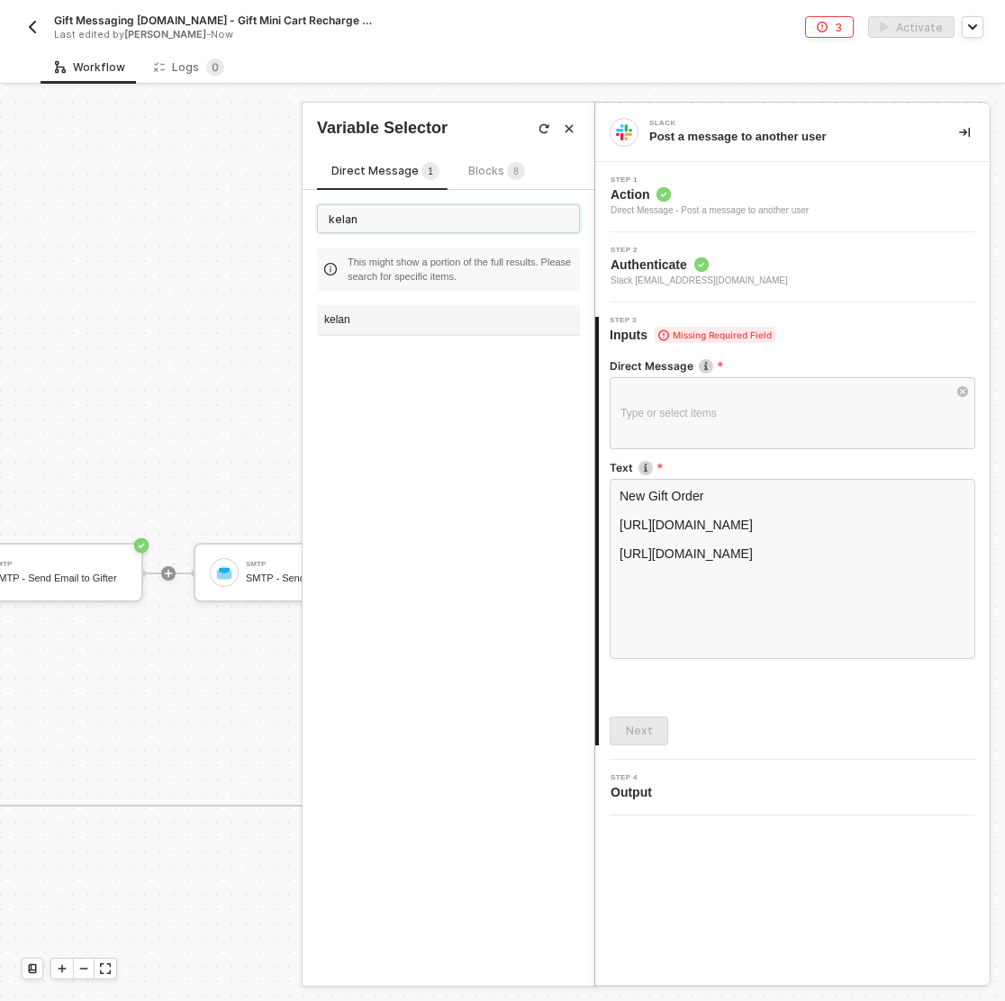
type input "kelan"
click at [397, 319] on div "kelan" at bounding box center [448, 320] width 263 height 31
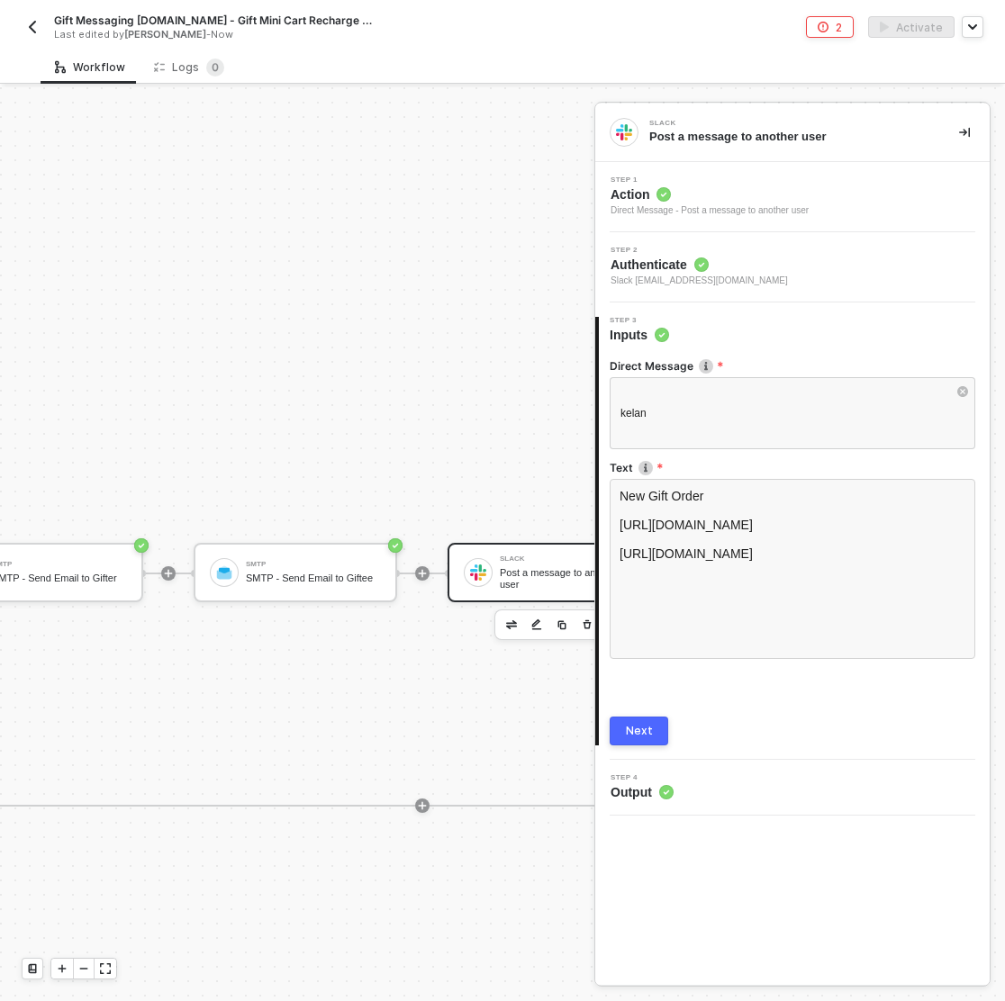
click at [627, 727] on div "Next" at bounding box center [639, 731] width 27 height 14
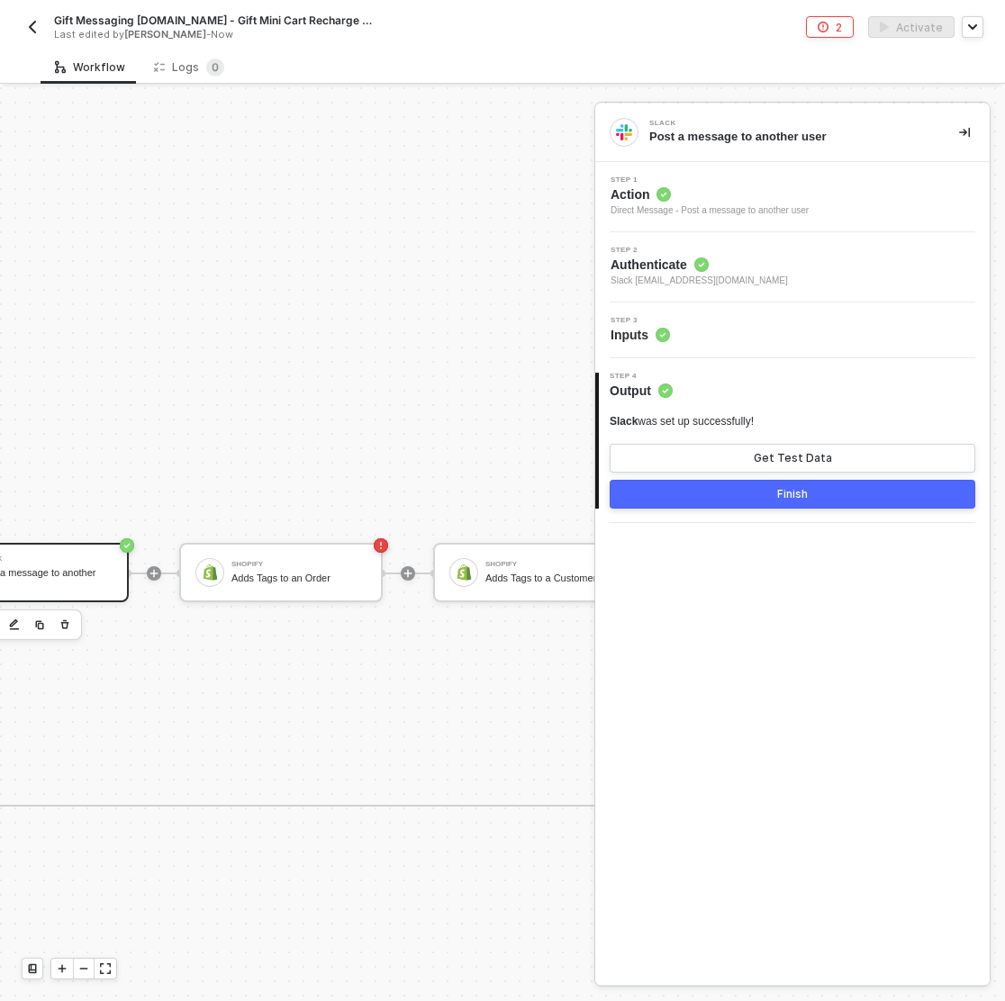
scroll to position [832, 3626]
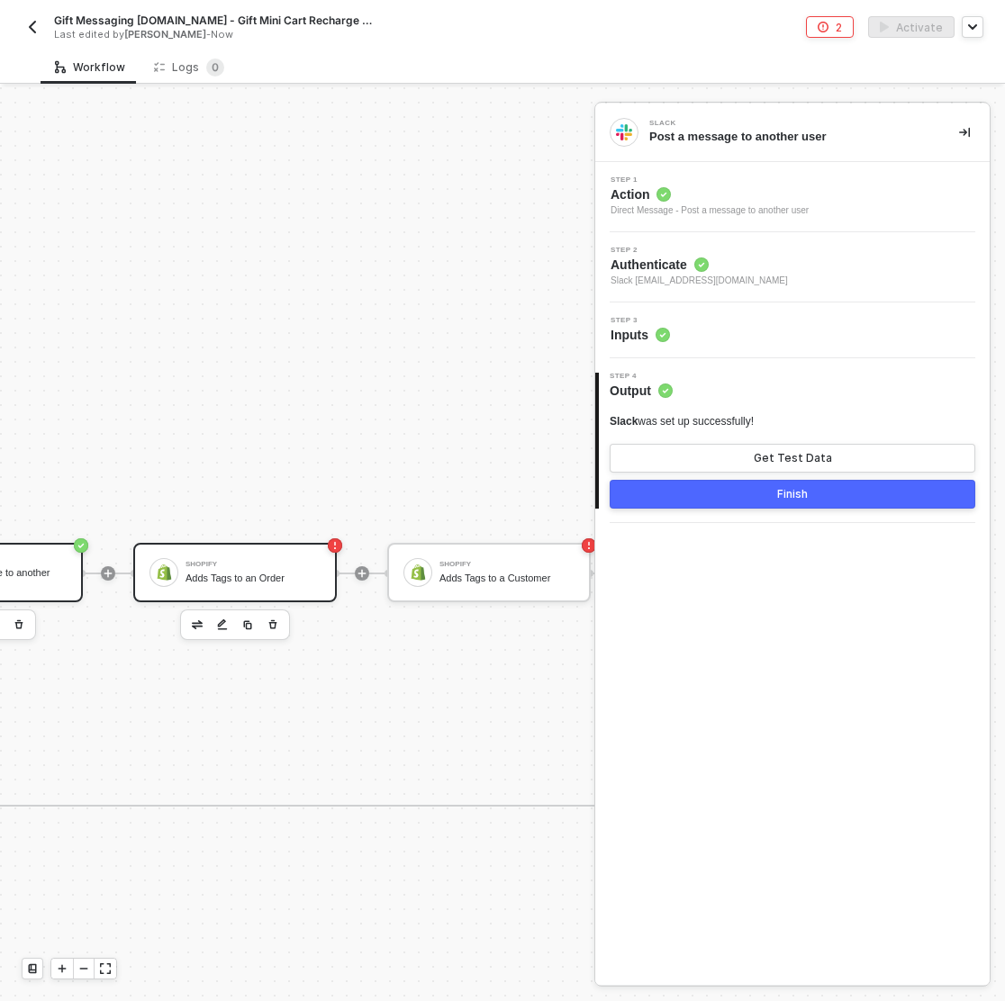
click at [237, 572] on div "Adds Tags to an Order" at bounding box center [252, 578] width 135 height 12
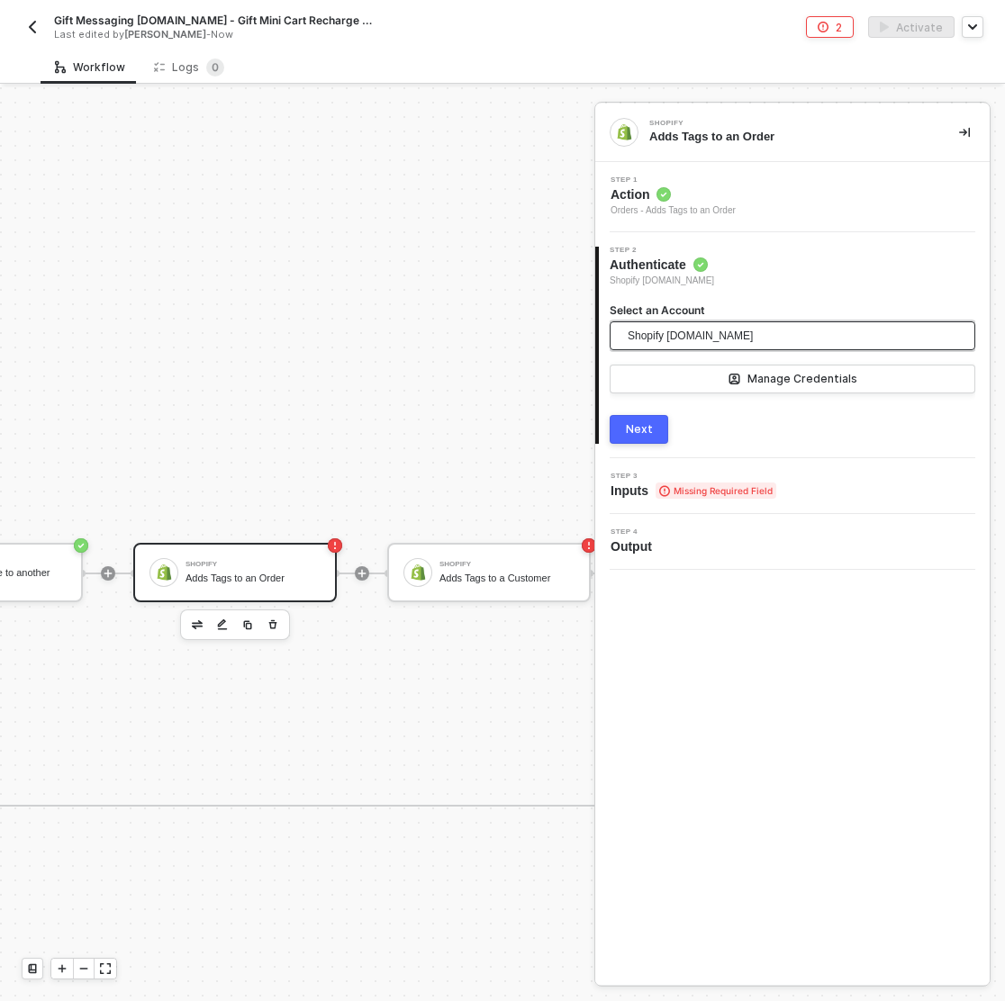
click at [689, 330] on span "Shopify [DOMAIN_NAME]" at bounding box center [689, 335] width 125 height 27
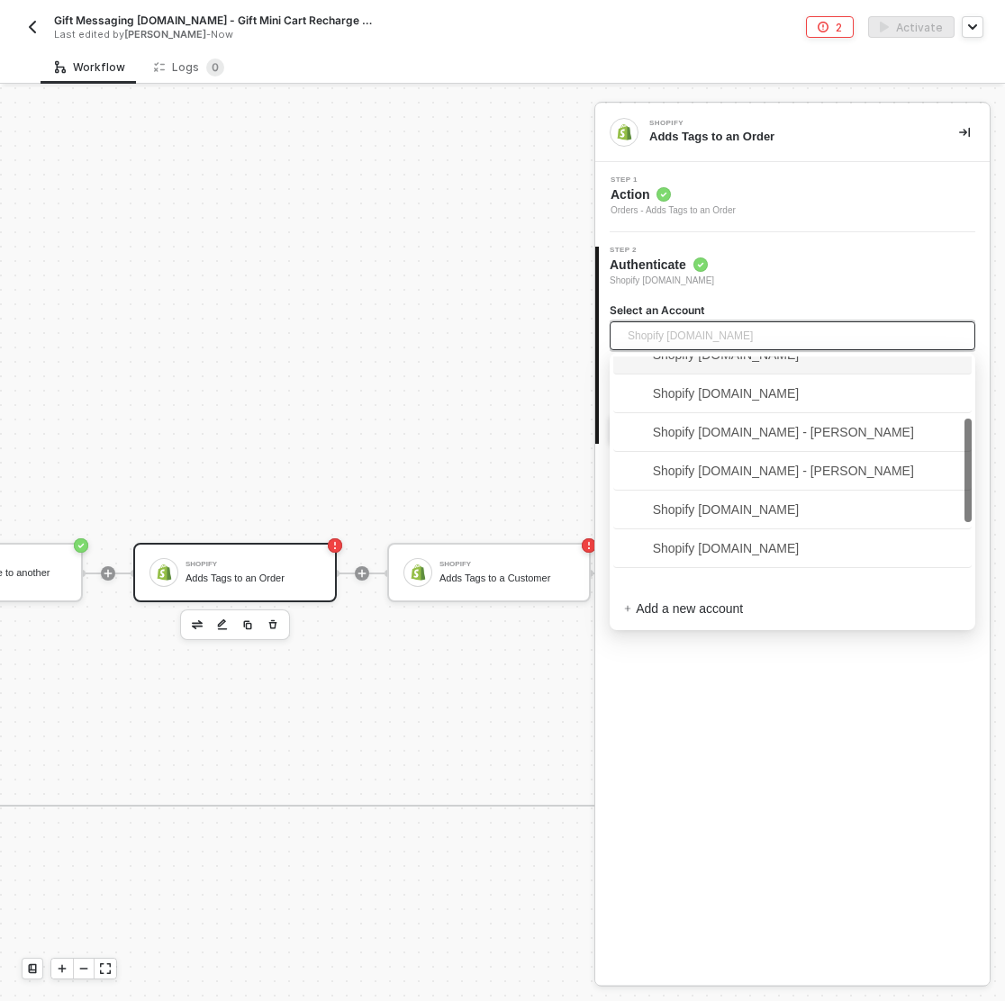
scroll to position [311, 0]
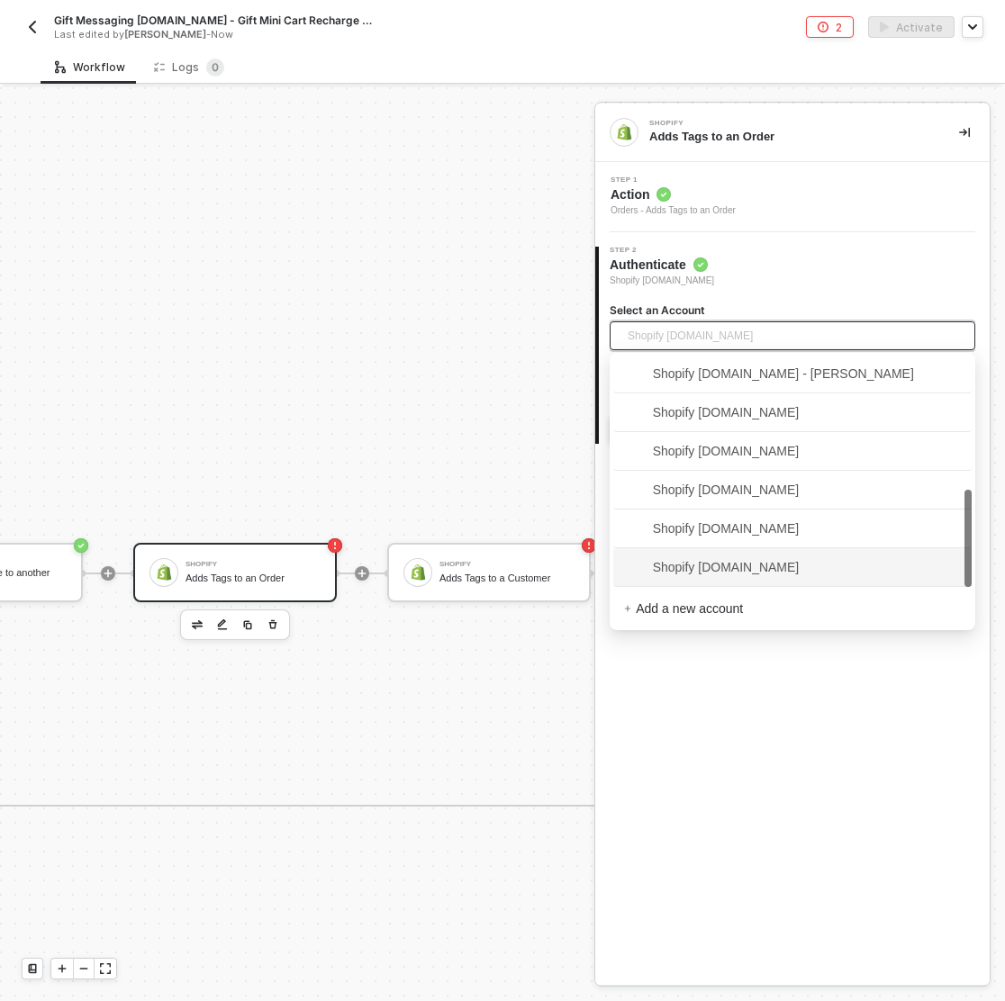
click at [752, 565] on span "Shopify [DOMAIN_NAME]" at bounding box center [712, 567] width 176 height 20
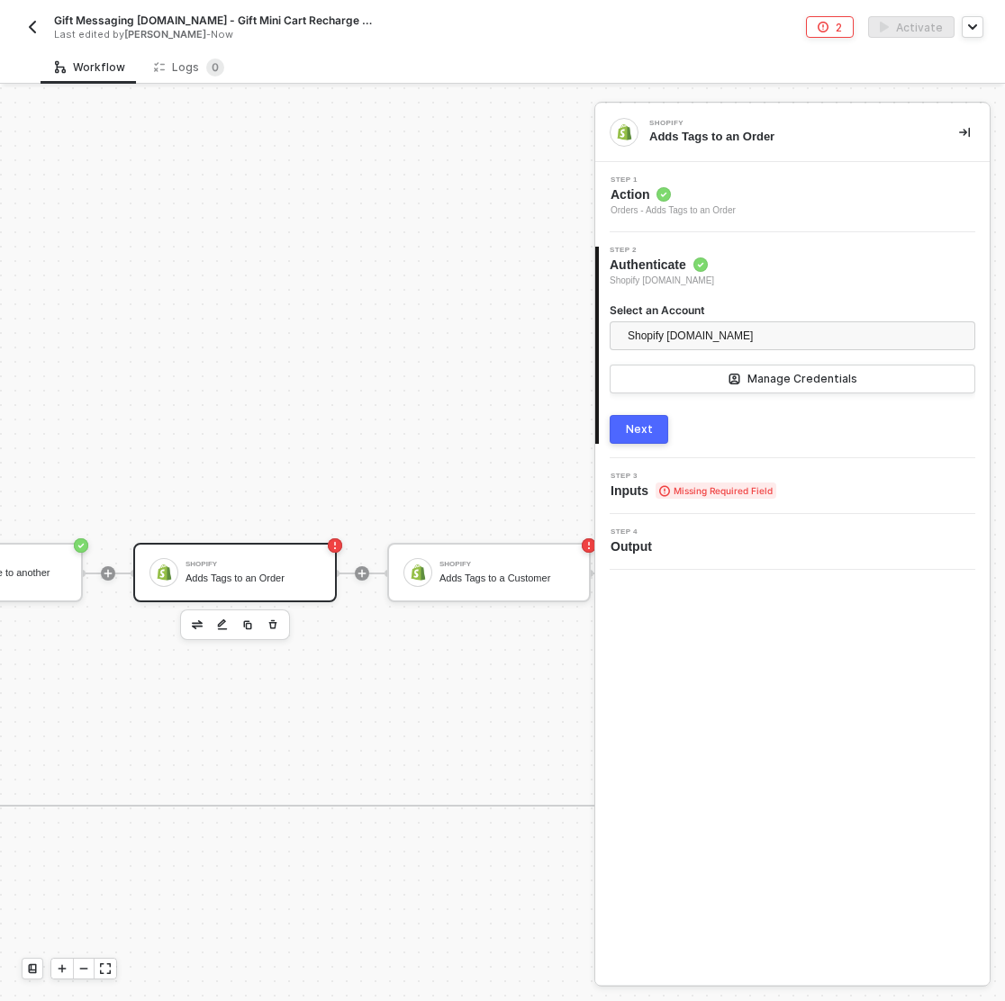
click at [636, 428] on div "Next" at bounding box center [639, 429] width 27 height 14
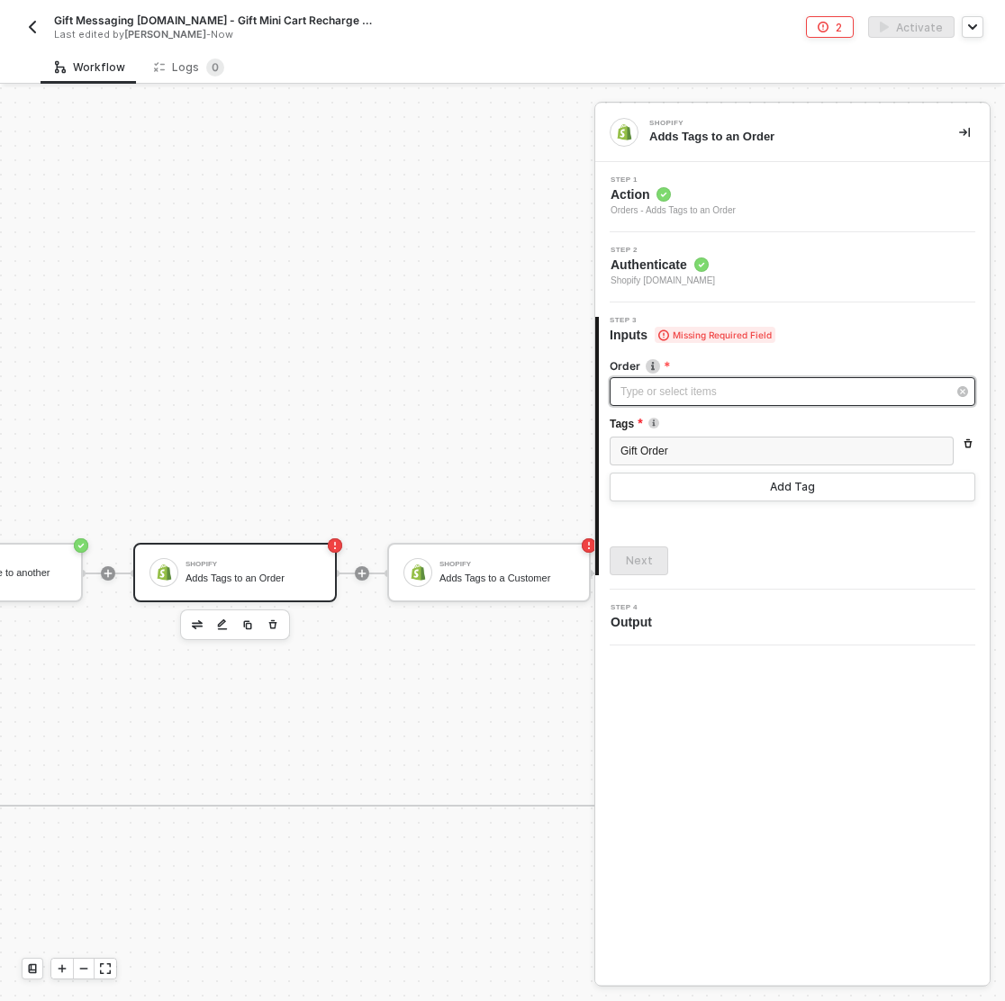
click at [694, 384] on div "Type or select items ﻿" at bounding box center [783, 391] width 326 height 17
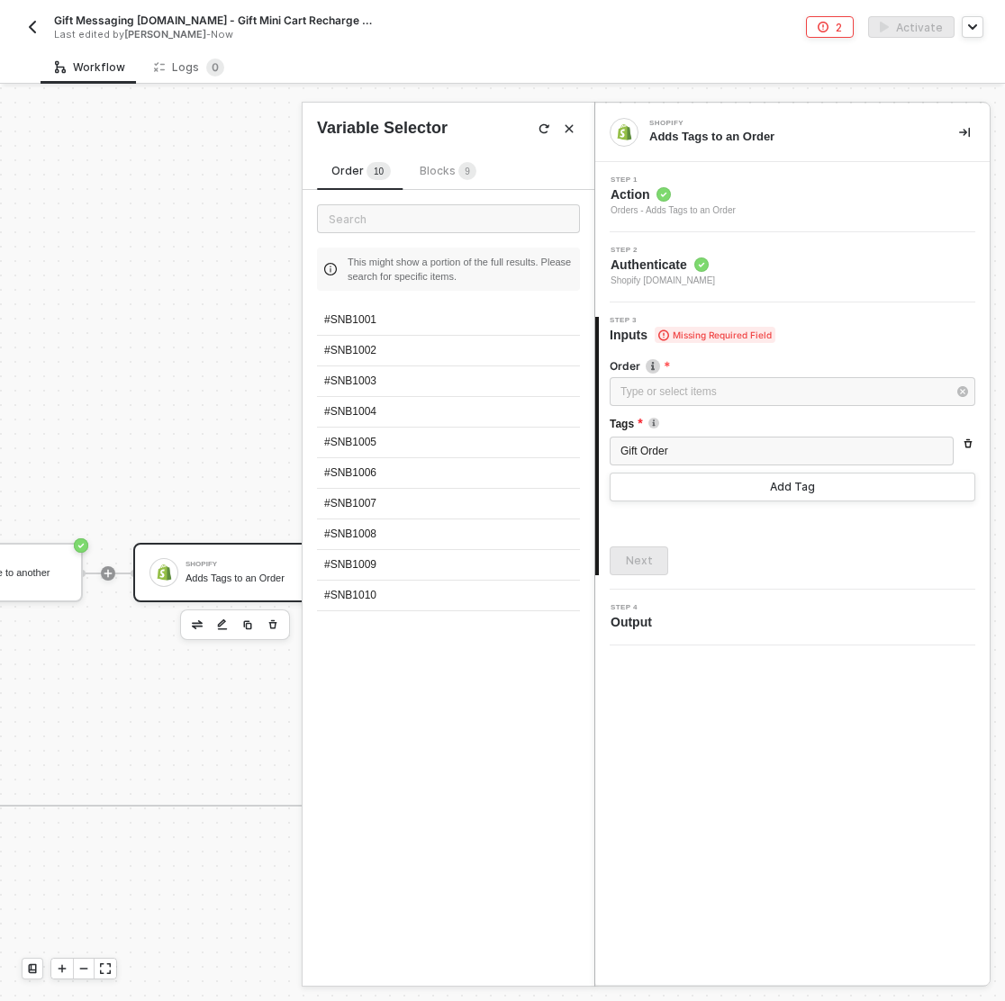
click at [435, 182] on div "Blocks 9" at bounding box center [448, 172] width 86 height 22
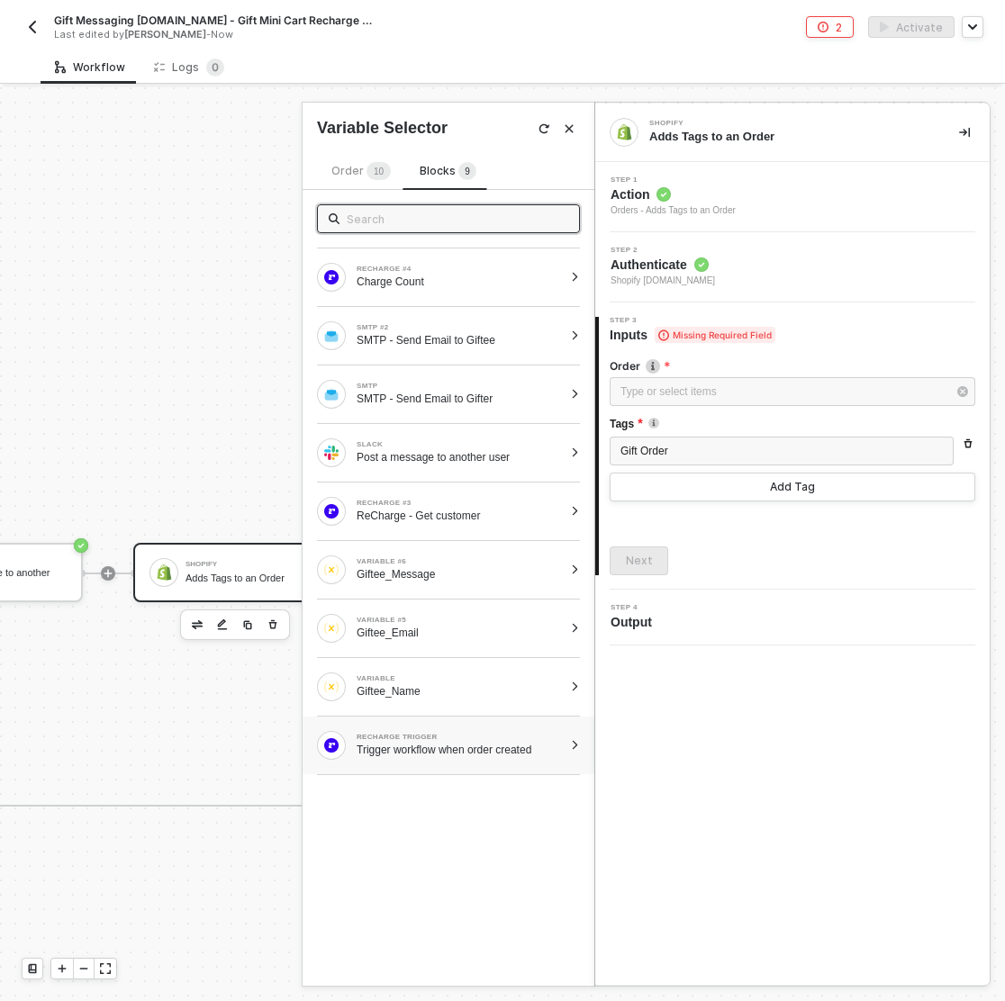
click at [579, 743] on div at bounding box center [575, 745] width 10 height 11
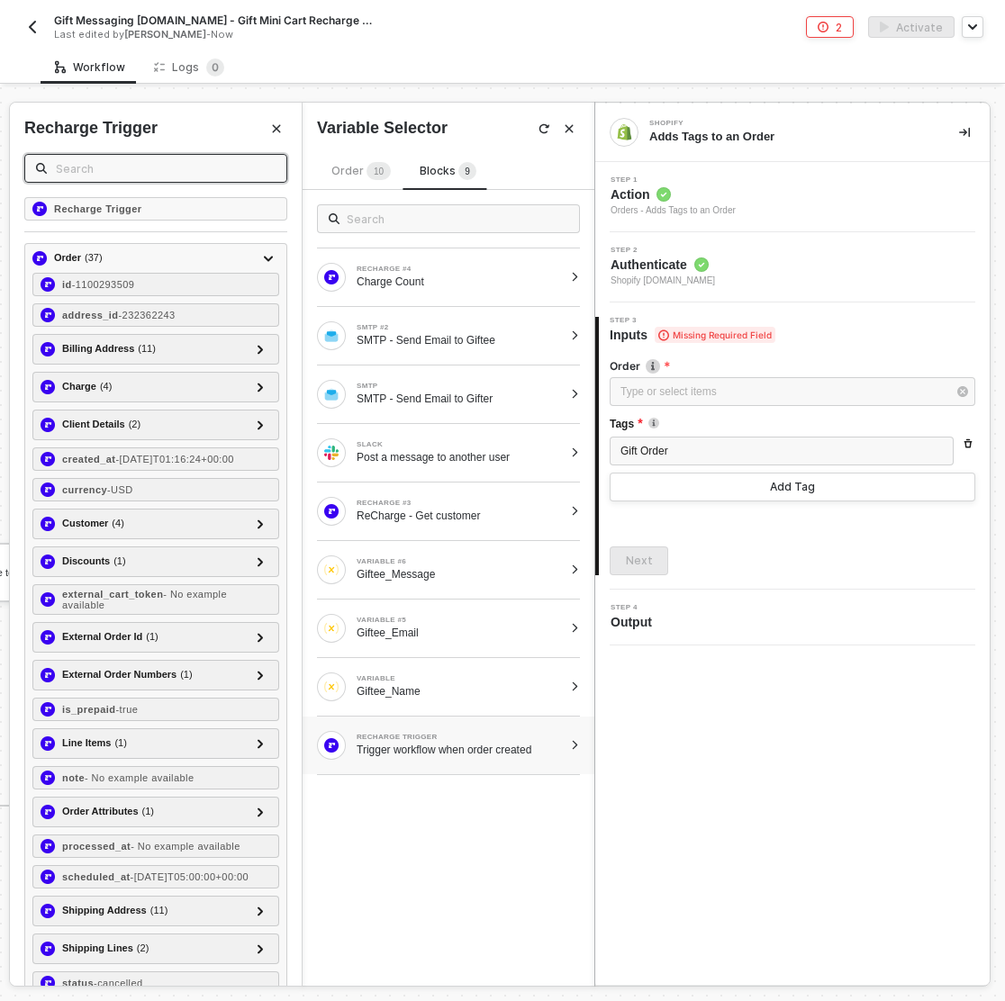
click at [137, 160] on input "text" at bounding box center [166, 168] width 220 height 20
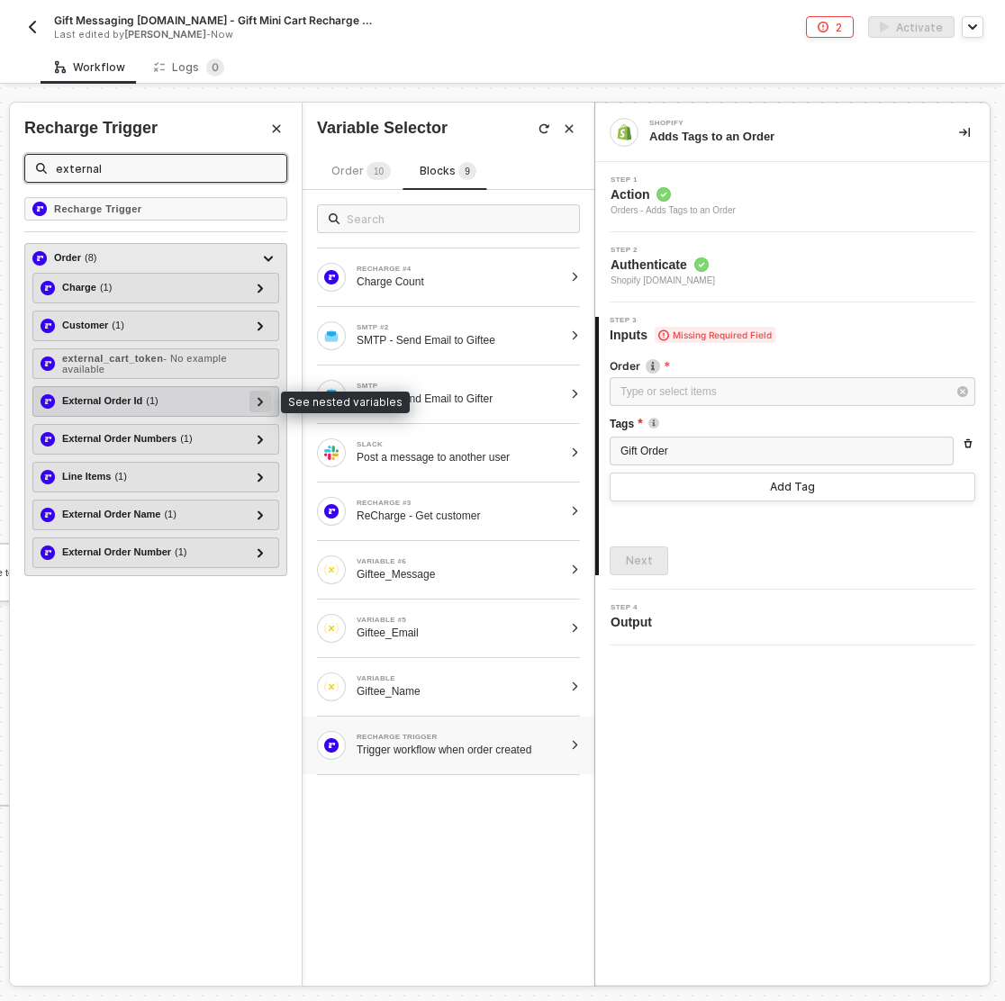
type input "external"
click at [261, 397] on icon at bounding box center [259, 401] width 5 height 9
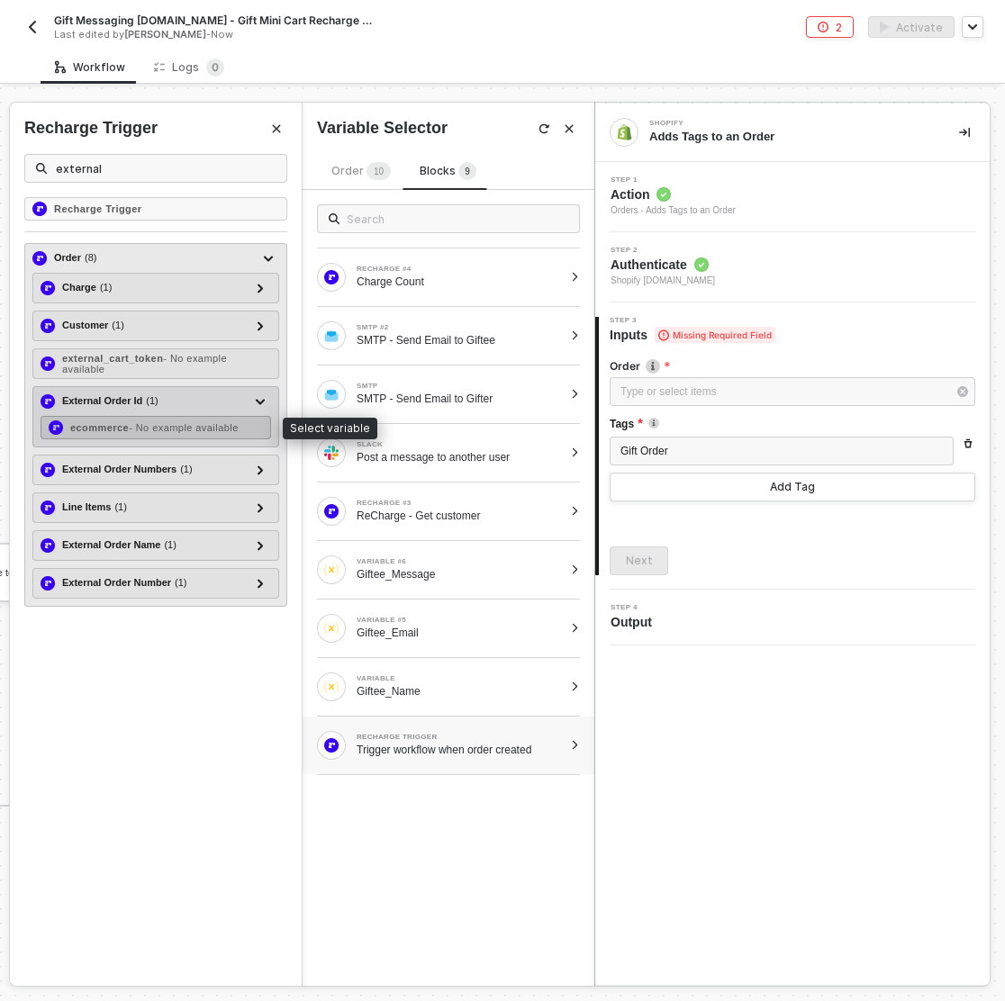
click at [187, 426] on span "- No example available" at bounding box center [184, 427] width 110 height 11
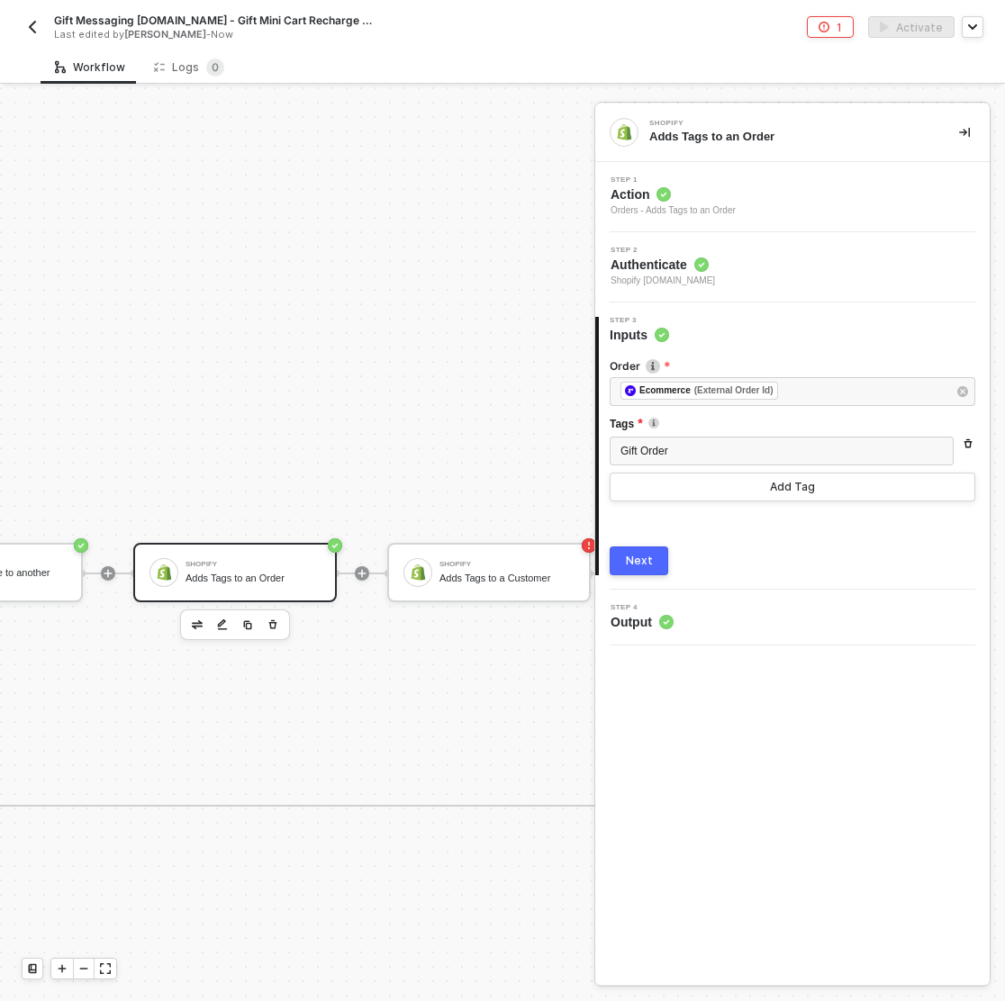
click at [646, 562] on div "Next" at bounding box center [639, 561] width 27 height 14
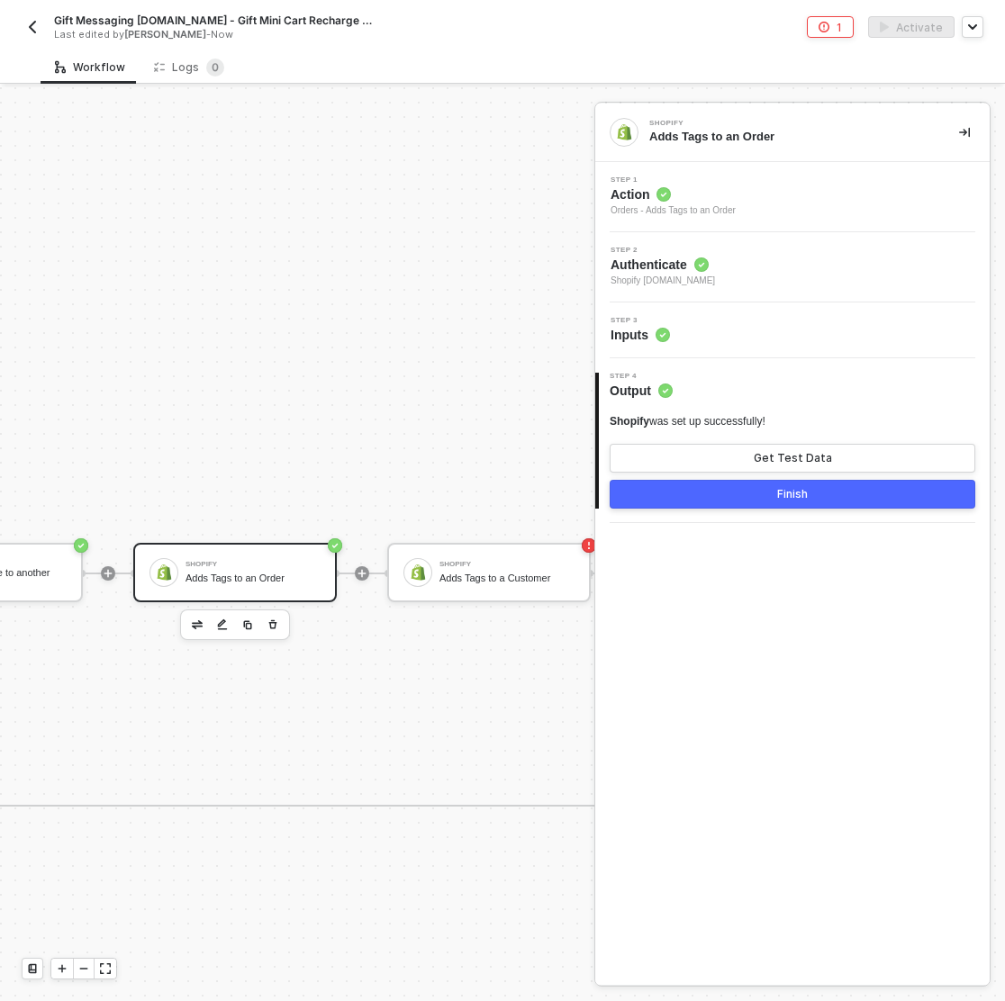
click at [748, 490] on button "Finish" at bounding box center [791, 494] width 365 height 29
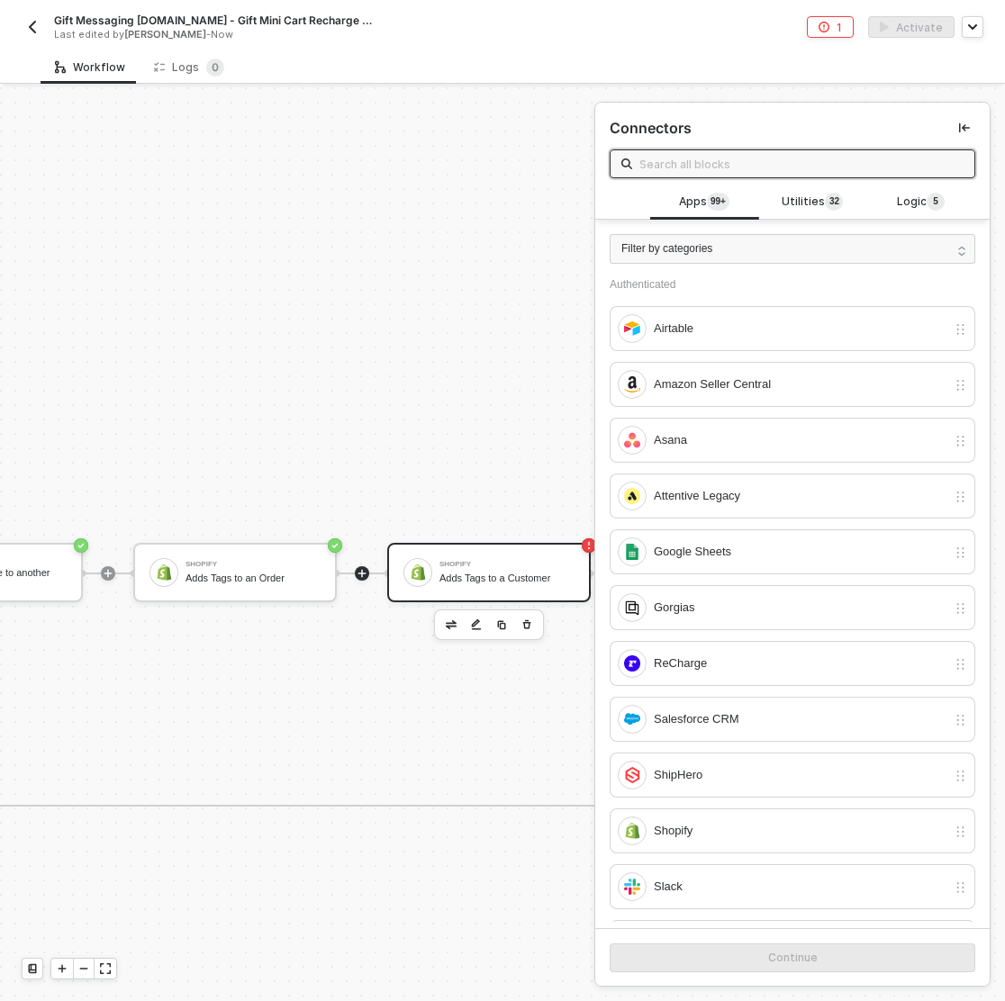
click at [430, 563] on div "Shopify Adds Tags to a Customer" at bounding box center [488, 572] width 203 height 59
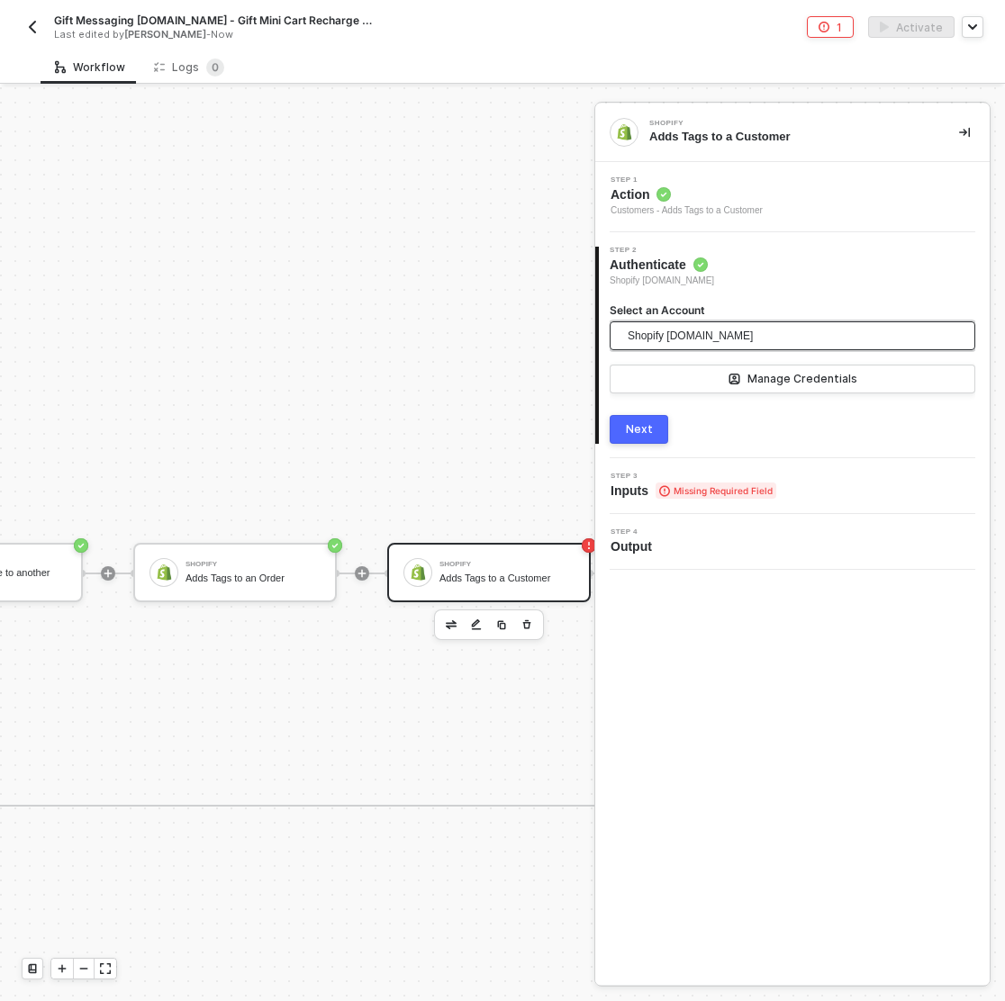
click at [789, 332] on span "Shopify [DOMAIN_NAME]" at bounding box center [787, 335] width 320 height 29
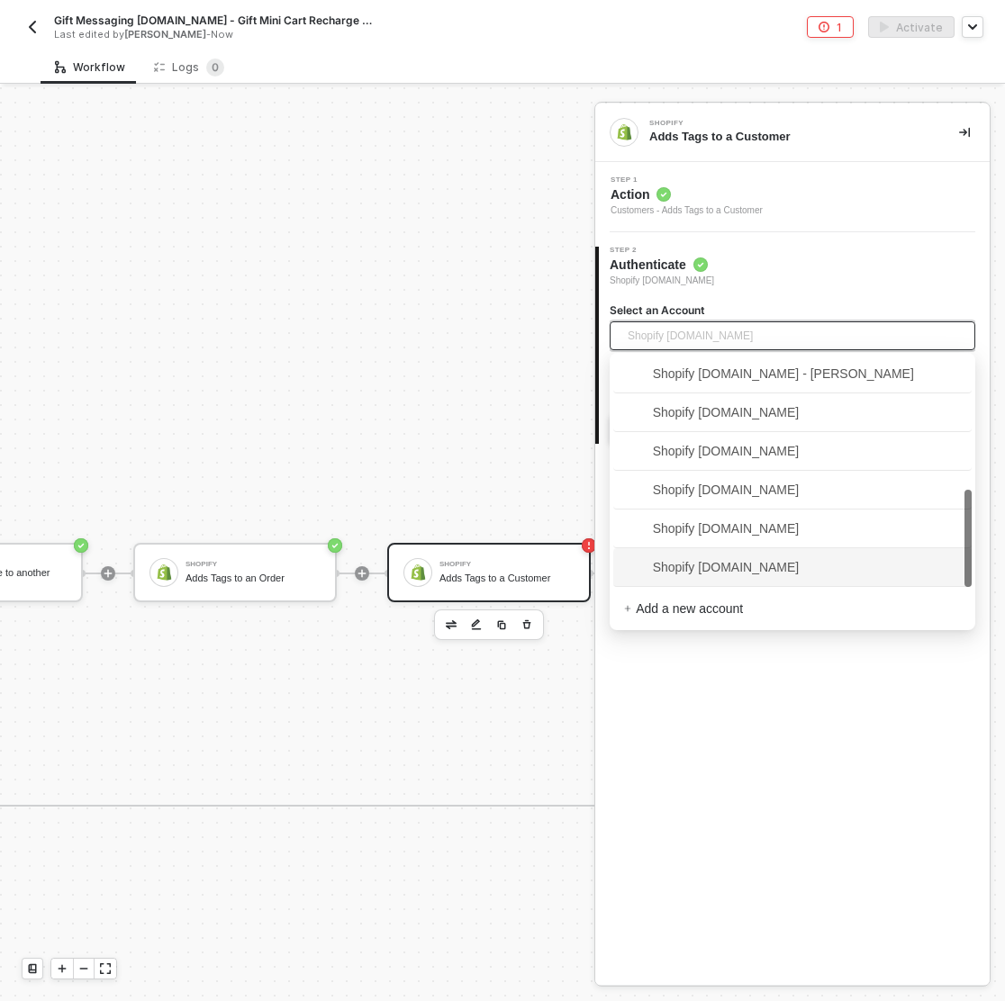
click at [749, 562] on span "Shopify snb-hashii.myshopify.com" at bounding box center [712, 567] width 176 height 20
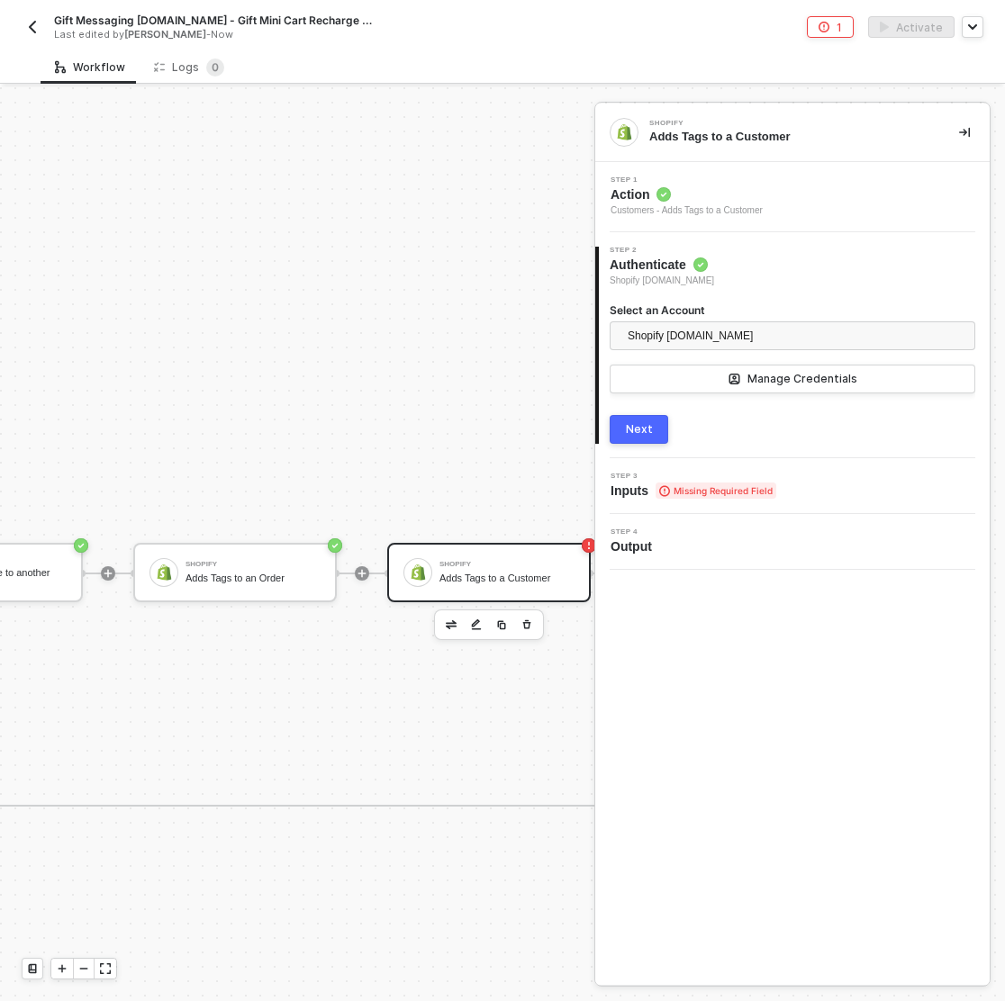
click at [643, 417] on button "Next" at bounding box center [638, 429] width 59 height 29
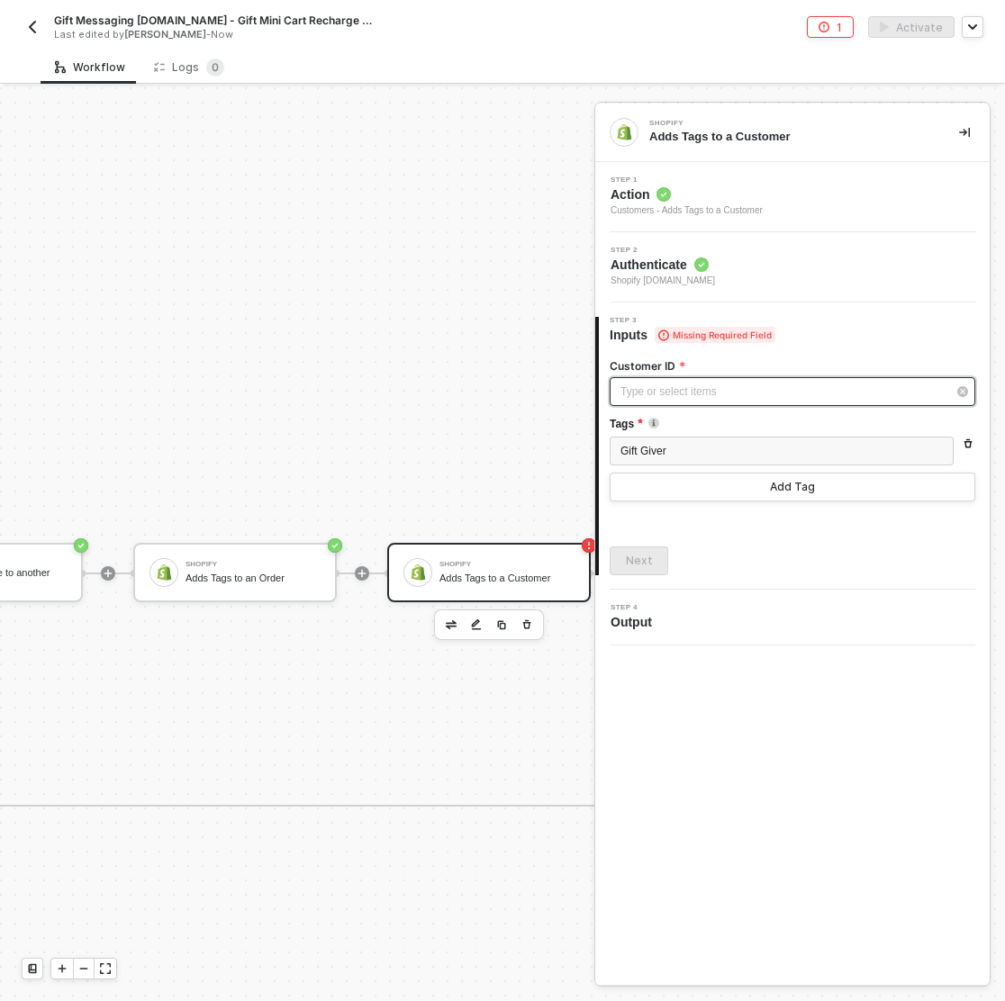
click at [695, 392] on div "Type or select items ﻿" at bounding box center [783, 391] width 326 height 17
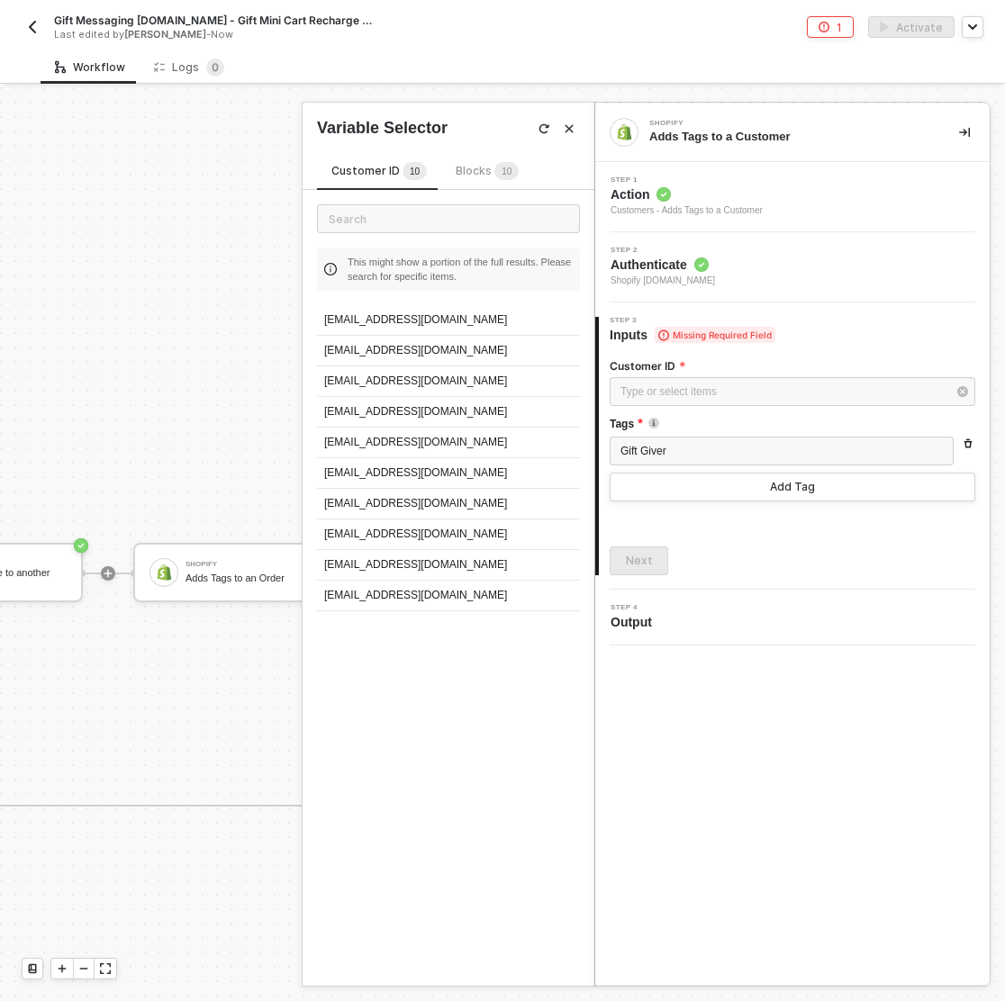
click at [494, 169] on sup "1 0" at bounding box center [506, 171] width 24 height 18
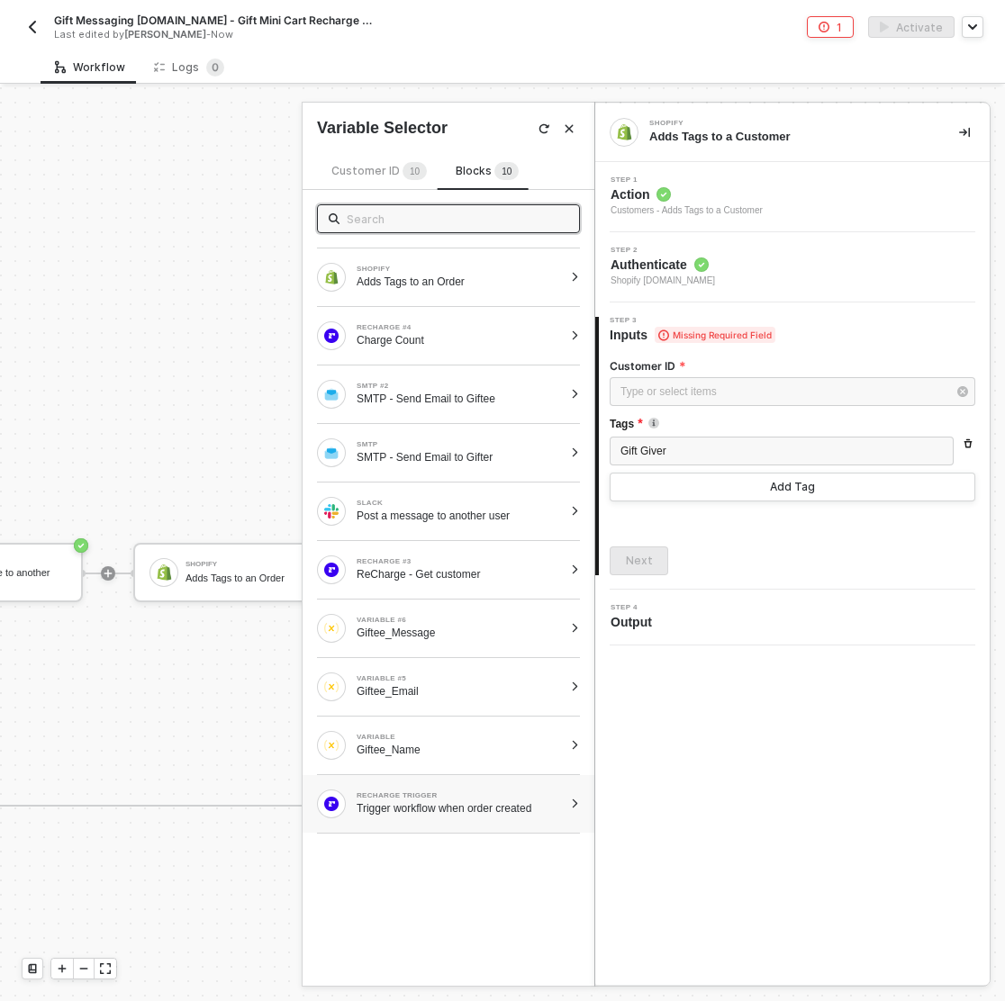
click at [582, 800] on div "RECHARGE TRIGGER Trigger workflow when order created" at bounding box center [448, 804] width 292 height 58
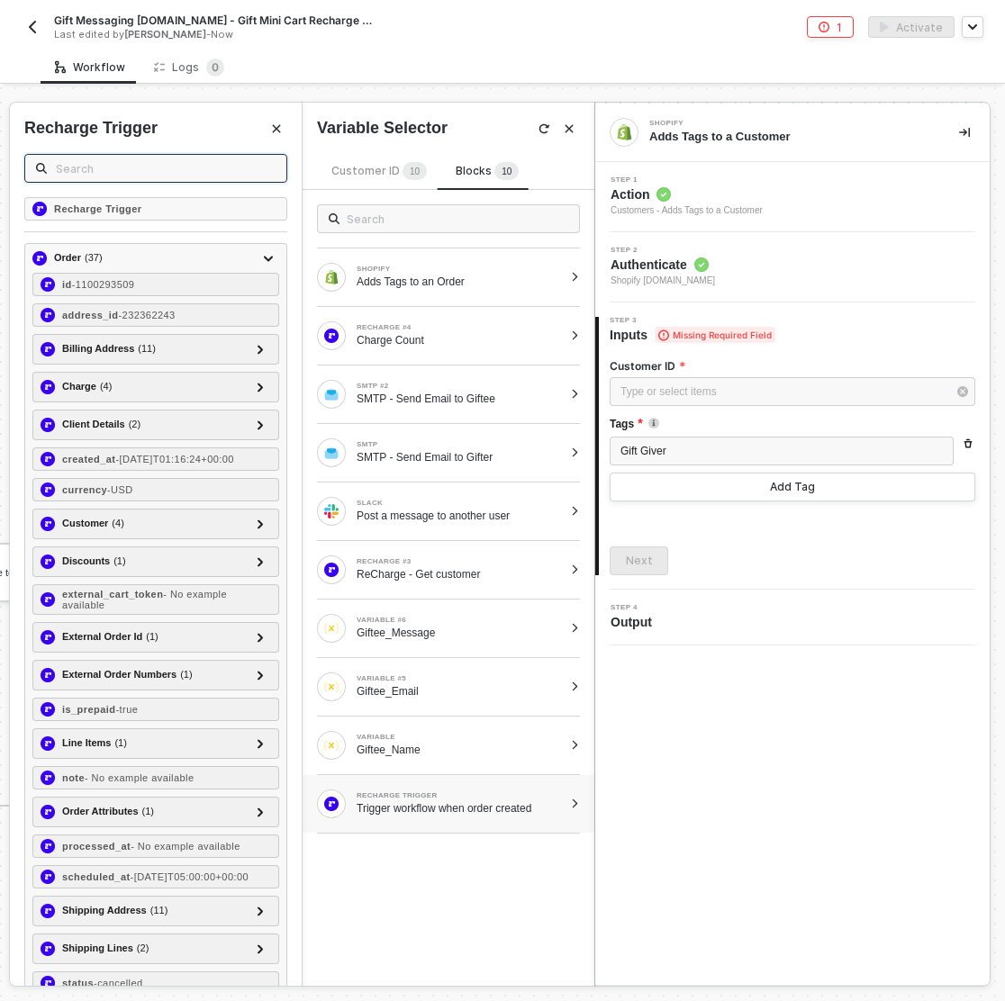
click at [185, 170] on input "text" at bounding box center [166, 168] width 220 height 20
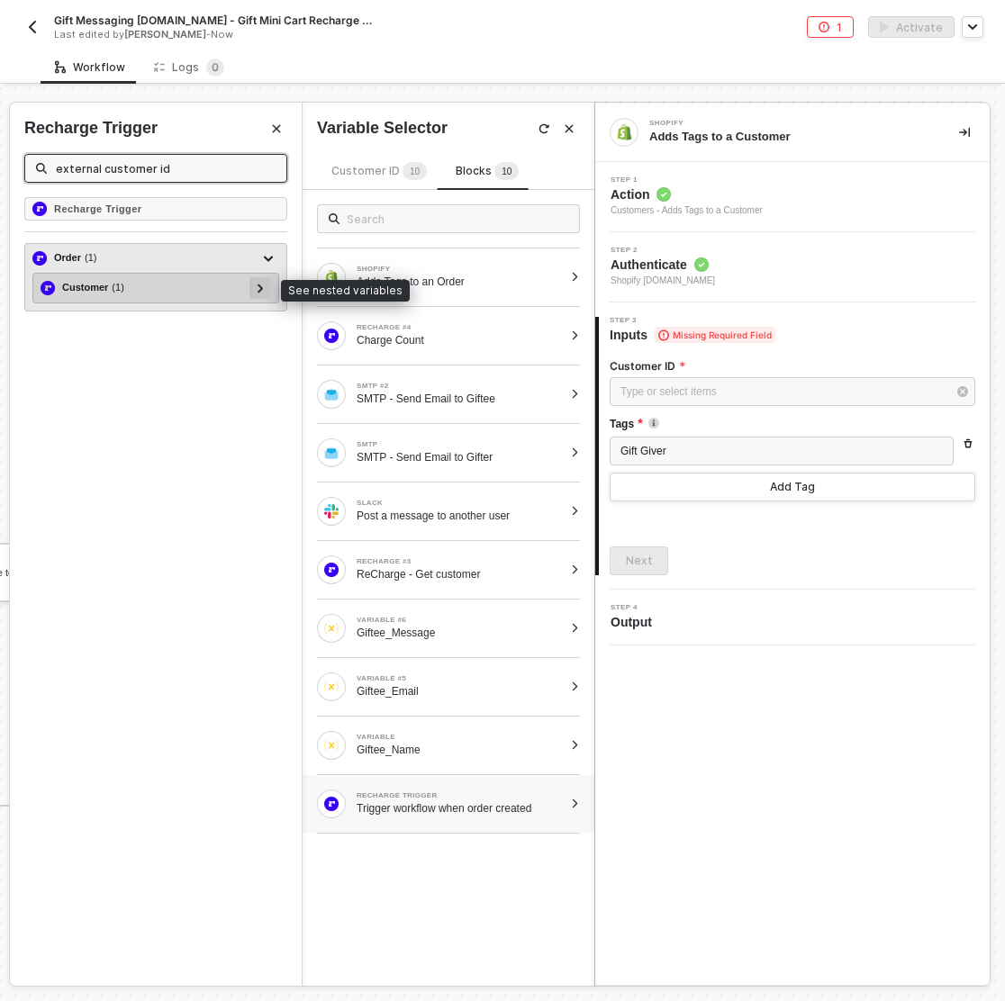
type input "external customer id"
click at [261, 284] on icon at bounding box center [259, 288] width 5 height 9
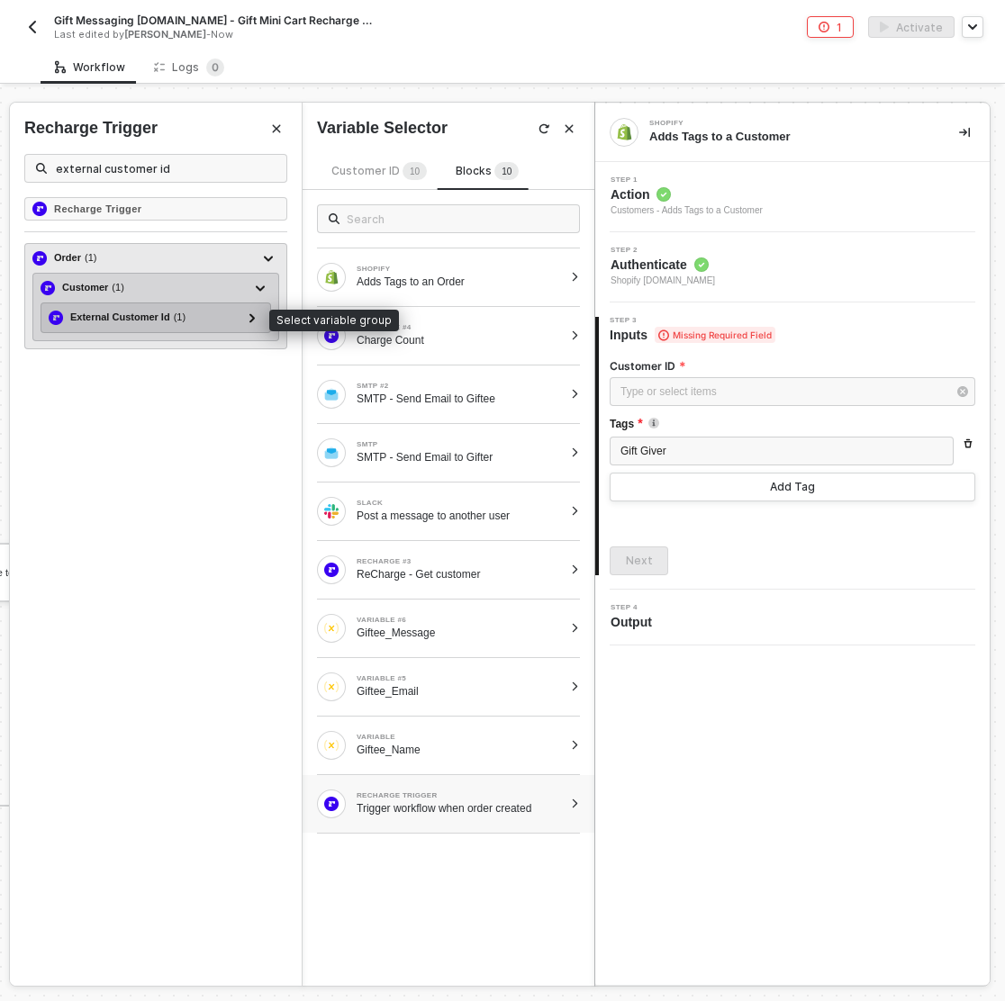
click at [179, 317] on span "( 1 )" at bounding box center [180, 317] width 12 height 15
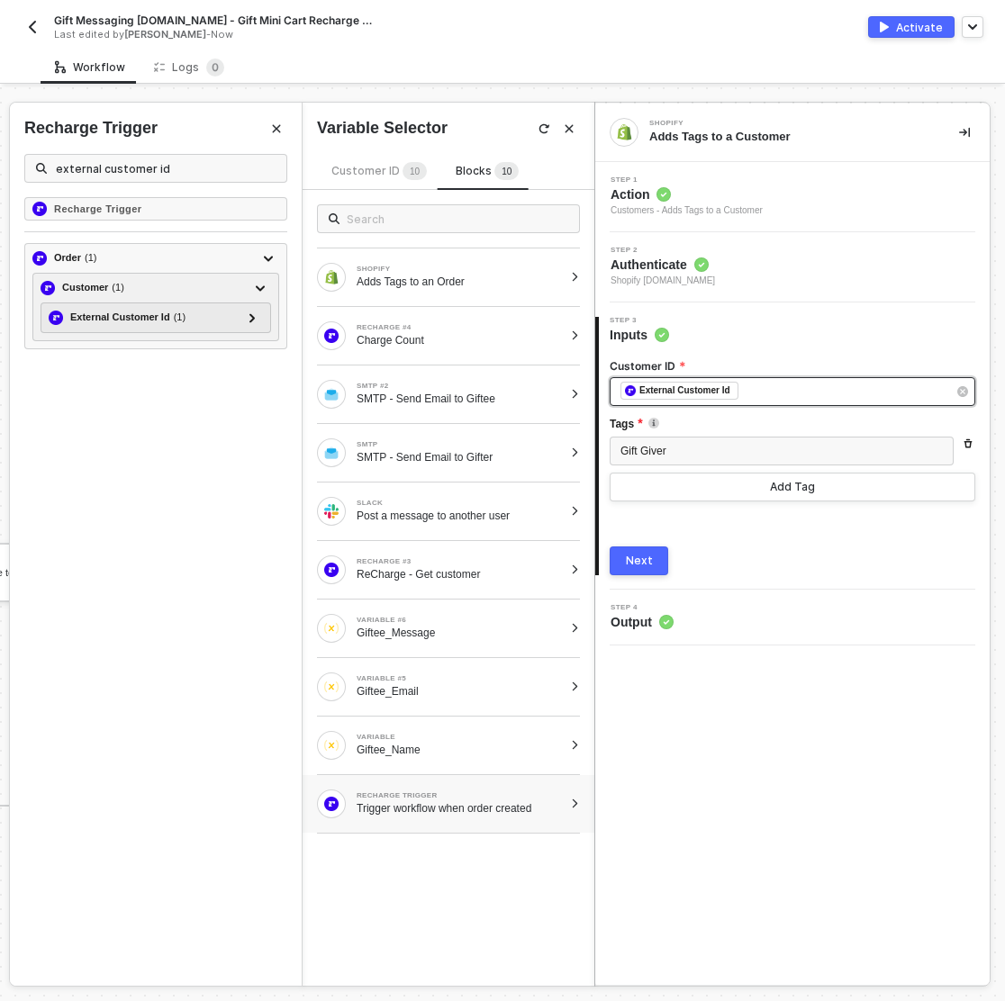
click at [764, 391] on div "﻿ ﻿ External Customer Id ﻿" at bounding box center [783, 392] width 326 height 20
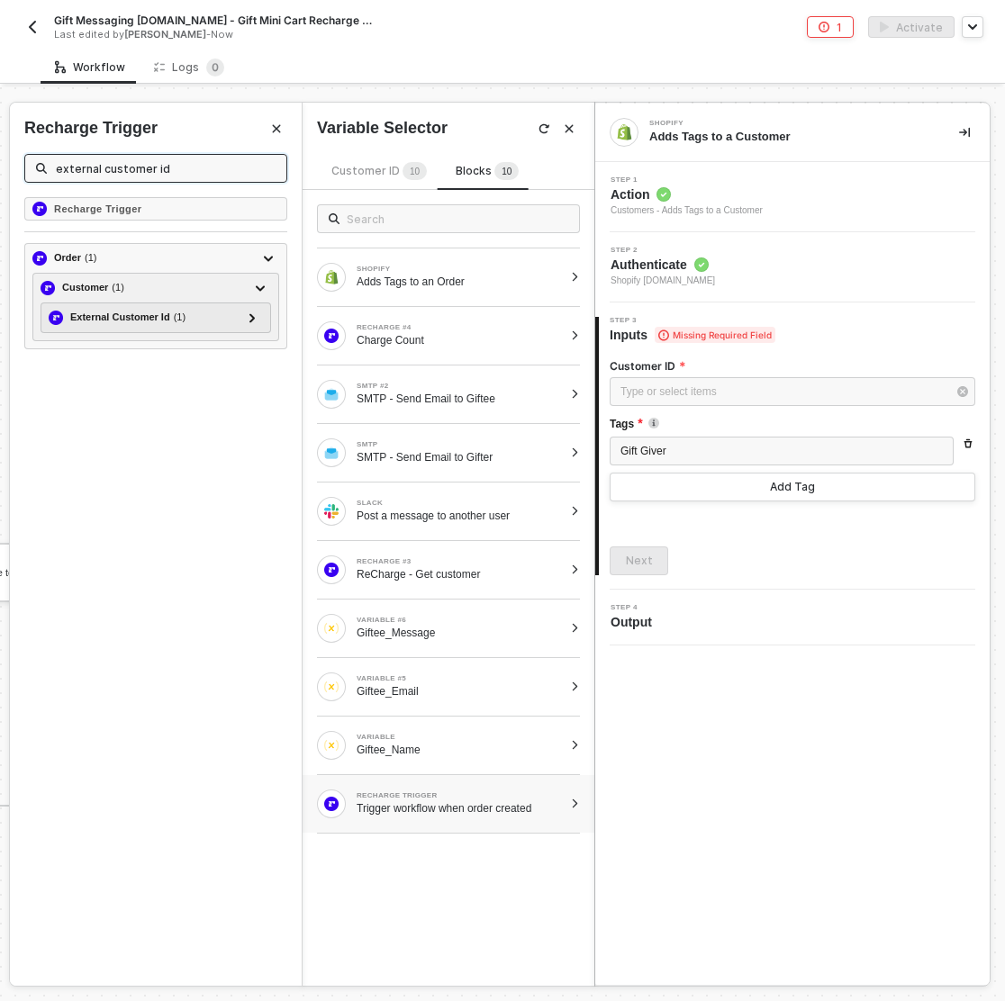
click at [132, 169] on input "external customer id" at bounding box center [166, 168] width 220 height 20
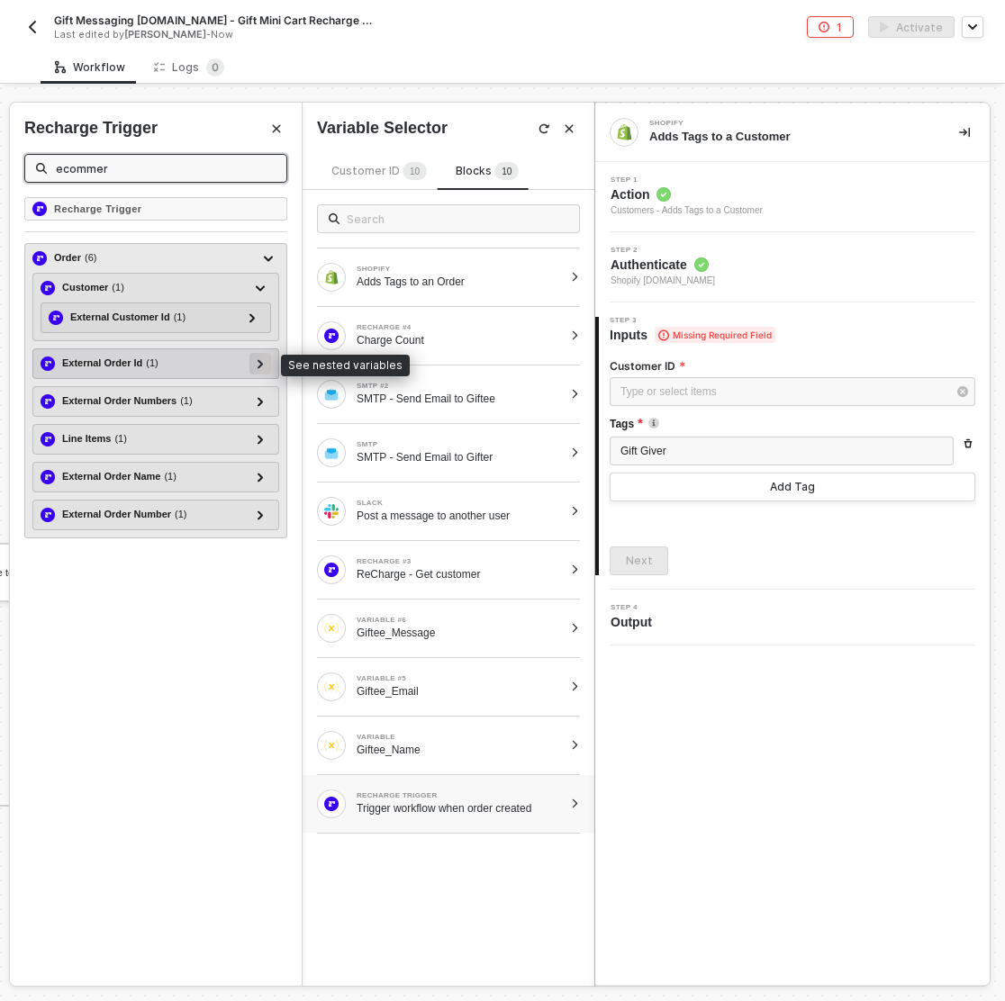
type input "ecommer"
click at [265, 365] on div at bounding box center [260, 363] width 9 height 20
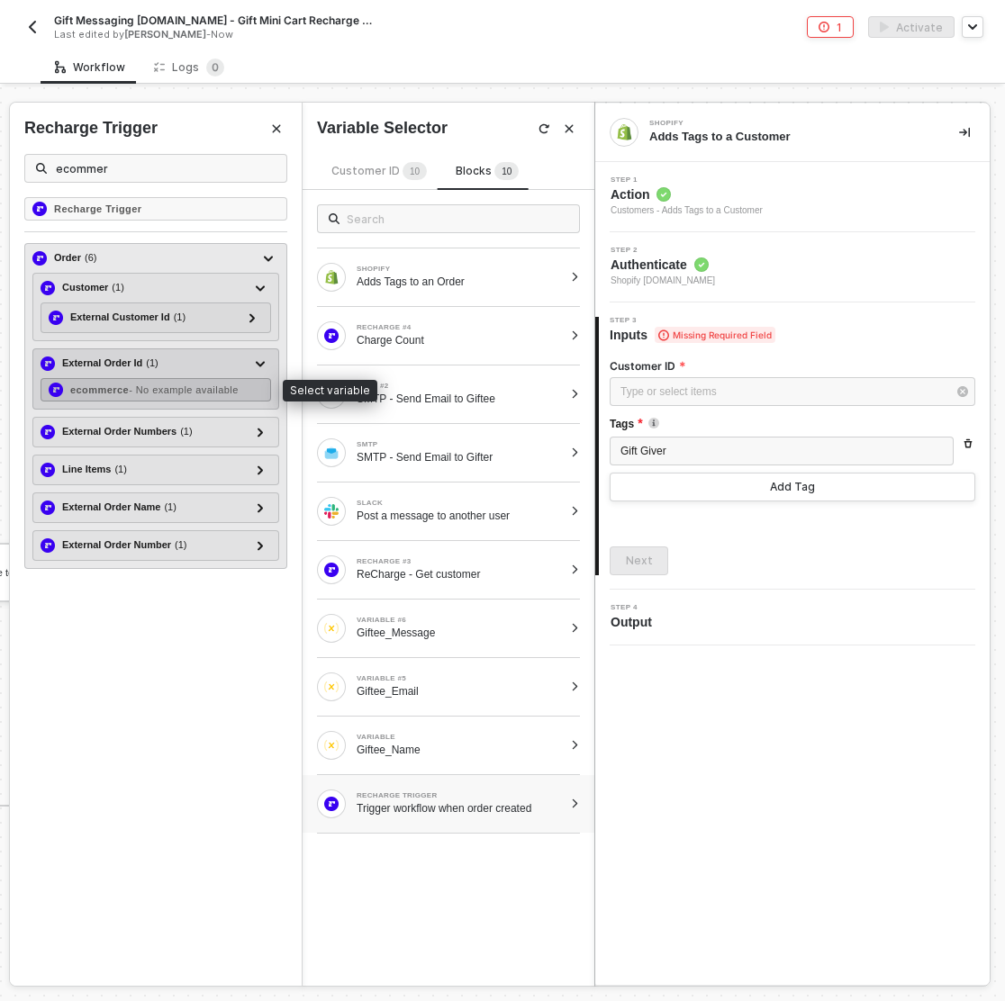
click at [182, 389] on span "- No example available" at bounding box center [184, 389] width 110 height 11
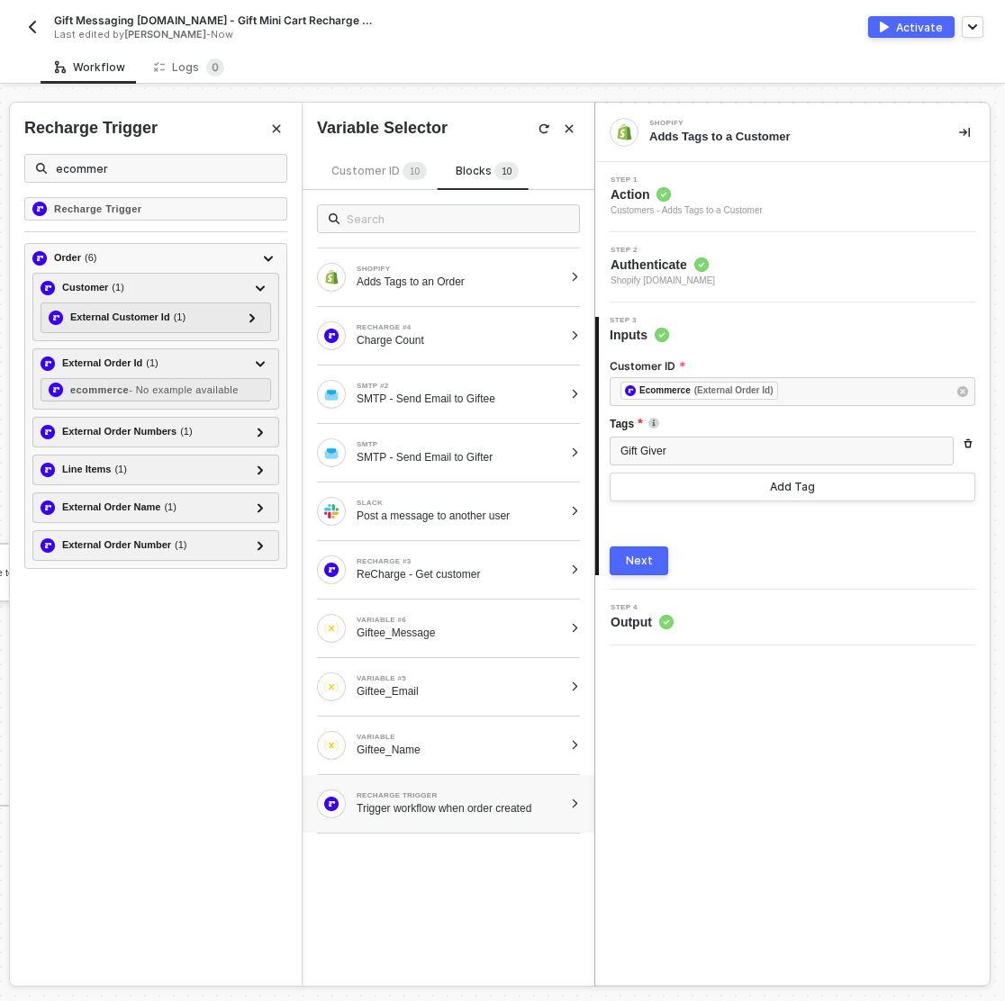
click at [647, 559] on div "Next" at bounding box center [639, 561] width 27 height 14
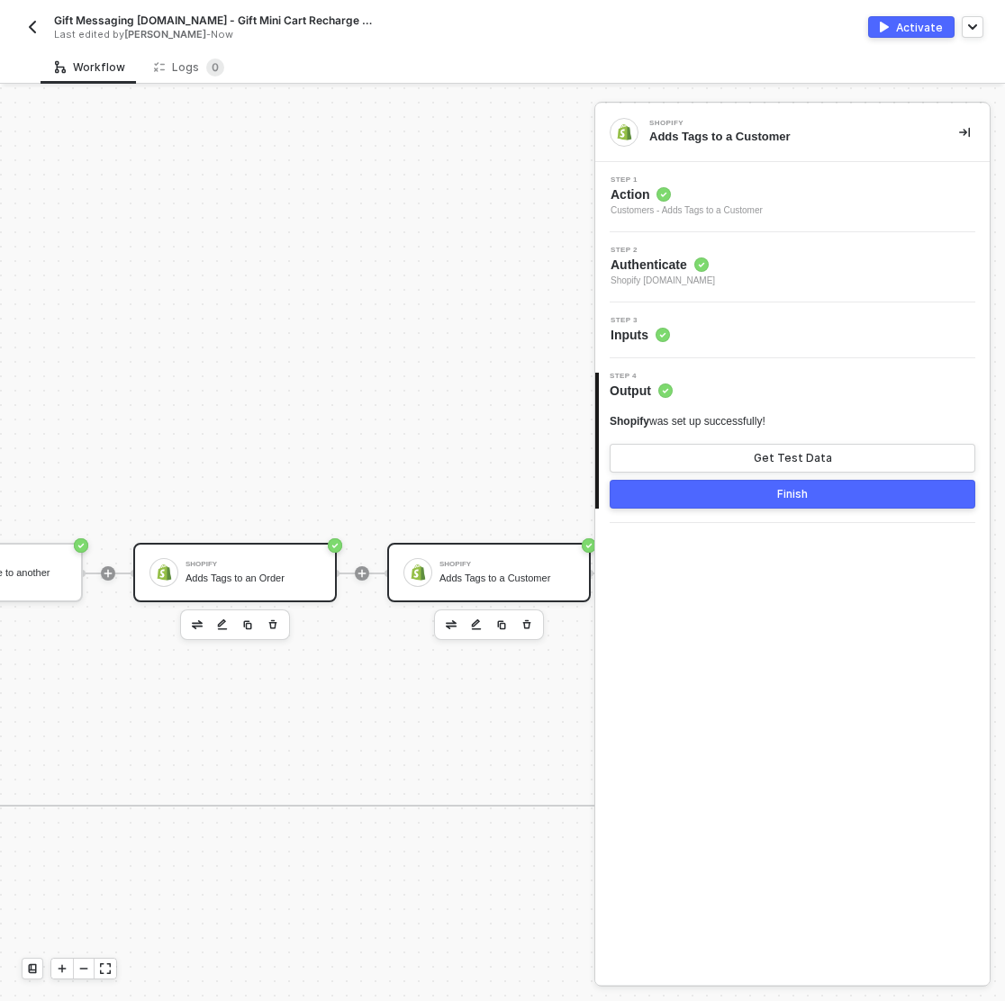
click at [233, 563] on div "Shopify" at bounding box center [252, 564] width 135 height 7
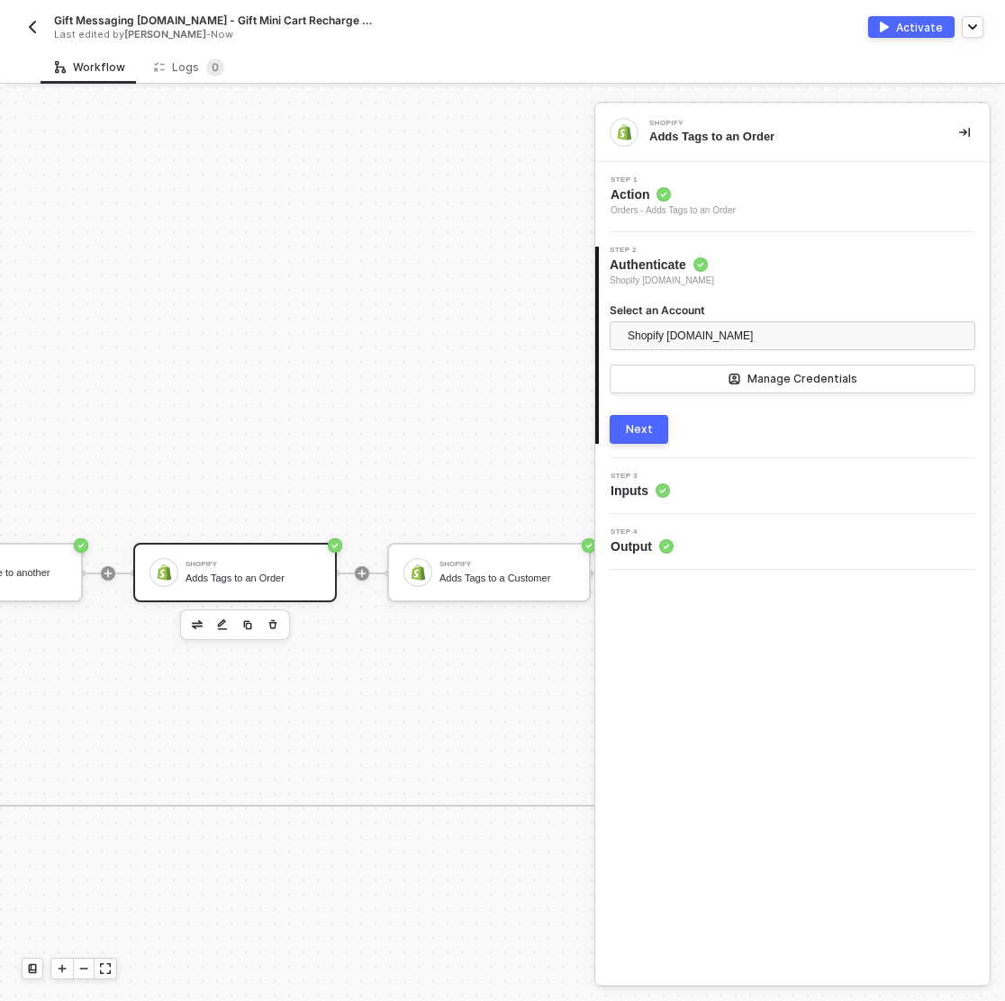
click at [720, 499] on div "3 Step 3 Inputs" at bounding box center [792, 486] width 394 height 56
click at [705, 477] on div "Step 3 Inputs" at bounding box center [794, 486] width 390 height 27
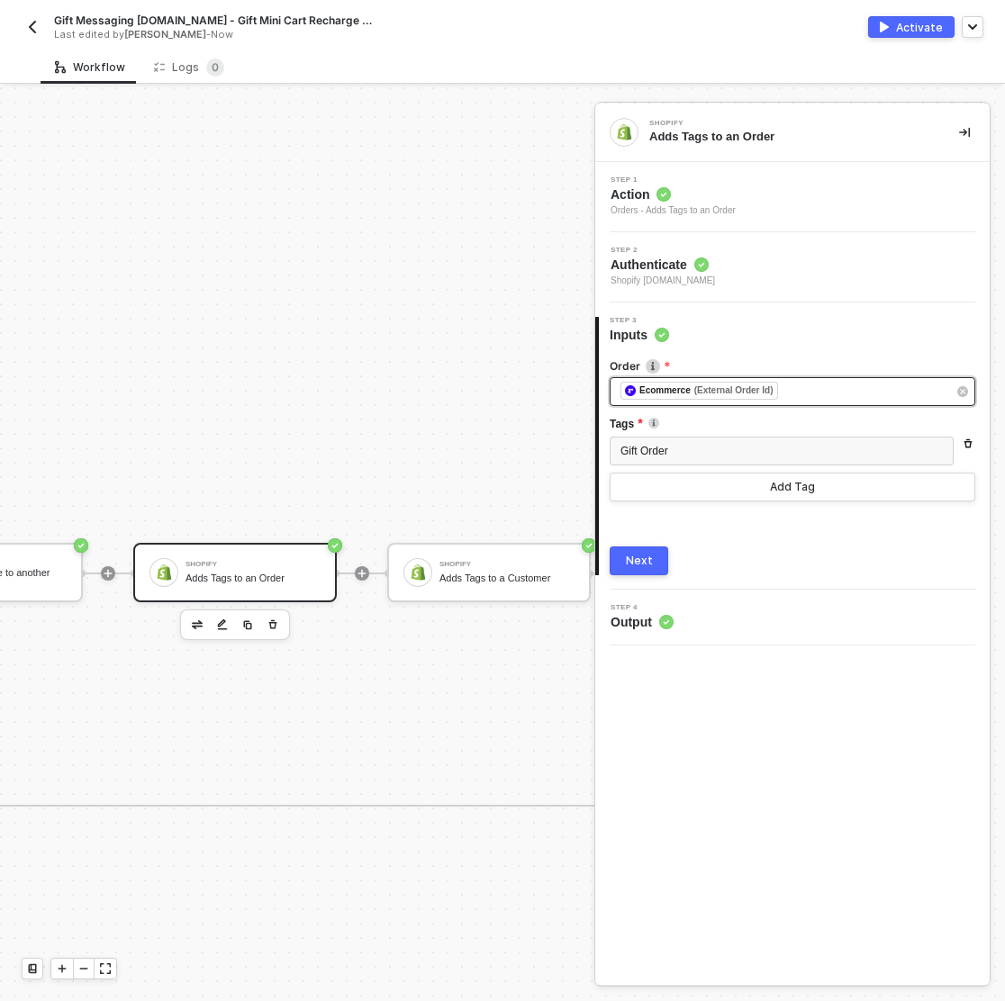
click at [827, 392] on div "﻿ ﻿ Ecommerce (External Order Id) ﻿" at bounding box center [783, 392] width 326 height 20
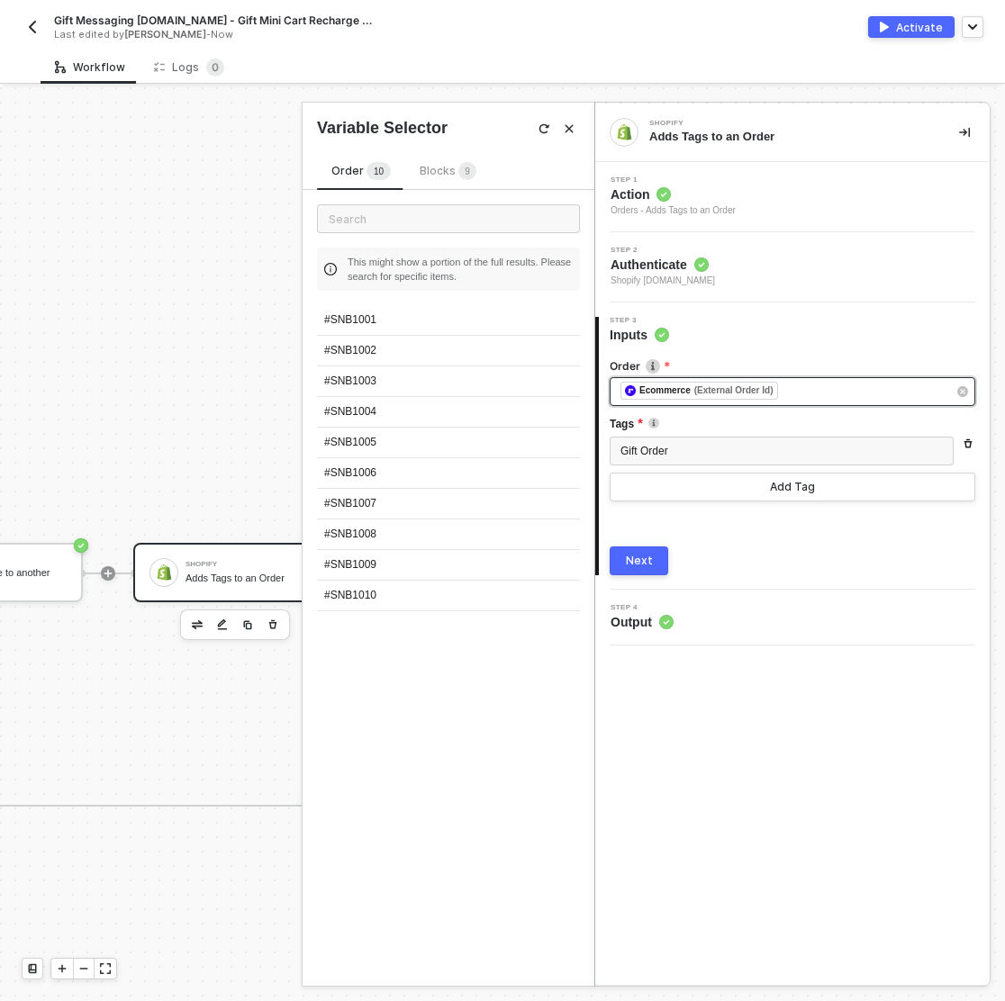
click at [826, 391] on div "﻿ ﻿ Ecommerce (External Order Id) ﻿" at bounding box center [783, 392] width 326 height 20
click at [787, 393] on div "ecommer" at bounding box center [783, 391] width 326 height 17
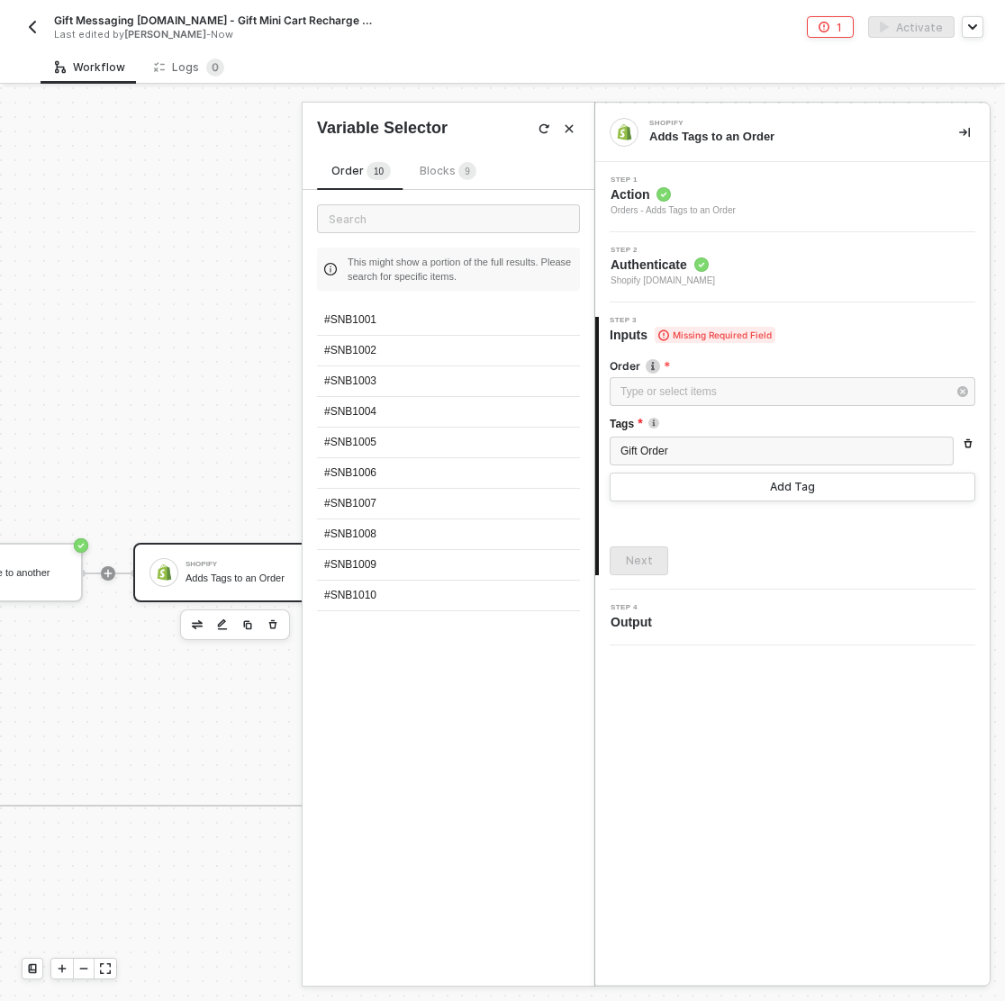
click at [438, 177] on div "Blocks 9" at bounding box center [447, 172] width 57 height 20
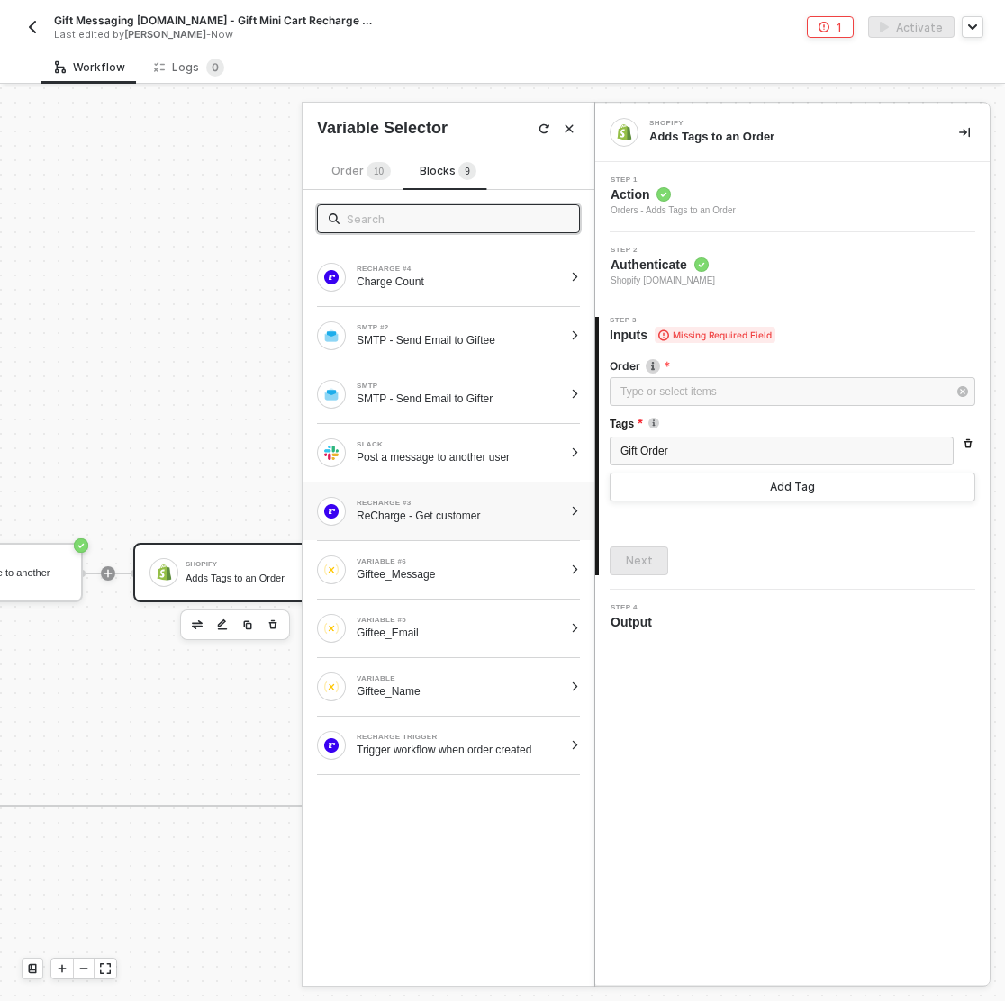
click at [577, 507] on div at bounding box center [575, 511] width 10 height 11
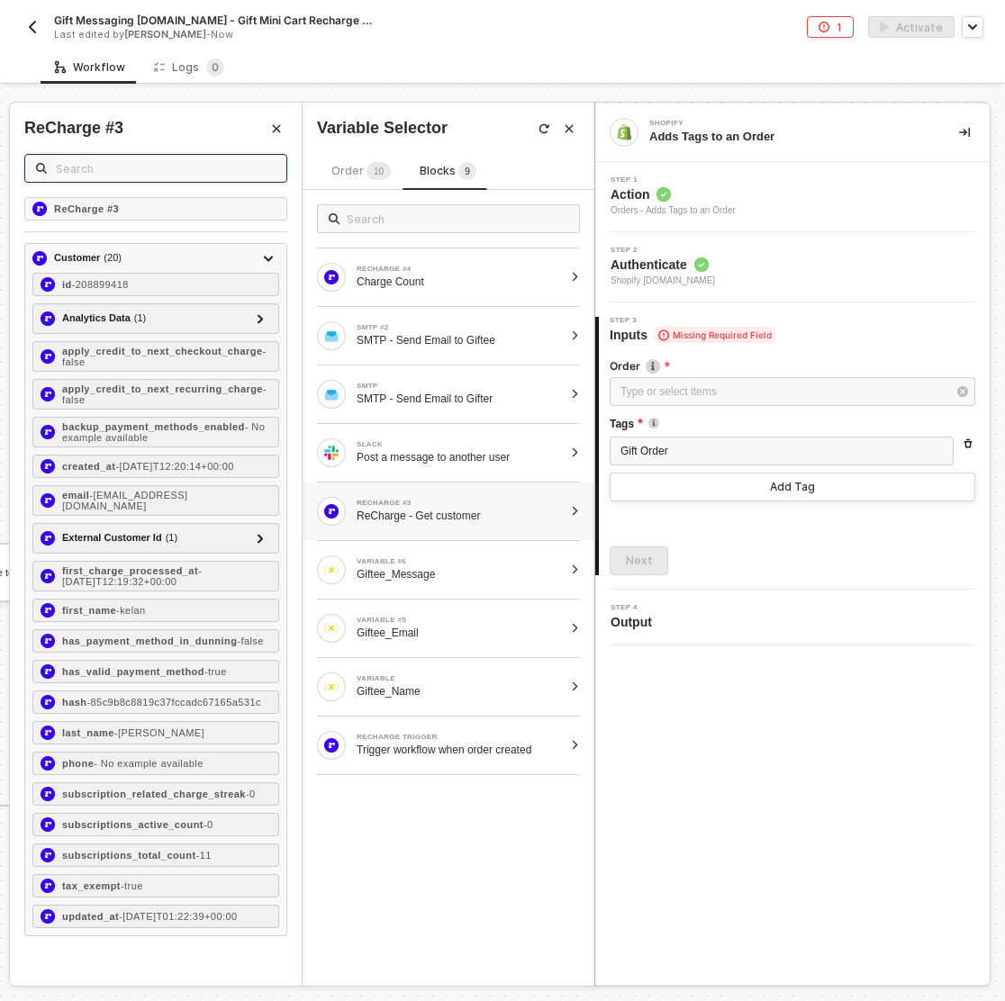
click at [179, 167] on input "text" at bounding box center [166, 168] width 220 height 20
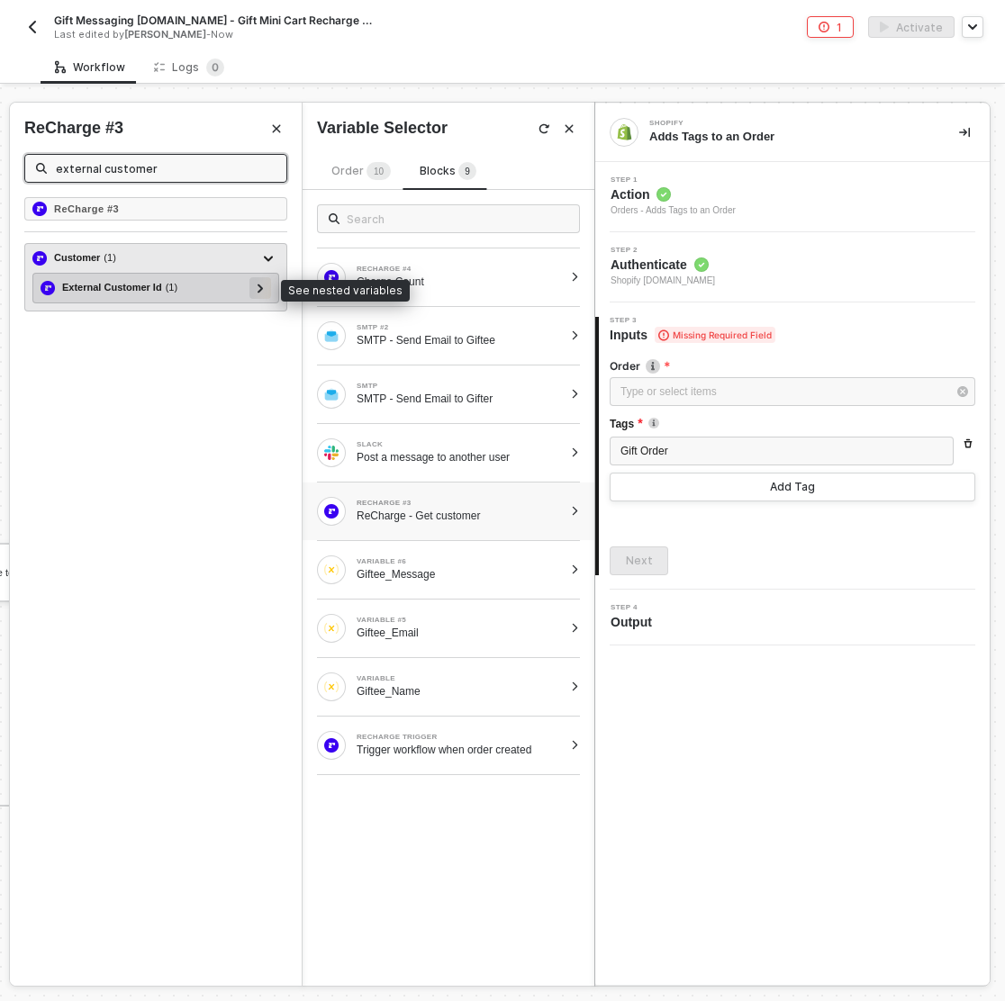
type input "external customer"
click at [264, 287] on div at bounding box center [260, 287] width 9 height 20
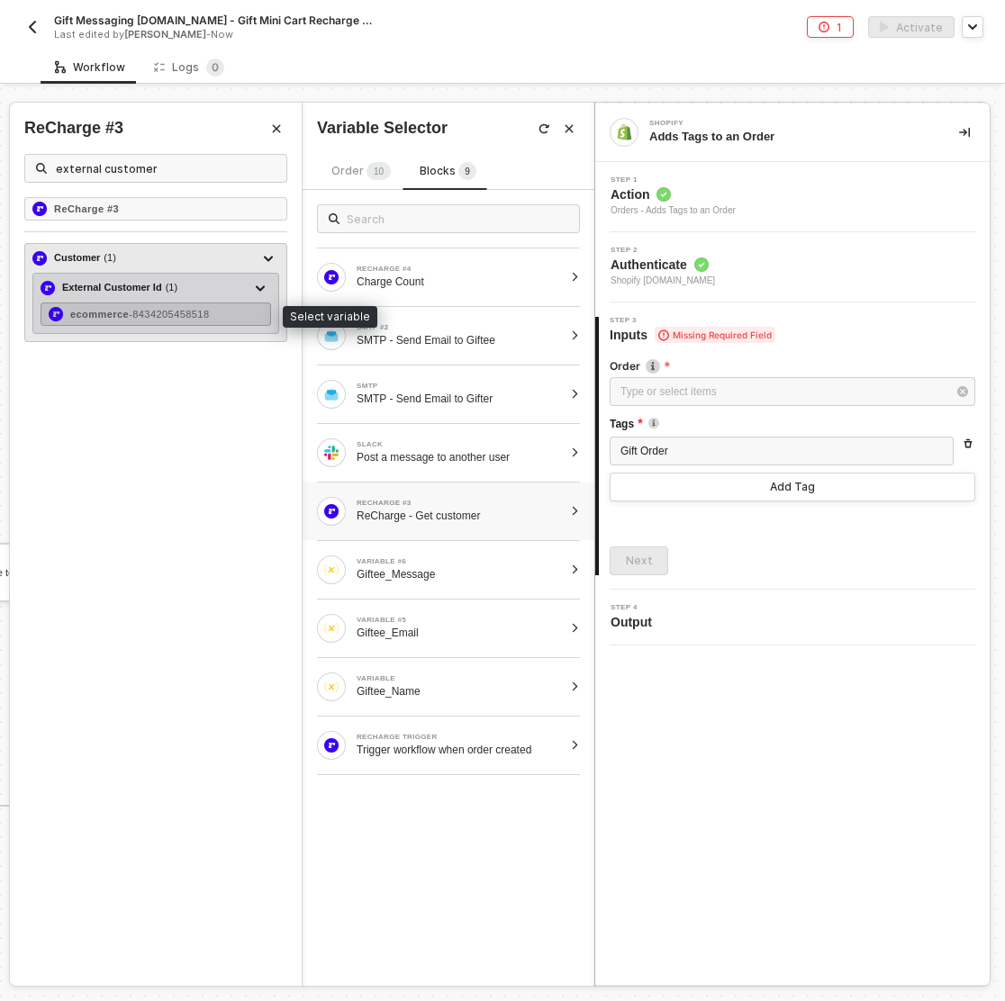
click at [192, 315] on span "- 8434205458518" at bounding box center [169, 314] width 80 height 11
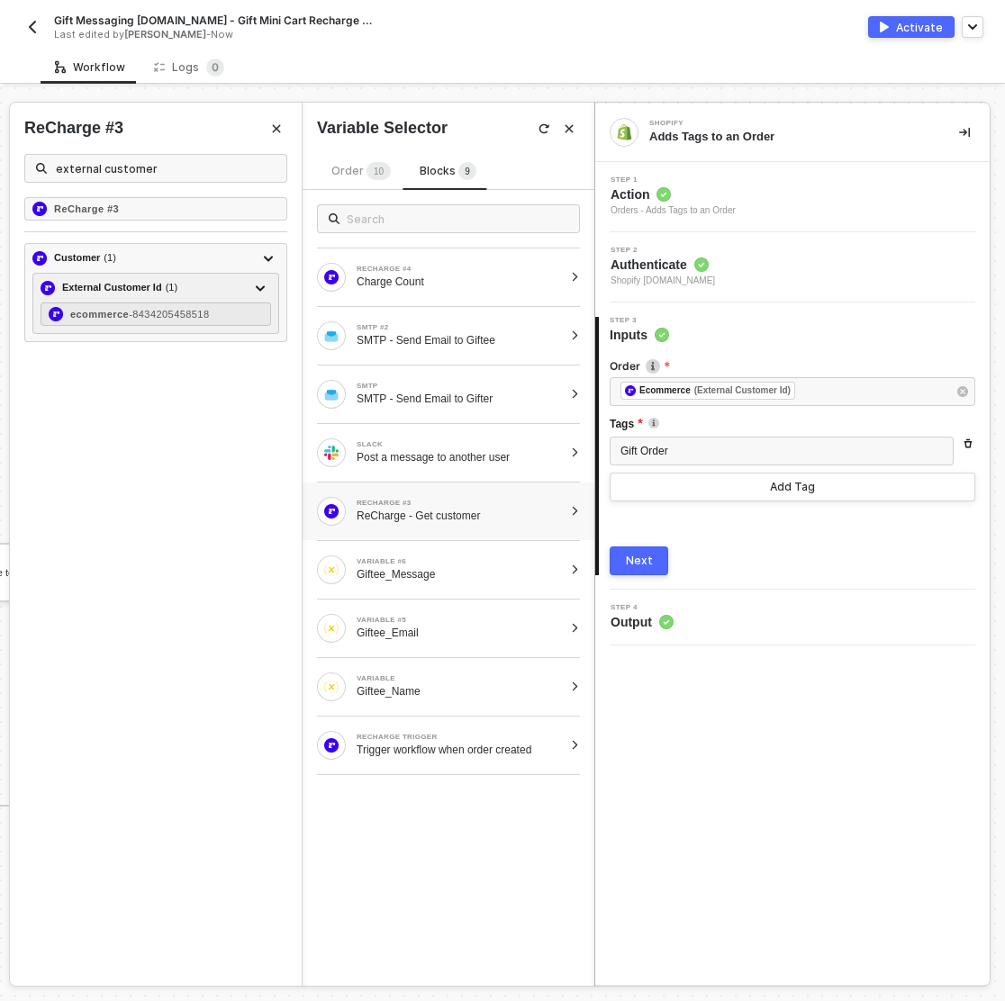
click at [634, 558] on div "Next" at bounding box center [639, 561] width 27 height 14
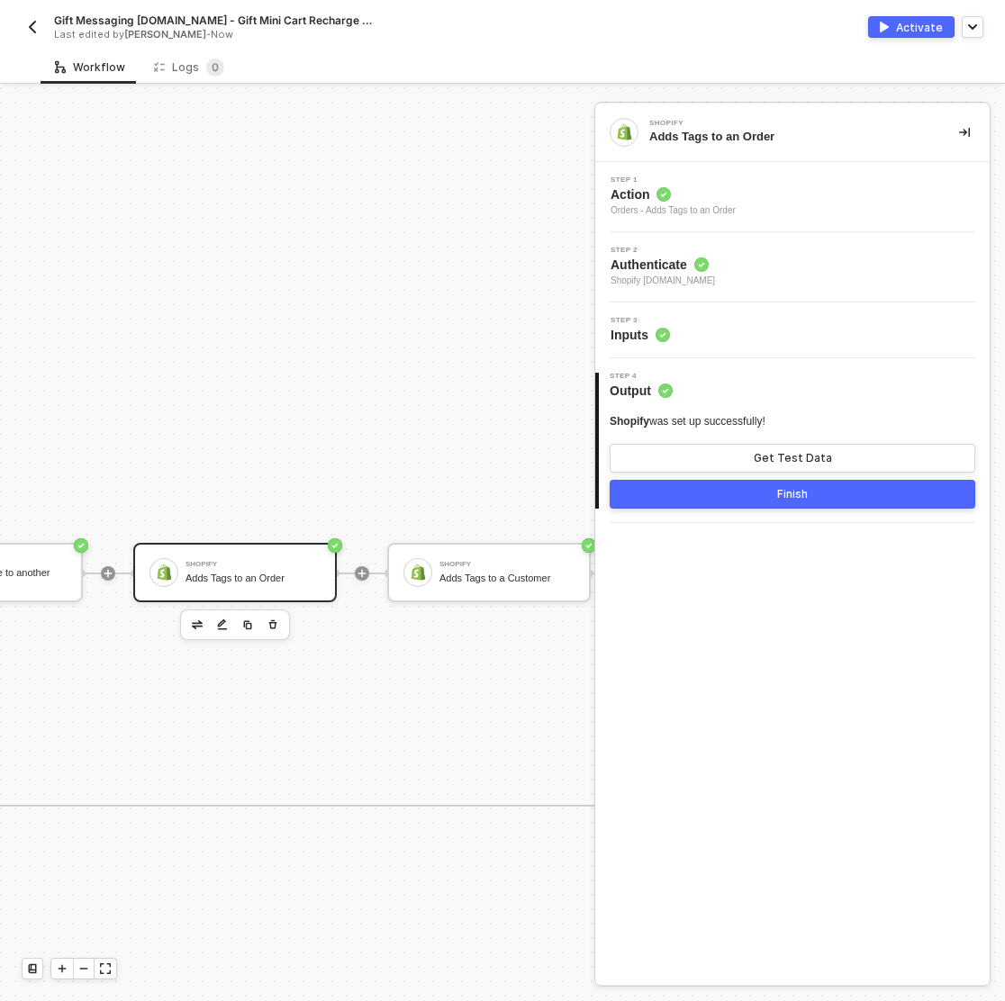
click at [769, 496] on button "Finish" at bounding box center [791, 494] width 365 height 29
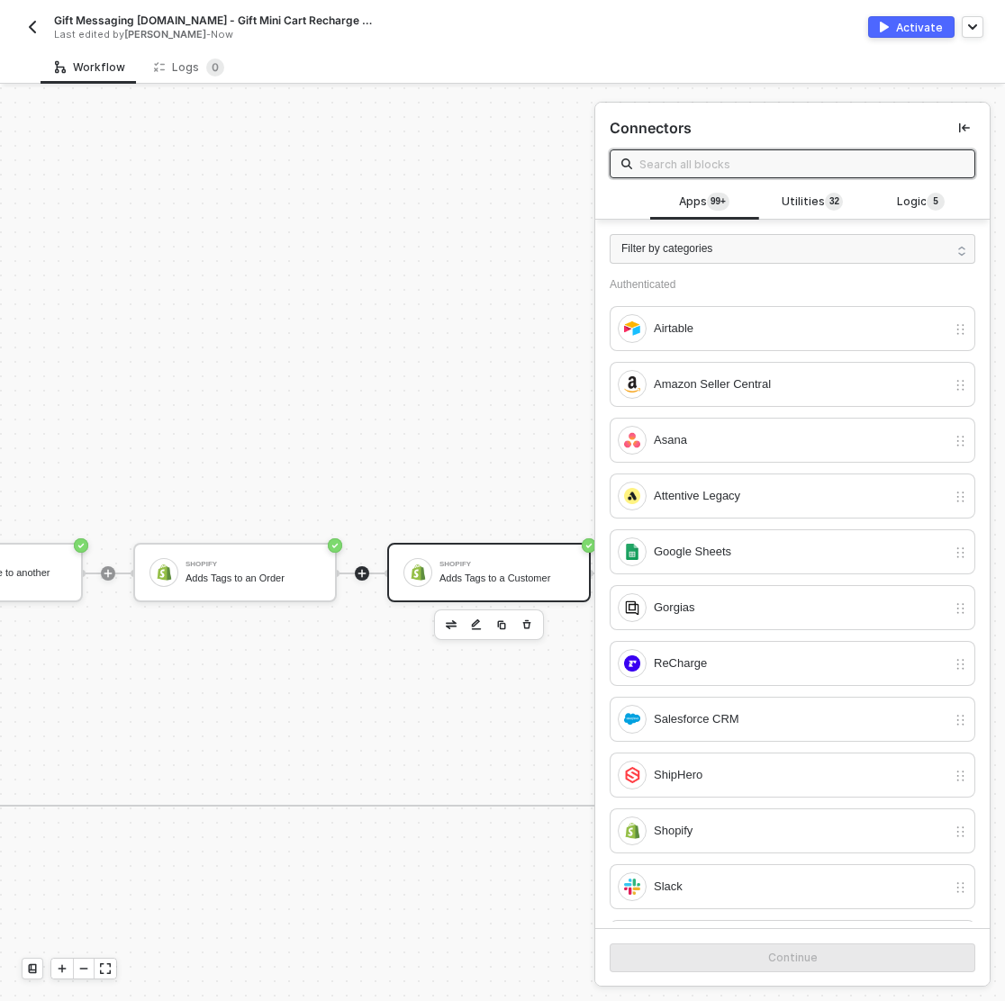
click at [484, 581] on div "Adds Tags to a Customer" at bounding box center [506, 578] width 135 height 12
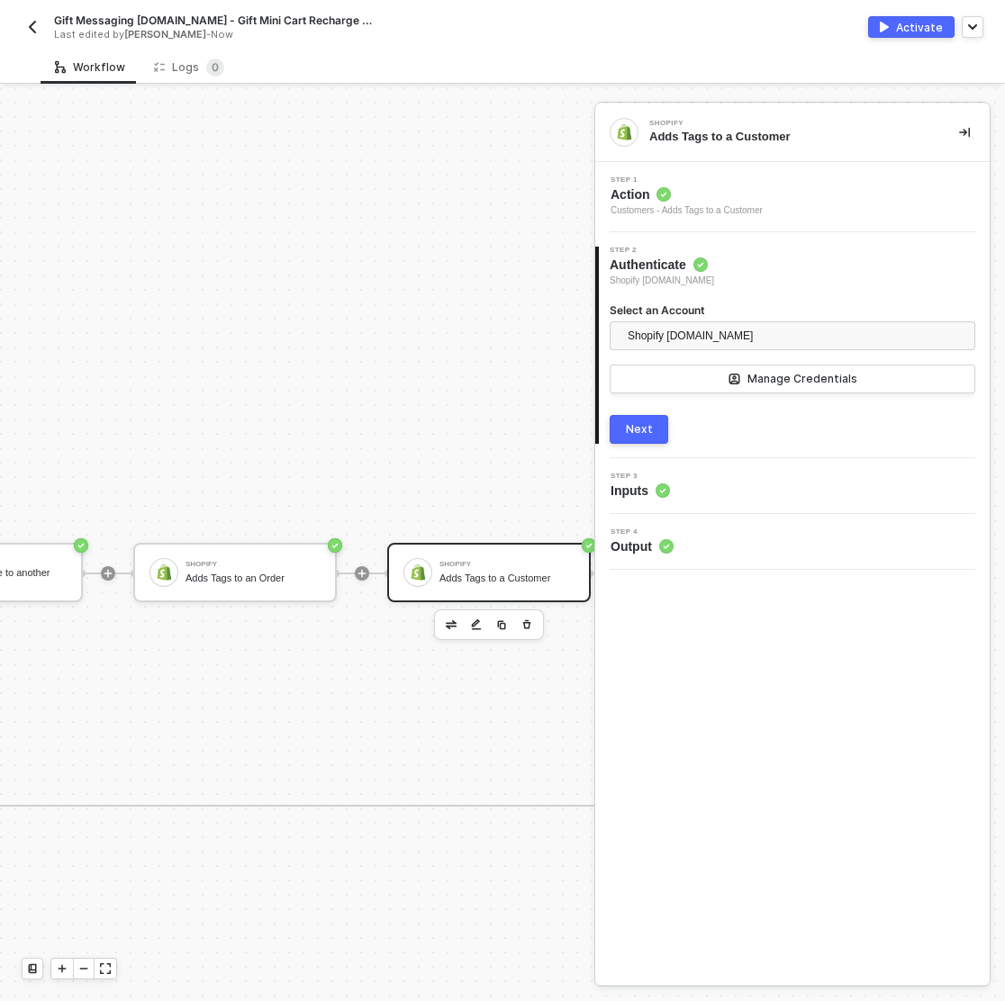
click at [719, 493] on div "Step 3 Inputs" at bounding box center [794, 486] width 390 height 27
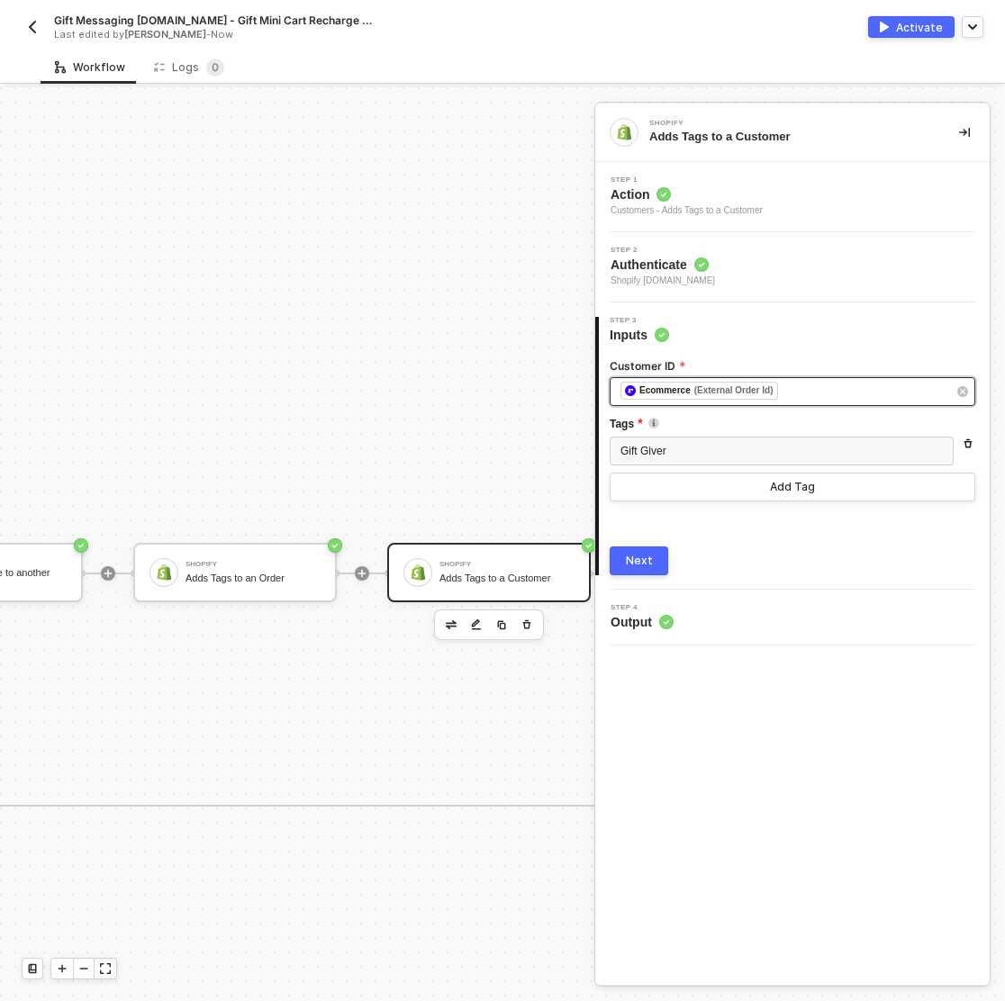
click at [842, 385] on div "﻿ ﻿ Ecommerce (External Order Id) ﻿" at bounding box center [783, 392] width 326 height 20
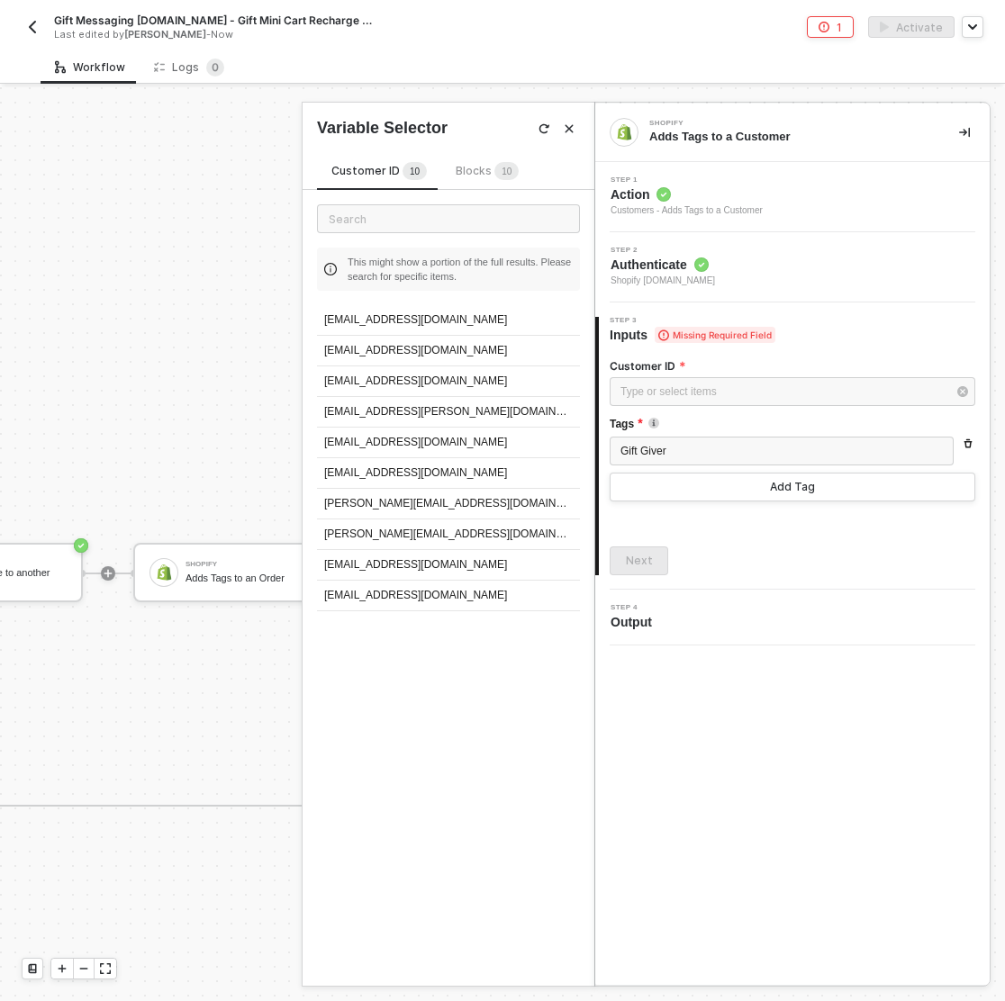
click at [494, 169] on sup "1 0" at bounding box center [506, 171] width 24 height 18
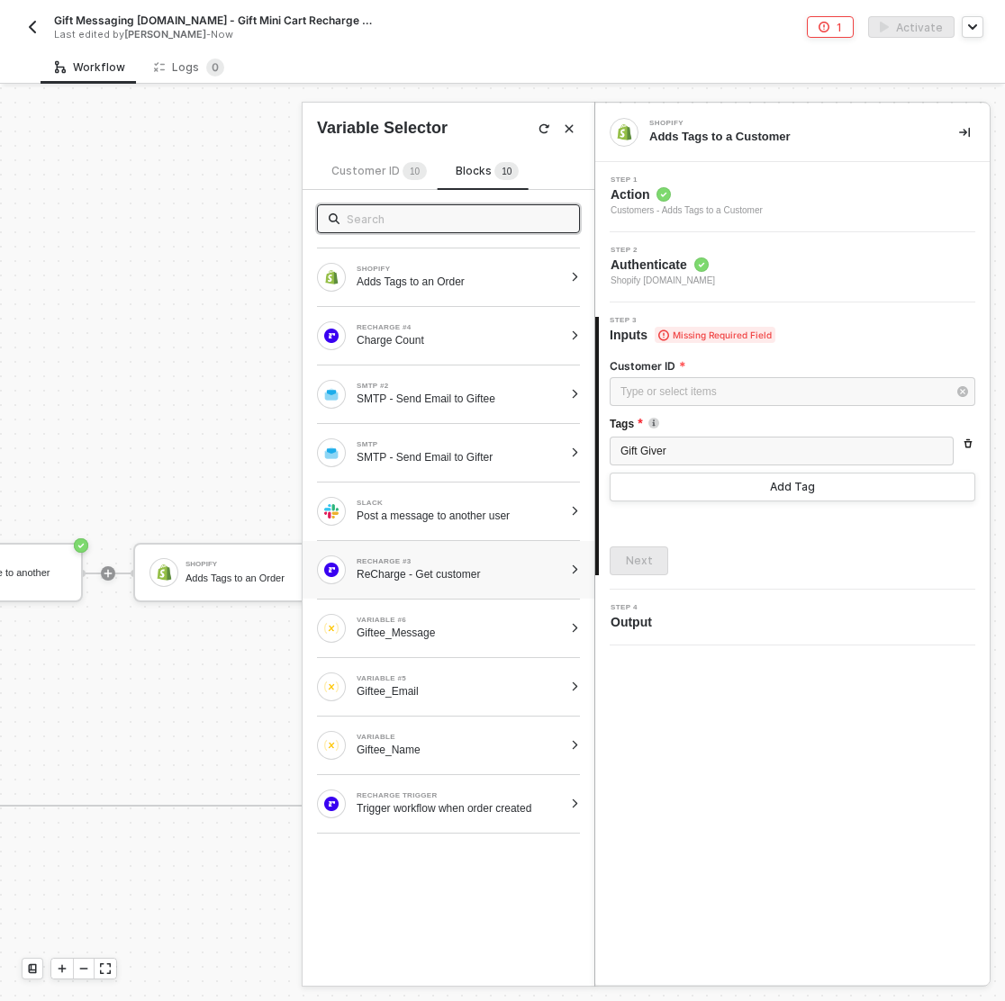
click at [573, 566] on div at bounding box center [575, 569] width 10 height 11
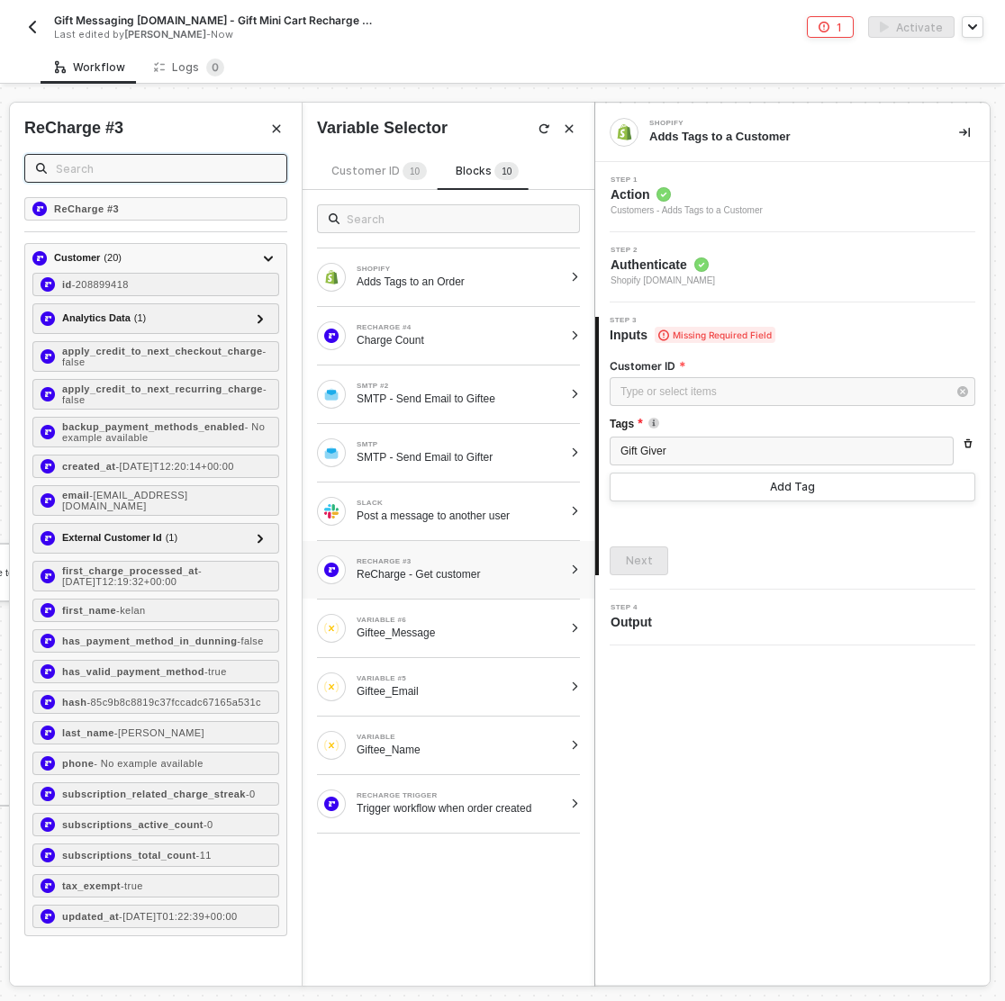
click at [144, 167] on input "text" at bounding box center [166, 168] width 220 height 20
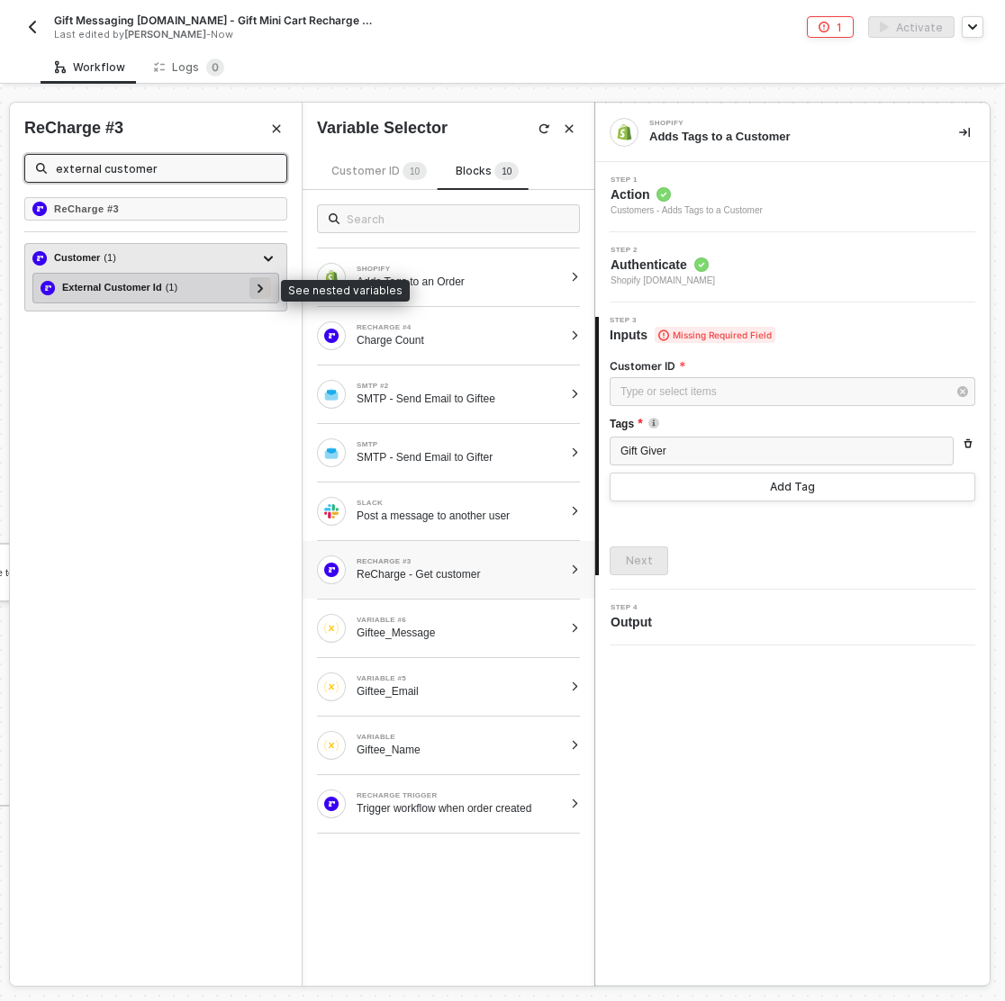
type input "external customer"
click at [263, 288] on icon at bounding box center [260, 288] width 6 height 9
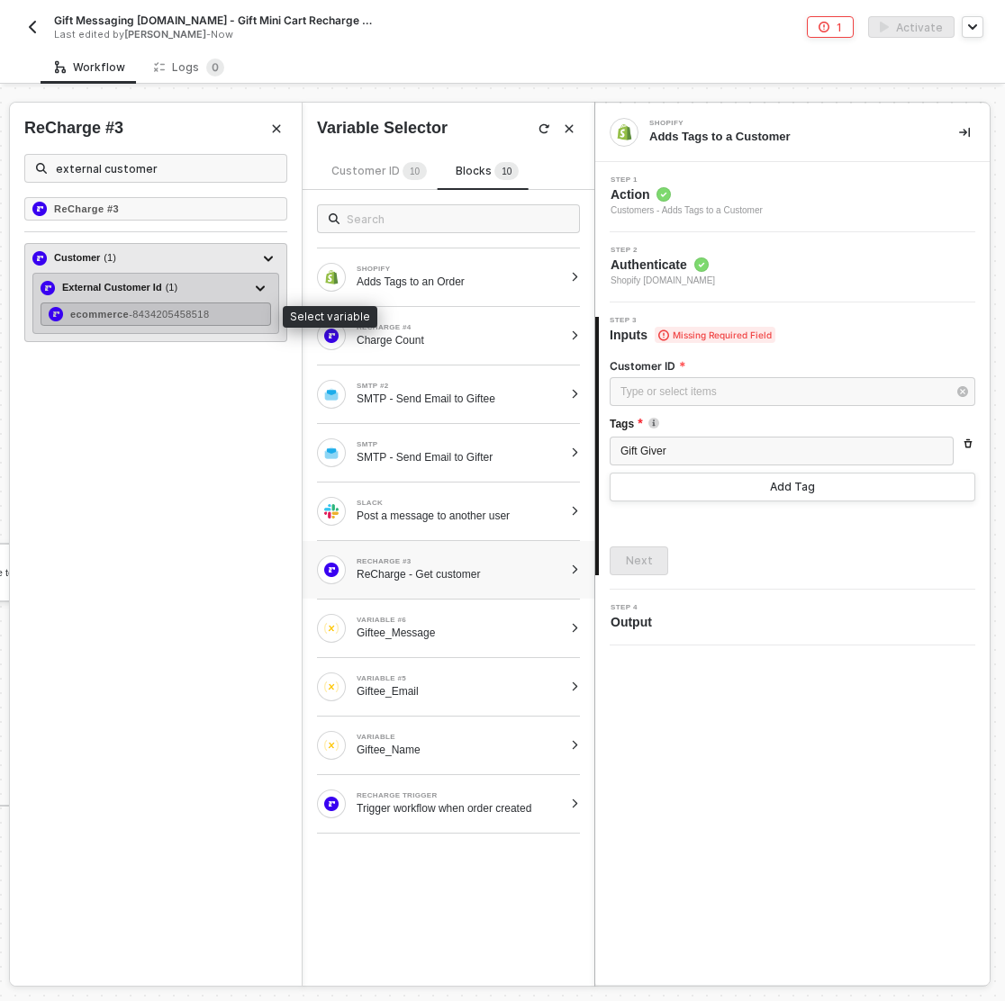
click at [149, 315] on span "- 8434205458518" at bounding box center [169, 314] width 80 height 11
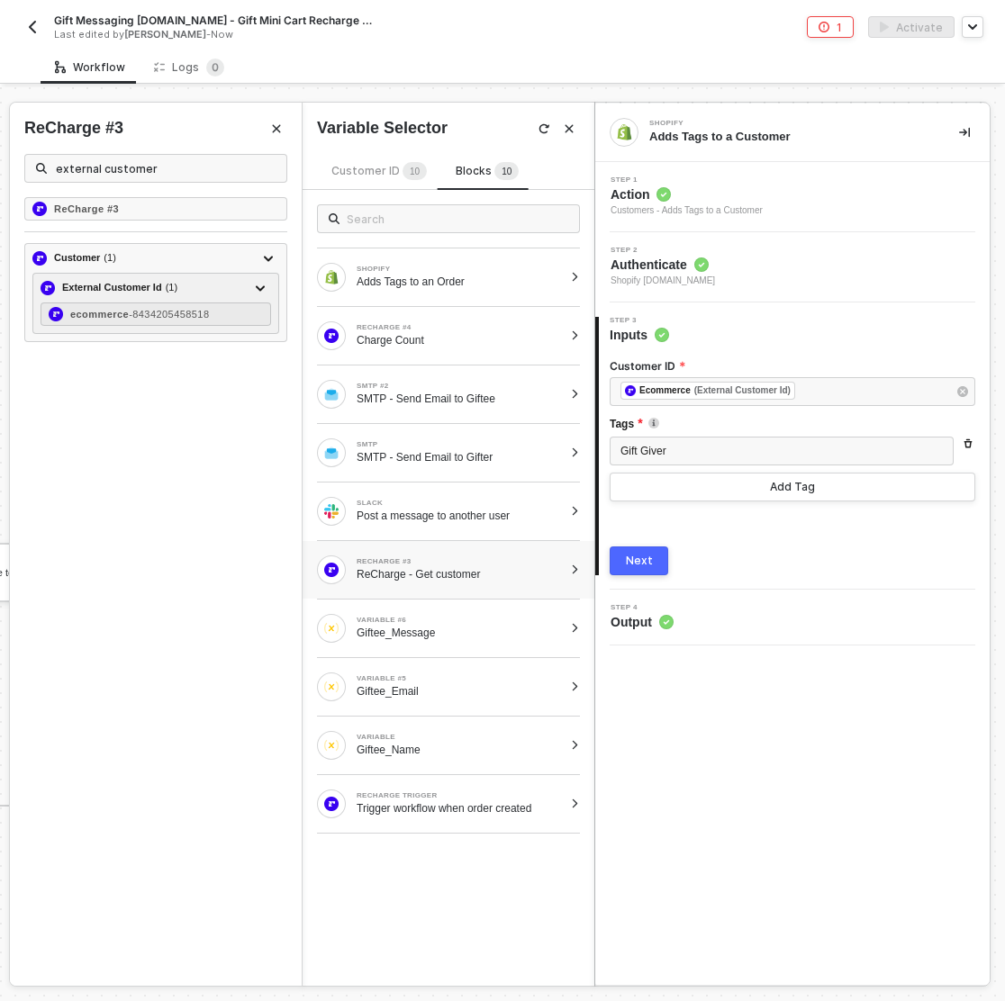
click at [644, 557] on div "Next" at bounding box center [639, 561] width 27 height 14
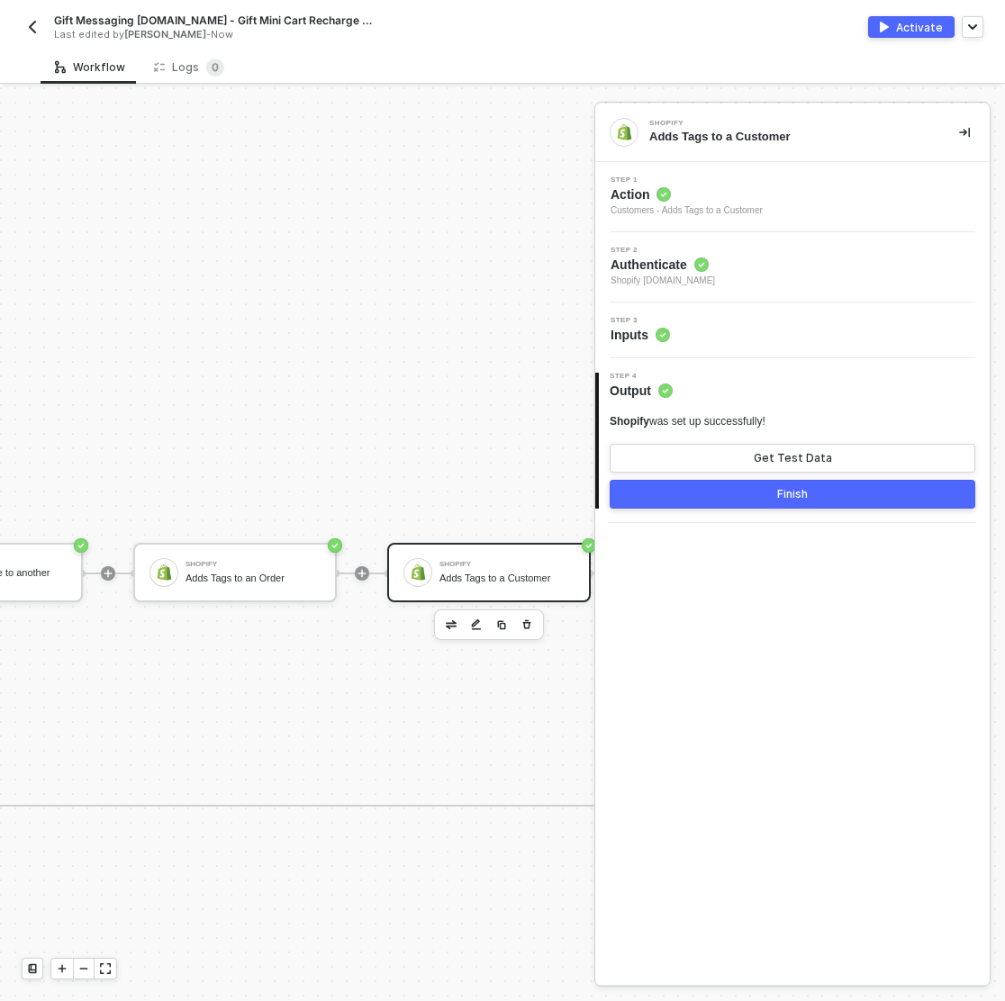
click at [751, 501] on button "Finish" at bounding box center [791, 494] width 365 height 29
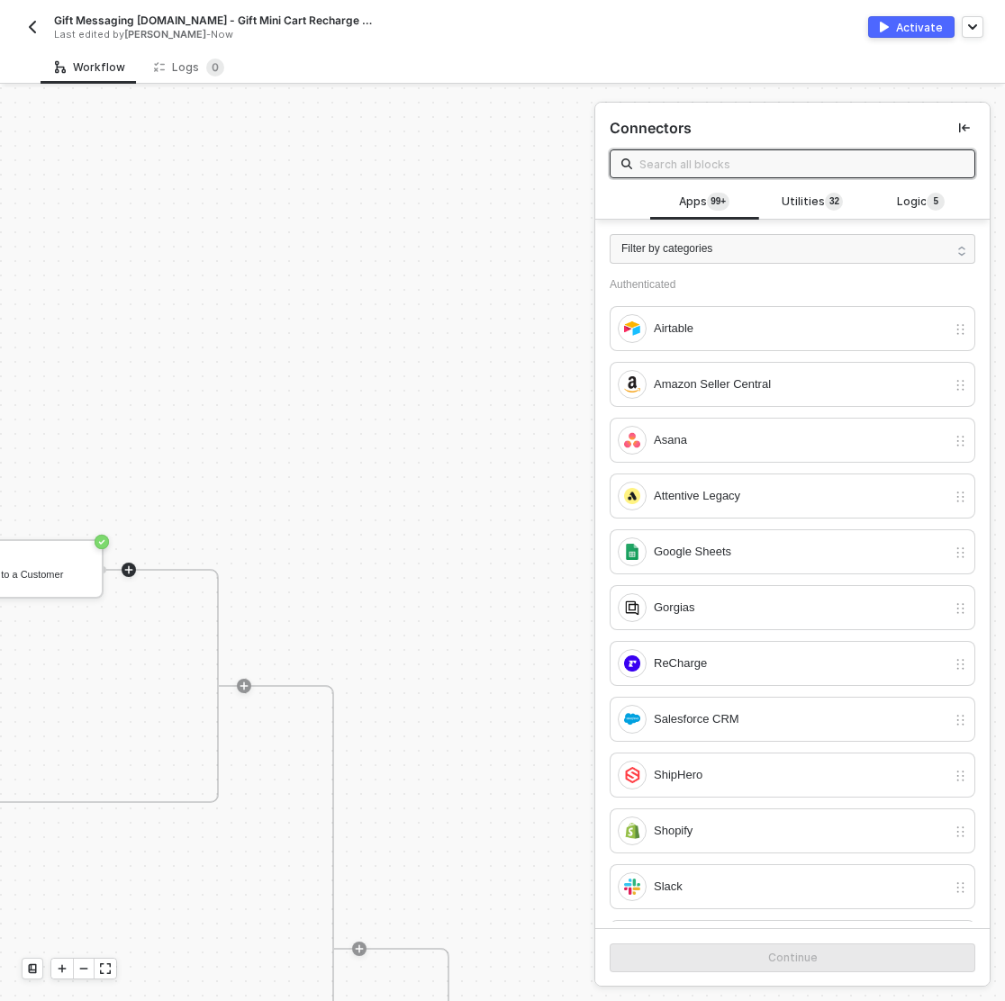
scroll to position [617, 4113]
click at [897, 29] on button "Activate" at bounding box center [911, 27] width 86 height 22
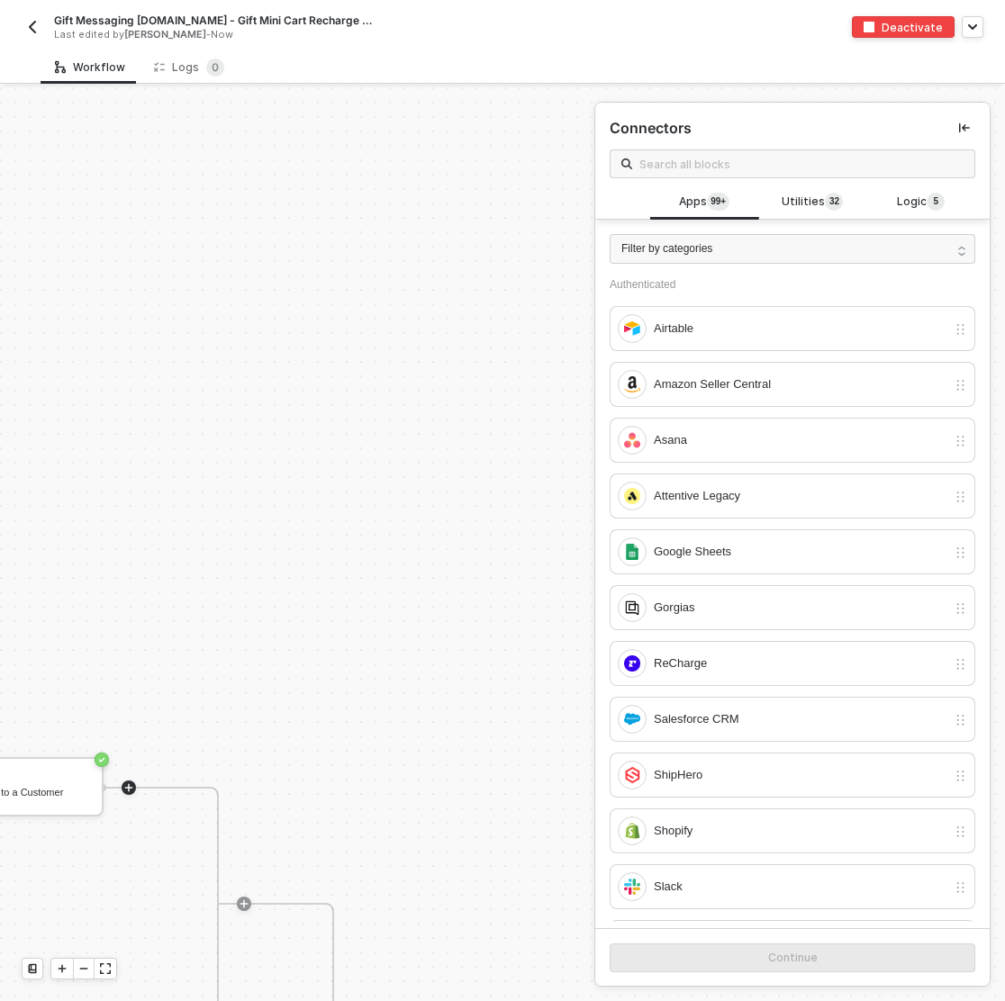
click at [26, 27] on img "button" at bounding box center [32, 27] width 14 height 14
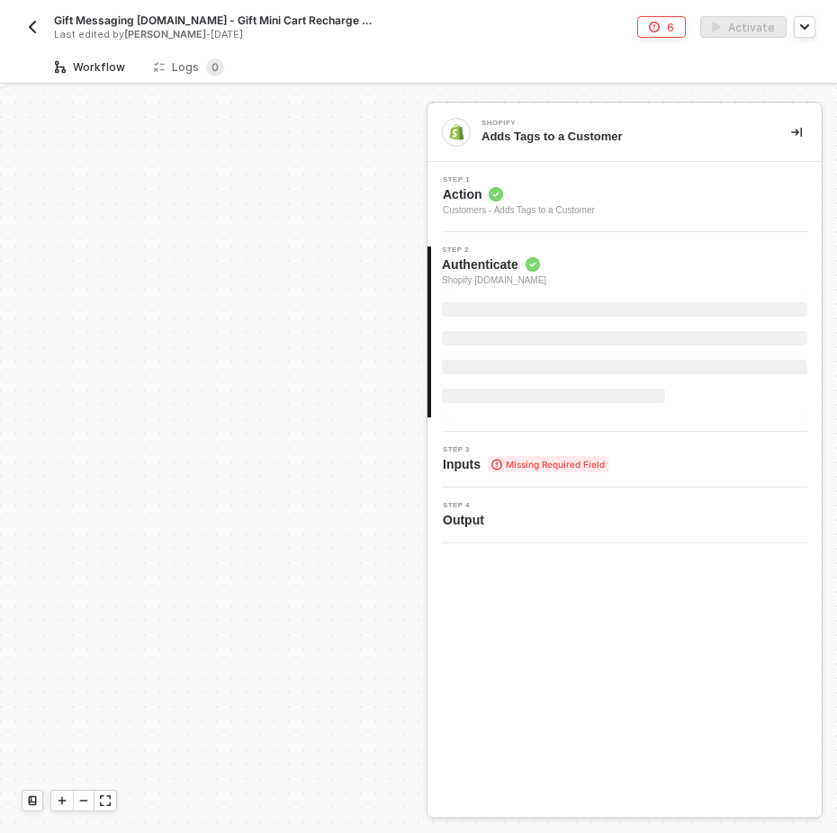
scroll to position [1593, 0]
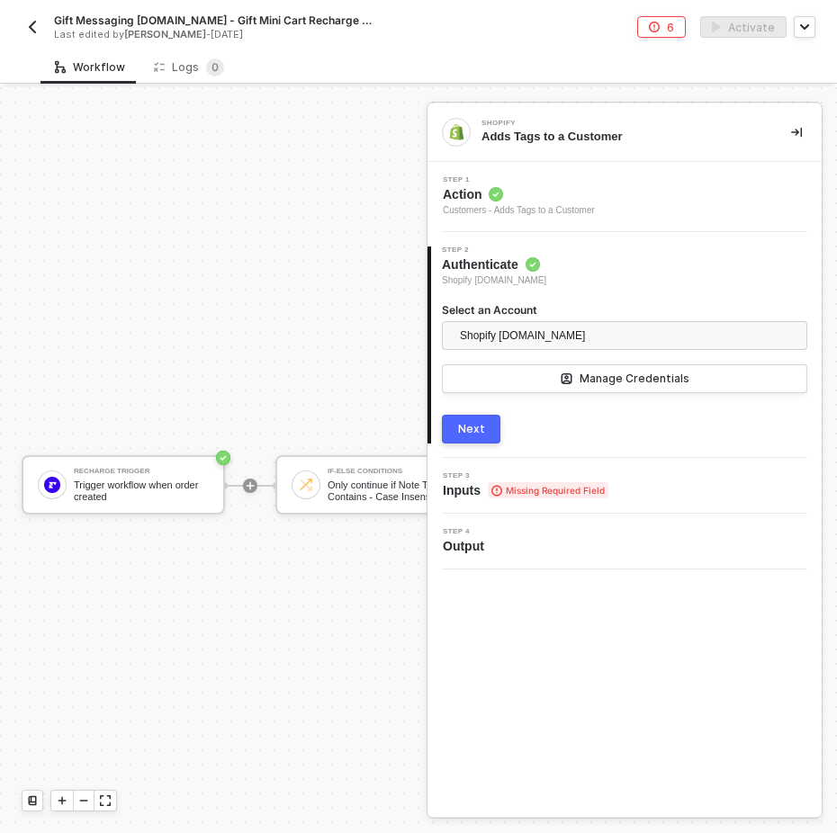
click at [32, 26] on img "button" at bounding box center [32, 27] width 14 height 14
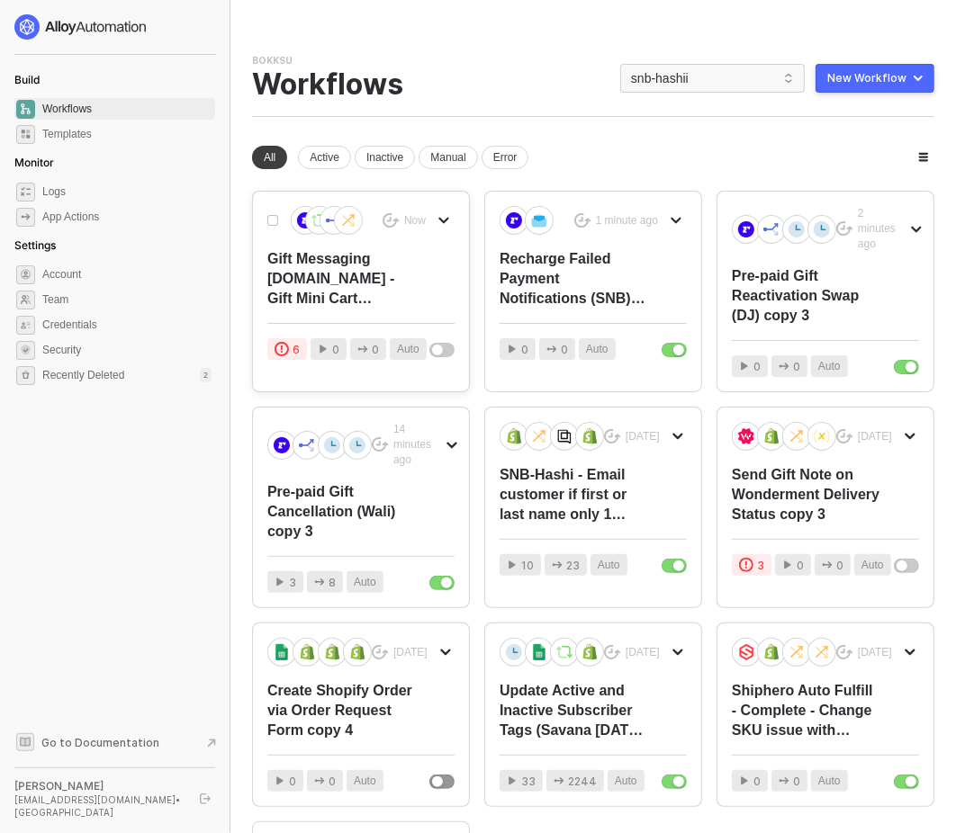
click at [338, 276] on div "Gift Messaging [DOMAIN_NAME] - Gift Mini Cart Recharge (DJ) with SMTP w Sub Cou…" at bounding box center [341, 278] width 149 height 59
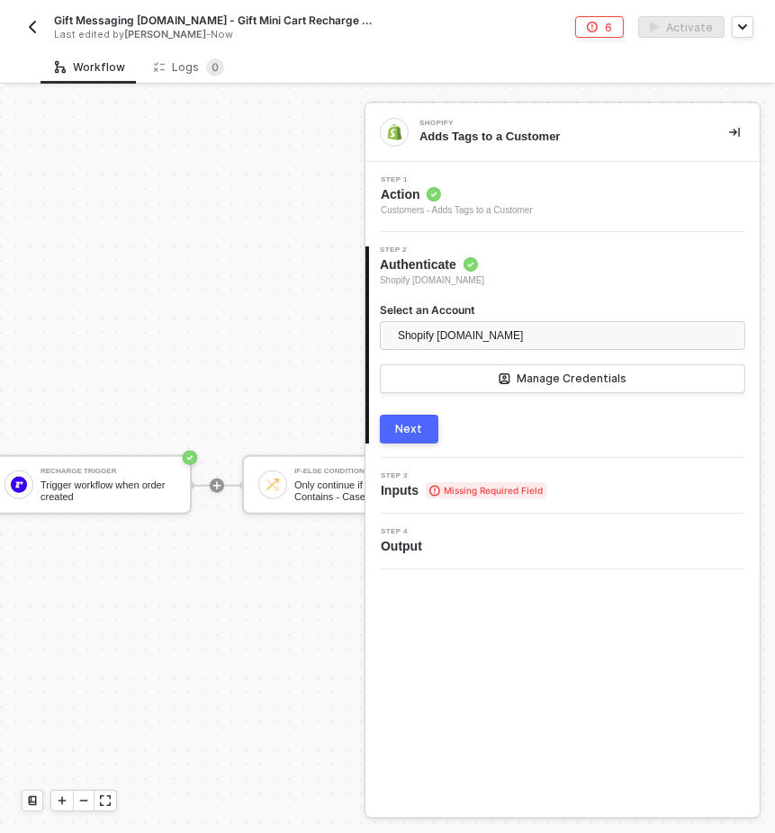
scroll to position [1593, 36]
click at [31, 29] on img "button" at bounding box center [32, 27] width 14 height 14
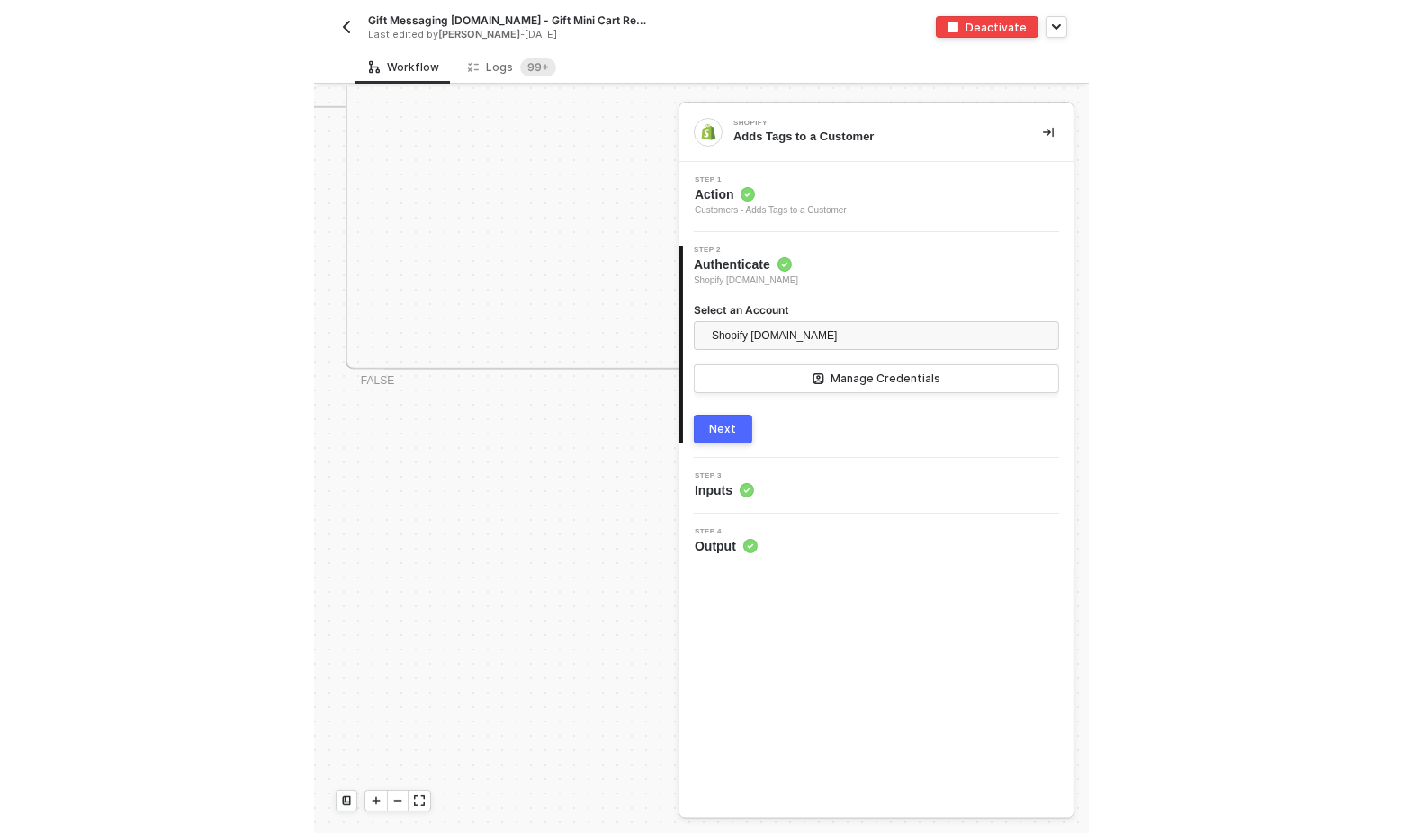
scroll to position [1593, 1121]
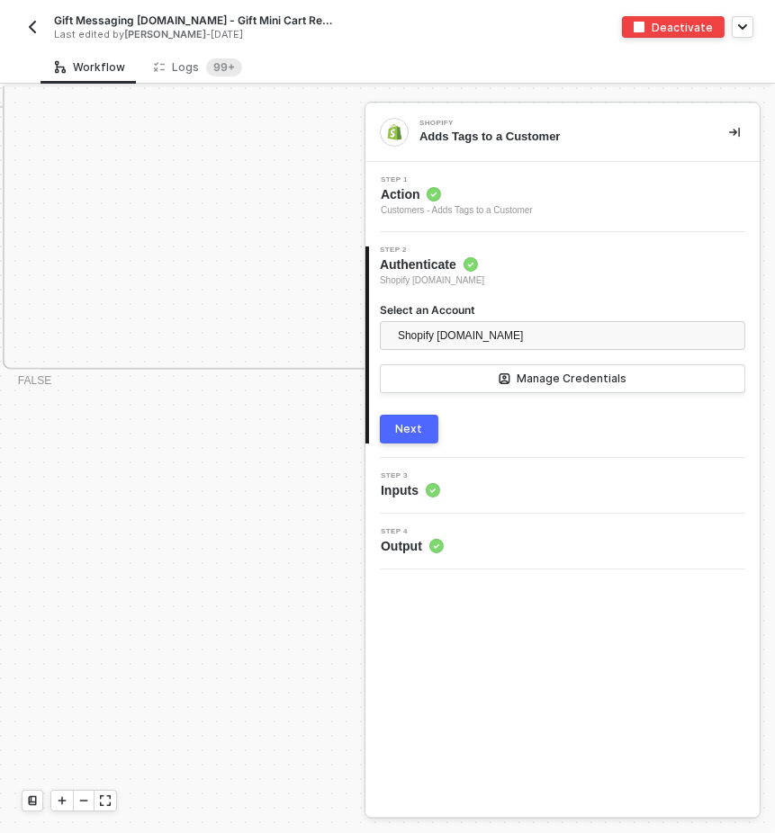
drag, startPoint x: 152, startPoint y: 509, endPoint x: 333, endPoint y: 593, distance: 199.3
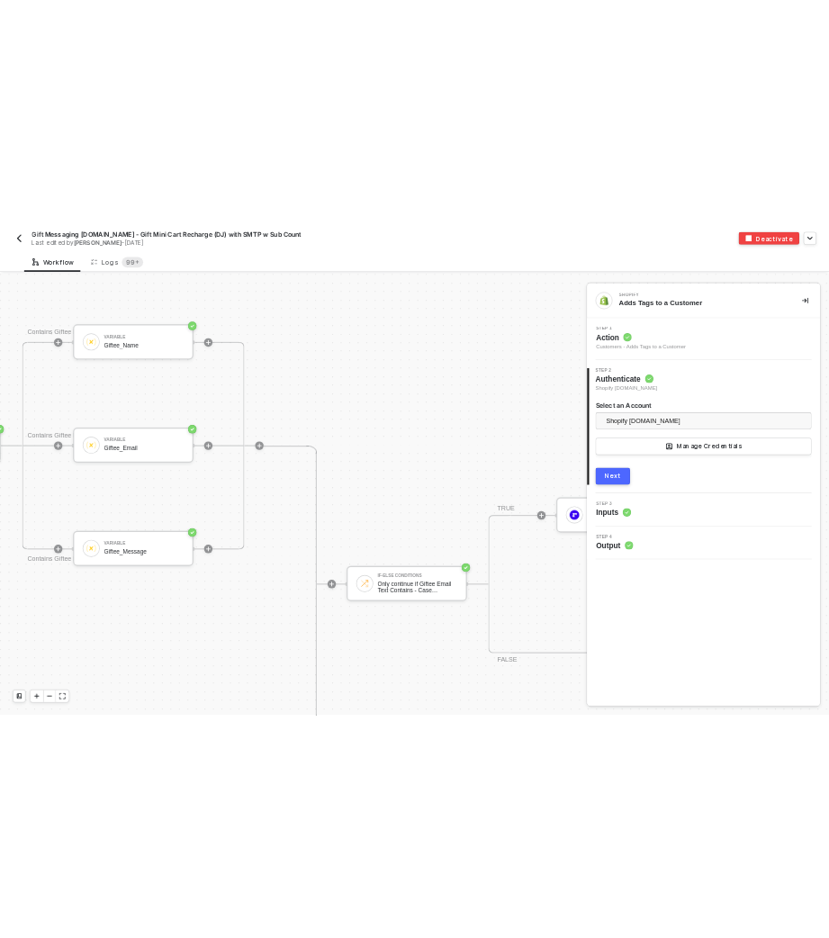
scroll to position [767, 1803]
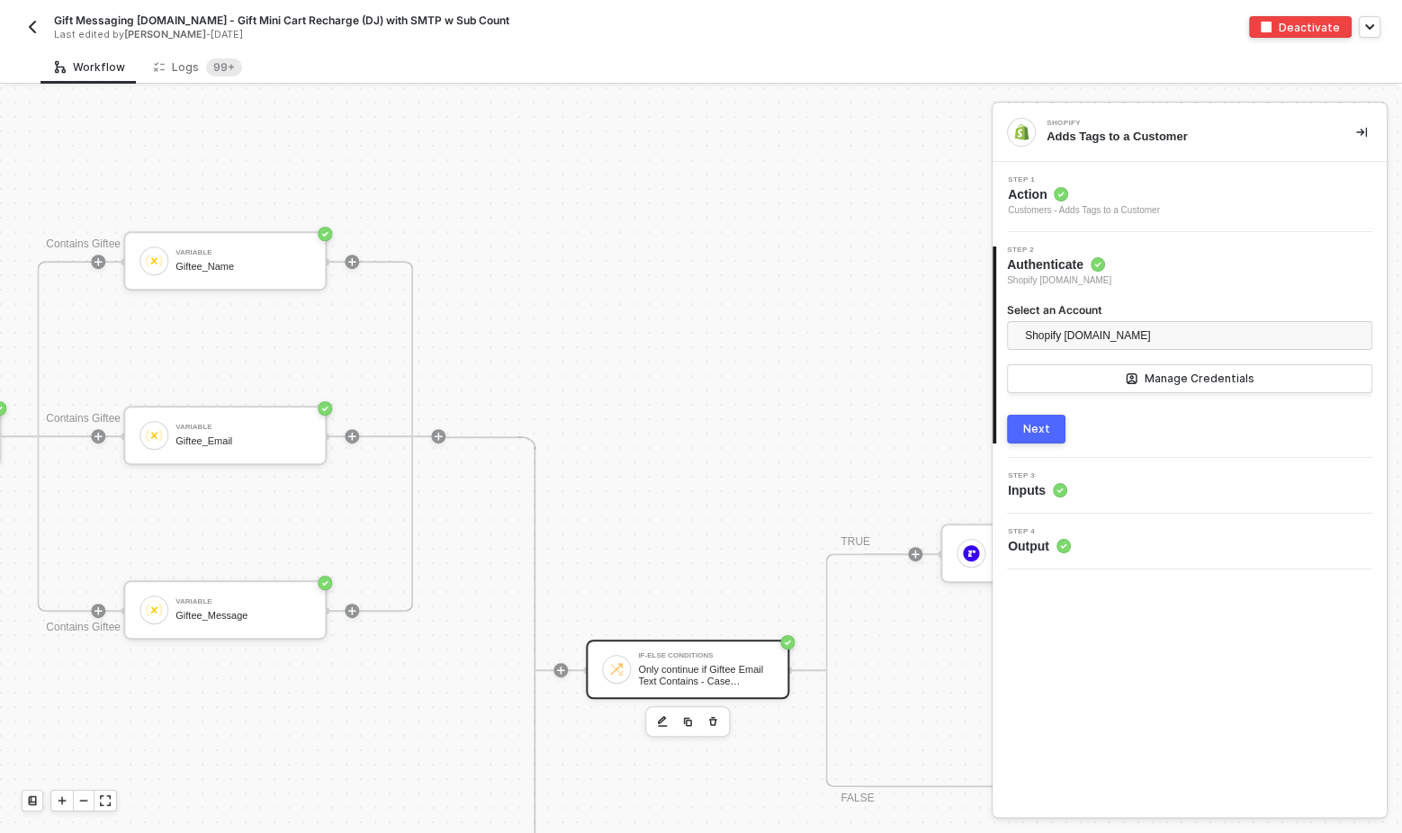
click at [694, 669] on div "Only continue if Giftee Email Text Contains - Case Insensitive @" at bounding box center [705, 675] width 135 height 23
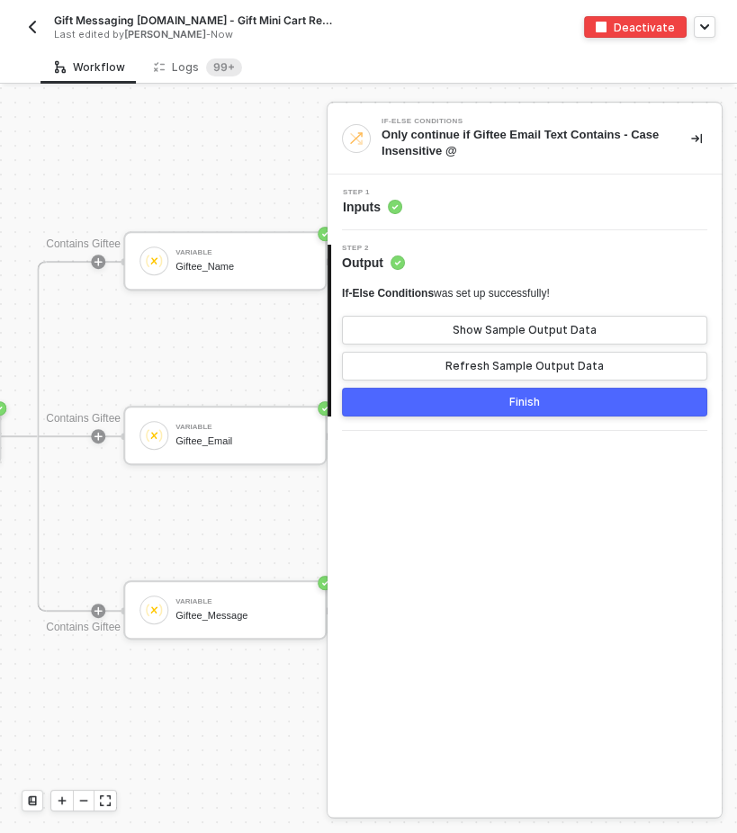
click at [527, 191] on div "Step 1 Inputs" at bounding box center [527, 202] width 390 height 27
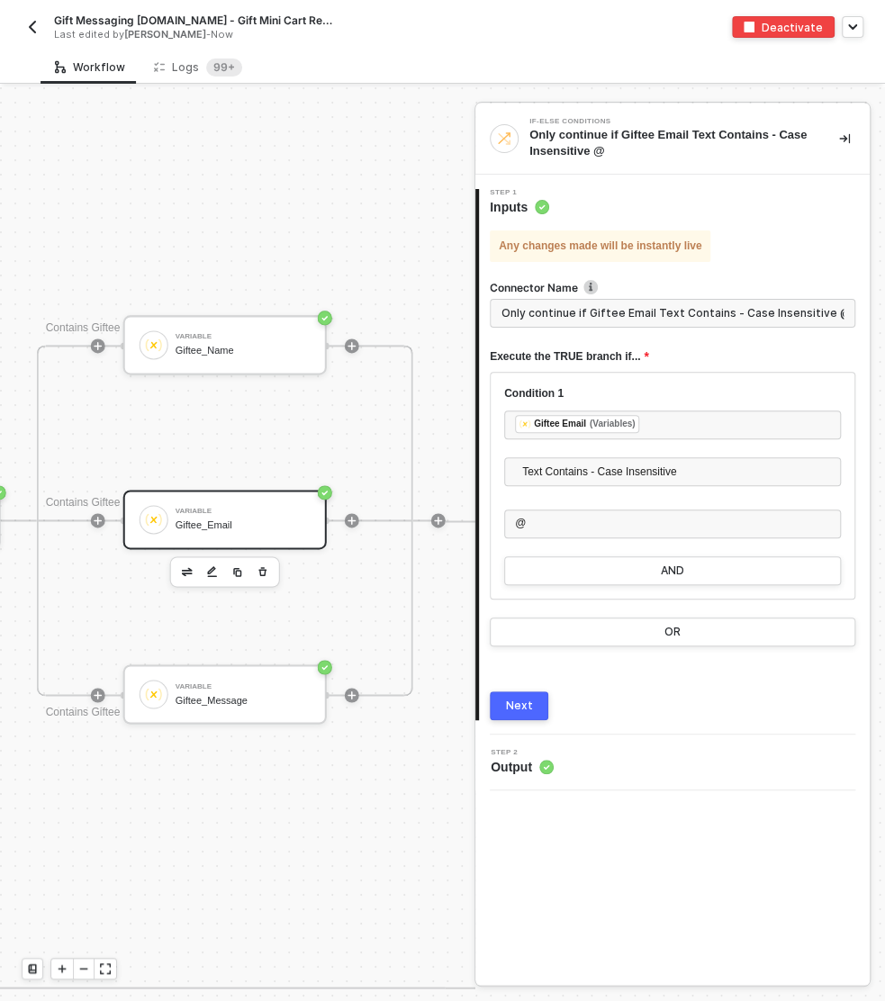
click at [235, 526] on div "Giftee_Email" at bounding box center [243, 525] width 135 height 12
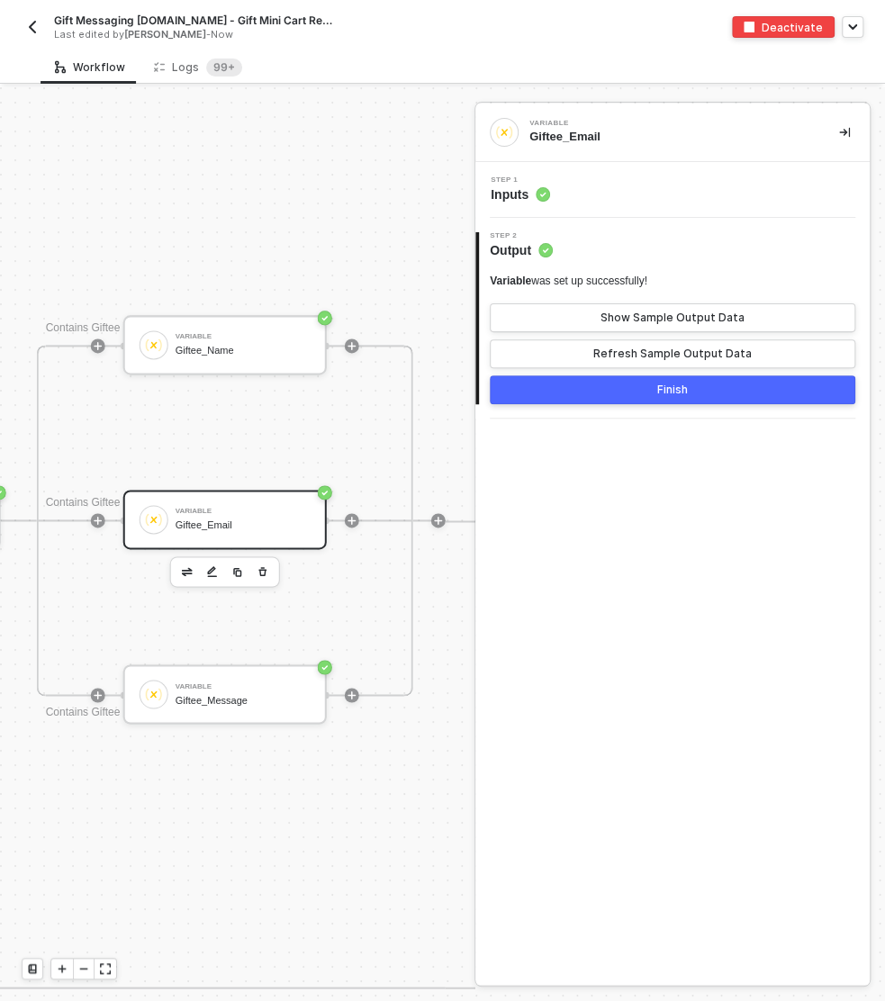
click at [583, 182] on div "Step 1 Inputs" at bounding box center [675, 189] width 390 height 27
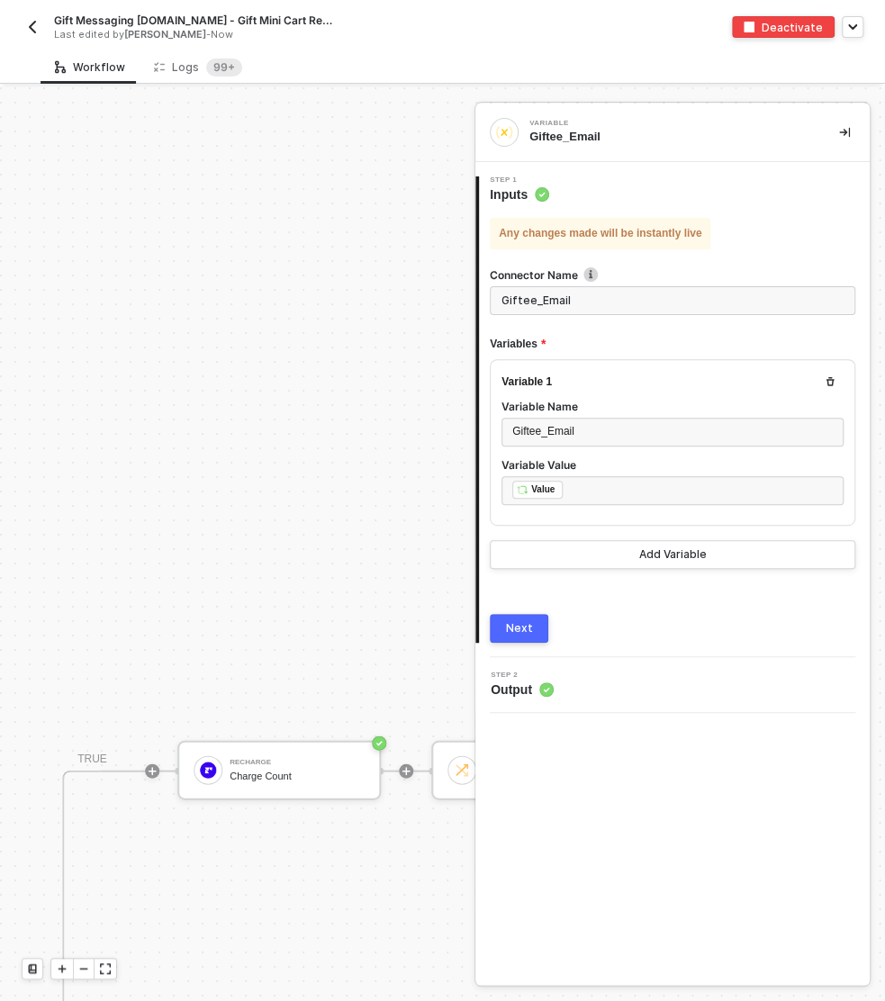
scroll to position [1014, 456]
click at [287, 772] on div "Charge Count" at bounding box center [293, 776] width 135 height 12
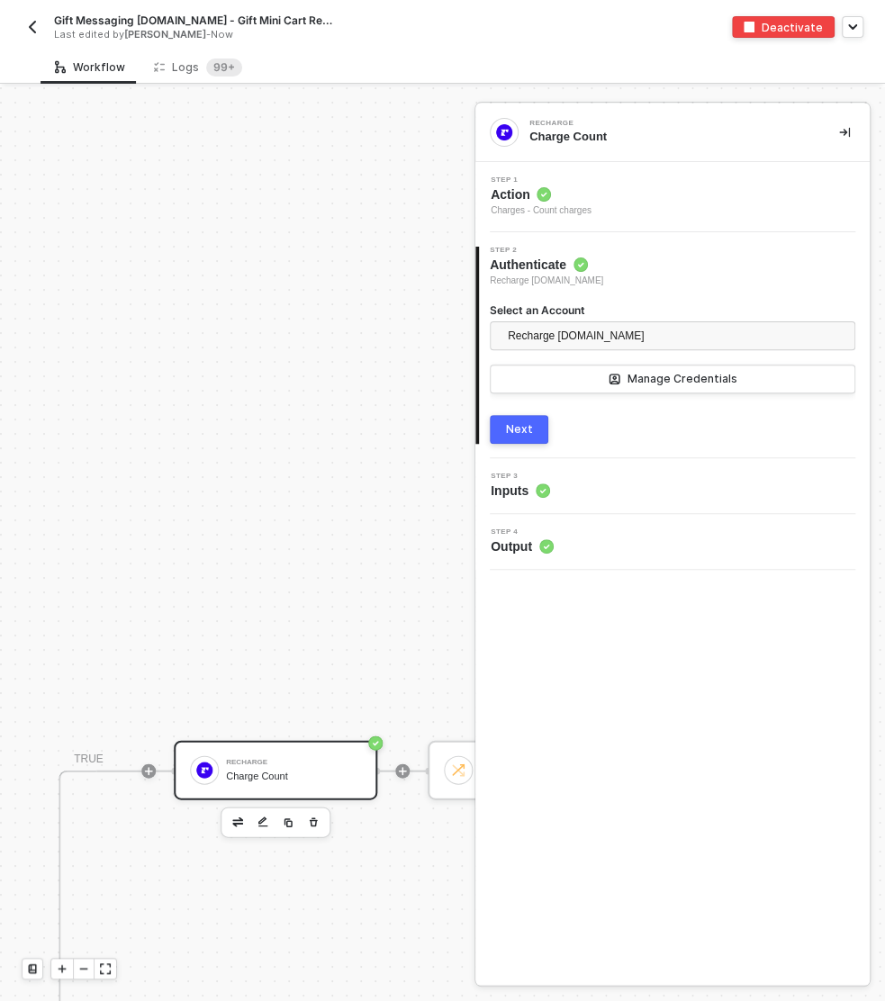
click at [608, 483] on div "Step 3 Inputs" at bounding box center [675, 486] width 390 height 27
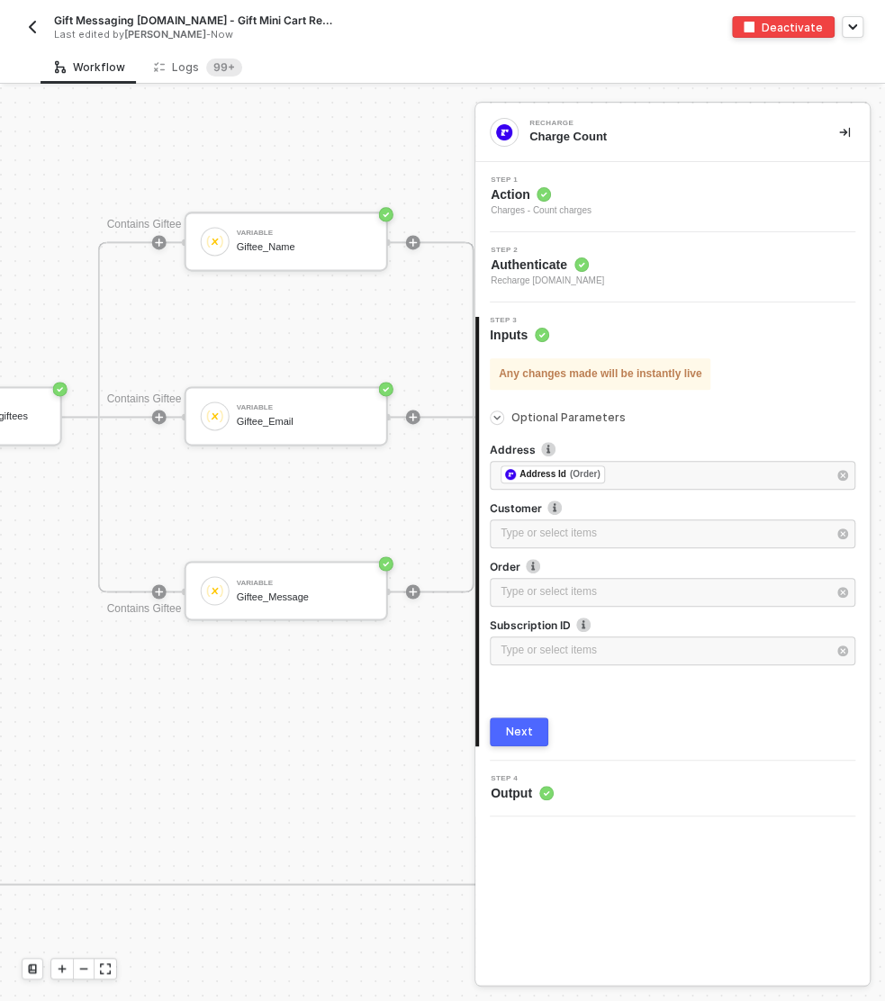
scroll to position [849, 1742]
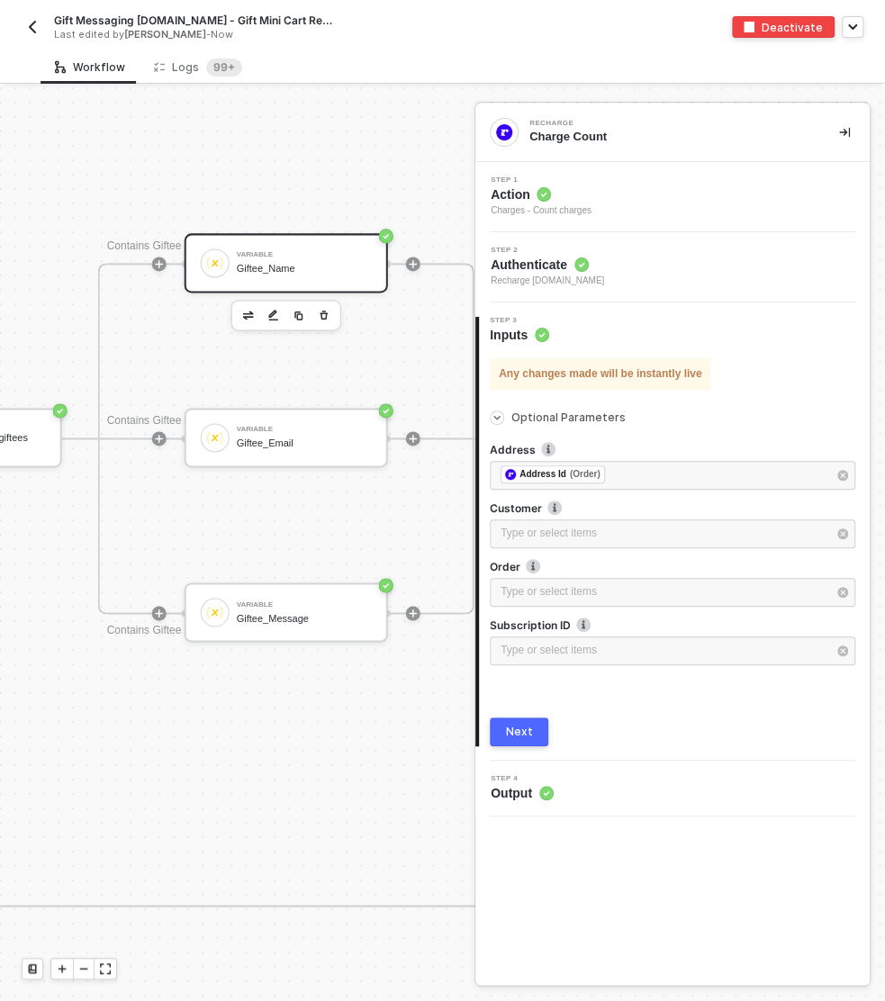
click at [266, 253] on div "Variable" at bounding box center [304, 254] width 135 height 7
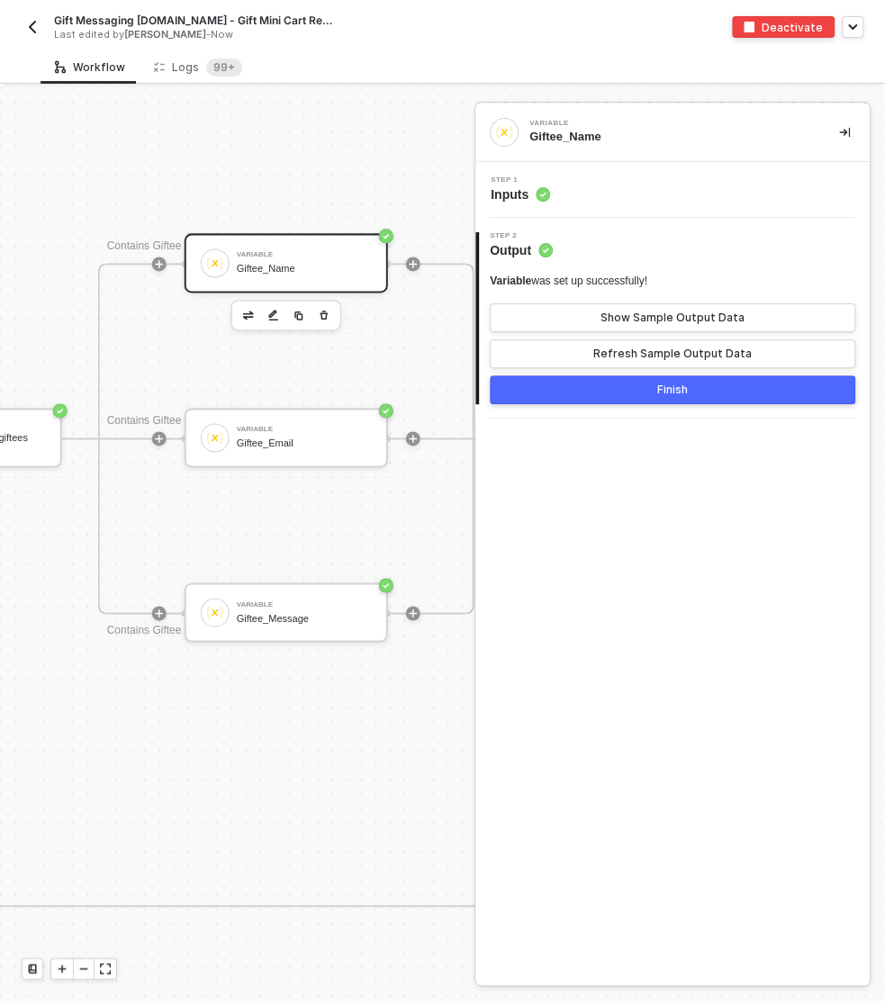
click at [636, 196] on div "Step 1 Inputs" at bounding box center [675, 189] width 390 height 27
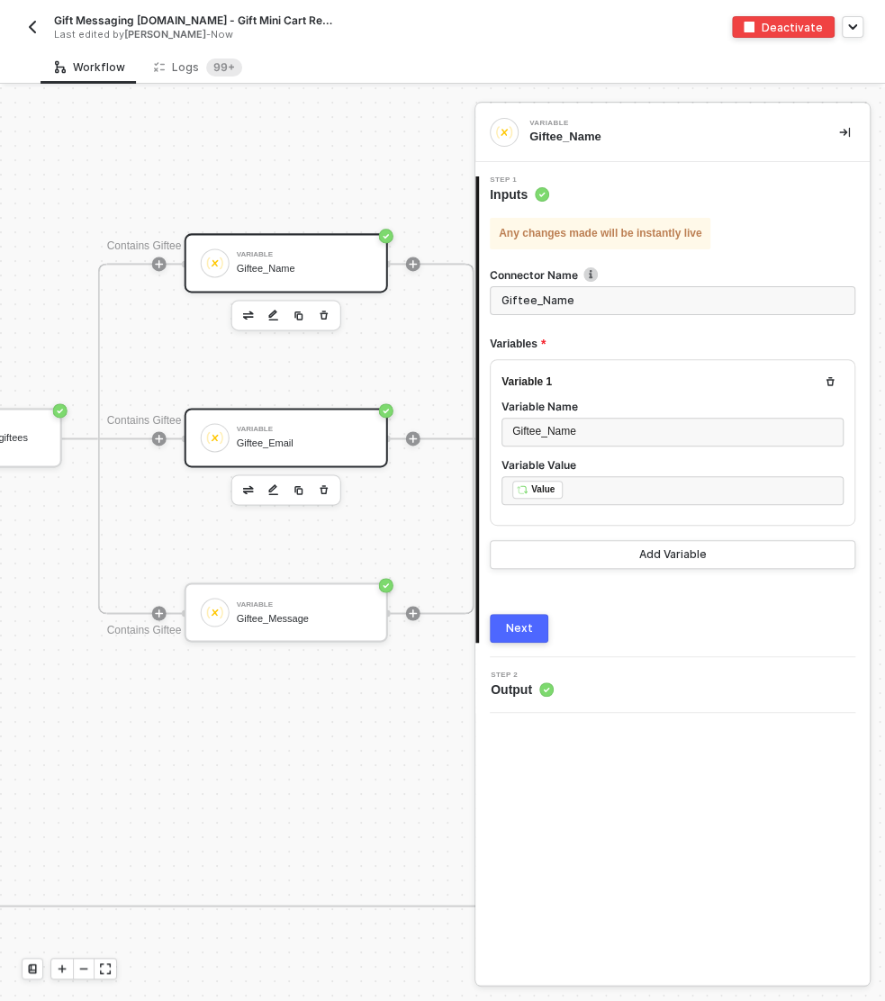
click at [299, 437] on div "Giftee_Email" at bounding box center [304, 443] width 135 height 12
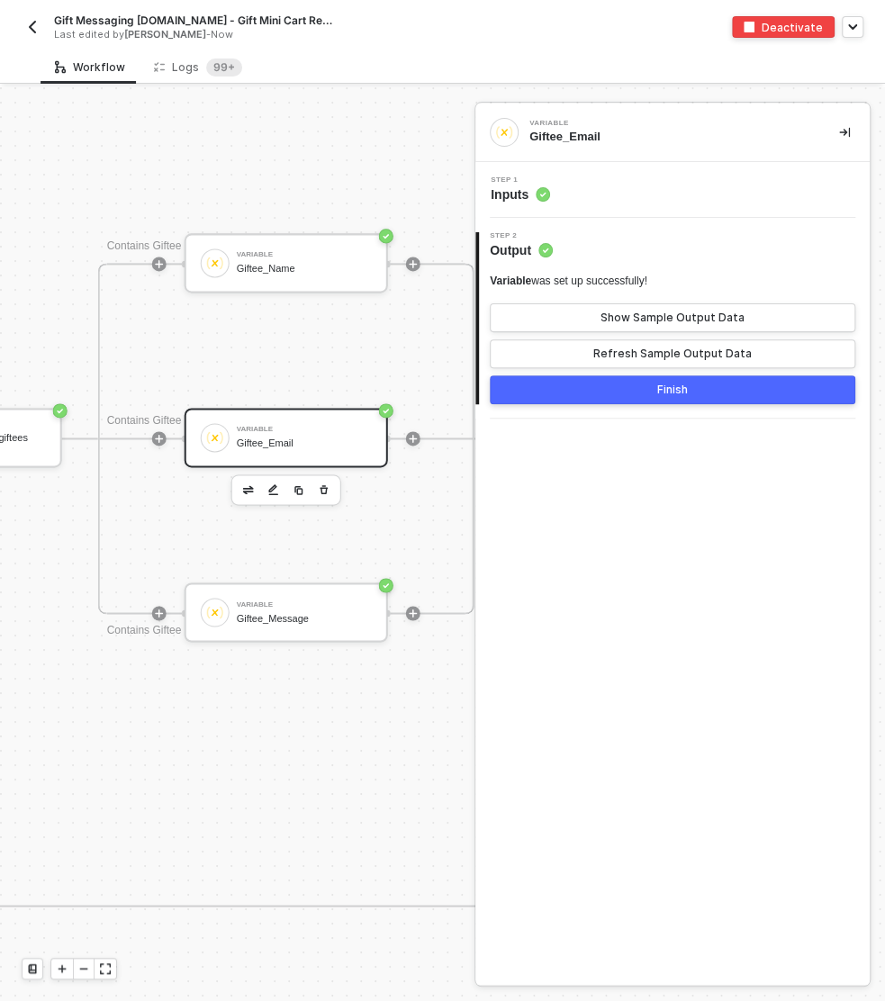
click at [581, 185] on div "Step 1 Inputs" at bounding box center [675, 189] width 390 height 27
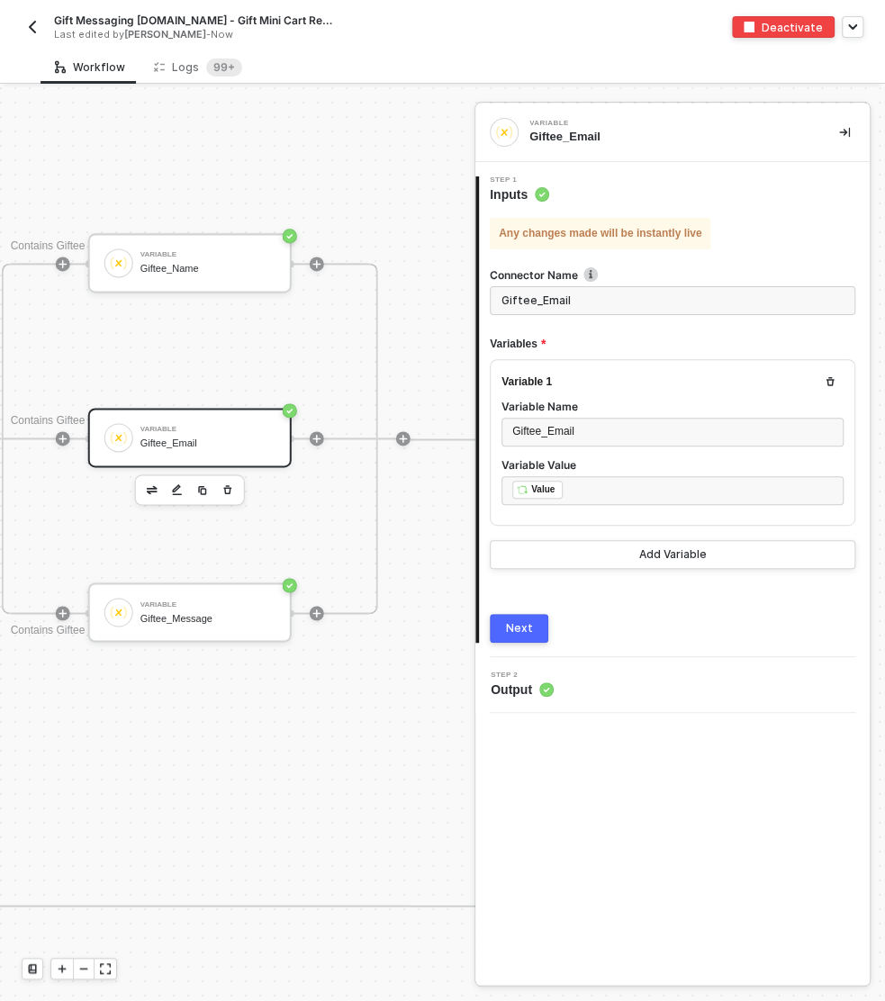
scroll to position [849, 1840]
click at [193, 614] on div "Giftee_Message" at bounding box center [206, 618] width 135 height 12
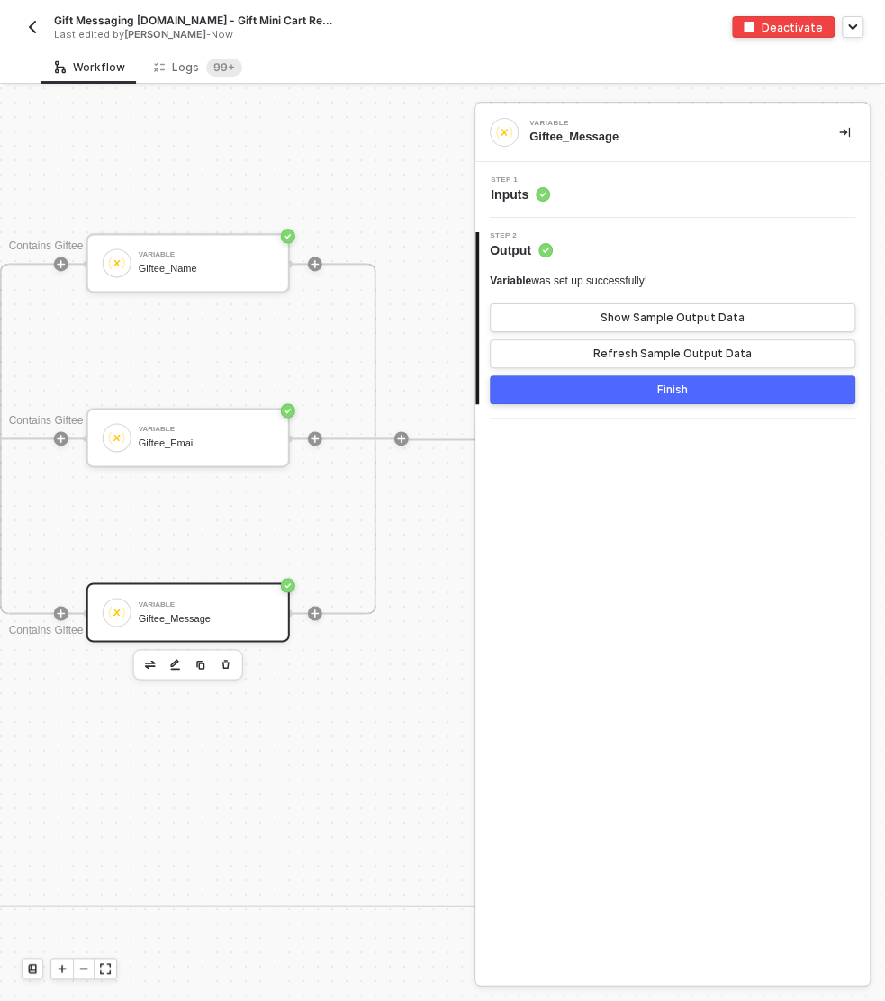
click at [617, 197] on div "Step 1 Inputs" at bounding box center [675, 189] width 390 height 27
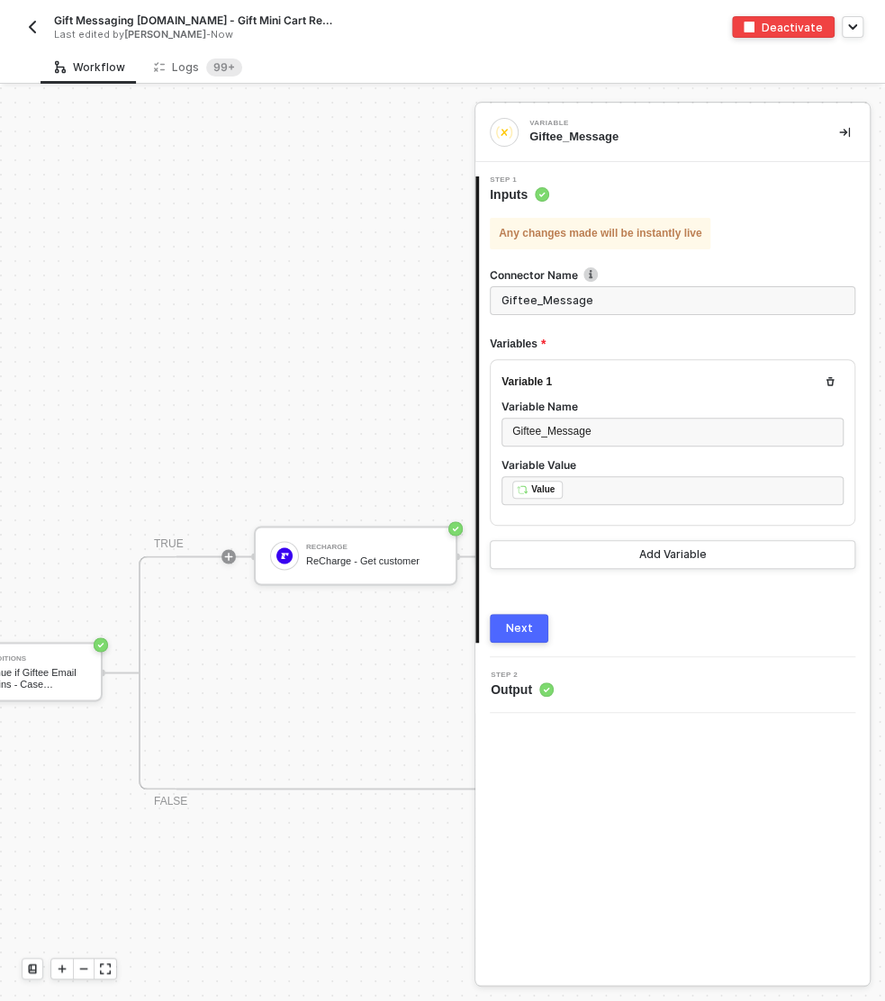
scroll to position [849, 2581]
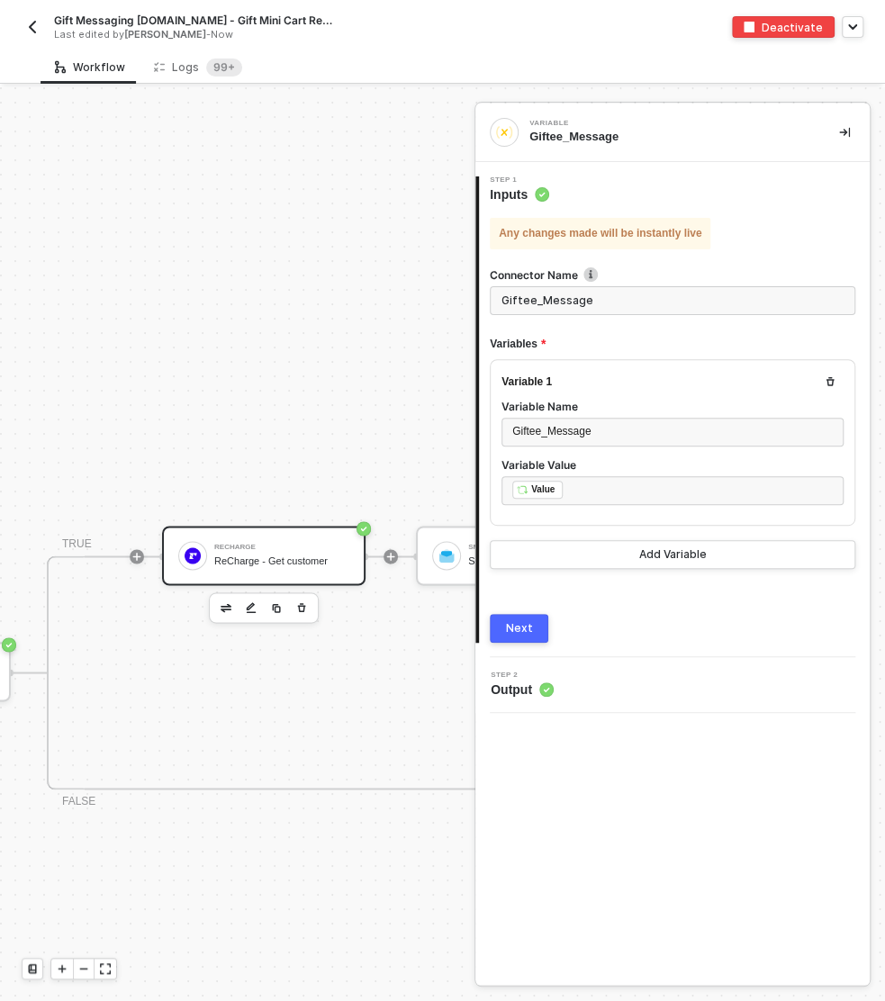
click at [250, 562] on div "ReCharge - Get customer" at bounding box center [281, 561] width 135 height 12
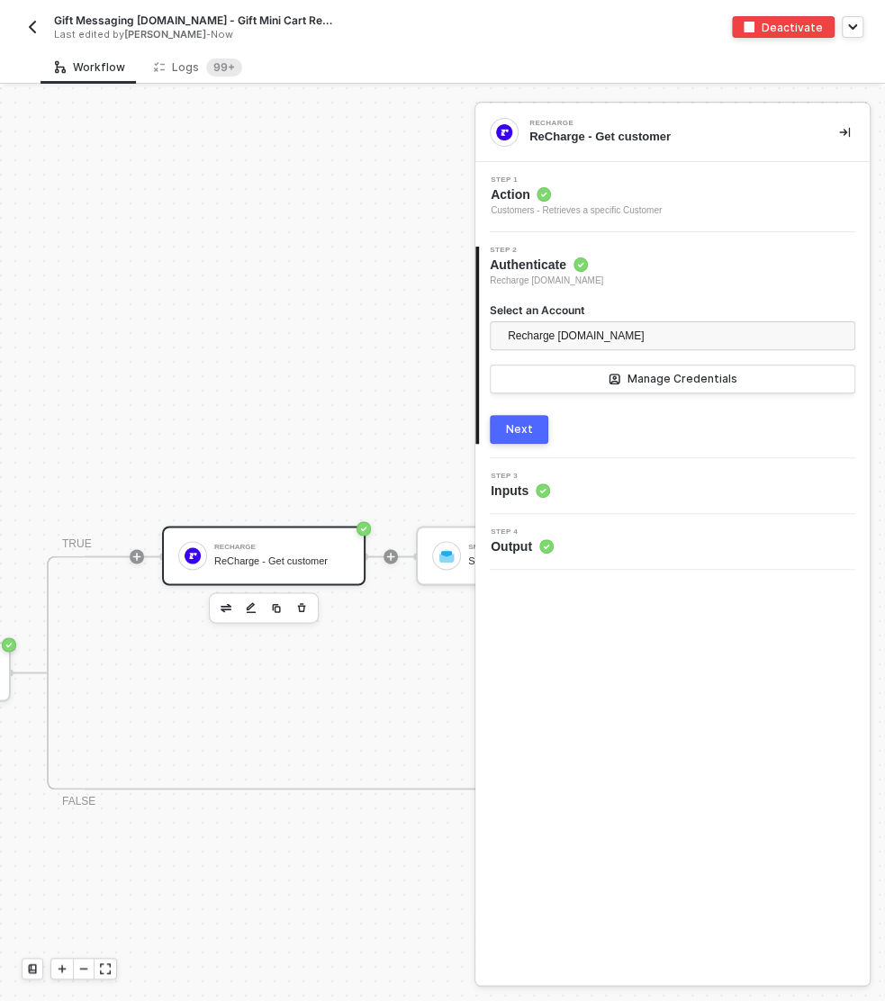
click at [581, 491] on div "Step 3 Inputs" at bounding box center [675, 486] width 390 height 27
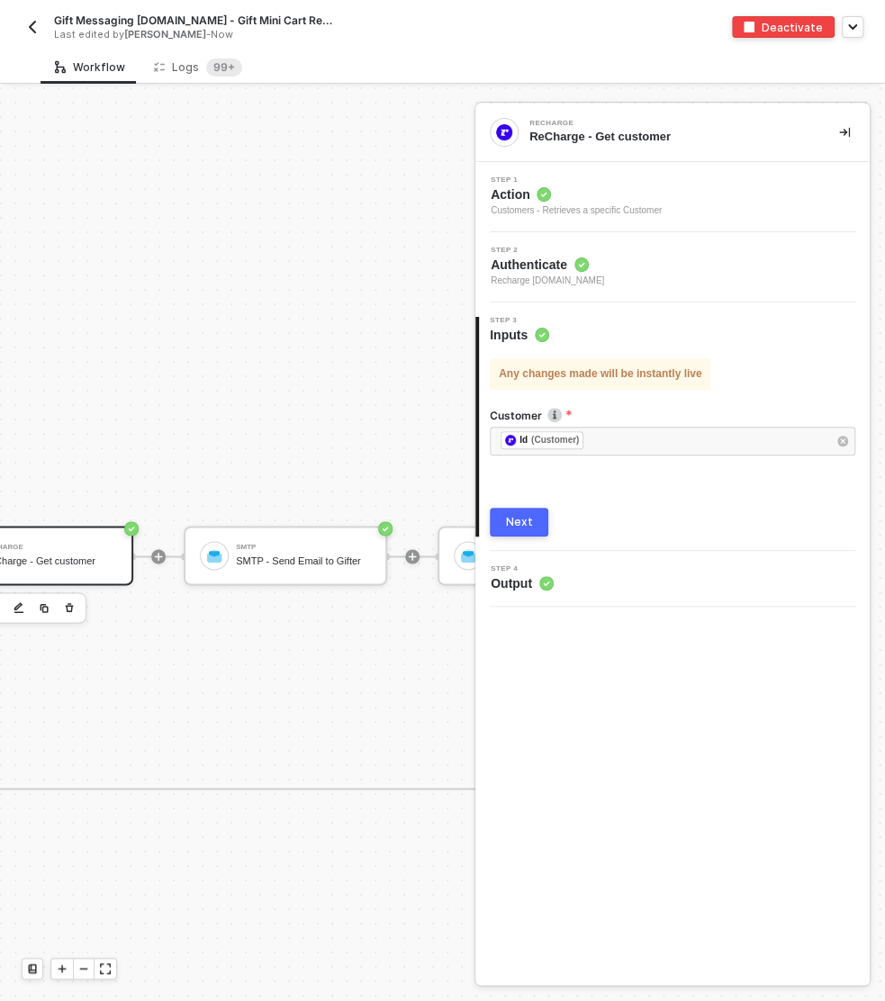
scroll to position [849, 3005]
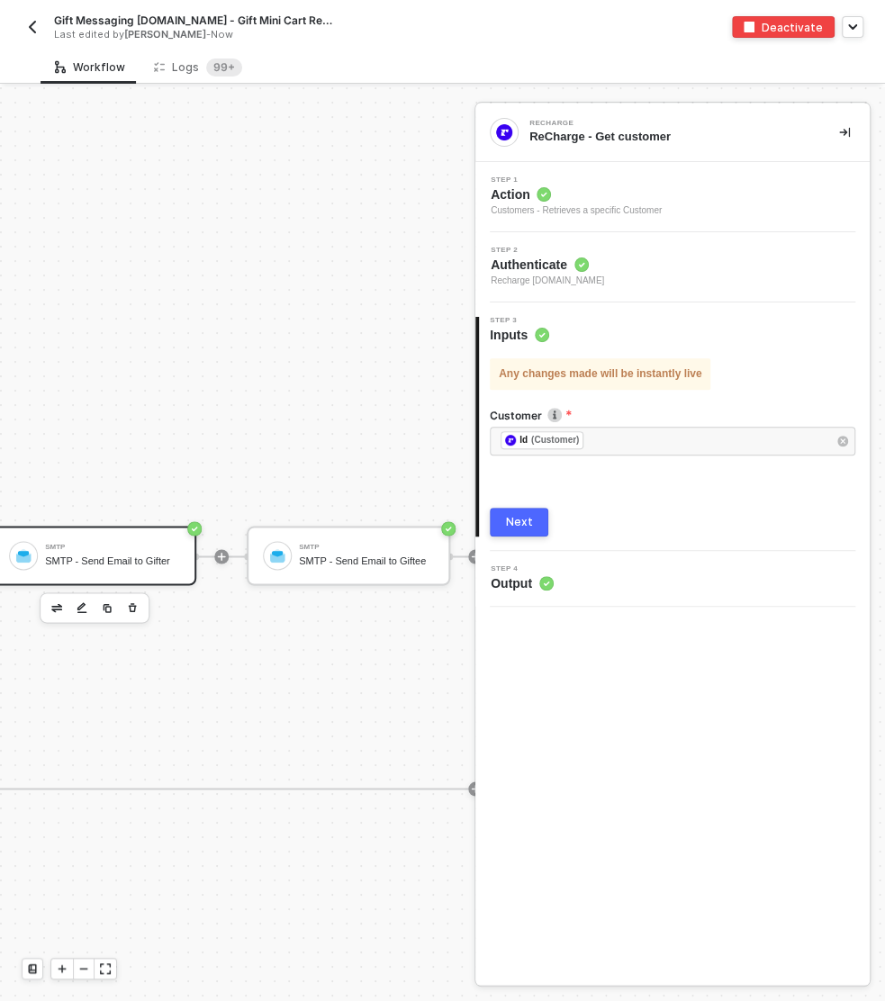
click at [131, 546] on div "SMTP" at bounding box center [112, 547] width 135 height 7
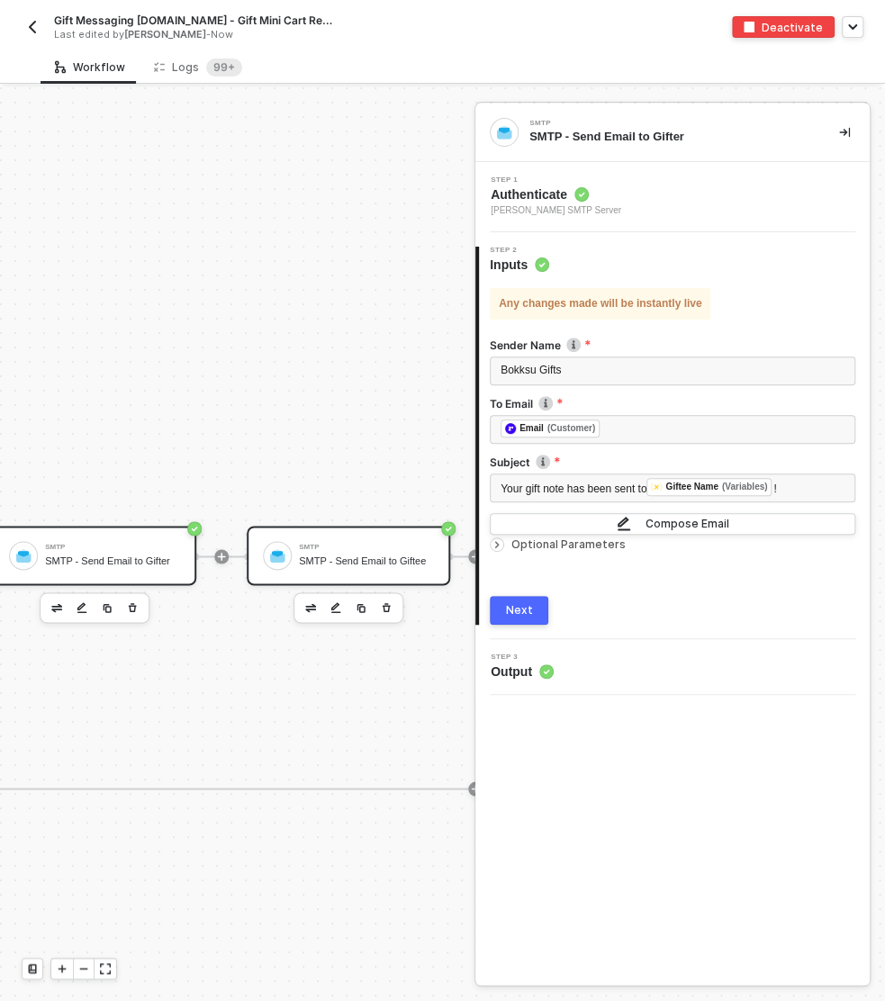
click at [366, 563] on div "SMTP - Send Email to Giftee" at bounding box center [366, 561] width 135 height 12
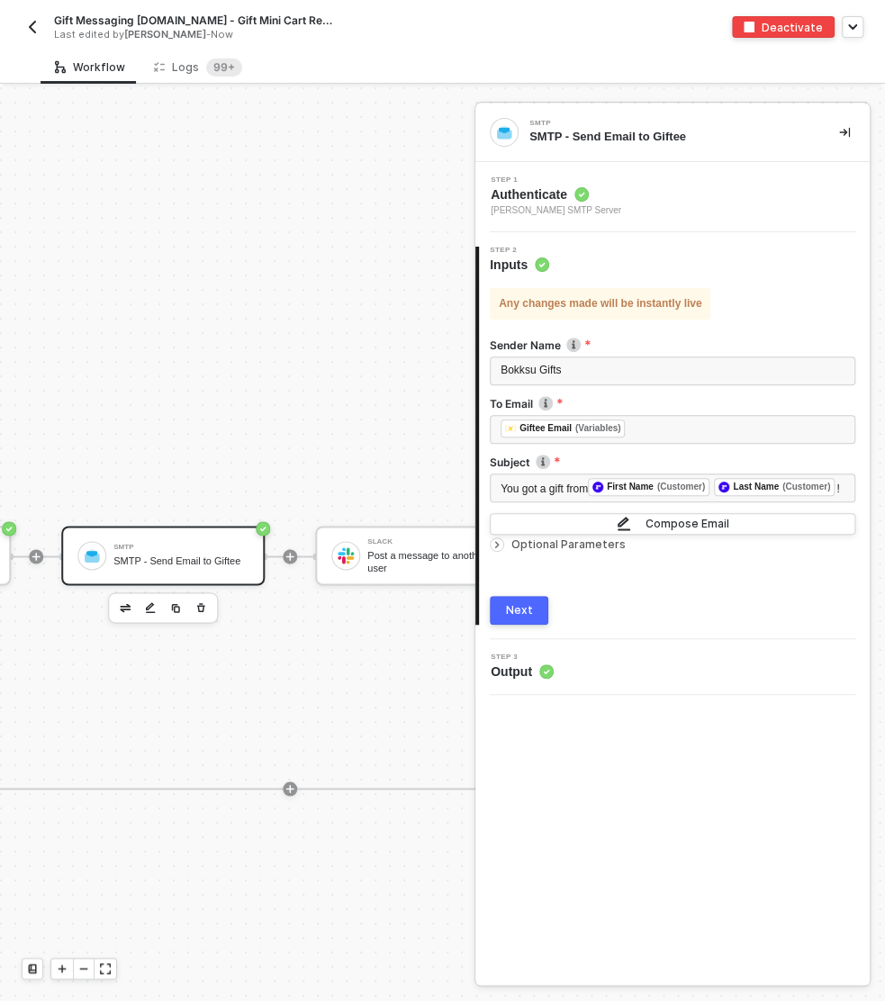
scroll to position [849, 3212]
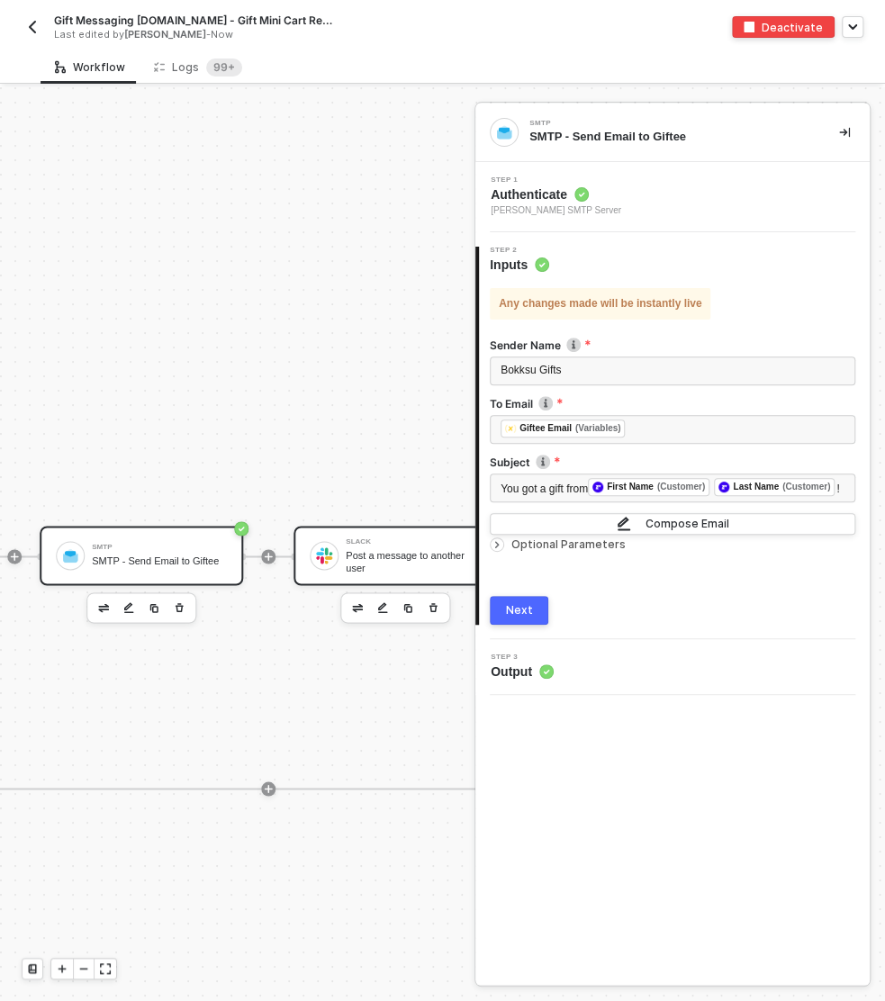
click at [380, 545] on div "Slack Post a message to another user" at bounding box center [413, 555] width 135 height 34
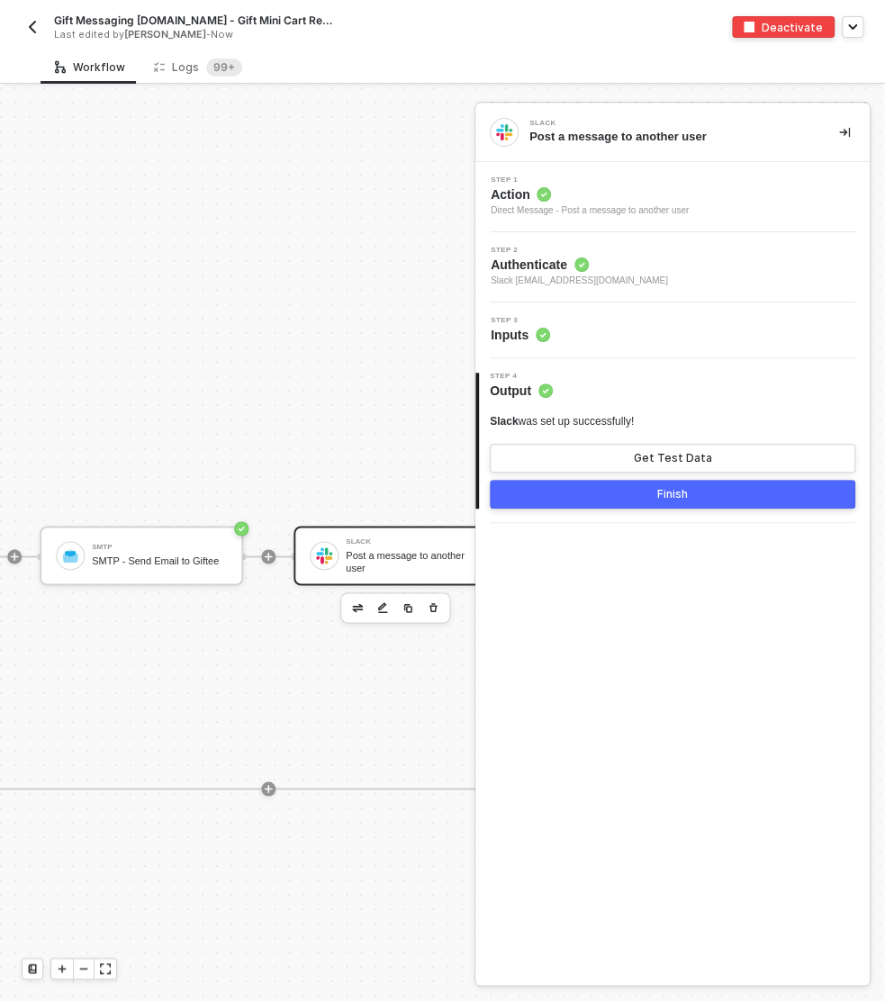
click at [640, 310] on div "Step 3 Inputs" at bounding box center [672, 330] width 394 height 56
click at [640, 328] on div "Step 3 Inputs" at bounding box center [675, 330] width 390 height 27
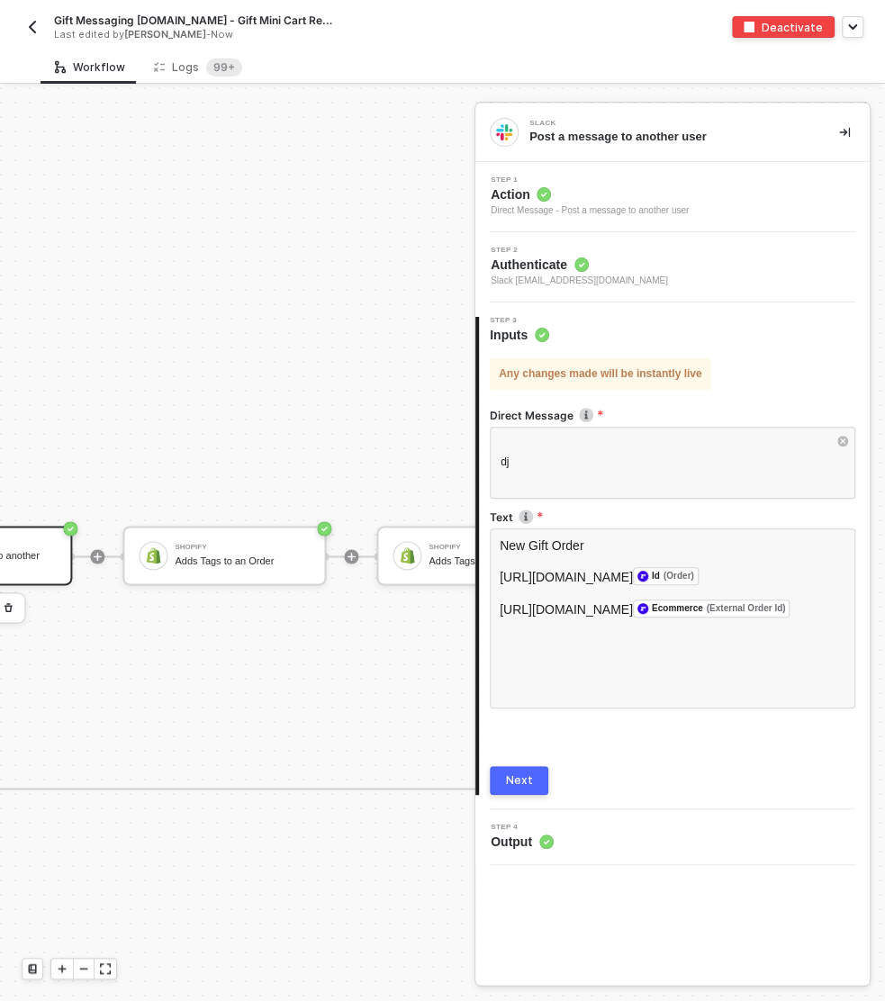
scroll to position [849, 3676]
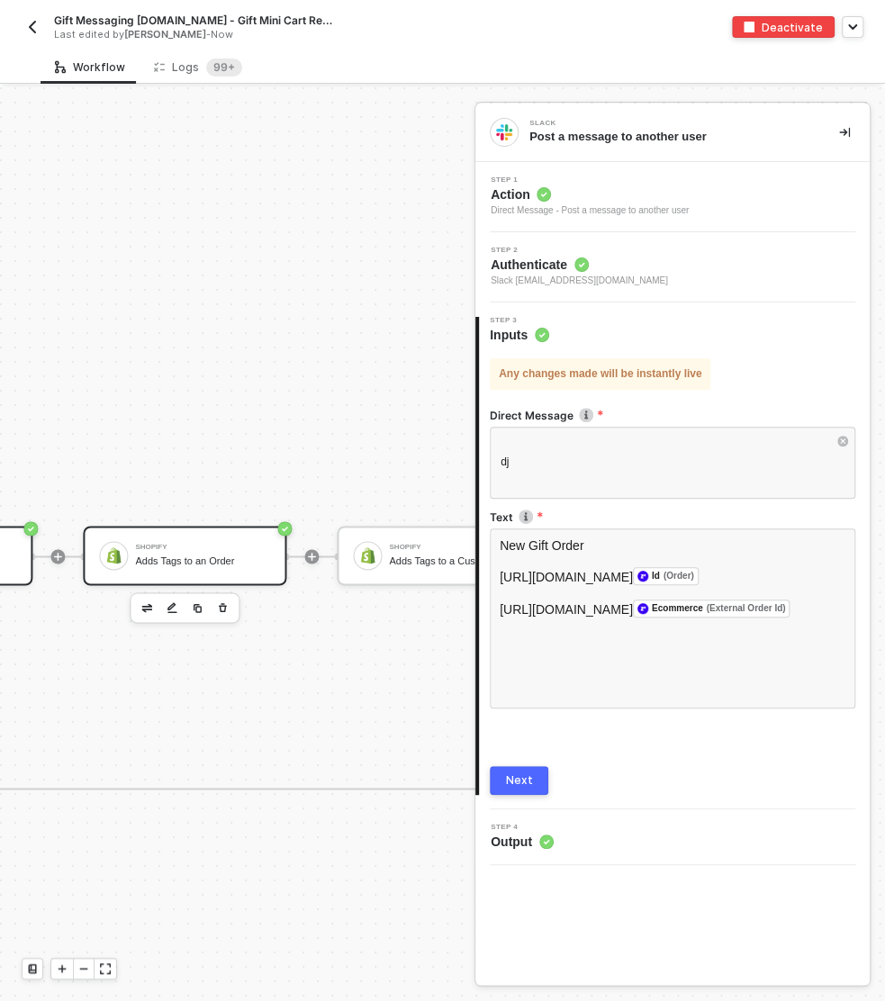
click at [162, 572] on div "Shopify Adds Tags to an Order" at bounding box center [184, 555] width 203 height 59
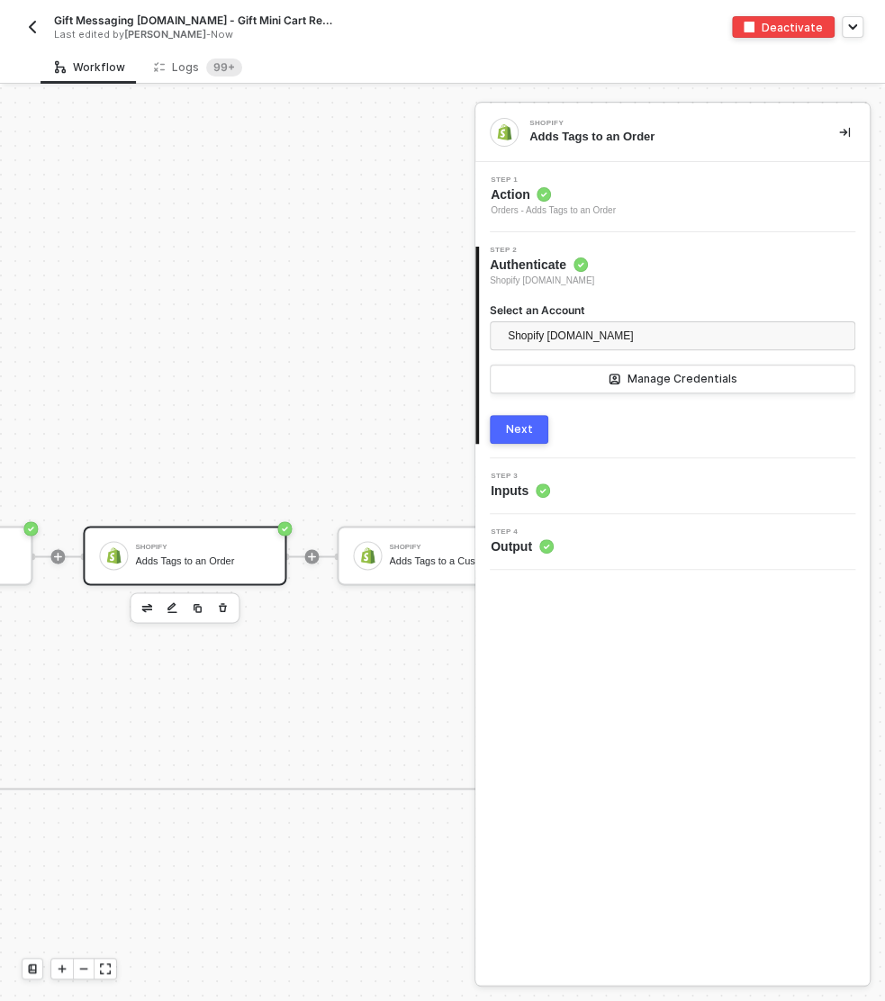
click at [644, 491] on div "Step 3 Inputs" at bounding box center [675, 486] width 390 height 27
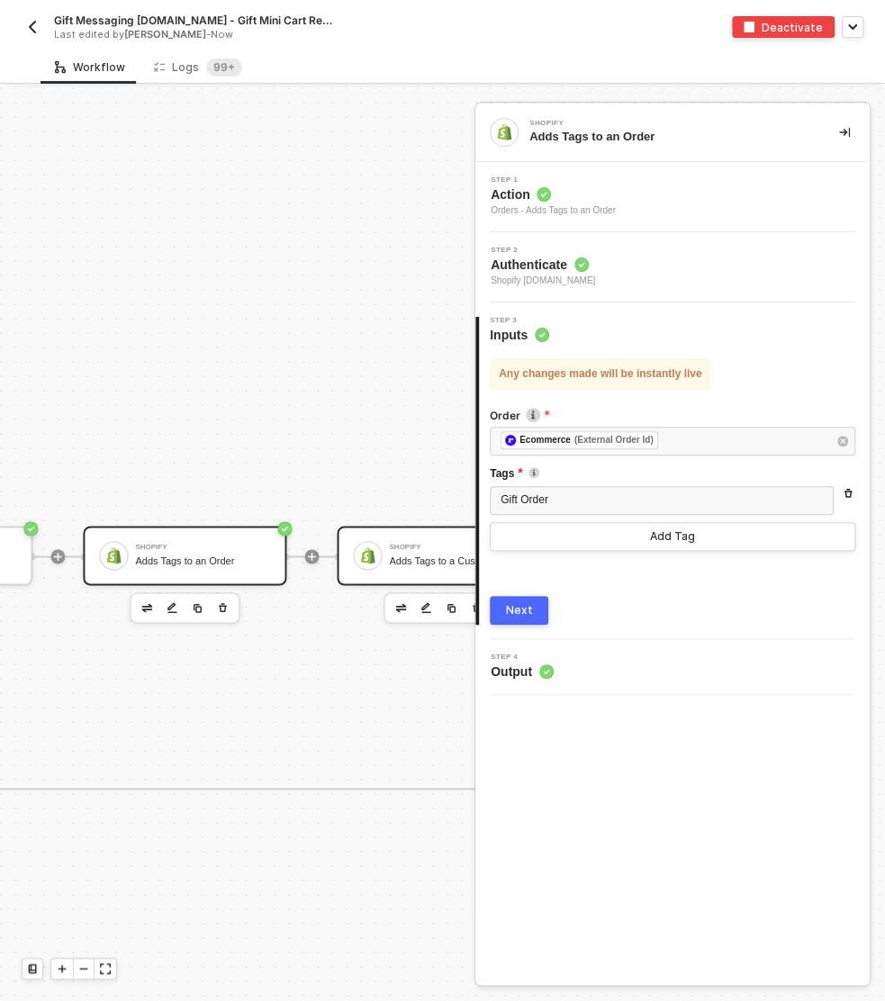
click at [391, 555] on div "Adds Tags to a Customer" at bounding box center [456, 561] width 135 height 12
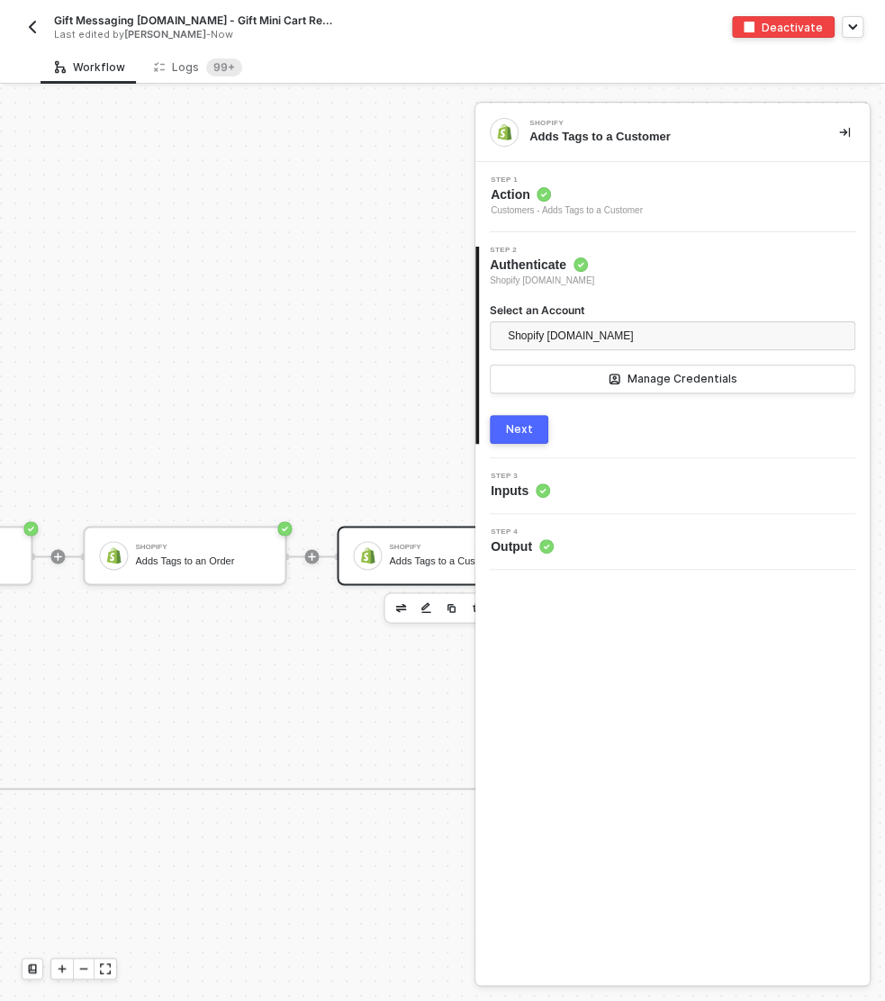
click at [587, 491] on div "Step 3 Inputs" at bounding box center [675, 486] width 390 height 27
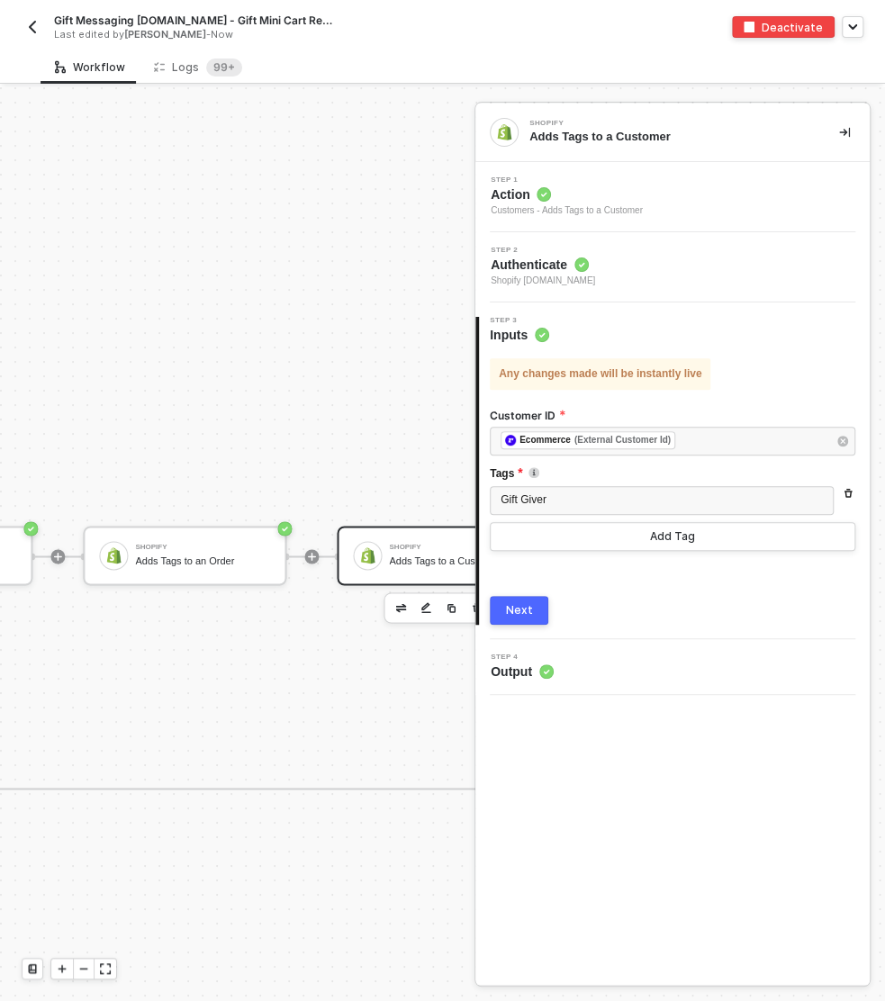
click at [30, 23] on img "button" at bounding box center [32, 27] width 14 height 14
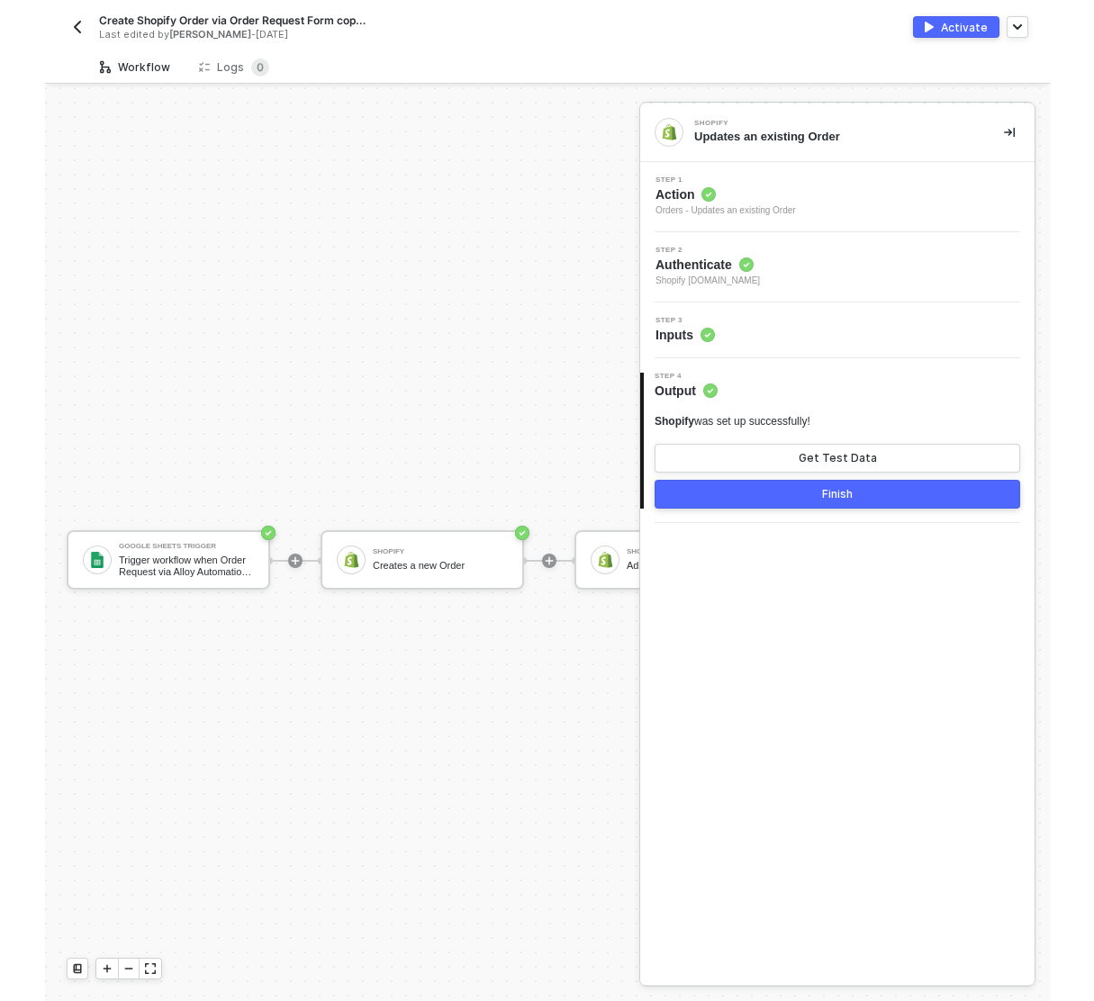
scroll to position [32, 0]
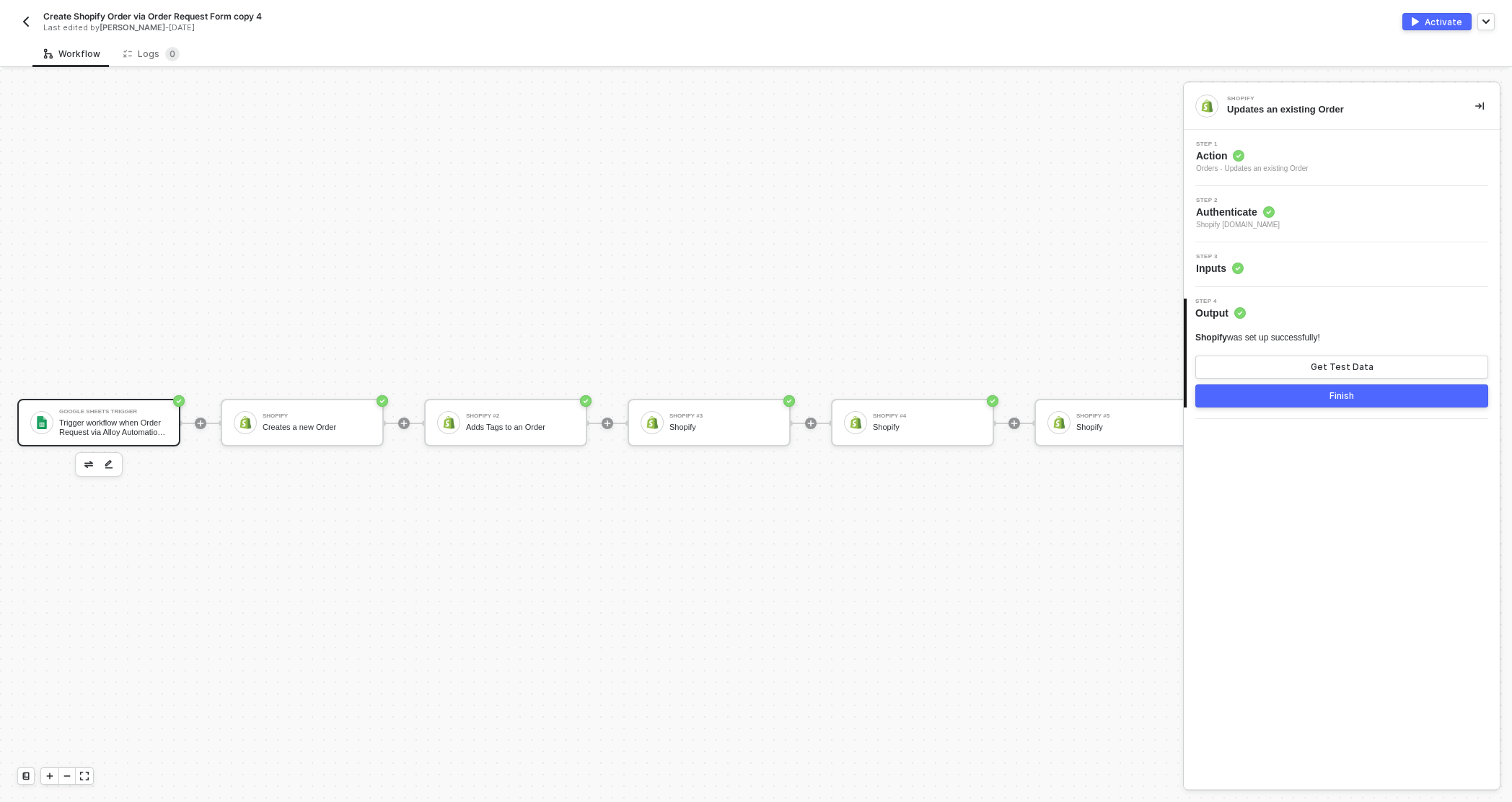
click at [125, 422] on div "Trigger workflow when Order Request via Alloy Automation is updated" at bounding box center [113, 427] width 108 height 18
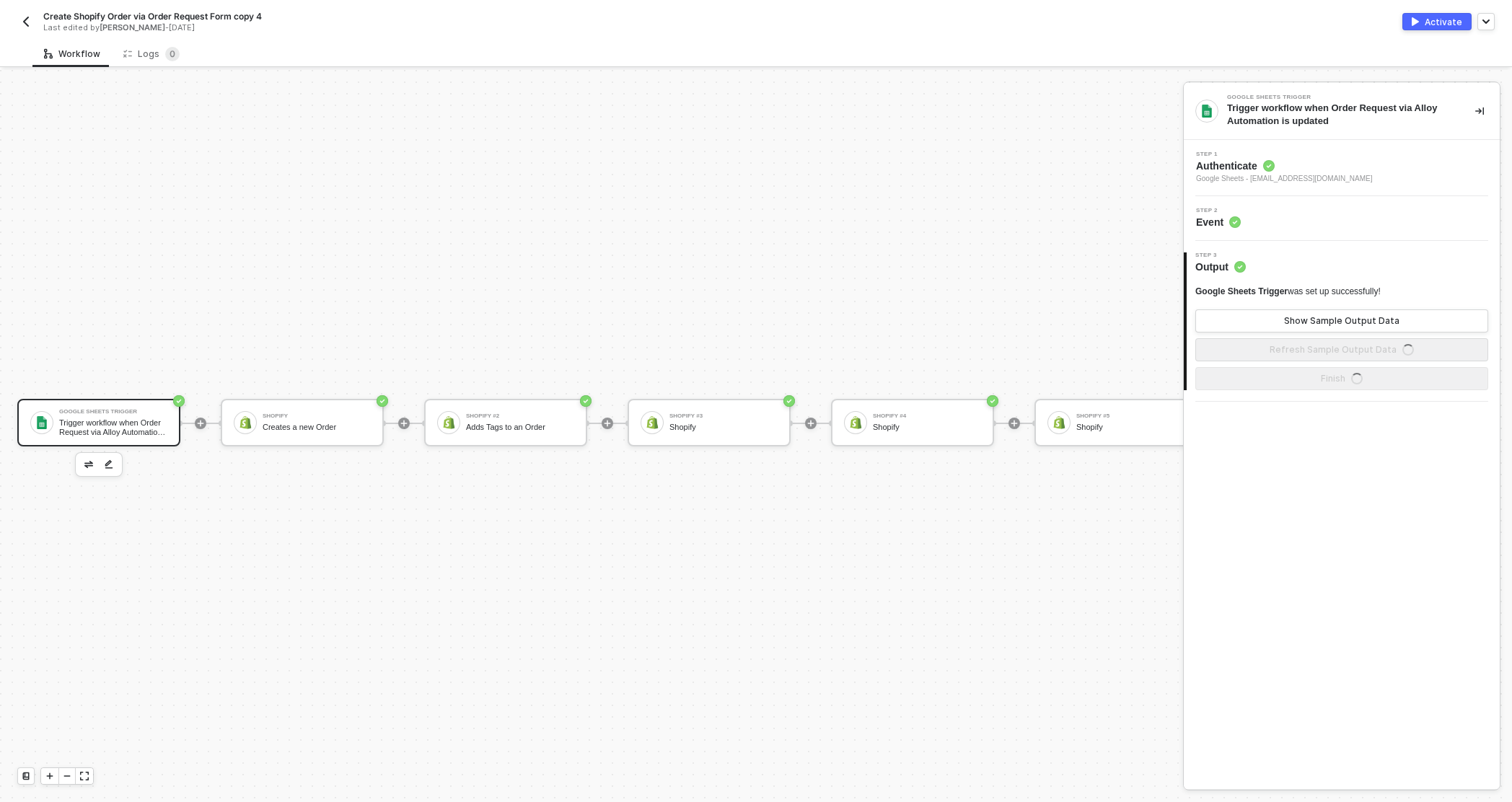
click at [804, 171] on span "Authenticate" at bounding box center [1284, 166] width 177 height 14
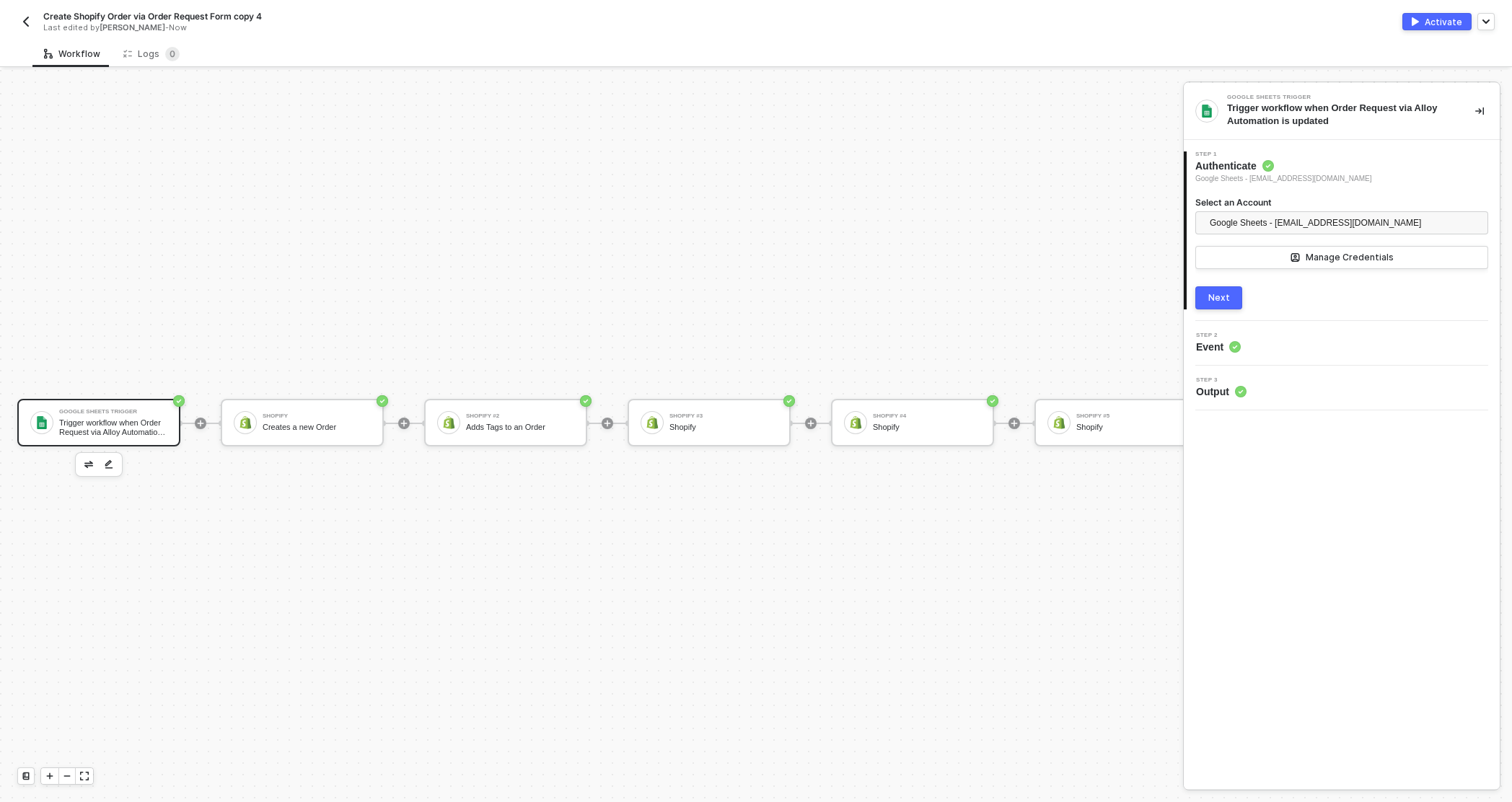
click at [804, 294] on div "Next" at bounding box center [1219, 298] width 22 height 11
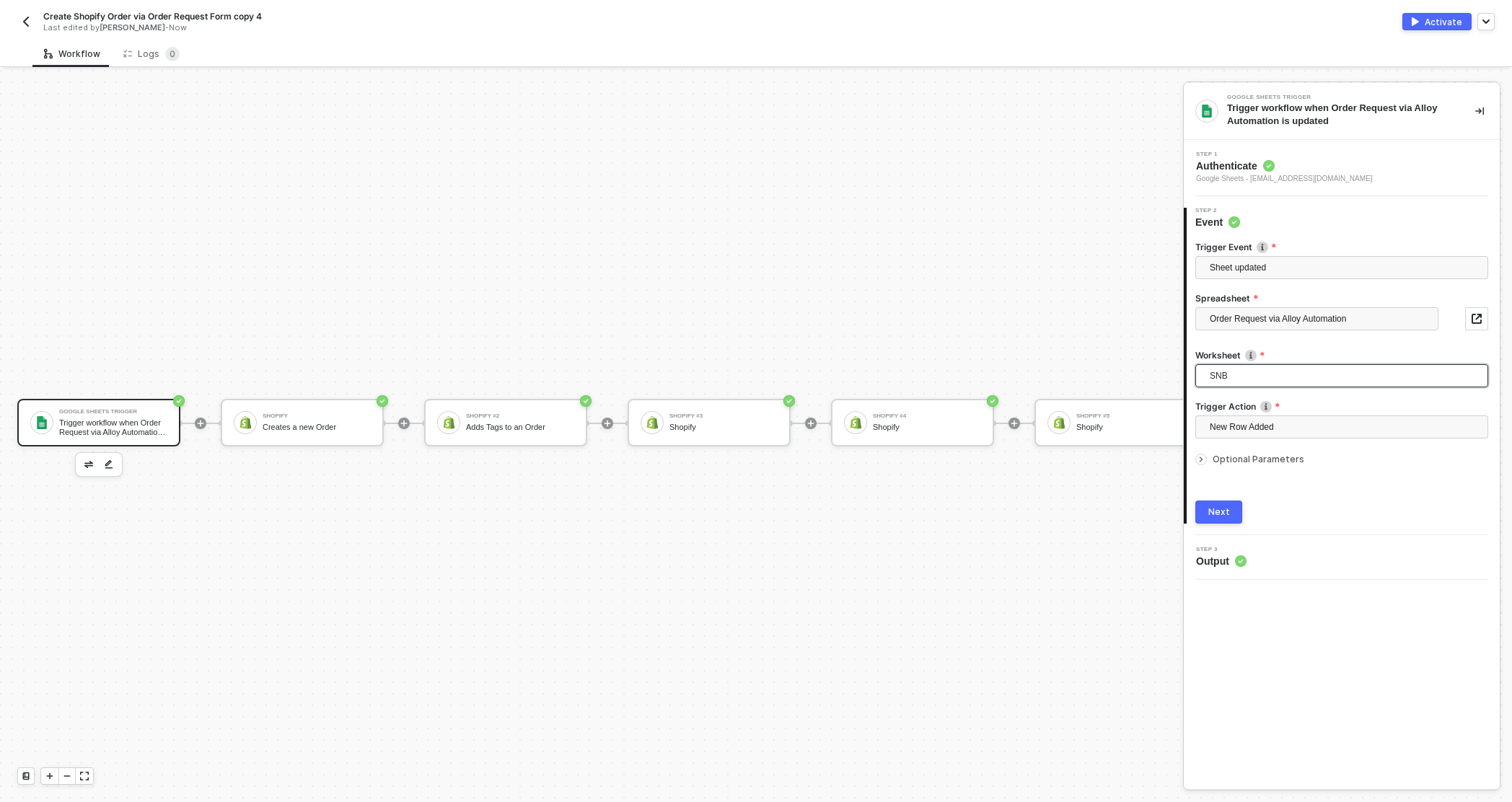
click at [804, 372] on span "SNB" at bounding box center [1344, 375] width 270 height 22
click at [804, 373] on span "SNB" at bounding box center [1344, 375] width 270 height 22
click at [804, 445] on div "SNB-Hashi" at bounding box center [1342, 451] width 271 height 16
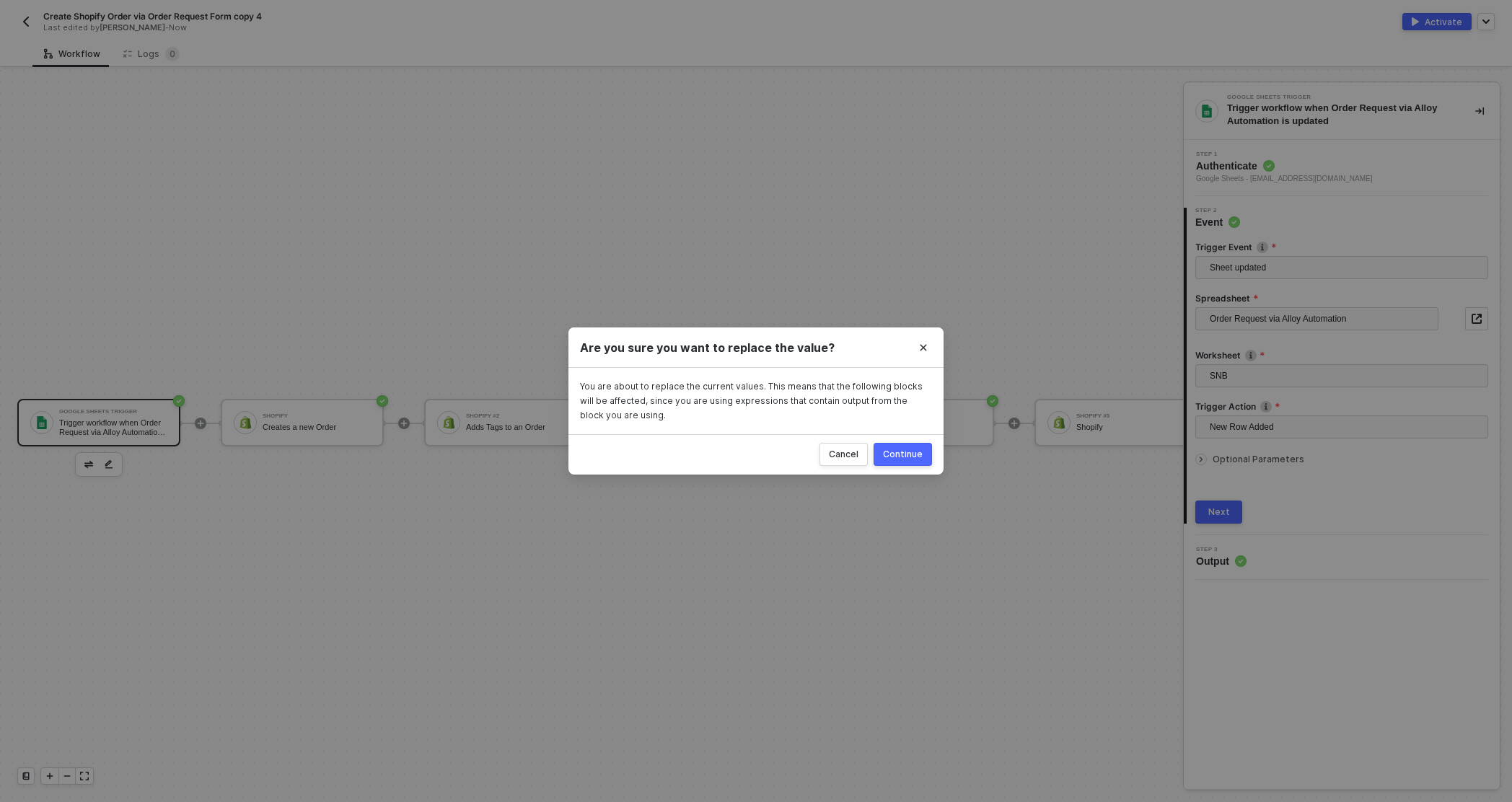
click at [804, 454] on div "Continue" at bounding box center [903, 454] width 40 height 11
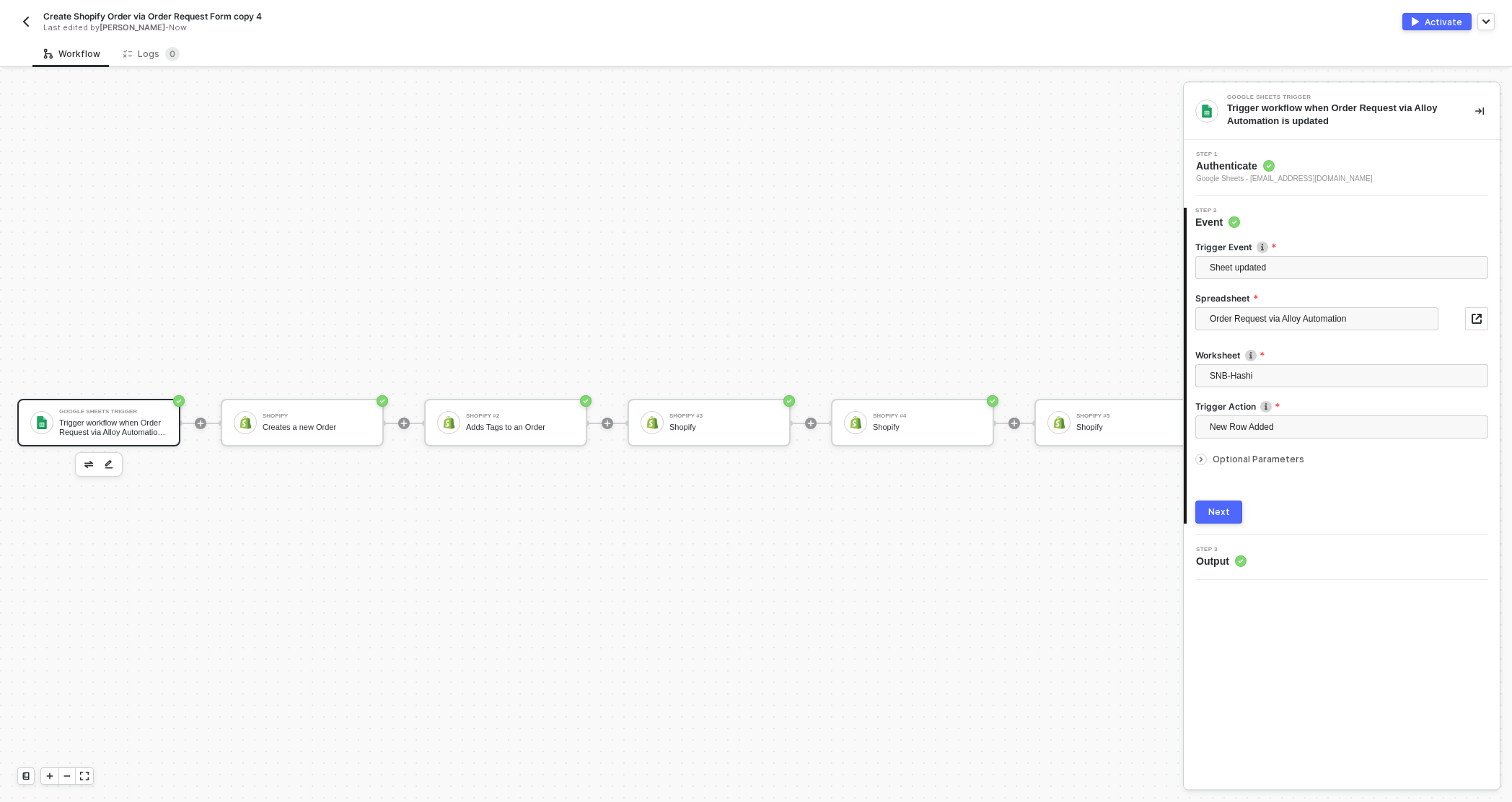
click at [804, 516] on div "Next" at bounding box center [1219, 512] width 22 height 11
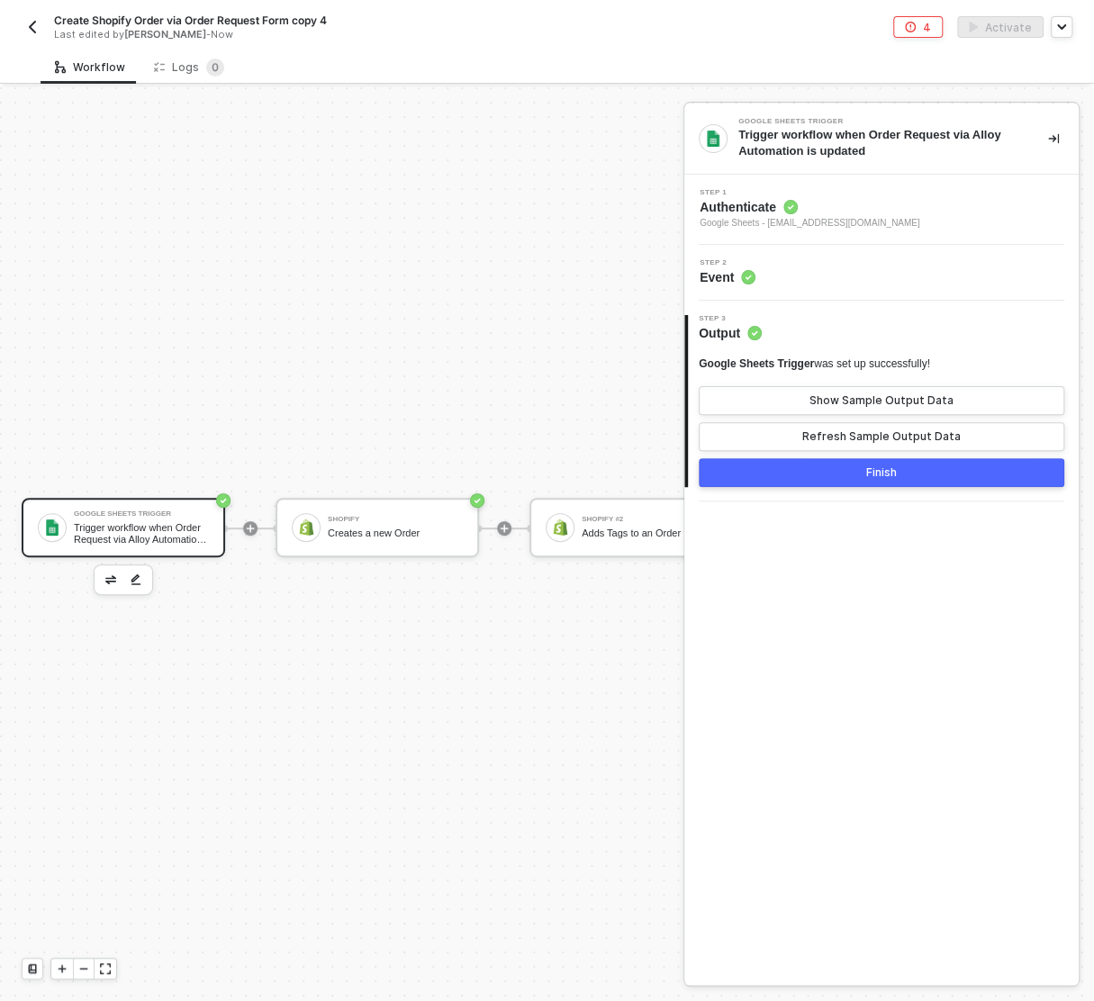
click at [870, 211] on div "Step 1 Authenticate Google Sheets - [EMAIL_ADDRESS][DOMAIN_NAME]" at bounding box center [884, 209] width 390 height 41
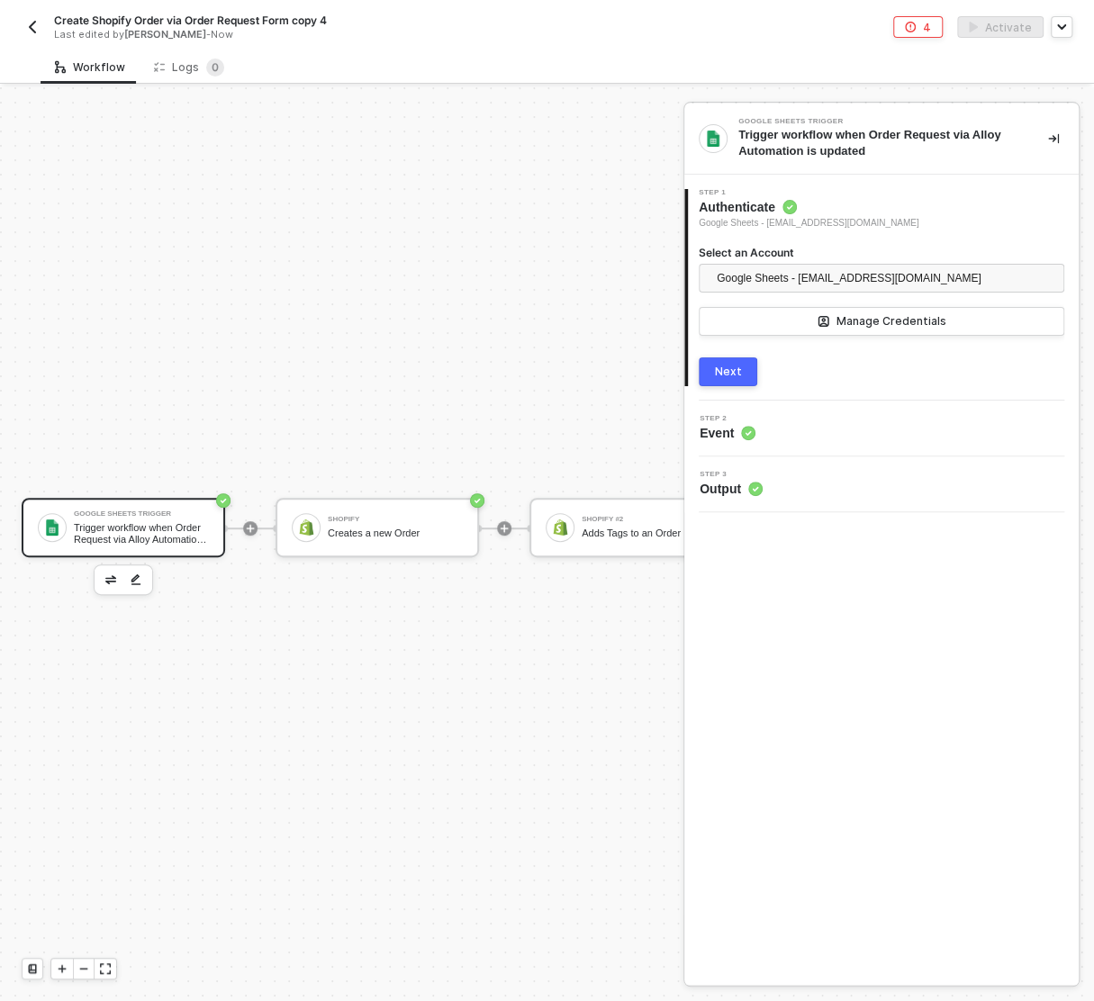
click at [722, 368] on div "Next" at bounding box center [728, 372] width 27 height 14
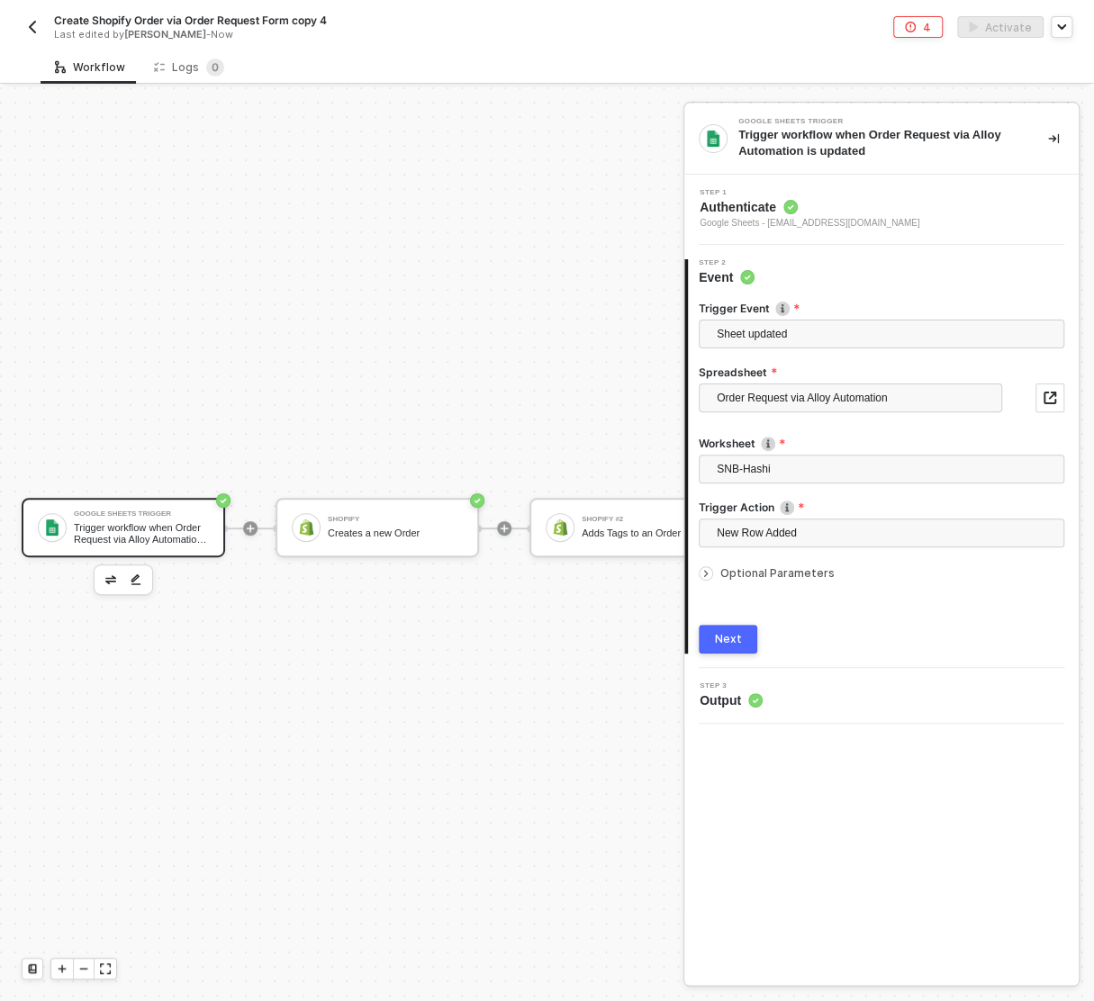
click at [725, 643] on div "Next" at bounding box center [728, 639] width 27 height 14
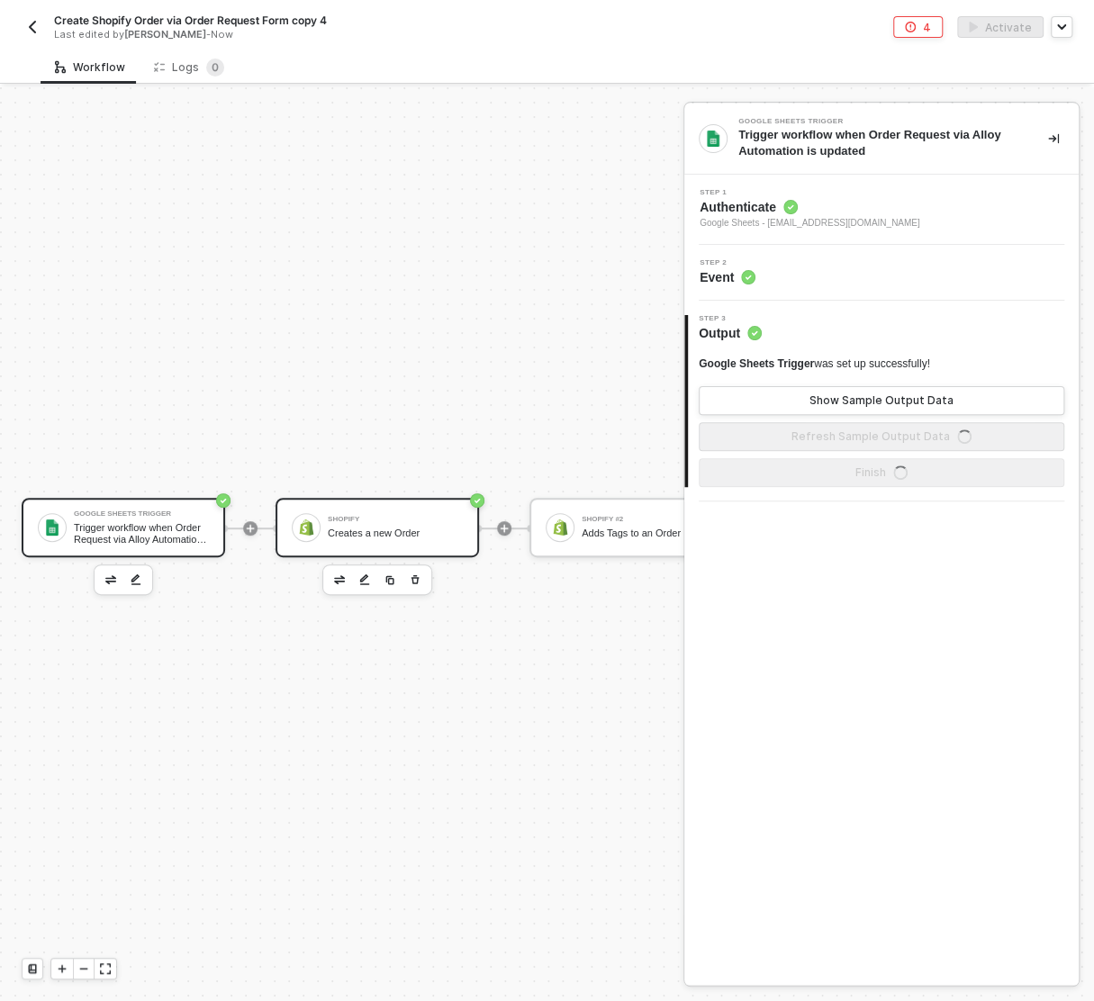
click at [350, 519] on div "Shopify" at bounding box center [395, 519] width 135 height 7
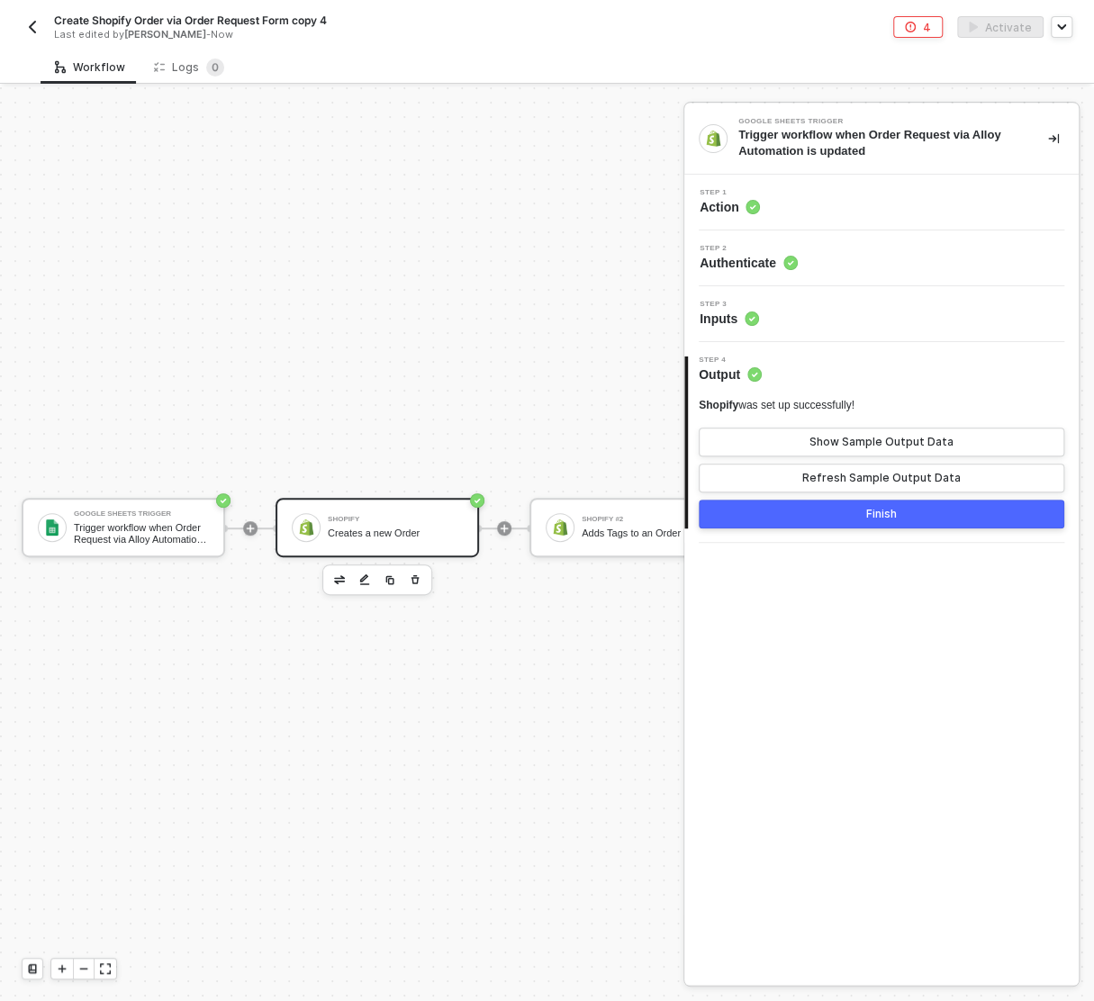
click at [841, 207] on div "Step 1 Action" at bounding box center [884, 202] width 390 height 27
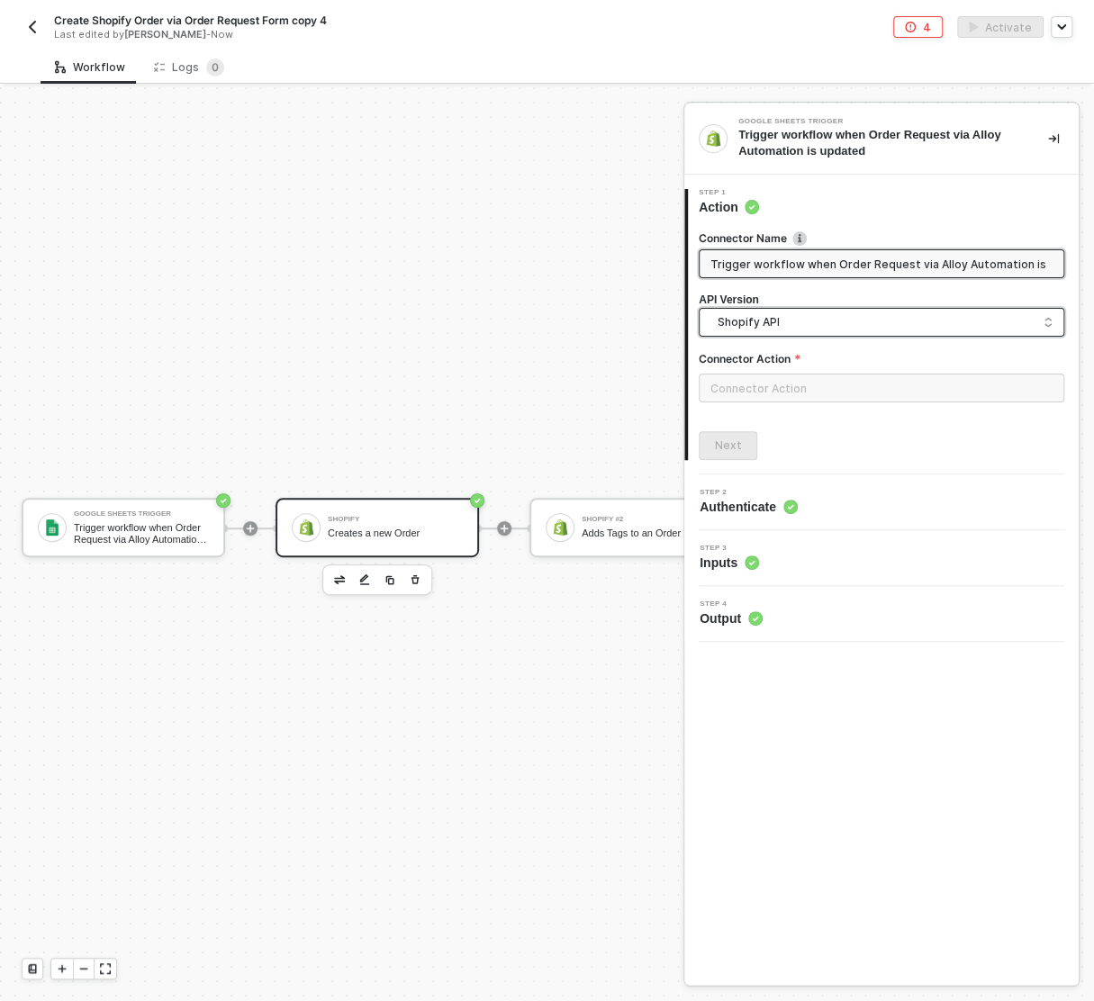
click at [791, 318] on span "Shopify API" at bounding box center [884, 322] width 335 height 20
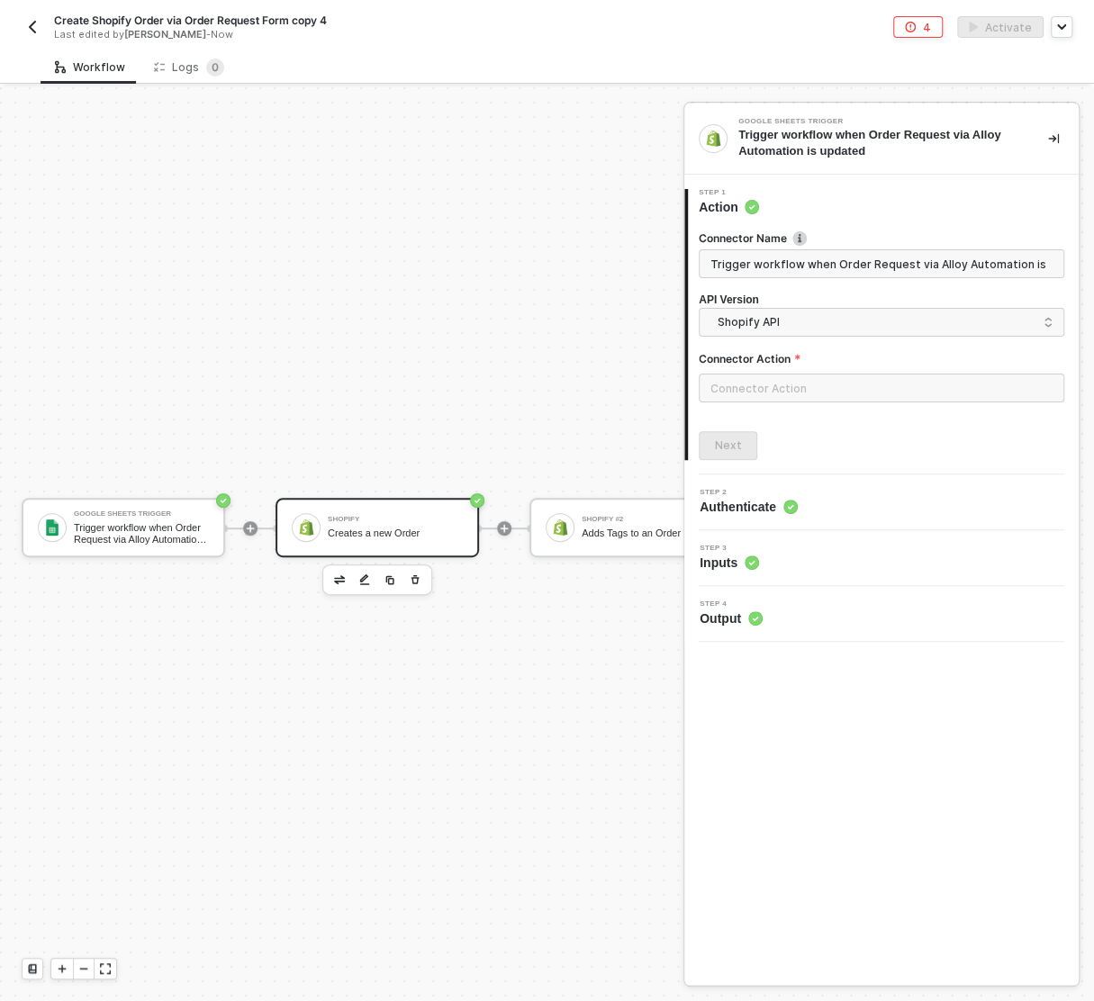
click at [873, 223] on div "Connector Name Trigger workflow when Order Request via Alloy Automation is upda…" at bounding box center [880, 338] width 365 height 244
click at [824, 383] on input "text" at bounding box center [880, 388] width 365 height 29
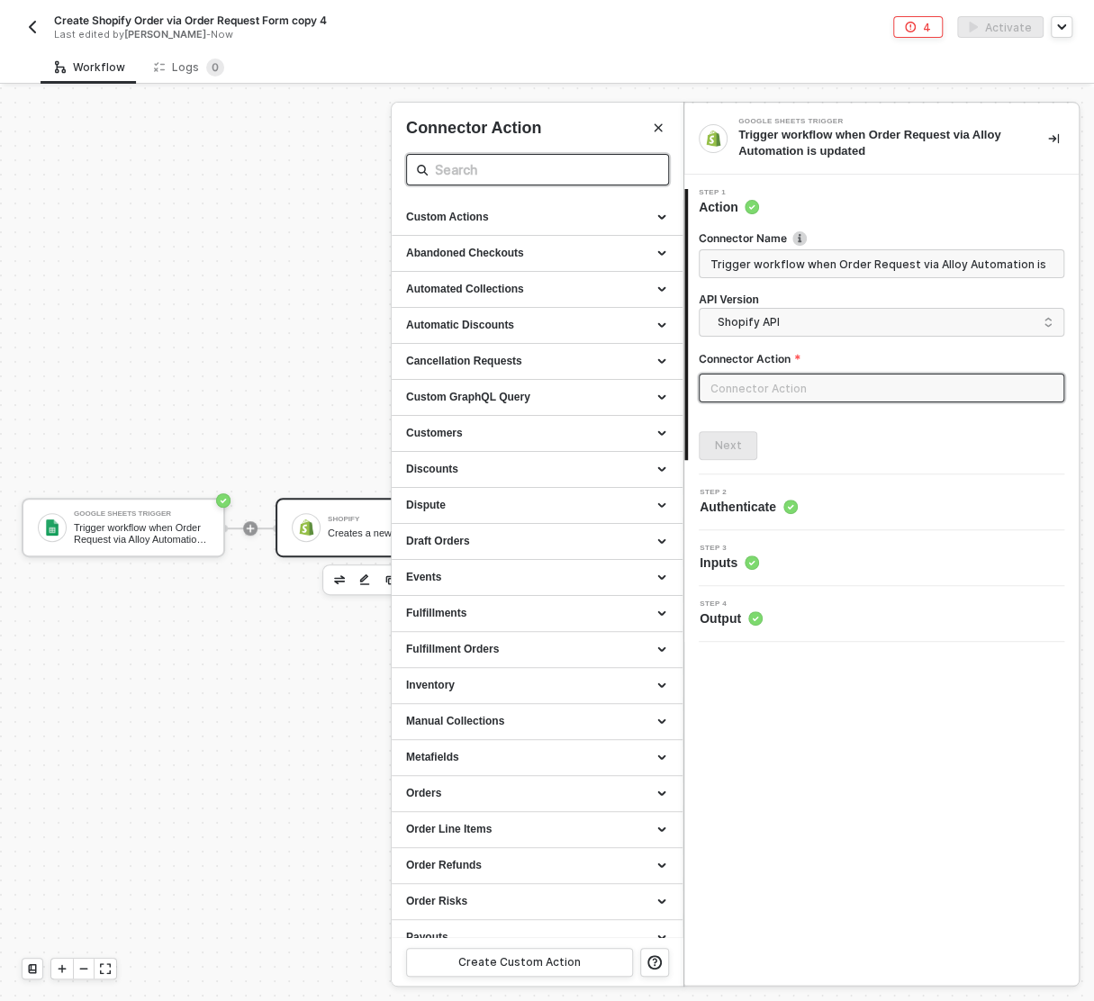
click at [478, 166] on input "text" at bounding box center [537, 169] width 205 height 23
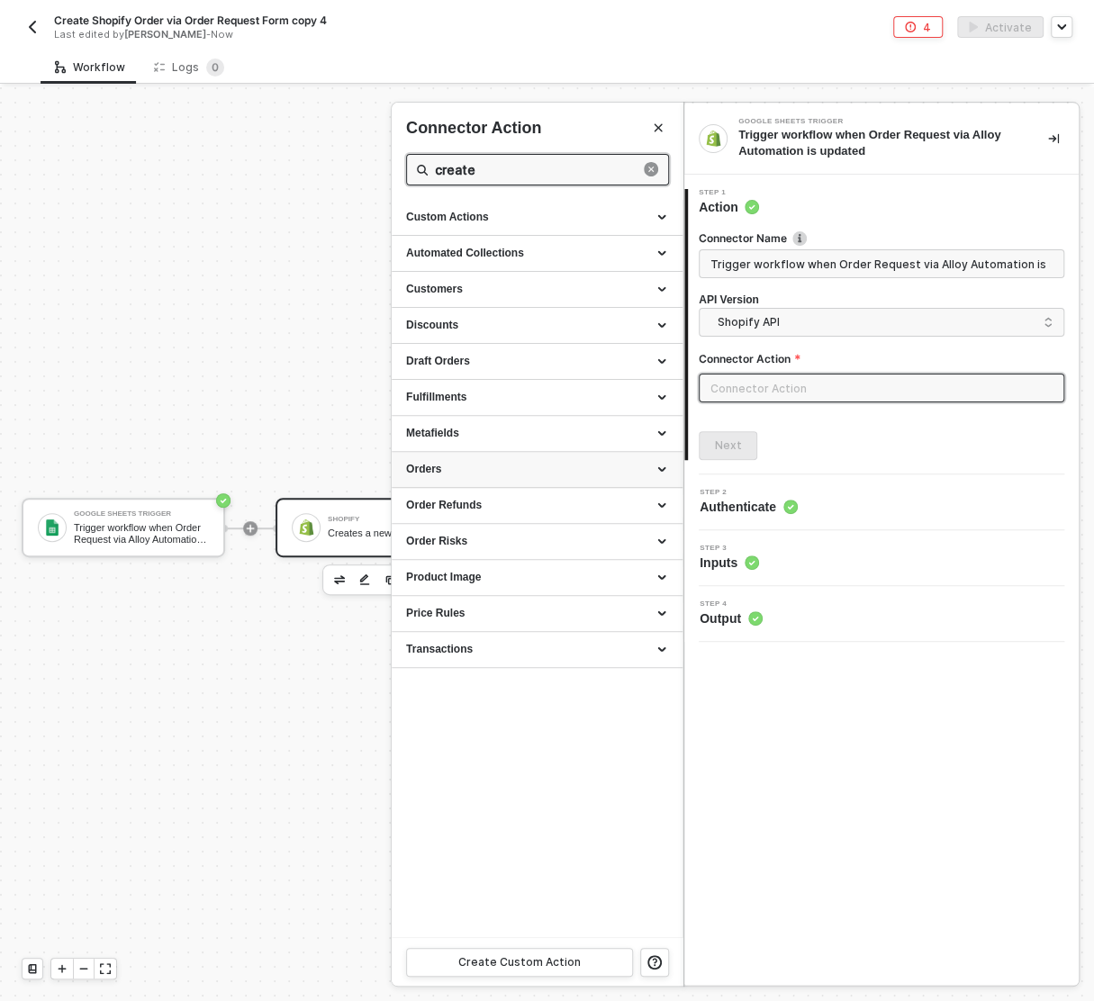
type input "create"
click at [474, 462] on div "Orders" at bounding box center [537, 469] width 262 height 15
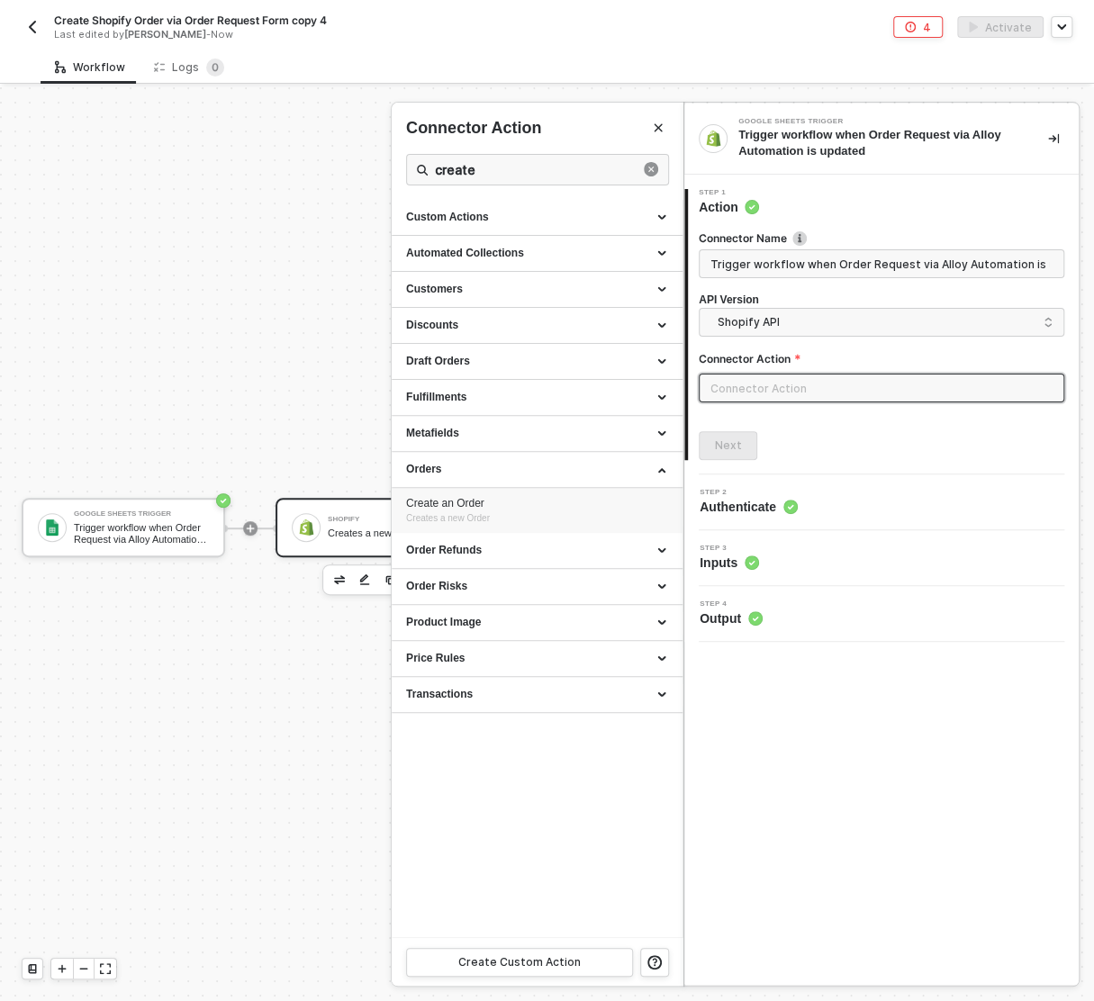
click at [487, 507] on div "Create an Order" at bounding box center [537, 503] width 262 height 15
type input "Orders - Create an Order"
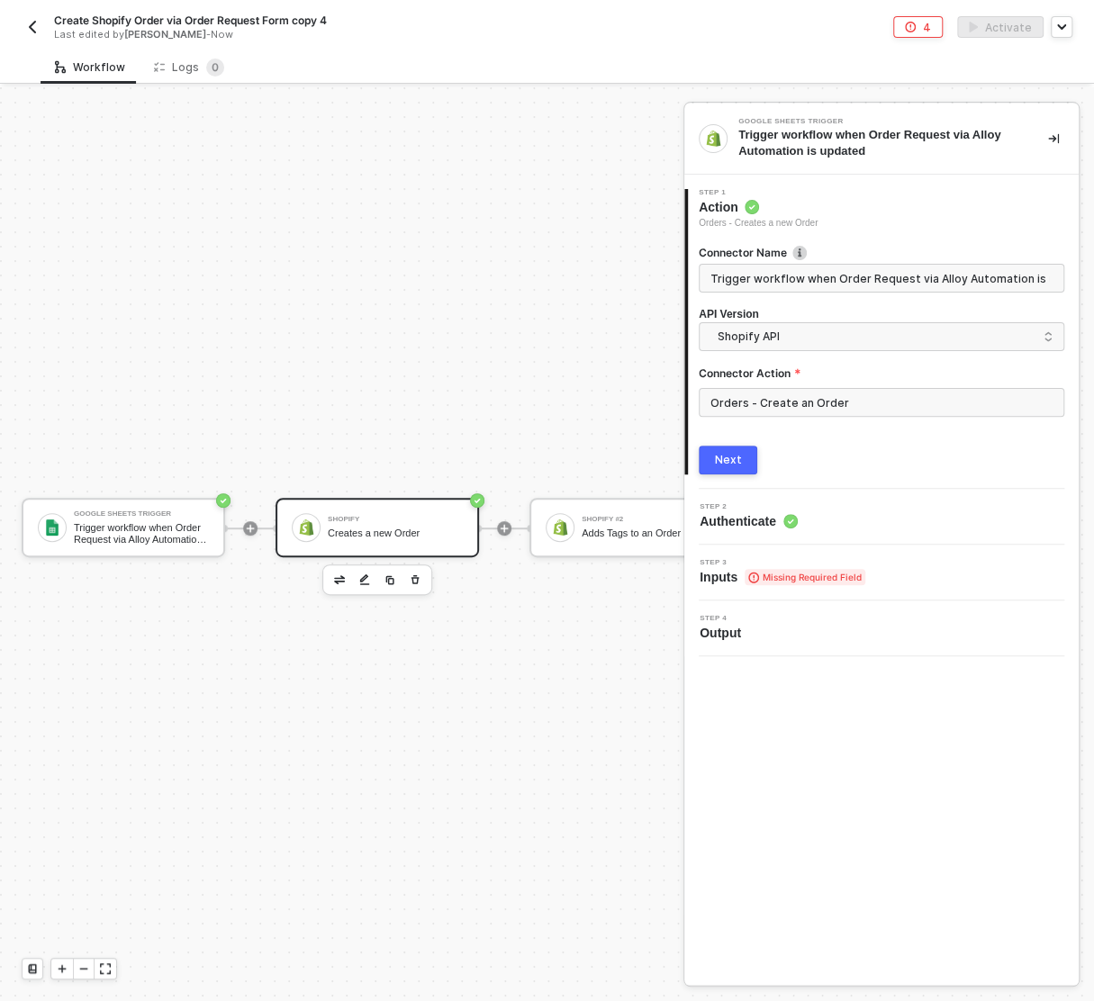
click at [730, 456] on div "Next" at bounding box center [728, 460] width 27 height 14
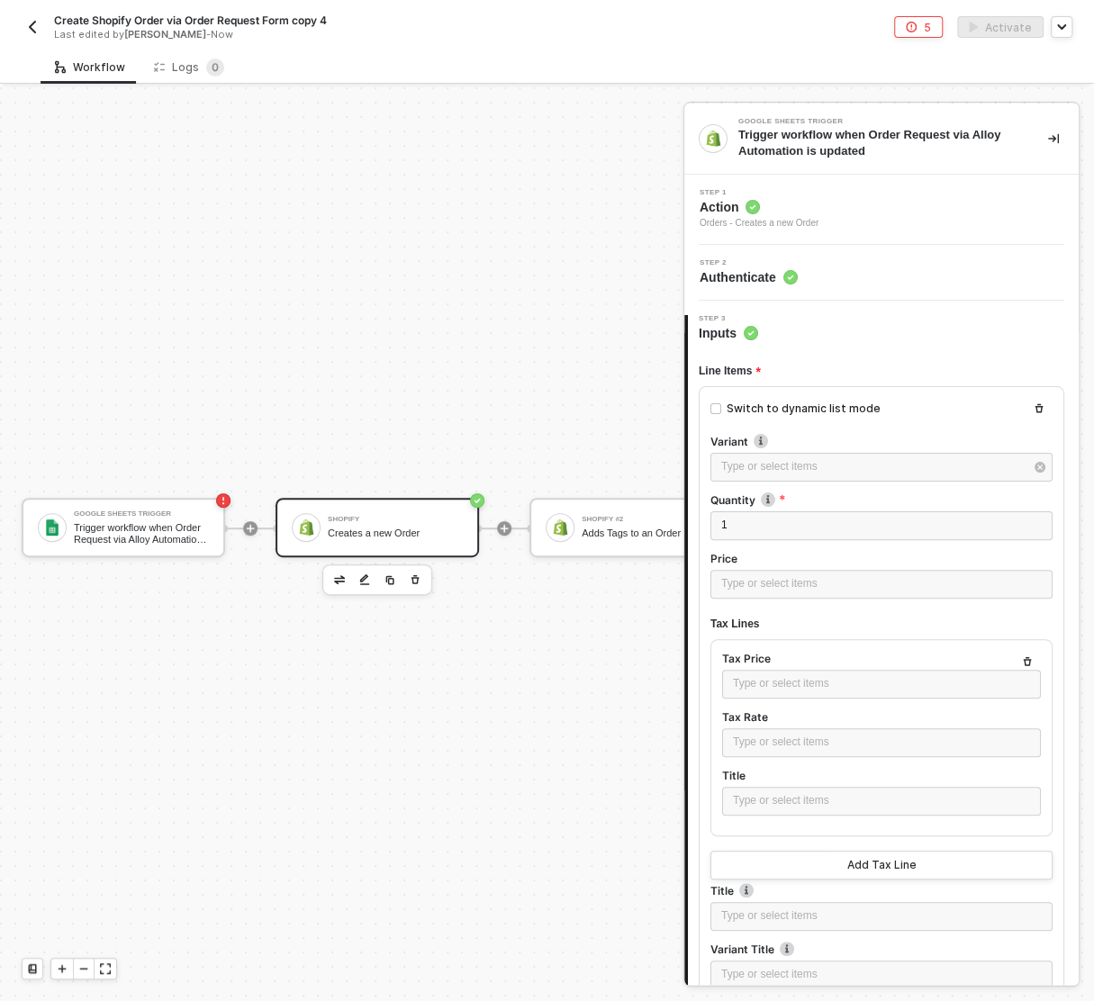
click at [802, 266] on div "Step 2 Authenticate" at bounding box center [884, 272] width 390 height 27
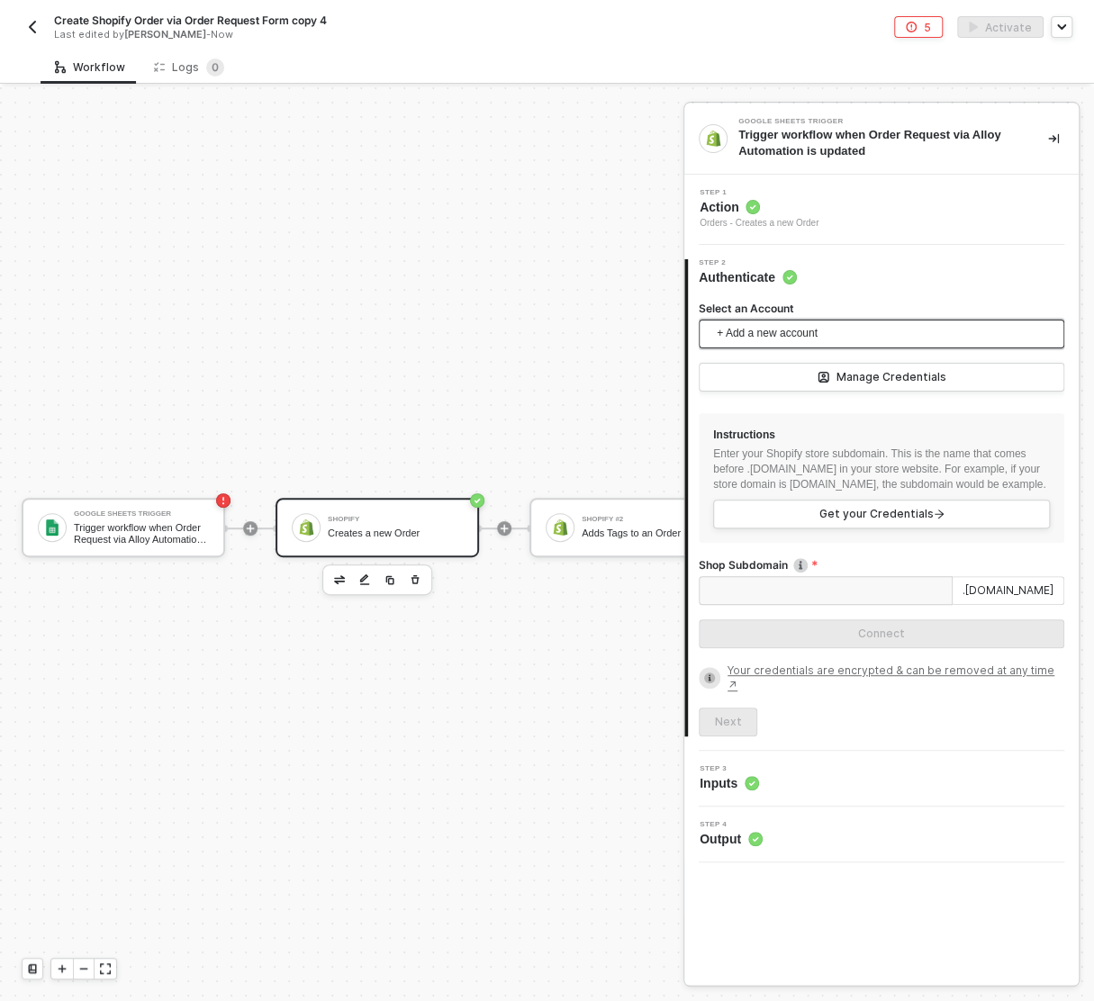
click at [792, 332] on span "+ Add a new account" at bounding box center [884, 334] width 337 height 29
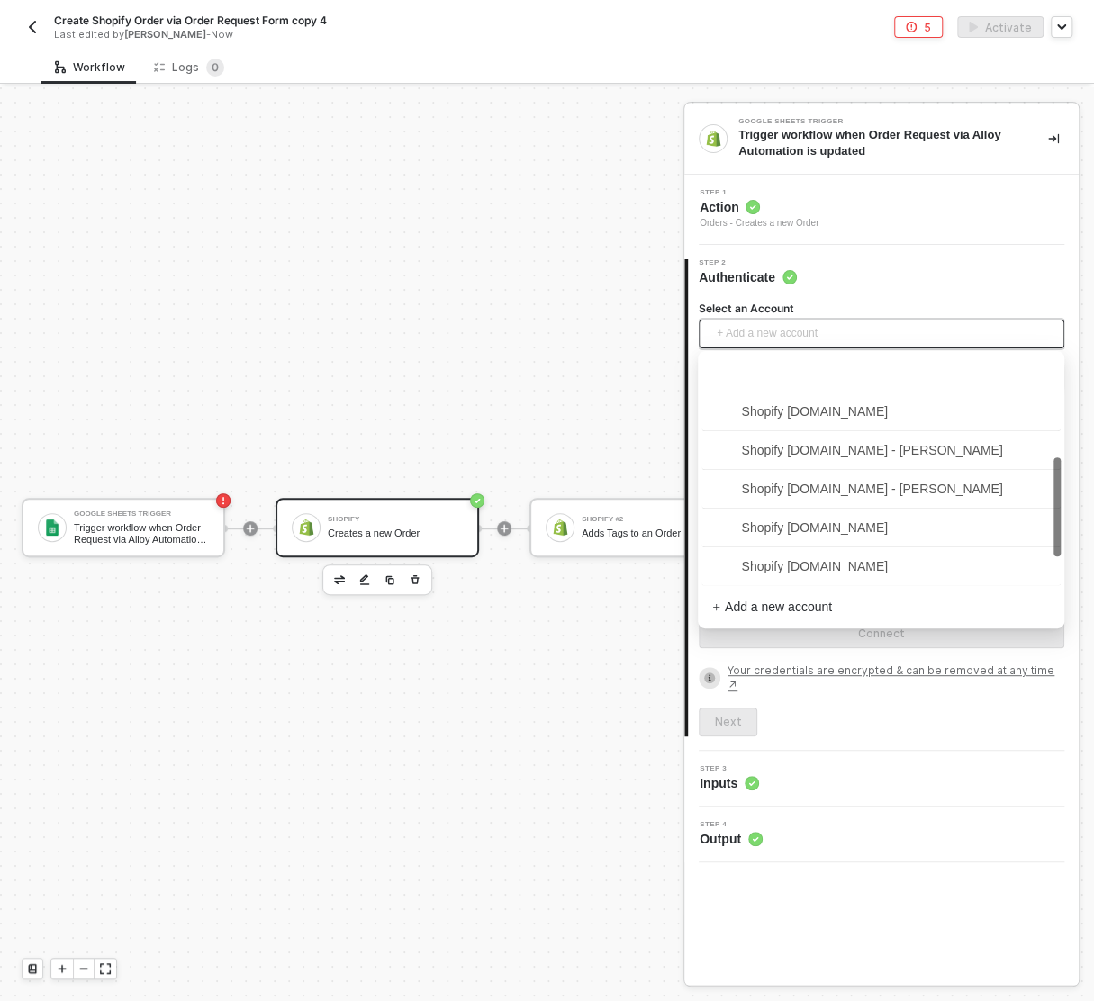
scroll to position [311, 0]
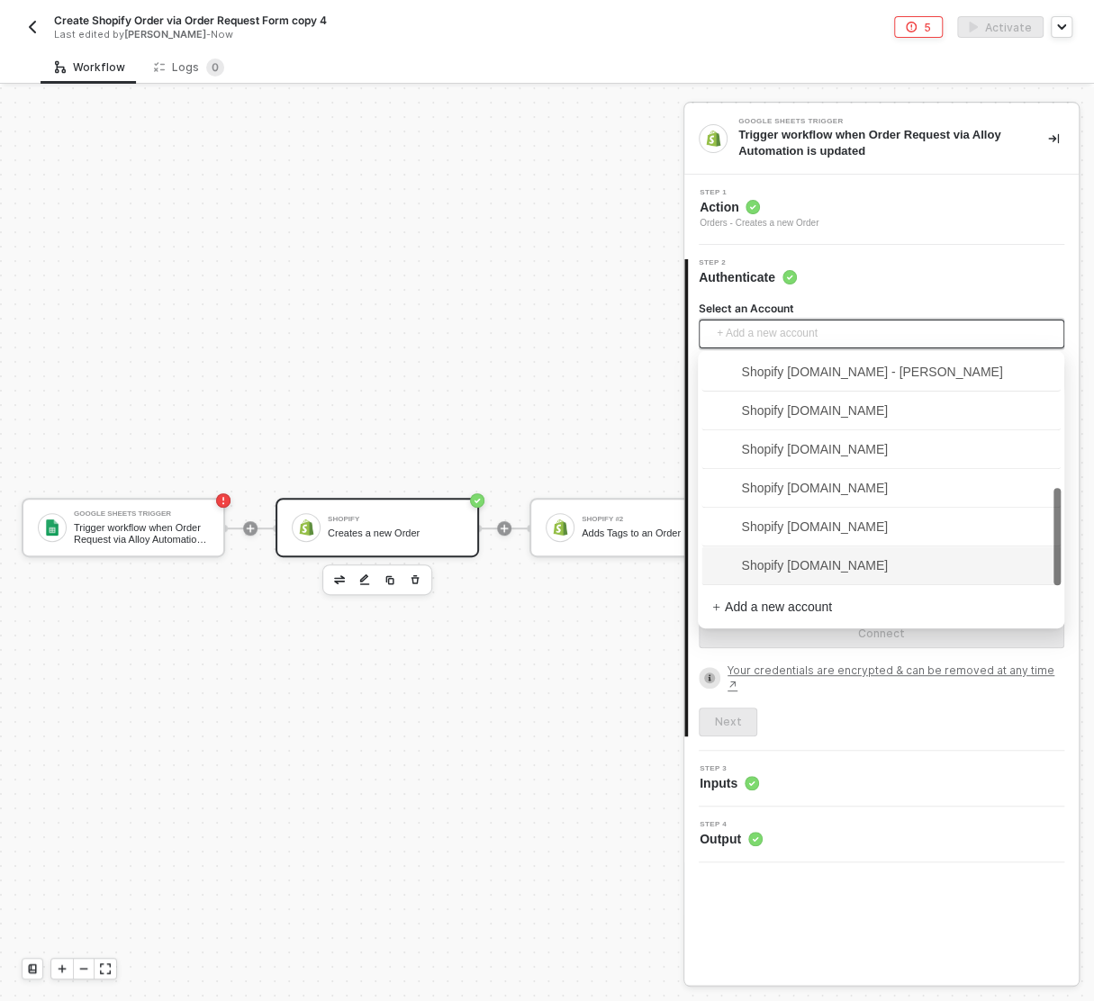
click at [885, 572] on span "Shopify [DOMAIN_NAME]" at bounding box center [800, 565] width 176 height 20
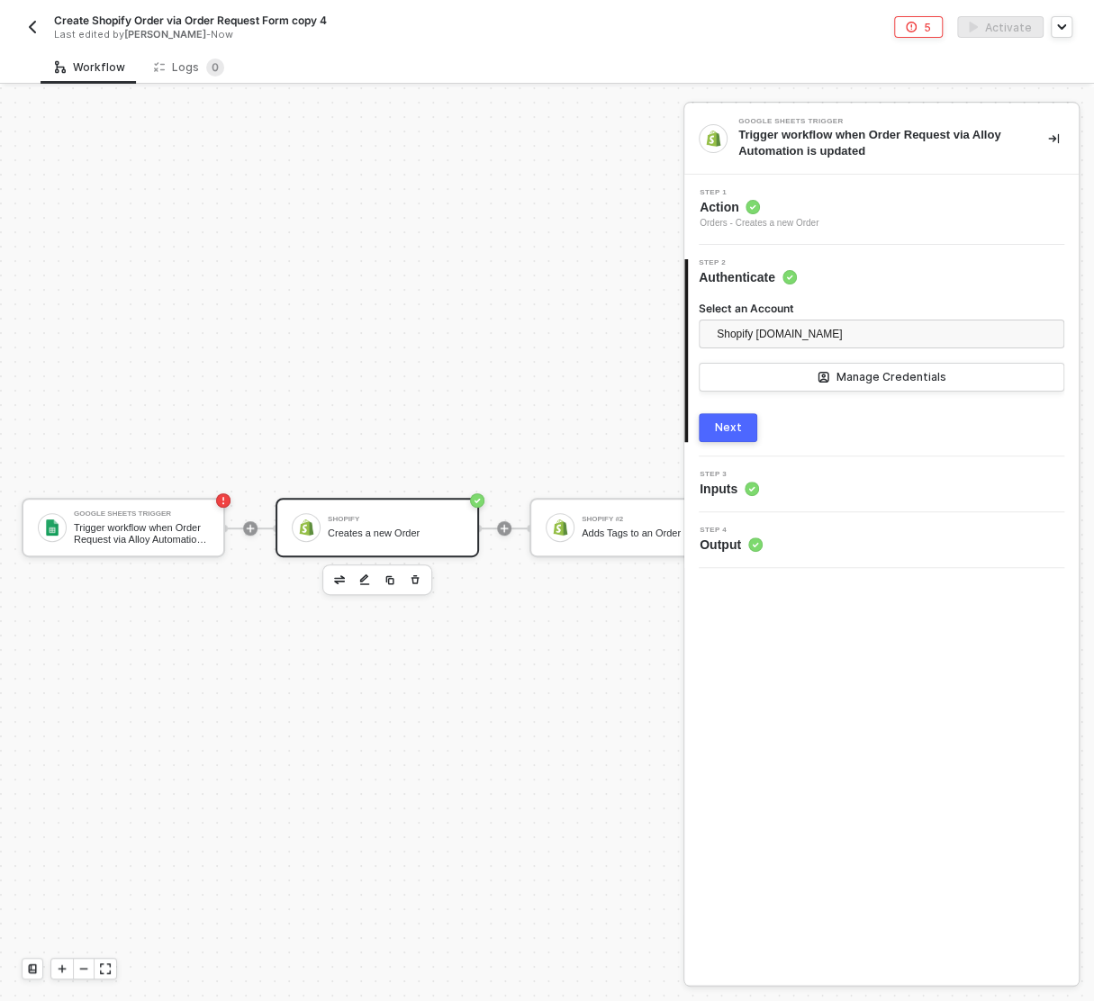
click at [729, 413] on button "Next" at bounding box center [727, 427] width 59 height 29
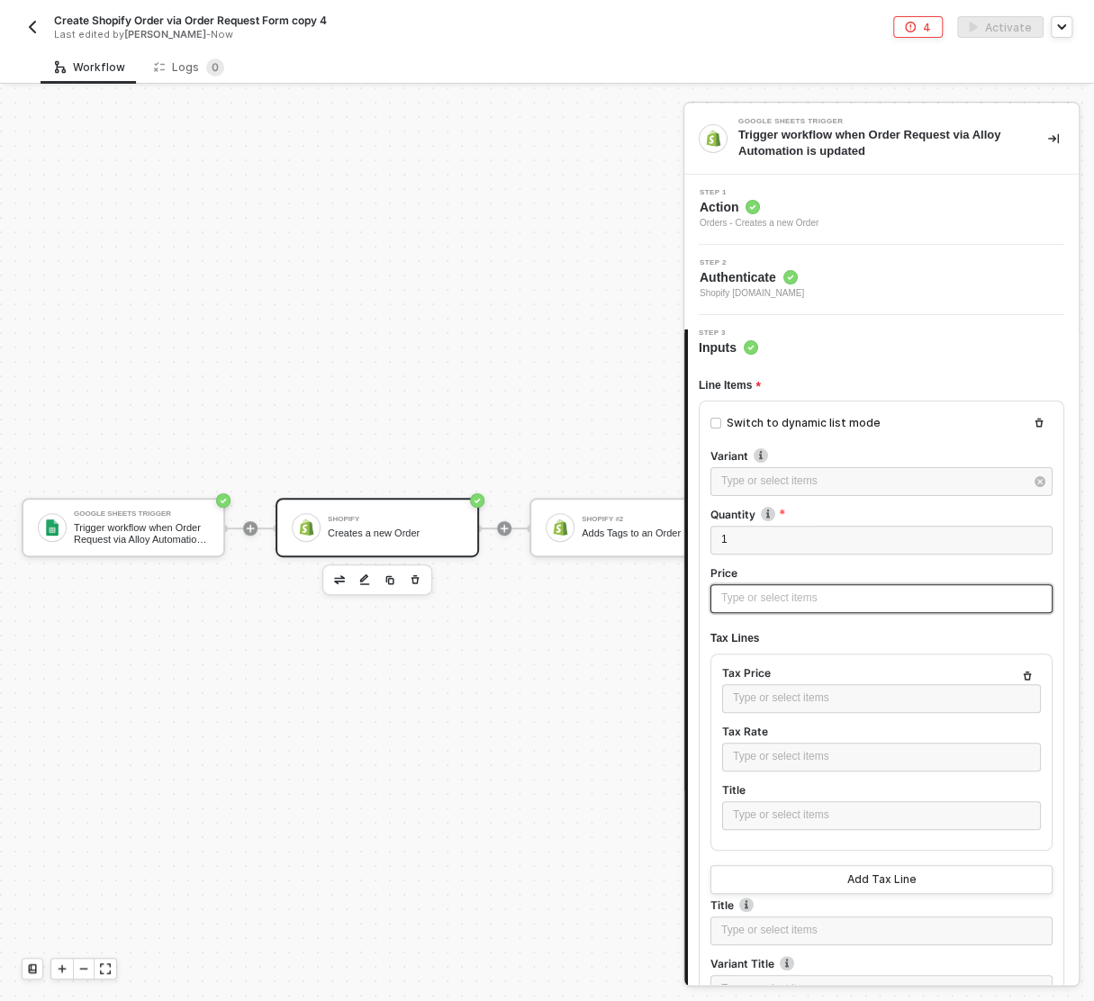
click at [779, 594] on div "Type or select items ﻿" at bounding box center [881, 598] width 320 height 17
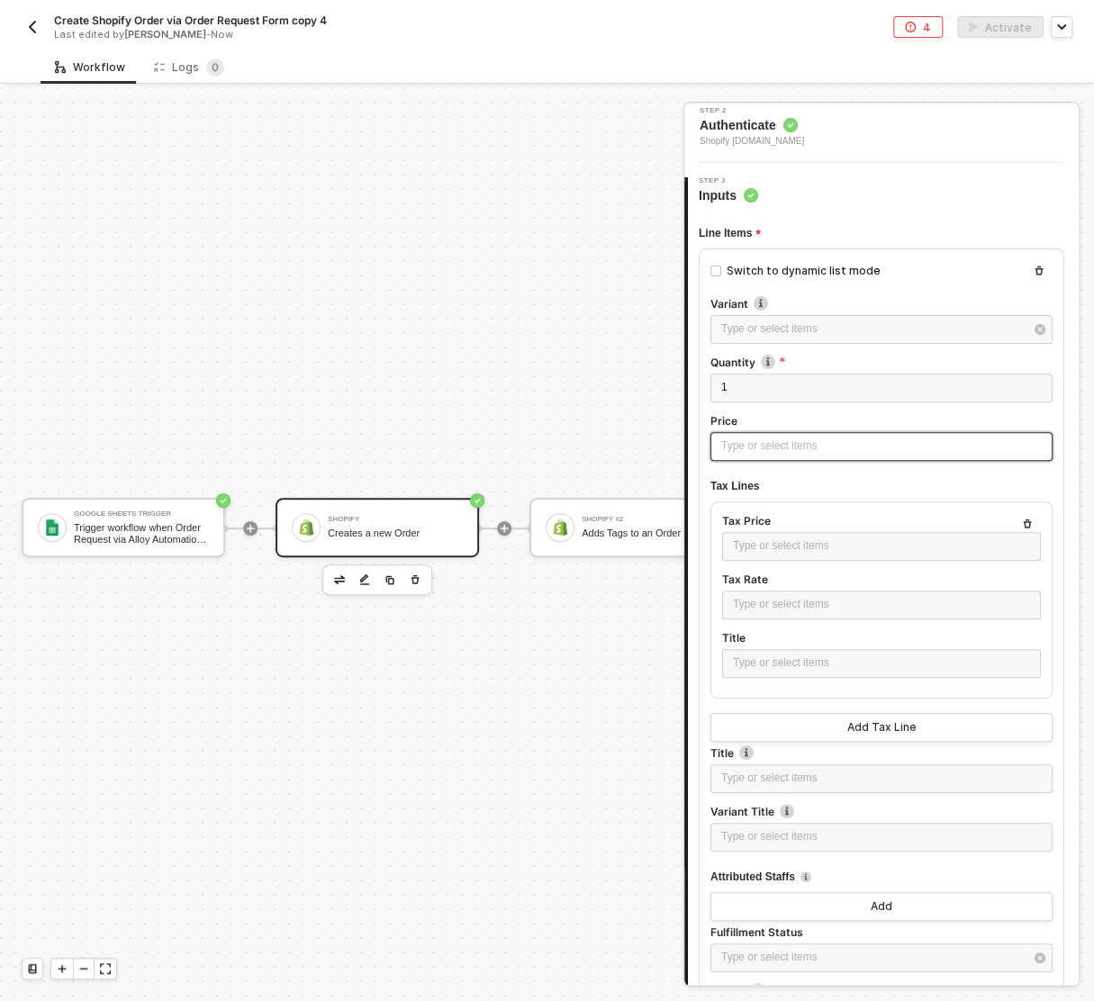
scroll to position [155, 0]
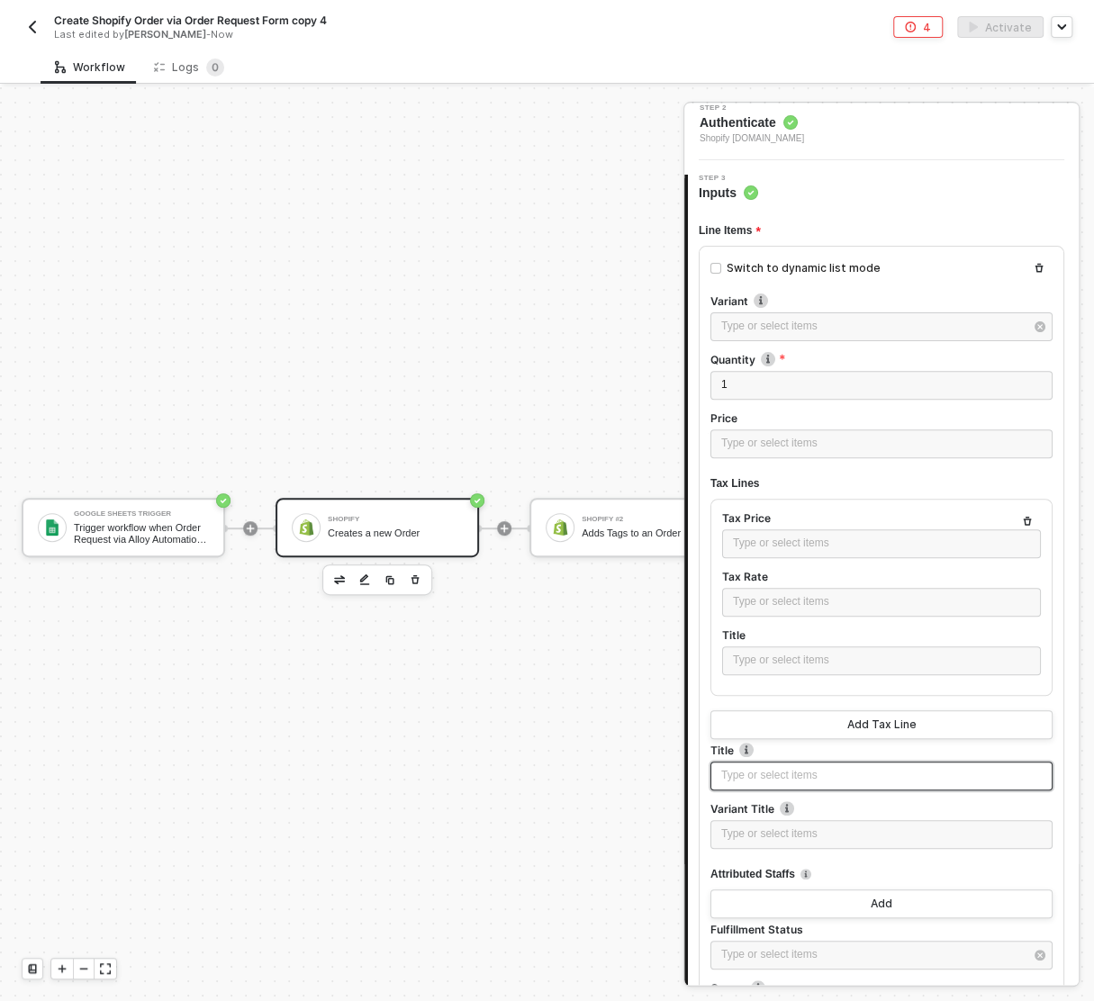
click at [750, 761] on div "Type or select items ﻿" at bounding box center [881, 775] width 342 height 29
click at [768, 785] on div "Type or select items ﻿" at bounding box center [881, 775] width 342 height 29
click at [763, 779] on div "Type or select items ﻿" at bounding box center [881, 775] width 320 height 17
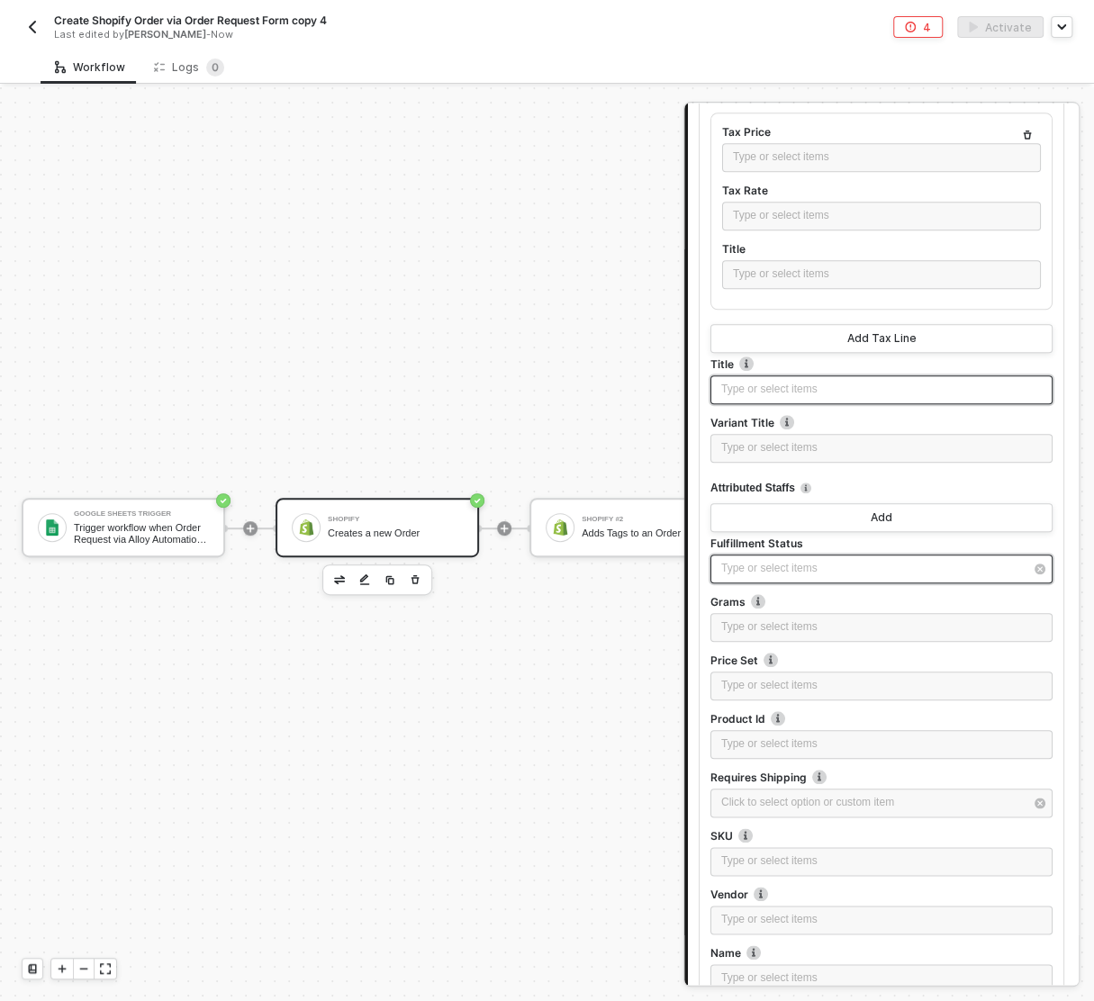
scroll to position [538, 0]
click at [756, 391] on div "Type or select items ﻿" at bounding box center [881, 391] width 320 height 17
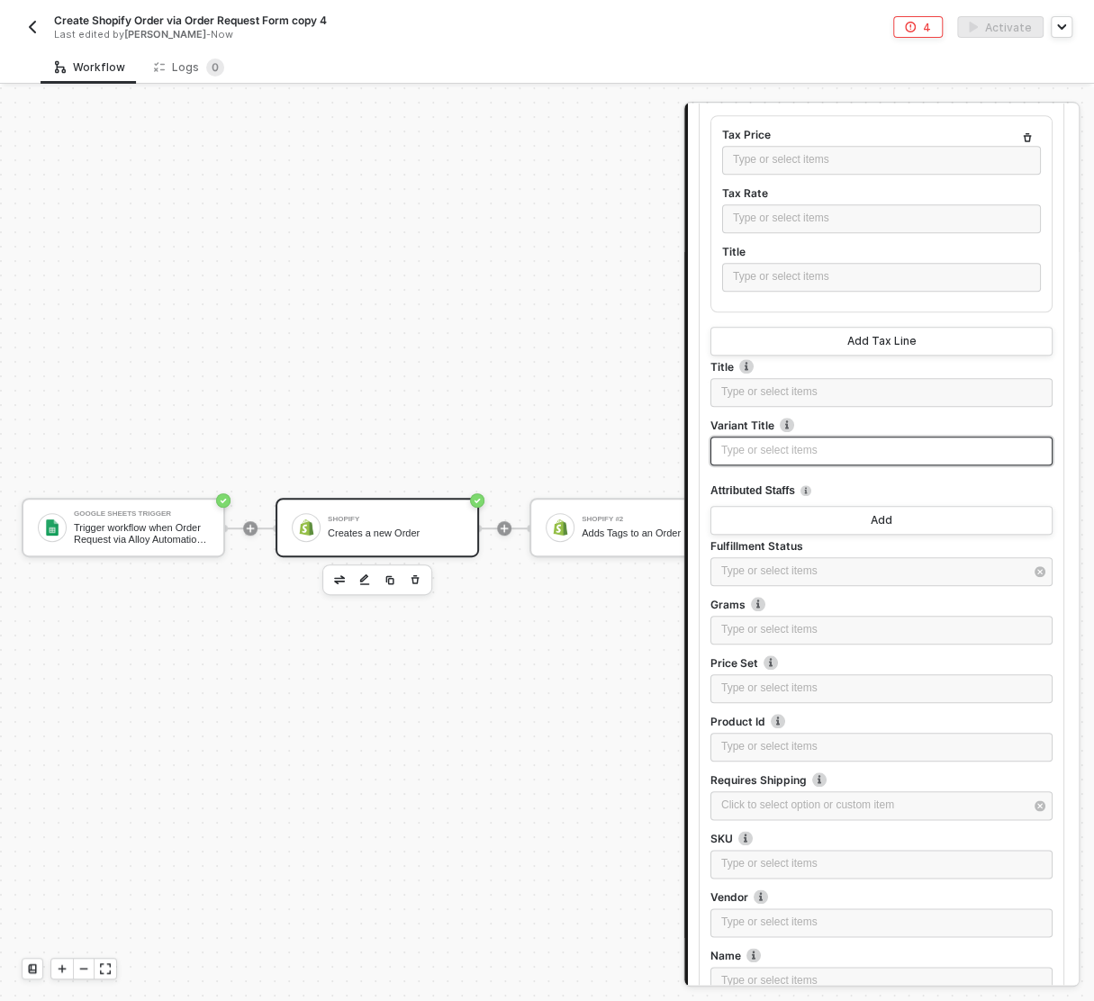
click at [741, 449] on div "Type or select items ﻿" at bounding box center [881, 450] width 320 height 17
click at [742, 383] on div "Type or select items ﻿" at bounding box center [881, 391] width 320 height 17
click at [374, 532] on div "Creates a new Order" at bounding box center [395, 533] width 135 height 12
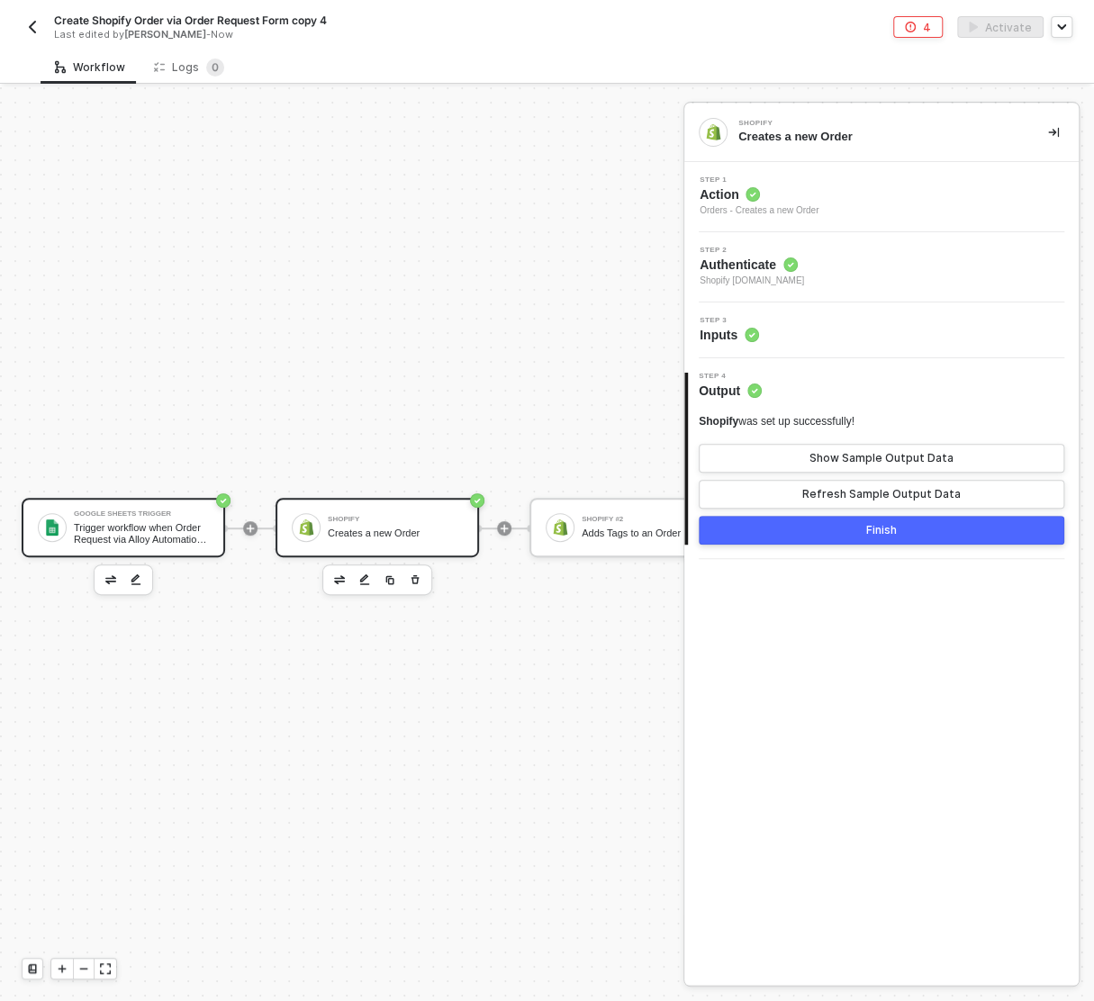
click at [93, 527] on div "Trigger workflow when Order Request via Alloy Automation is updated" at bounding box center [141, 533] width 135 height 23
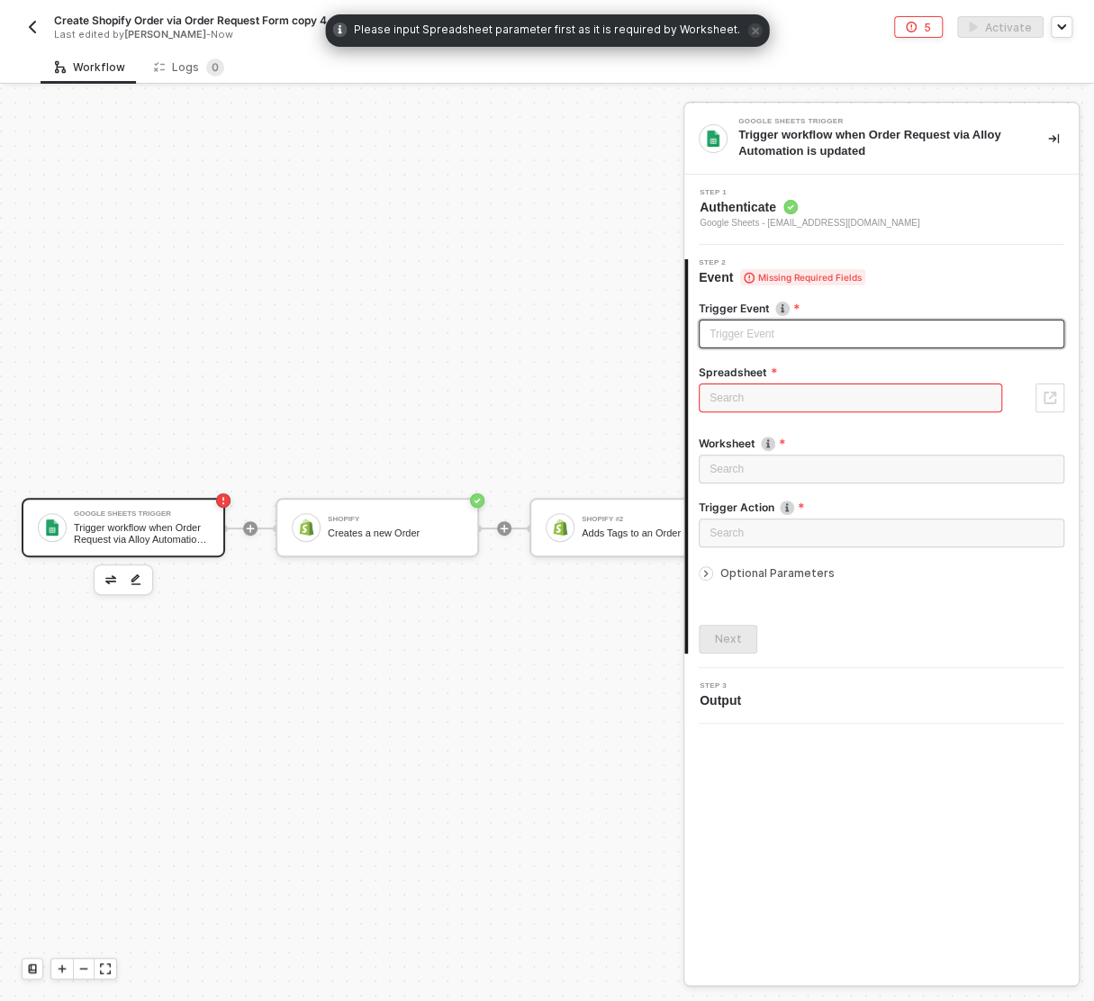
click at [752, 323] on input "search" at bounding box center [881, 333] width 344 height 27
click at [776, 371] on div "Sheet updated" at bounding box center [882, 370] width 338 height 20
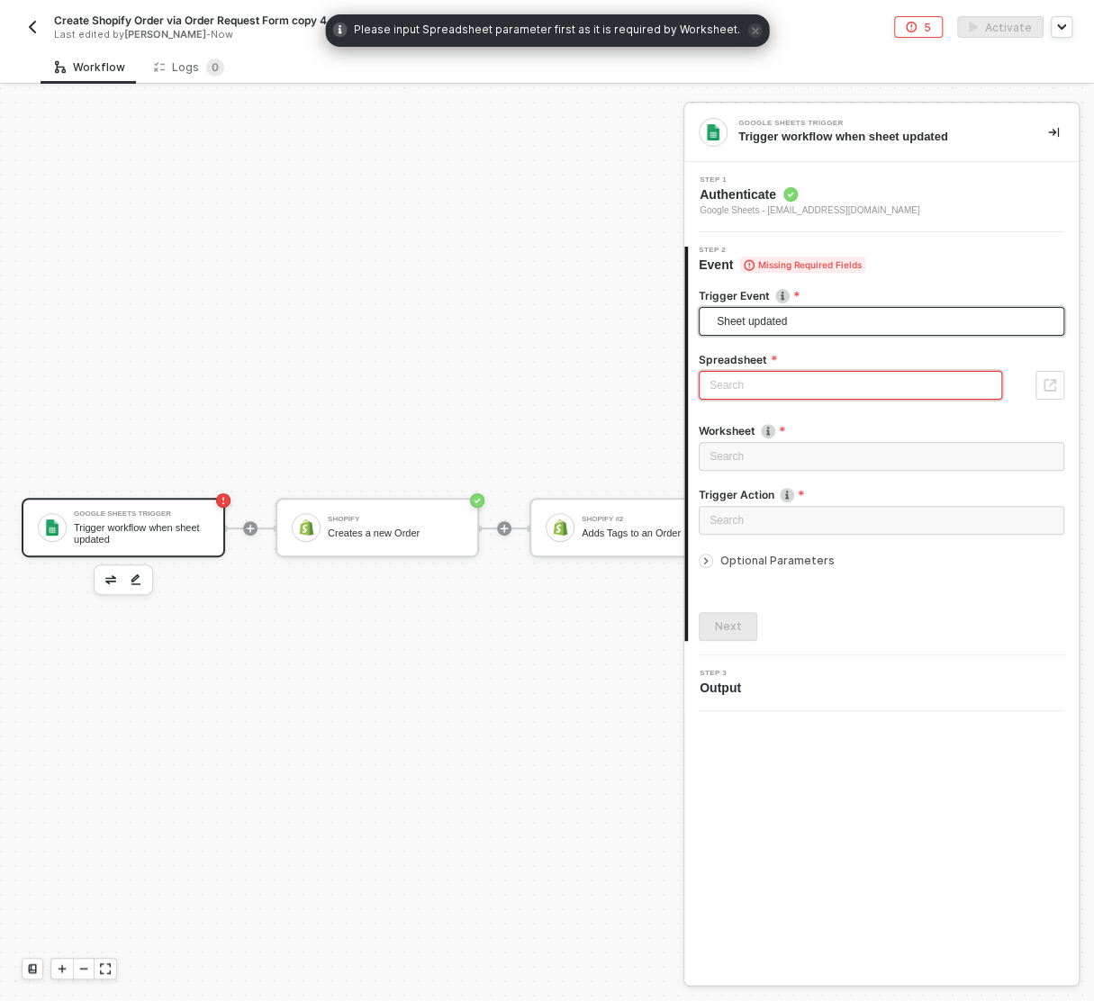
click at [750, 381] on div "Search" at bounding box center [849, 385] width 303 height 29
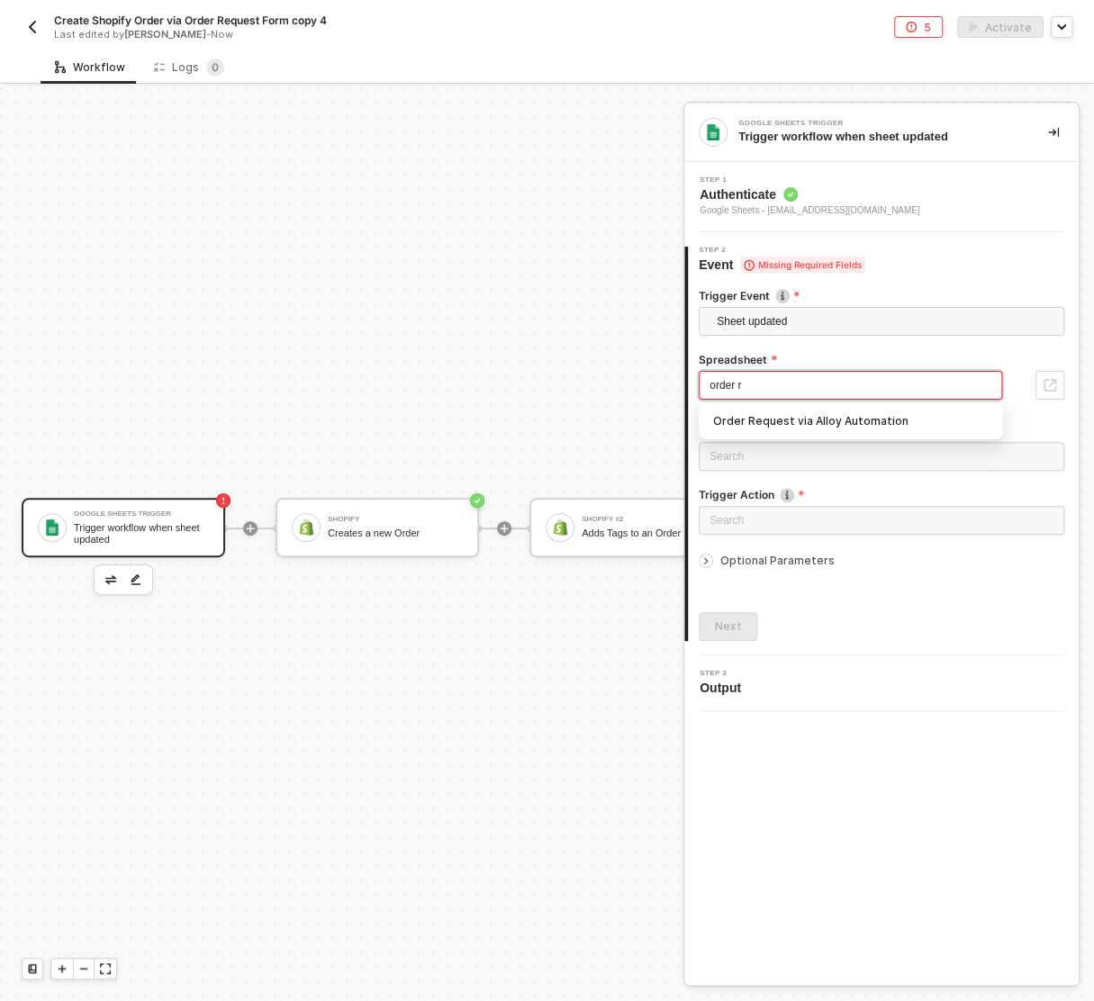
type input "order re"
click at [866, 415] on div "Order Request via Alloy Automation" at bounding box center [850, 421] width 275 height 20
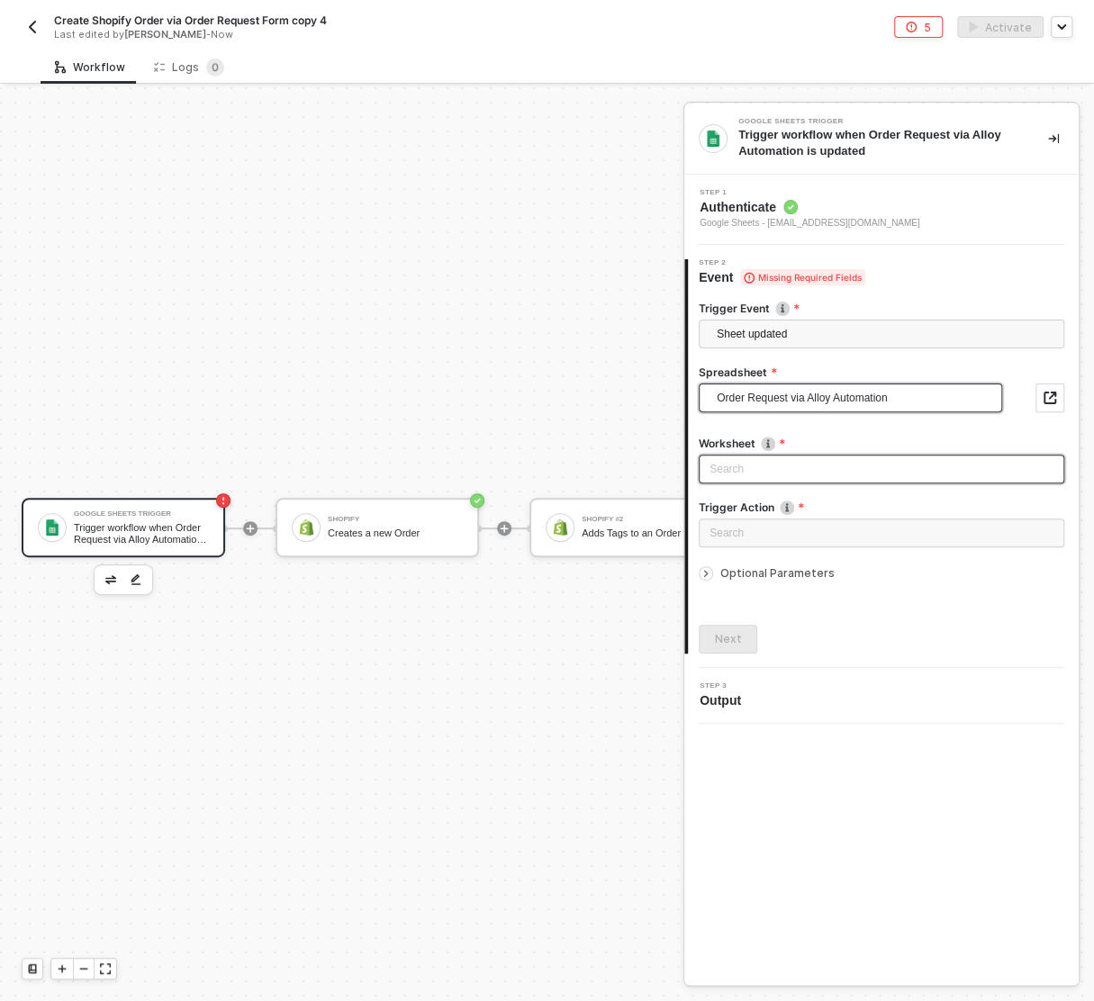
click at [756, 467] on div "Search" at bounding box center [880, 469] width 365 height 29
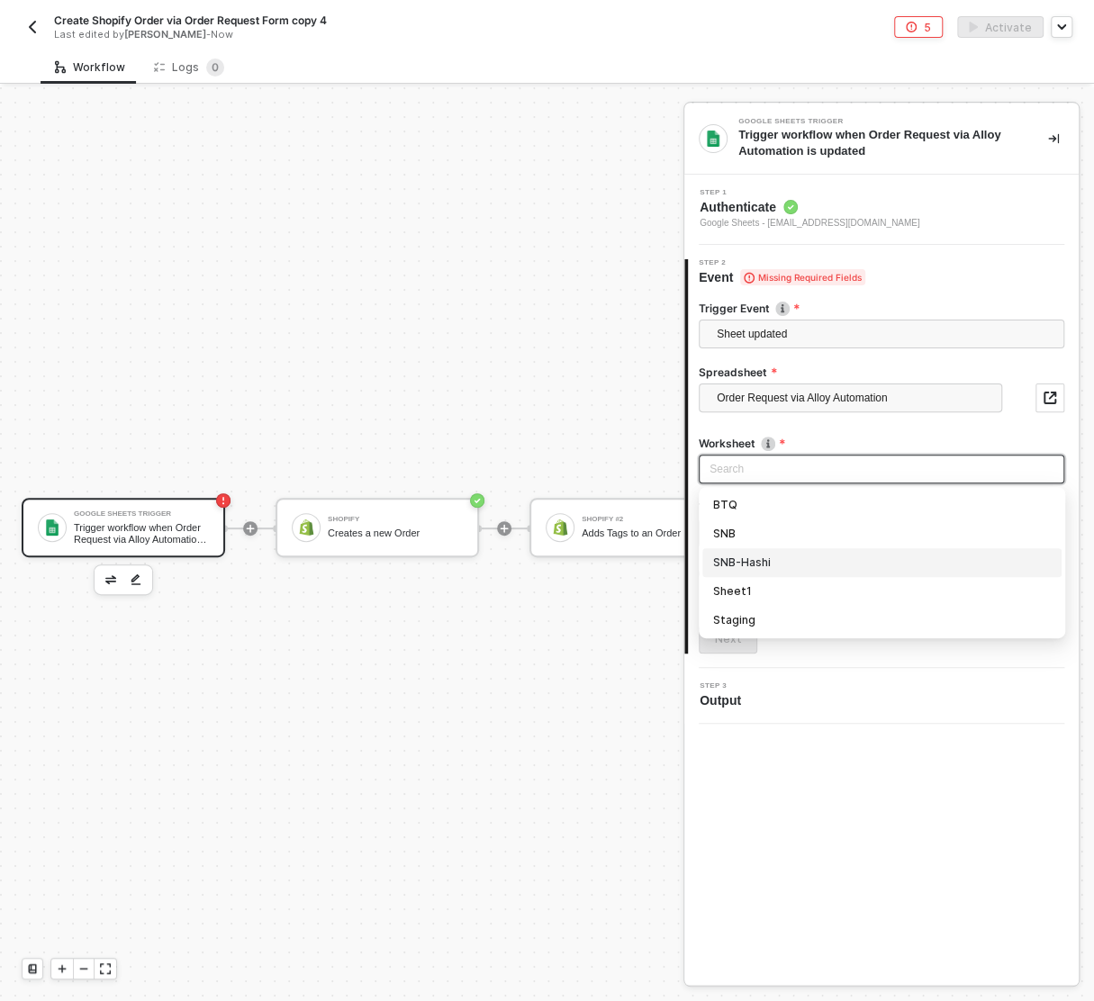
click at [784, 553] on div "SNB-Hashi" at bounding box center [882, 563] width 338 height 20
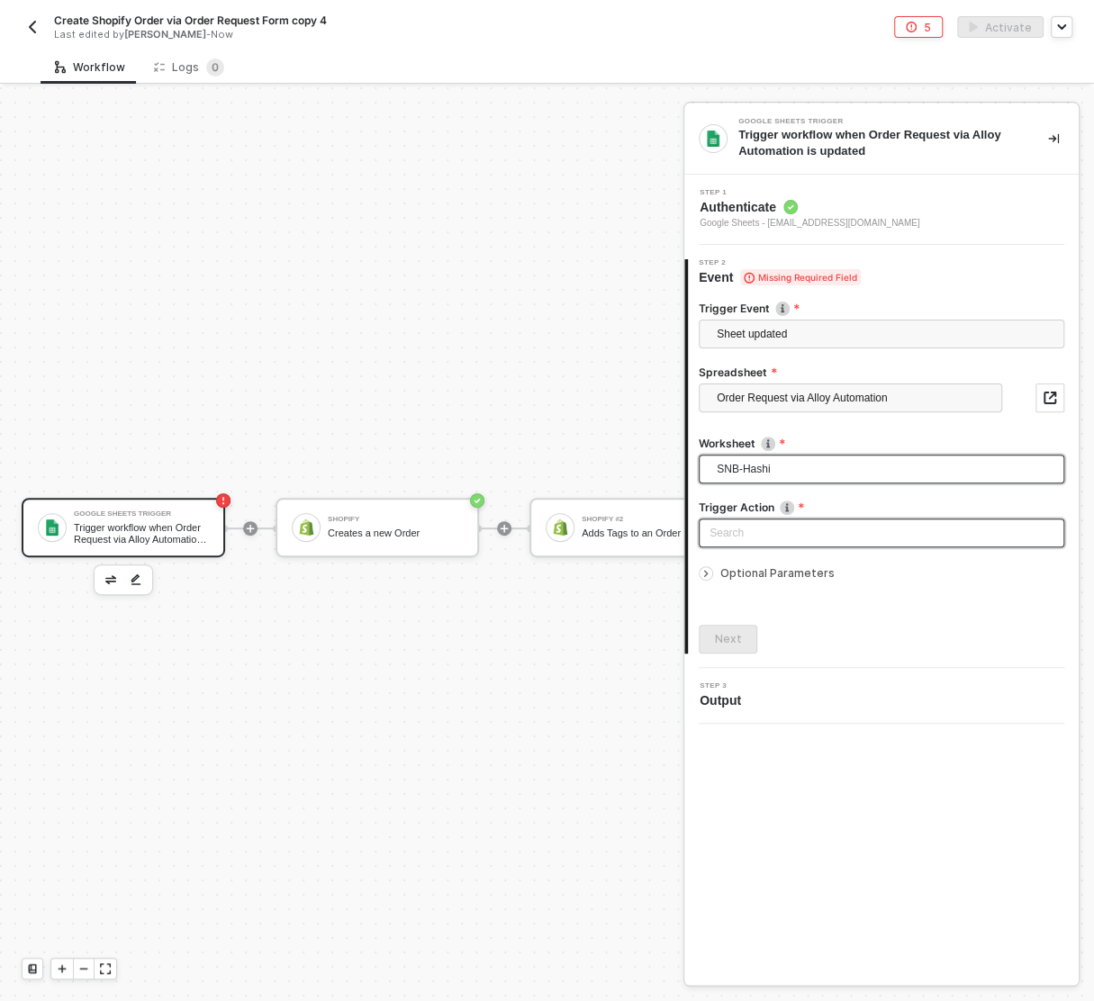
click at [748, 518] on div "Search" at bounding box center [880, 532] width 365 height 29
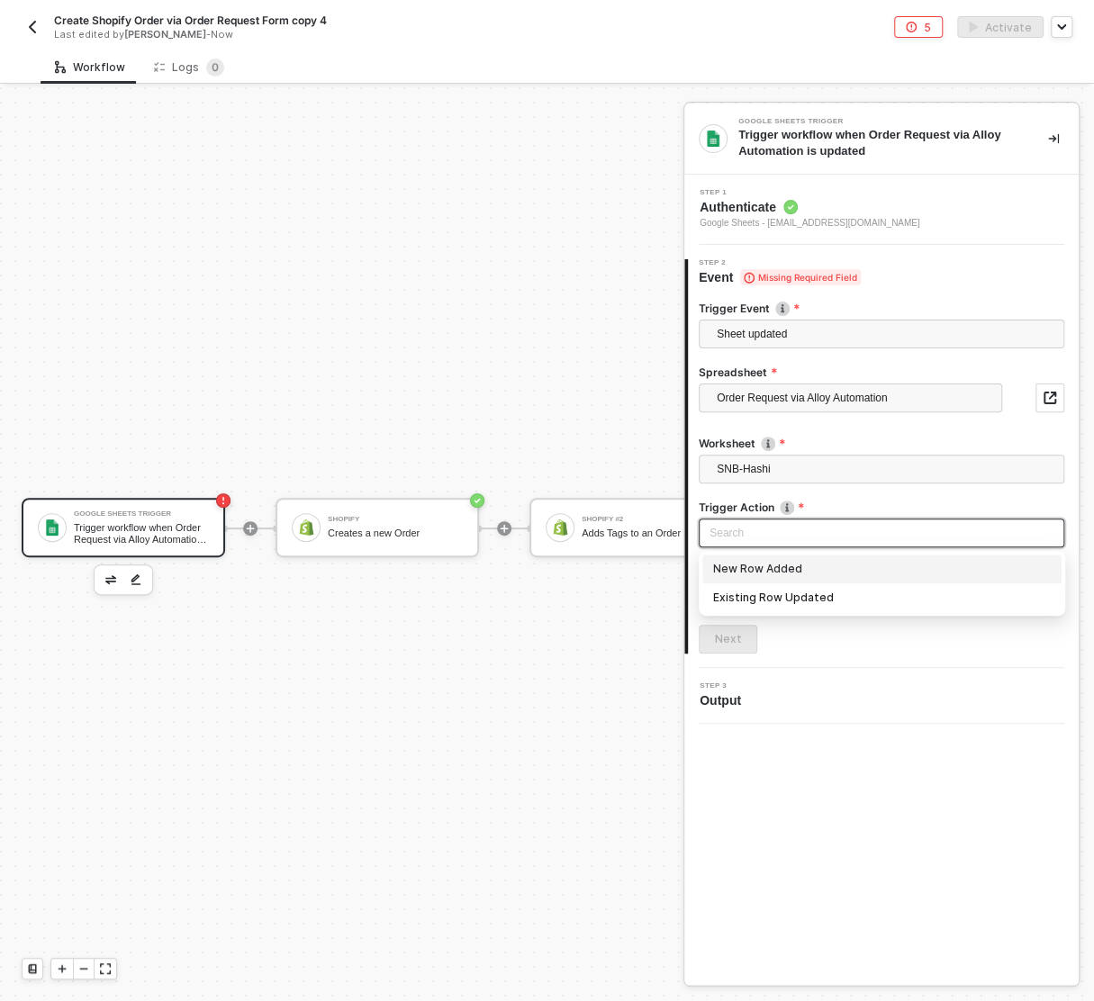
click at [795, 570] on div "New Row Added" at bounding box center [882, 569] width 338 height 20
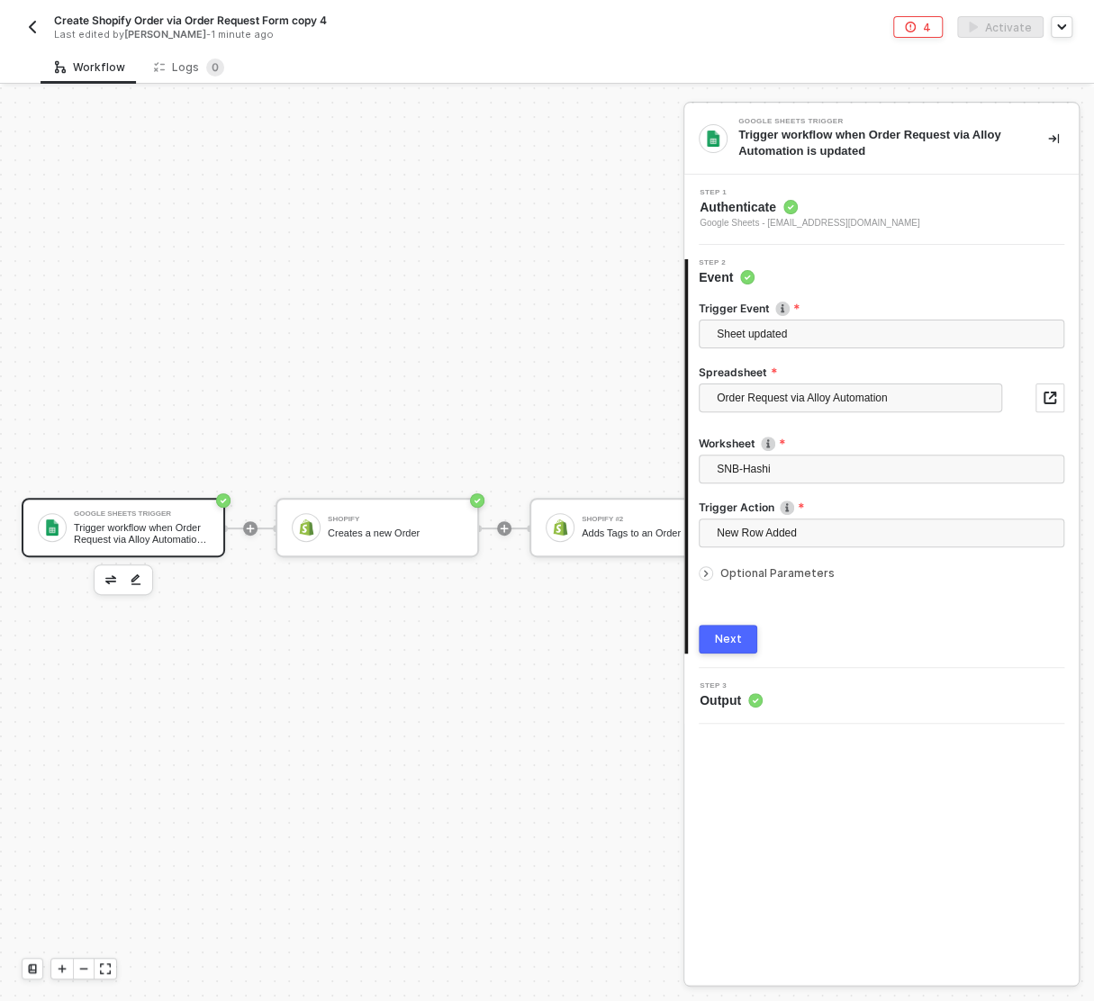
click at [705, 570] on icon "icon-arrow-right-small" at bounding box center [705, 573] width 11 height 11
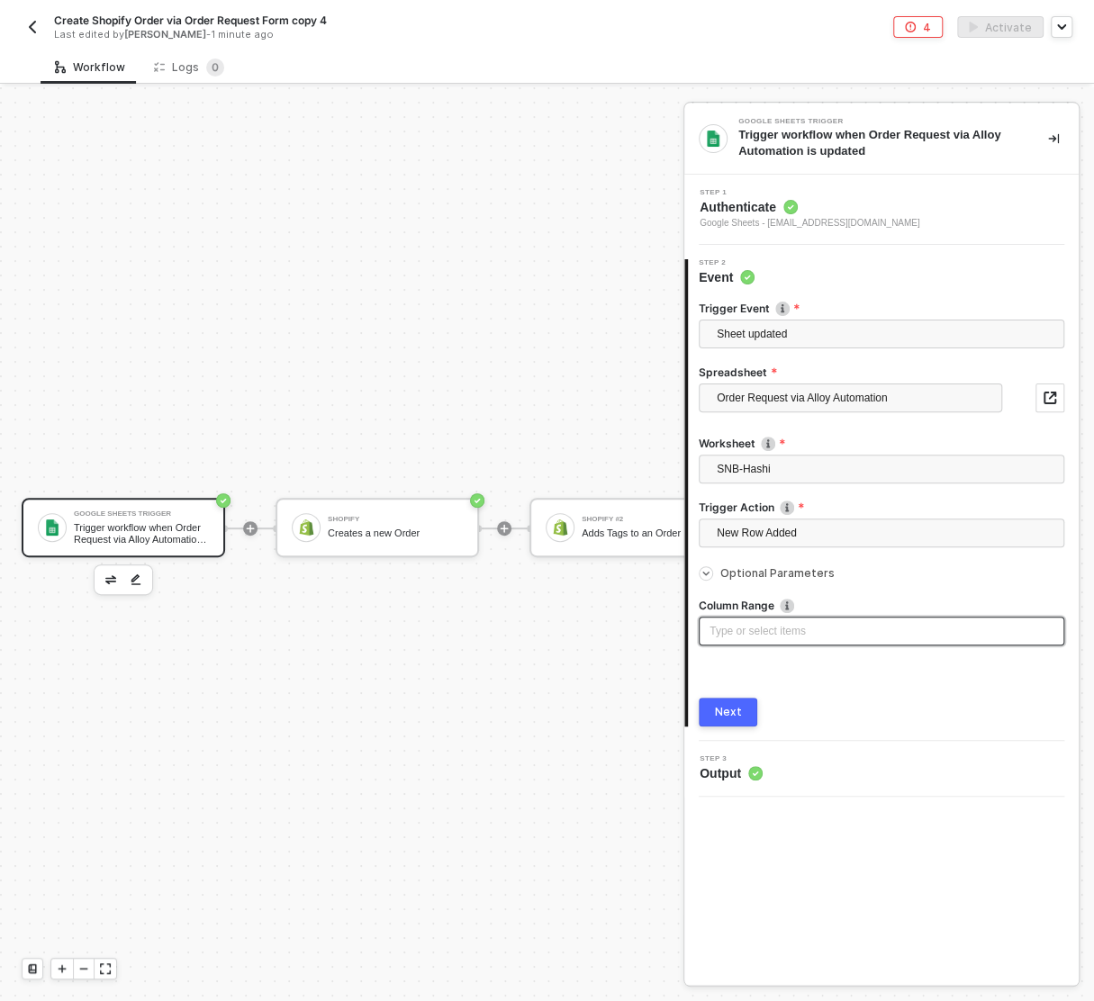
click at [825, 621] on div "Type or select items ﻿" at bounding box center [880, 631] width 365 height 29
click at [796, 635] on div "Type or select items ﻿" at bounding box center [881, 631] width 344 height 17
click at [712, 716] on button "Next" at bounding box center [727, 712] width 59 height 29
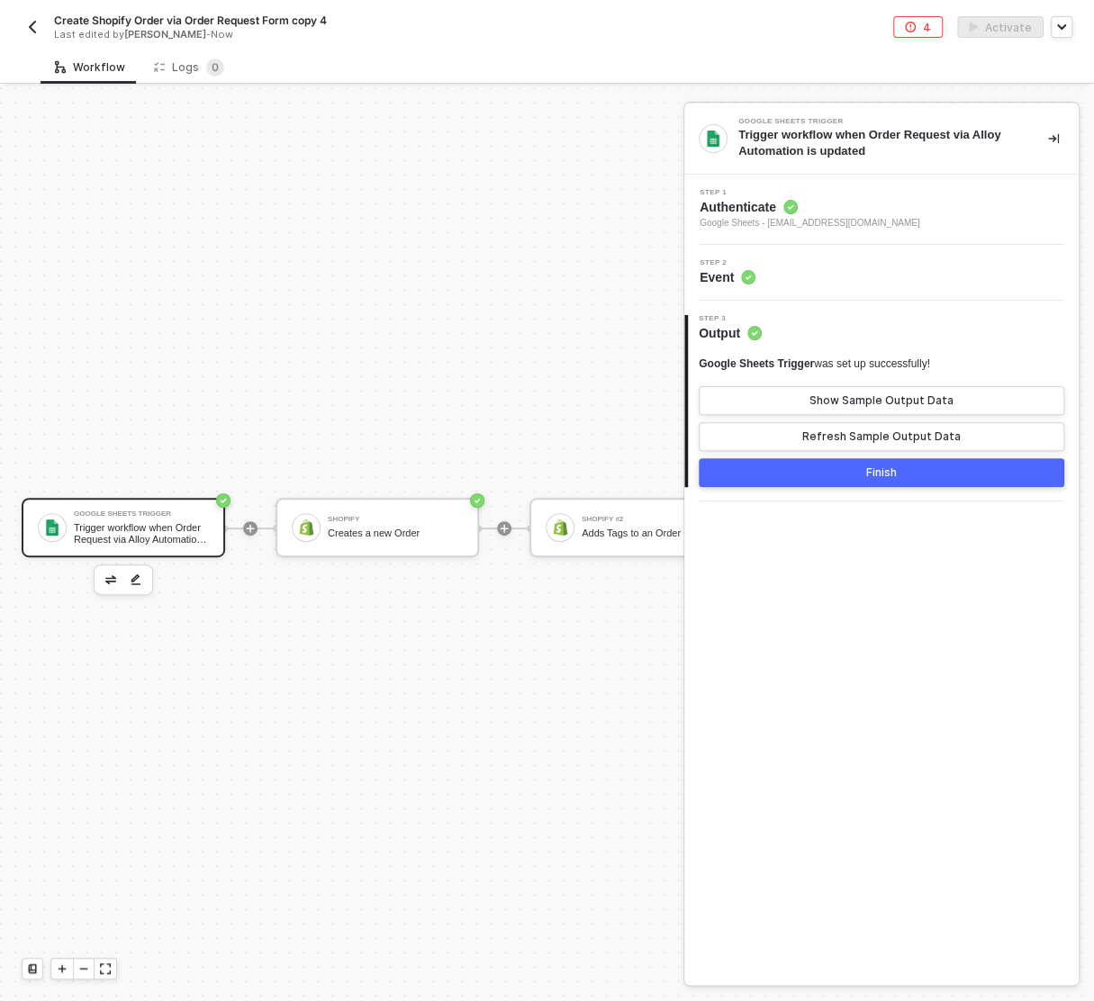
click at [824, 475] on button "Finish" at bounding box center [880, 472] width 365 height 29
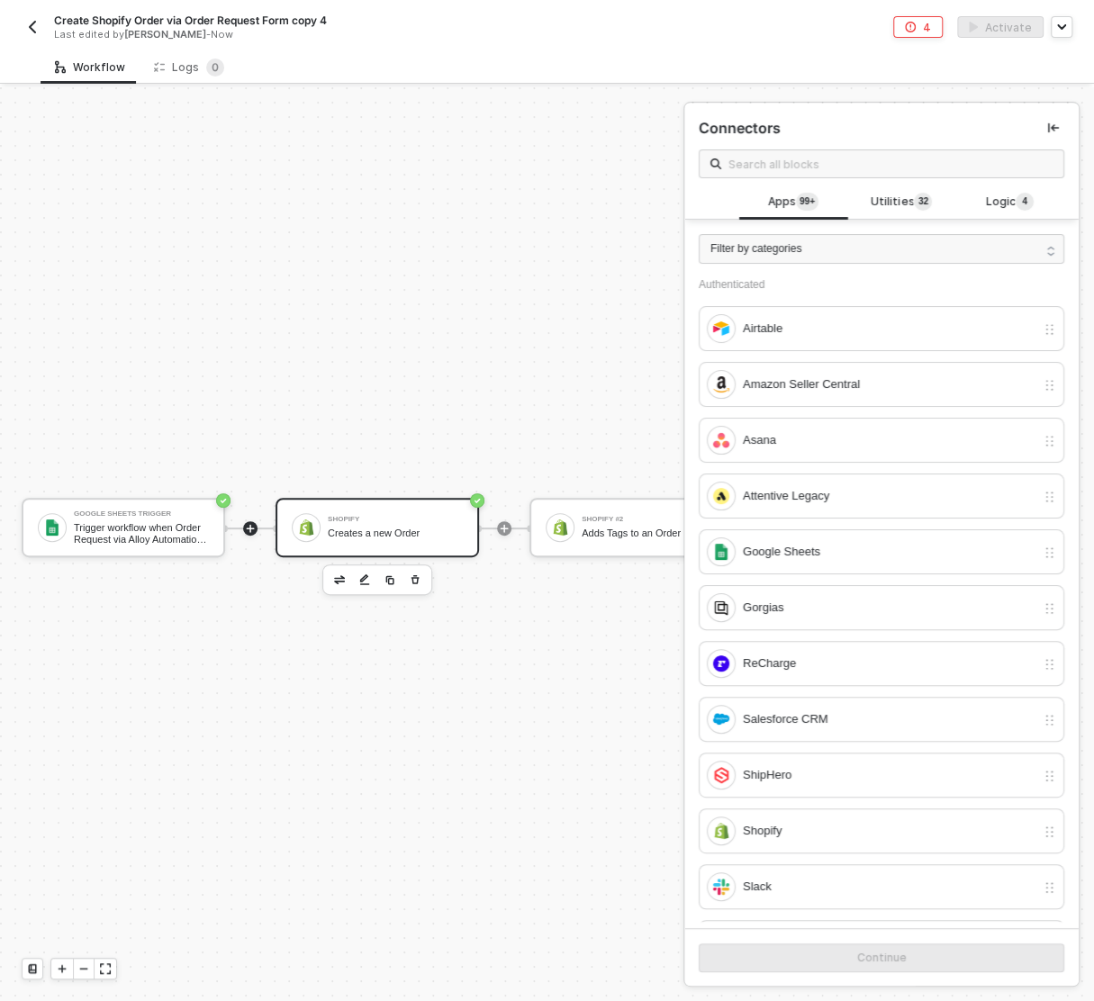
click at [362, 516] on div "Shopify" at bounding box center [395, 519] width 135 height 7
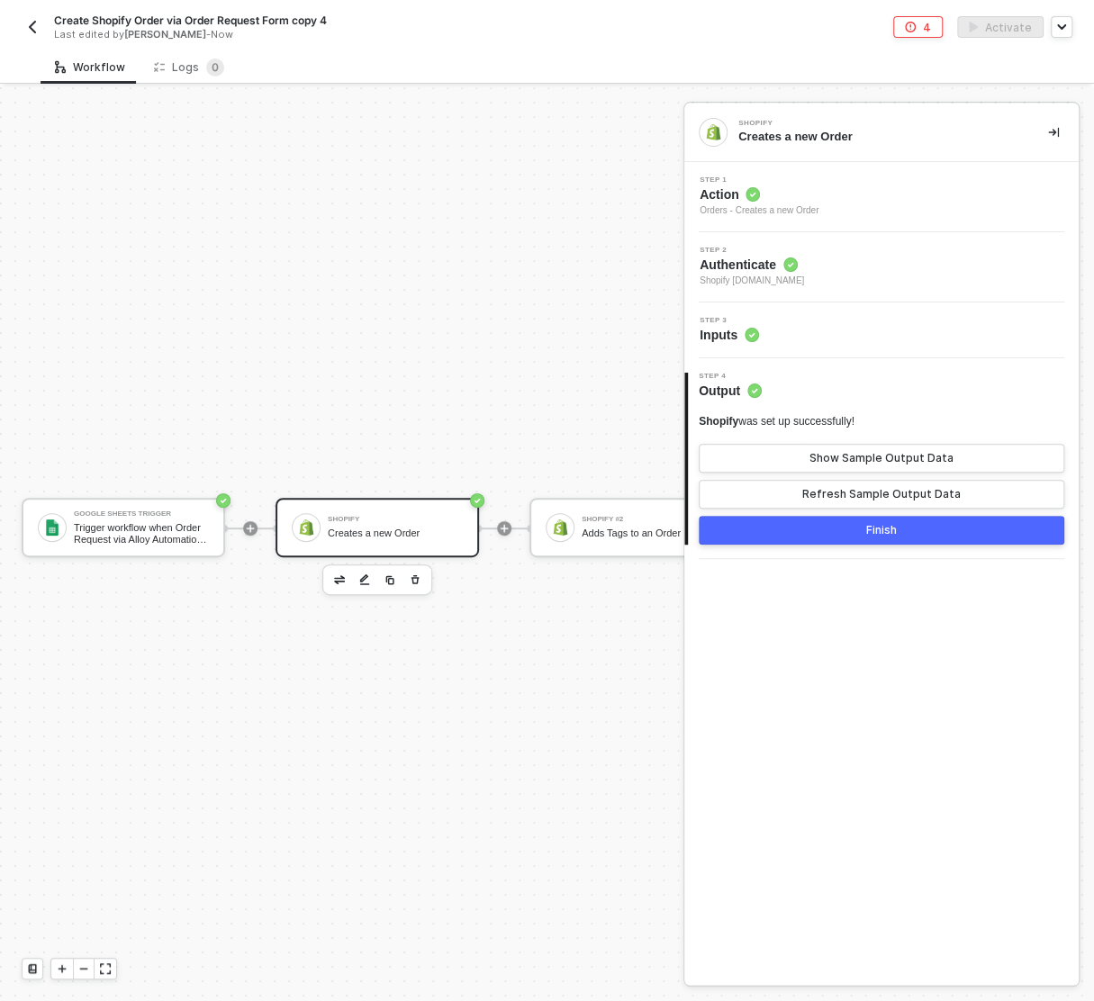
click at [799, 323] on div "Step 3 Inputs" at bounding box center [884, 330] width 390 height 27
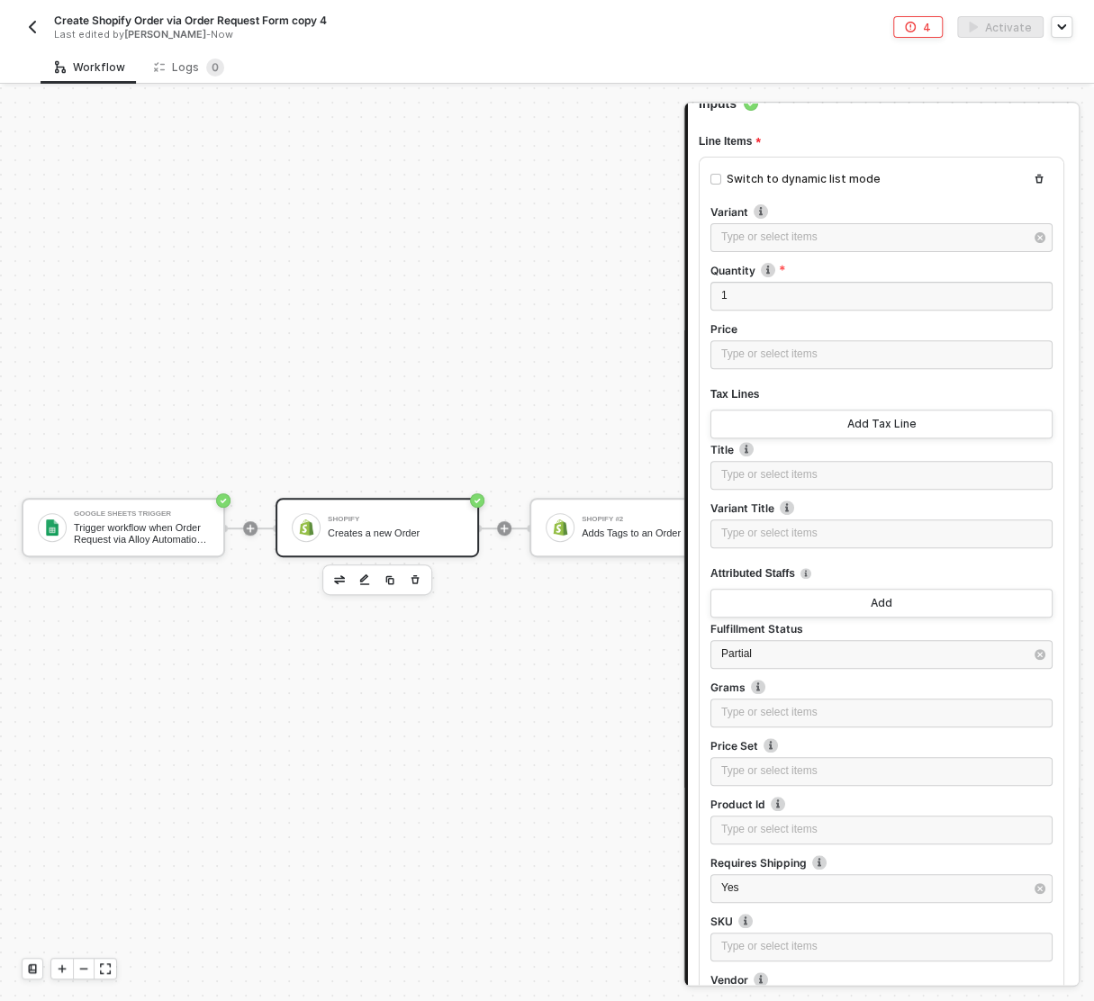
scroll to position [245, 0]
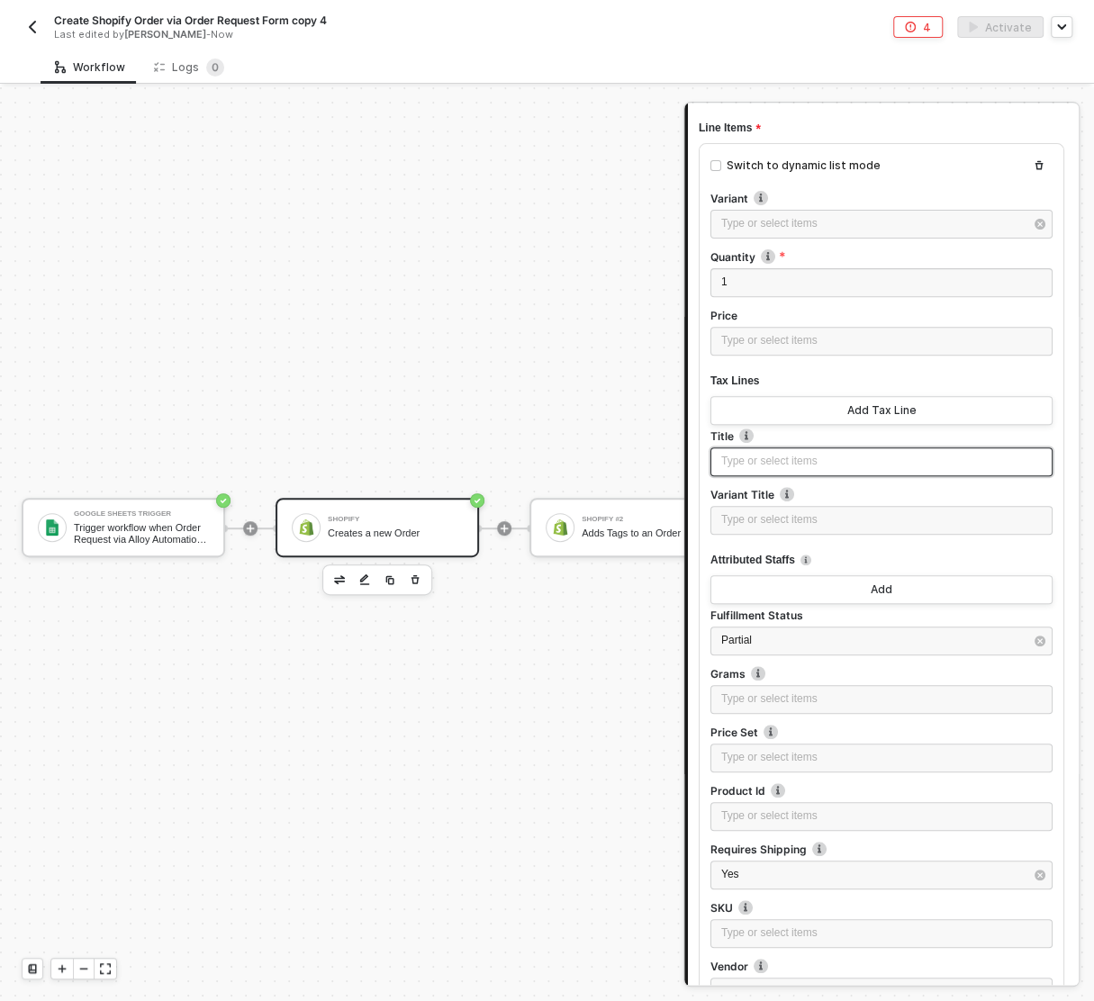
click at [749, 460] on div "Type or select items ﻿" at bounding box center [881, 461] width 320 height 17
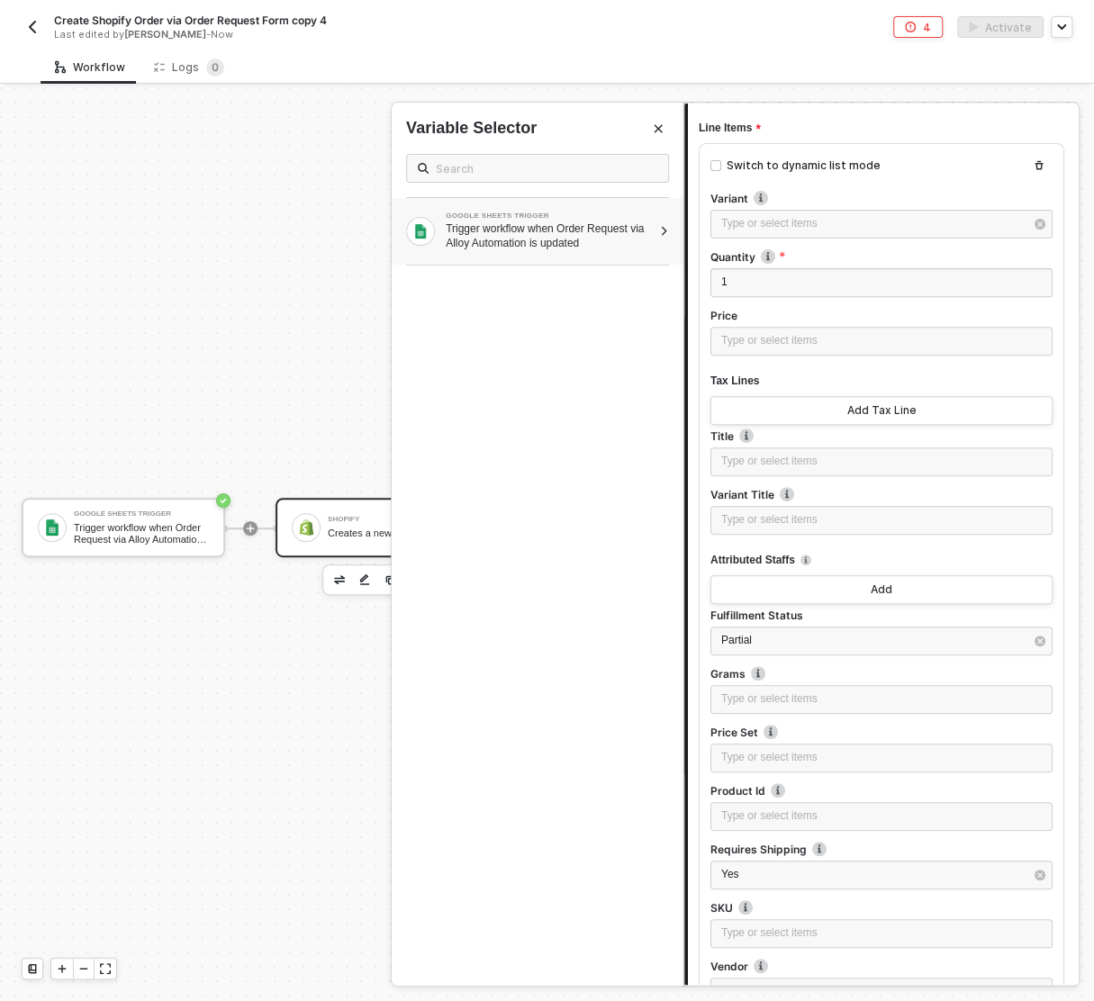
click at [664, 227] on div at bounding box center [664, 231] width 10 height 11
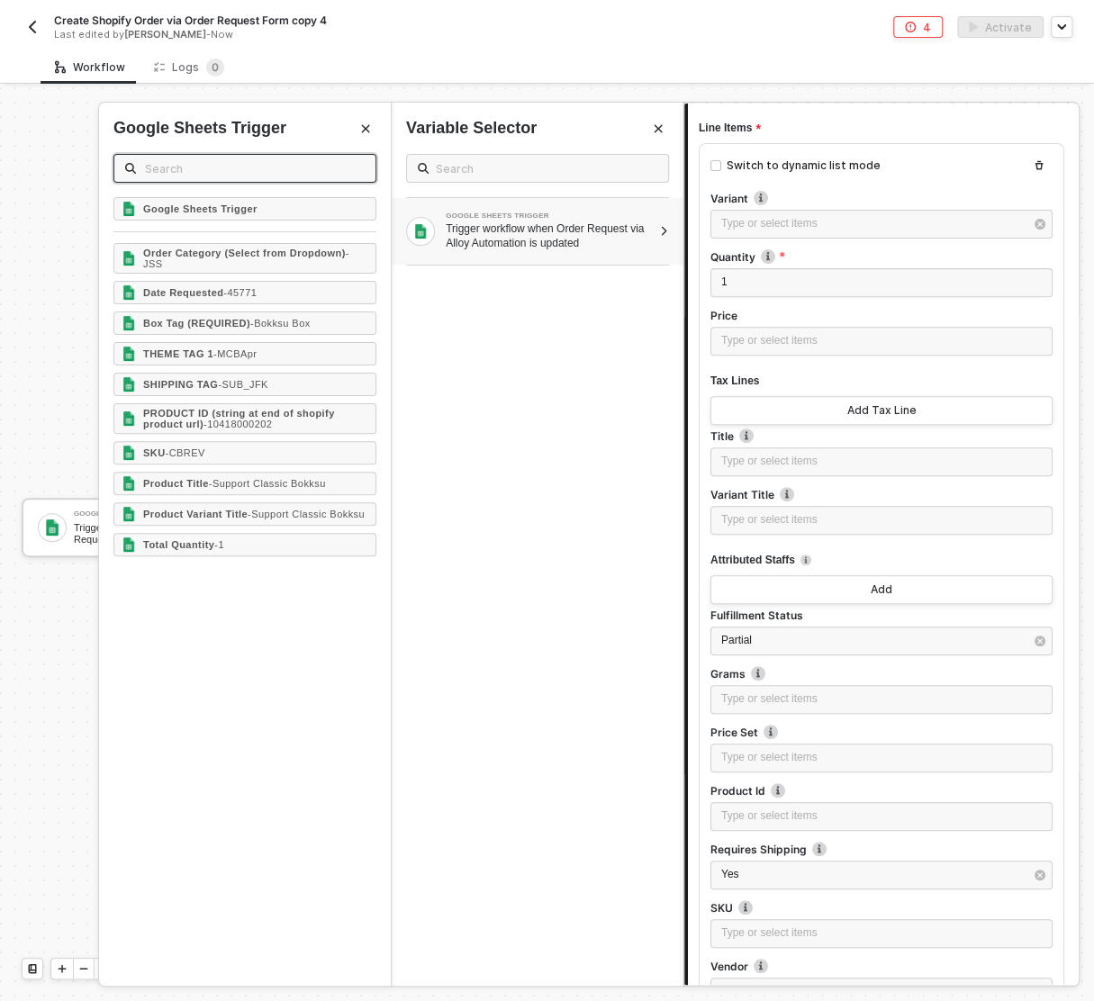
click at [188, 167] on input "text" at bounding box center [255, 168] width 220 height 20
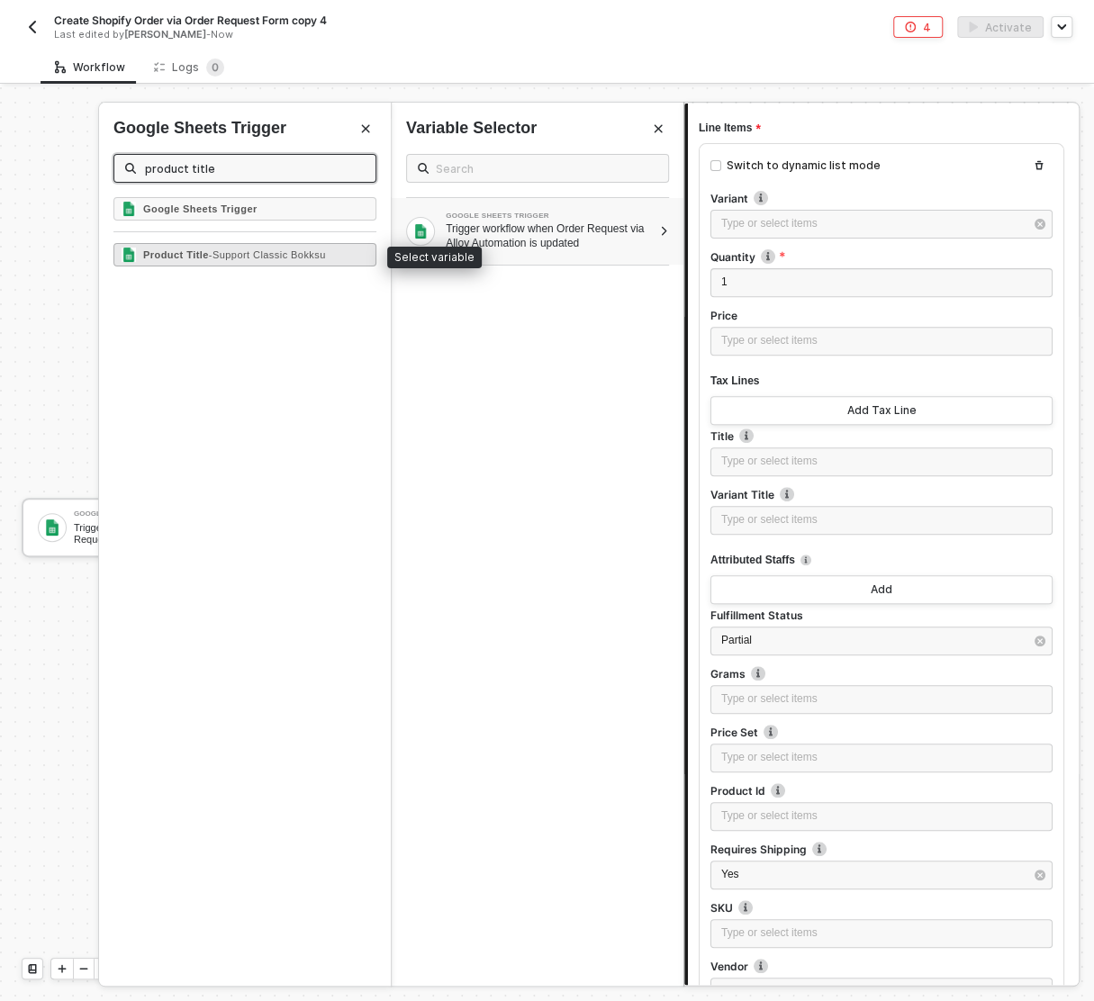
type input "product title"
click at [275, 257] on span "- Support Classic Bokksu" at bounding box center [267, 254] width 117 height 11
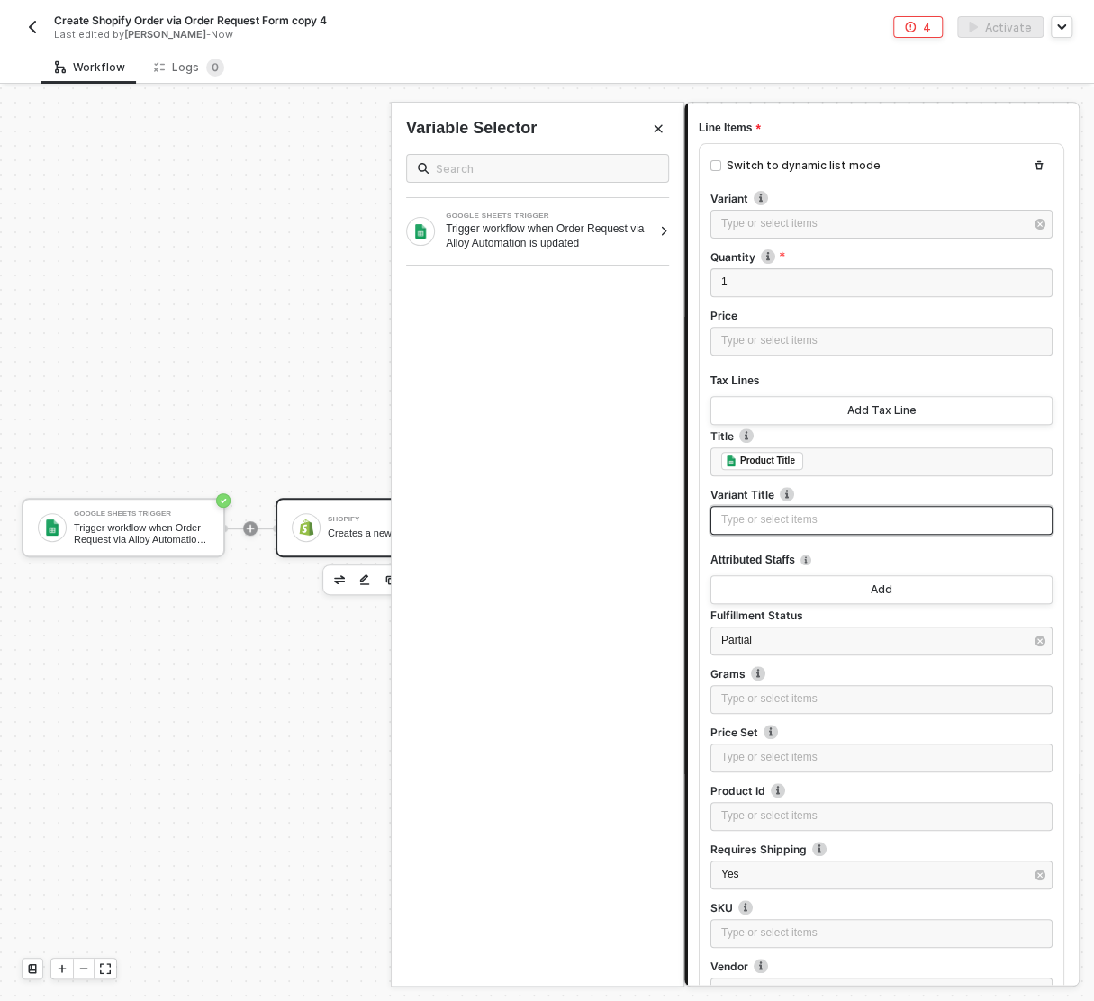
click at [767, 521] on div "Type or select items ﻿" at bounding box center [881, 519] width 320 height 17
click at [477, 162] on input "text" at bounding box center [546, 168] width 221 height 20
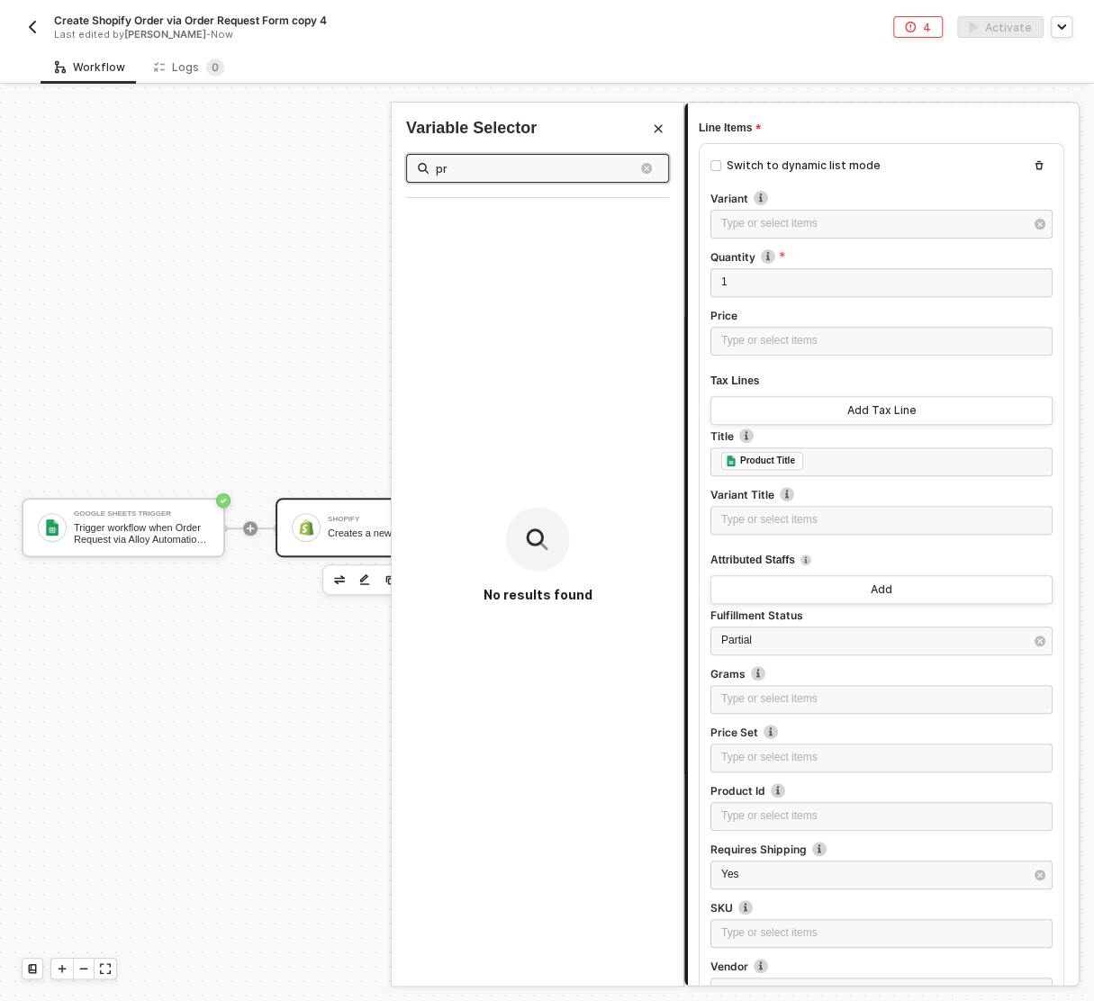
type input "p"
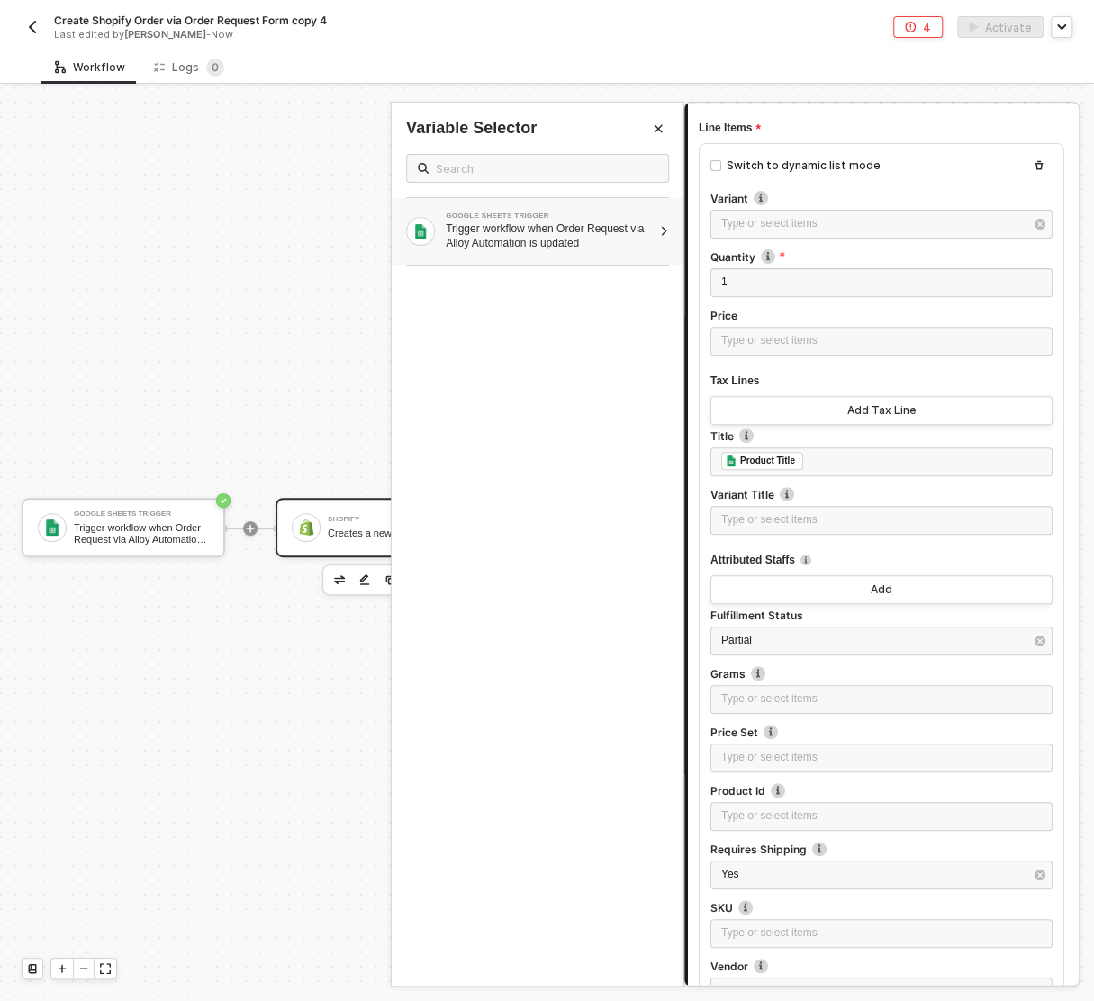
click at [593, 221] on div "Trigger workflow when Order Request via Alloy Automation is updated" at bounding box center [549, 235] width 206 height 29
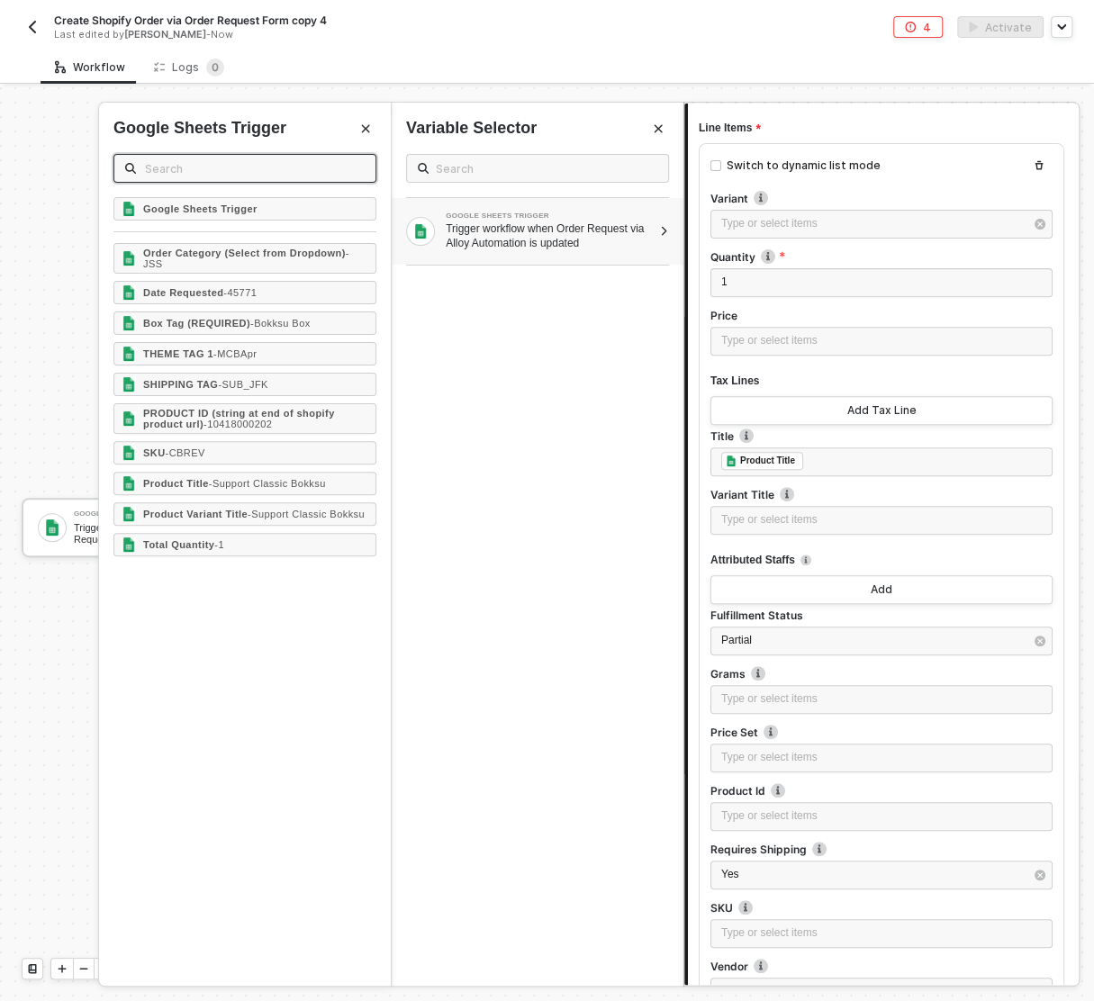
click at [234, 159] on input "text" at bounding box center [255, 168] width 220 height 20
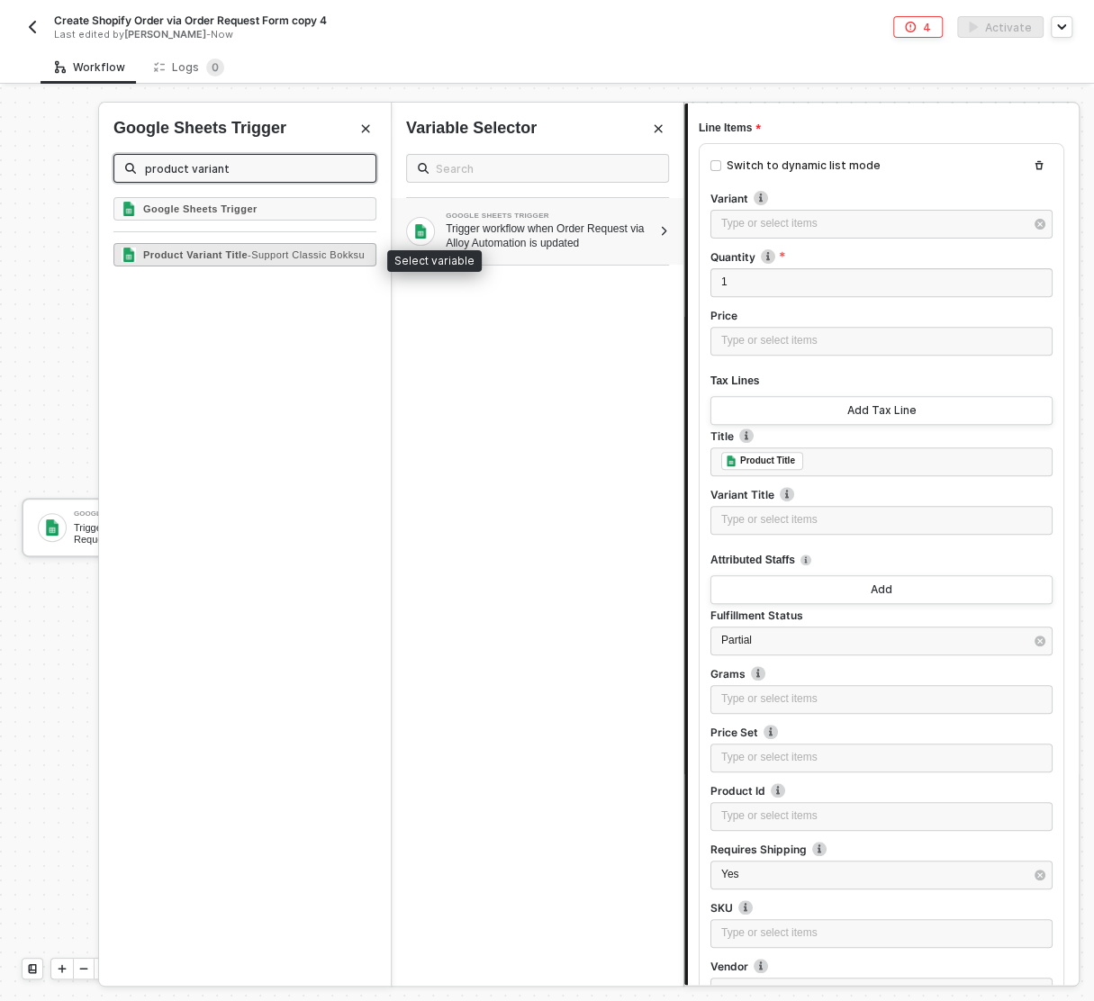
type input "product variant"
click at [265, 260] on div "Product Variant Title - Support Classic Bokksu" at bounding box center [253, 254] width 221 height 11
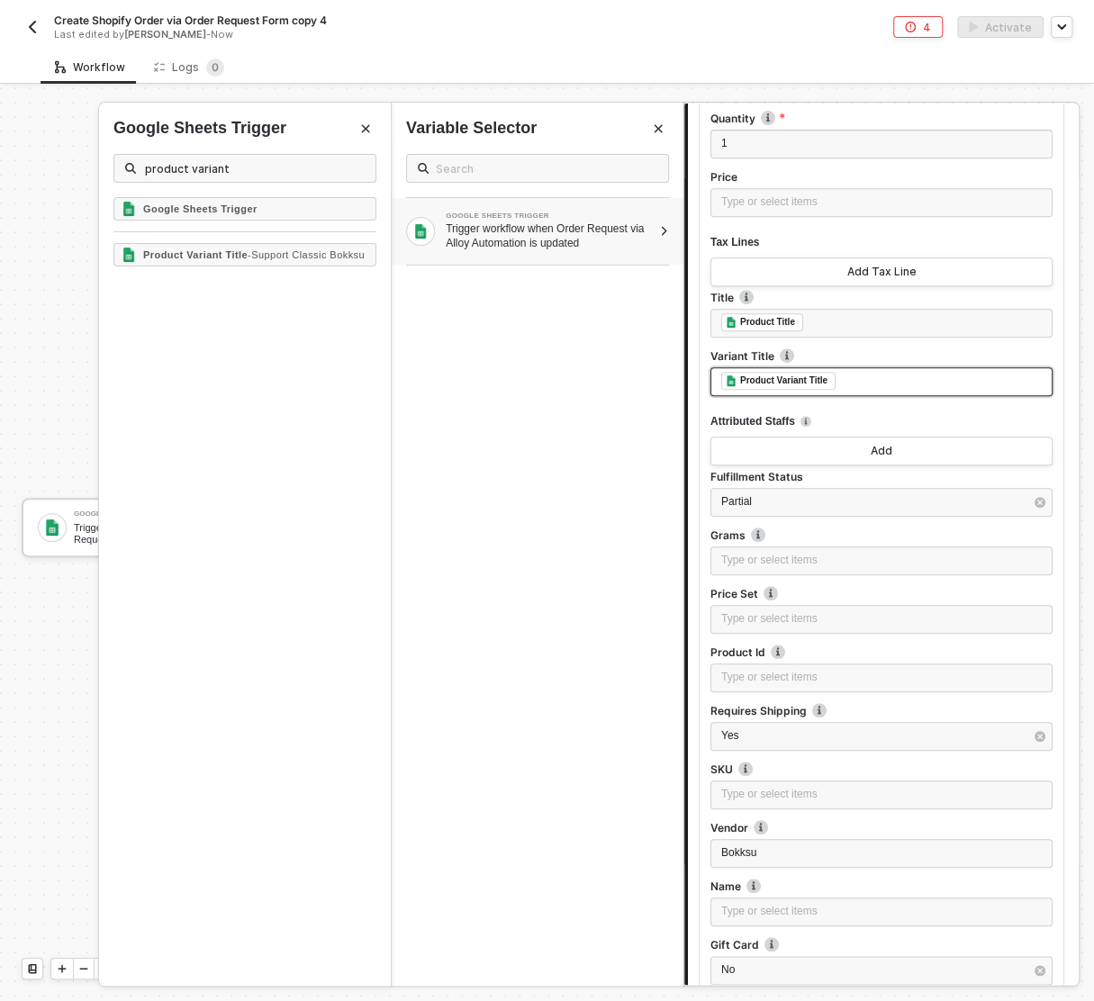
scroll to position [434, 0]
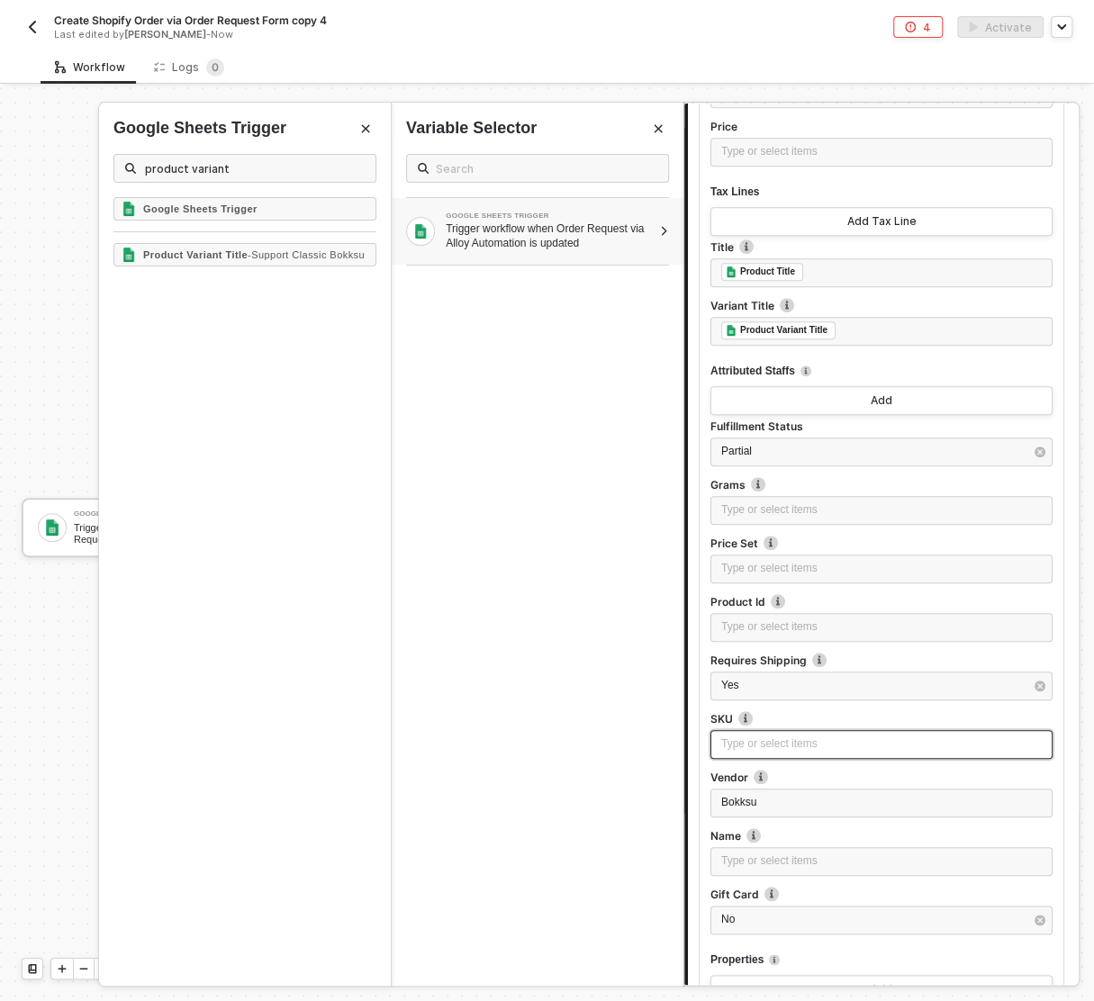
click at [754, 738] on div "Type or select items ﻿" at bounding box center [881, 743] width 320 height 17
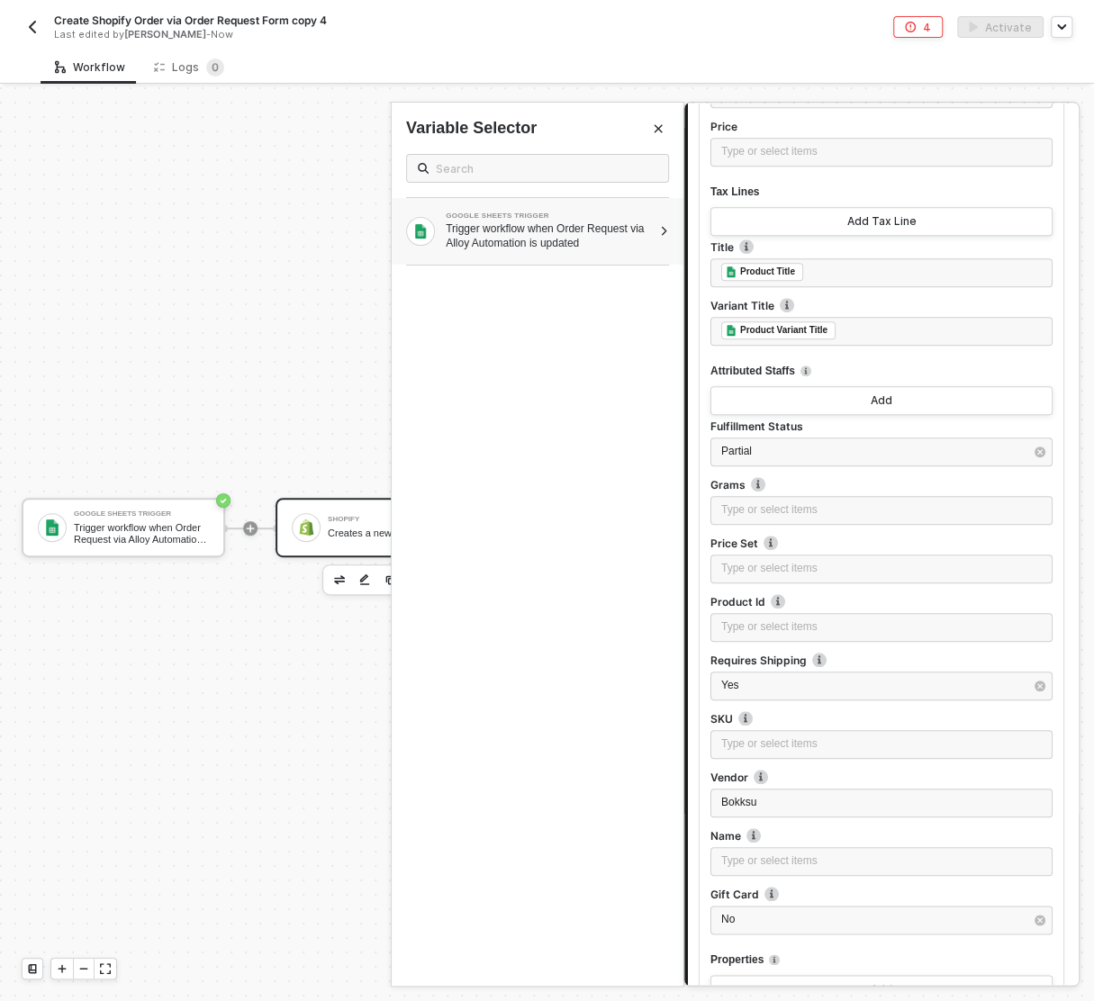
click at [564, 236] on div "Trigger workflow when Order Request via Alloy Automation is updated" at bounding box center [549, 235] width 206 height 29
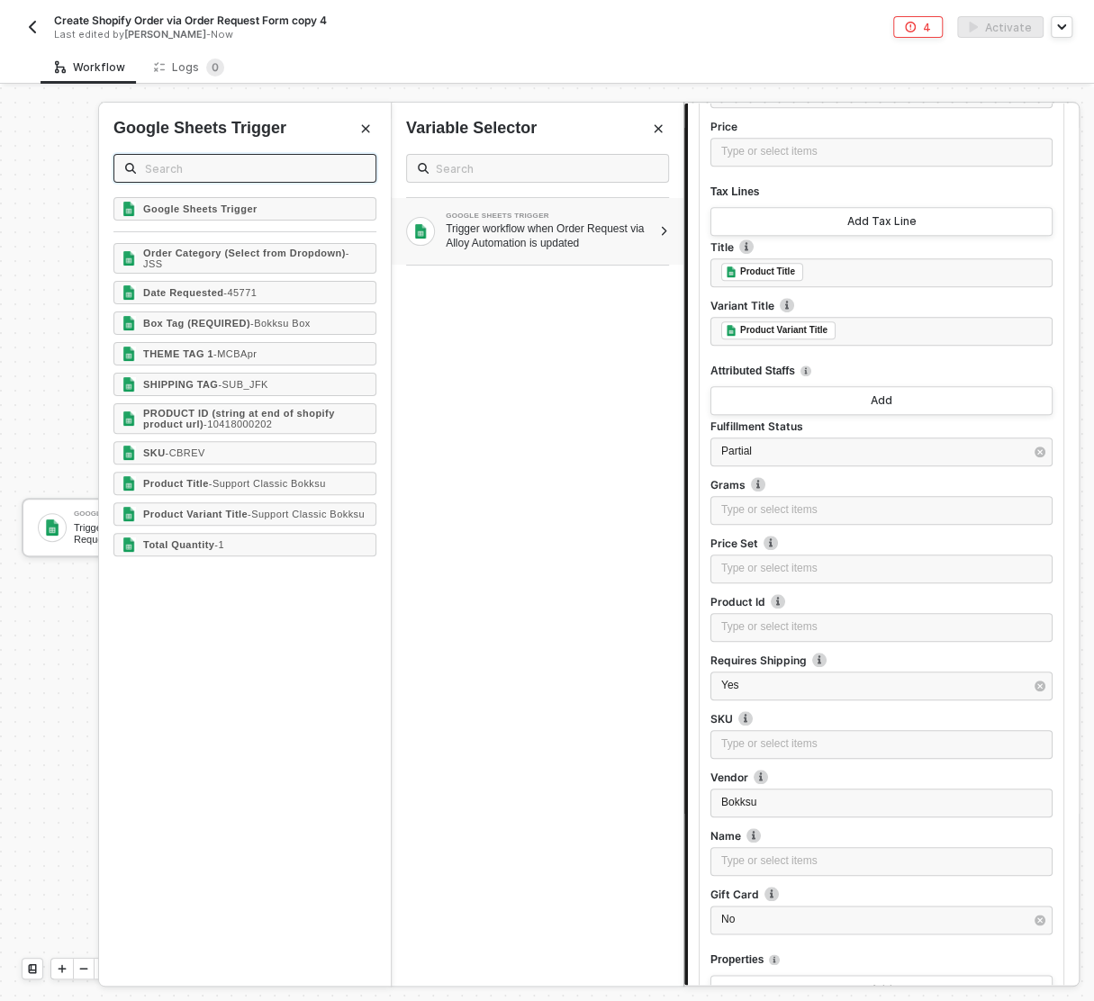
click at [206, 171] on input "text" at bounding box center [255, 168] width 220 height 20
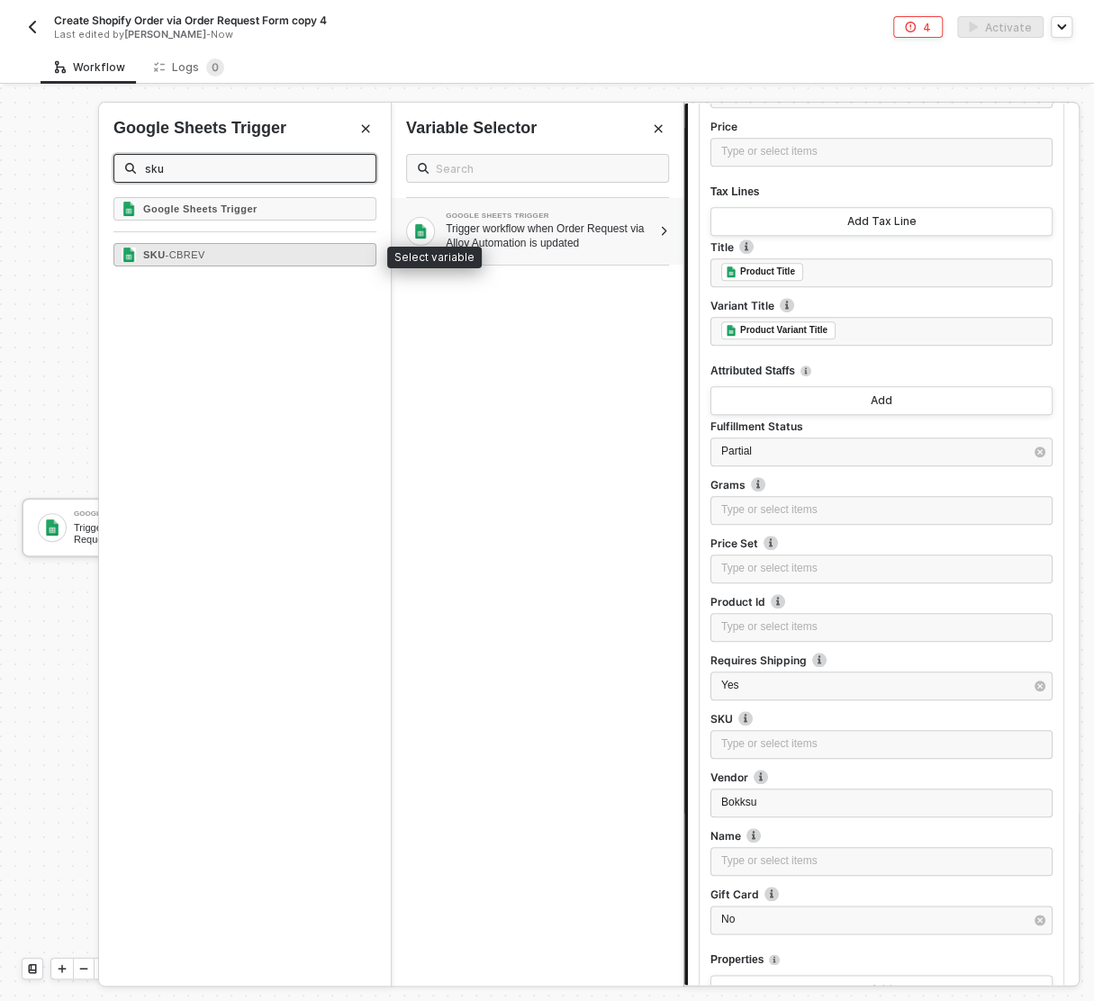
type input "sku"
click at [238, 257] on div "SKU - CBREV" at bounding box center [244, 254] width 263 height 23
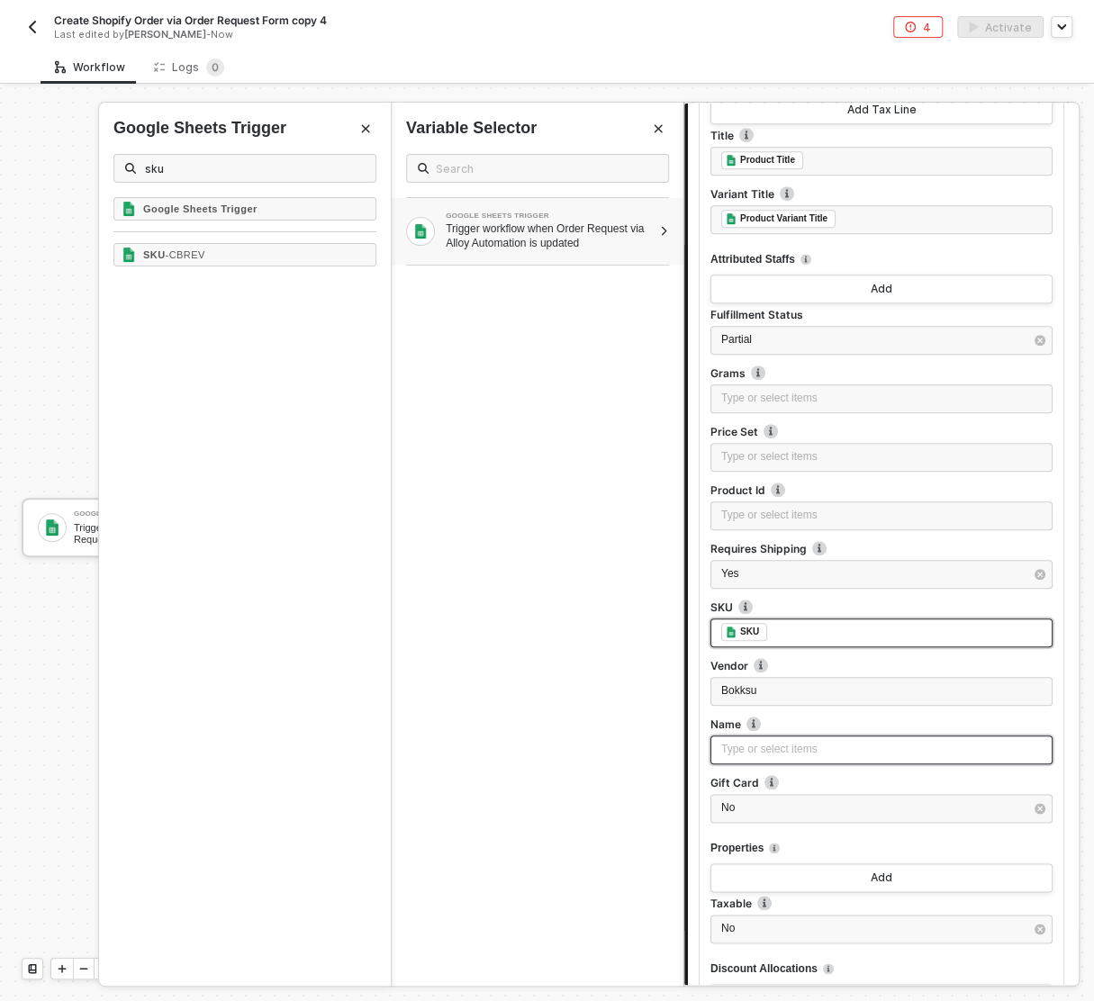
scroll to position [554, 0]
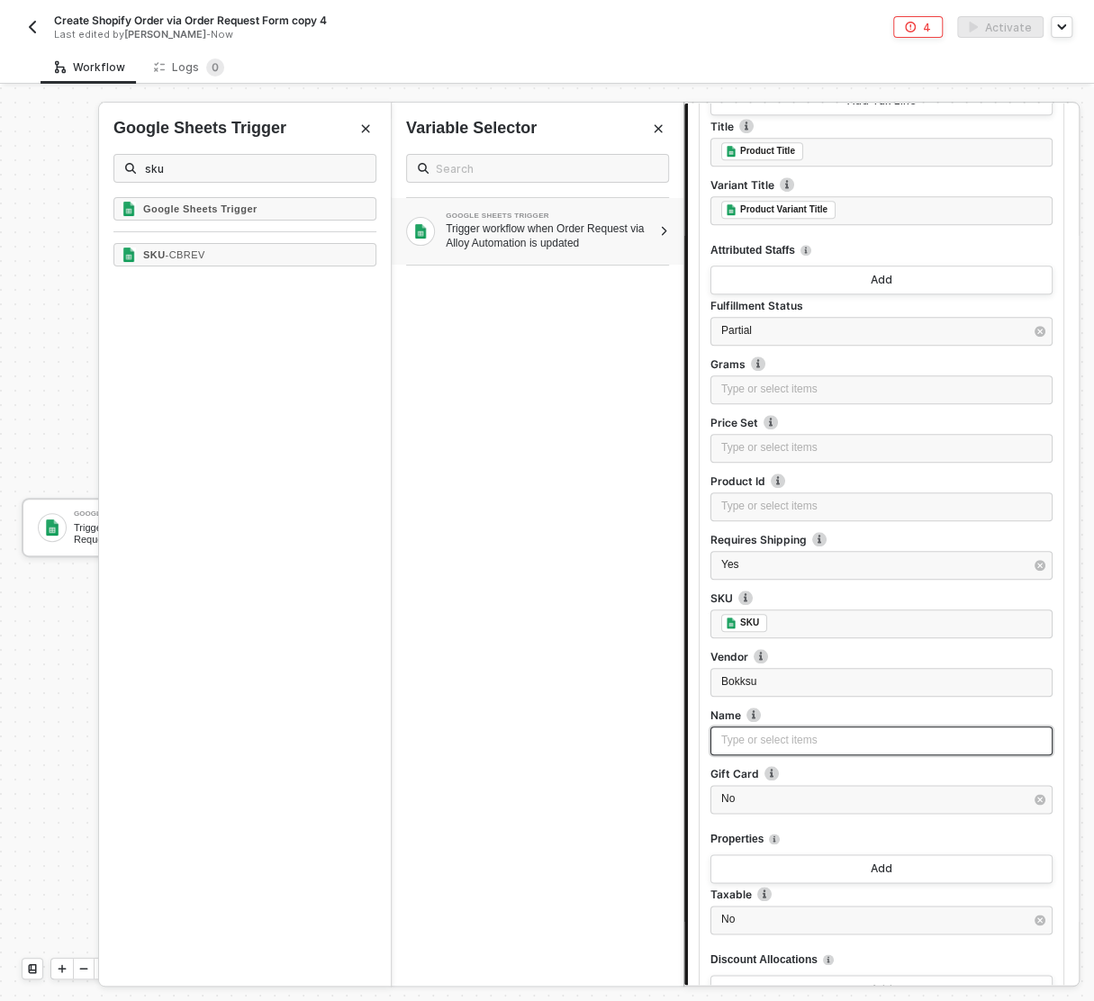
click at [788, 747] on div "Type or select items ﻿" at bounding box center [881, 740] width 320 height 17
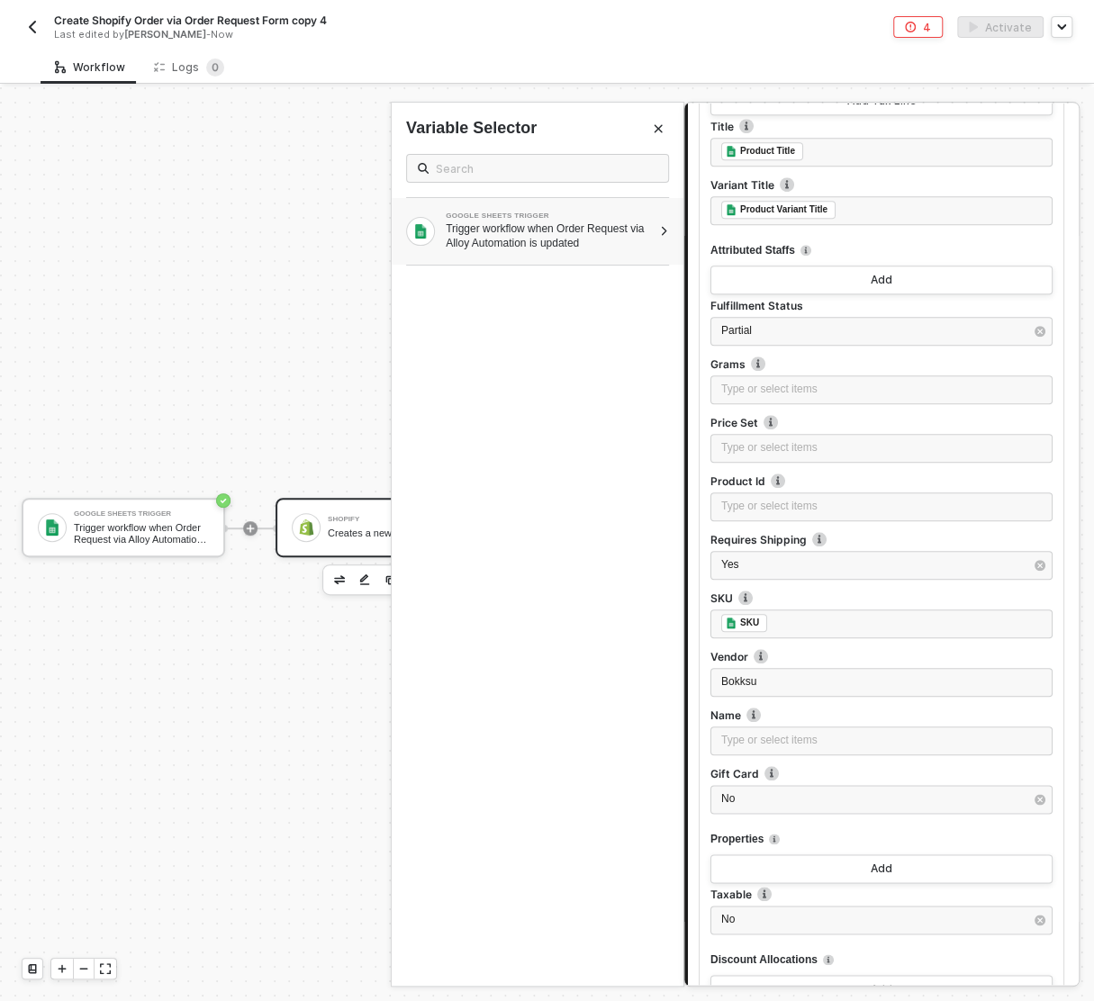
click at [623, 235] on div "Trigger workflow when Order Request via Alloy Automation is updated" at bounding box center [549, 235] width 206 height 29
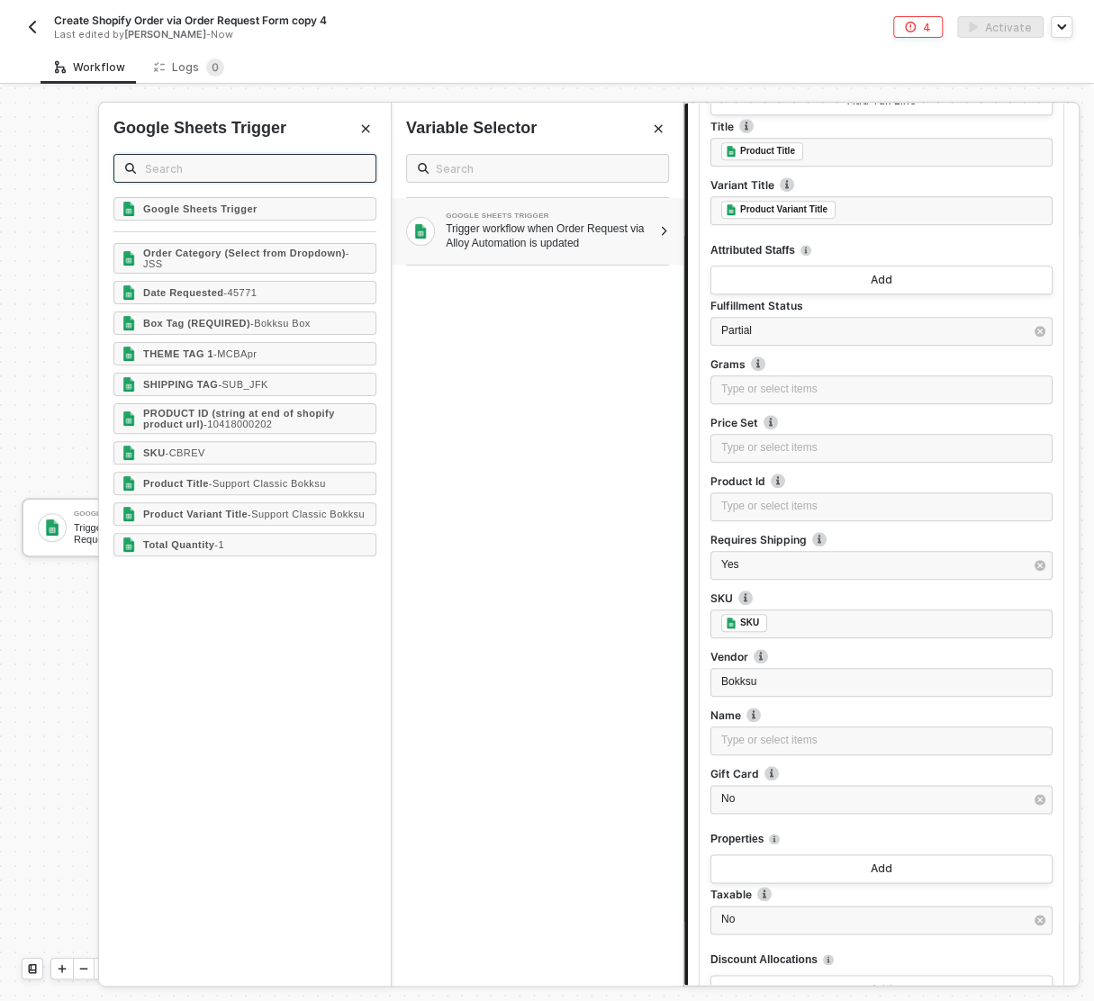
click at [230, 165] on input "text" at bounding box center [255, 168] width 220 height 20
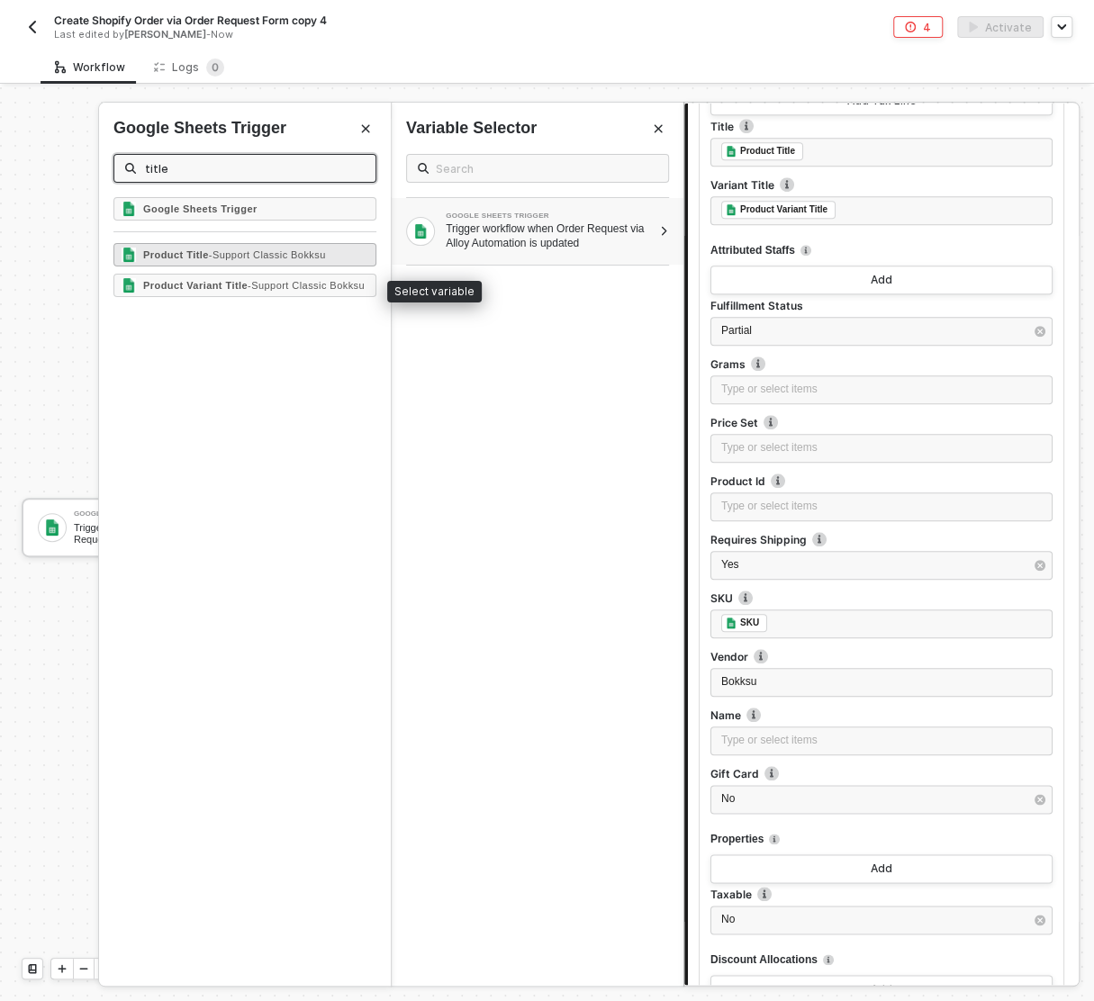
type input "title"
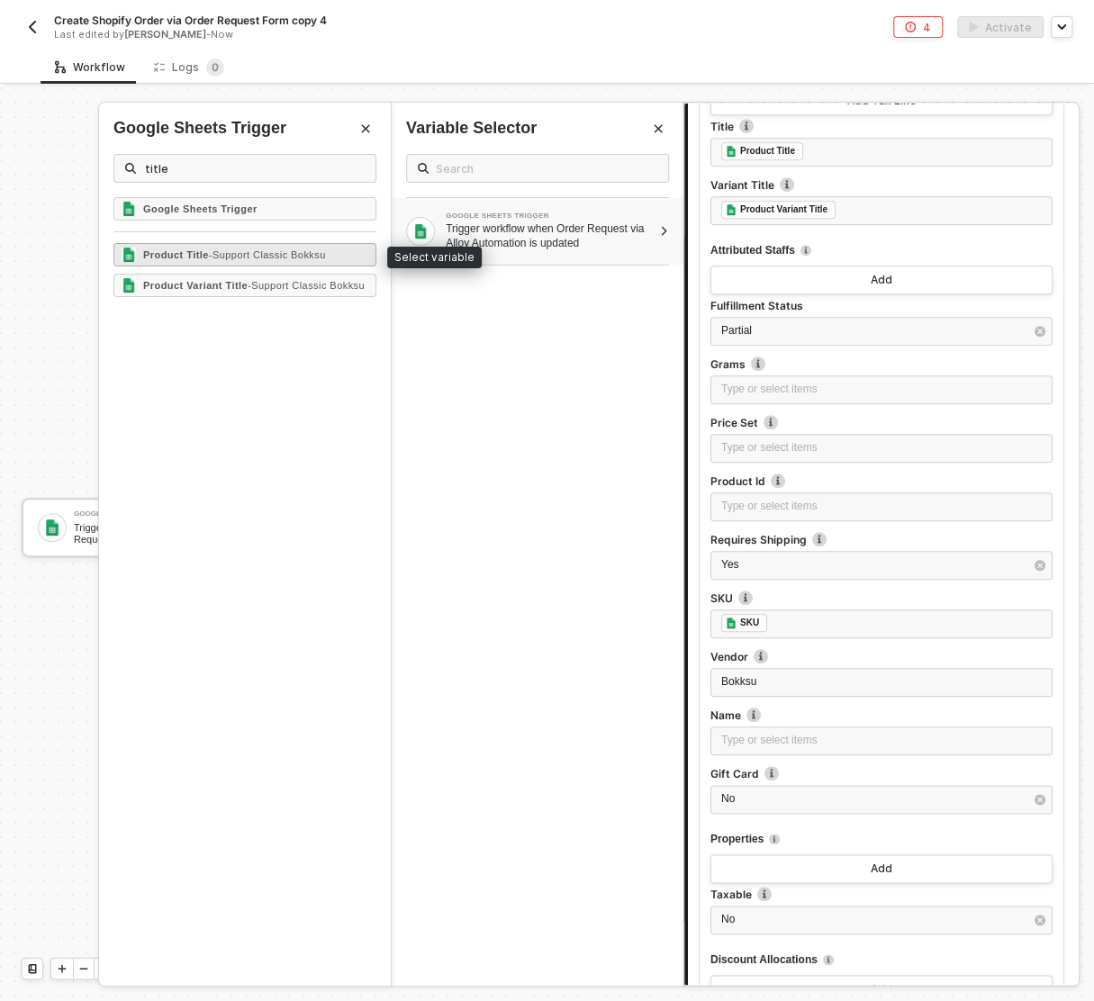
click at [234, 249] on span "- Support Classic Bokksu" at bounding box center [267, 254] width 117 height 11
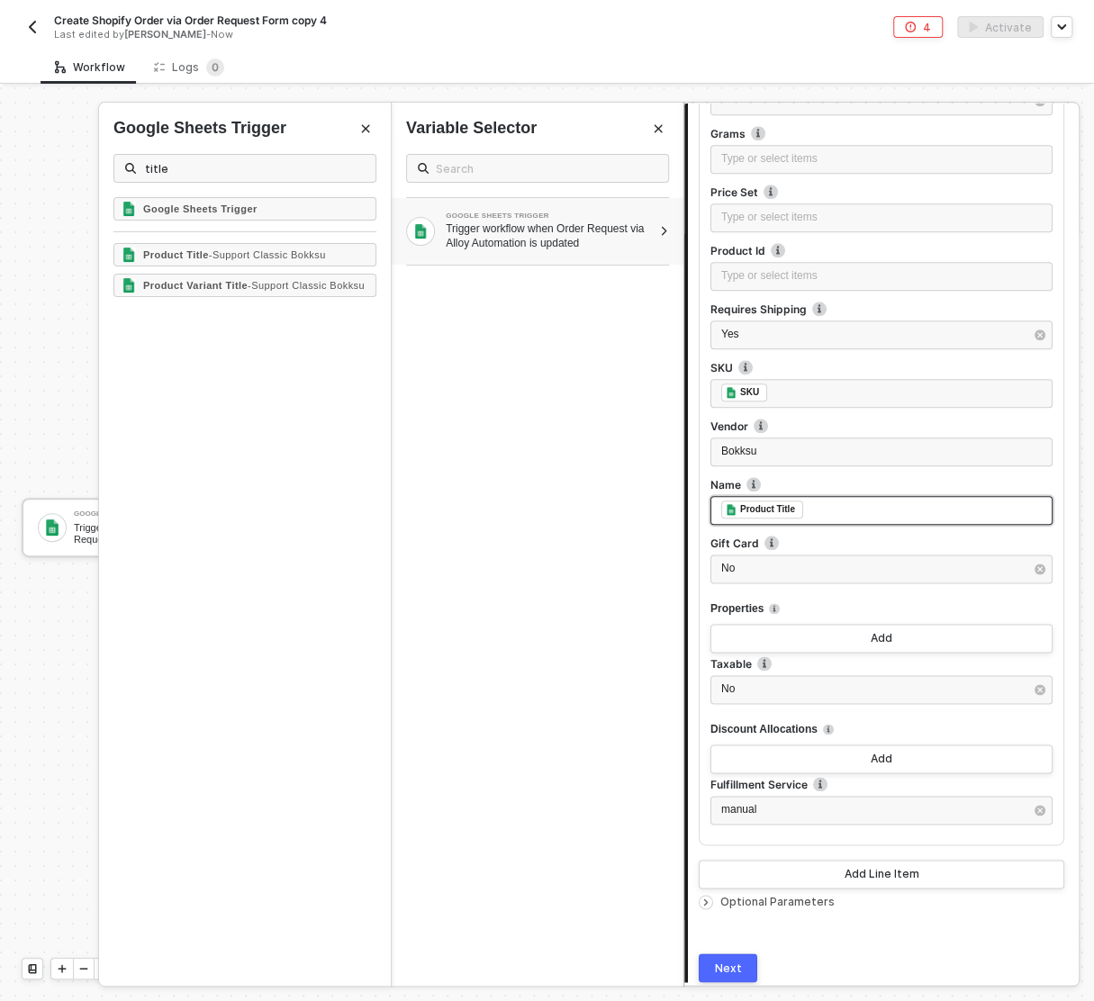
scroll to position [850, 0]
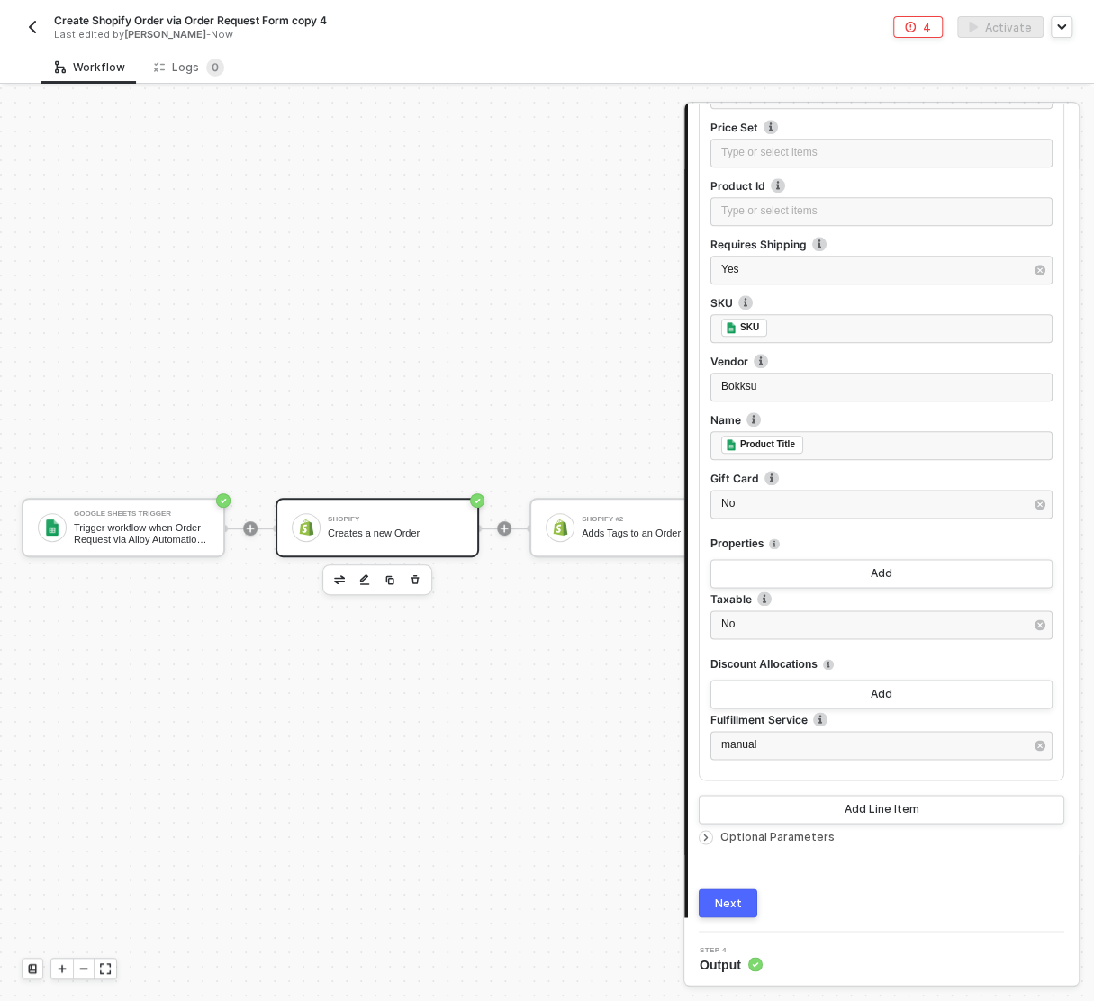
click at [756, 838] on span "Optional Parameters" at bounding box center [777, 837] width 114 height 14
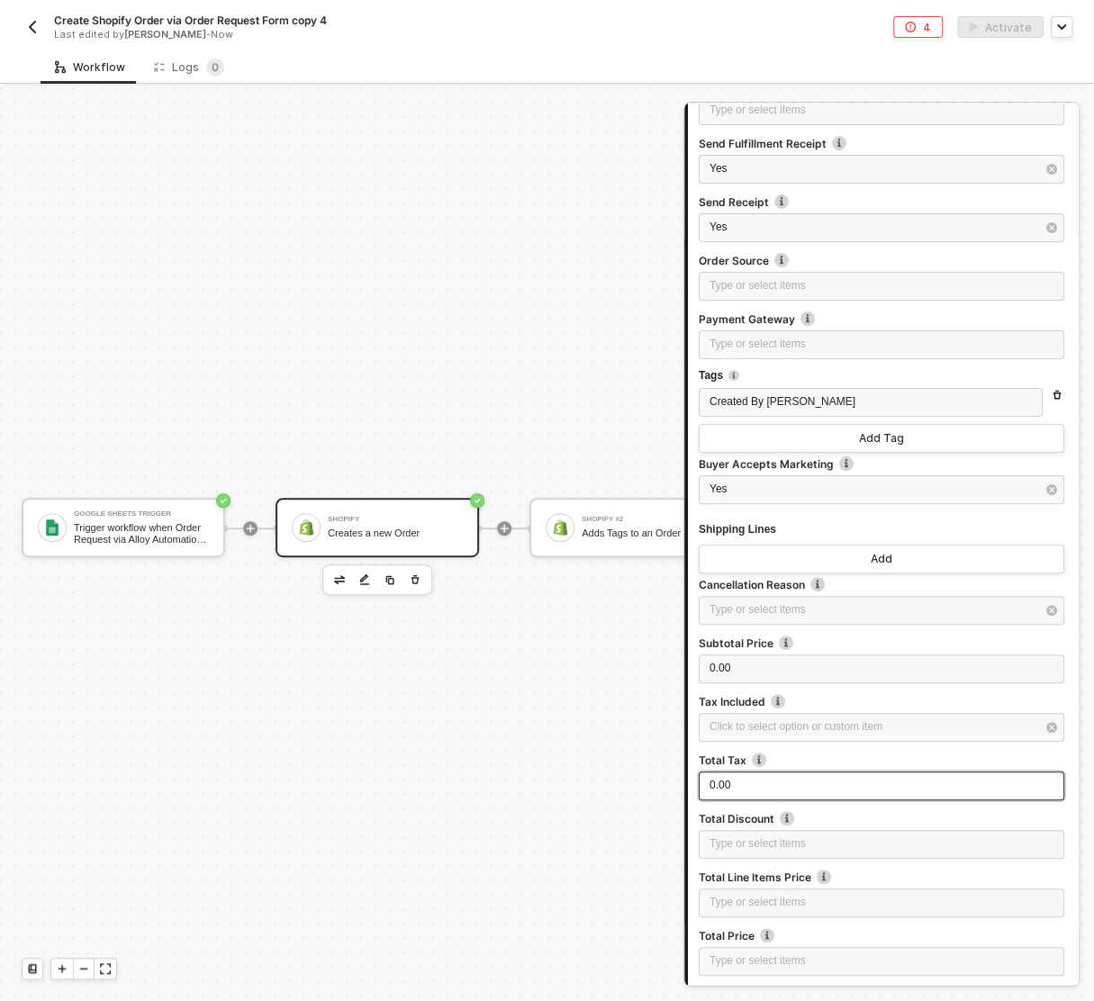
scroll to position [3625, 0]
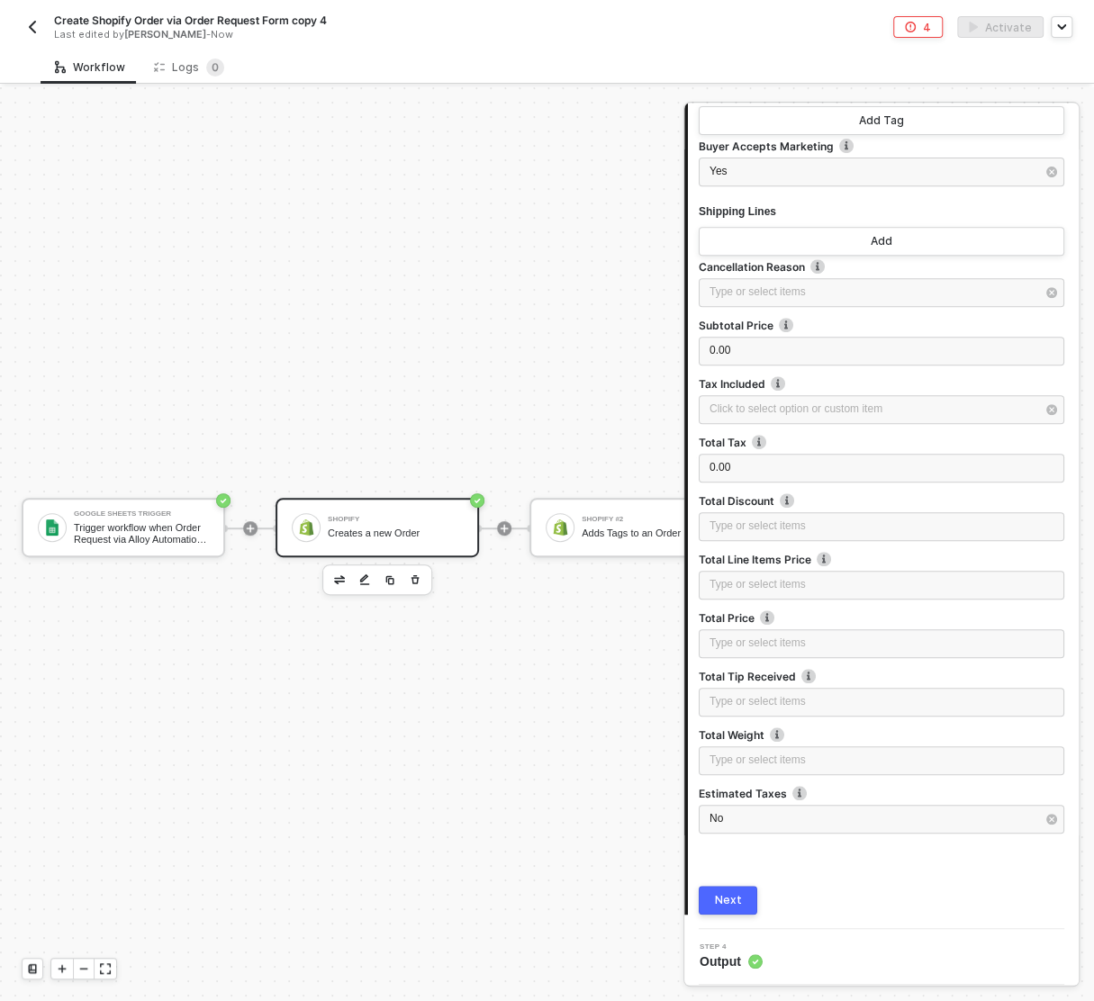
click at [714, 895] on button "Next" at bounding box center [727, 900] width 59 height 29
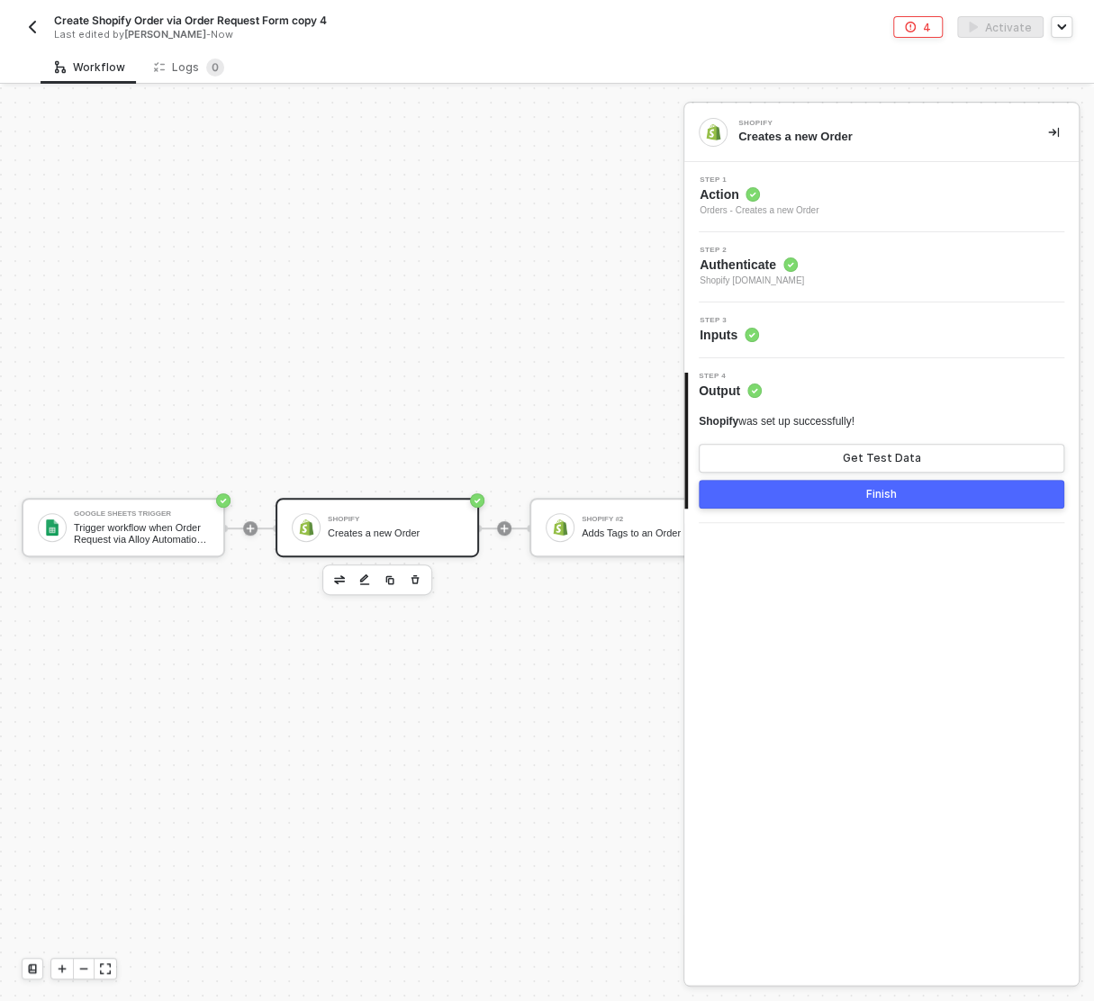
click at [892, 492] on div "Finish" at bounding box center [881, 494] width 31 height 14
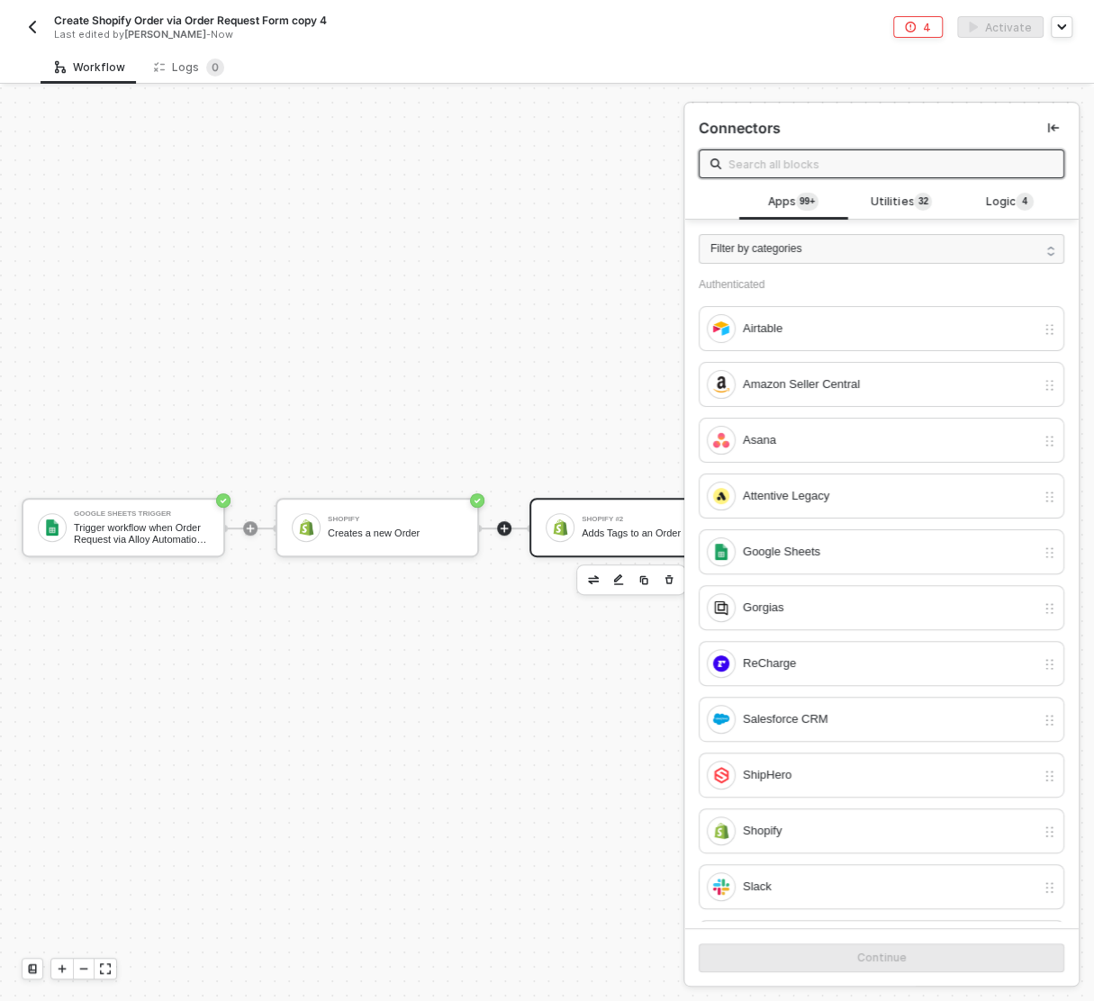
click at [593, 527] on div "Adds Tags to an Order" at bounding box center [648, 533] width 135 height 12
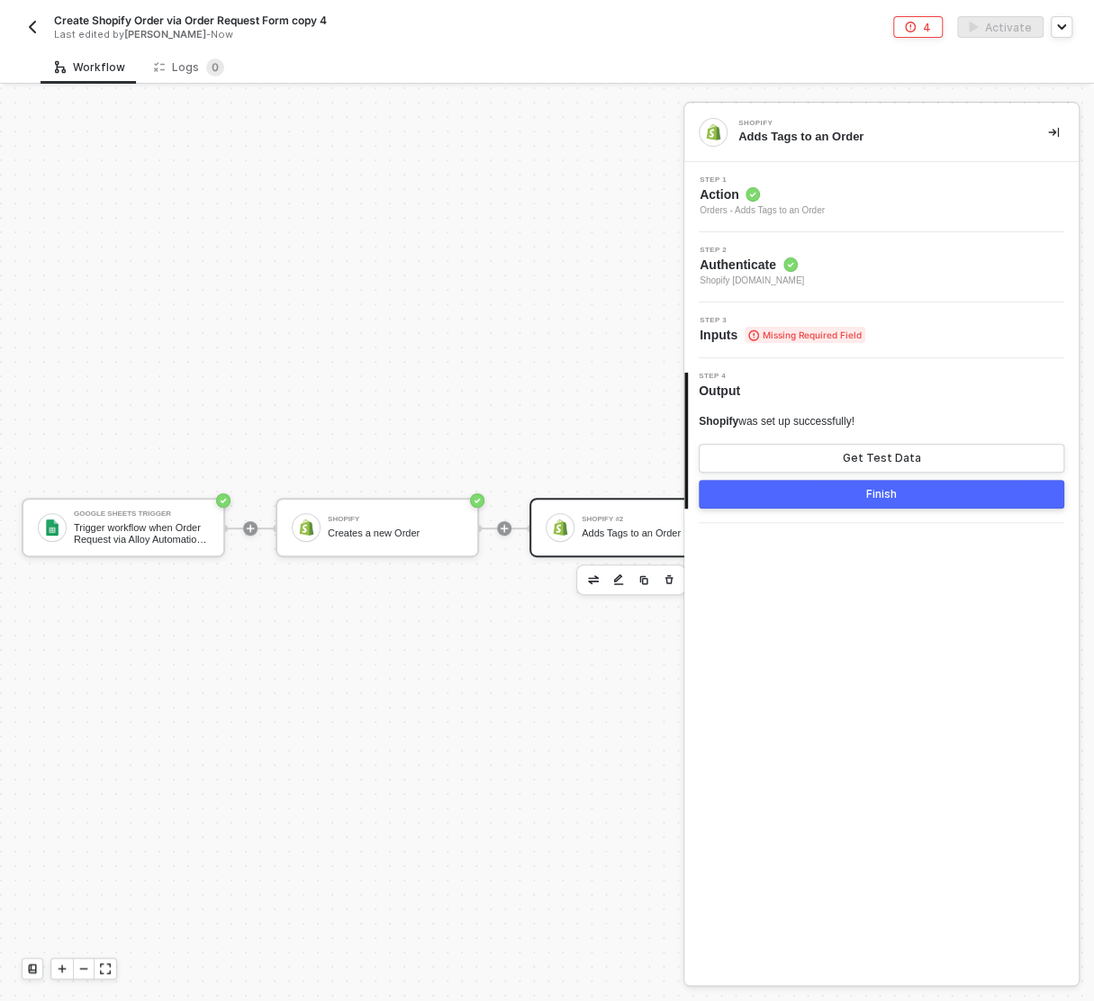
click at [847, 191] on div "Step 1 Action Orders - Adds Tags to an Order" at bounding box center [884, 196] width 390 height 41
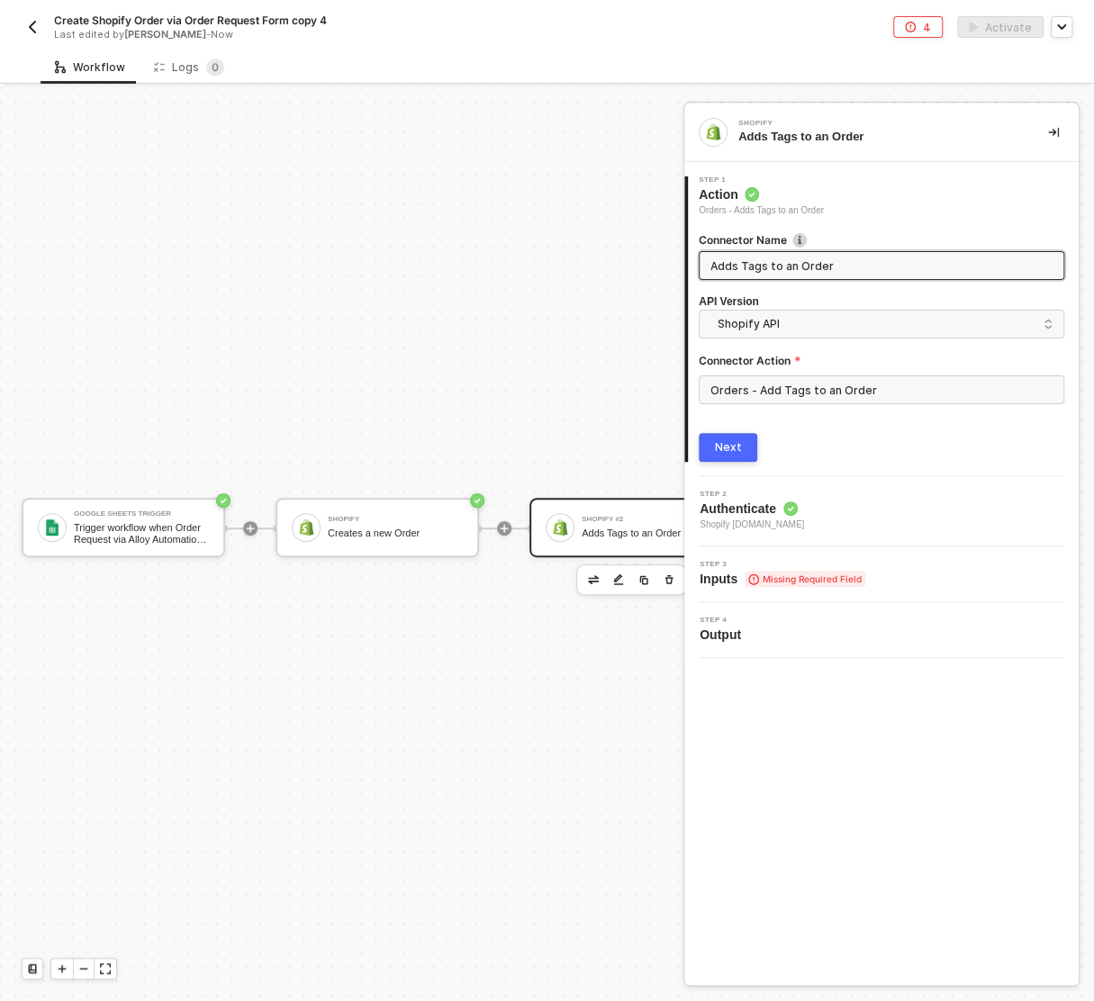
click at [744, 435] on button "Next" at bounding box center [727, 447] width 59 height 29
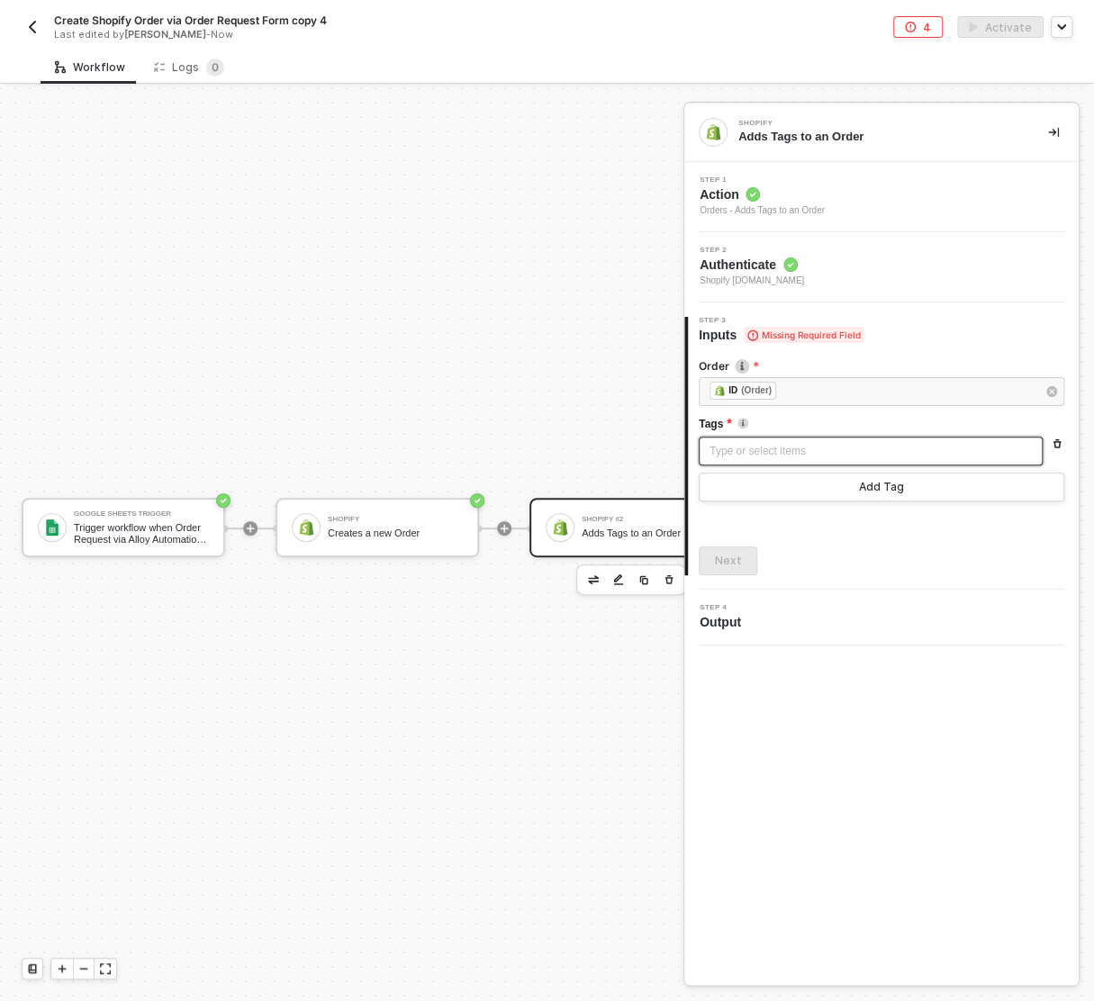
click at [759, 449] on div "Type or select items ﻿" at bounding box center [870, 451] width 322 height 17
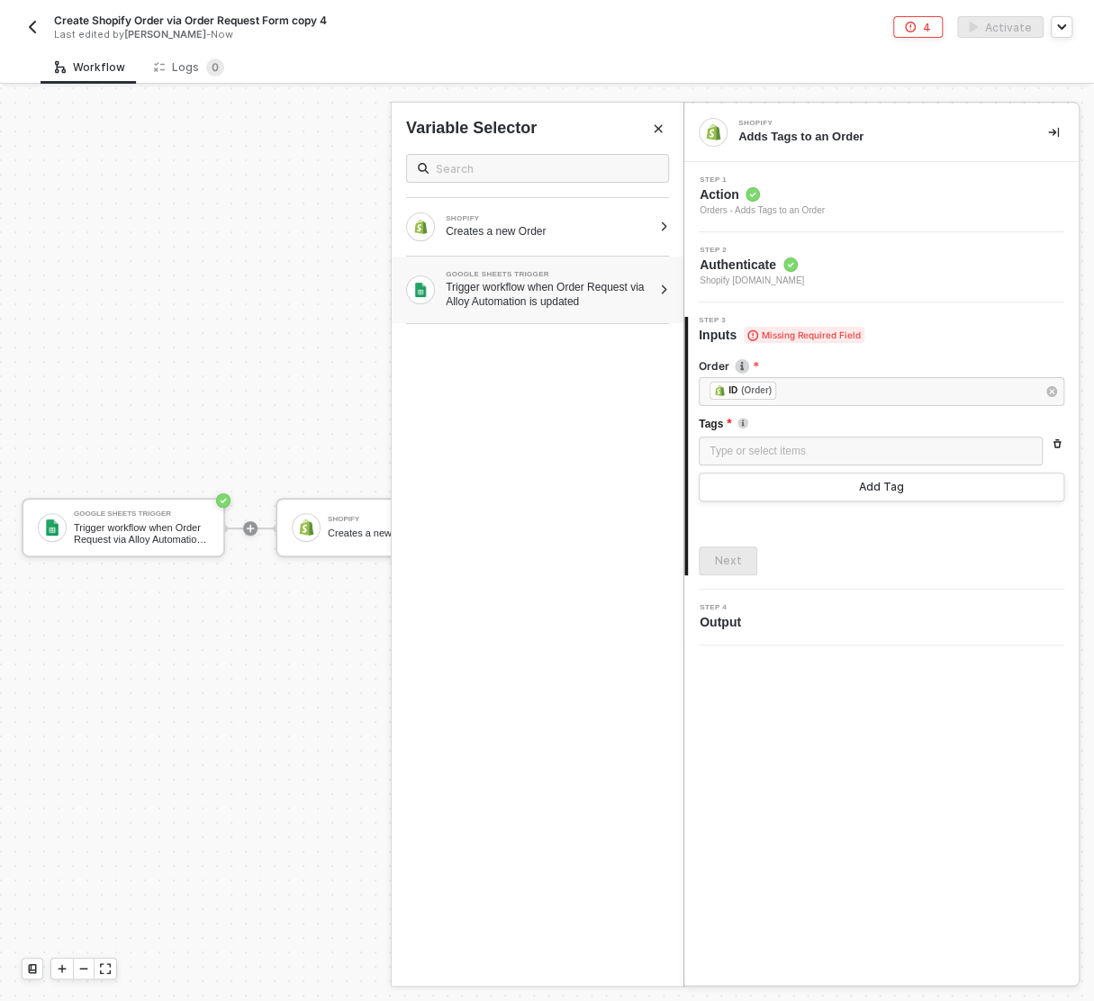
click at [523, 310] on div "GOOGLE SHEETS TRIGGER Trigger workflow when Order Request via Alloy Automation …" at bounding box center [538, 290] width 292 height 67
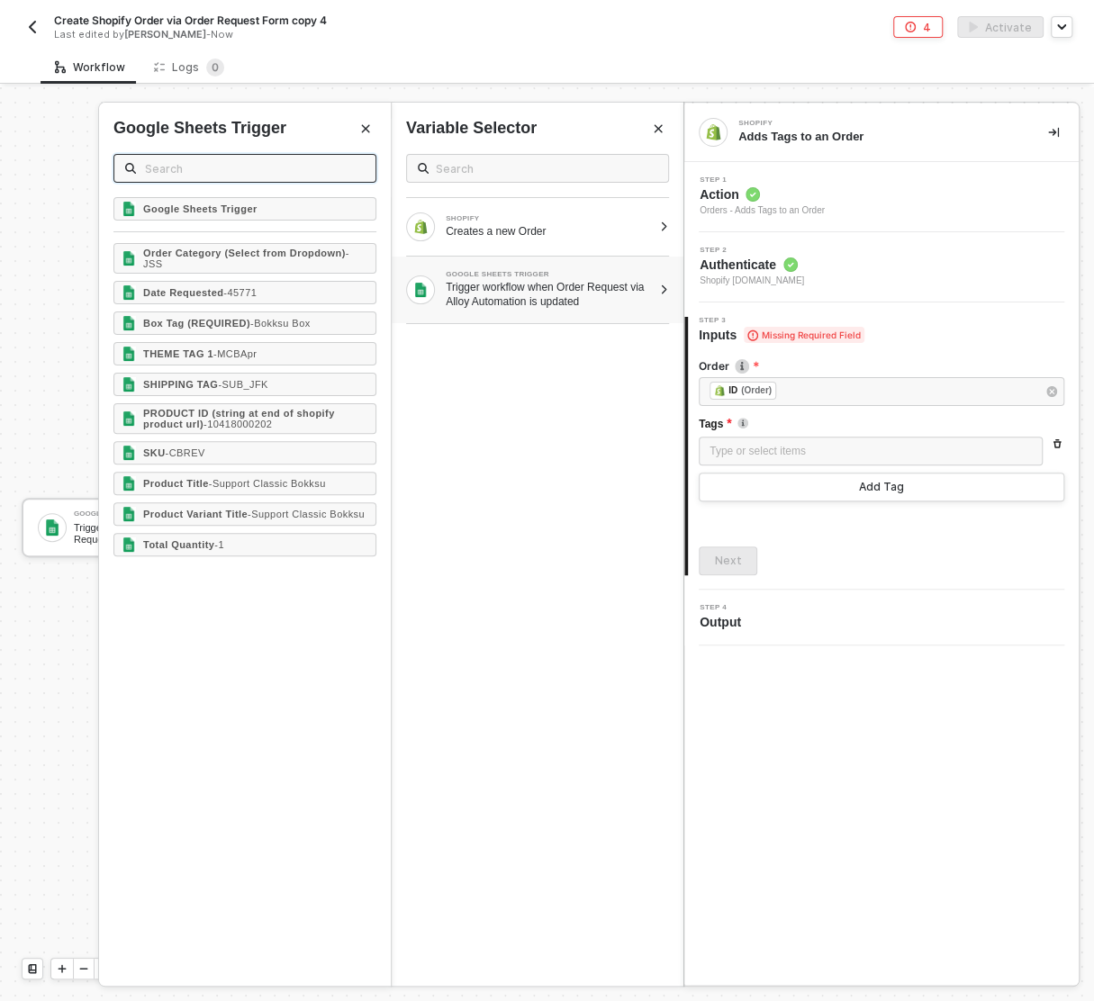
click at [250, 169] on input "text" at bounding box center [255, 168] width 220 height 20
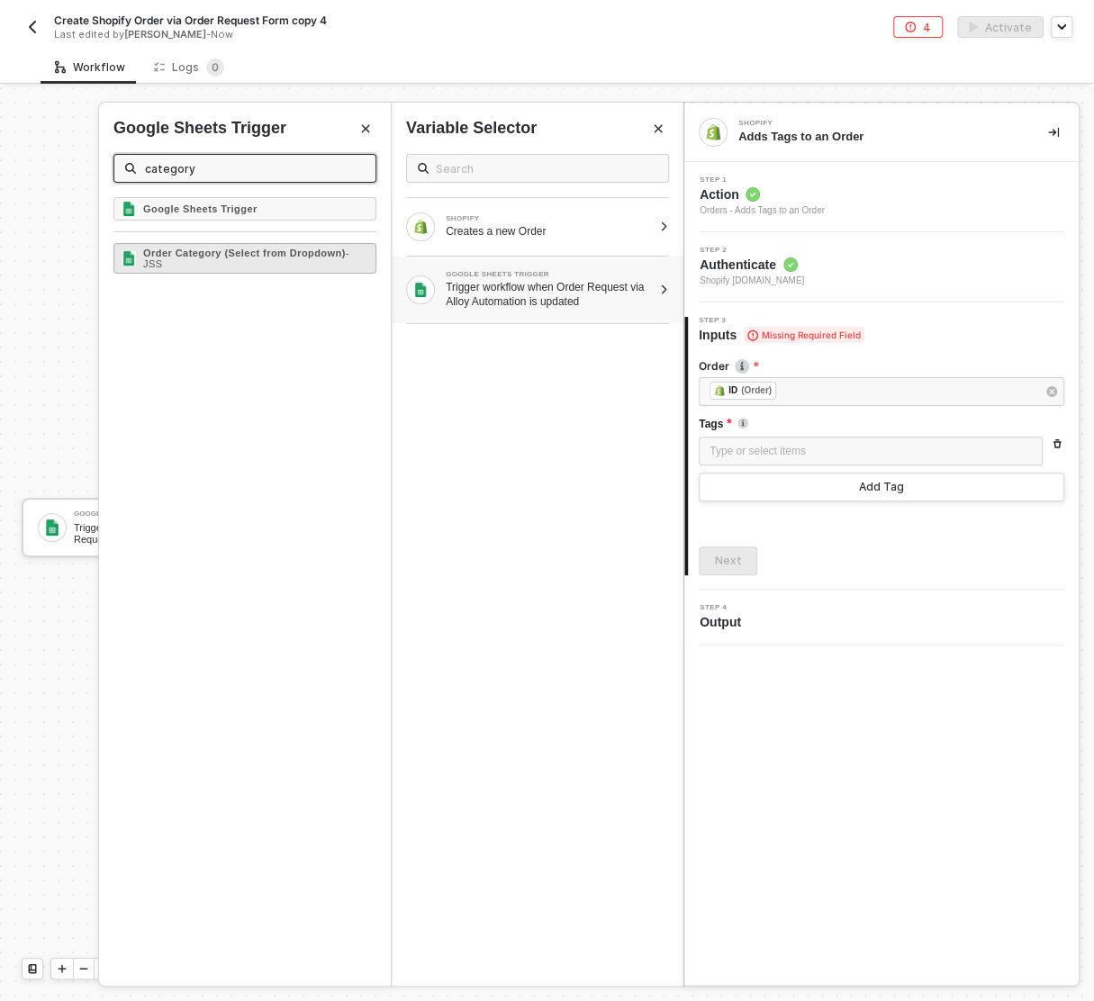
type input "category"
click at [232, 254] on strong "Order Category (Select from Dropdown)" at bounding box center [244, 253] width 203 height 11
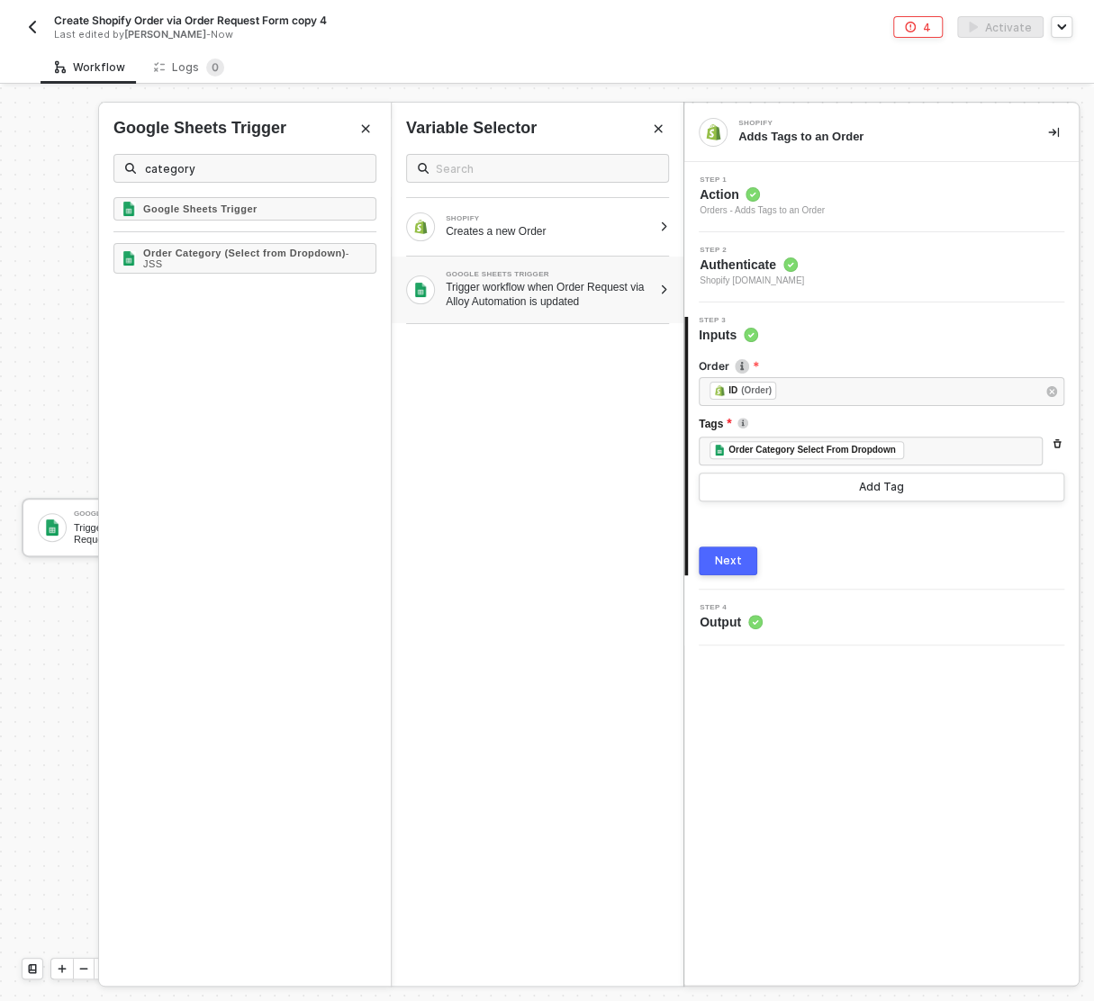
click at [748, 548] on button "Next" at bounding box center [727, 560] width 59 height 29
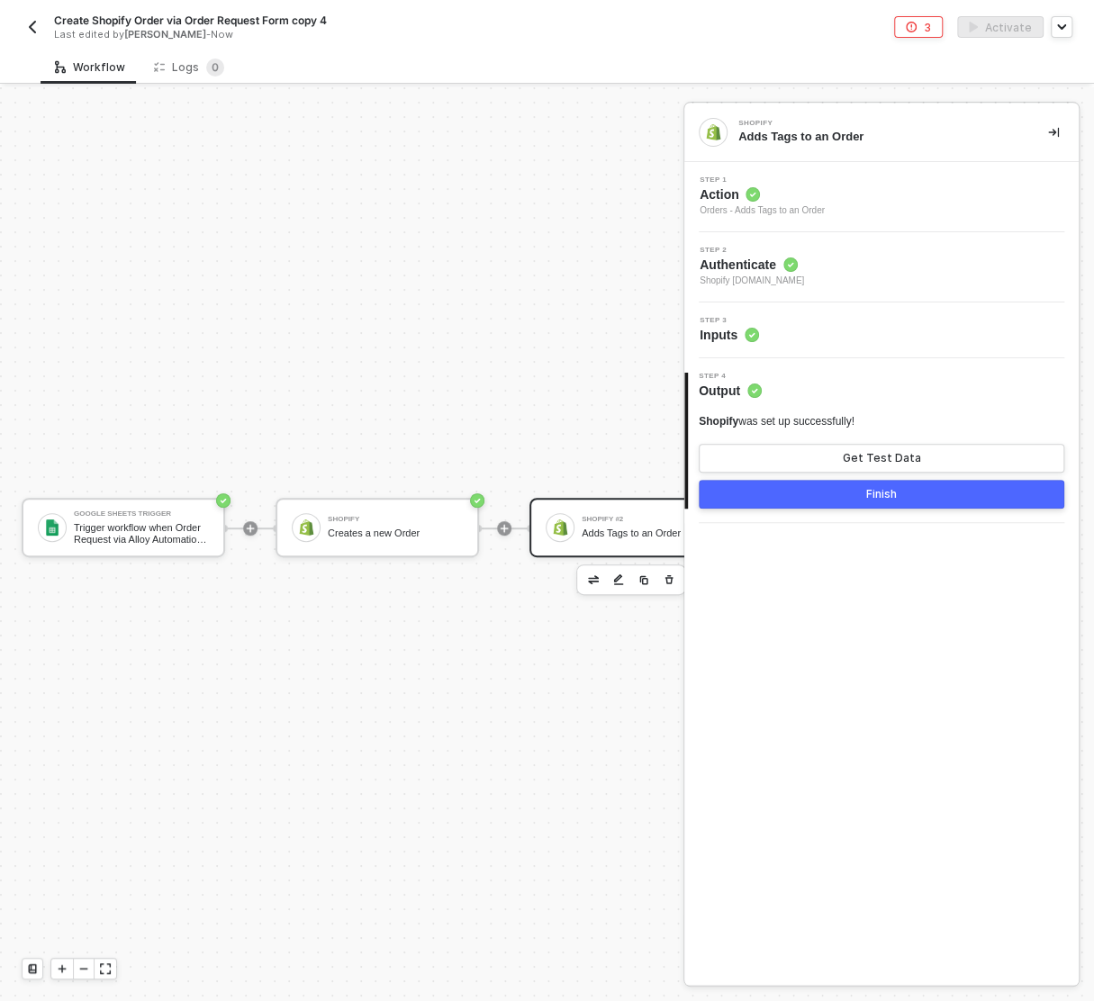
click at [825, 482] on button "Finish" at bounding box center [880, 494] width 365 height 29
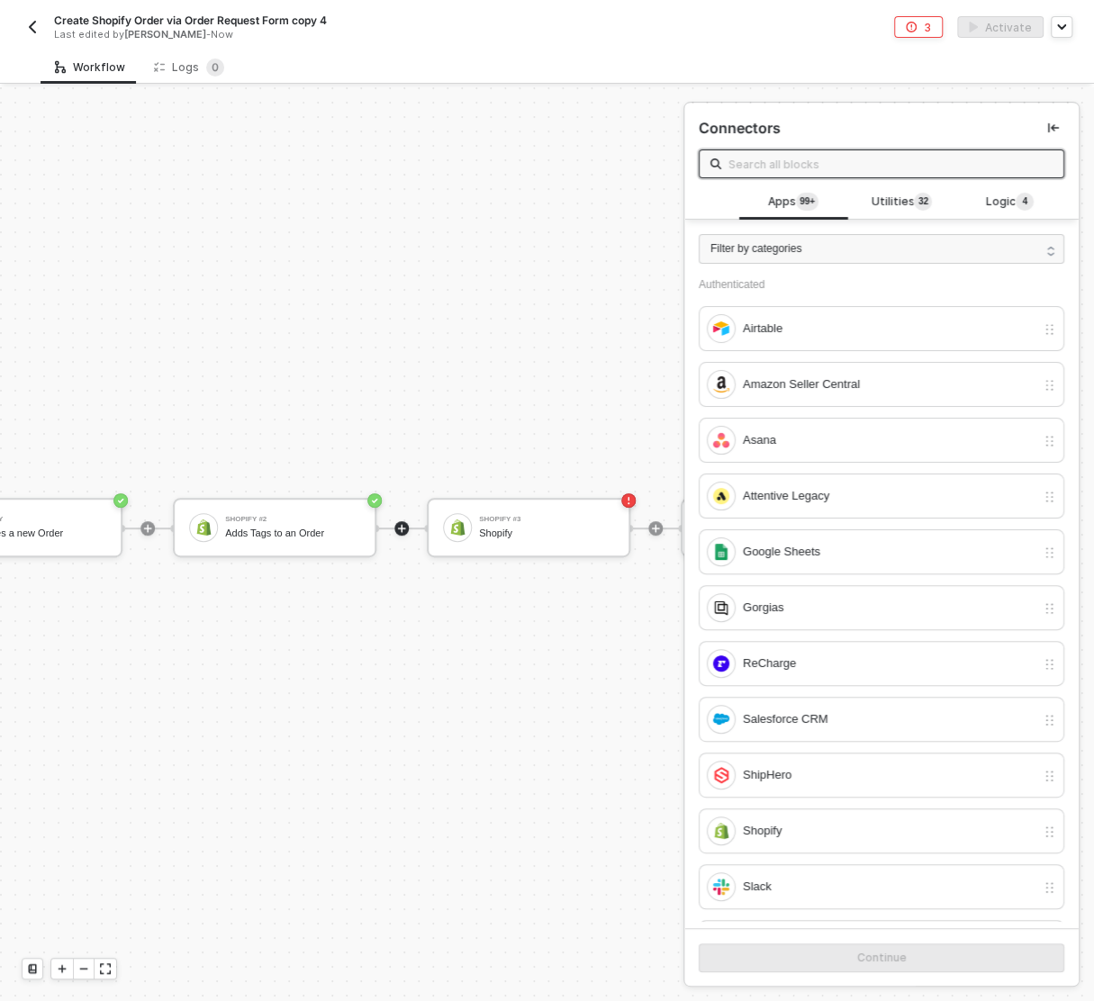
scroll to position [32, 360]
click at [533, 518] on div "Shopify #3" at bounding box center [542, 519] width 135 height 7
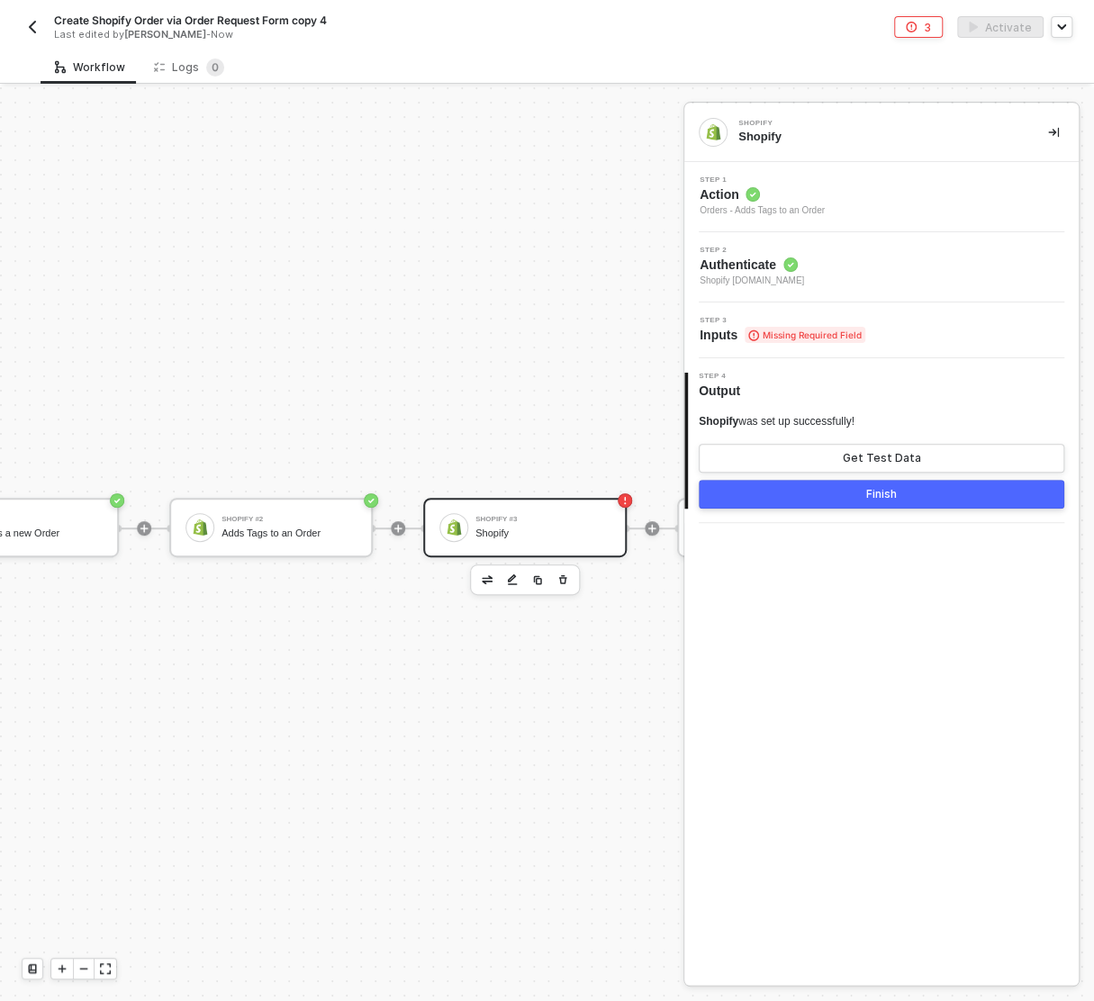
click at [900, 190] on div "Step 1 Action Orders - Adds Tags to an Order" at bounding box center [884, 196] width 390 height 41
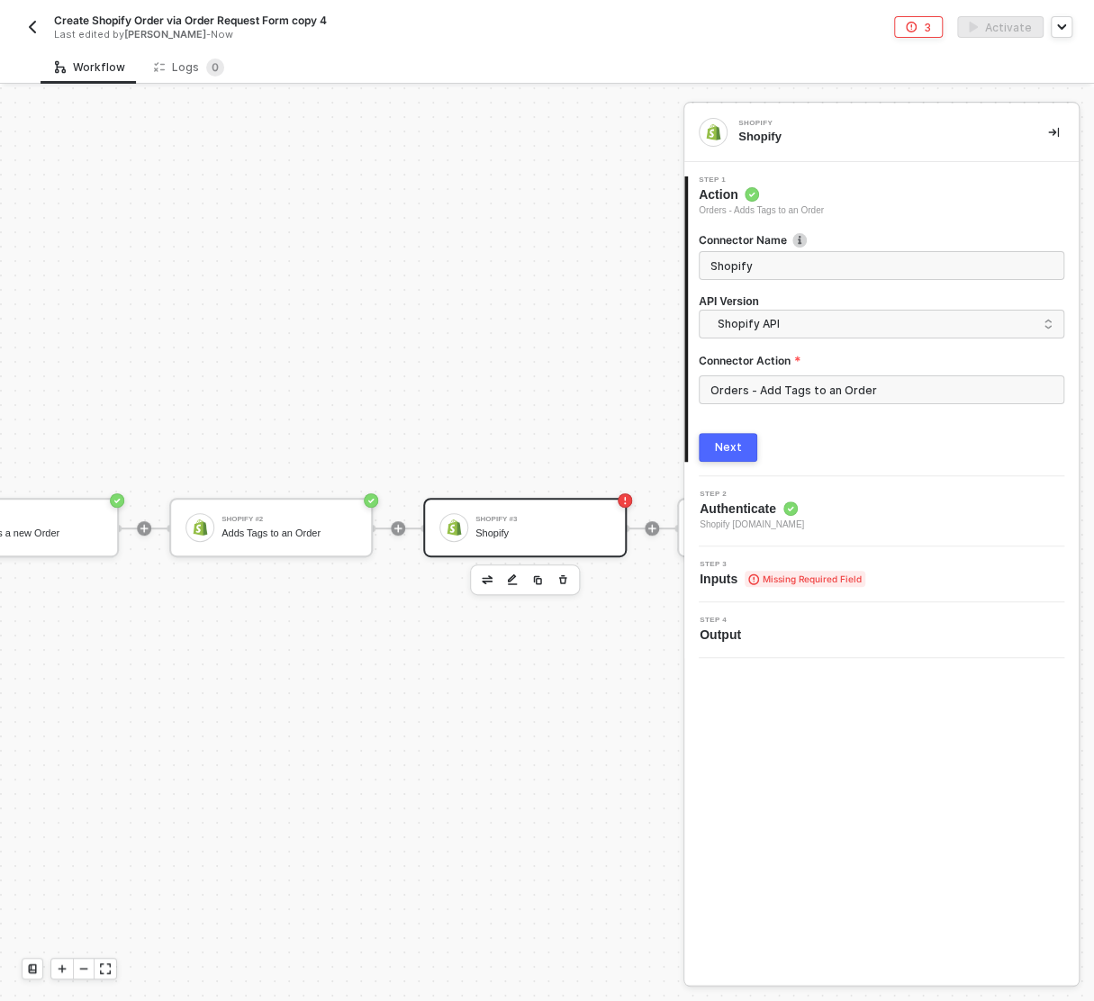
click at [726, 441] on div "Next" at bounding box center [728, 447] width 27 height 14
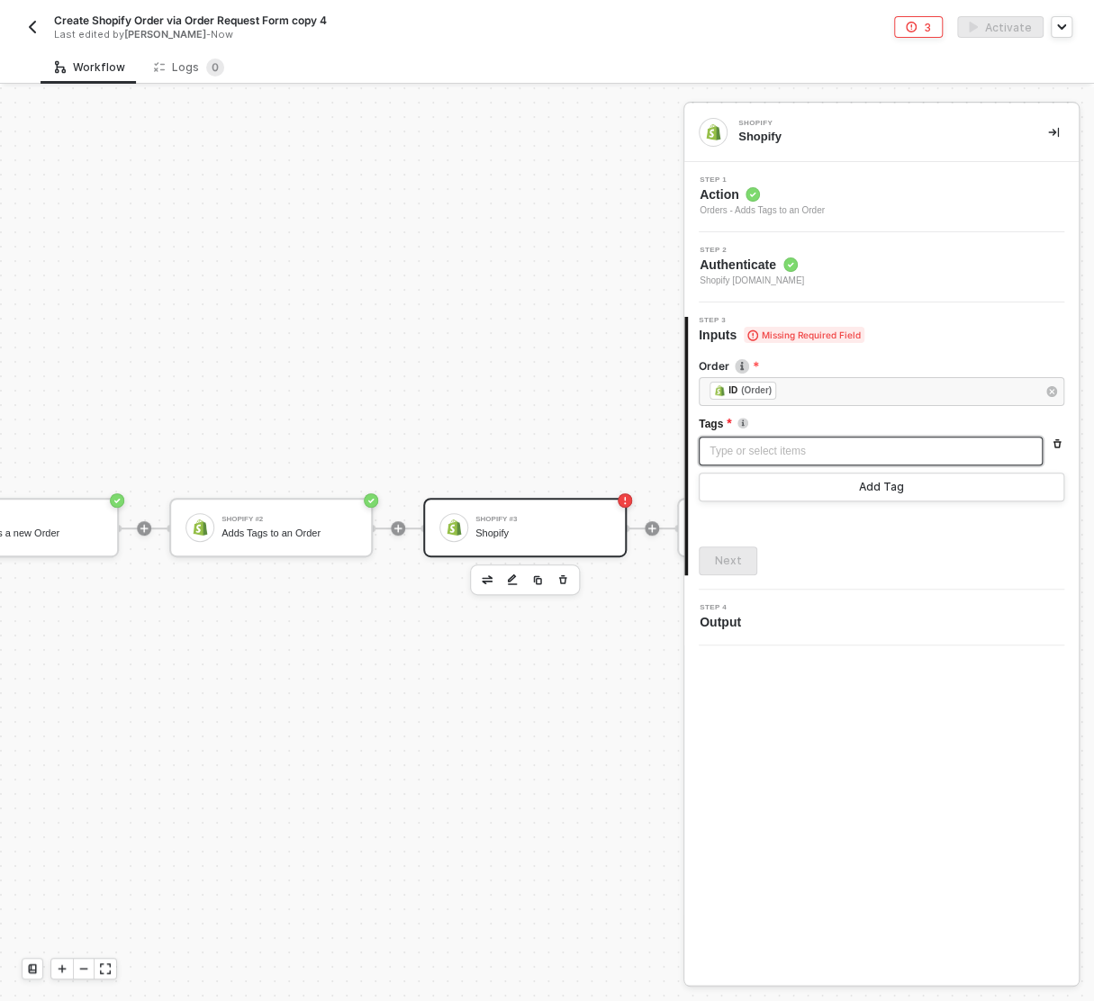
click at [759, 453] on div "Type or select items ﻿" at bounding box center [870, 451] width 322 height 17
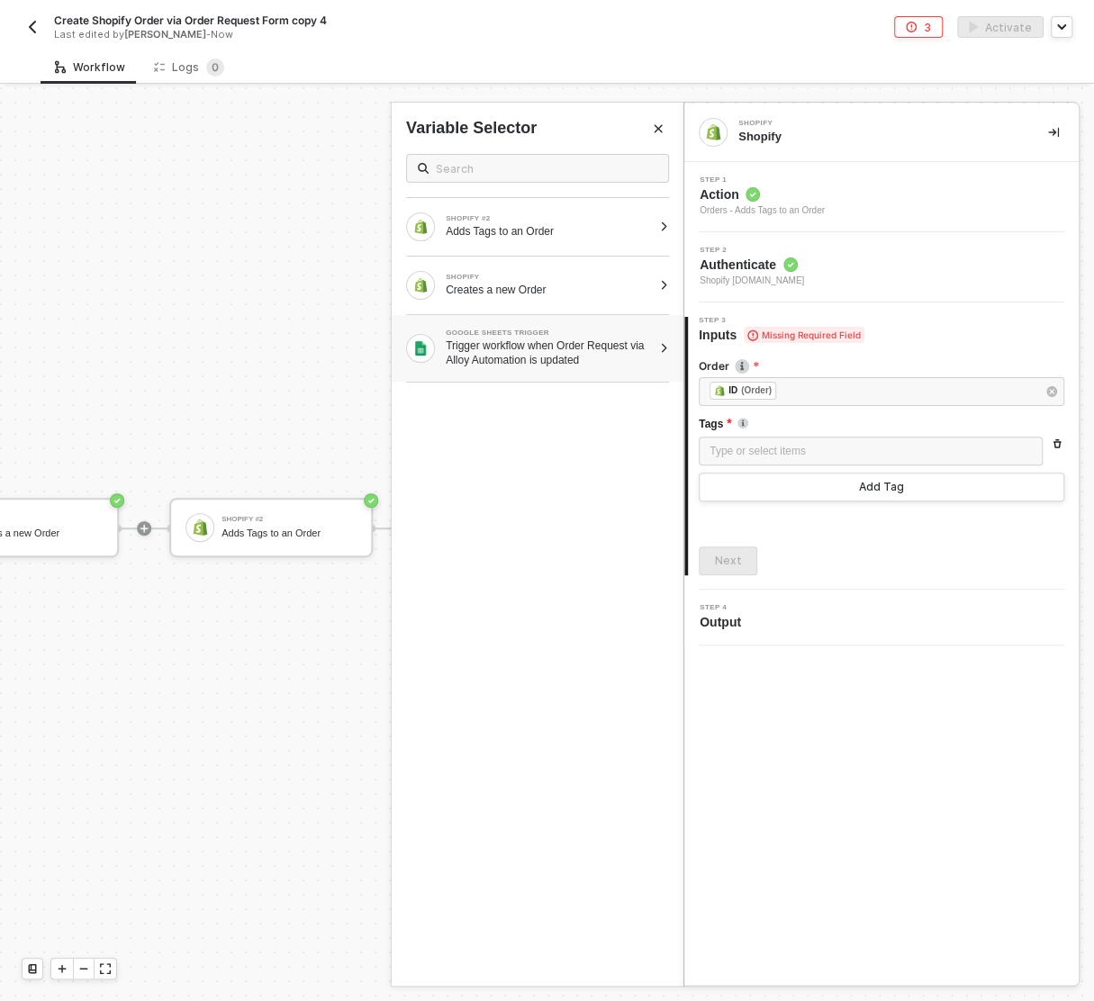
click at [557, 347] on div "Trigger workflow when Order Request via Alloy Automation is updated" at bounding box center [549, 352] width 206 height 29
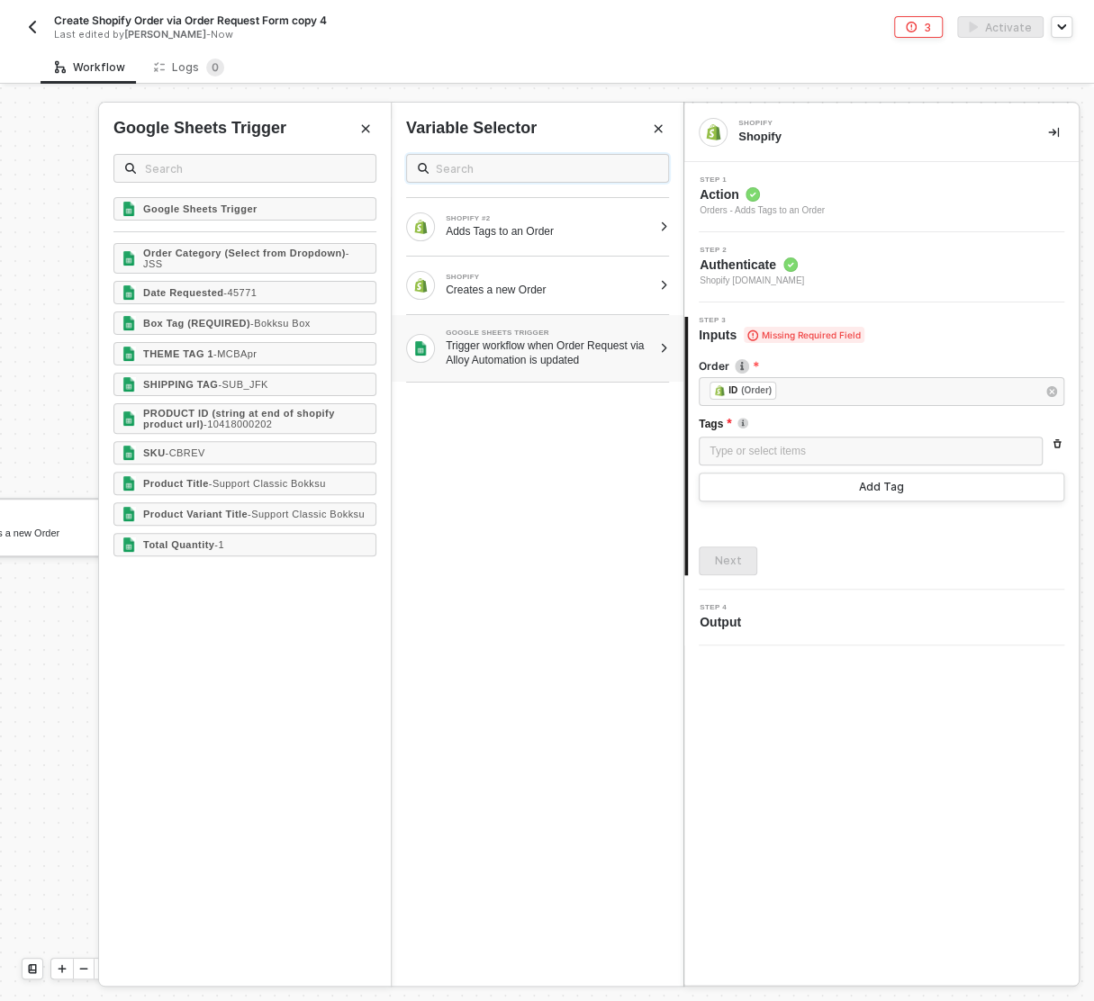
click at [476, 173] on input "text" at bounding box center [546, 168] width 221 height 20
click at [270, 165] on input "text" at bounding box center [255, 168] width 220 height 20
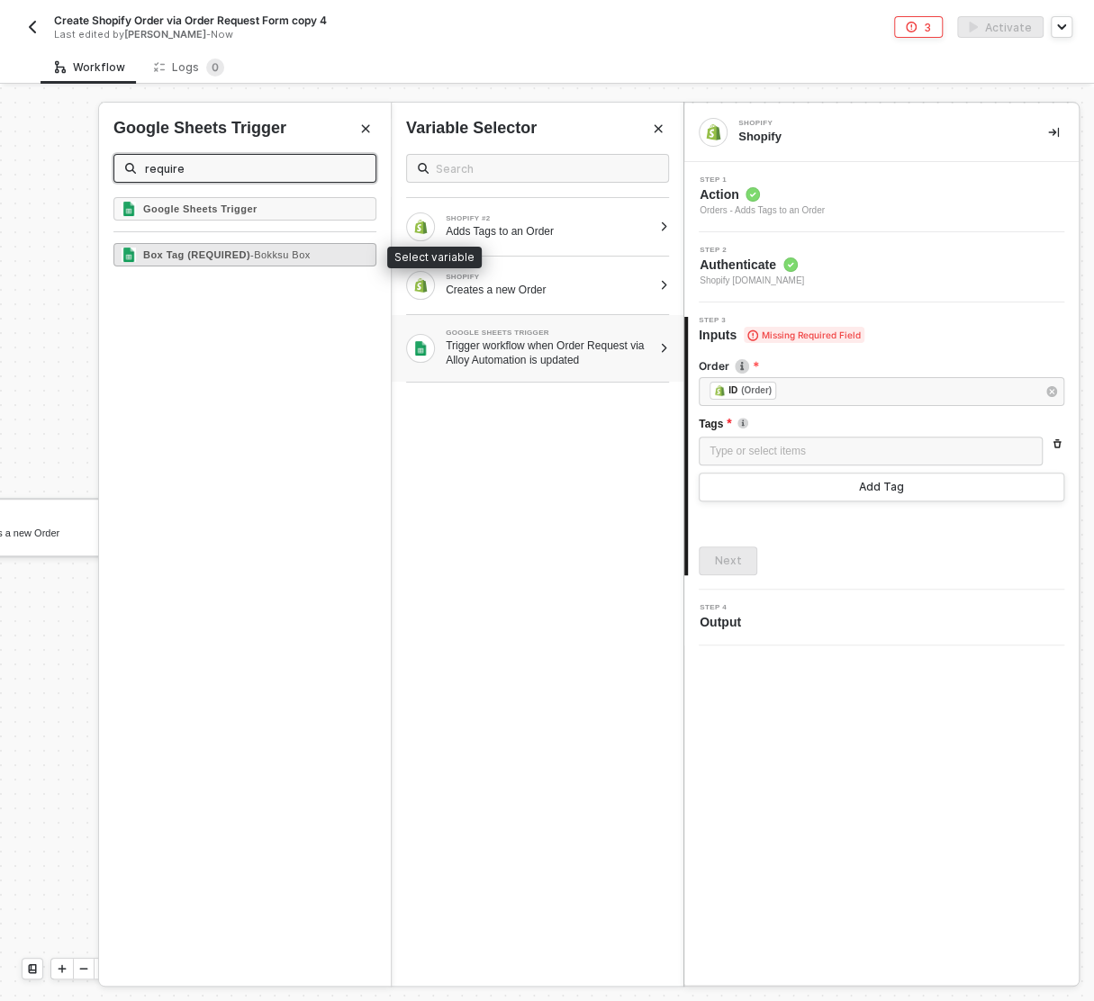
type input "require"
click at [266, 249] on span "- Bokksu Box" at bounding box center [280, 254] width 60 height 11
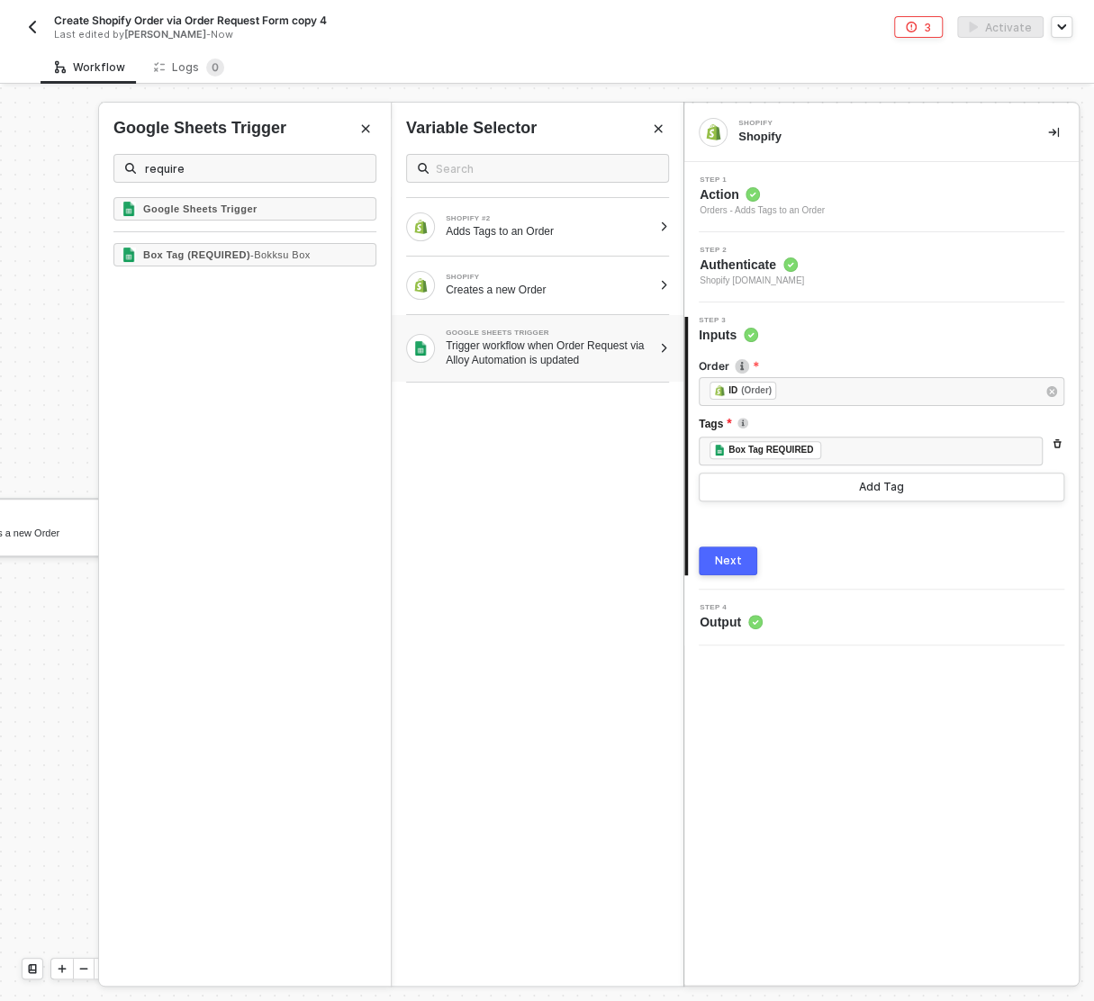
click at [724, 558] on div "Next" at bounding box center [728, 561] width 27 height 14
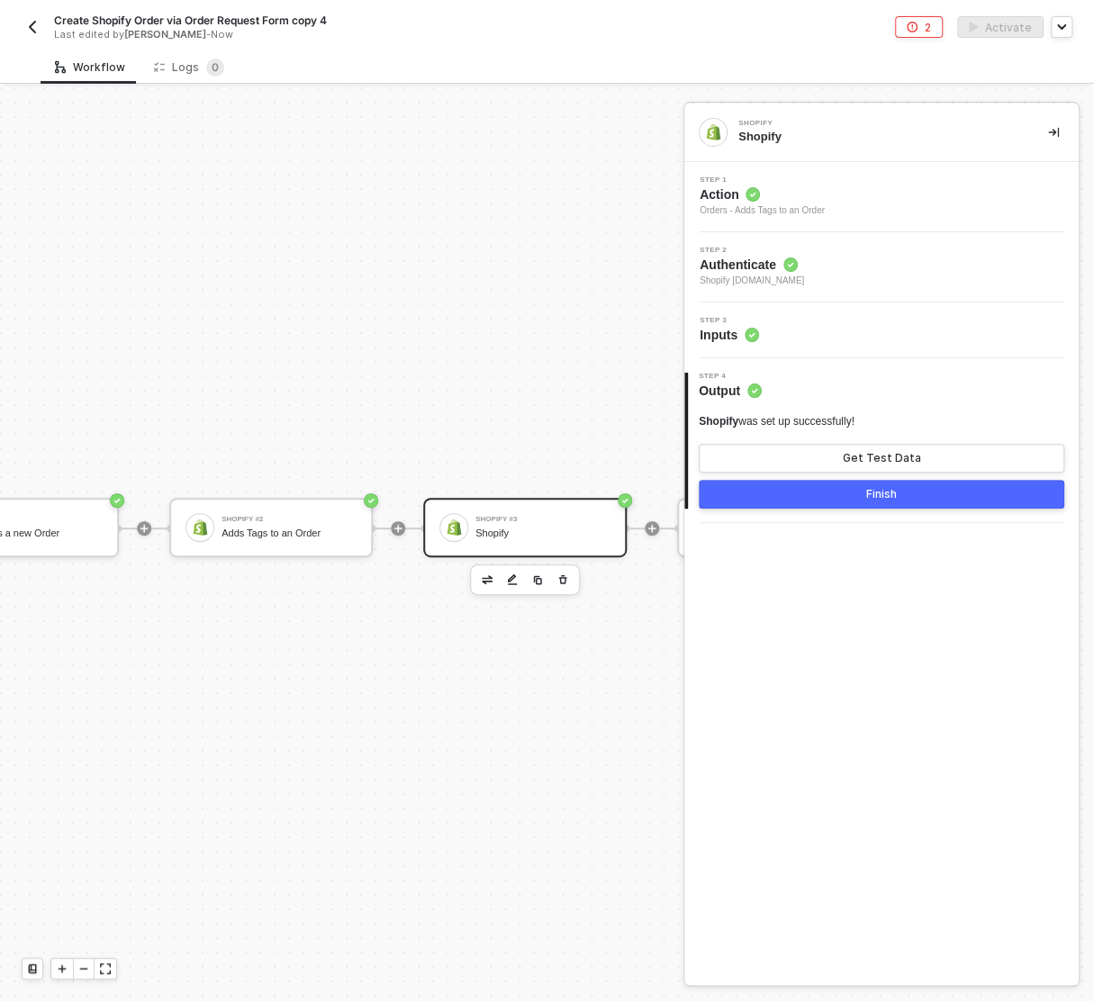
click at [839, 494] on button "Finish" at bounding box center [880, 494] width 365 height 29
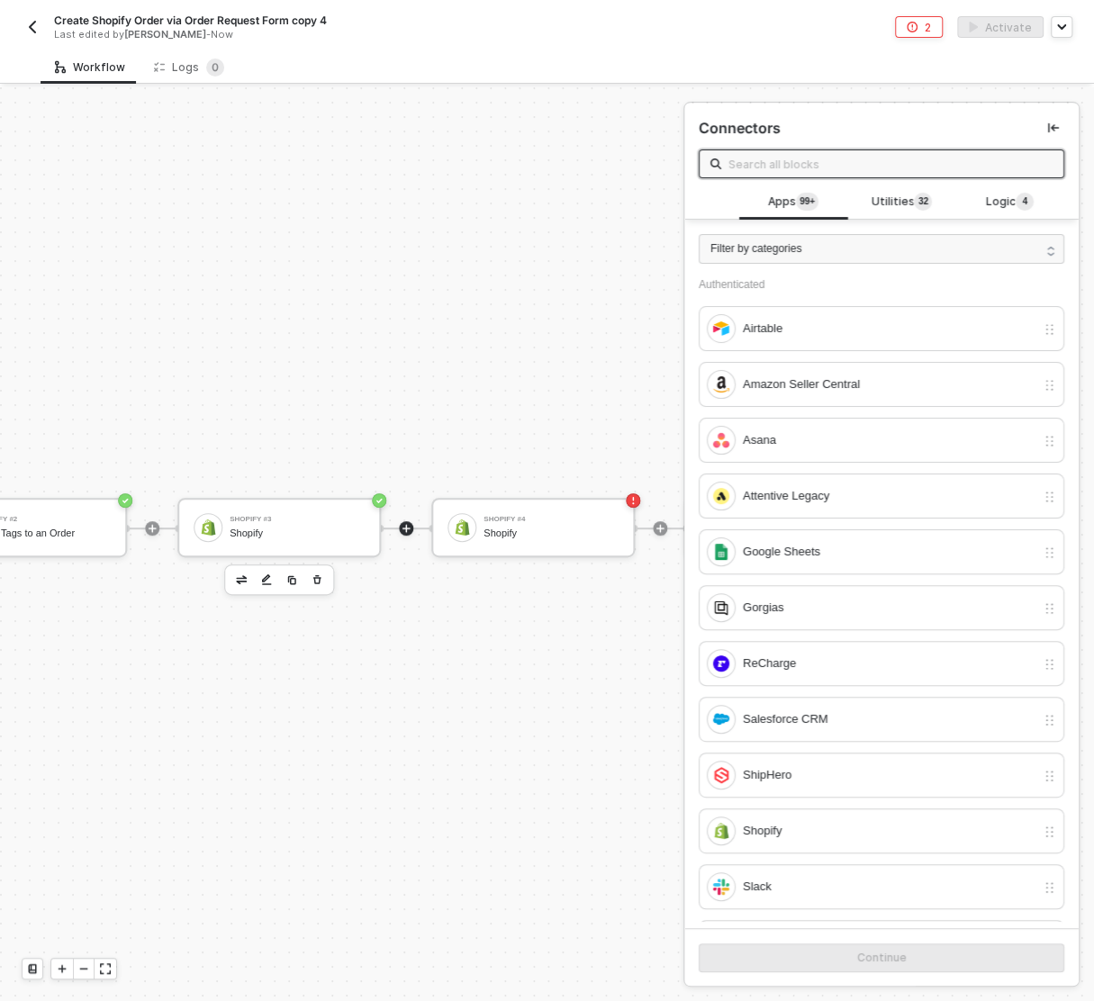
scroll to position [32, 664]
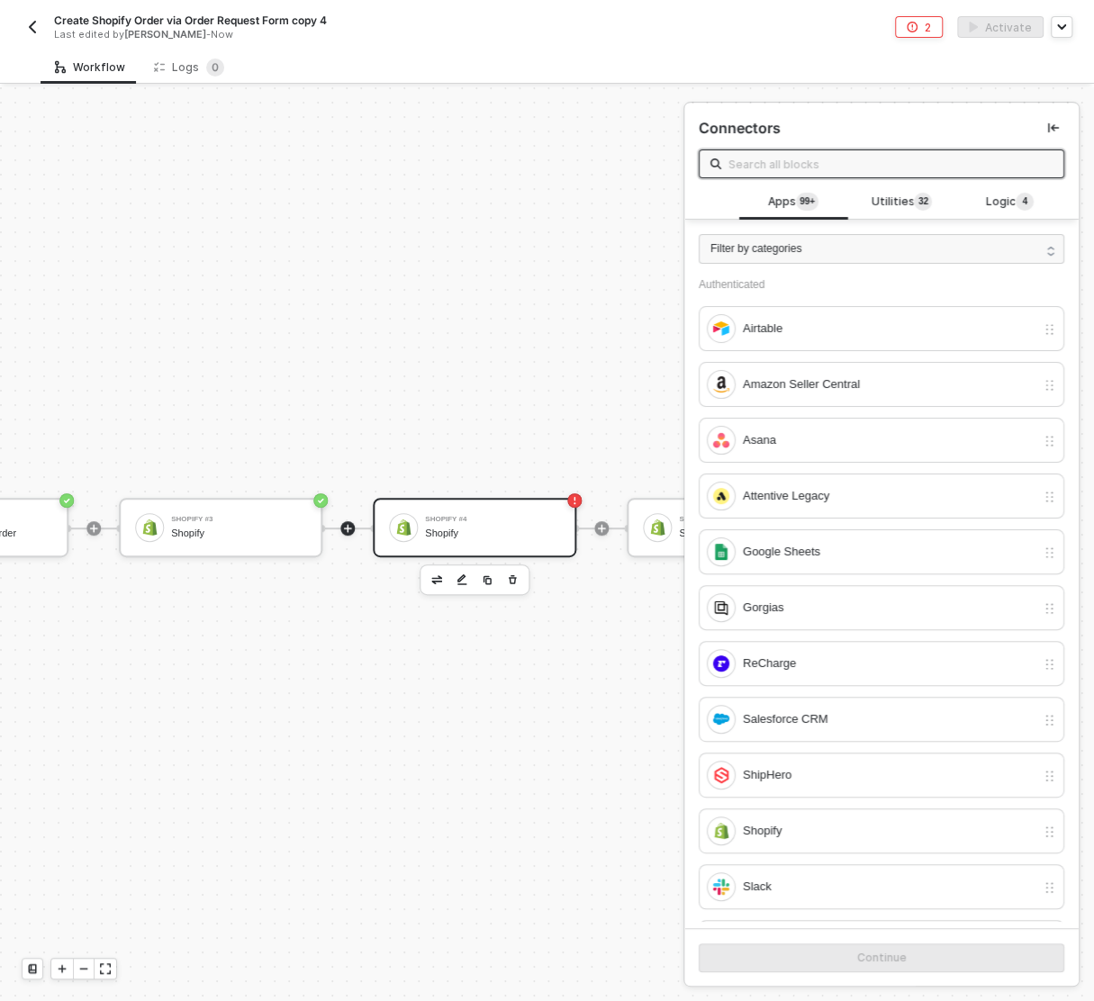
click at [482, 516] on div "Shopify #4" at bounding box center [492, 519] width 135 height 7
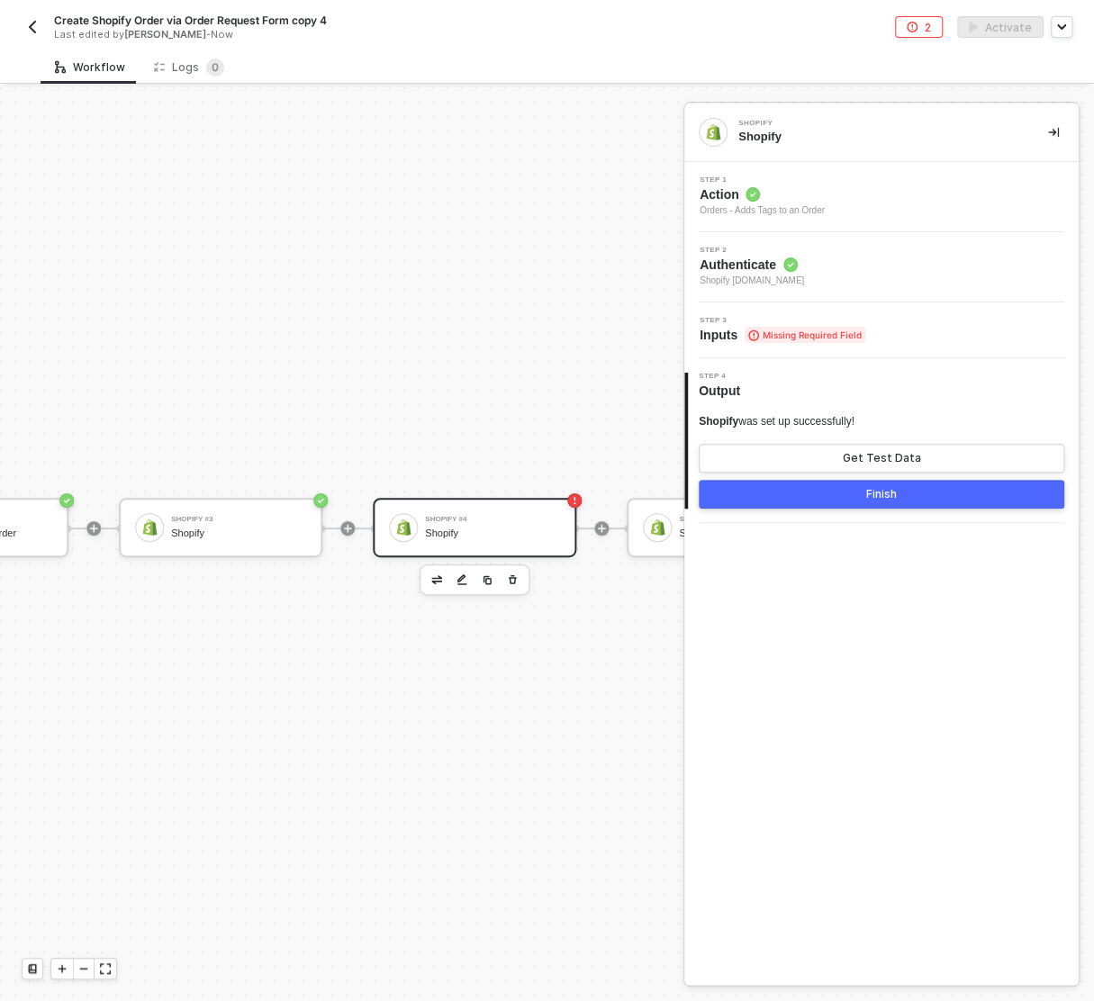
click at [906, 286] on div "Step 2 Authenticate Shopify [DOMAIN_NAME]" at bounding box center [884, 267] width 390 height 41
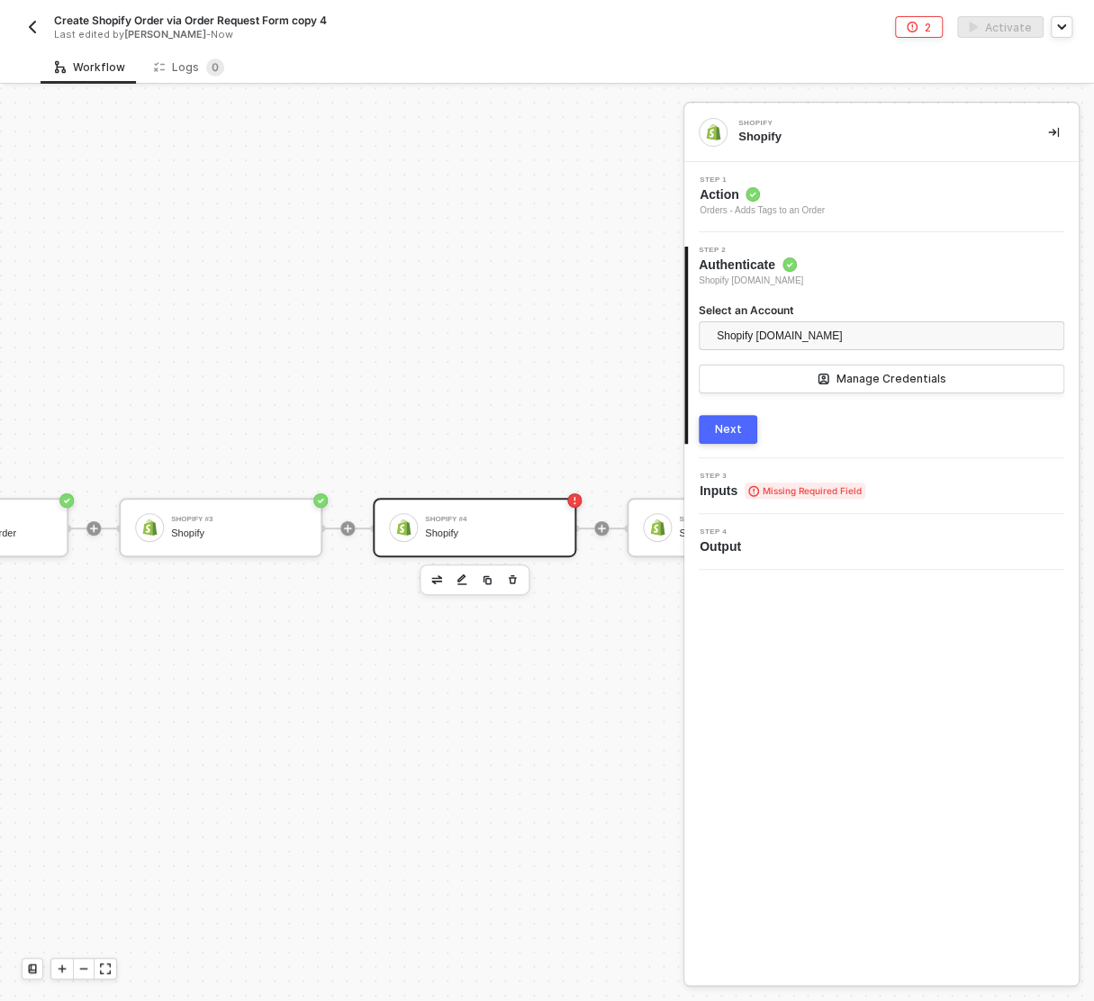
click at [726, 439] on button "Next" at bounding box center [727, 429] width 59 height 29
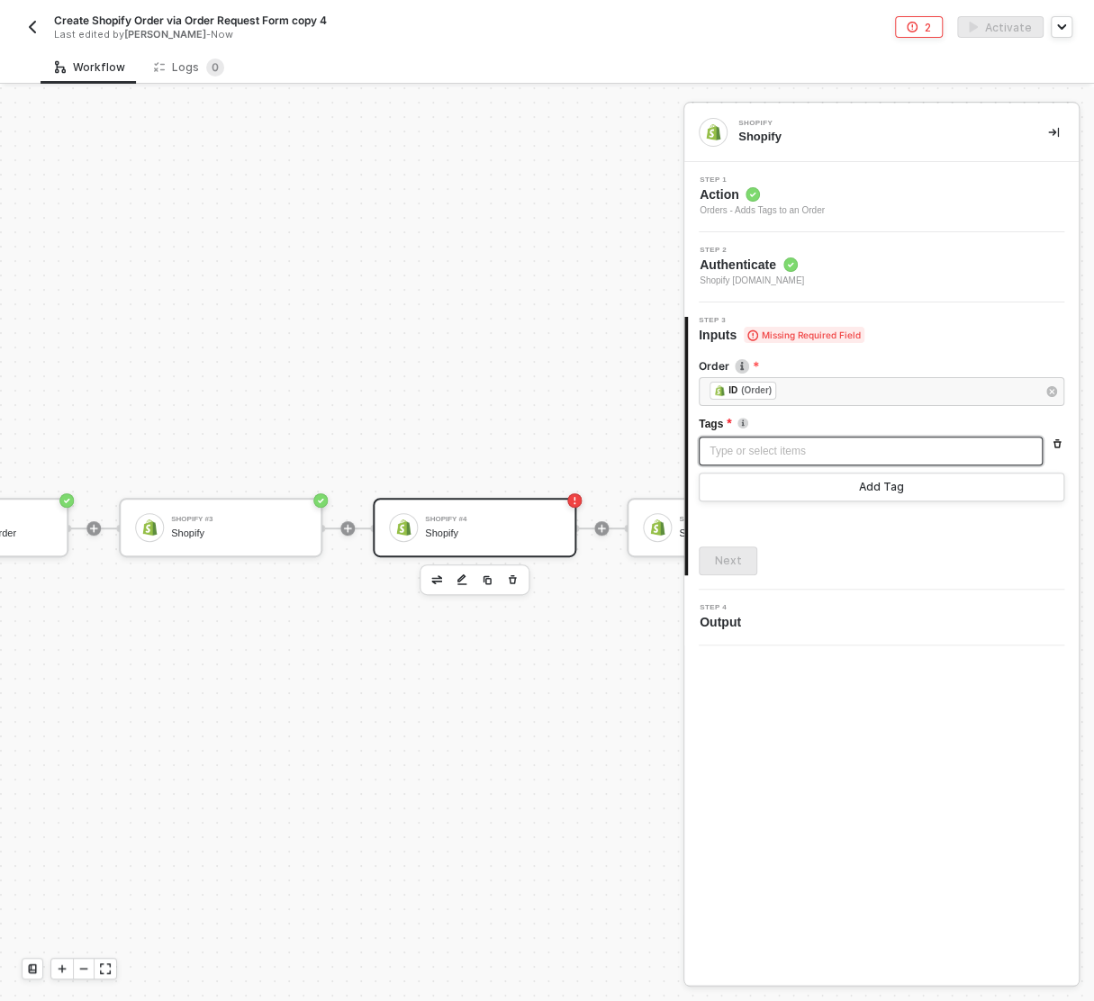
click at [886, 446] on div "Type or select items ﻿" at bounding box center [870, 451] width 322 height 17
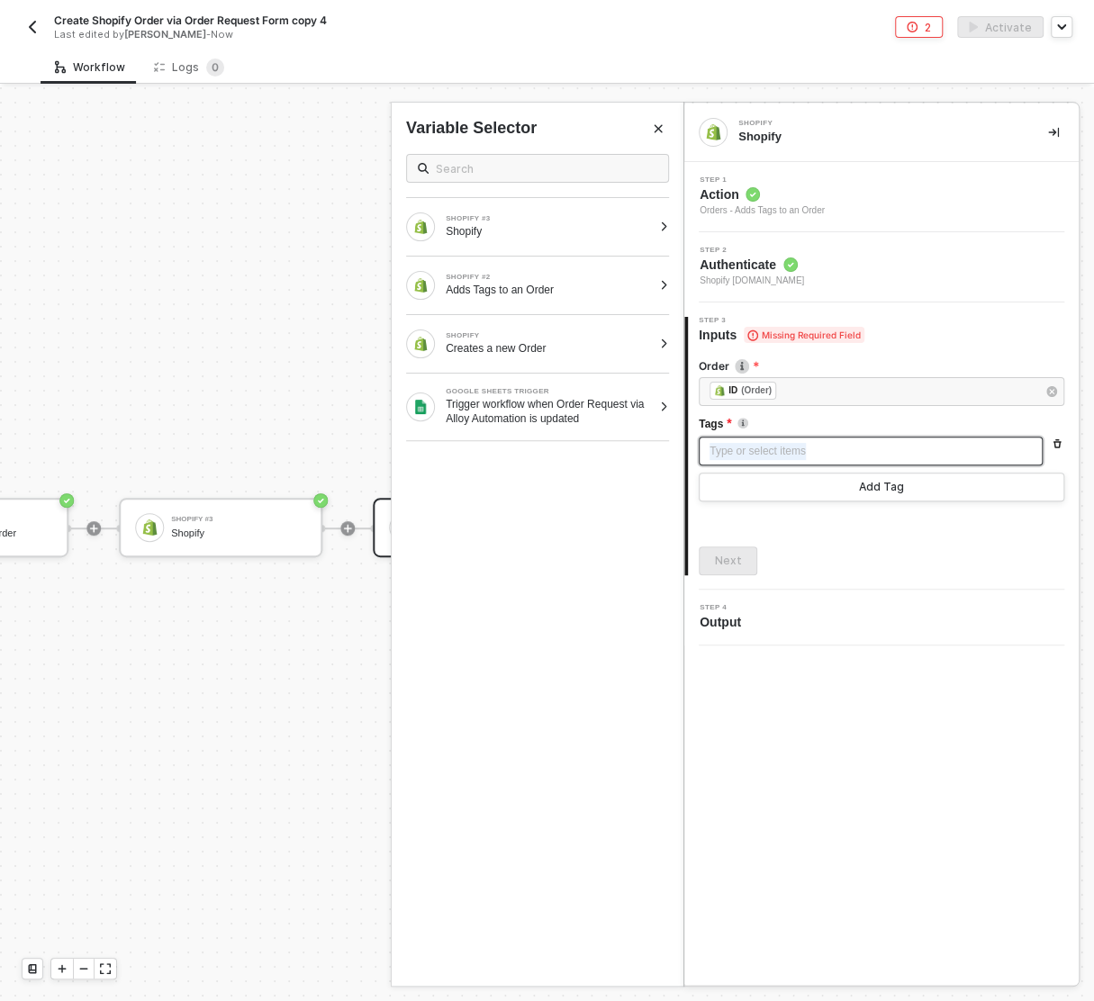
click at [886, 446] on div "Type or select items ﻿" at bounding box center [870, 451] width 322 height 17
click at [536, 406] on div "Trigger workflow when Order Request via Alloy Automation is updated" at bounding box center [549, 411] width 206 height 29
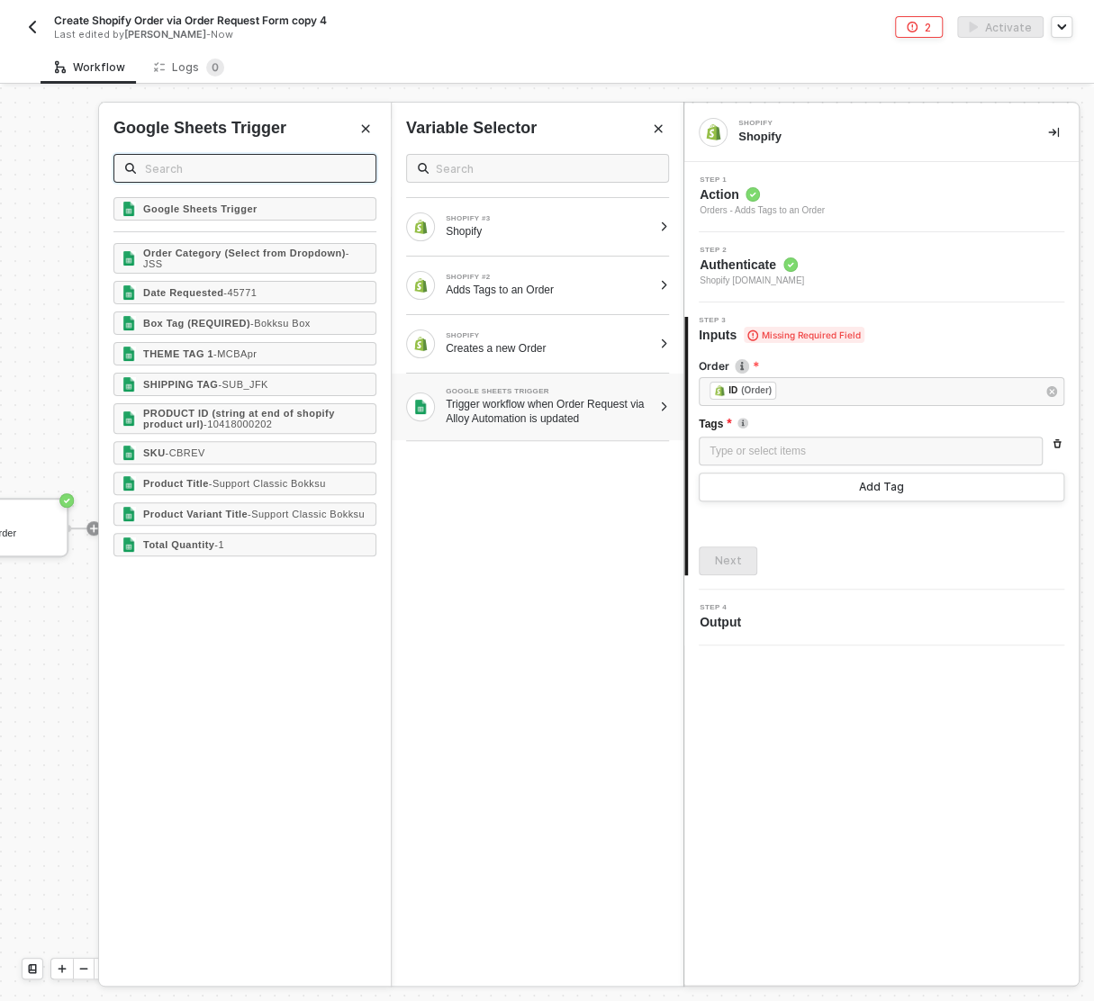
click at [319, 174] on input "text" at bounding box center [255, 168] width 220 height 20
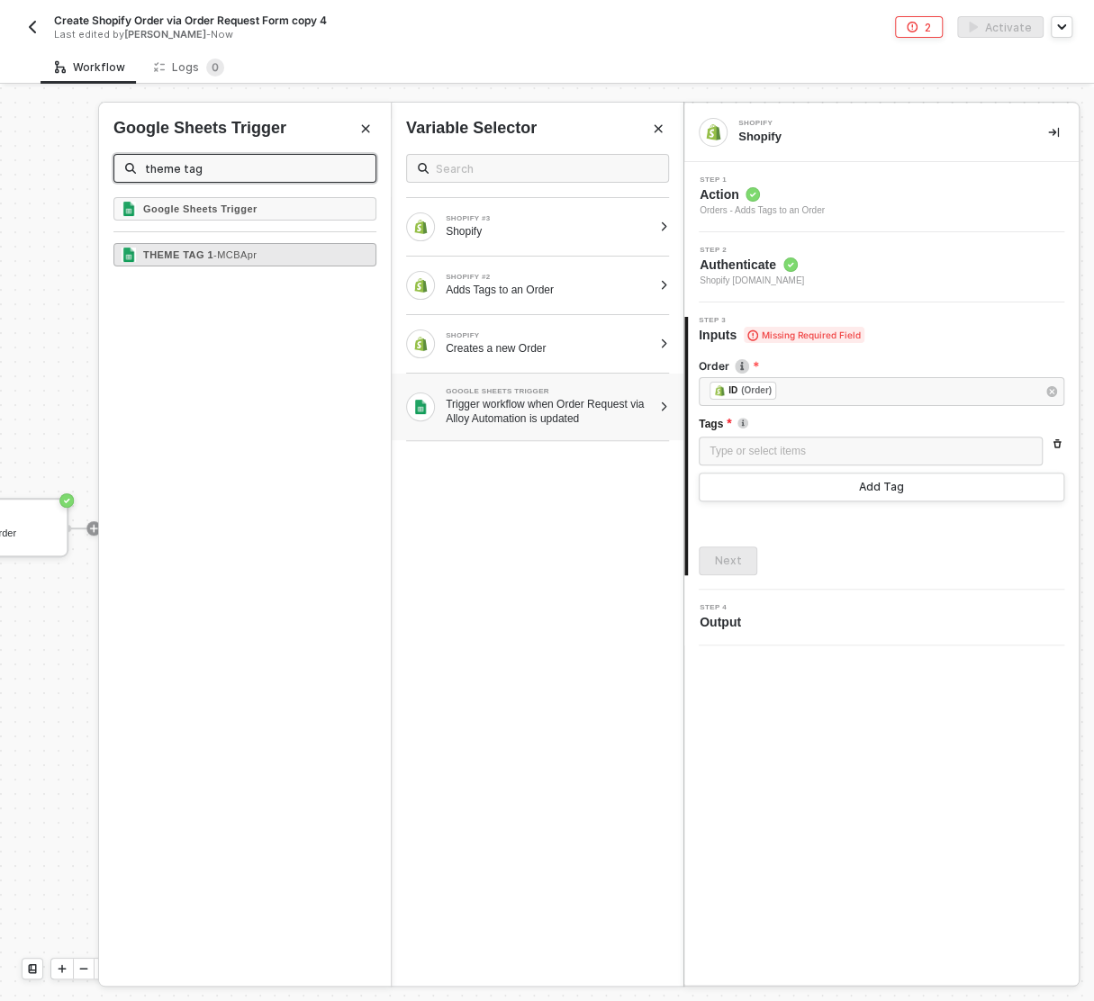
type input "theme tag"
click at [211, 255] on strong "THEME TAG 1" at bounding box center [178, 254] width 70 height 11
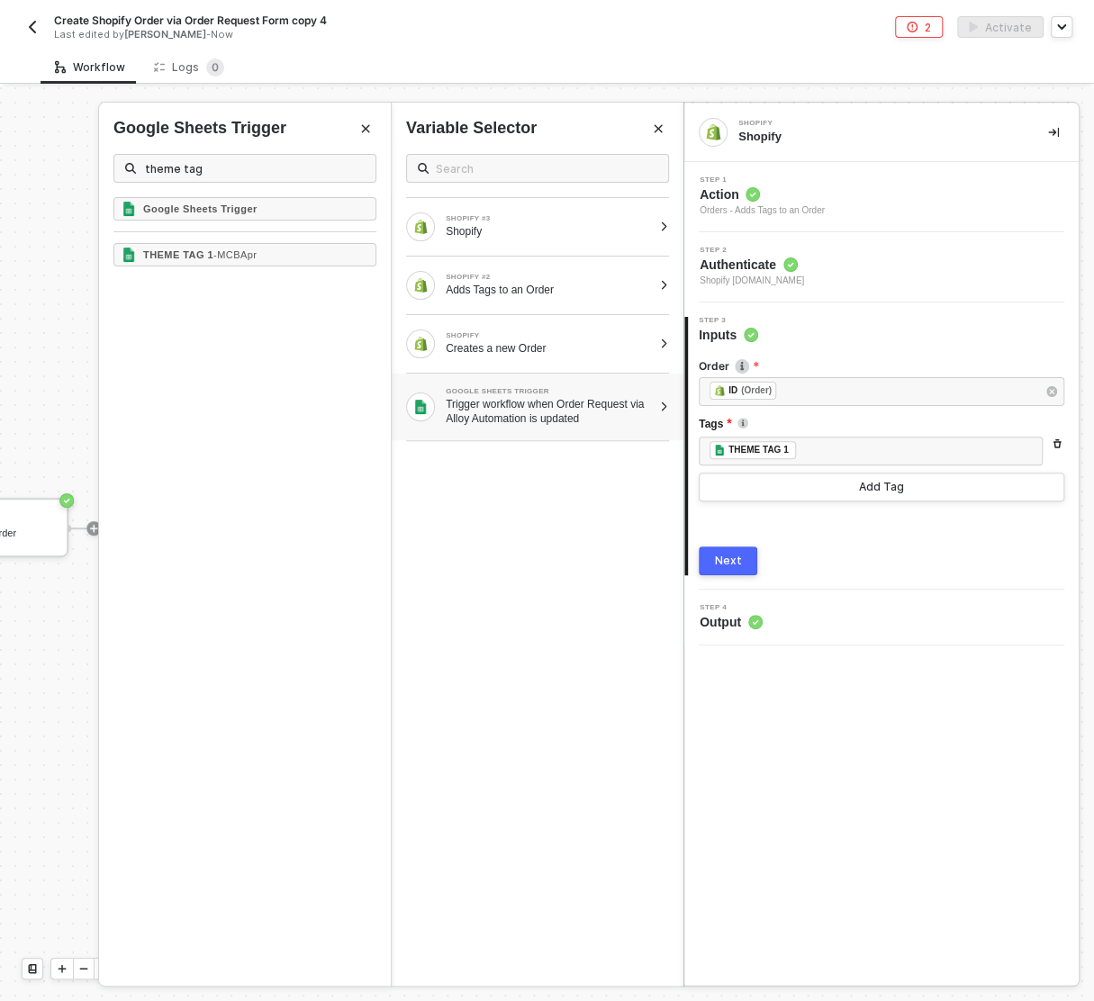
click at [716, 557] on div "Next" at bounding box center [728, 561] width 27 height 14
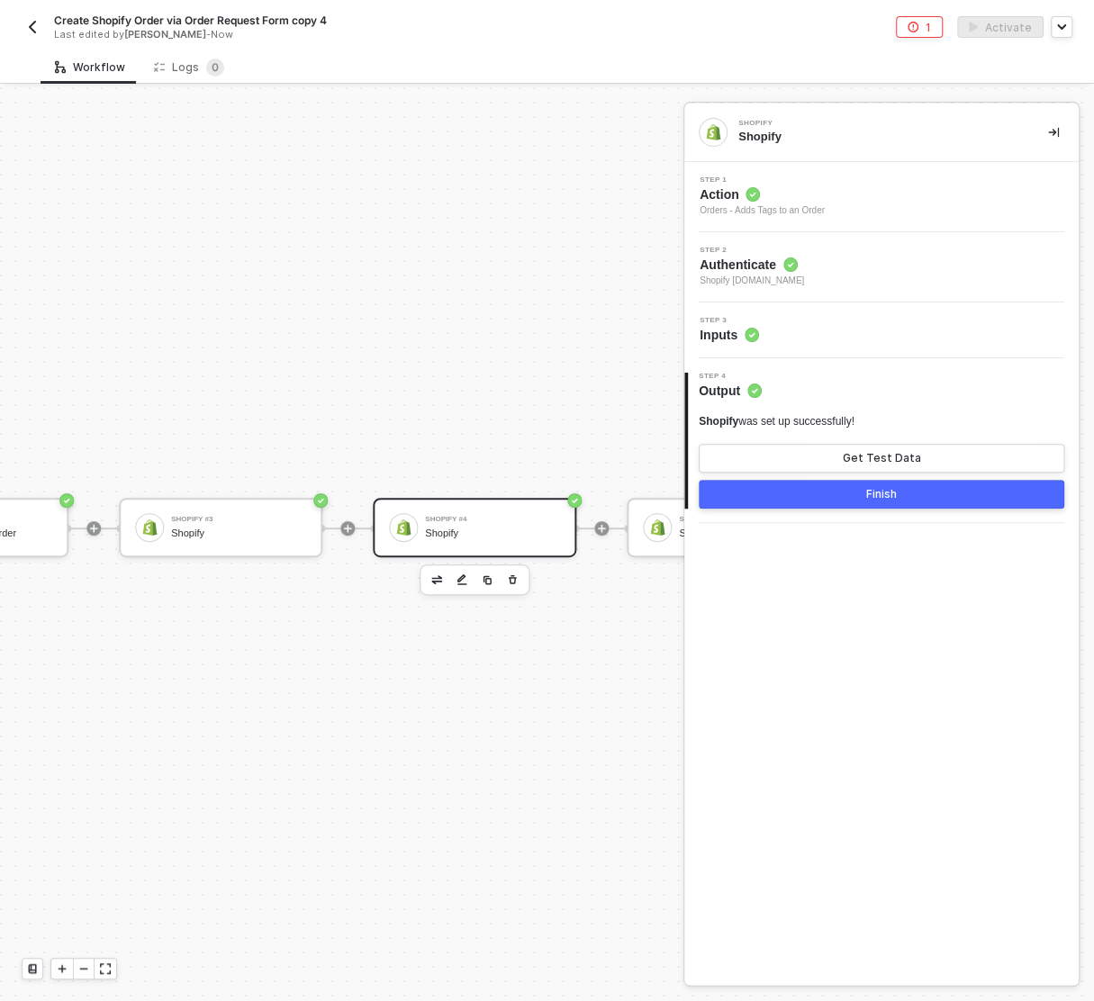
click at [905, 497] on button "Finish" at bounding box center [880, 494] width 365 height 29
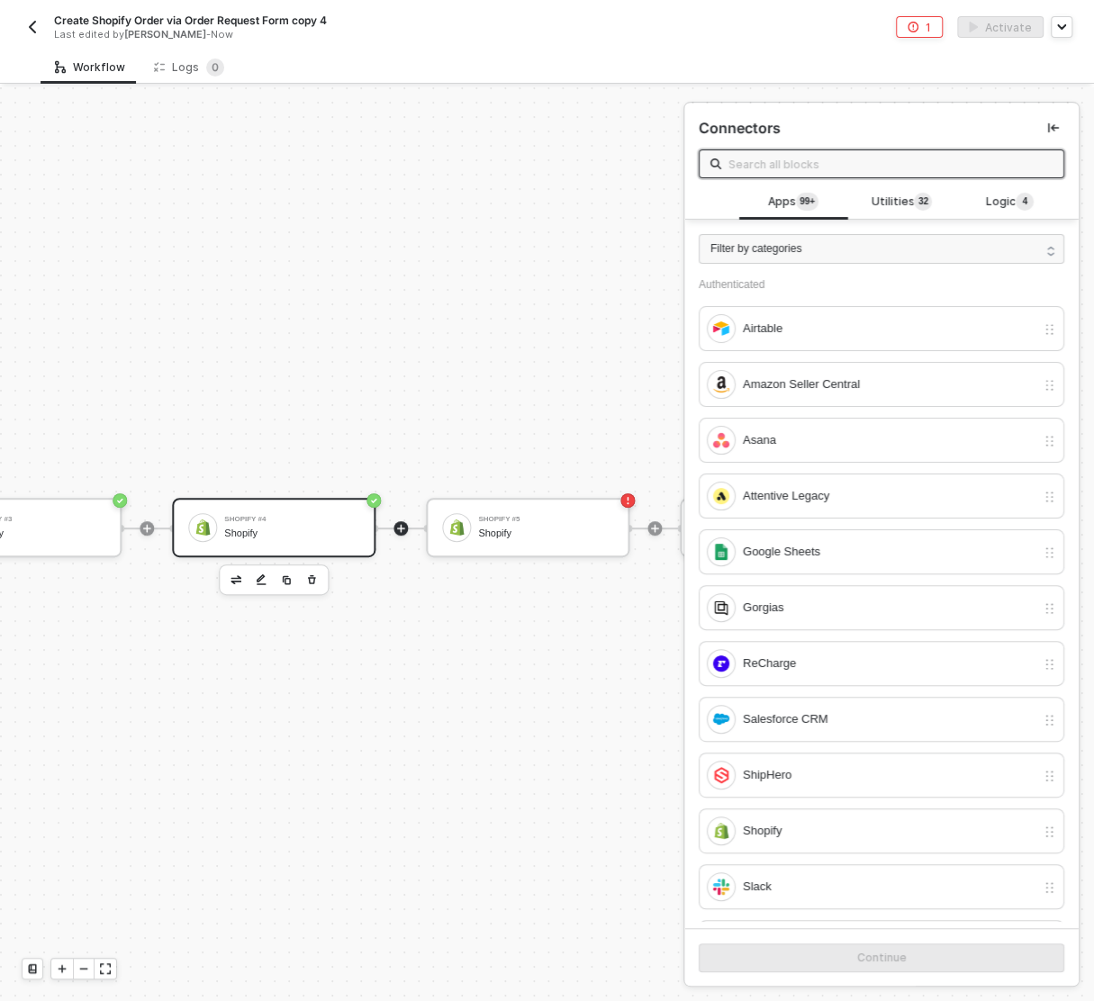
scroll to position [32, 938]
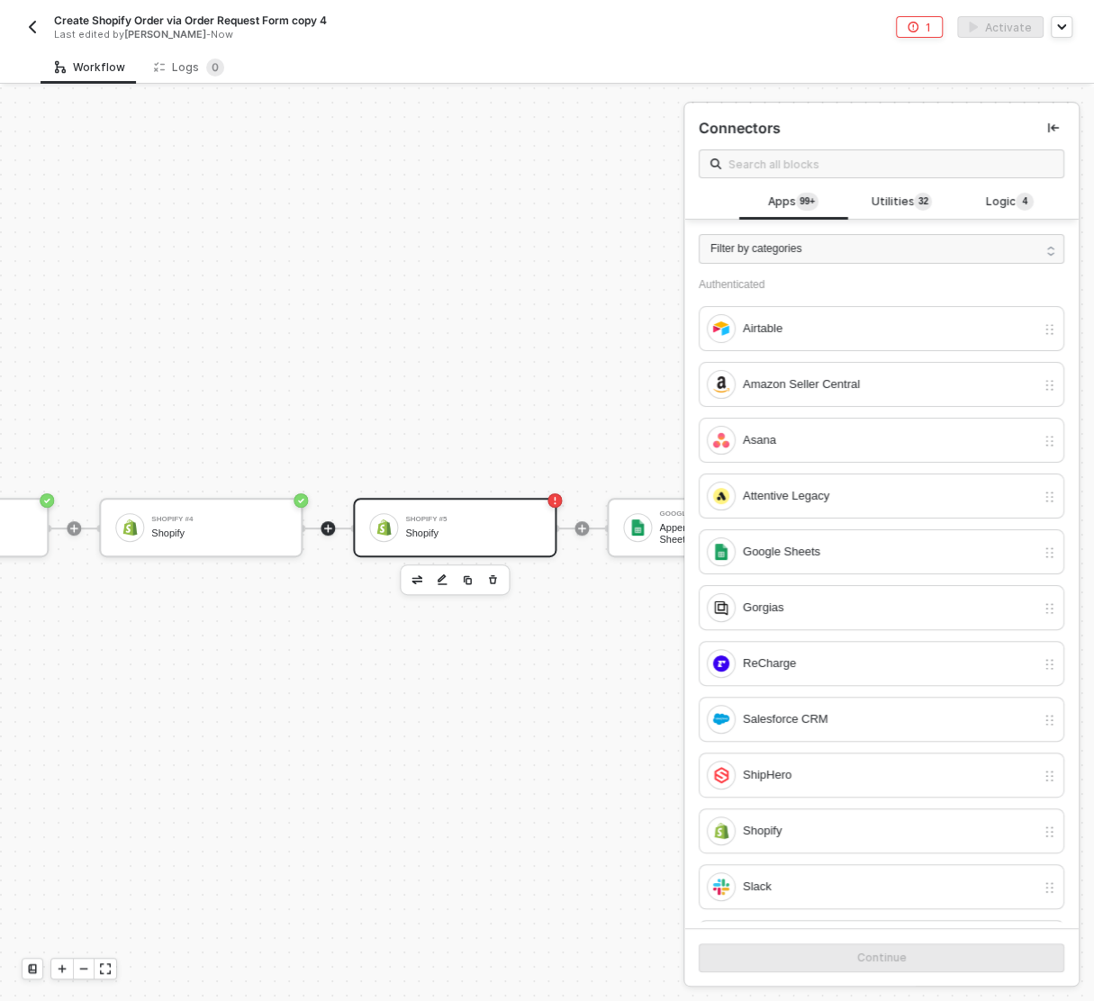
click at [458, 502] on div "Shopify #5 Shopify" at bounding box center [454, 527] width 203 height 59
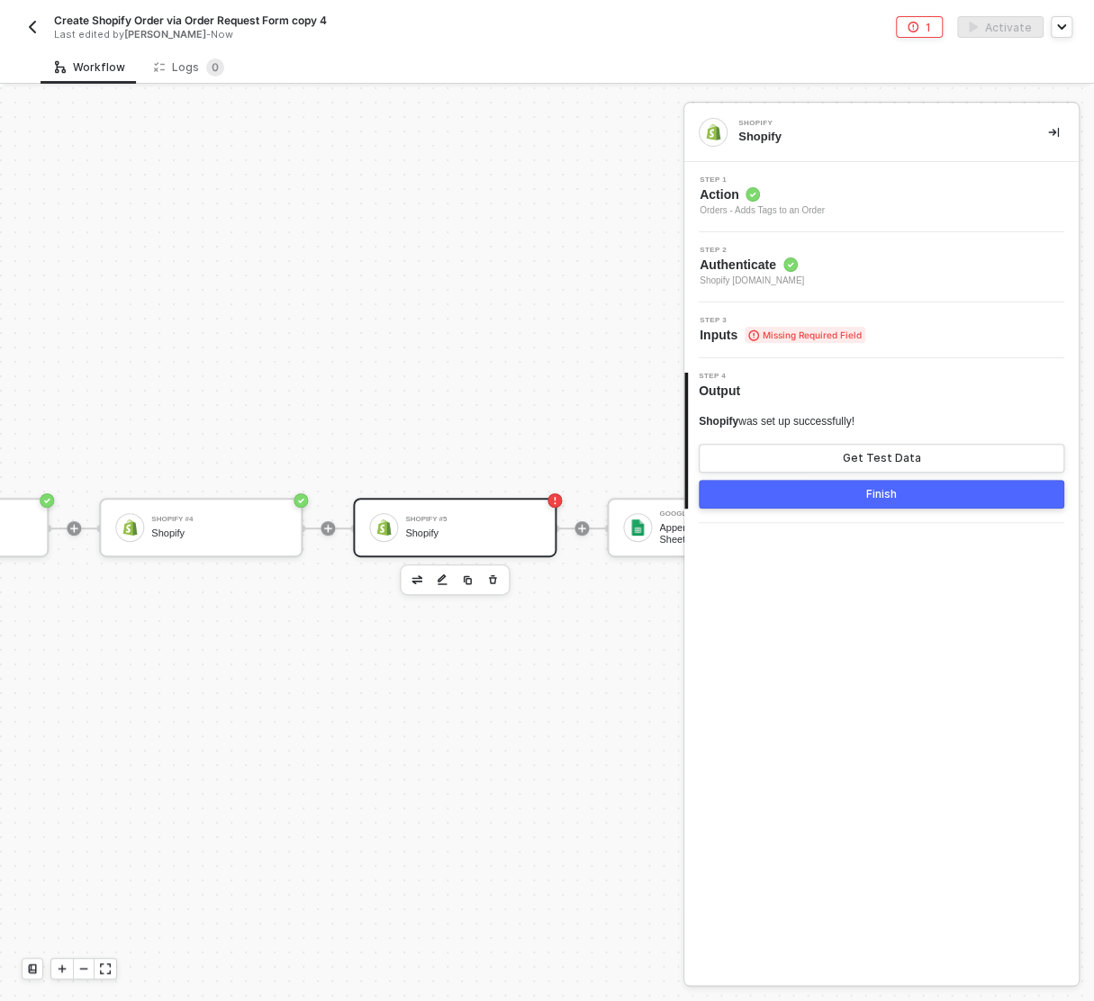
click at [978, 326] on div "Step 3 Inputs Missing Required Field" at bounding box center [884, 330] width 390 height 27
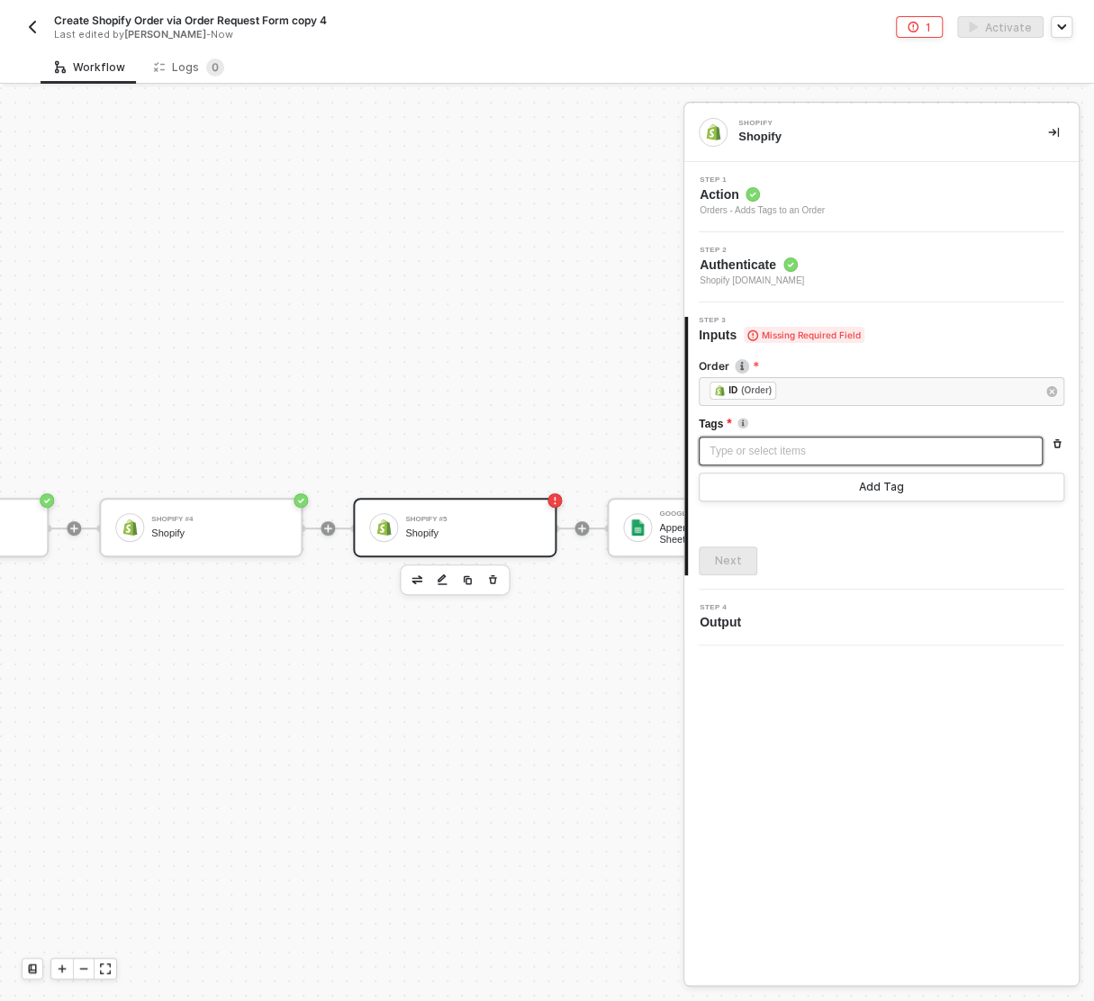
click at [880, 453] on div "Type or select items ﻿" at bounding box center [870, 451] width 322 height 17
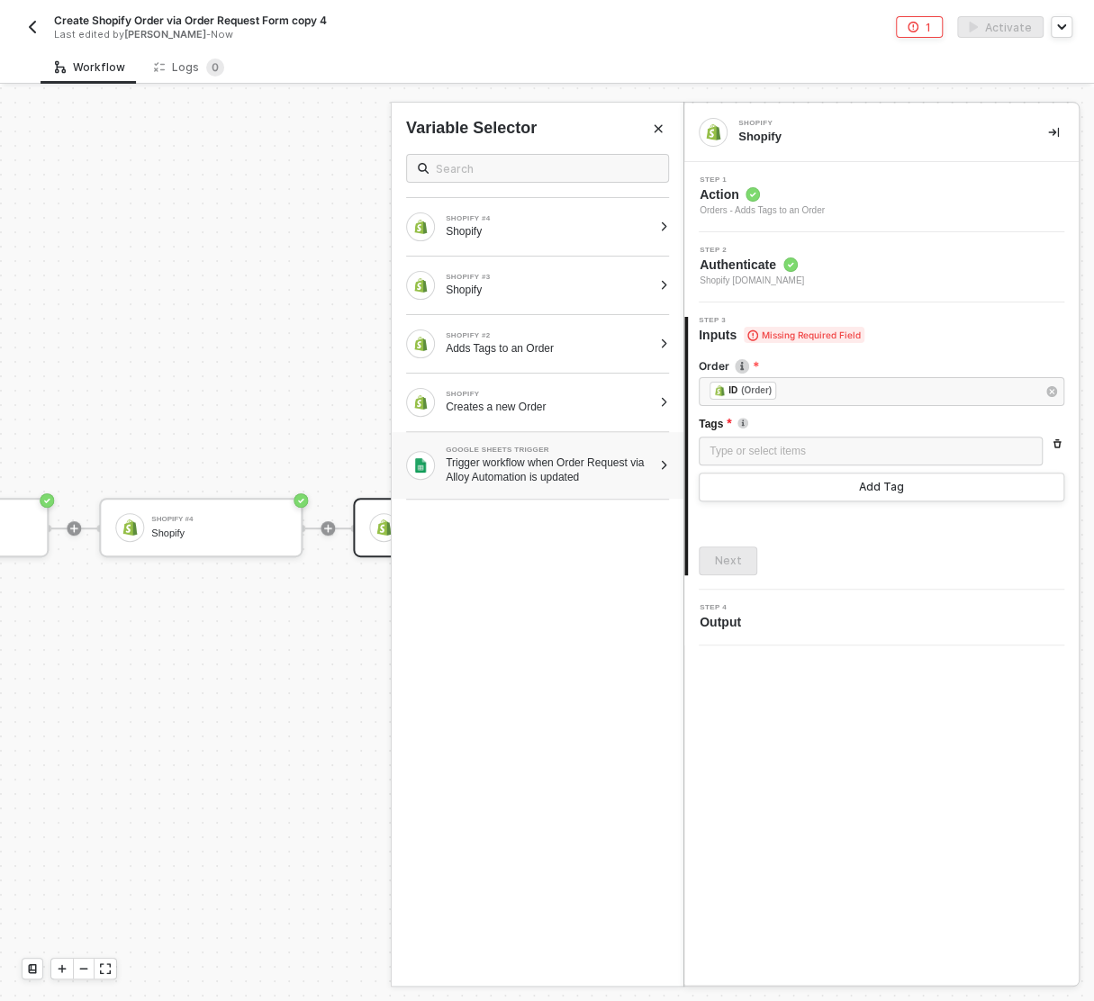
click at [521, 464] on div "Trigger workflow when Order Request via Alloy Automation is updated" at bounding box center [549, 469] width 206 height 29
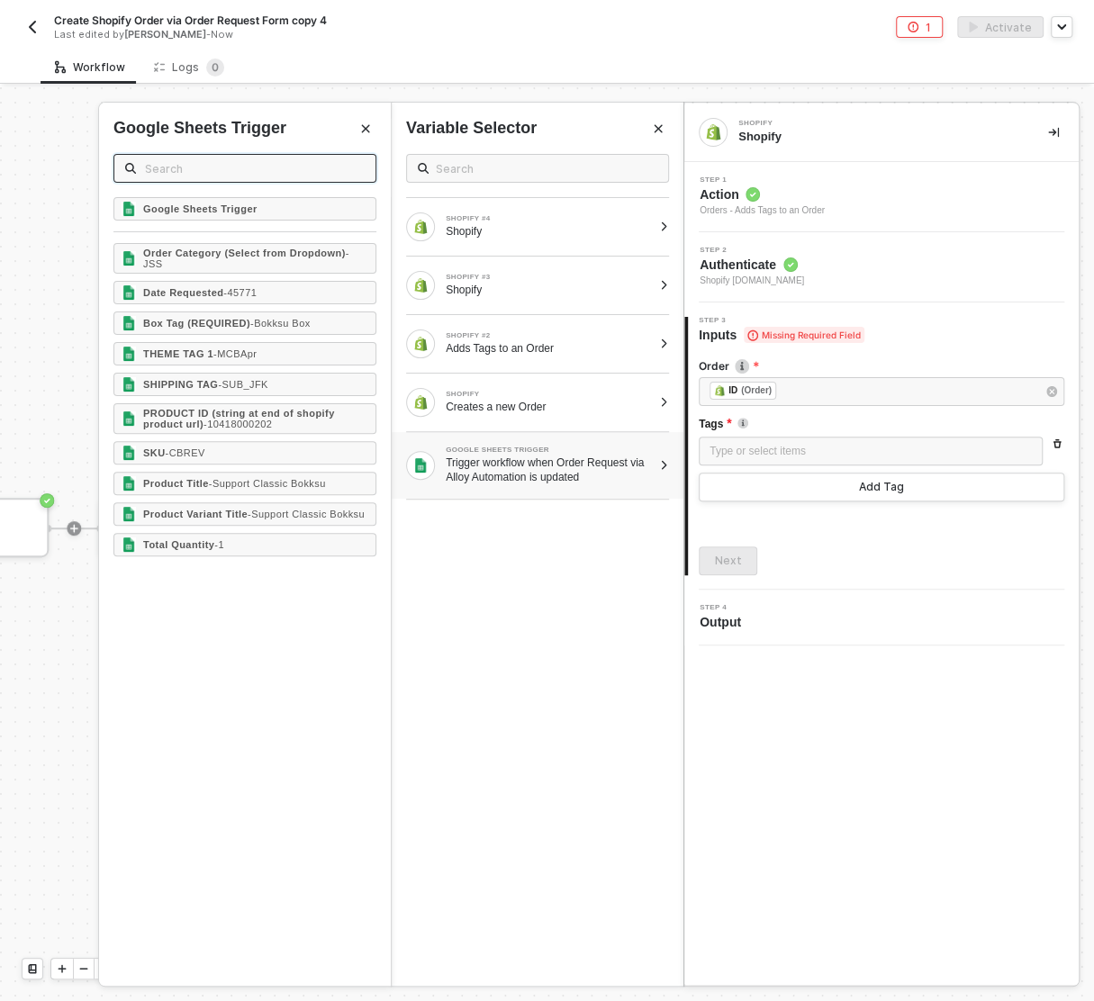
click at [286, 170] on input "text" at bounding box center [255, 168] width 220 height 20
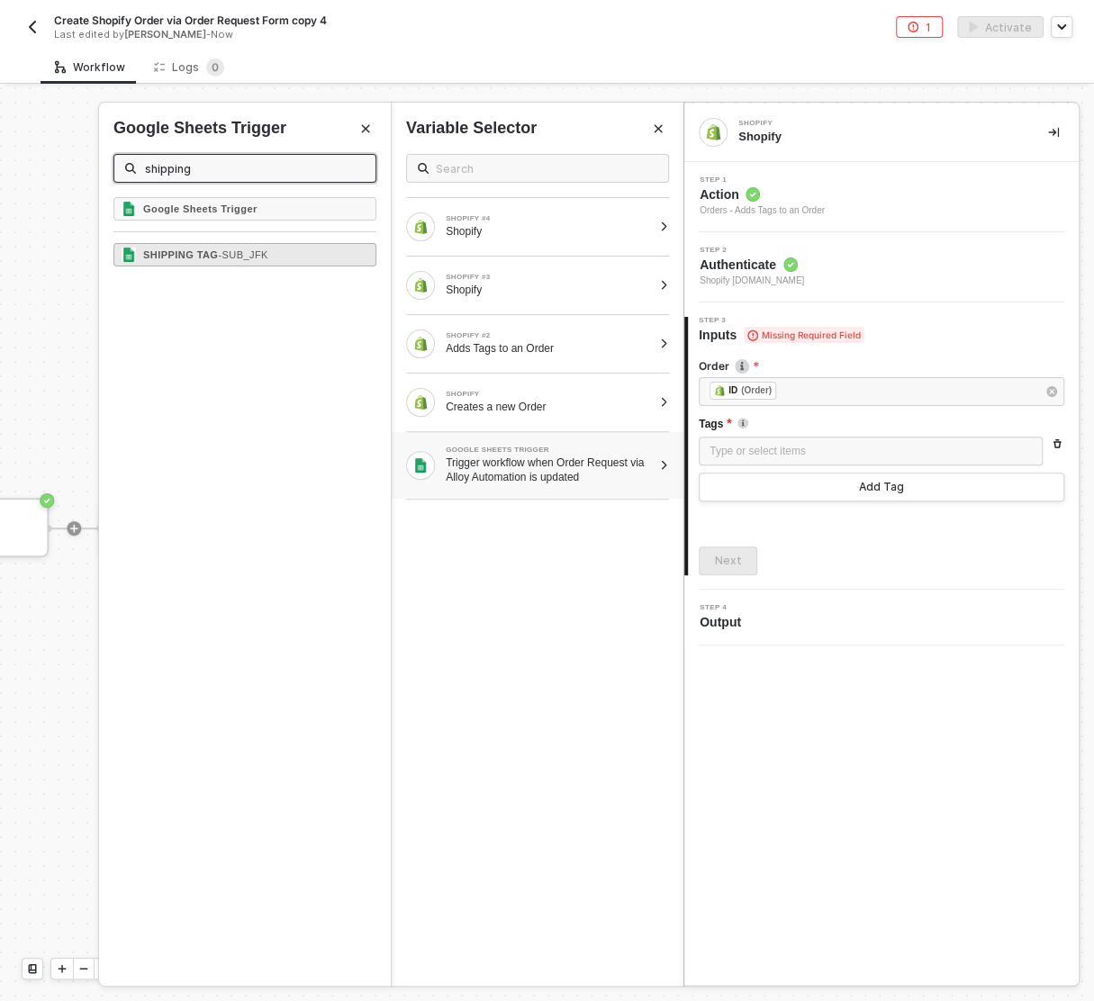
type input "shipping"
click at [264, 252] on span "- SUB_JFK" at bounding box center [243, 254] width 50 height 11
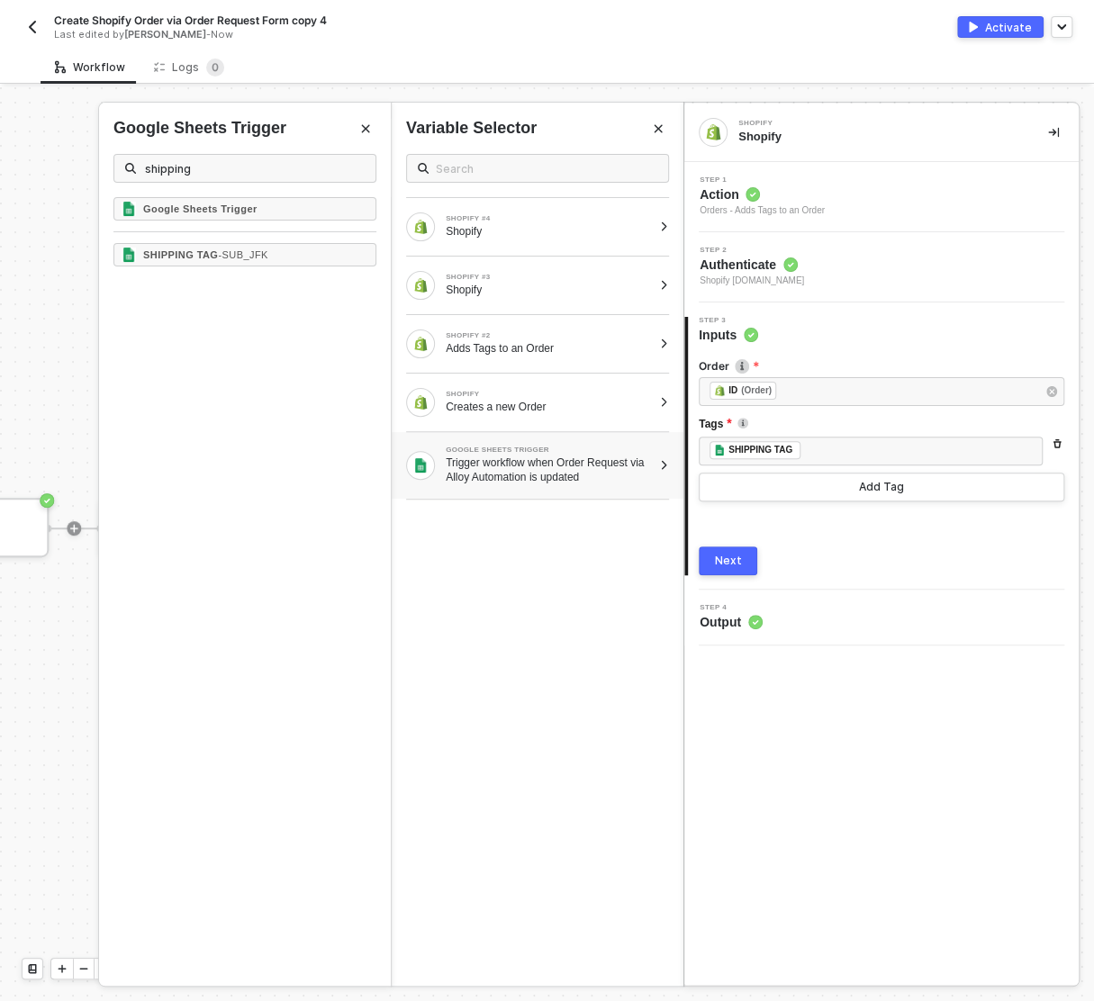
click at [732, 563] on div "Next" at bounding box center [728, 561] width 27 height 14
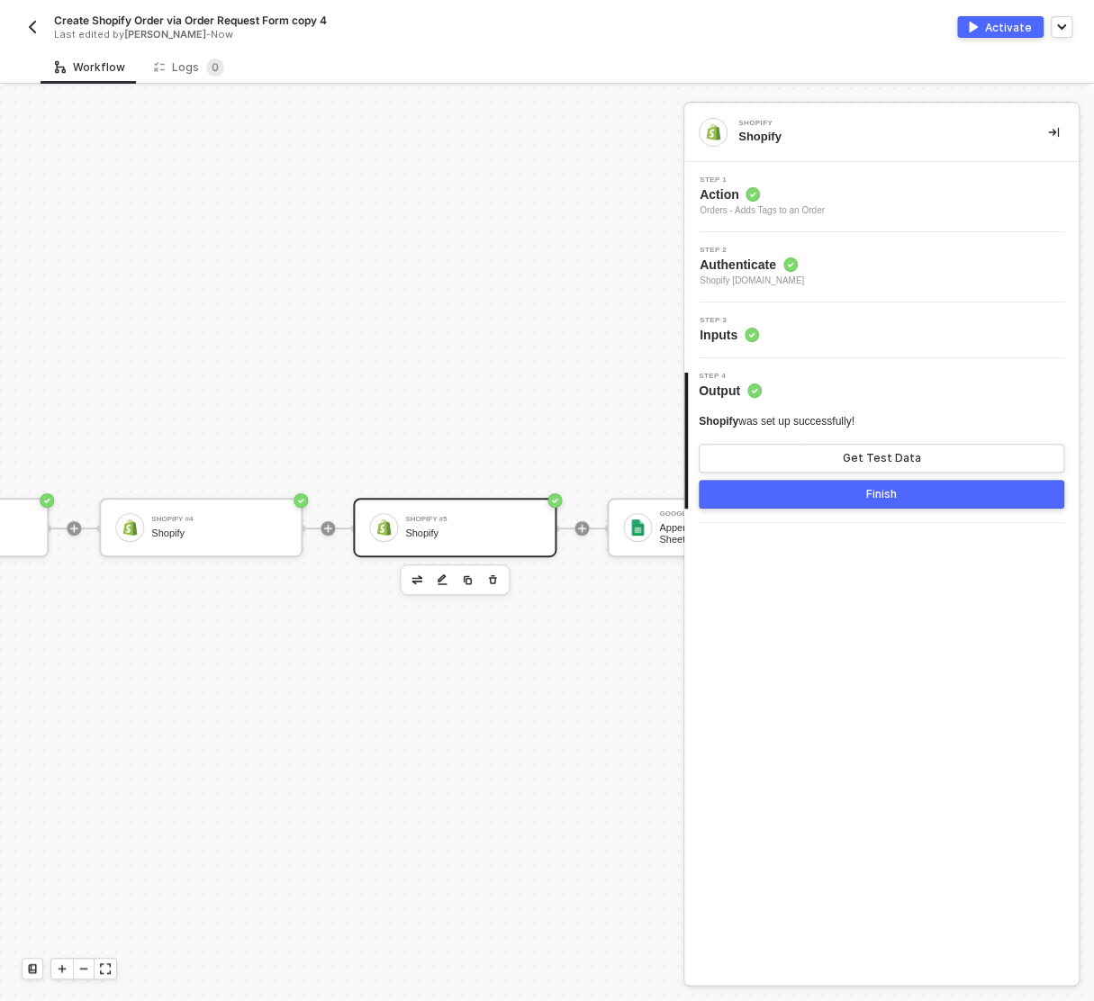
click at [918, 492] on button "Finish" at bounding box center [880, 494] width 365 height 29
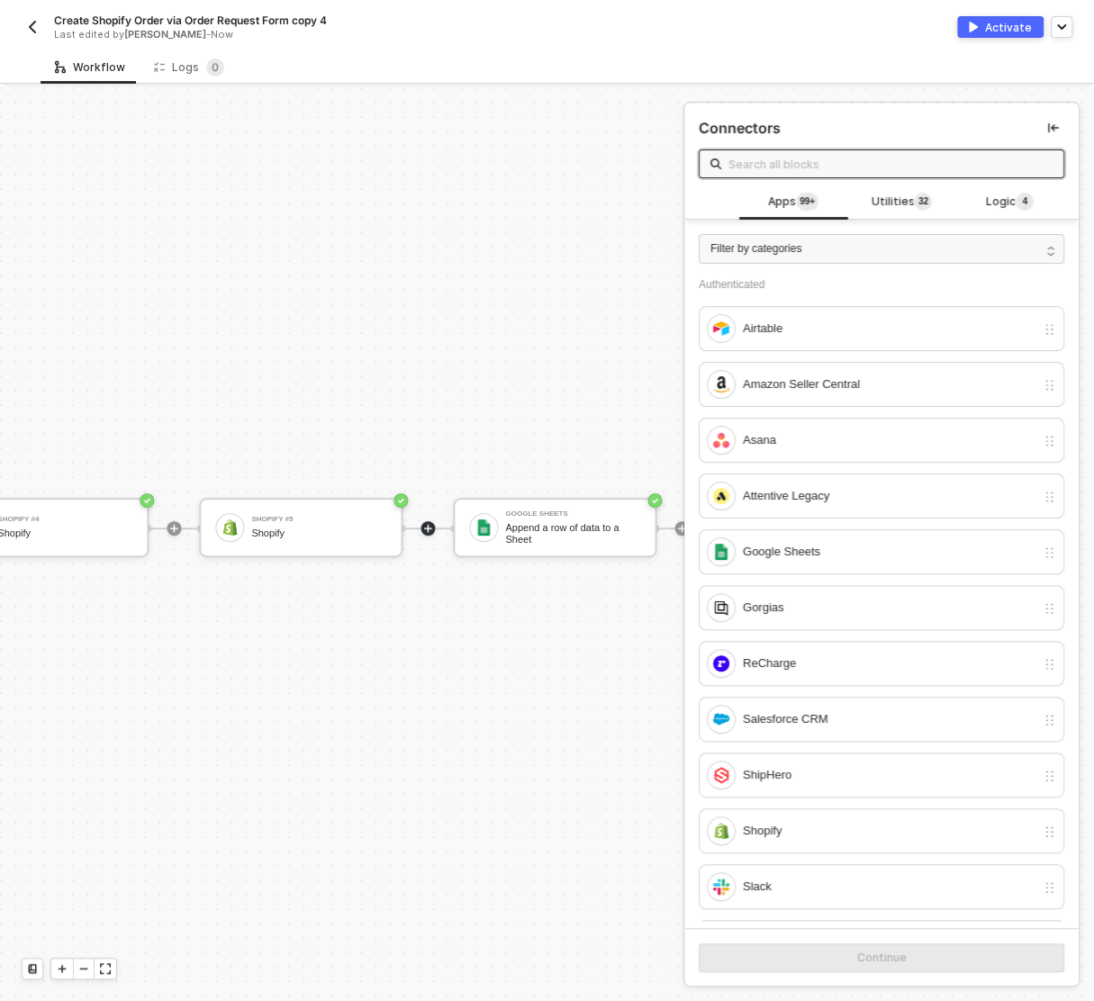
scroll to position [32, 1206]
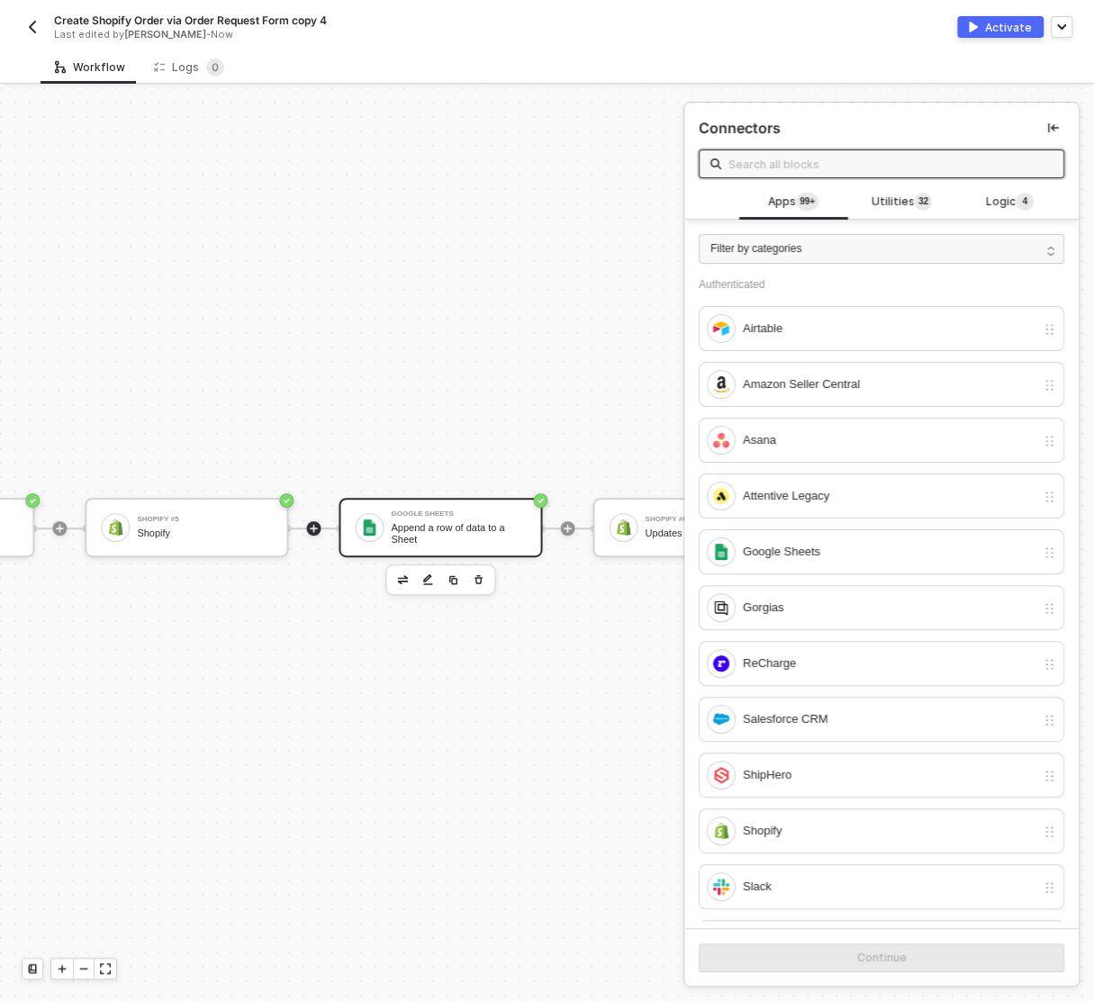
click at [412, 522] on div "Append a row of data to a Sheet" at bounding box center [458, 533] width 135 height 23
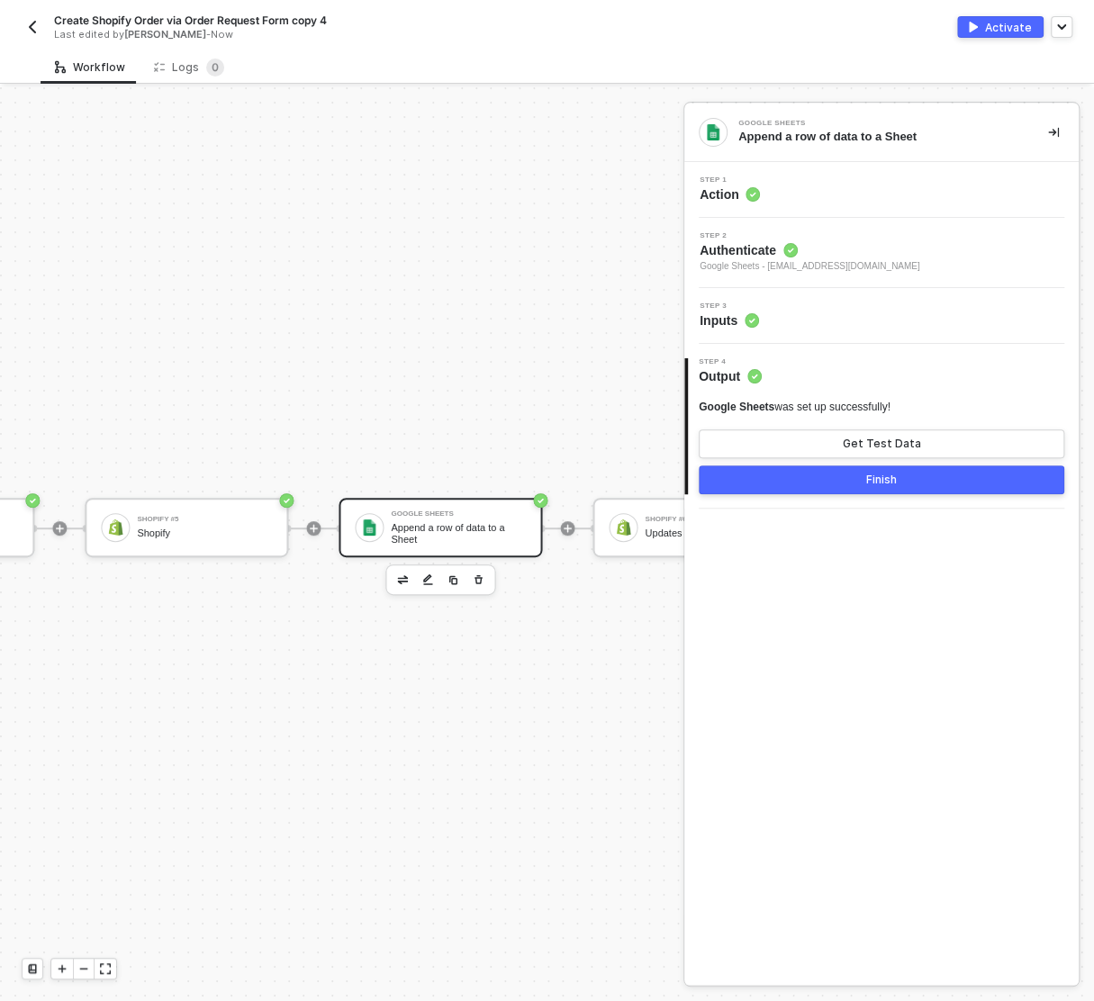
click at [794, 195] on div "Step 1 Action" at bounding box center [884, 189] width 390 height 27
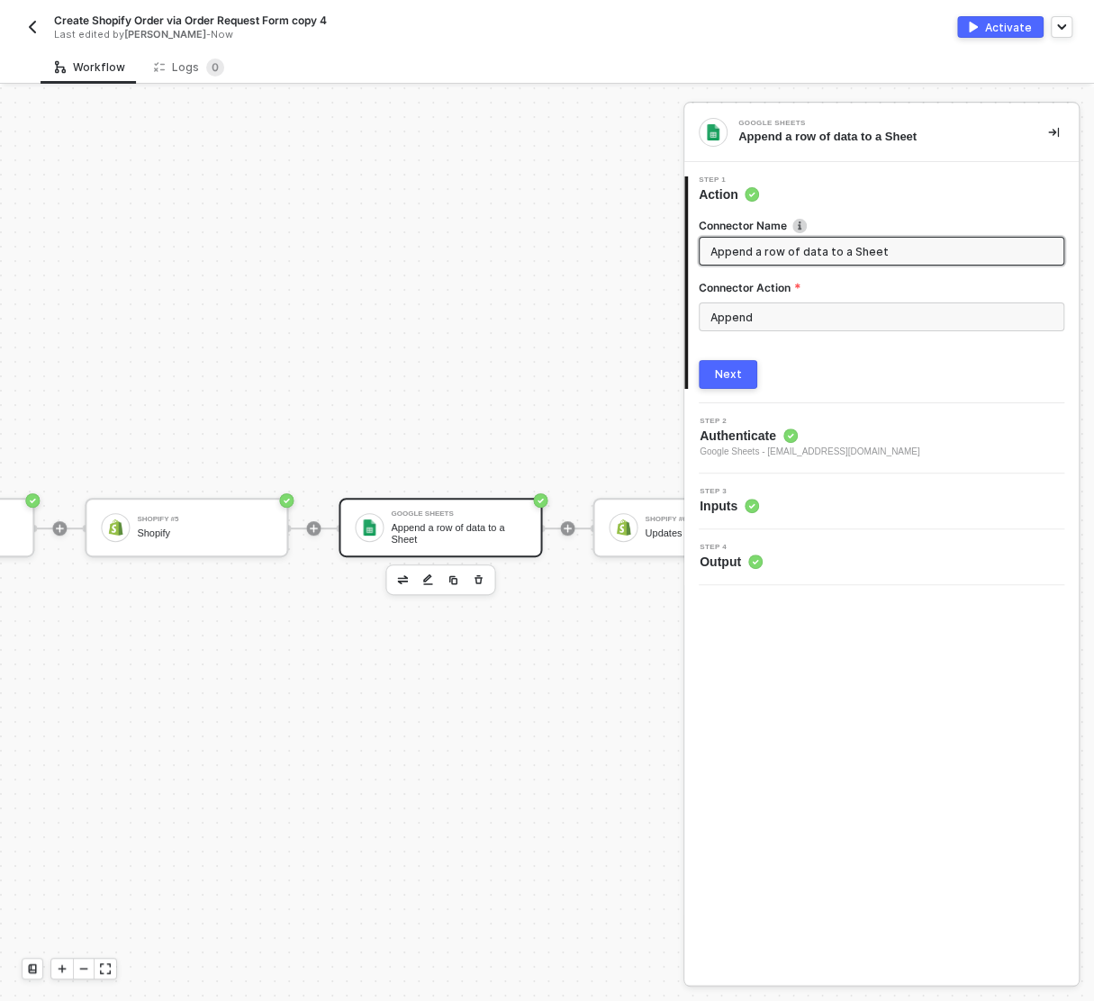
click at [740, 375] on button "Next" at bounding box center [727, 374] width 59 height 29
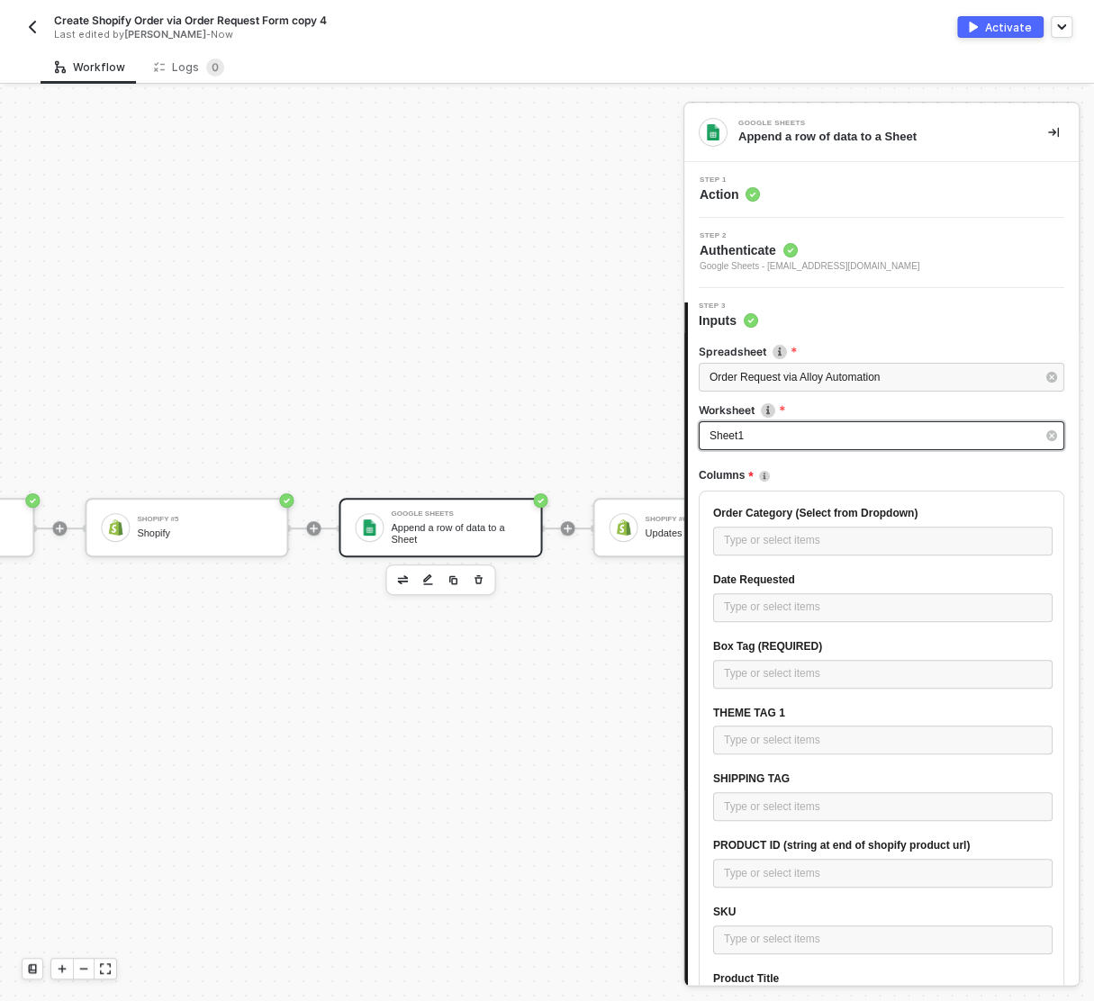
click at [762, 436] on div "Sheet1" at bounding box center [872, 436] width 326 height 17
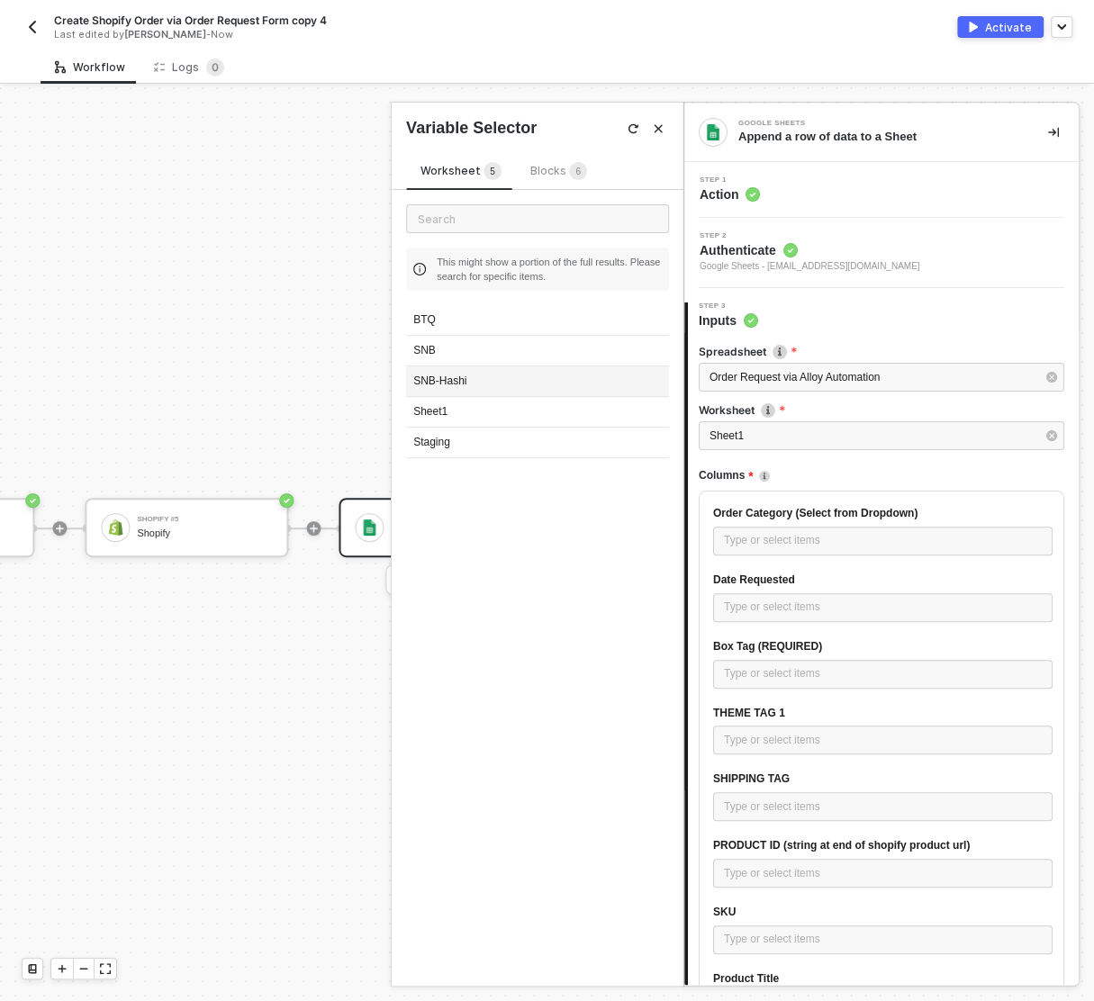
click at [499, 376] on div "SNB-Hashi" at bounding box center [537, 381] width 263 height 31
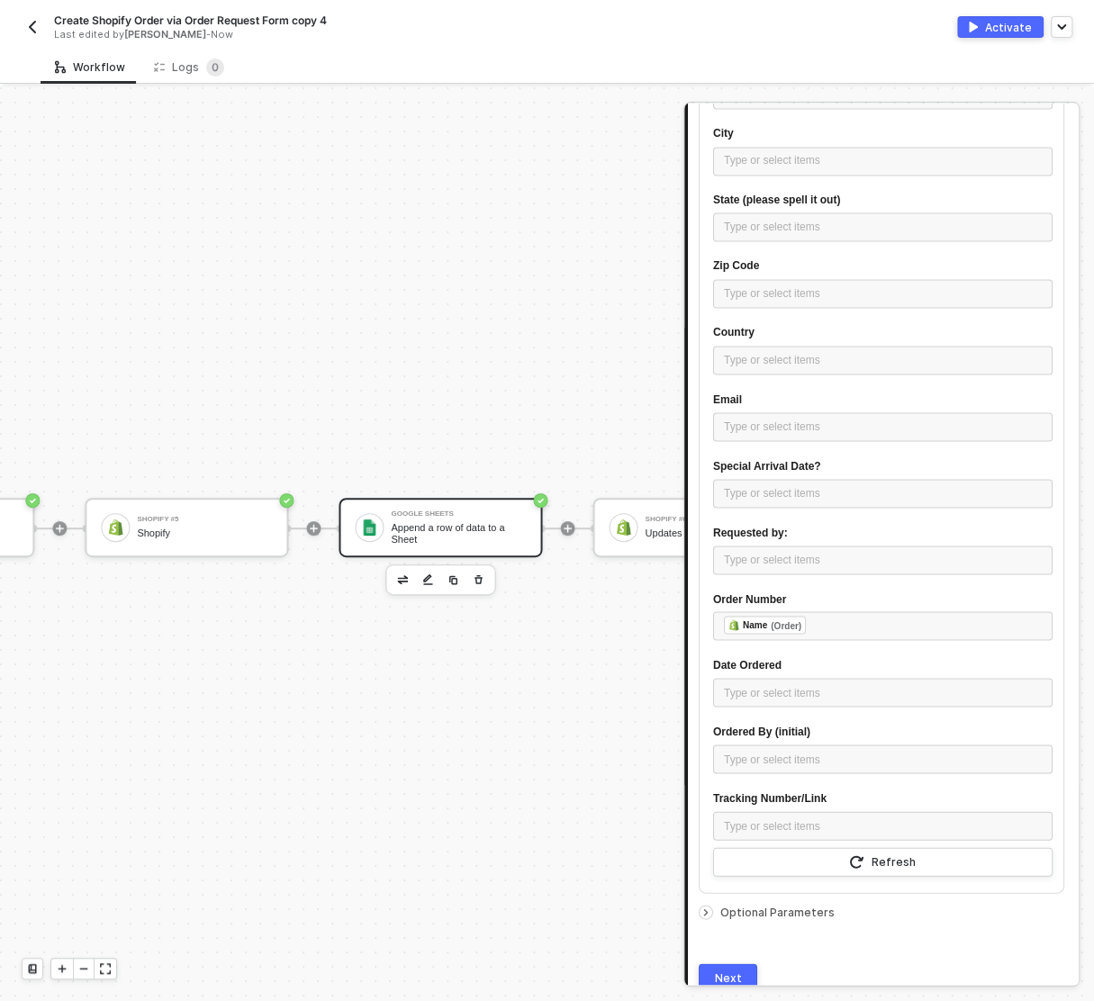
scroll to position [1419, 0]
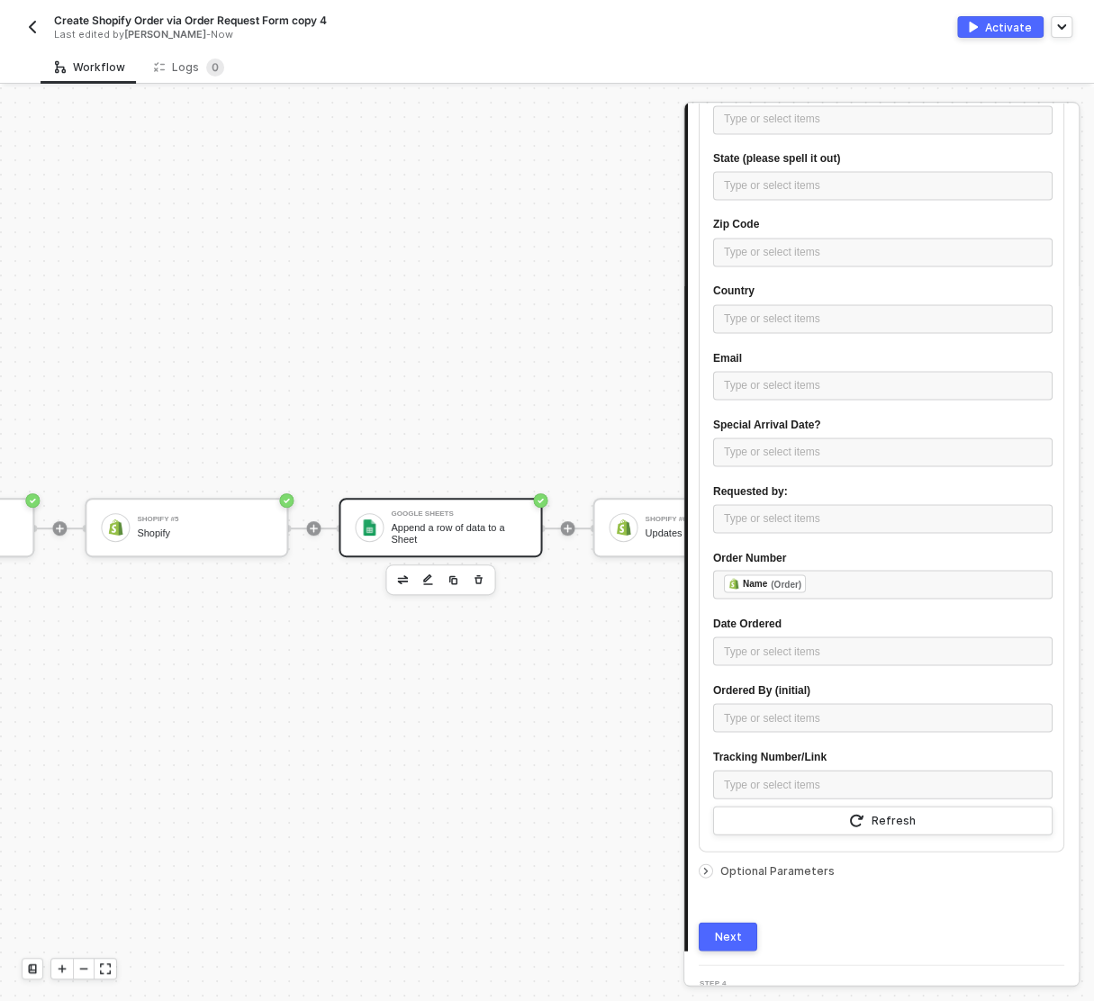
click at [730, 941] on div "Next" at bounding box center [728, 936] width 27 height 14
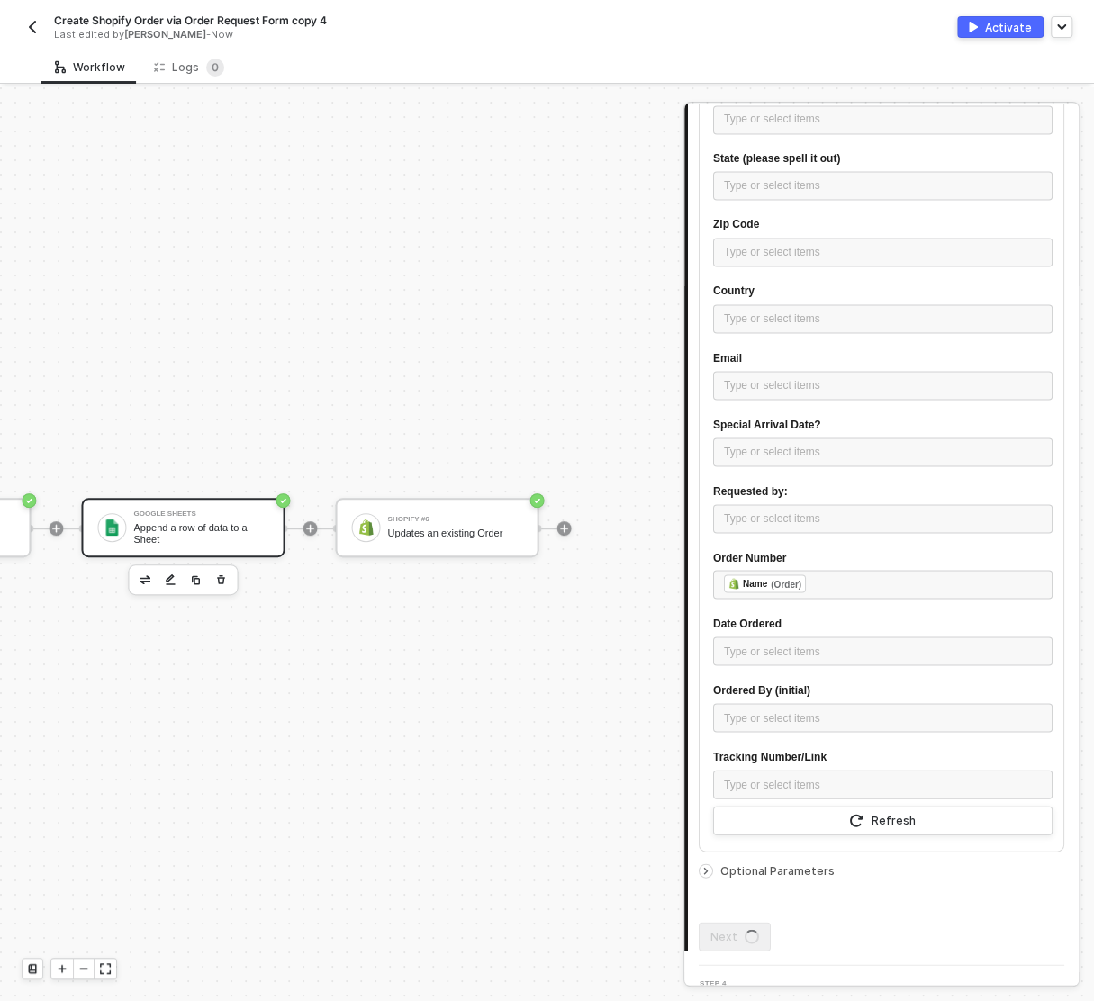
scroll to position [0, 0]
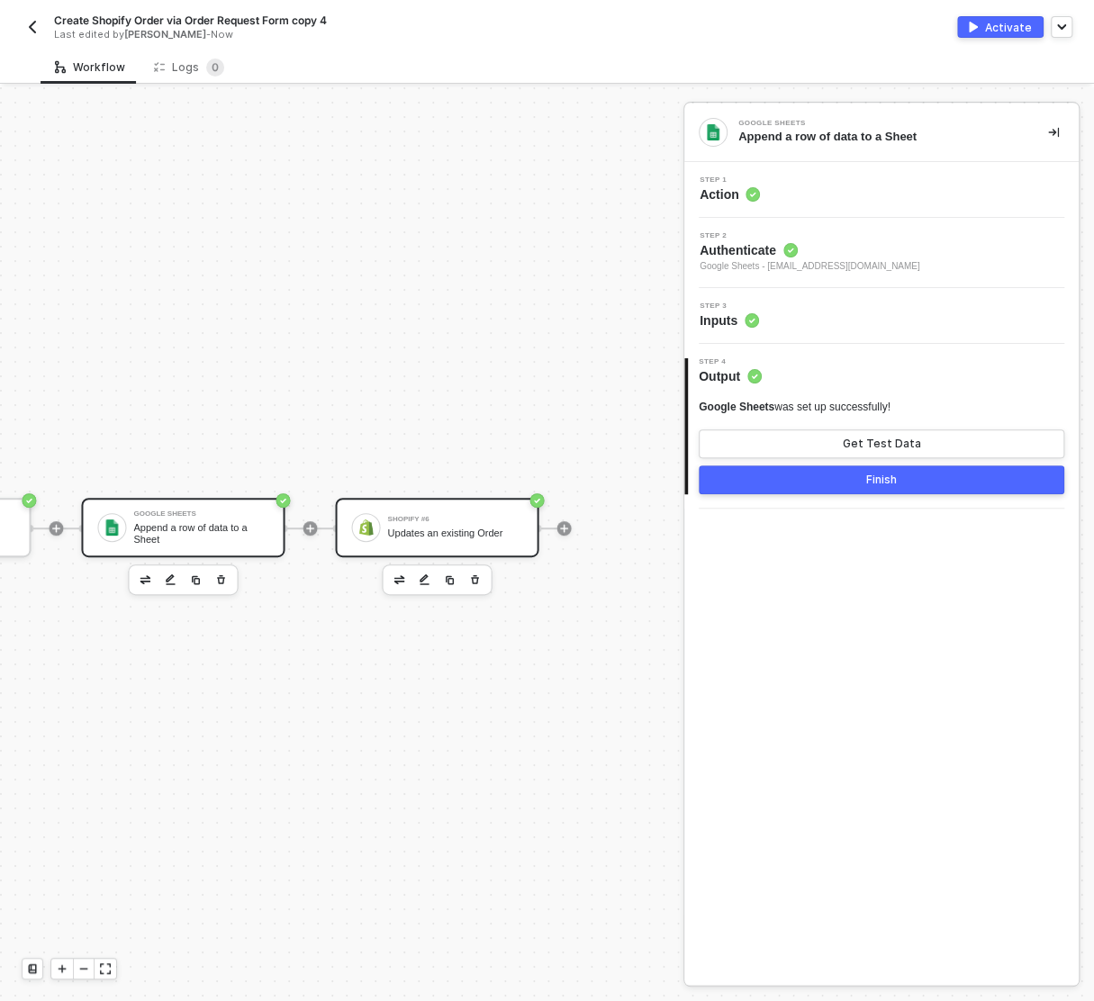
click at [440, 525] on div "Shopify #6 Updates an existing Order" at bounding box center [454, 527] width 135 height 34
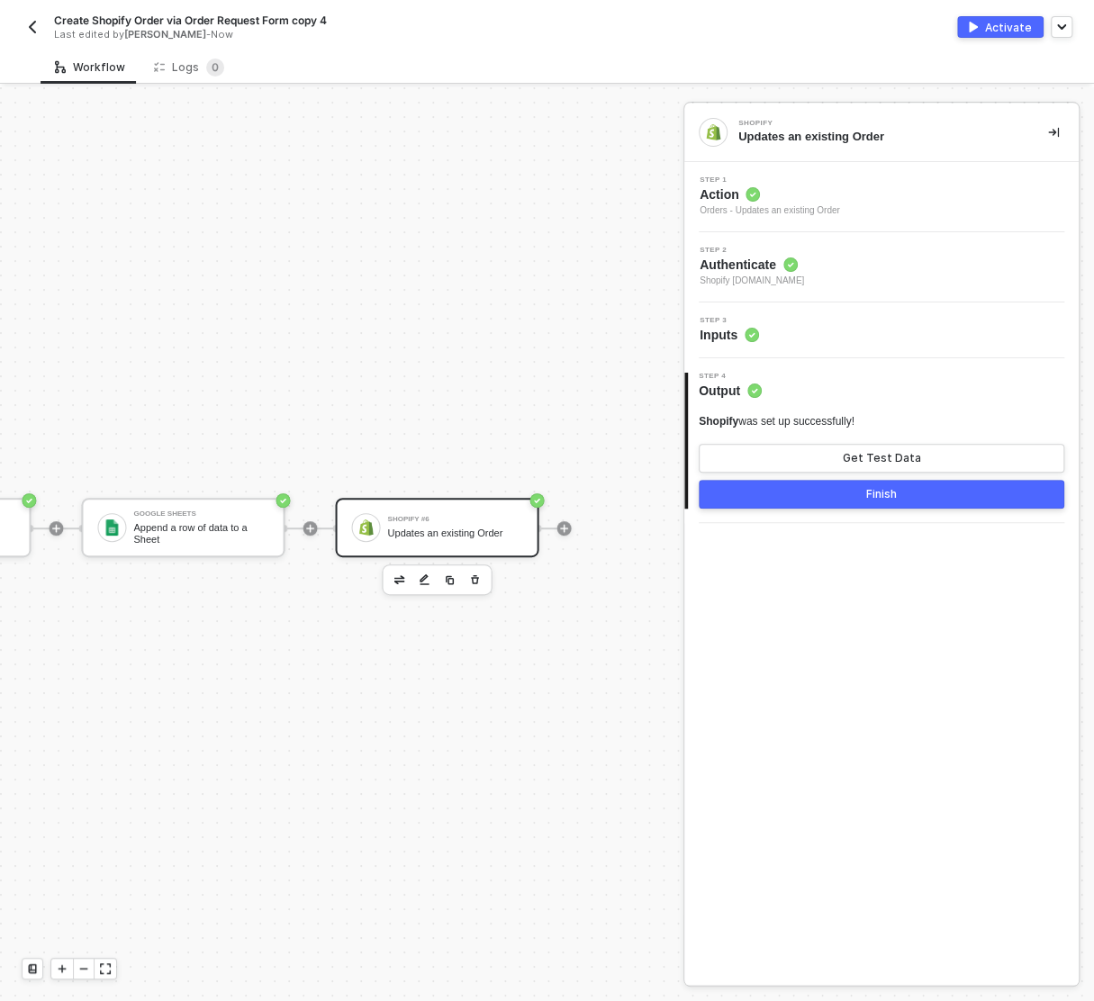
click at [860, 332] on div "Step 3 Inputs" at bounding box center [884, 330] width 390 height 27
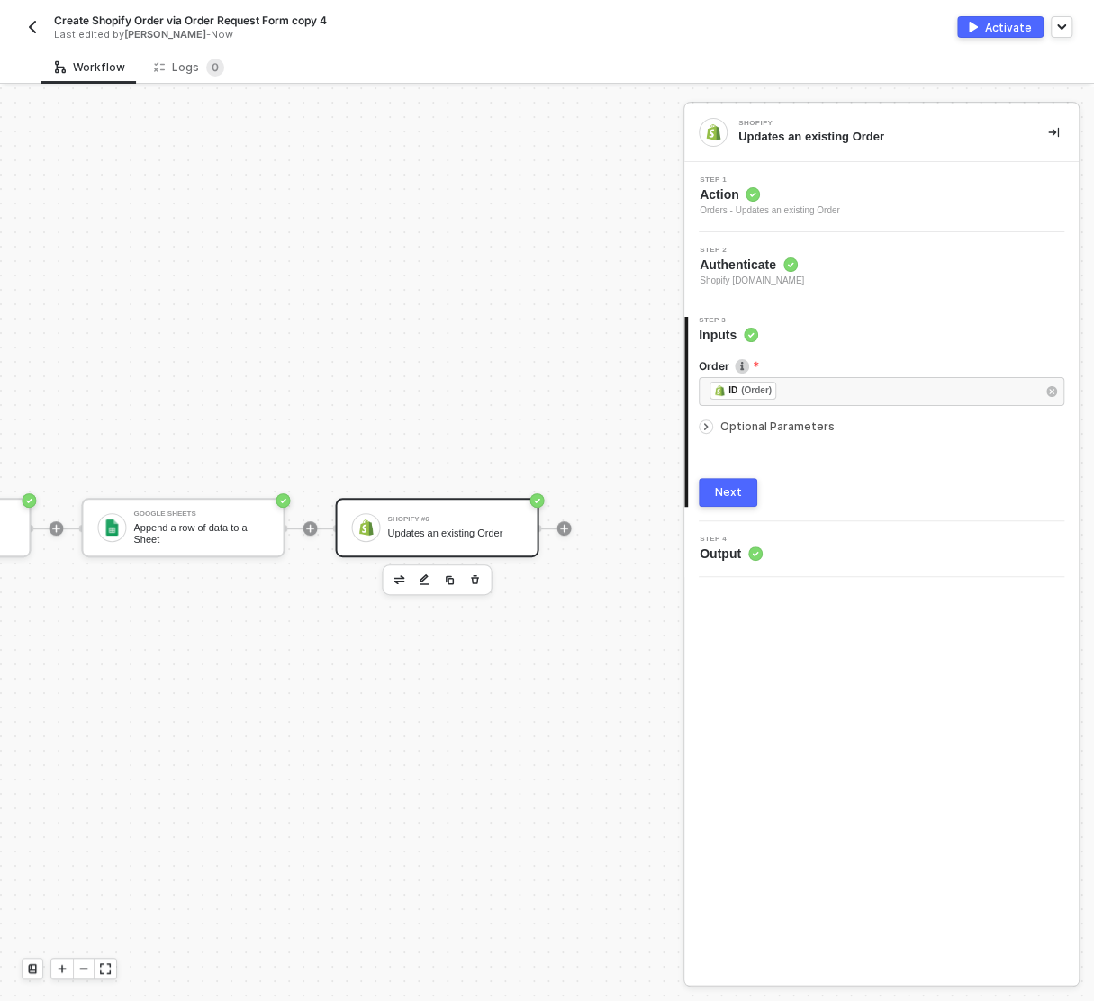
click at [723, 491] on div "Next" at bounding box center [728, 492] width 27 height 14
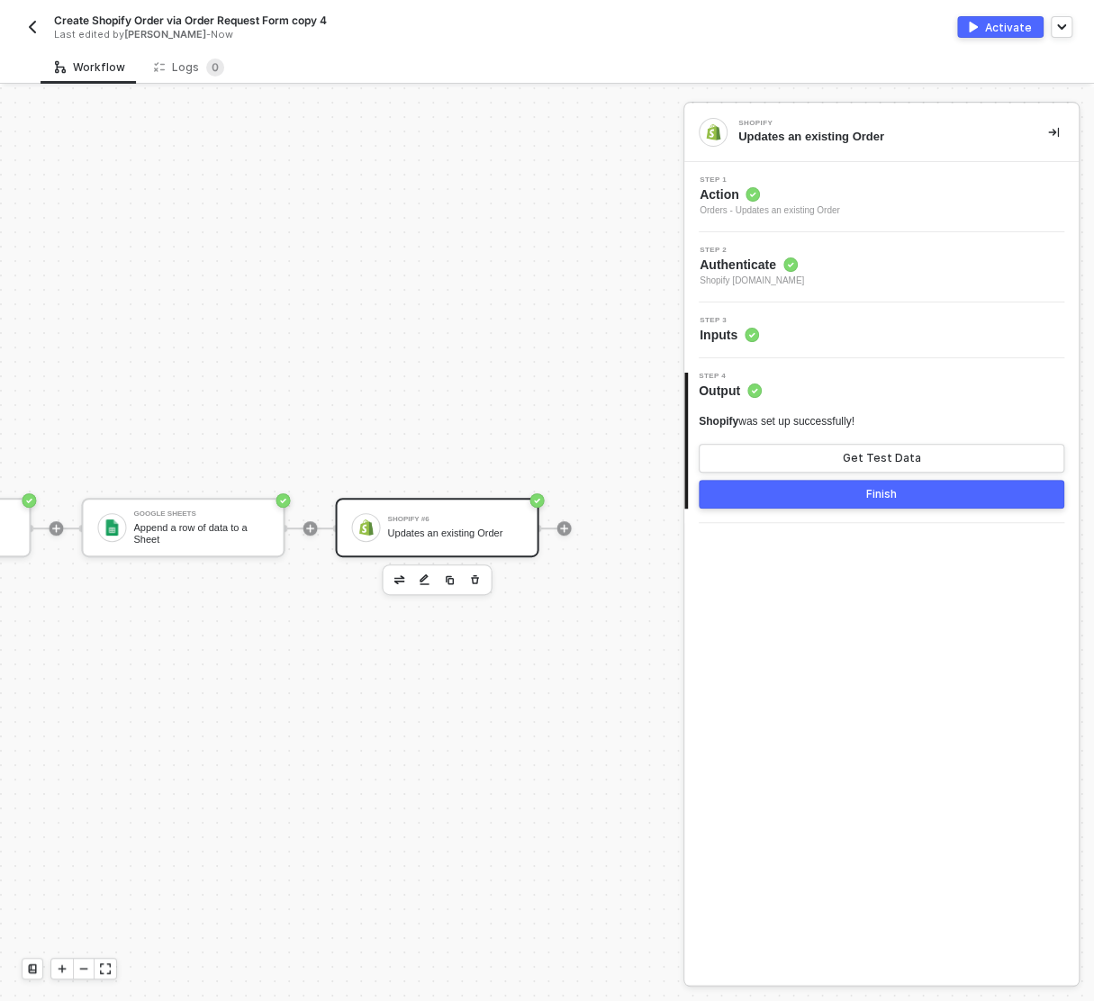
click at [815, 501] on button "Finish" at bounding box center [880, 494] width 365 height 29
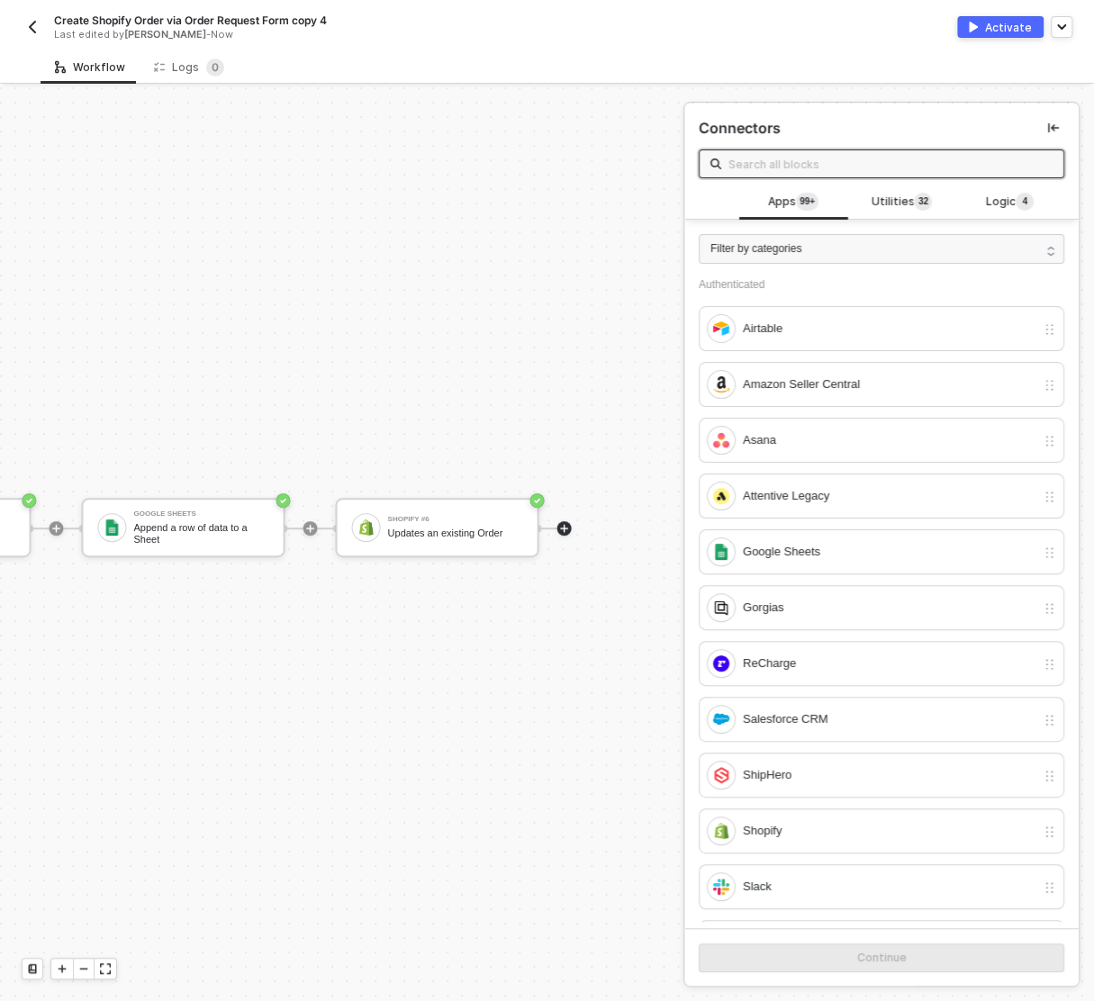
click at [992, 22] on div "Activate" at bounding box center [1008, 27] width 47 height 15
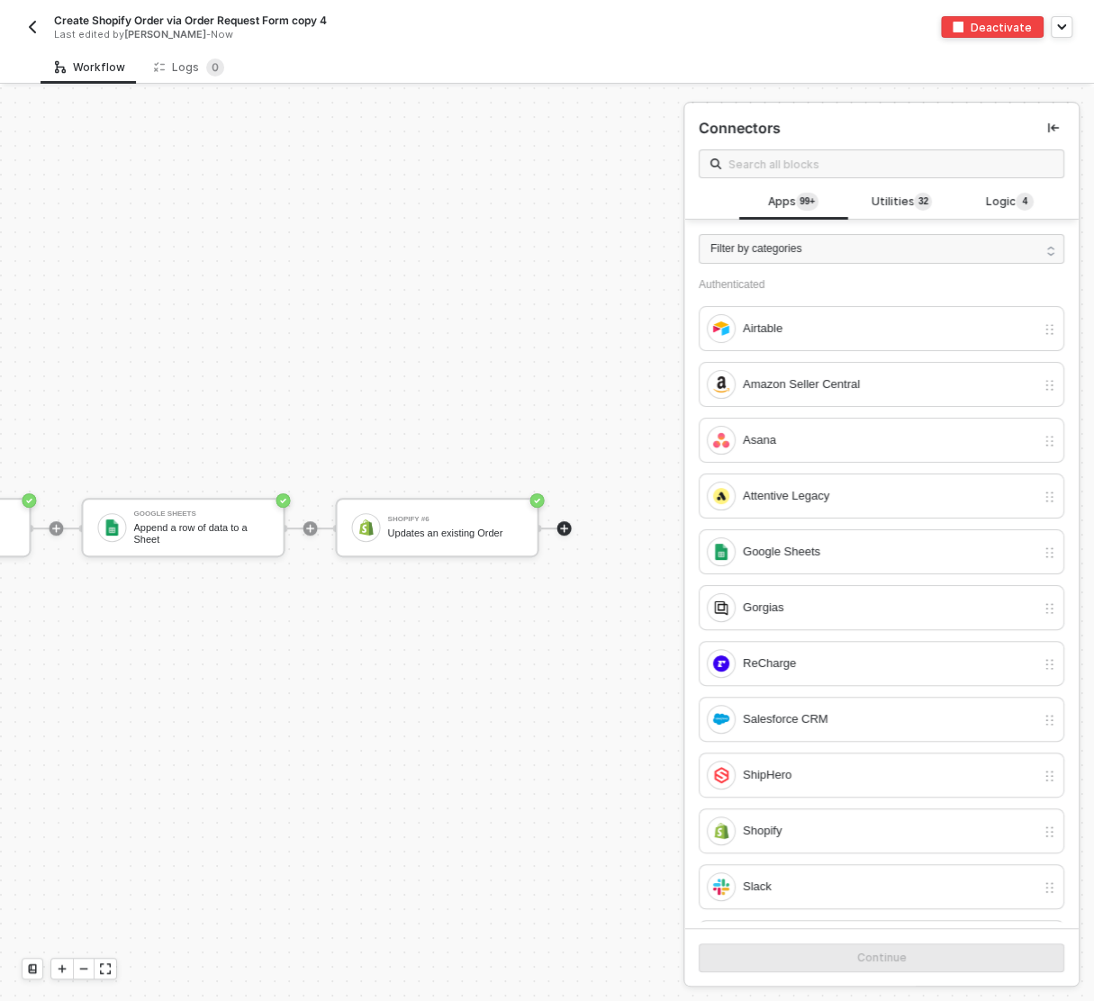
click at [25, 26] on img "button" at bounding box center [32, 27] width 14 height 14
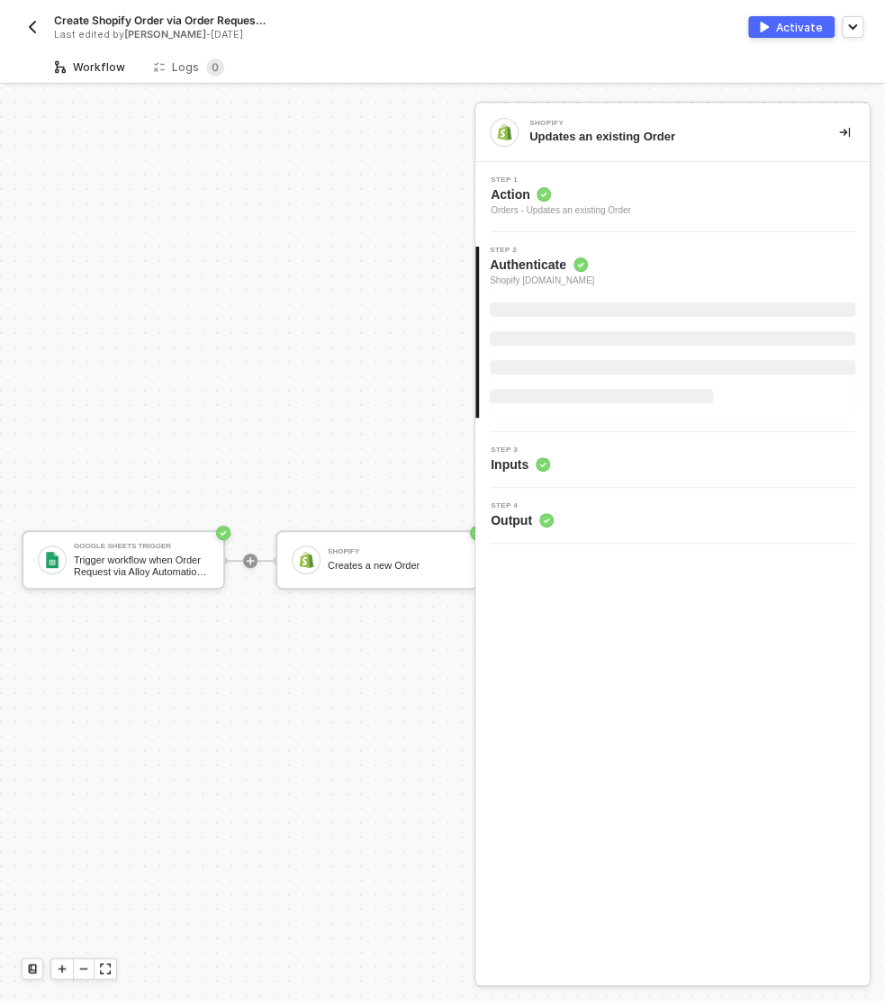
scroll to position [32, 0]
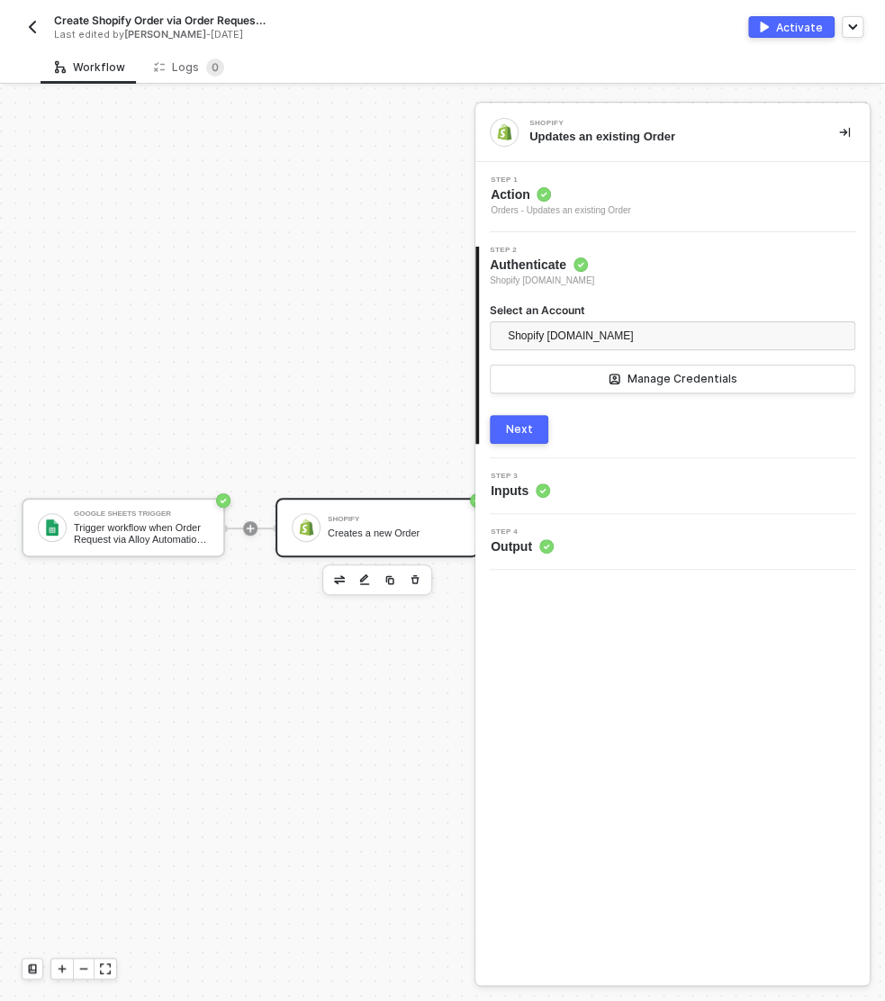
click at [335, 529] on div "Creates a new Order" at bounding box center [395, 533] width 135 height 12
click at [584, 199] on span "Action" at bounding box center [550, 194] width 119 height 18
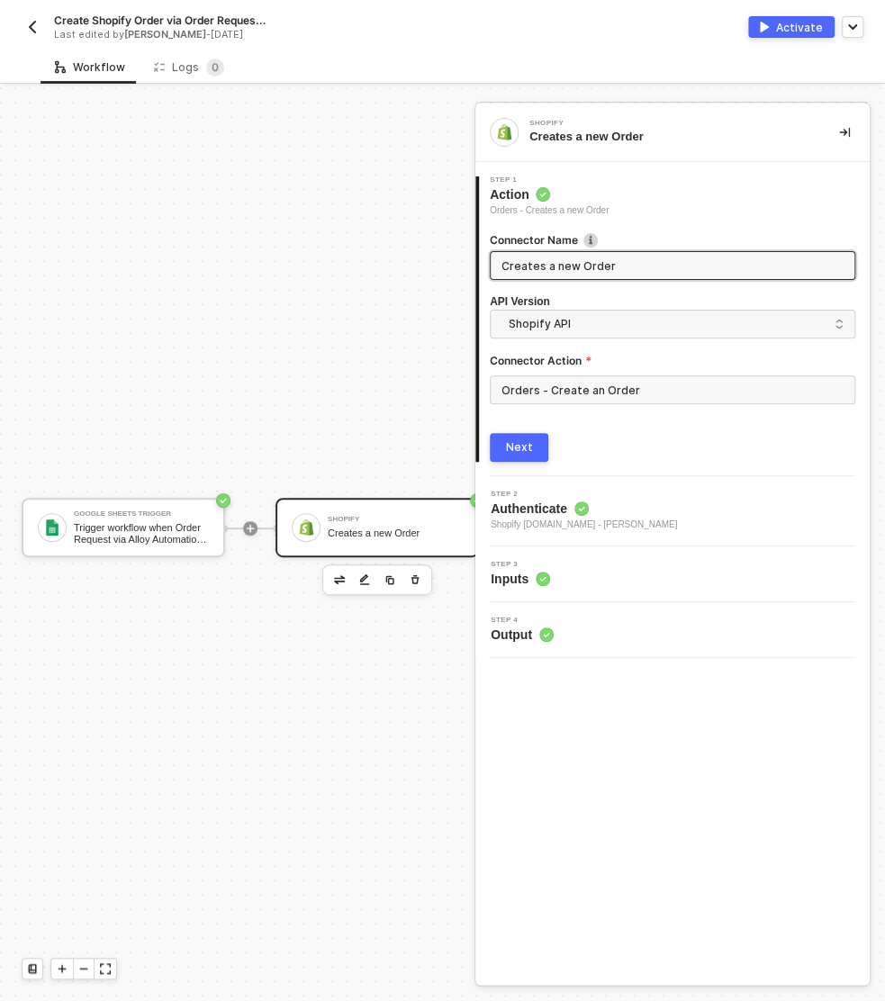
click at [598, 562] on div "Step 3 Inputs" at bounding box center [675, 574] width 390 height 27
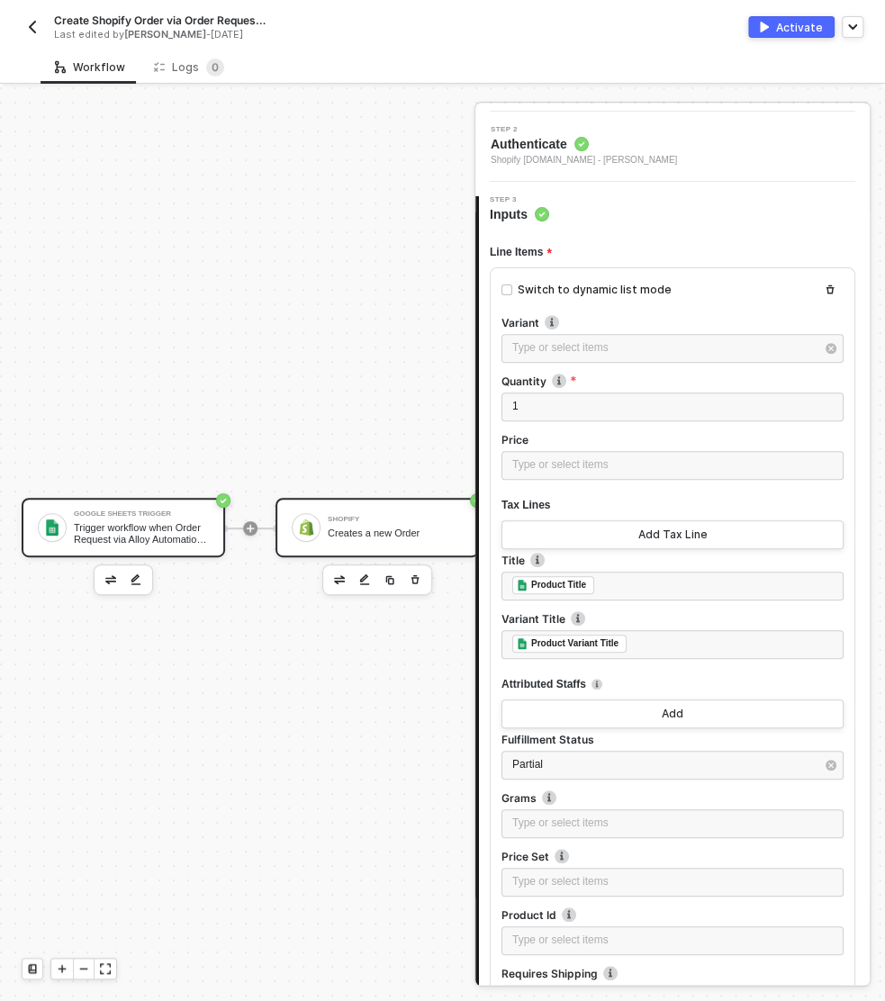
scroll to position [144, 0]
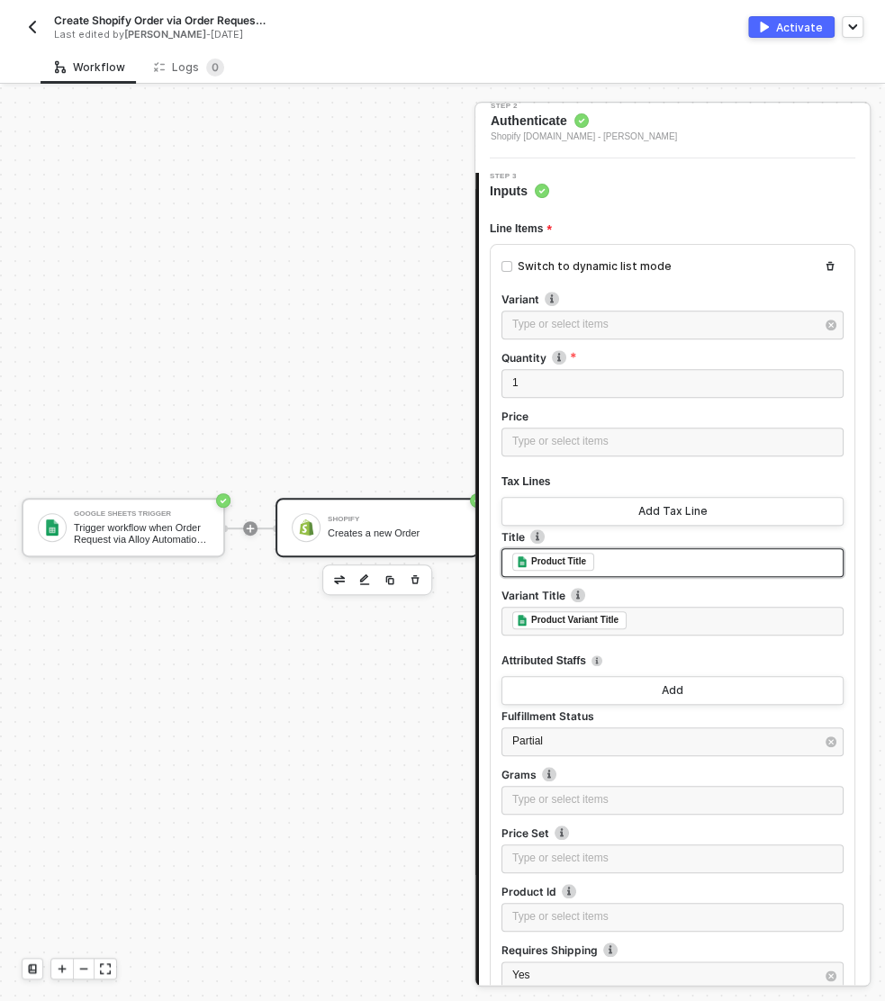
click at [626, 557] on div "﻿ ﻿ Product Title ﻿" at bounding box center [672, 563] width 320 height 20
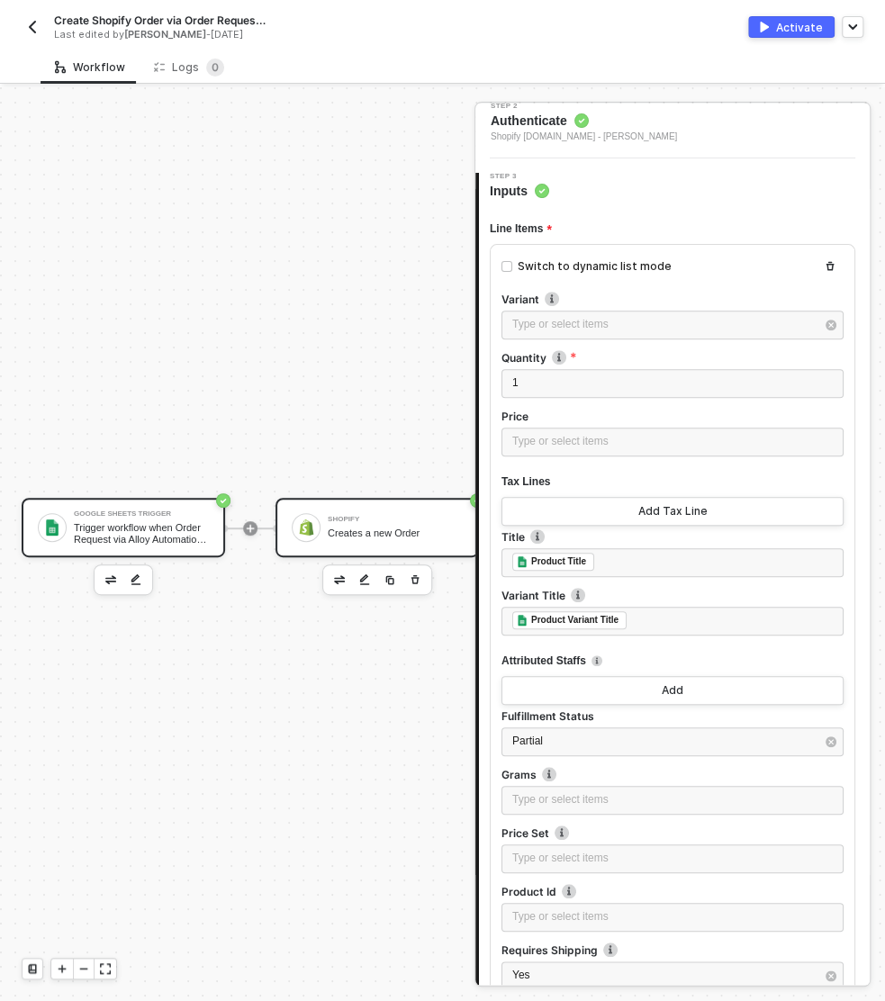
click at [115, 519] on div "Google Sheets Trigger Trigger workflow when Order Request via Alloy Automation …" at bounding box center [141, 527] width 135 height 34
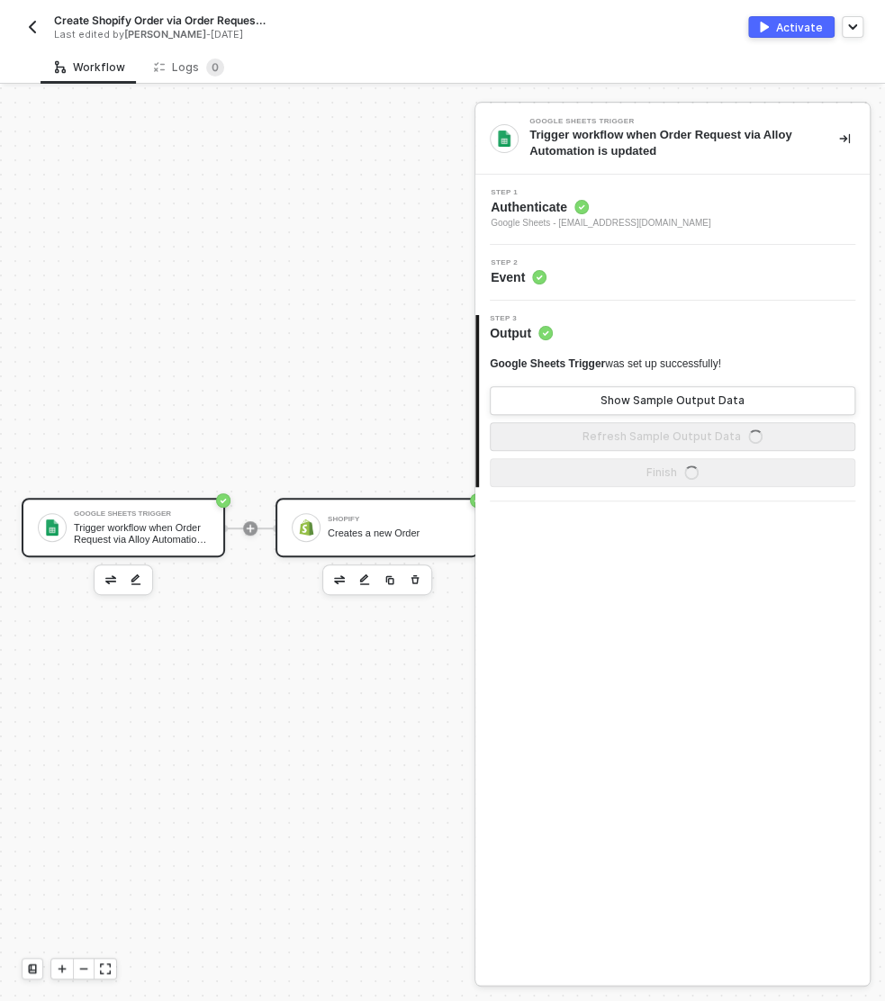
click at [356, 522] on div "Shopify" at bounding box center [395, 519] width 135 height 7
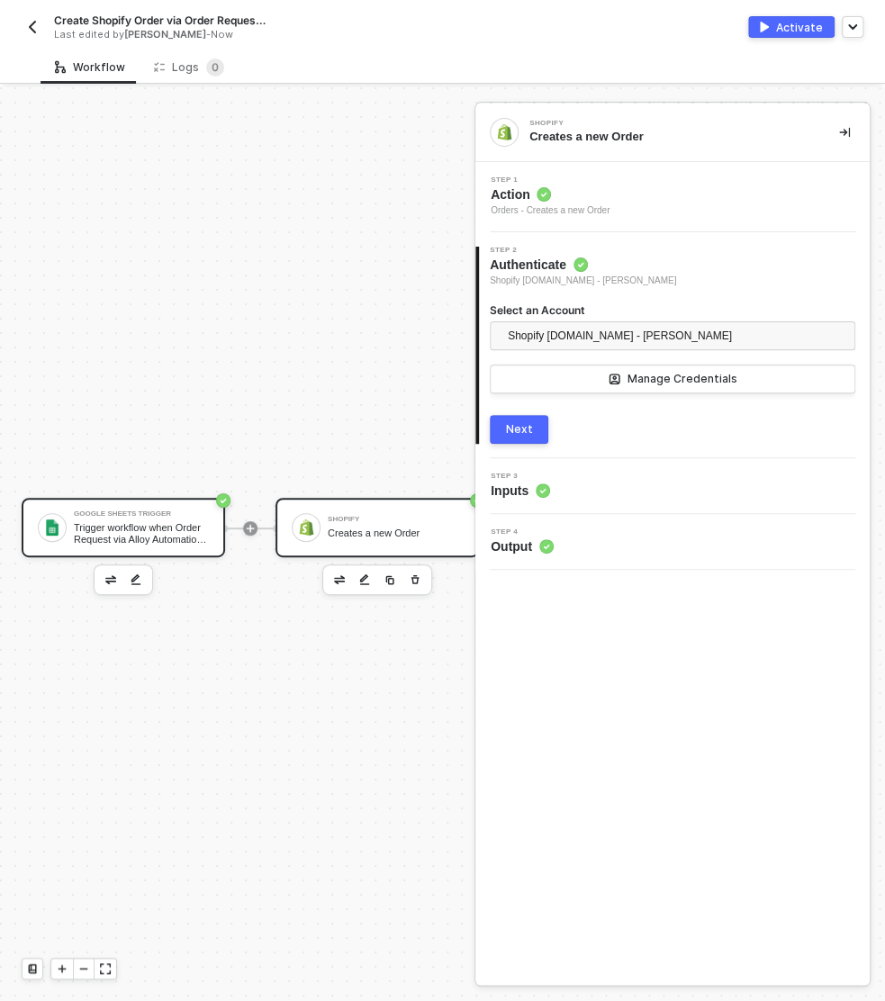
click at [142, 533] on div "Trigger workflow when Order Request via Alloy Automation is updated" at bounding box center [141, 533] width 135 height 23
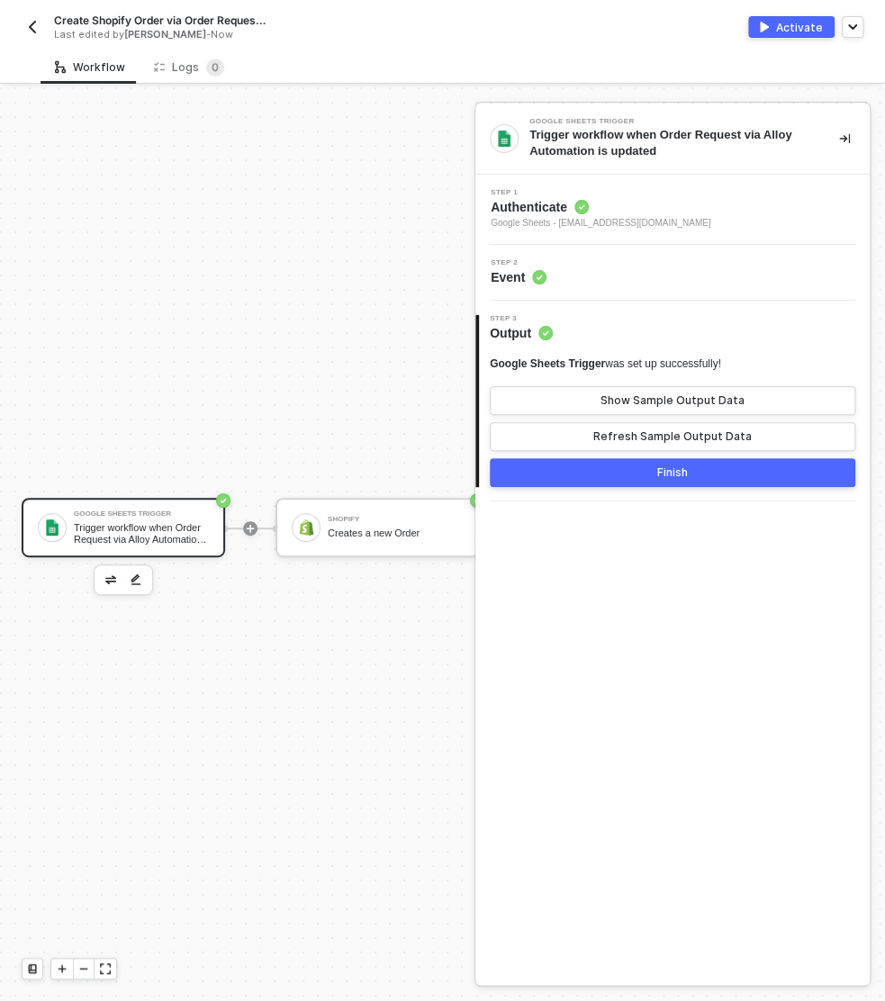
click at [662, 266] on div "Step 2 Event" at bounding box center [675, 272] width 390 height 27
click at [647, 220] on span "Google Sheets - [EMAIL_ADDRESS][DOMAIN_NAME]" at bounding box center [601, 223] width 221 height 14
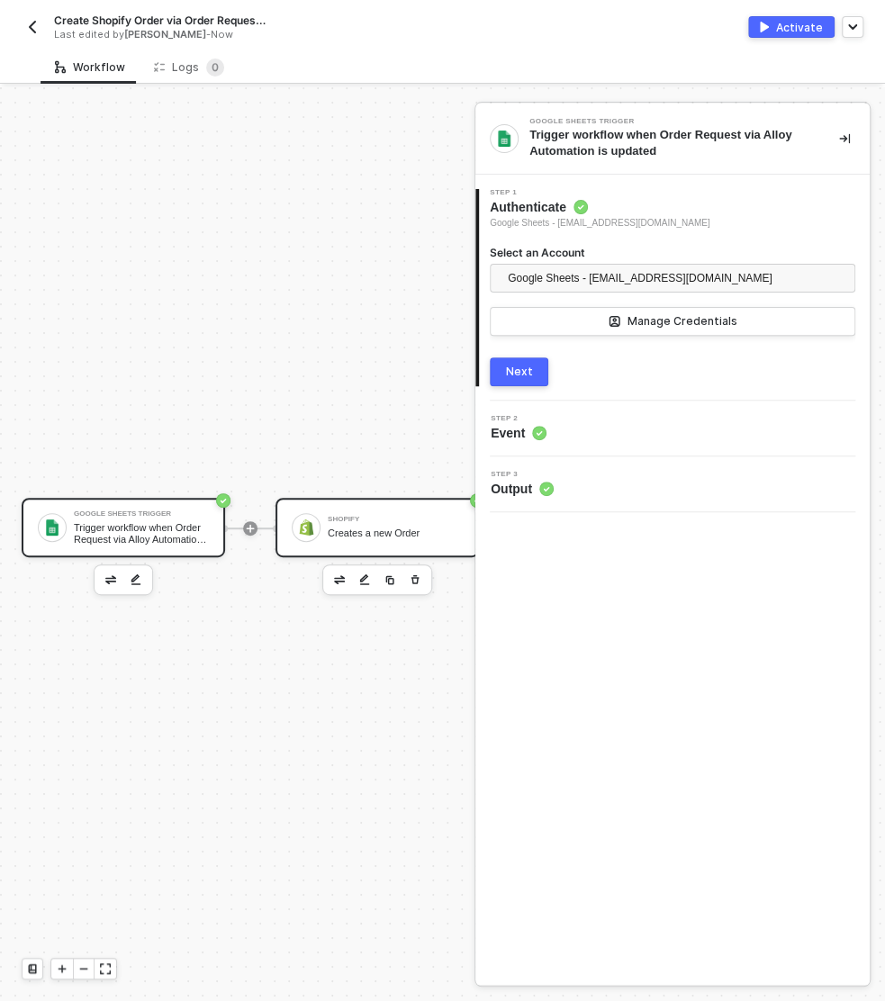
click at [383, 520] on div "Shopify" at bounding box center [395, 519] width 135 height 7
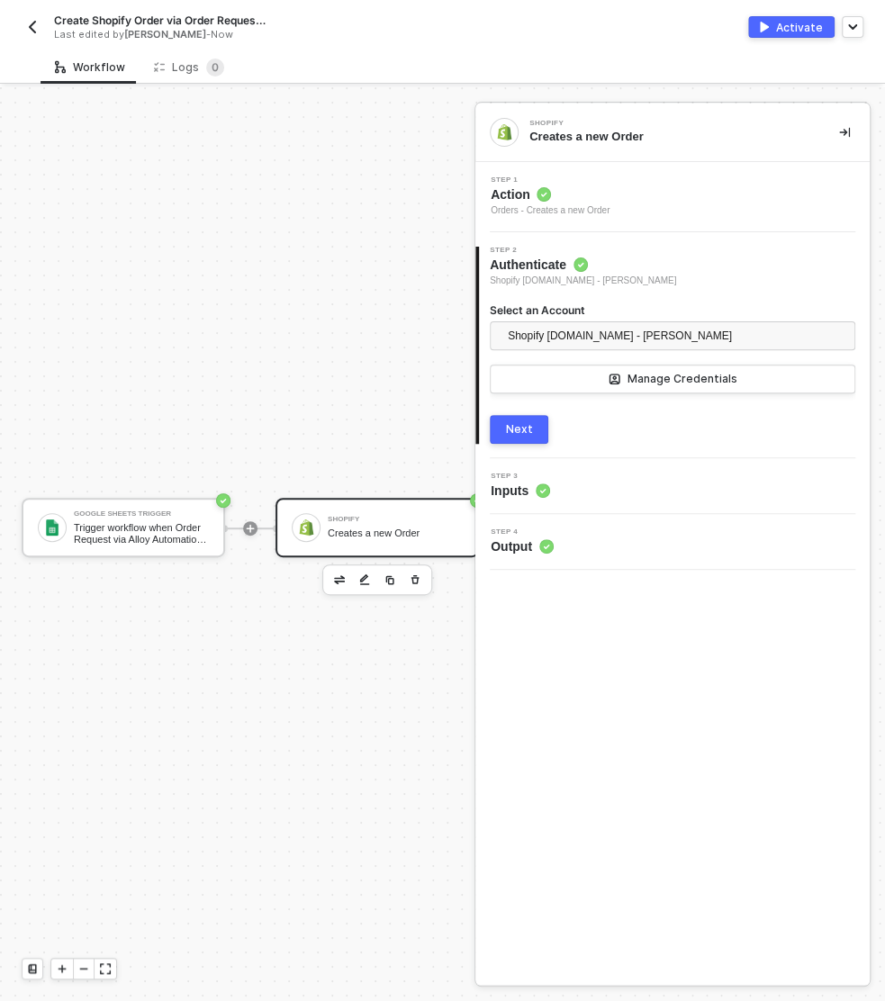
click at [639, 479] on div "Step 3 Inputs" at bounding box center [675, 486] width 390 height 27
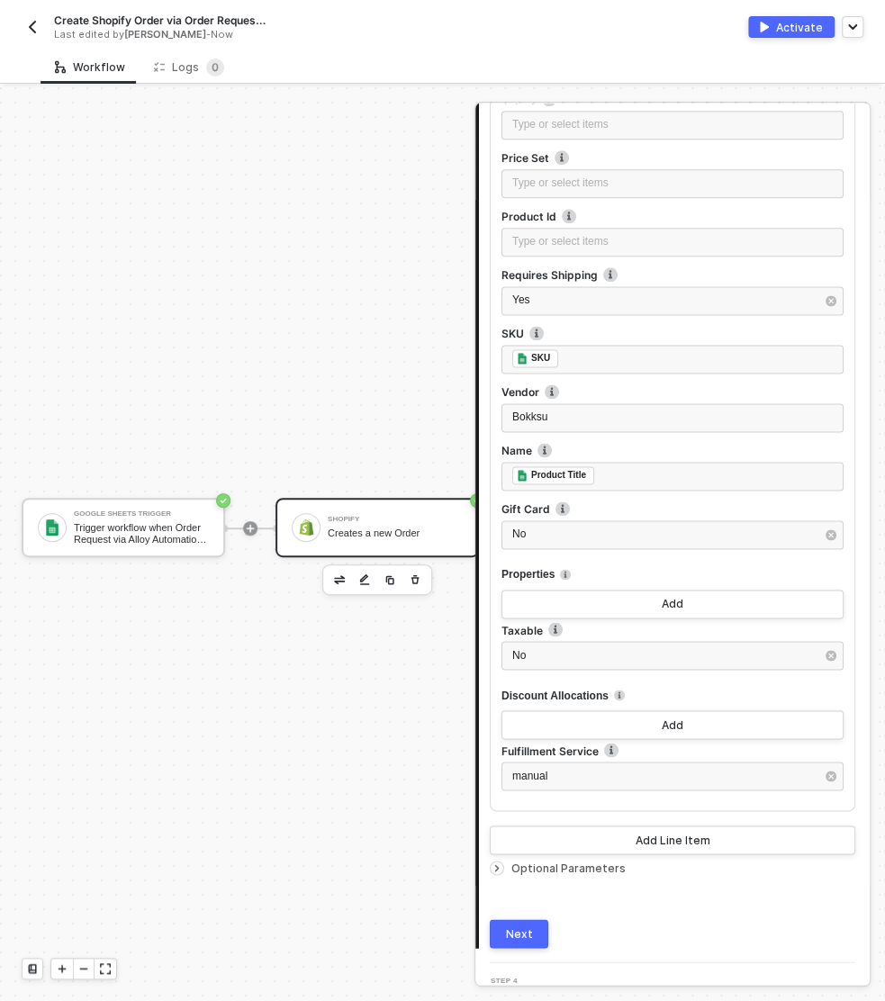
scroll to position [850, 0]
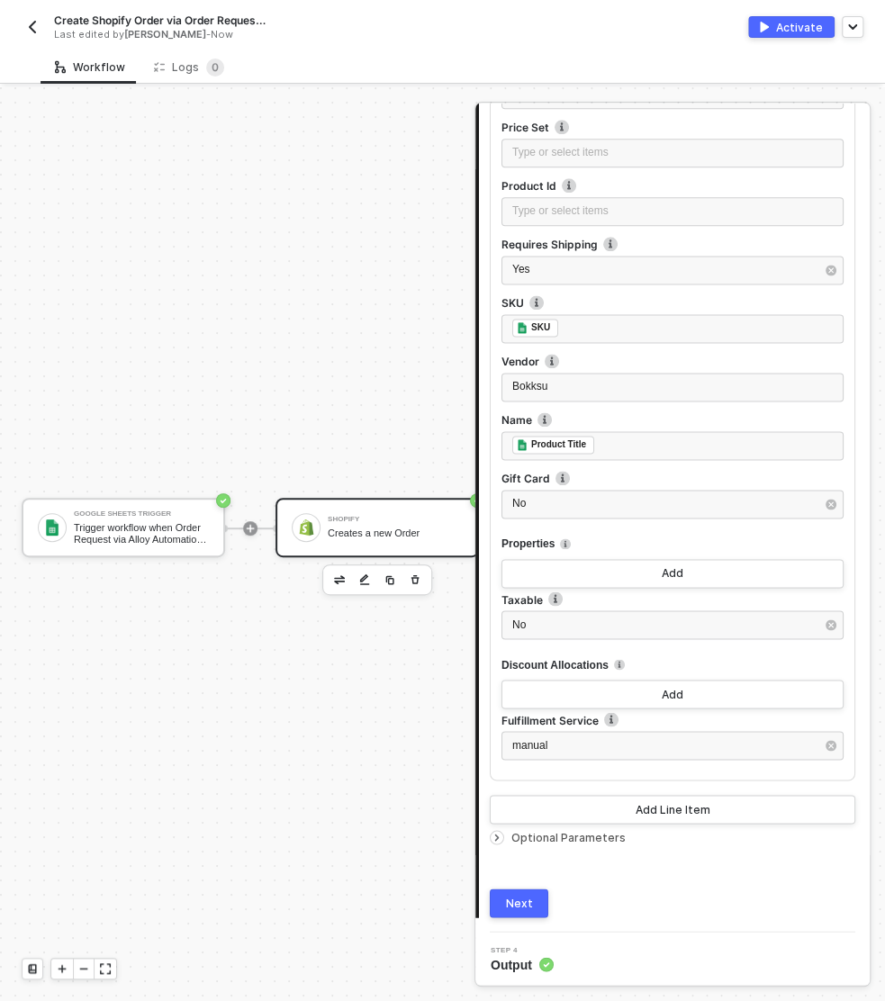
click at [499, 835] on icon "icon-arrow-right-small" at bounding box center [496, 837] width 11 height 11
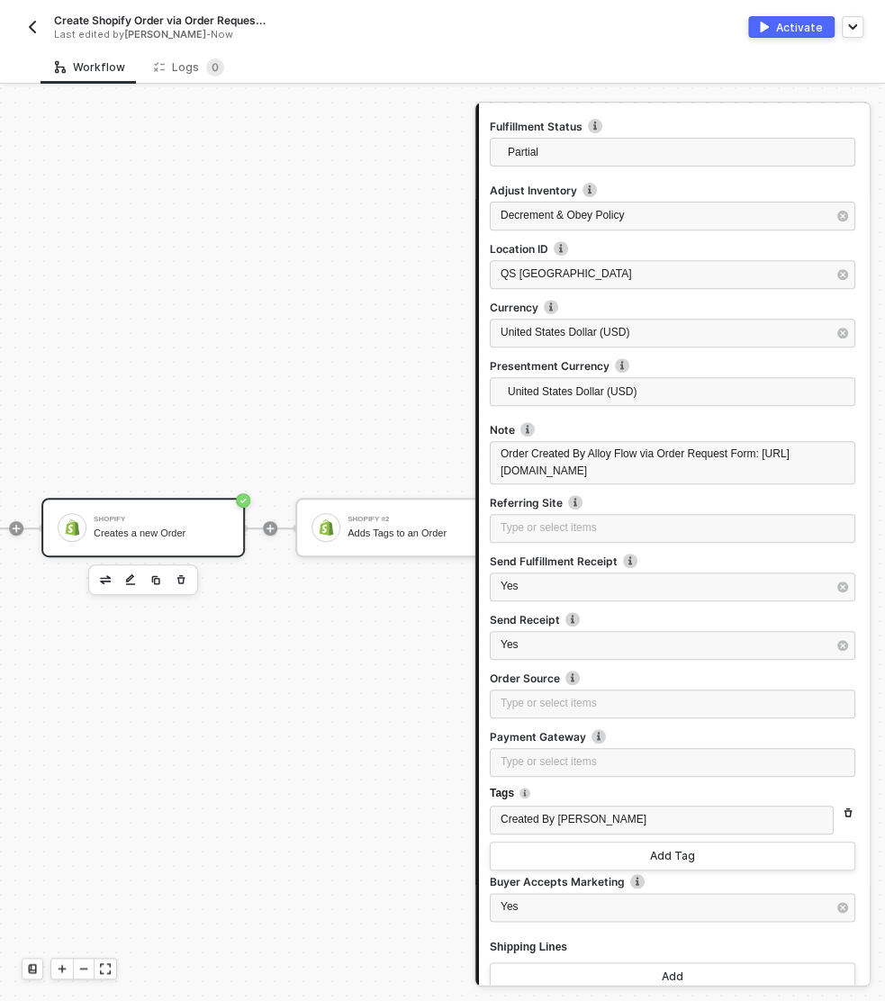
scroll to position [32, 463]
click at [168, 530] on div "Adds Tags to an Order" at bounding box center [186, 533] width 135 height 12
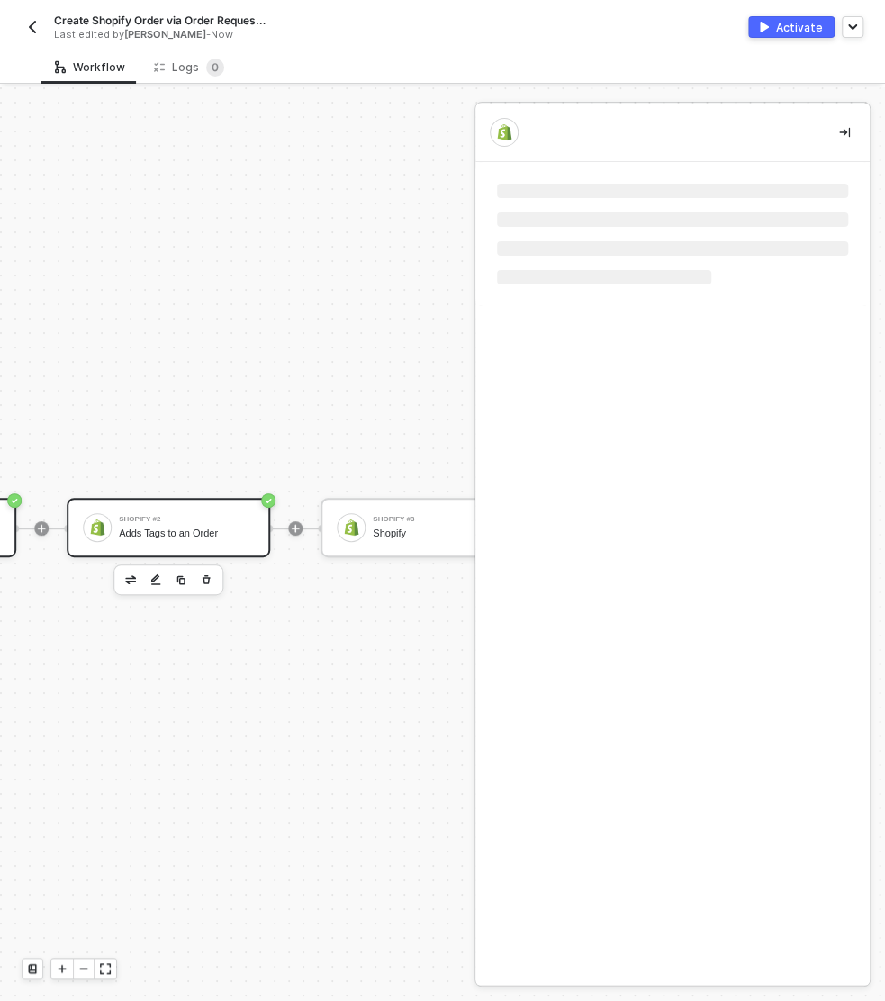
scroll to position [0, 0]
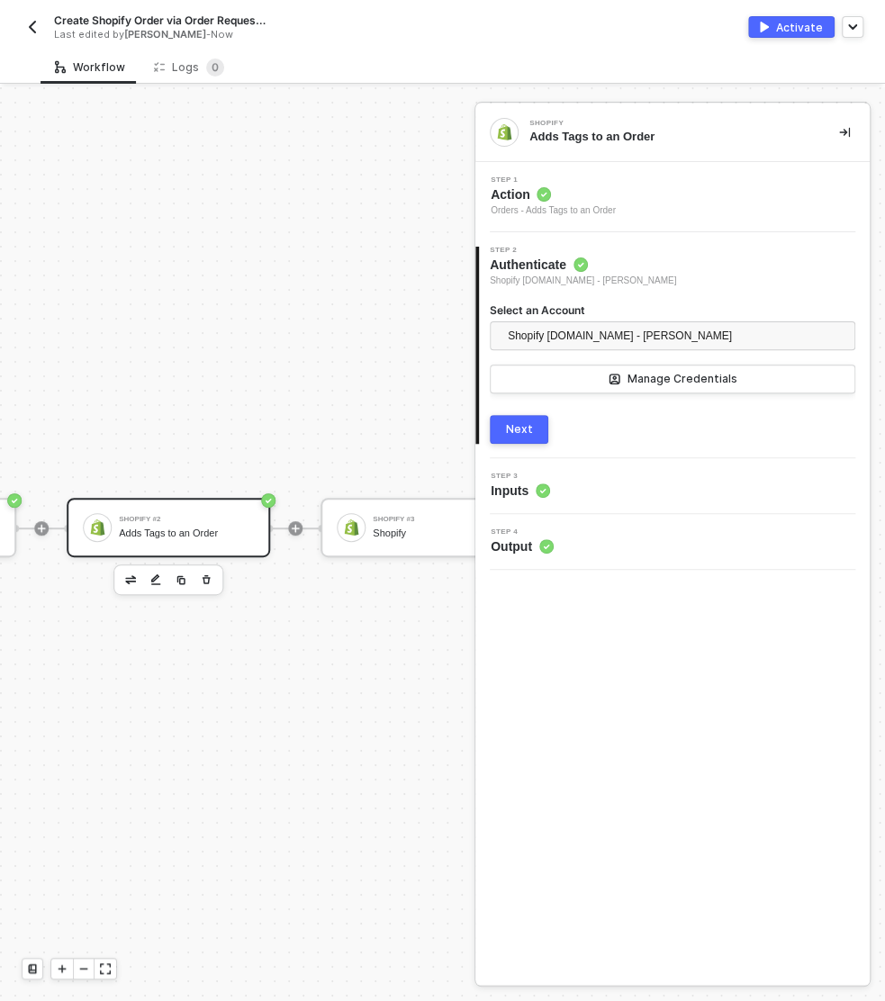
click at [552, 483] on div "Step 3 Inputs" at bounding box center [675, 486] width 390 height 27
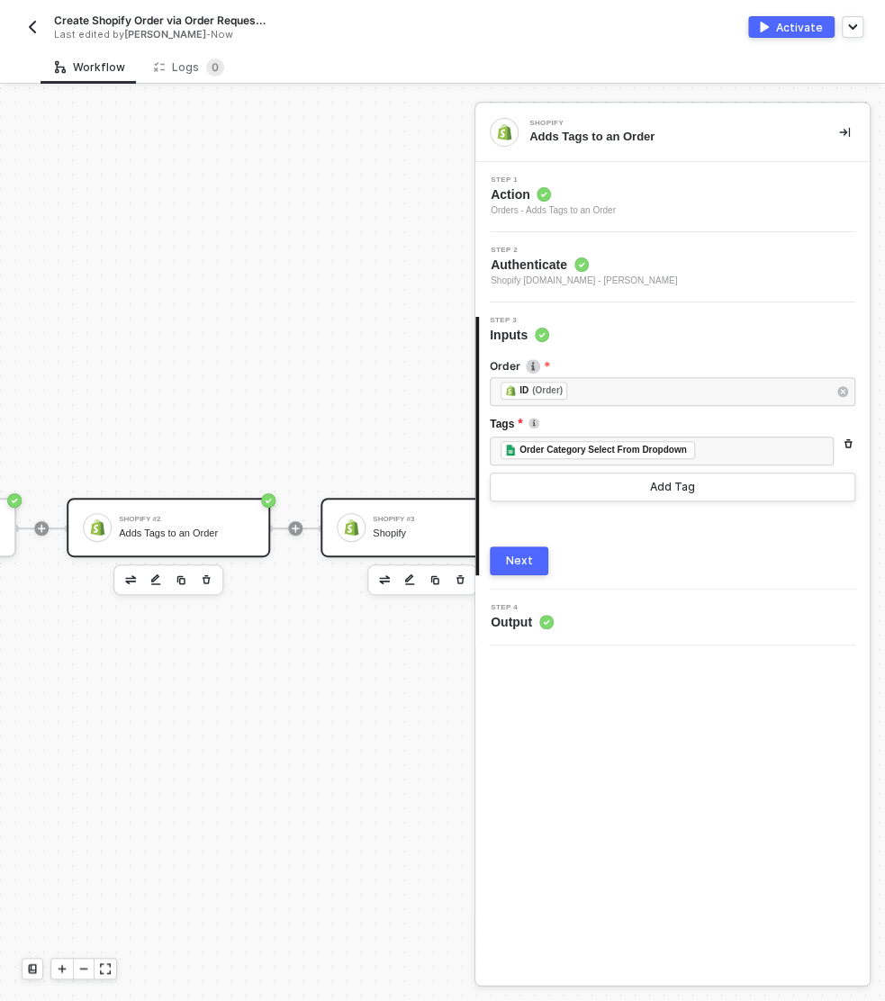
click at [394, 529] on div "Shopify" at bounding box center [440, 533] width 135 height 12
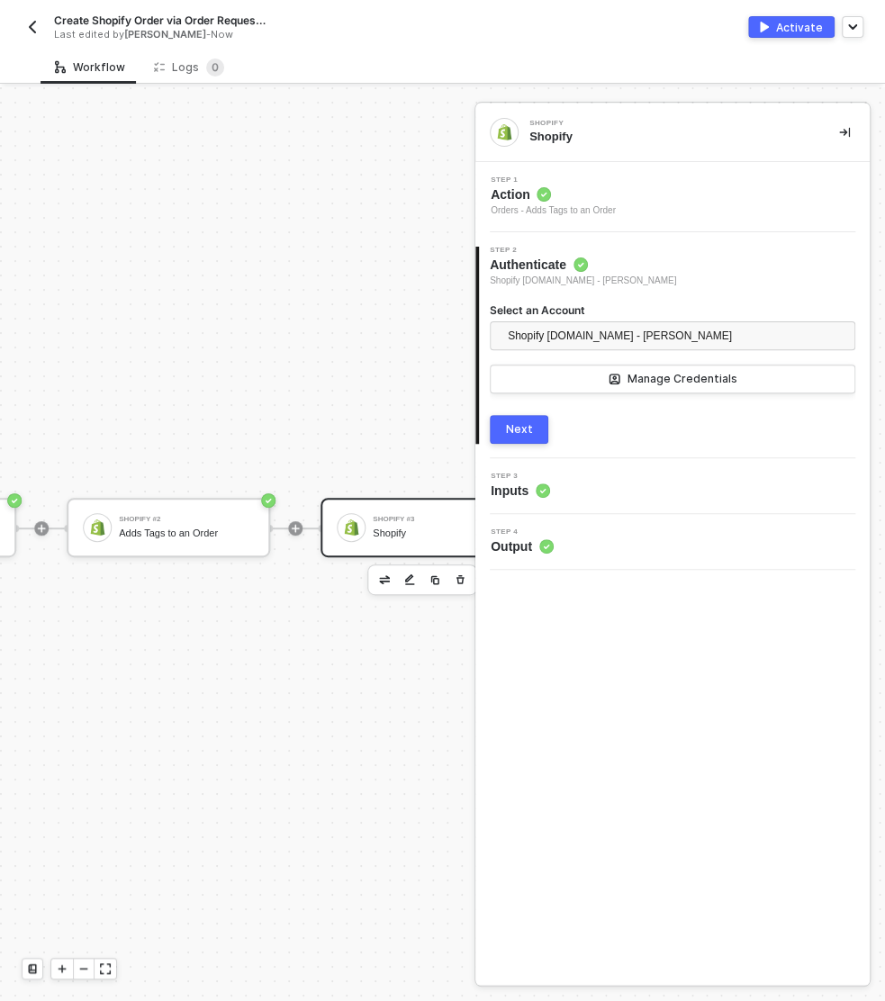
click at [593, 491] on div "Step 3 Inputs" at bounding box center [675, 486] width 390 height 27
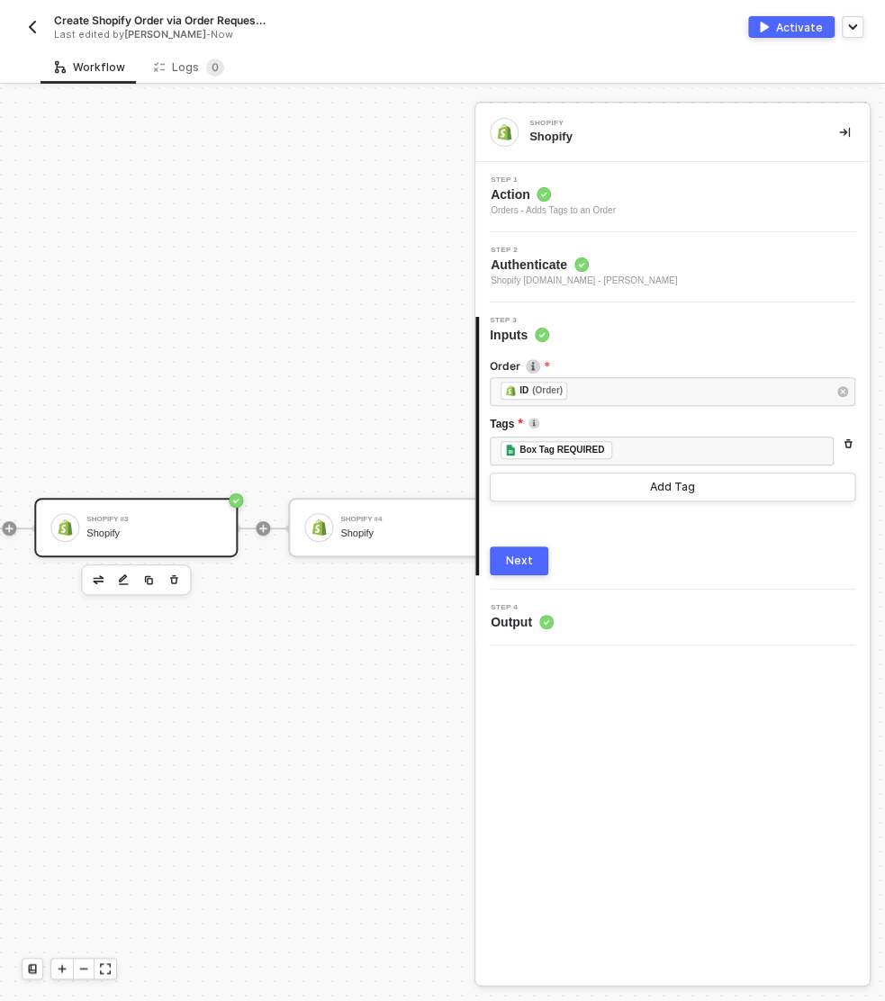
scroll to position [32, 824]
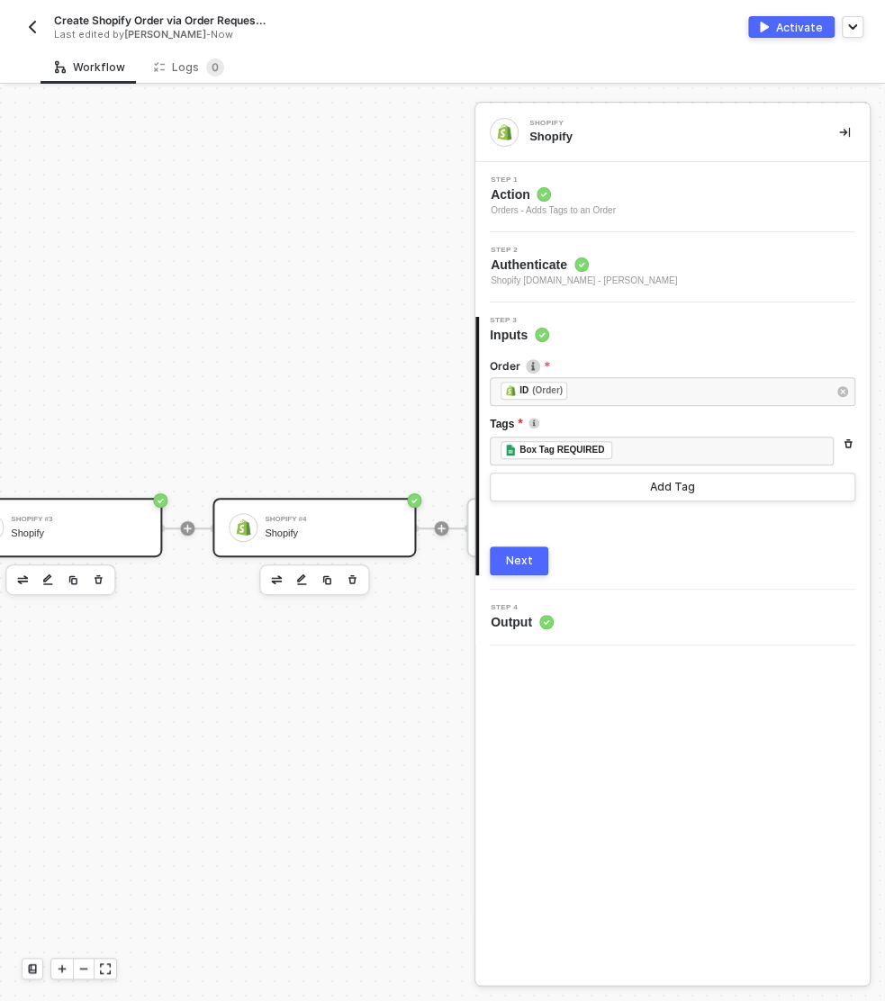
click at [326, 530] on div "Shopify" at bounding box center [332, 533] width 135 height 12
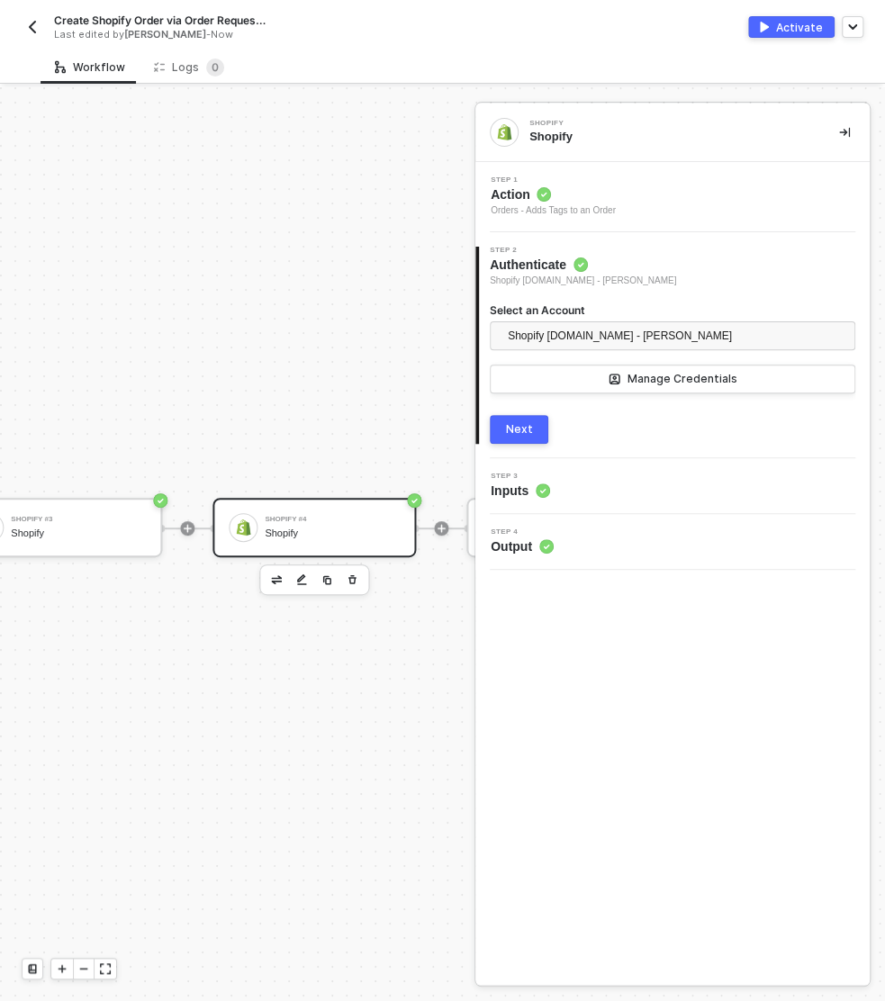
click at [600, 488] on div "Step 3 Inputs" at bounding box center [675, 486] width 390 height 27
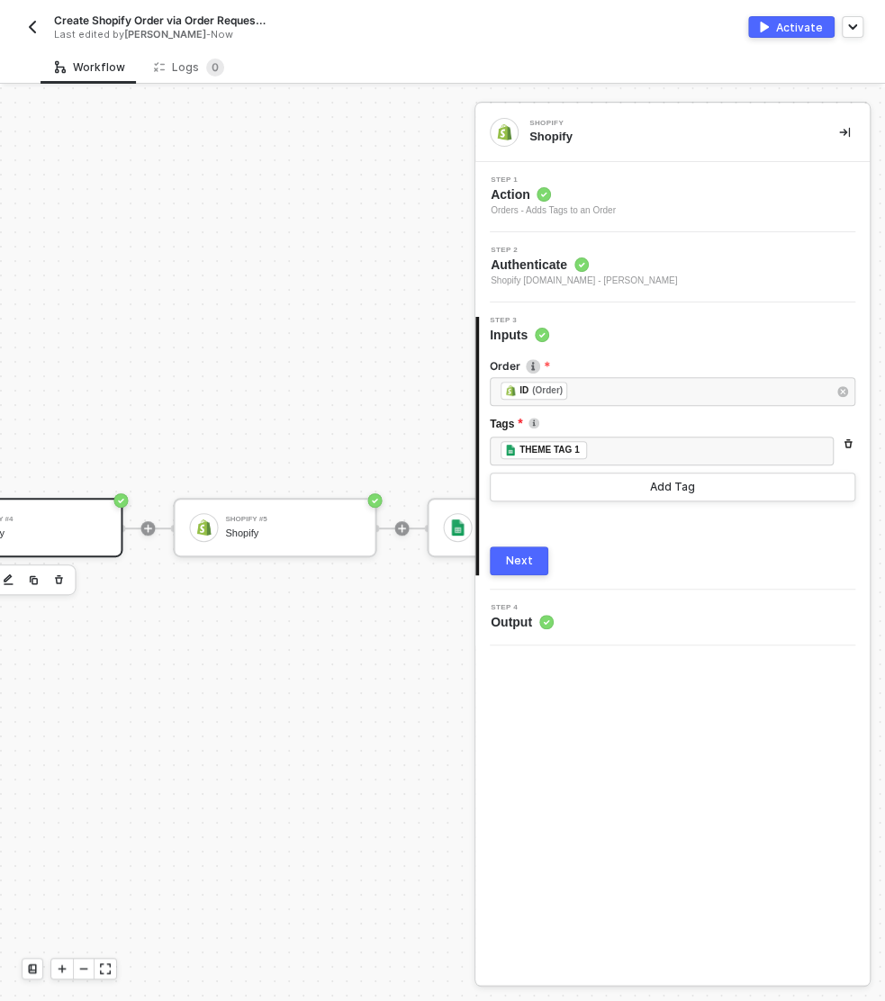
scroll to position [32, 1212]
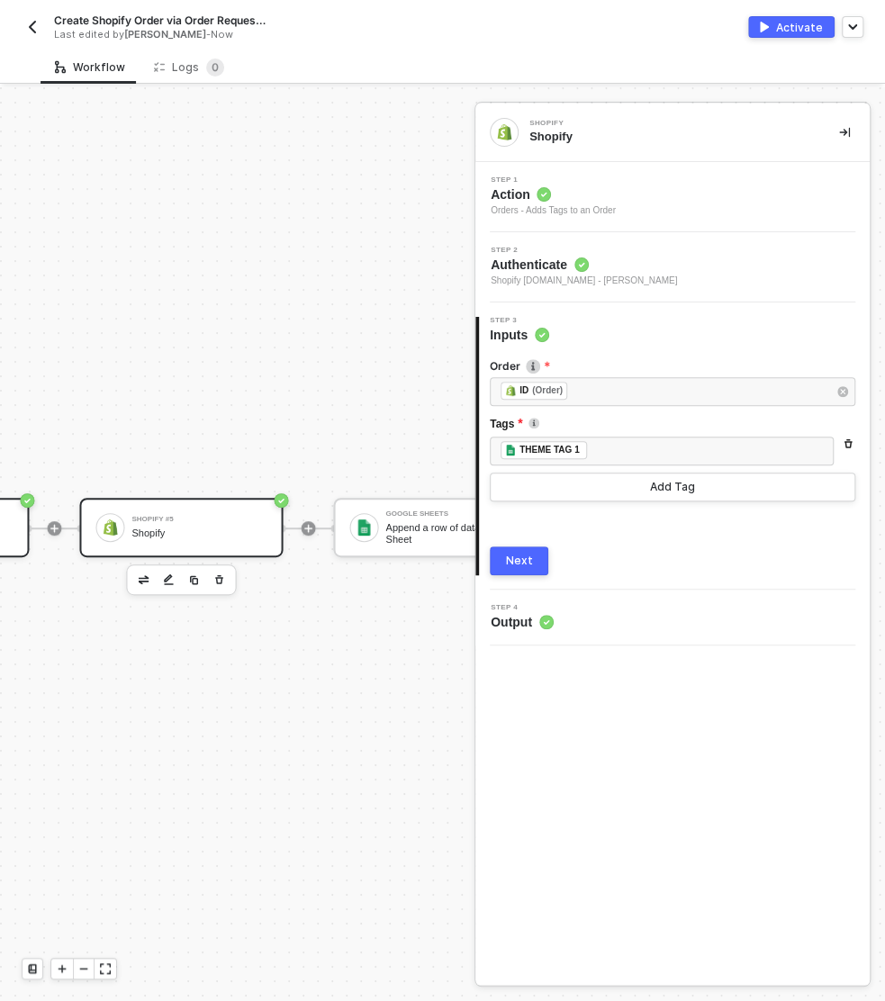
click at [175, 521] on div "Shopify #5" at bounding box center [198, 519] width 135 height 7
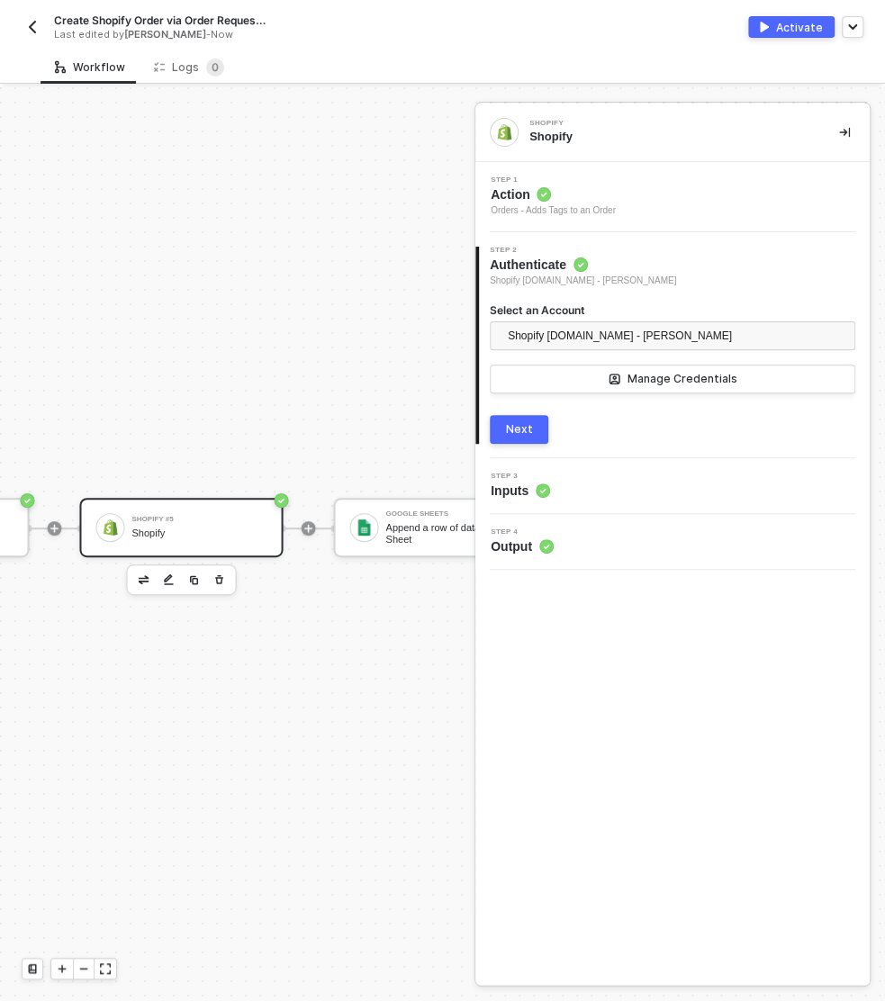
click at [619, 492] on div "Step 3 Inputs" at bounding box center [675, 486] width 390 height 27
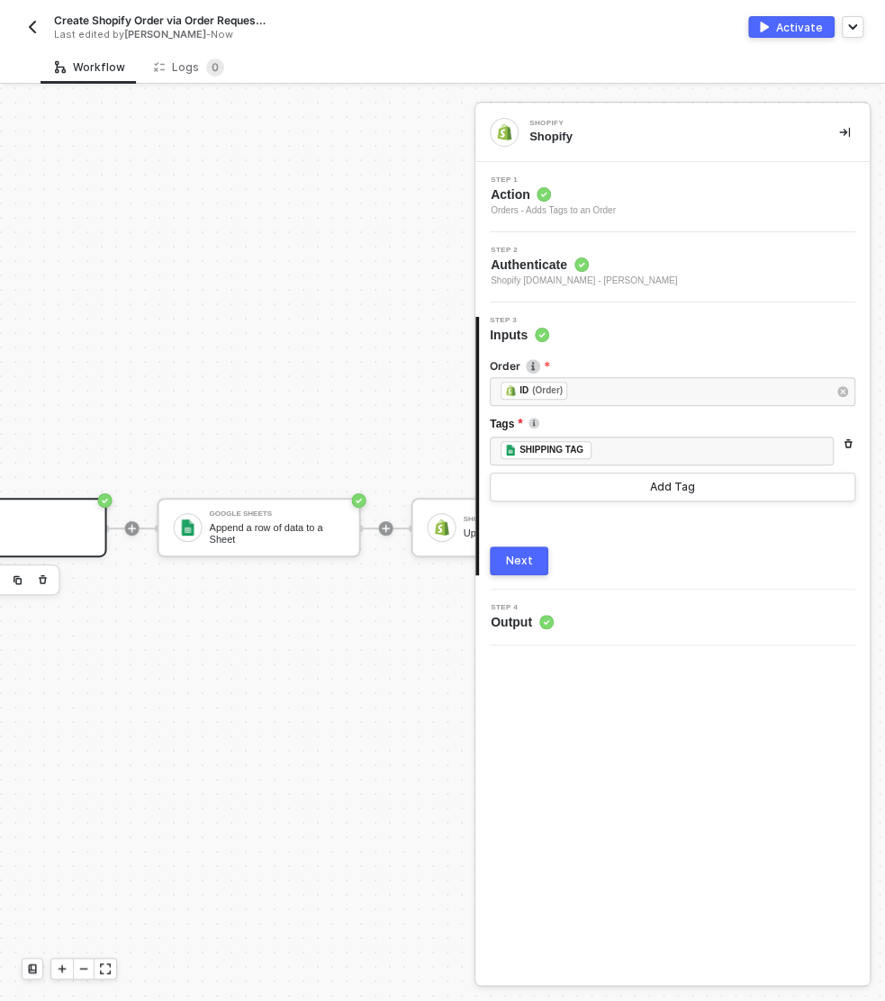
scroll to position [32, 1465]
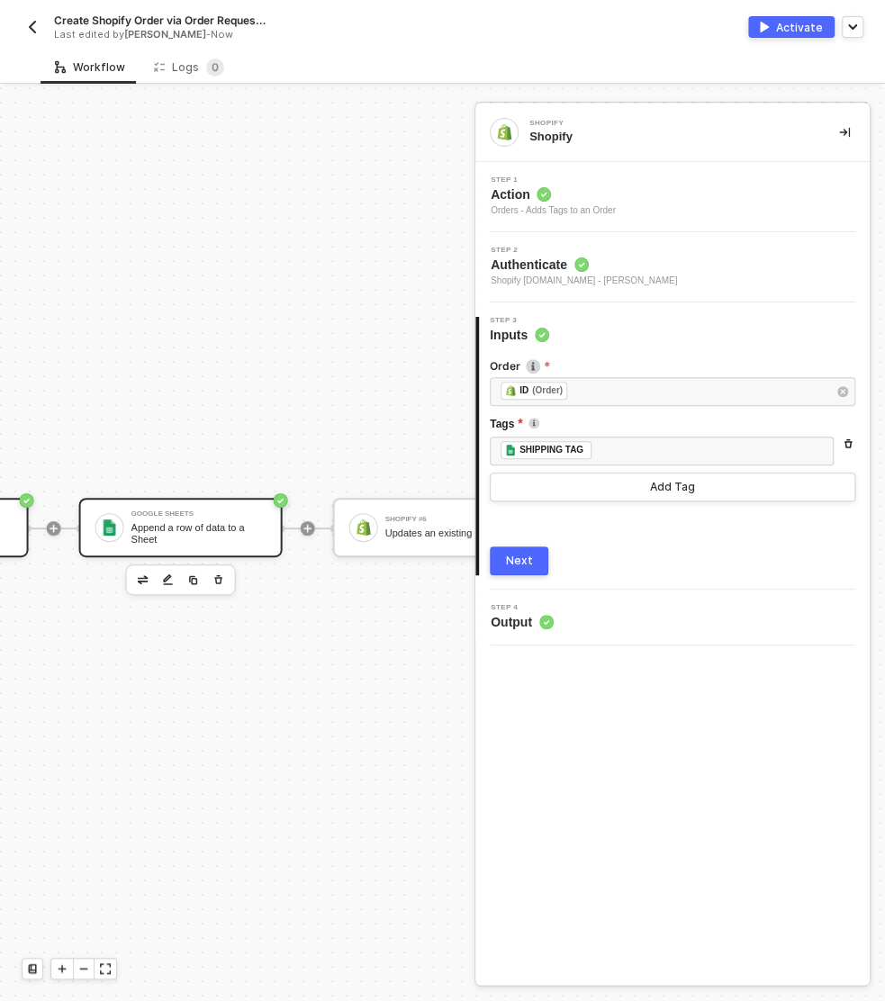
click at [184, 527] on div "Append a row of data to a Sheet" at bounding box center [198, 533] width 135 height 23
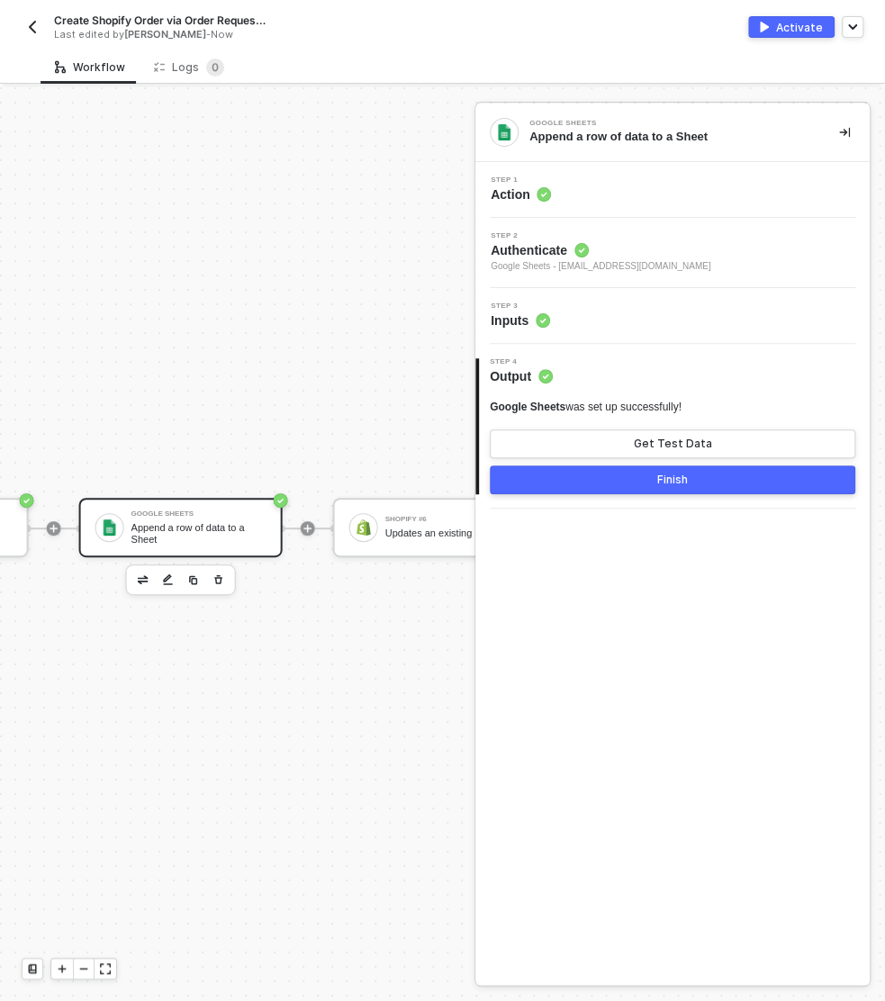
click at [644, 306] on div "Step 3 Inputs" at bounding box center [675, 315] width 390 height 27
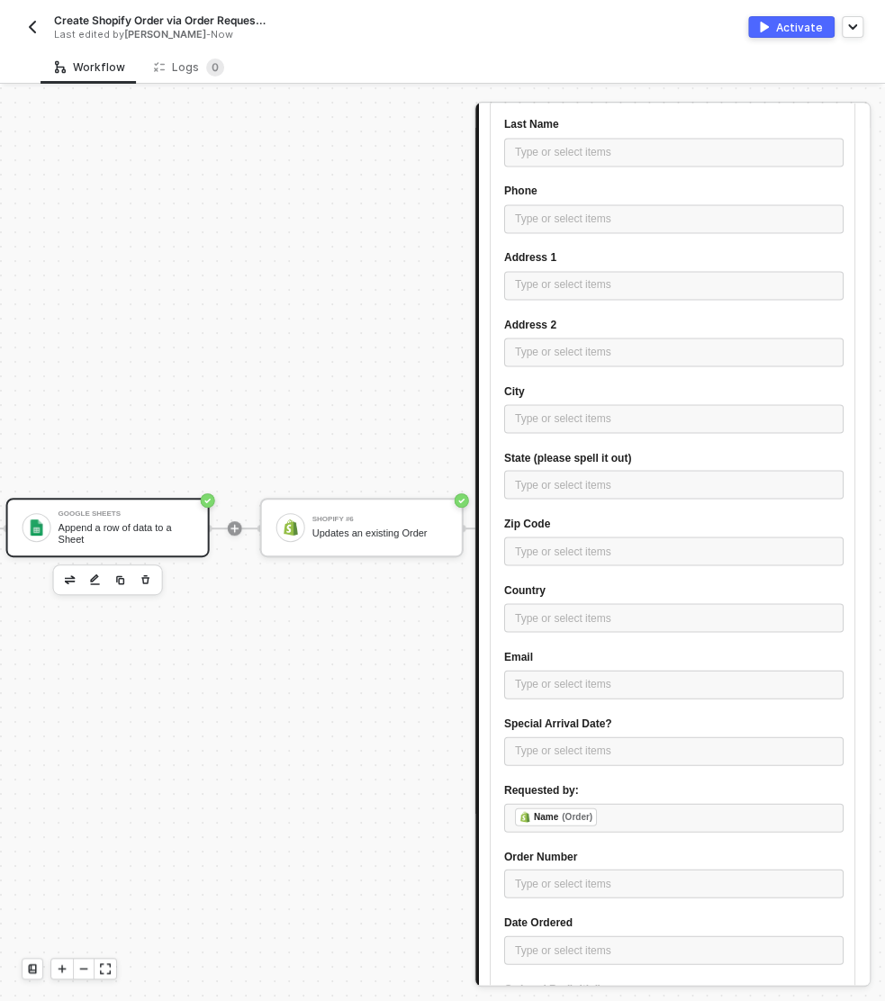
scroll to position [32, 1582]
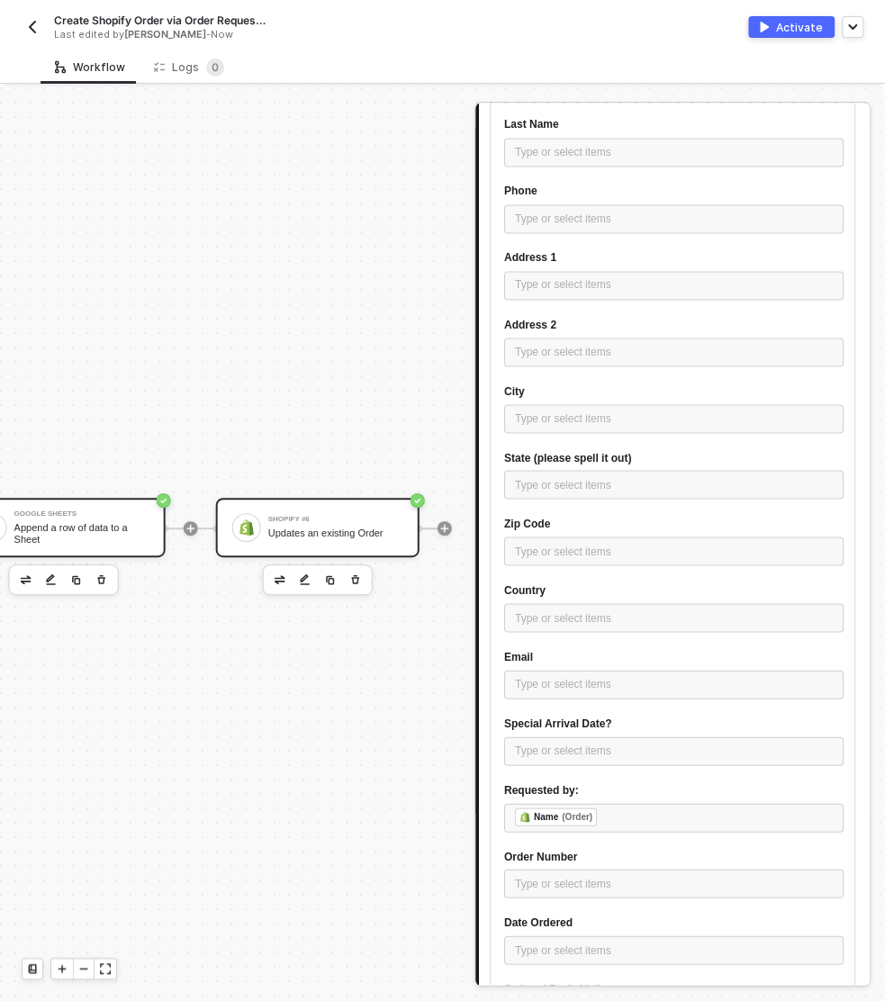
click at [295, 527] on div "Updates an existing Order" at bounding box center [335, 533] width 135 height 12
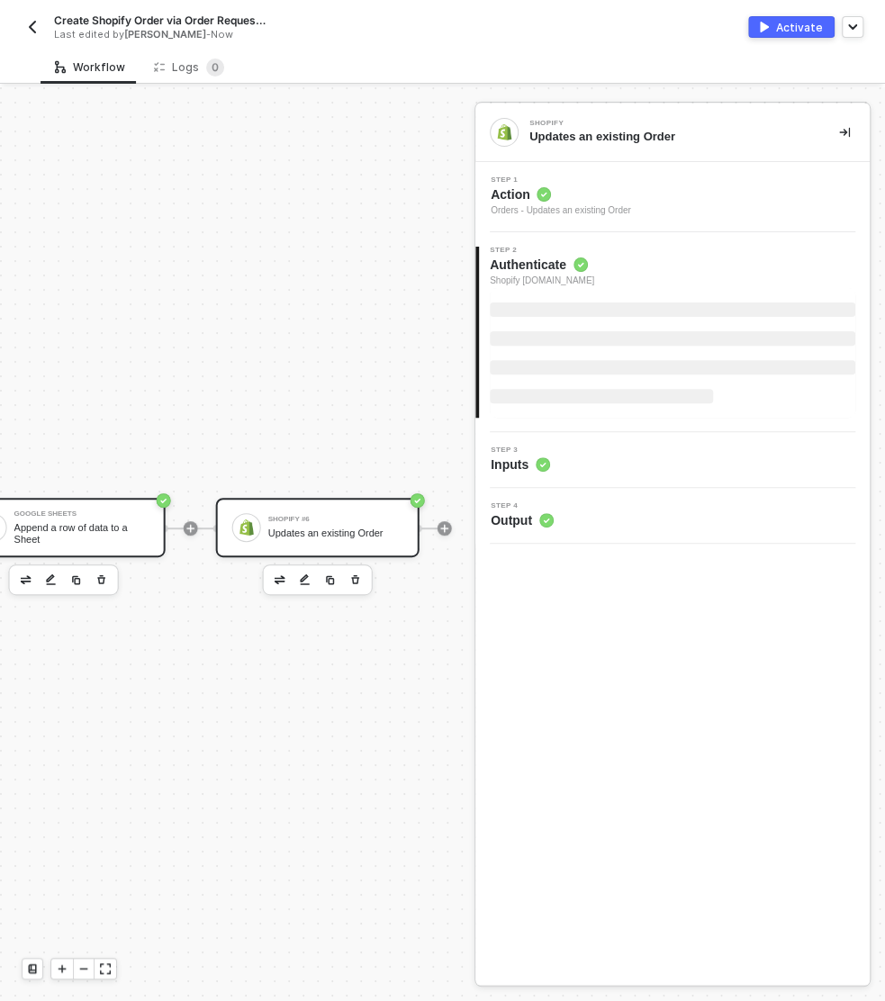
scroll to position [0, 0]
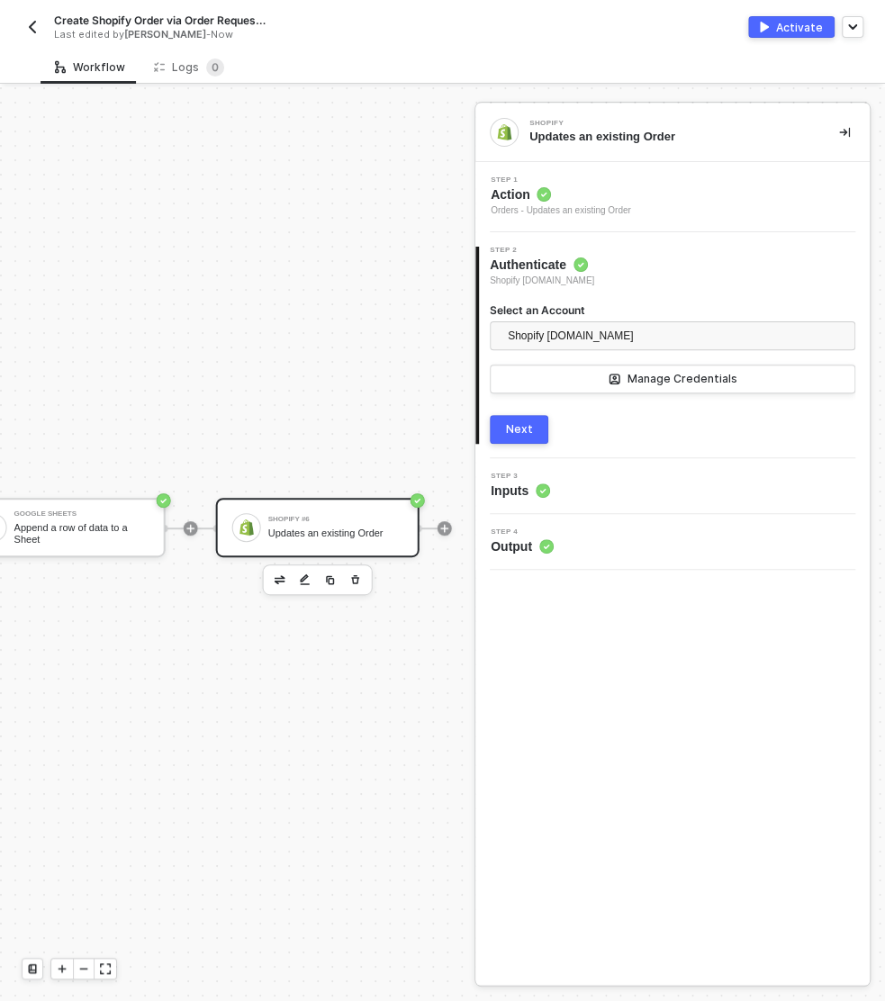
click at [568, 475] on div "Step 3 Inputs" at bounding box center [675, 486] width 390 height 27
